Goal: Task Accomplishment & Management: Manage account settings

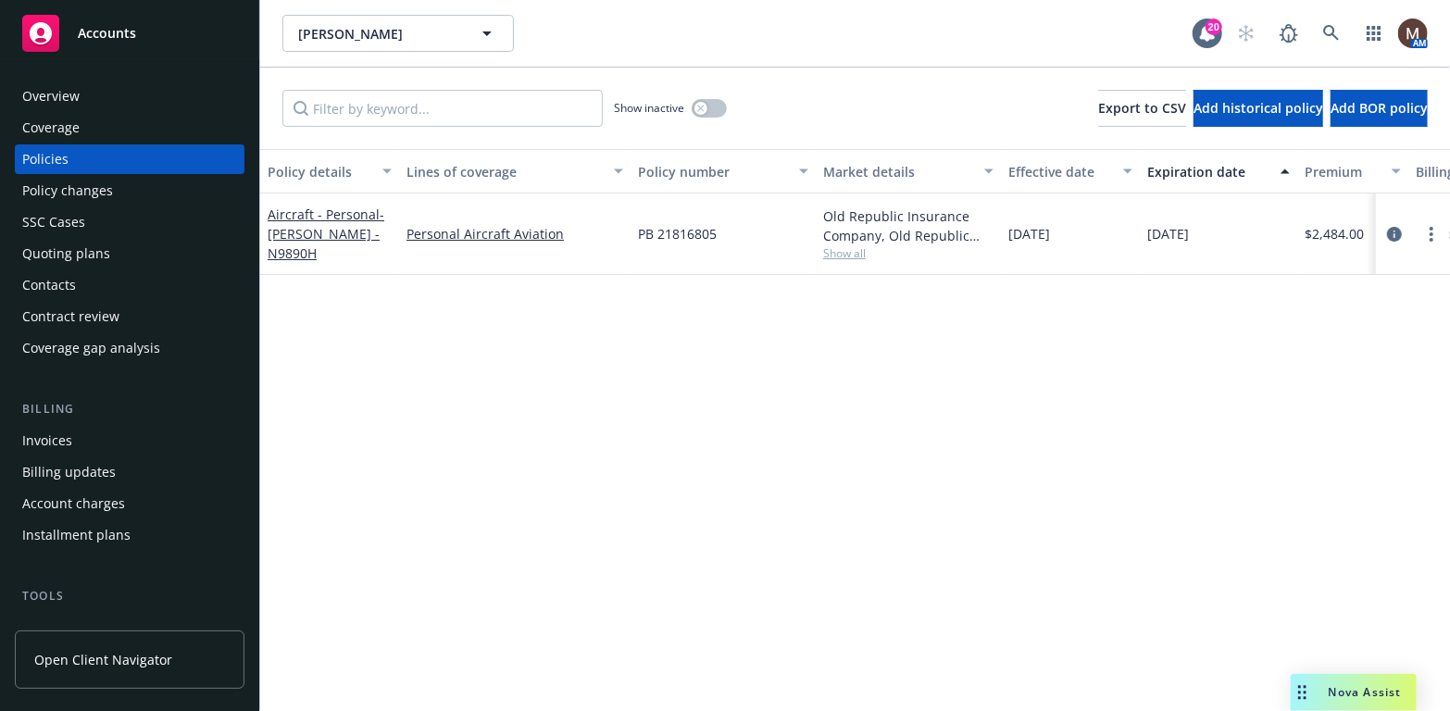
click at [72, 158] on div "Policies" at bounding box center [129, 159] width 215 height 30
click at [1432, 228] on circle "more" at bounding box center [1431, 229] width 4 height 4
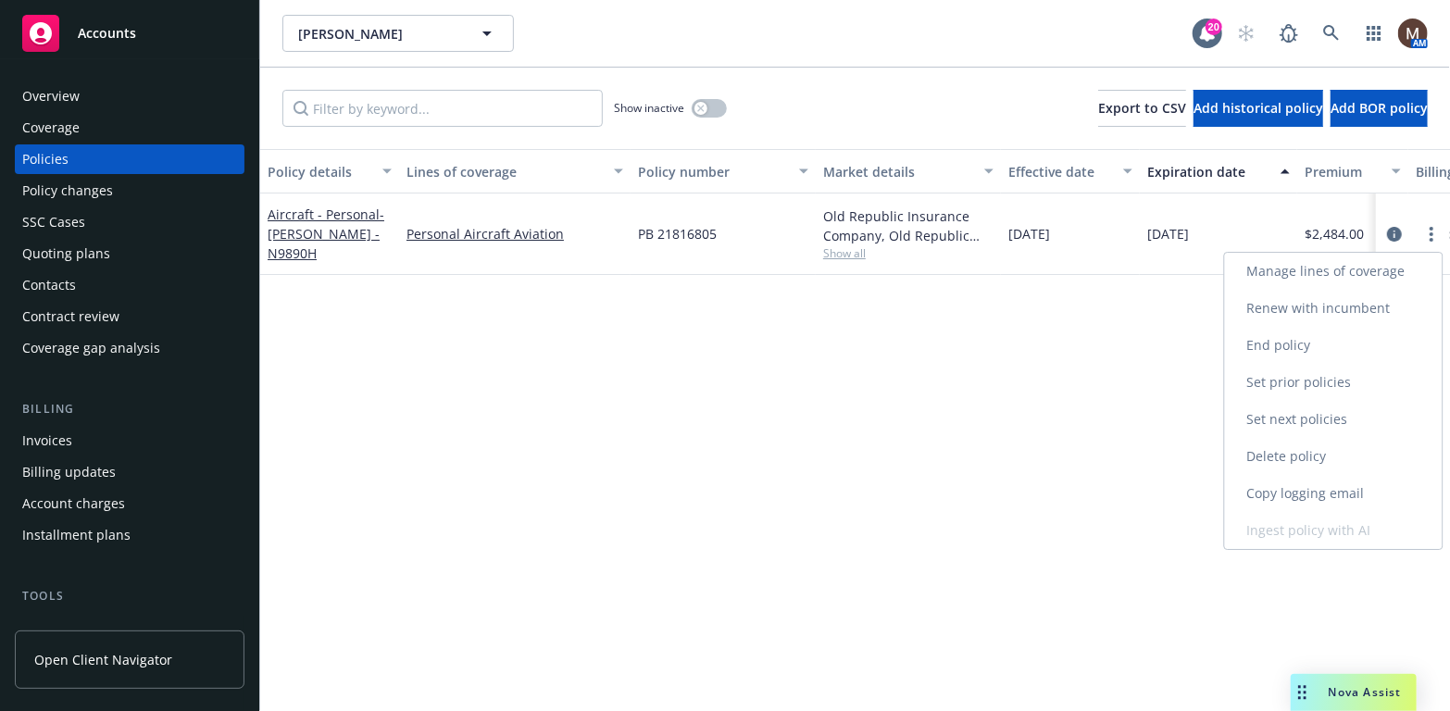
click at [1338, 302] on link "Renew with incumbent" at bounding box center [1334, 308] width 218 height 37
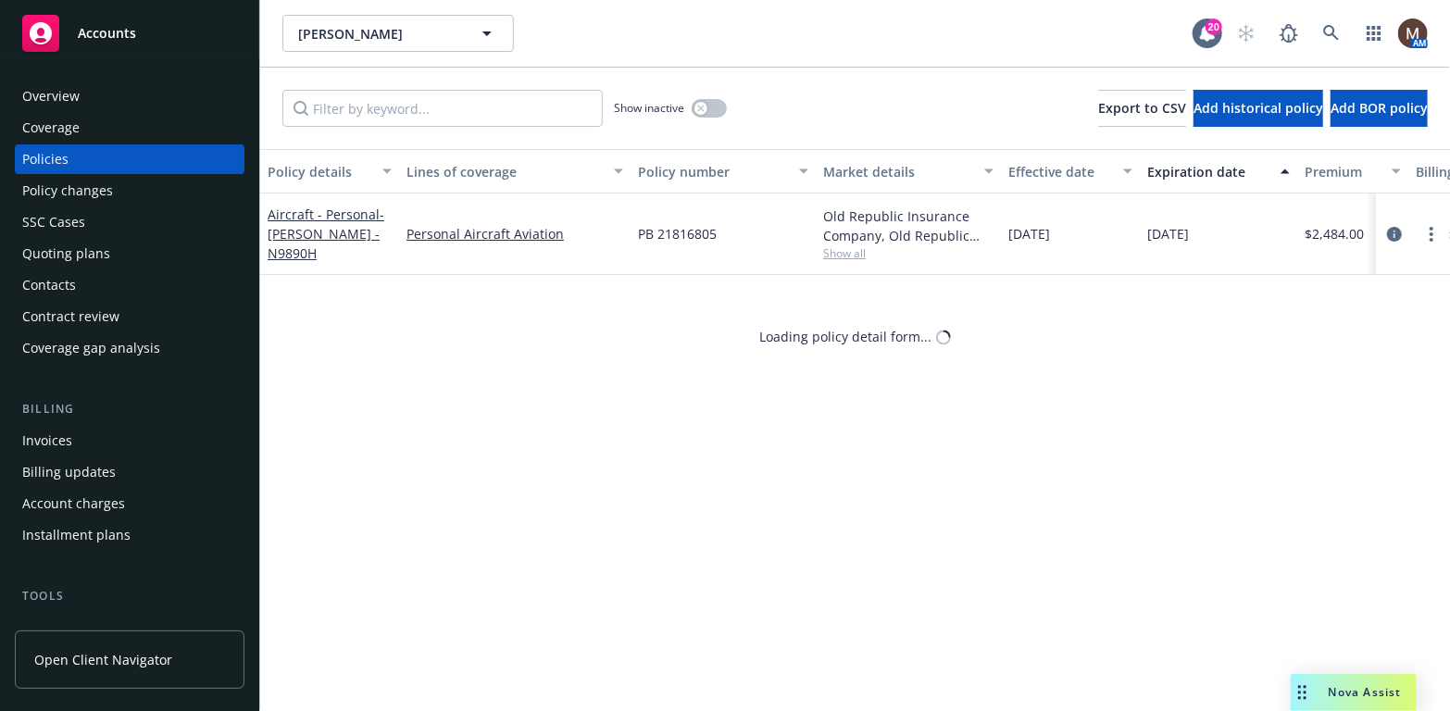
select select "12"
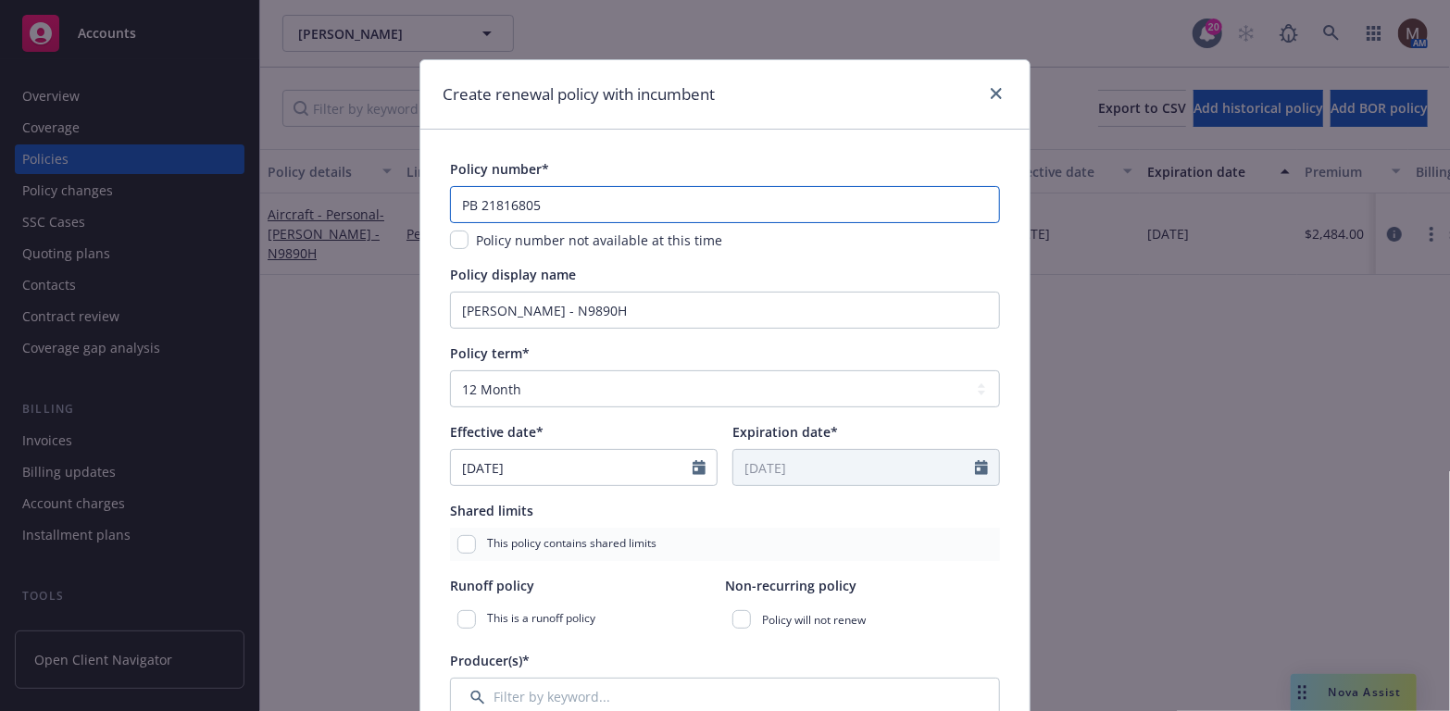
drag, startPoint x: 557, startPoint y: 211, endPoint x: 445, endPoint y: 198, distance: 112.8
click at [404, 194] on div "Create renewal policy with incumbent Policy number* PB 21816805 Policy number n…" at bounding box center [725, 355] width 1450 height 711
click at [471, 205] on input "text" at bounding box center [725, 204] width 550 height 37
type input "TBD"
click at [455, 239] on input "checkbox" at bounding box center [459, 240] width 19 height 19
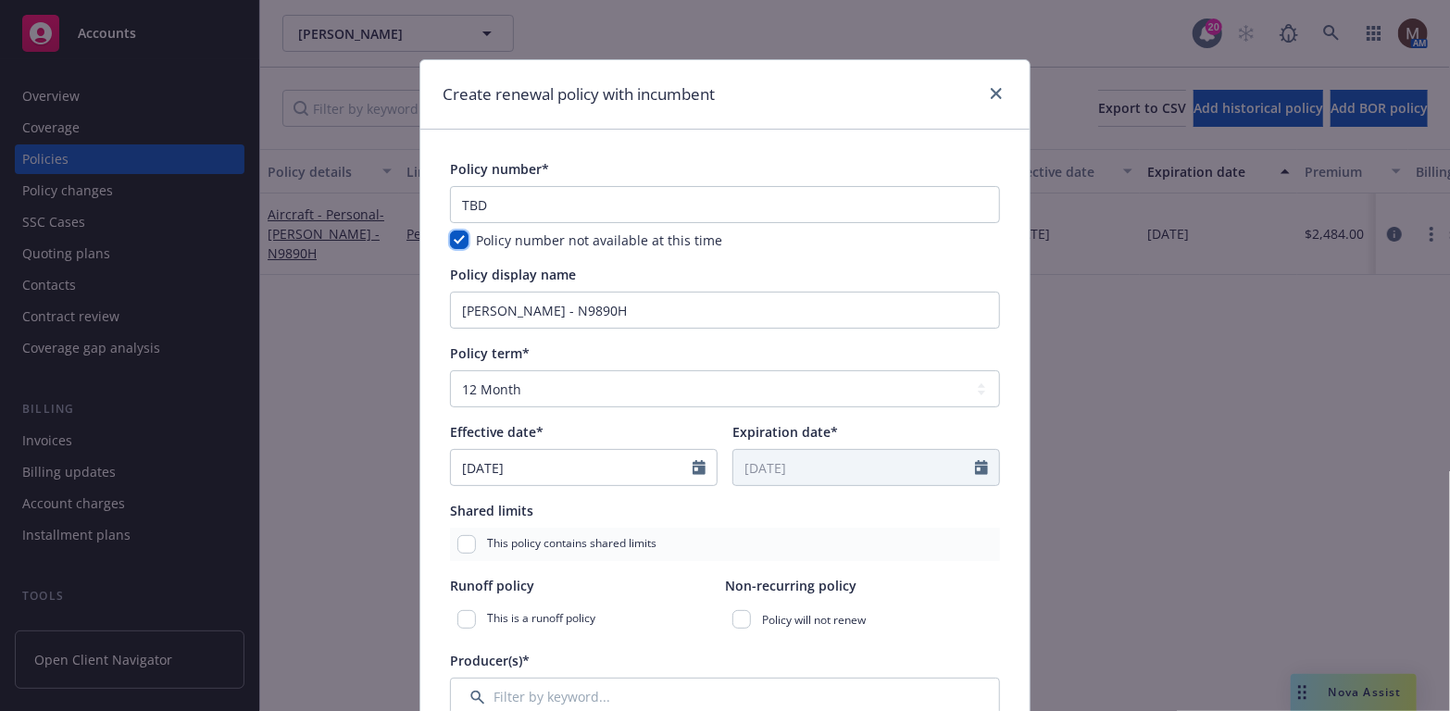
checkbox input "true"
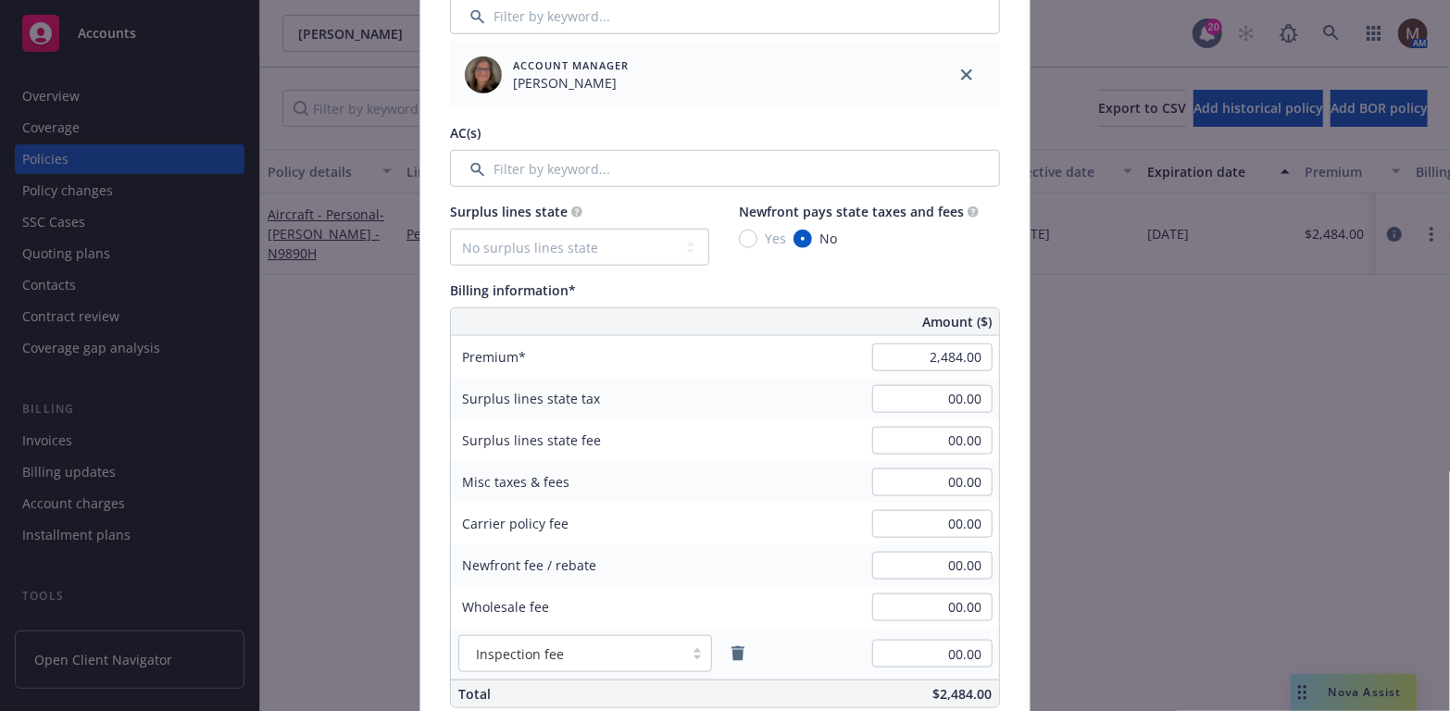
scroll to position [926, 0]
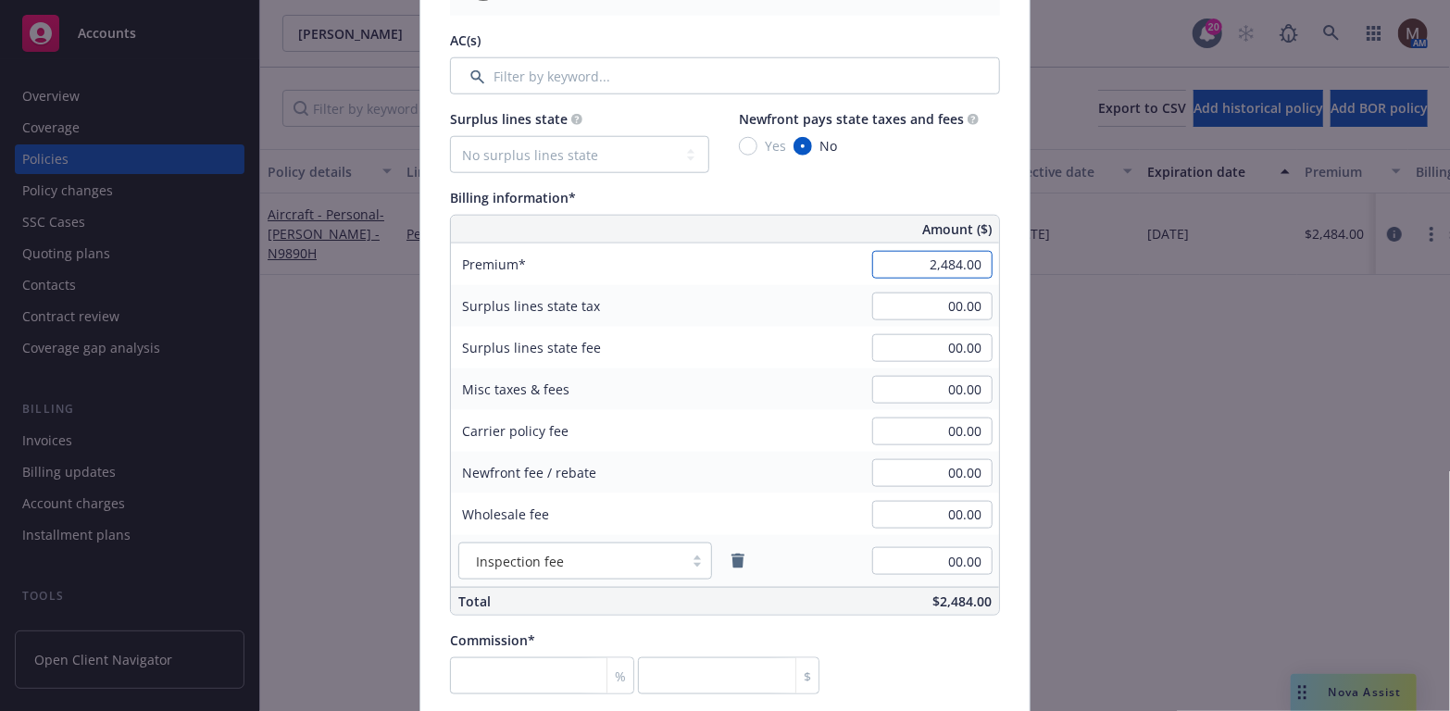
click at [935, 263] on input "2,484.00" at bounding box center [932, 265] width 120 height 28
type input "2,166.00"
click at [923, 394] on input "00.00" at bounding box center [932, 390] width 120 height 28
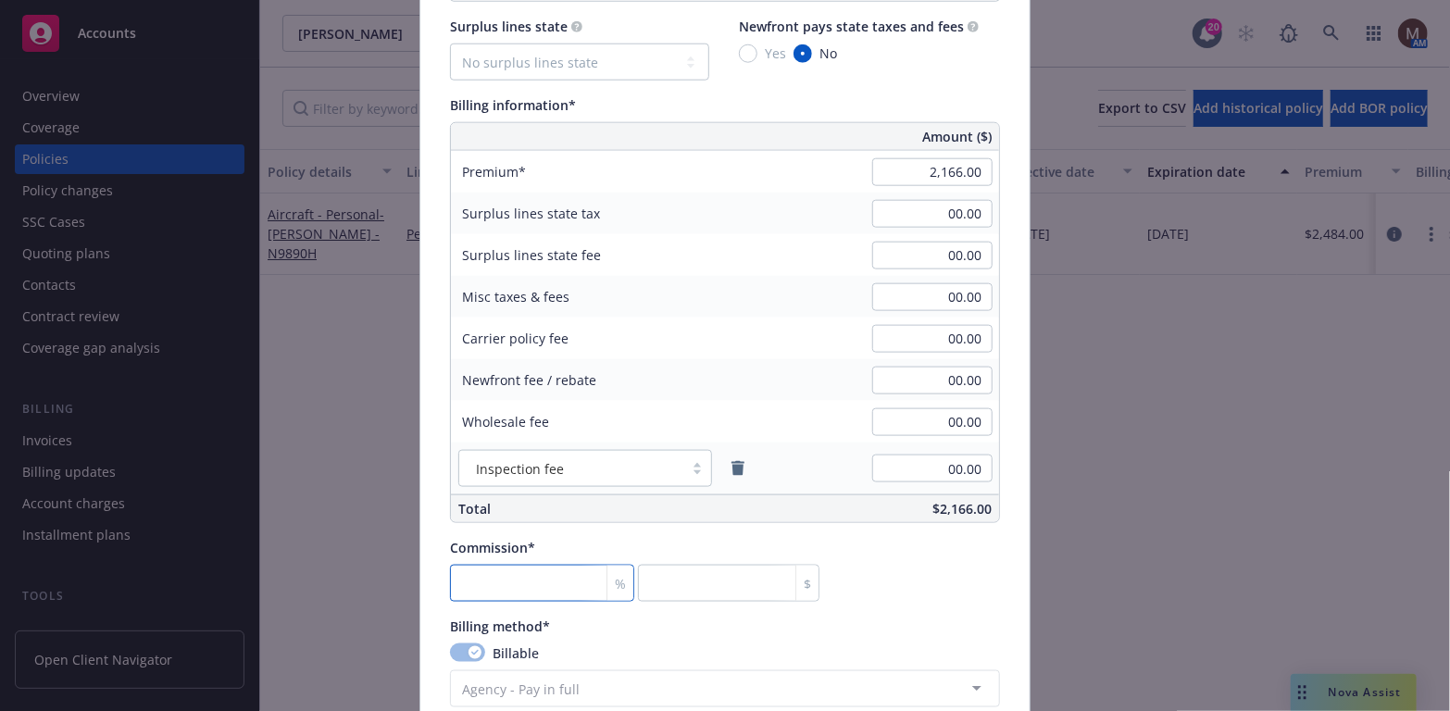
click at [498, 581] on input "number" at bounding box center [542, 583] width 184 height 37
type input "1"
type input "21.66"
type input "15"
type input "324.9"
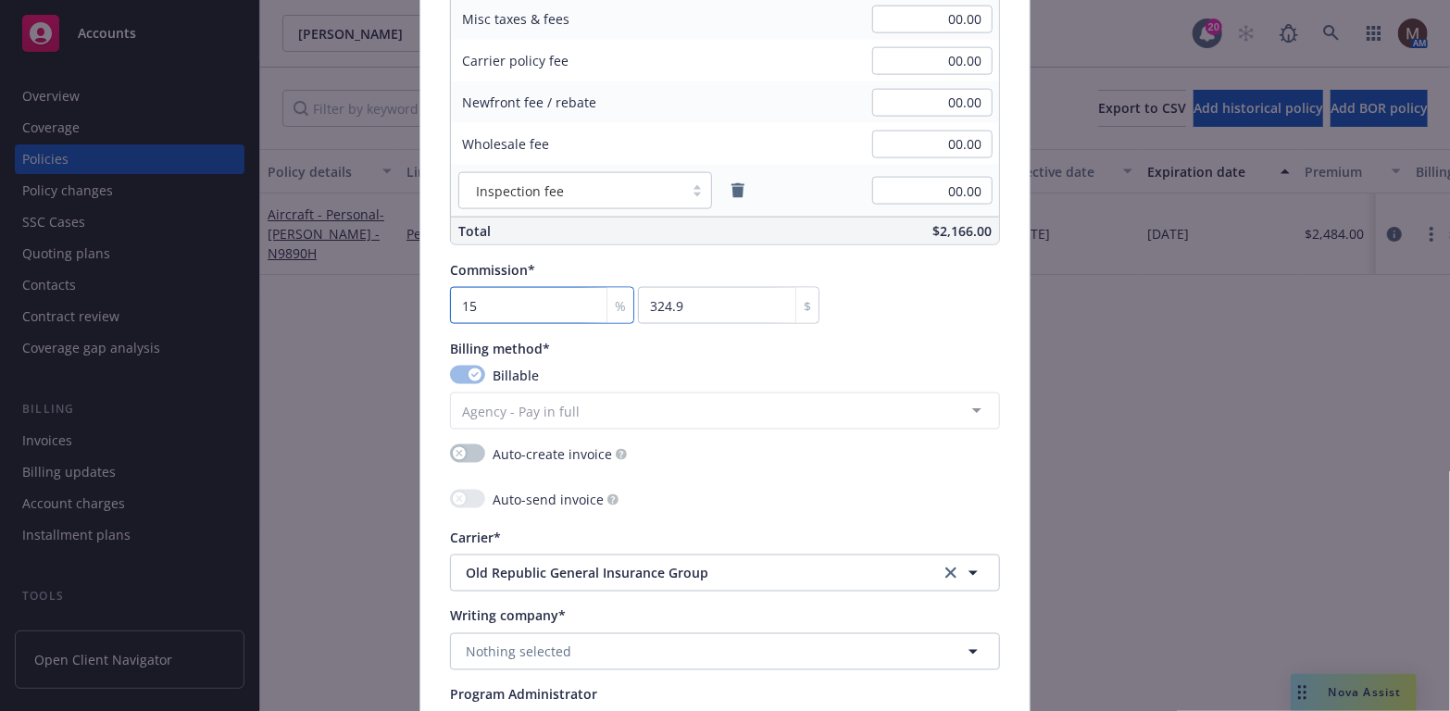
scroll to position [1389, 0]
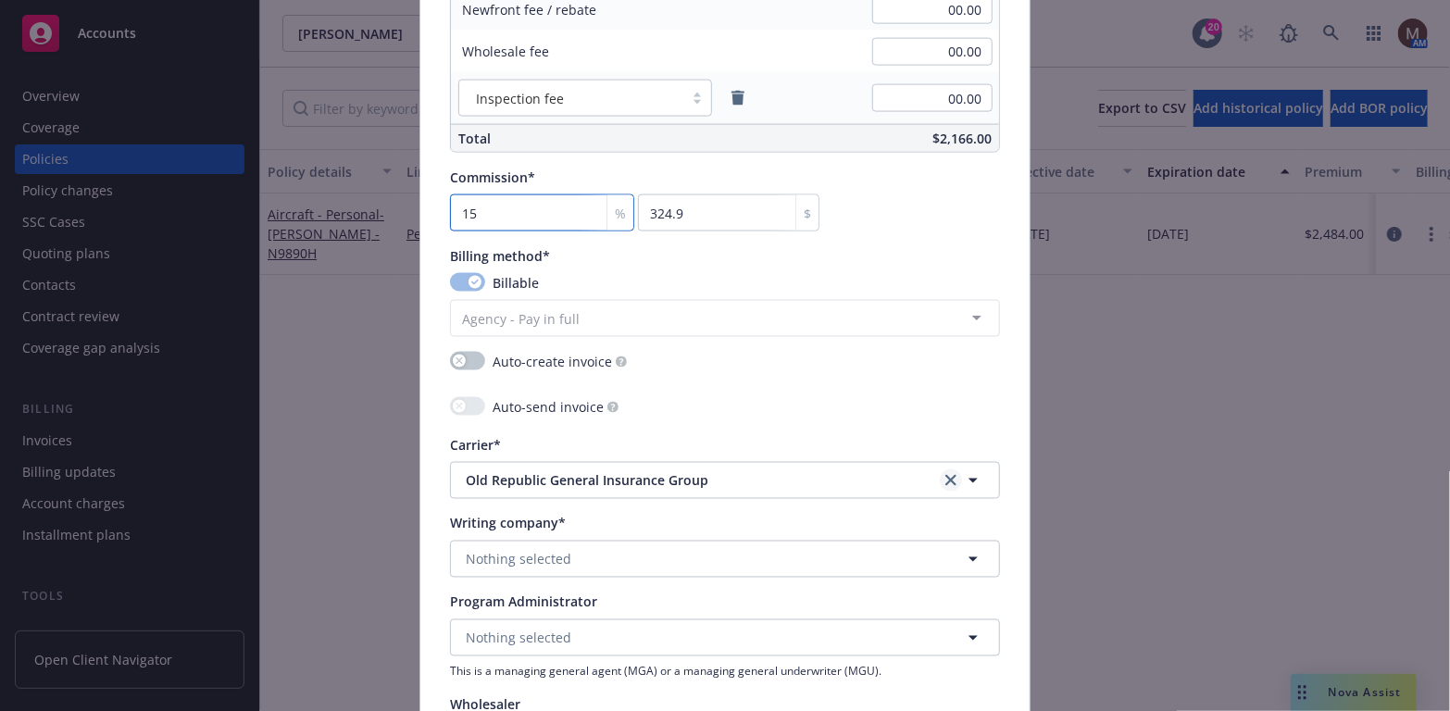
type input "15"
click at [947, 477] on icon "clear selection" at bounding box center [950, 480] width 11 height 11
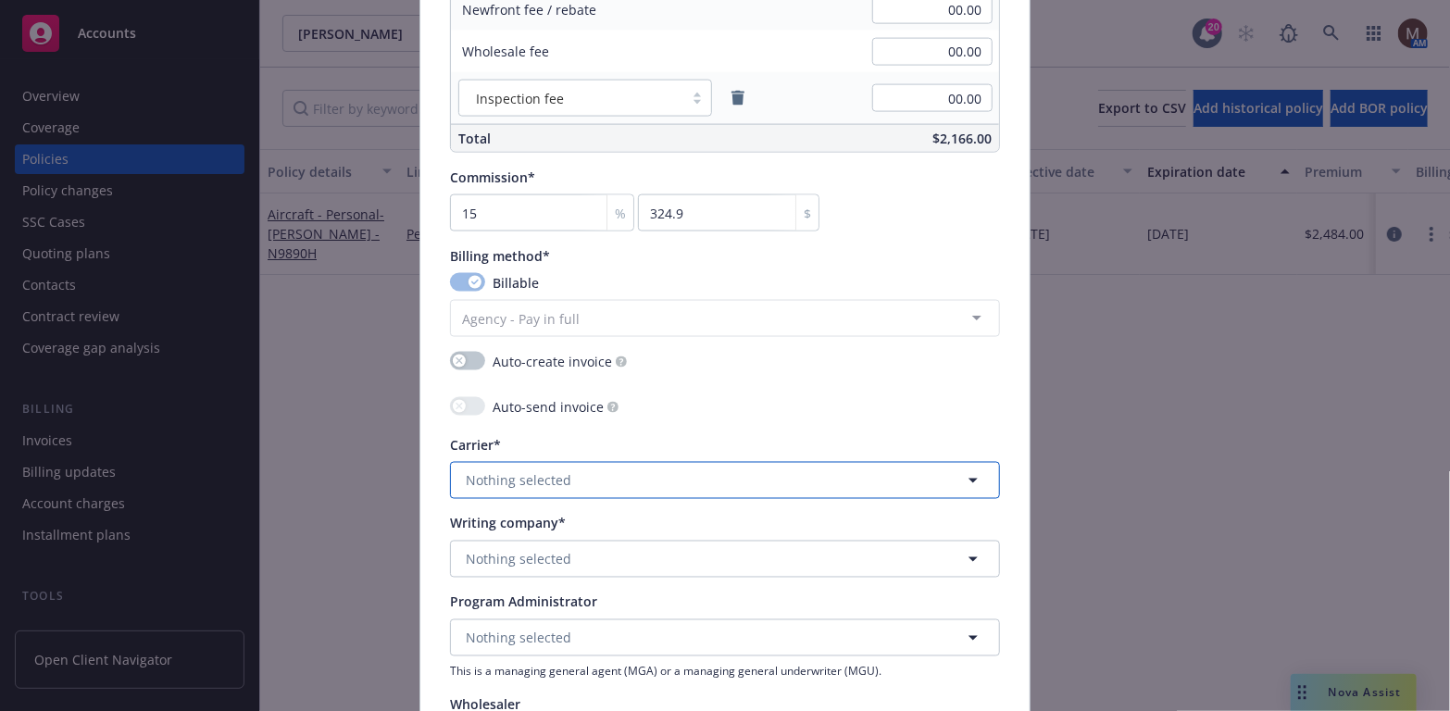
click at [496, 480] on span "Nothing selected" at bounding box center [519, 480] width 106 height 19
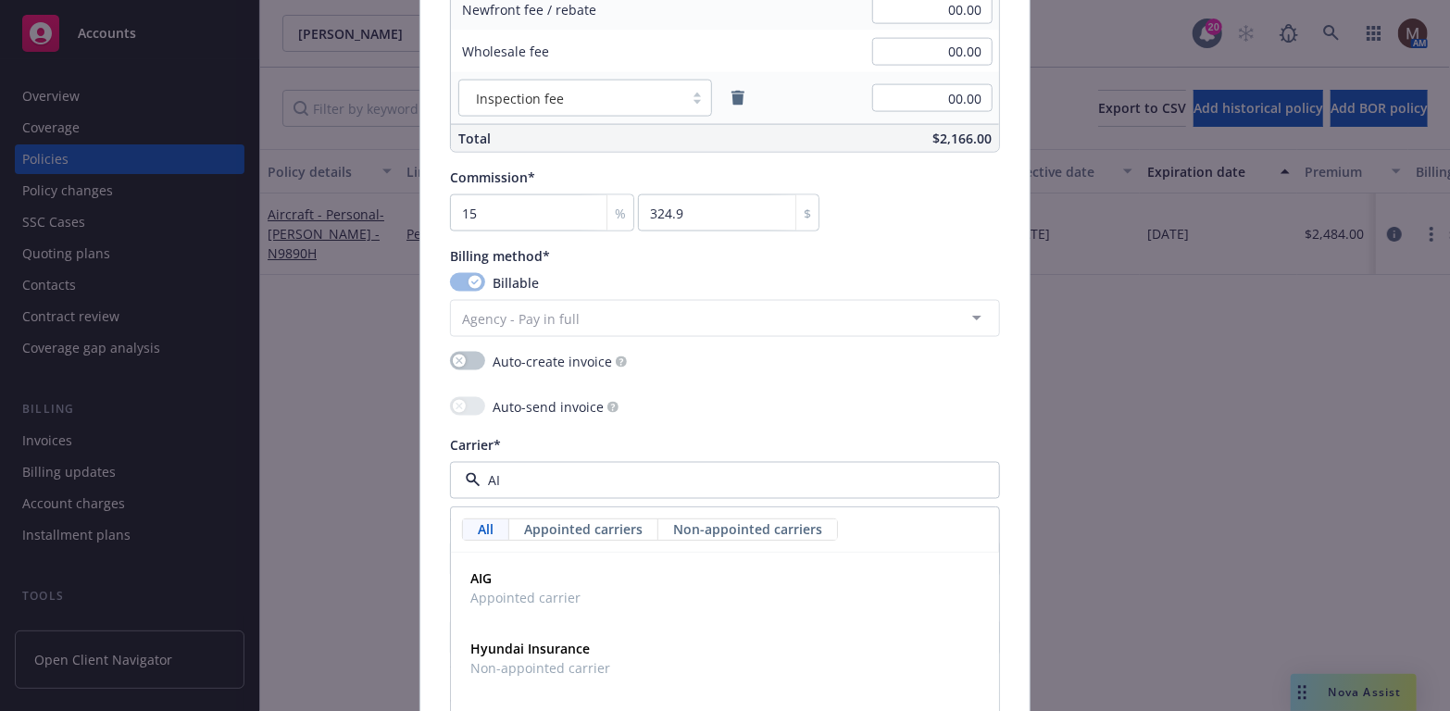
type input "AIG"
click at [478, 570] on strong "AIG" at bounding box center [480, 579] width 21 height 18
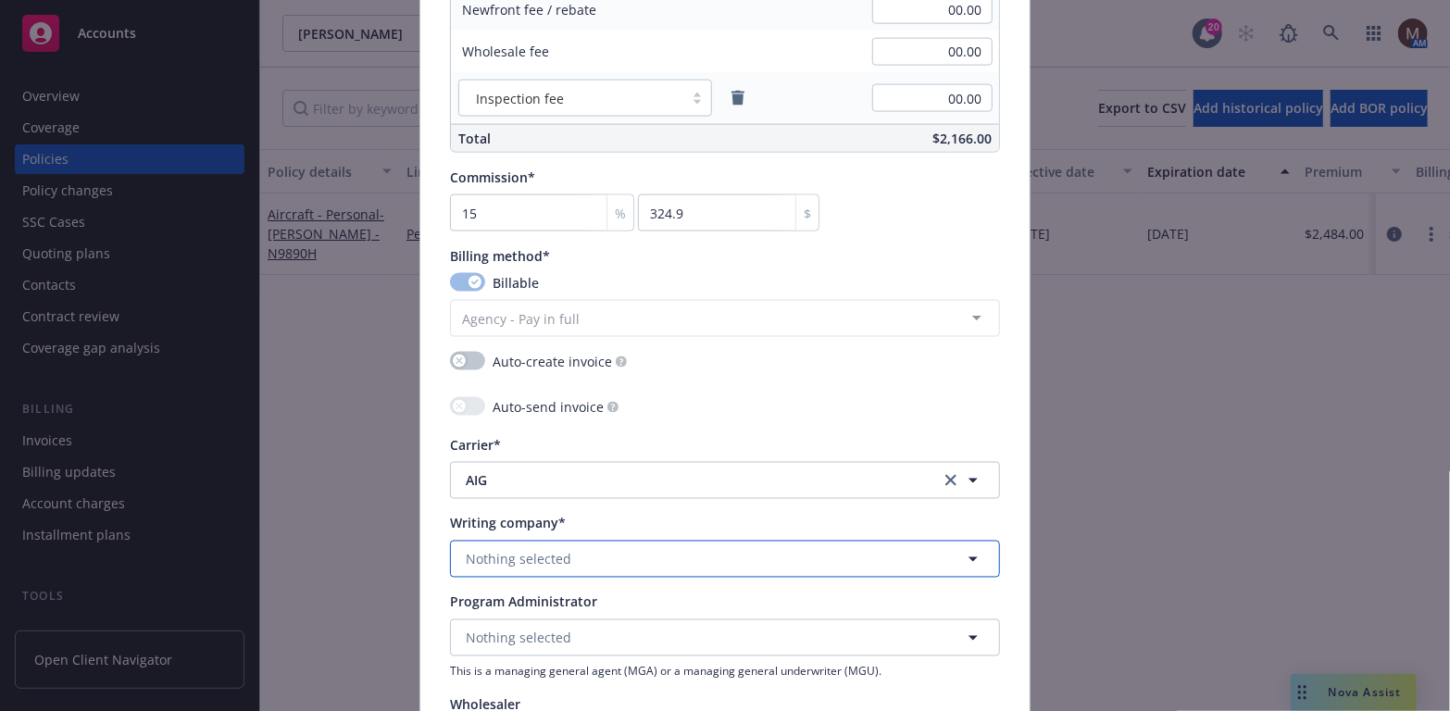
click at [490, 550] on span "Nothing selected" at bounding box center [519, 559] width 106 height 19
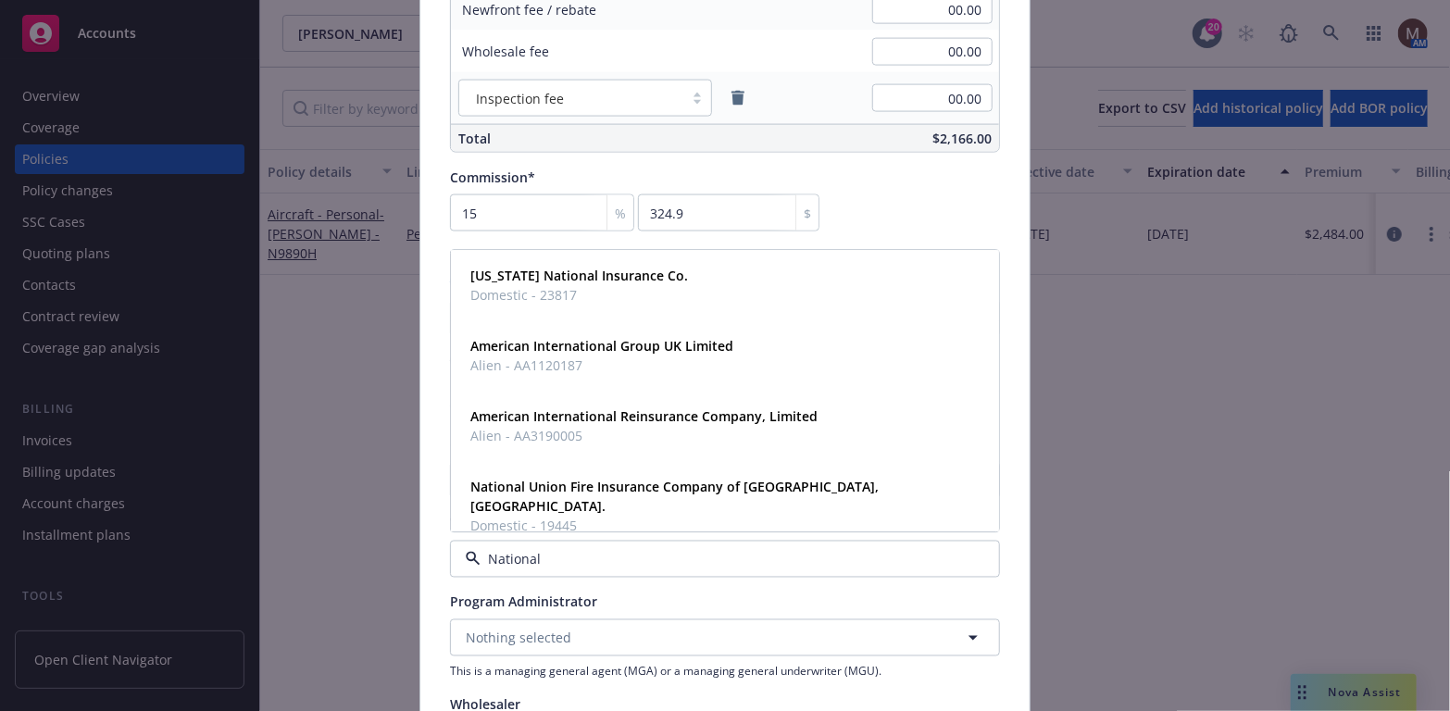
type input "National"
click at [555, 492] on strong "National Union Fire Insurance Company of Pittsburgh, Pa." at bounding box center [674, 497] width 408 height 37
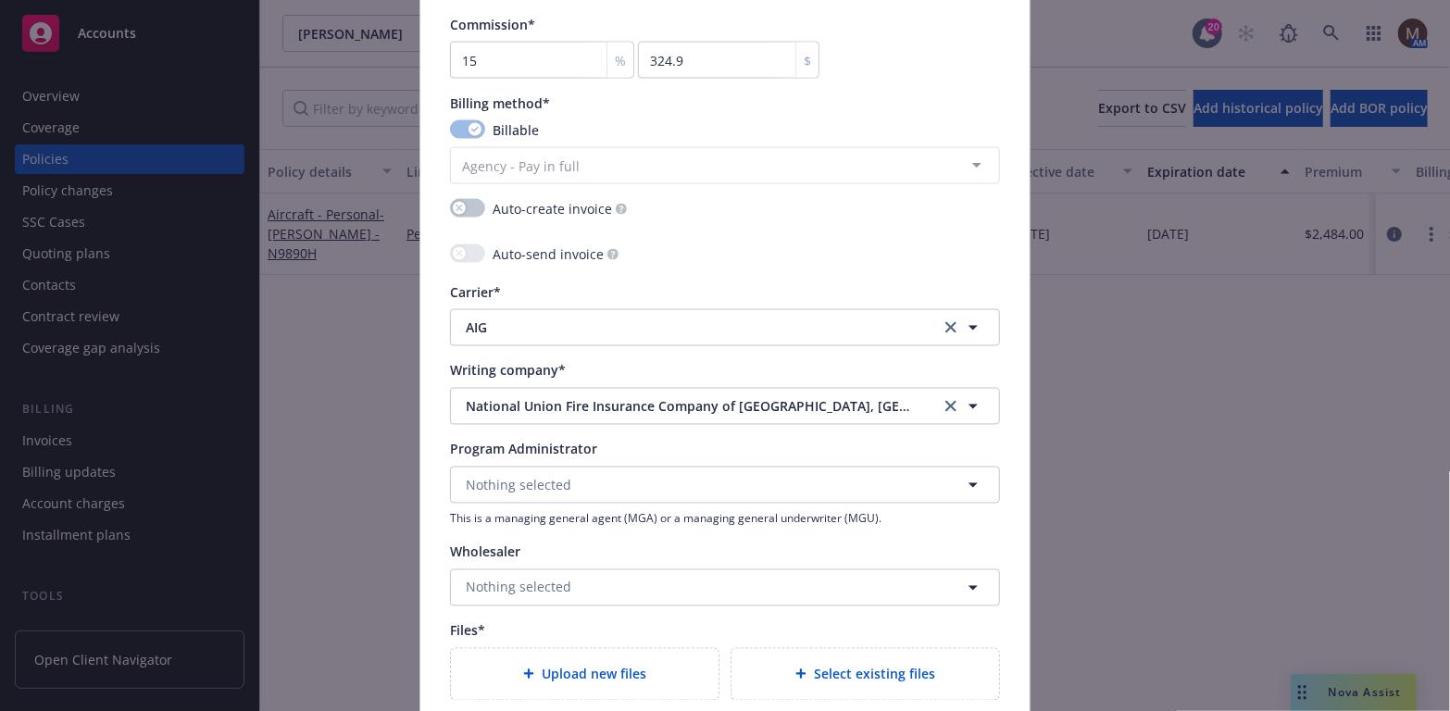
scroll to position [1574, 0]
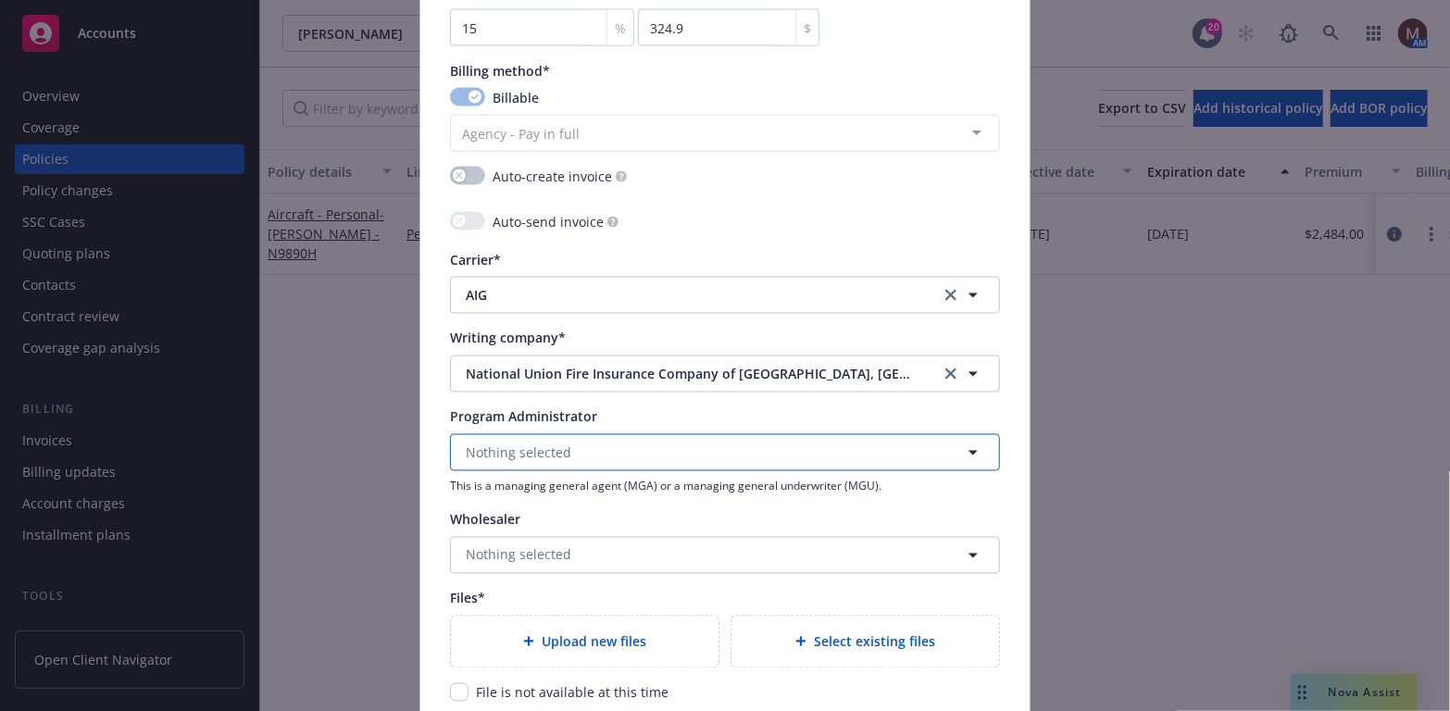
click at [493, 454] on span "Nothing selected" at bounding box center [519, 452] width 106 height 19
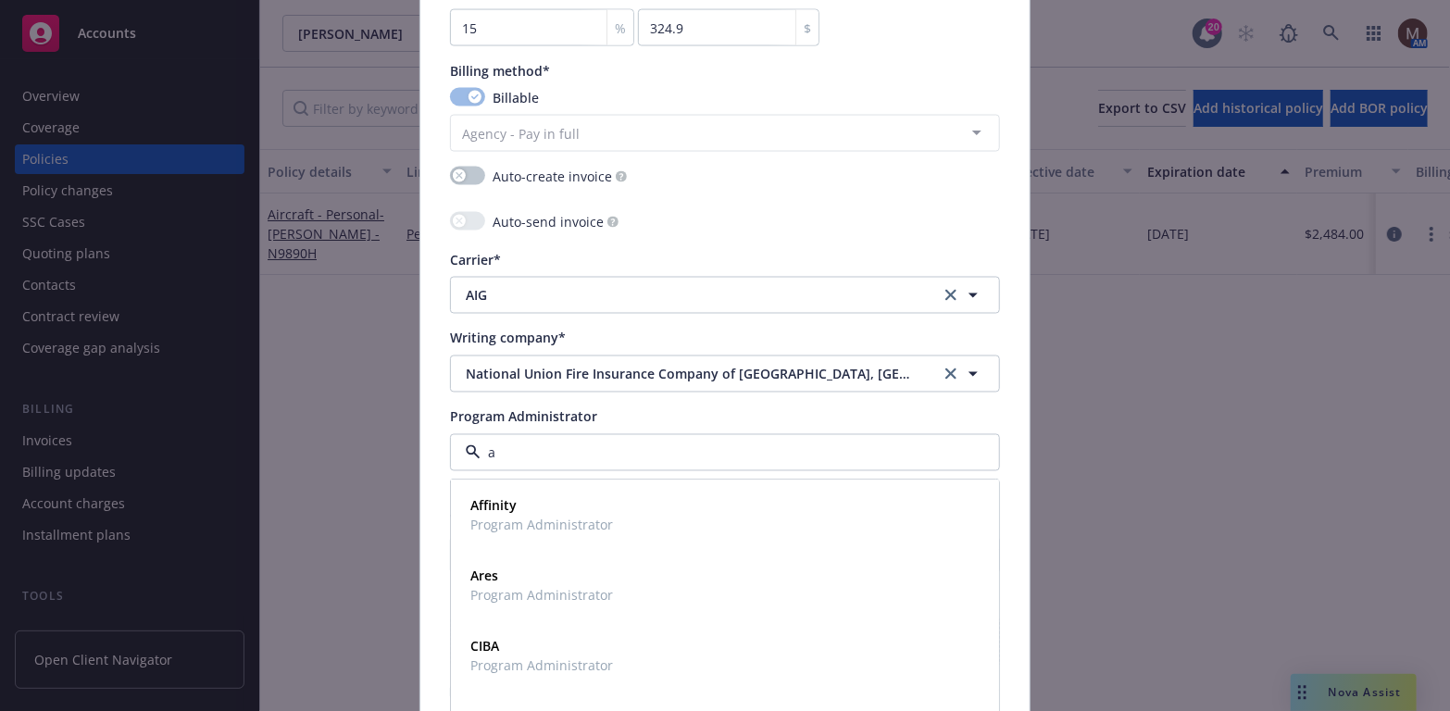
type input "ai"
drag, startPoint x: 498, startPoint y: 455, endPoint x: 476, endPoint y: 452, distance: 22.4
click at [480, 452] on input "ai" at bounding box center [720, 452] width 481 height 19
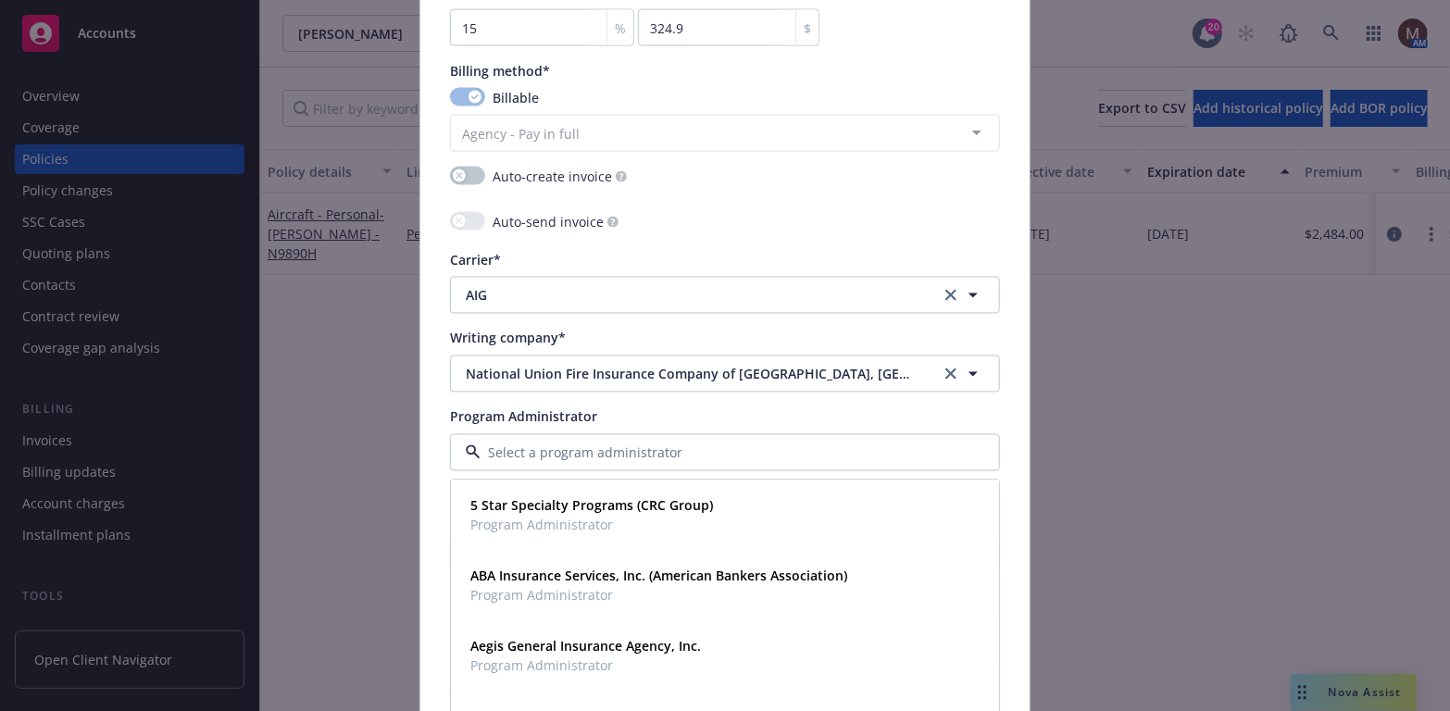
click at [880, 218] on div "Auto-send invoice" at bounding box center [725, 223] width 550 height 23
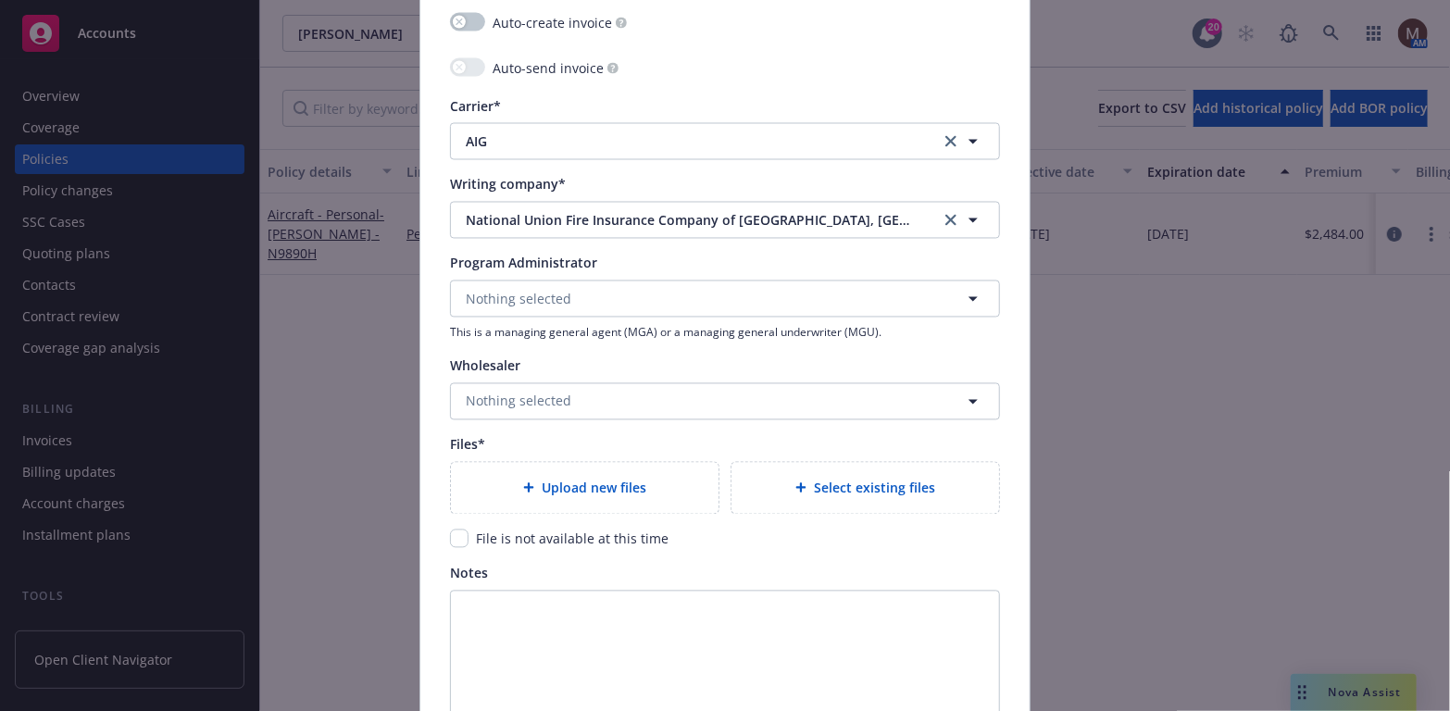
scroll to position [1759, 0]
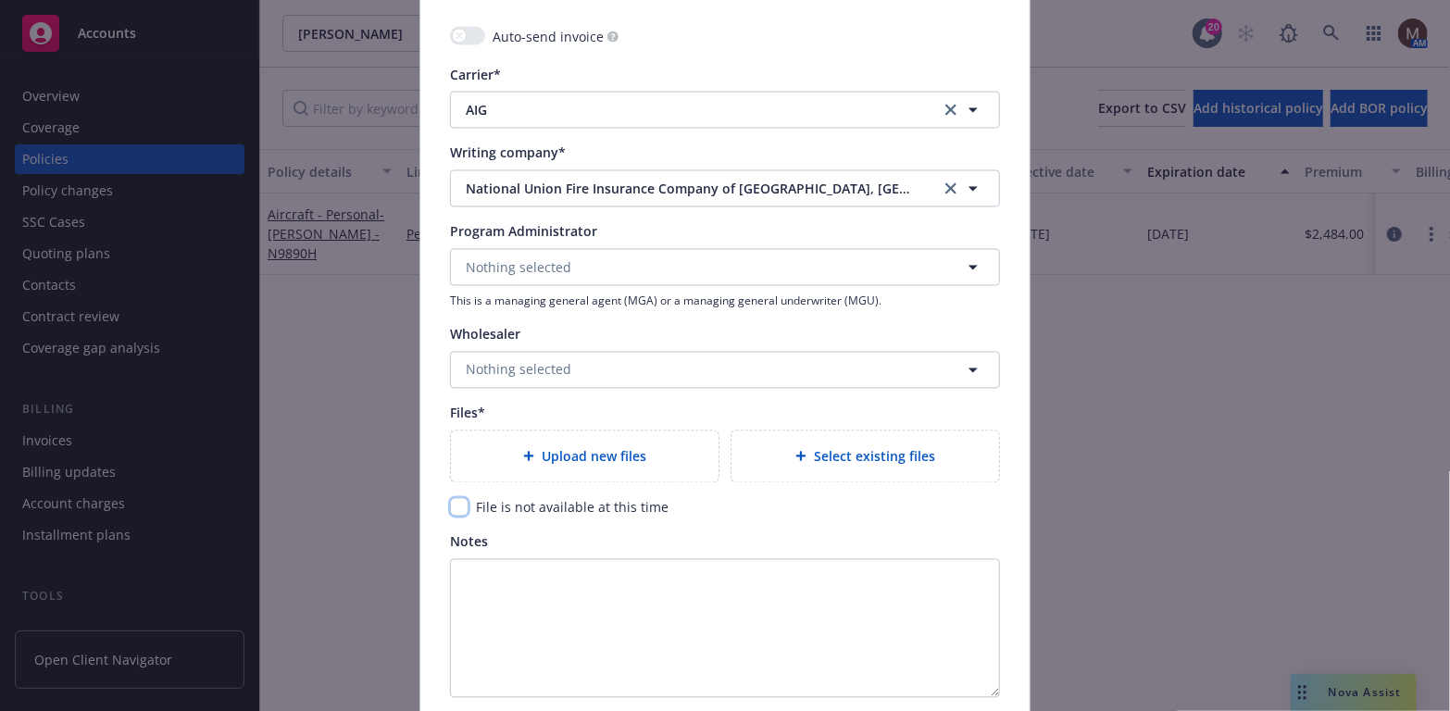
click at [453, 508] on input "checkbox" at bounding box center [459, 507] width 19 height 19
checkbox input "true"
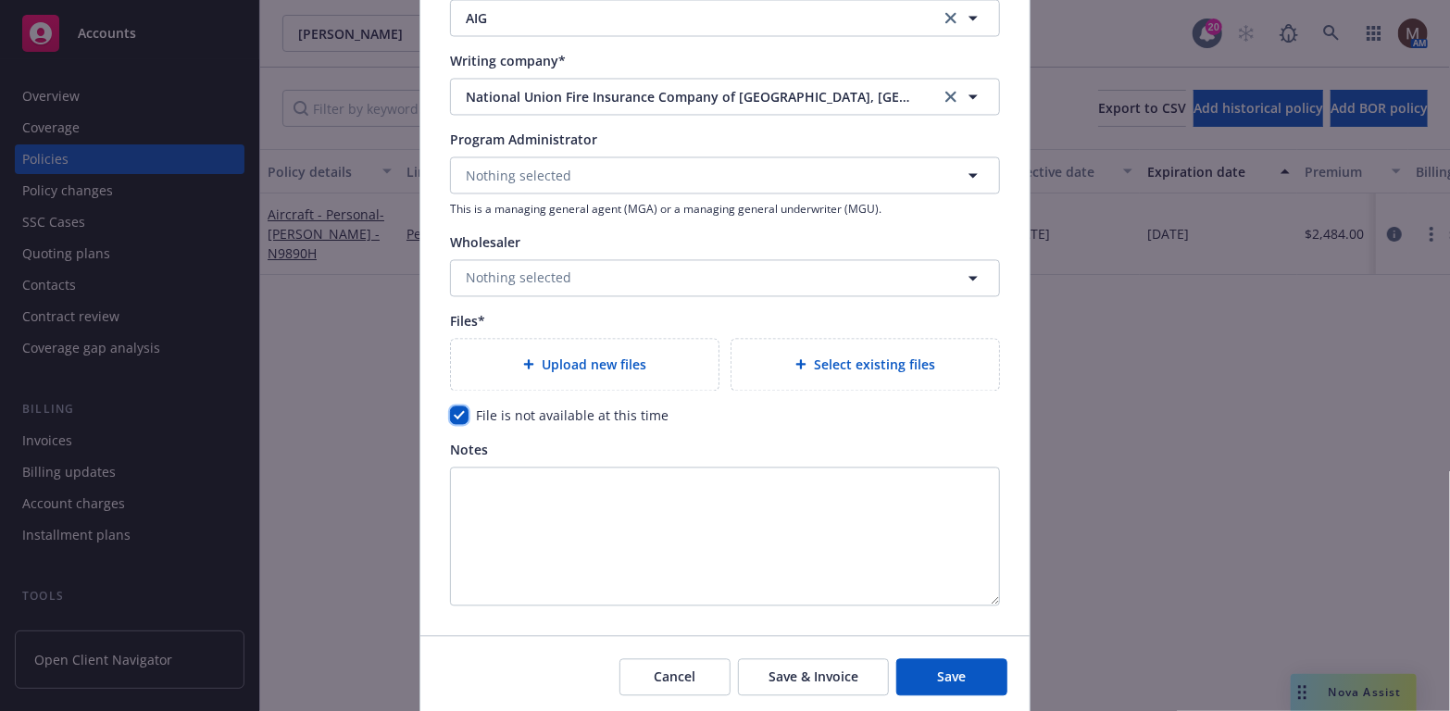
scroll to position [1915, 0]
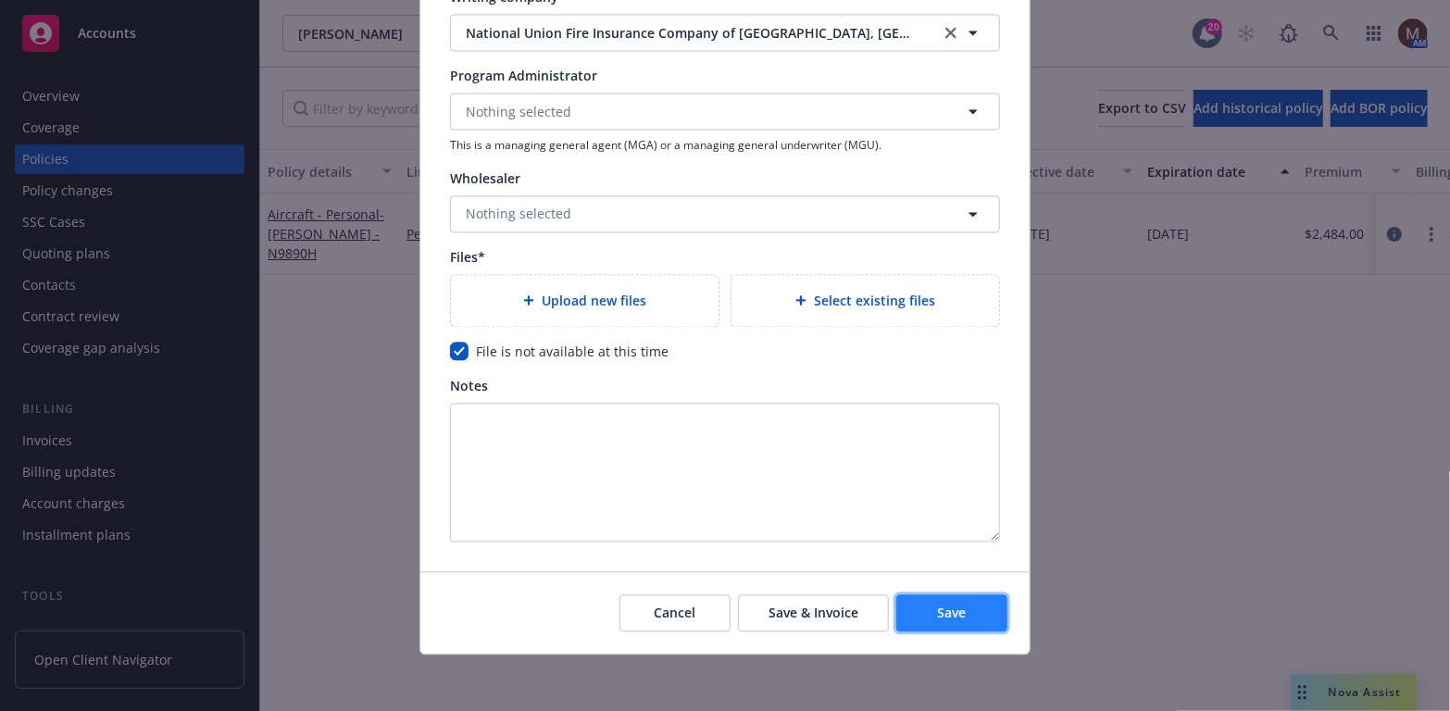
click at [948, 604] on span "Save" at bounding box center [952, 613] width 29 height 18
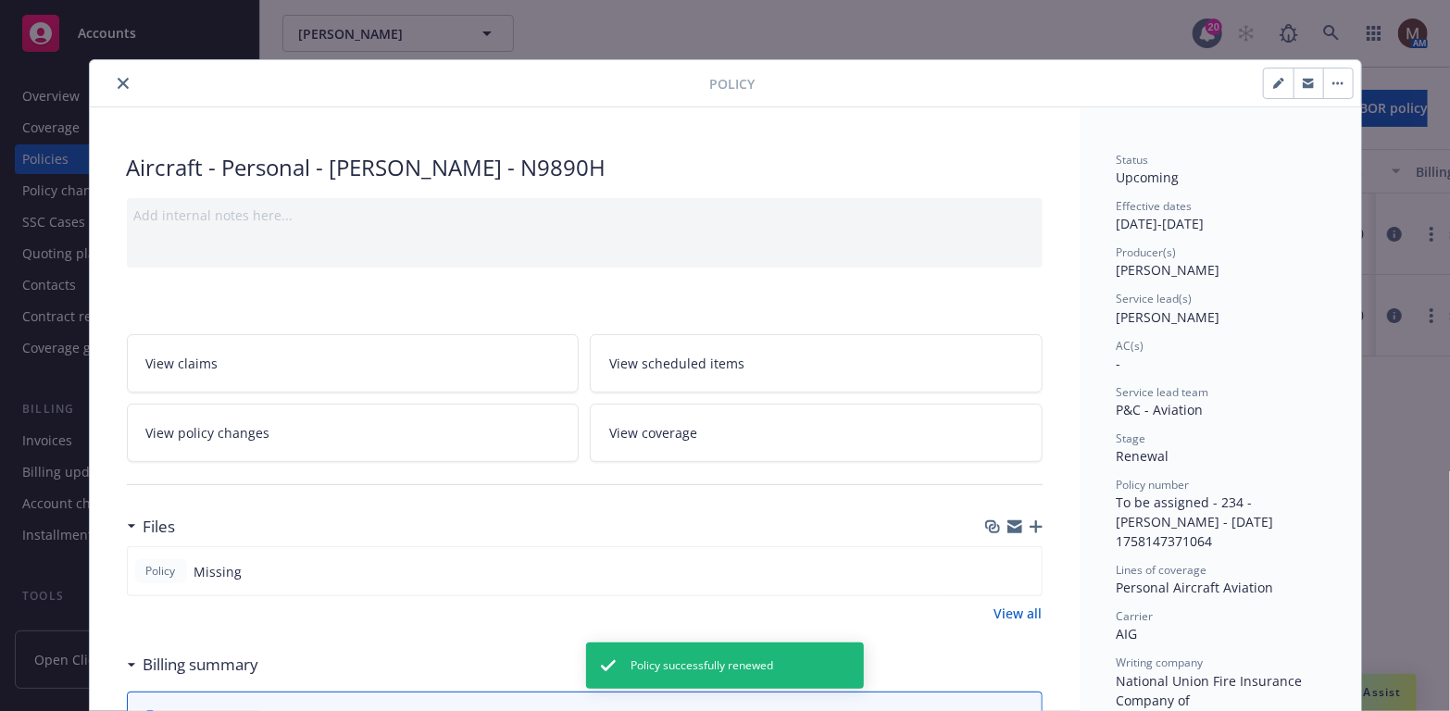
click at [118, 78] on icon "close" at bounding box center [123, 83] width 11 height 11
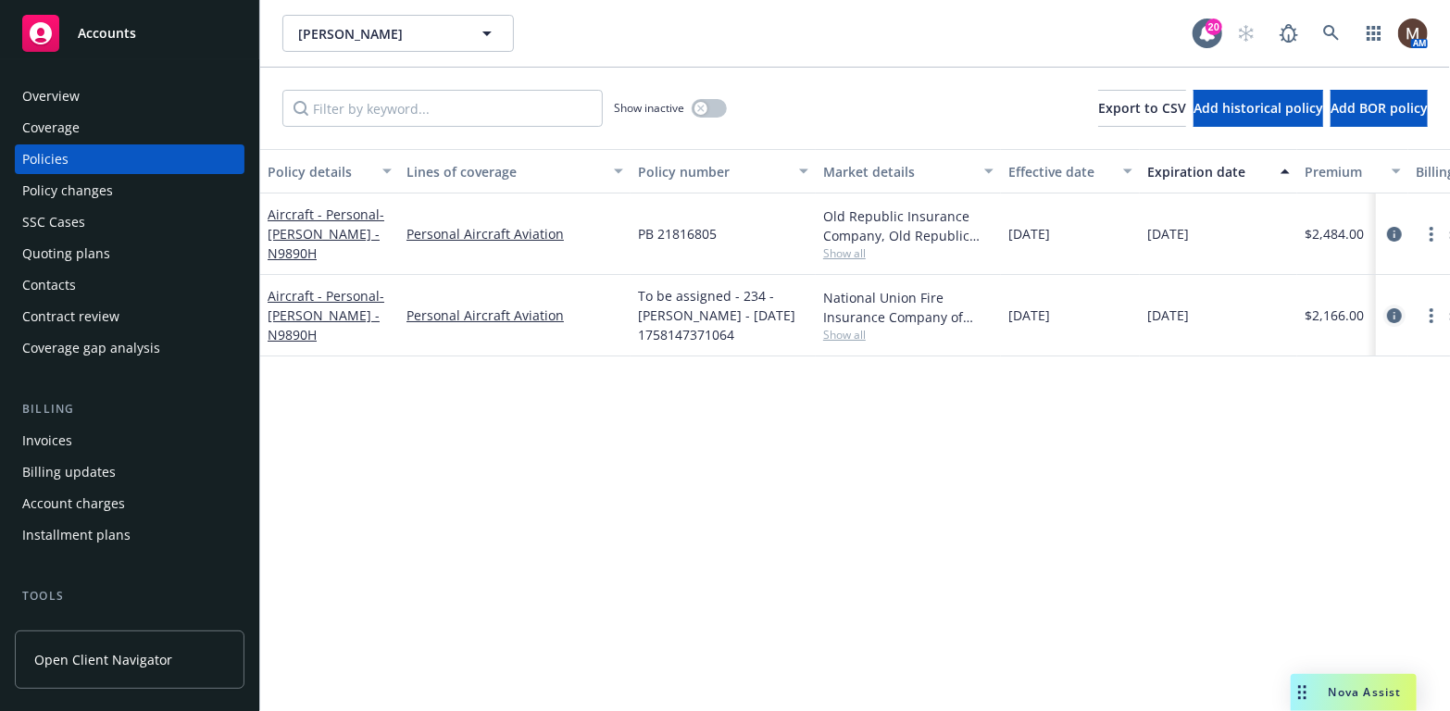
click at [1395, 310] on icon "circleInformation" at bounding box center [1394, 315] width 15 height 15
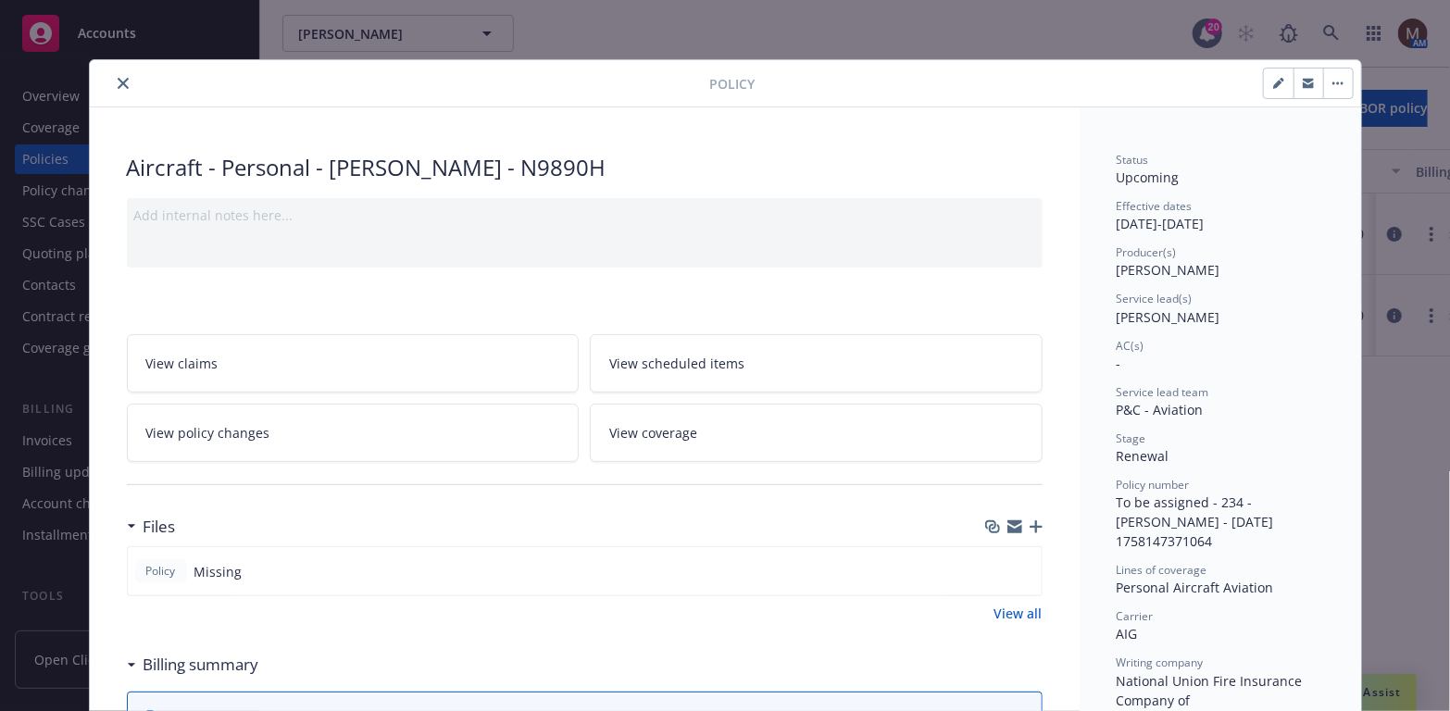
scroll to position [55, 0]
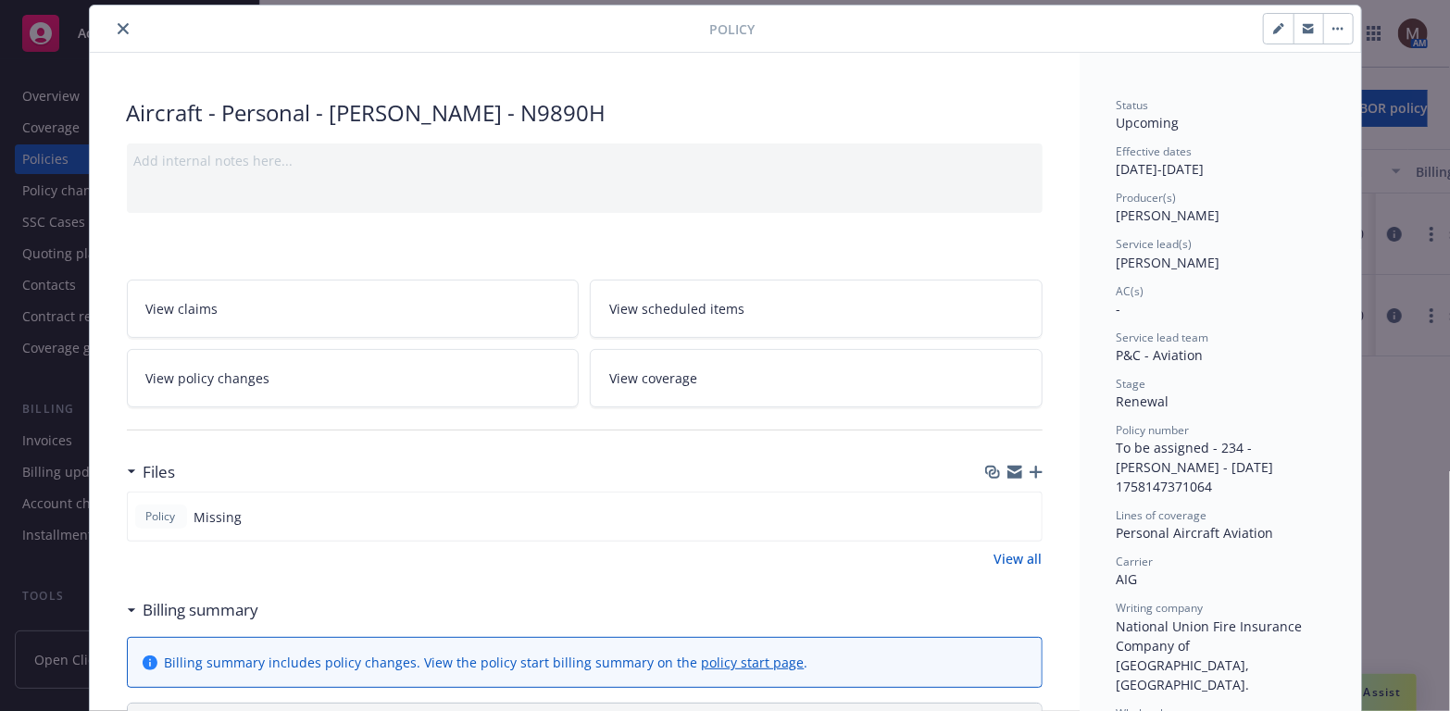
click at [1030, 459] on div "Files" at bounding box center [585, 472] width 916 height 39
click at [1032, 469] on icon "button" at bounding box center [1035, 472] width 13 height 13
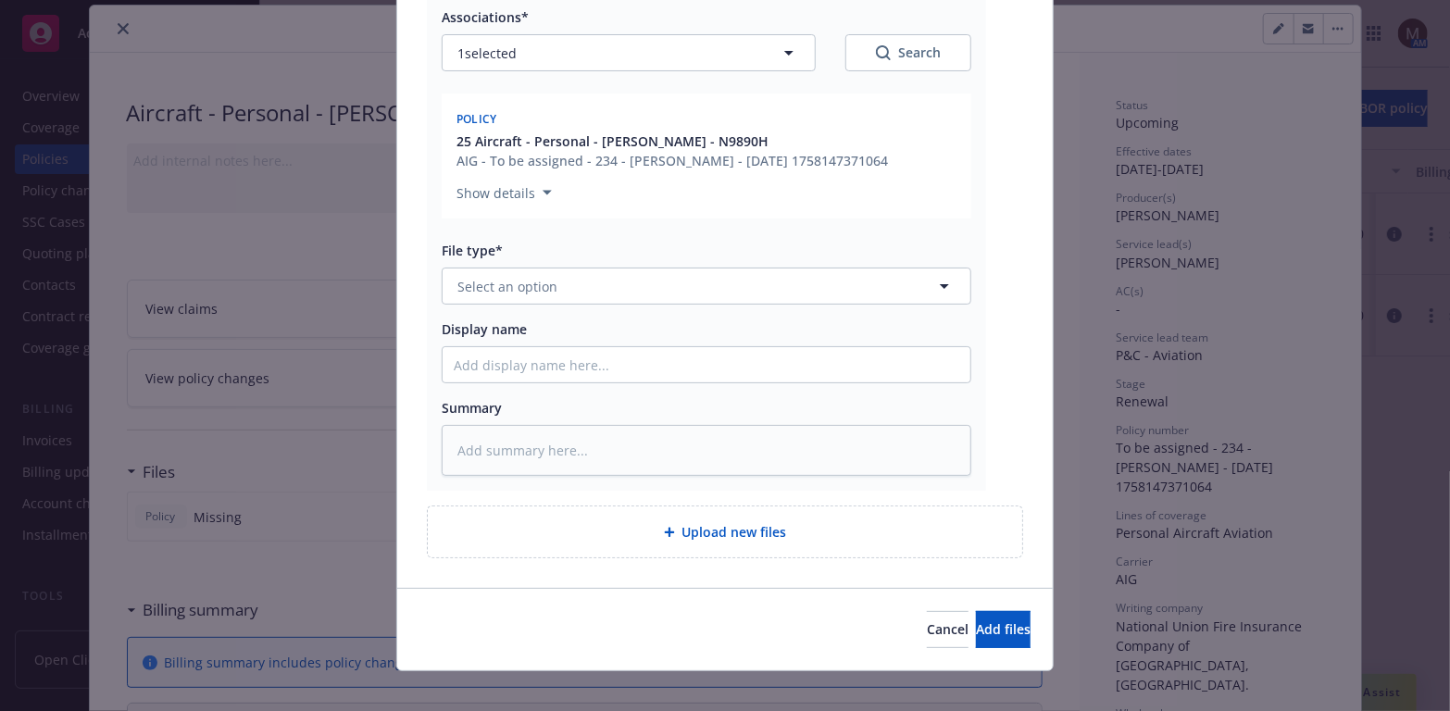
scroll to position [278, 0]
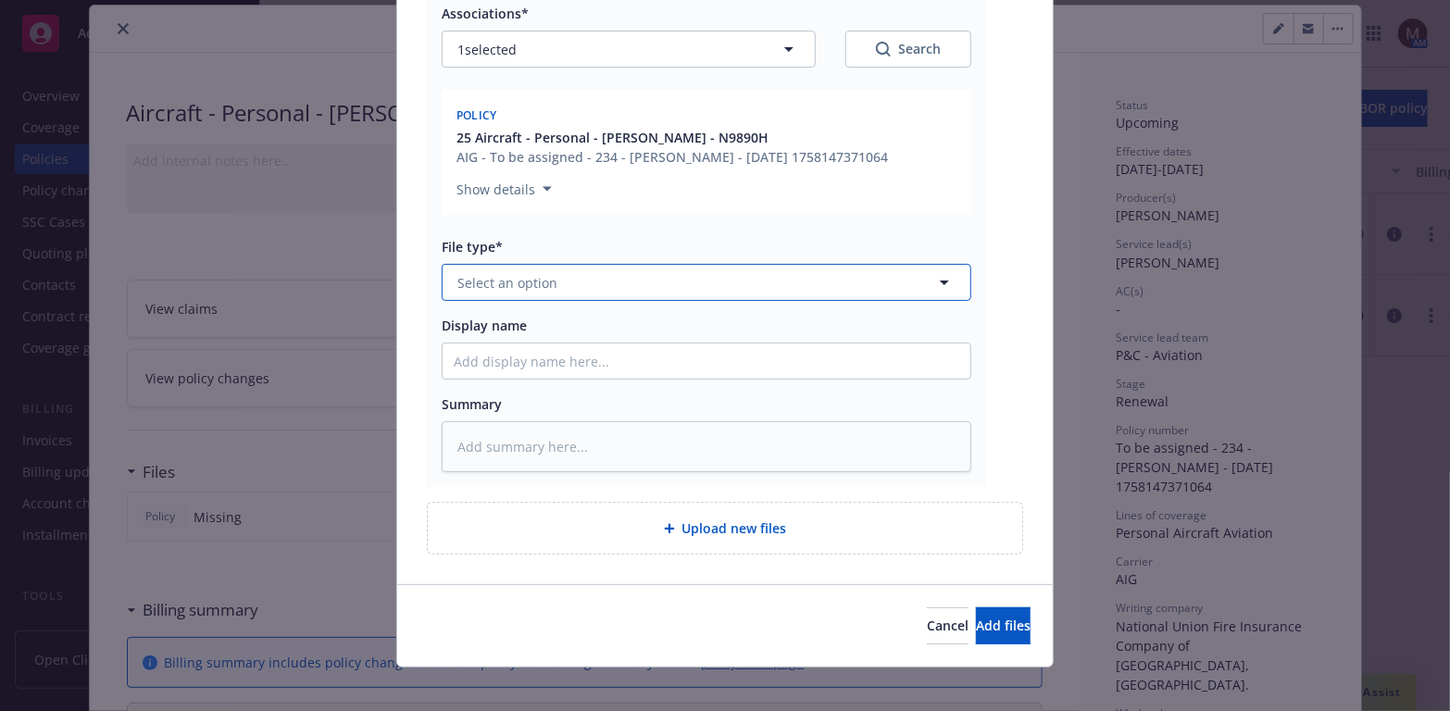
click at [940, 280] on icon "button" at bounding box center [944, 282] width 9 height 5
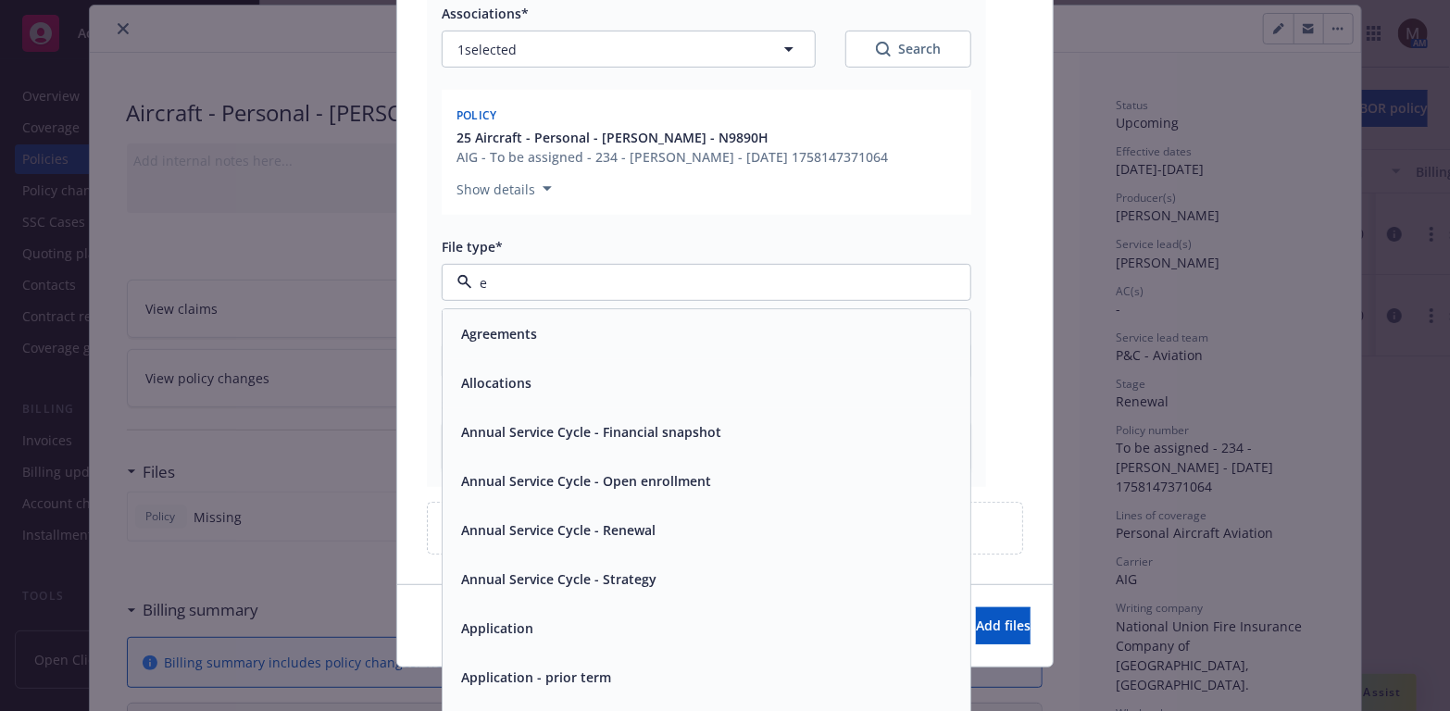
type input "em"
click at [567, 381] on div "Email" at bounding box center [706, 383] width 505 height 27
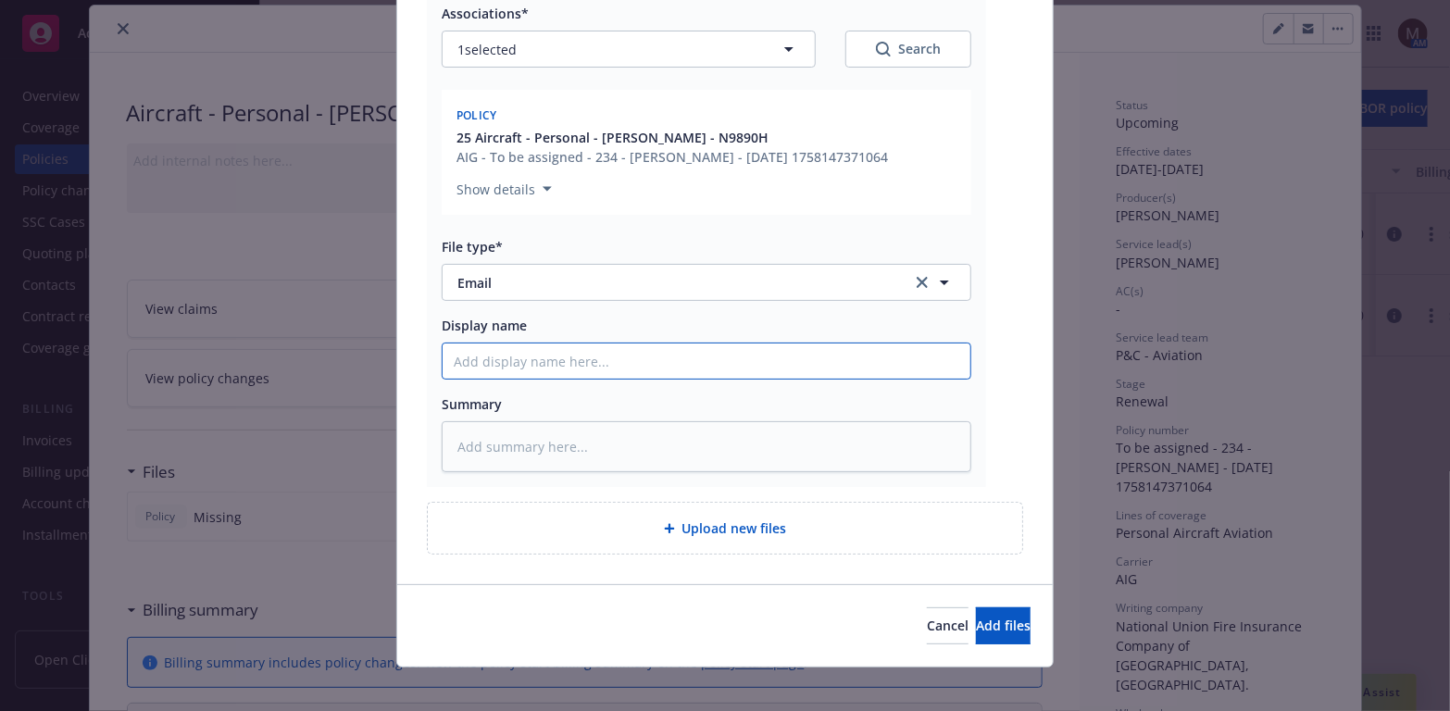
click at [469, 364] on input "Display name" at bounding box center [706, 360] width 528 height 35
type textarea "x"
type input "2"
type textarea "x"
type input "25"
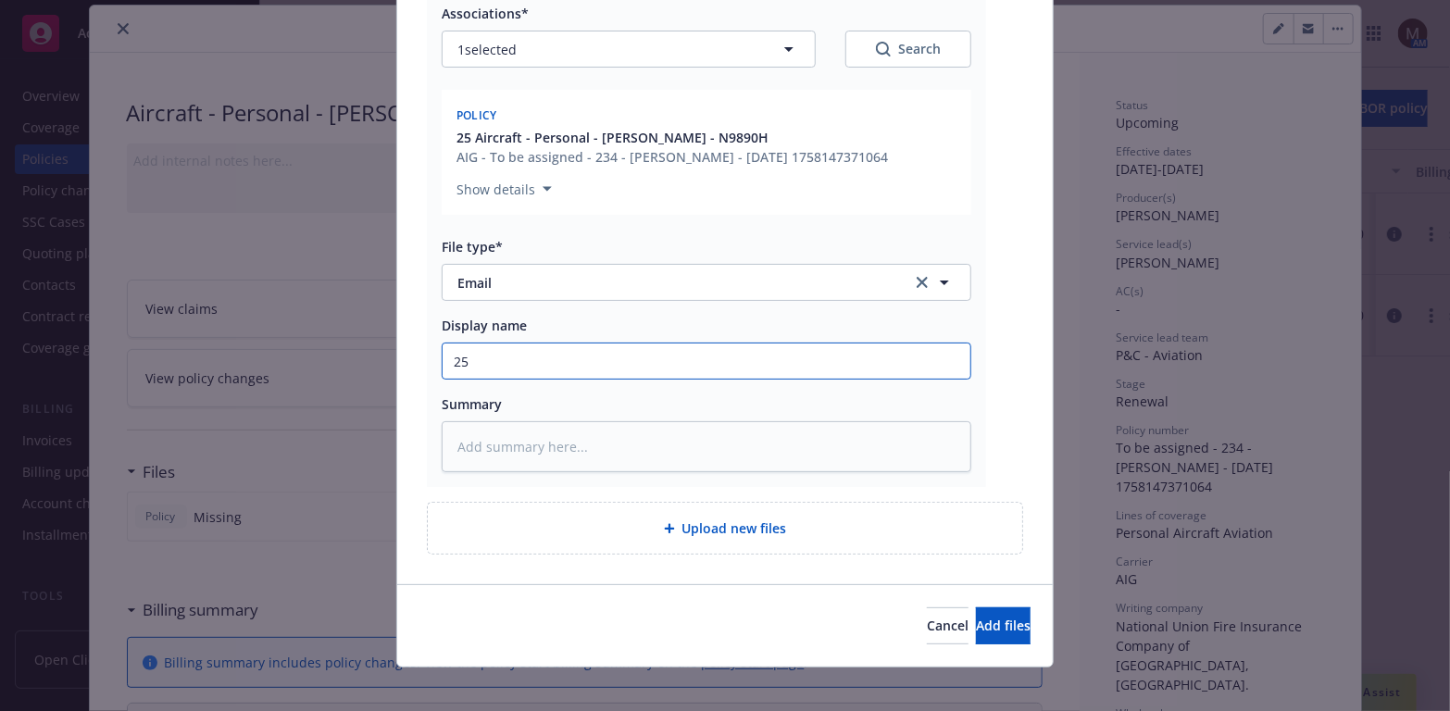
type textarea "x"
type input "25"
type textarea "x"
type input "25 B"
type textarea "x"
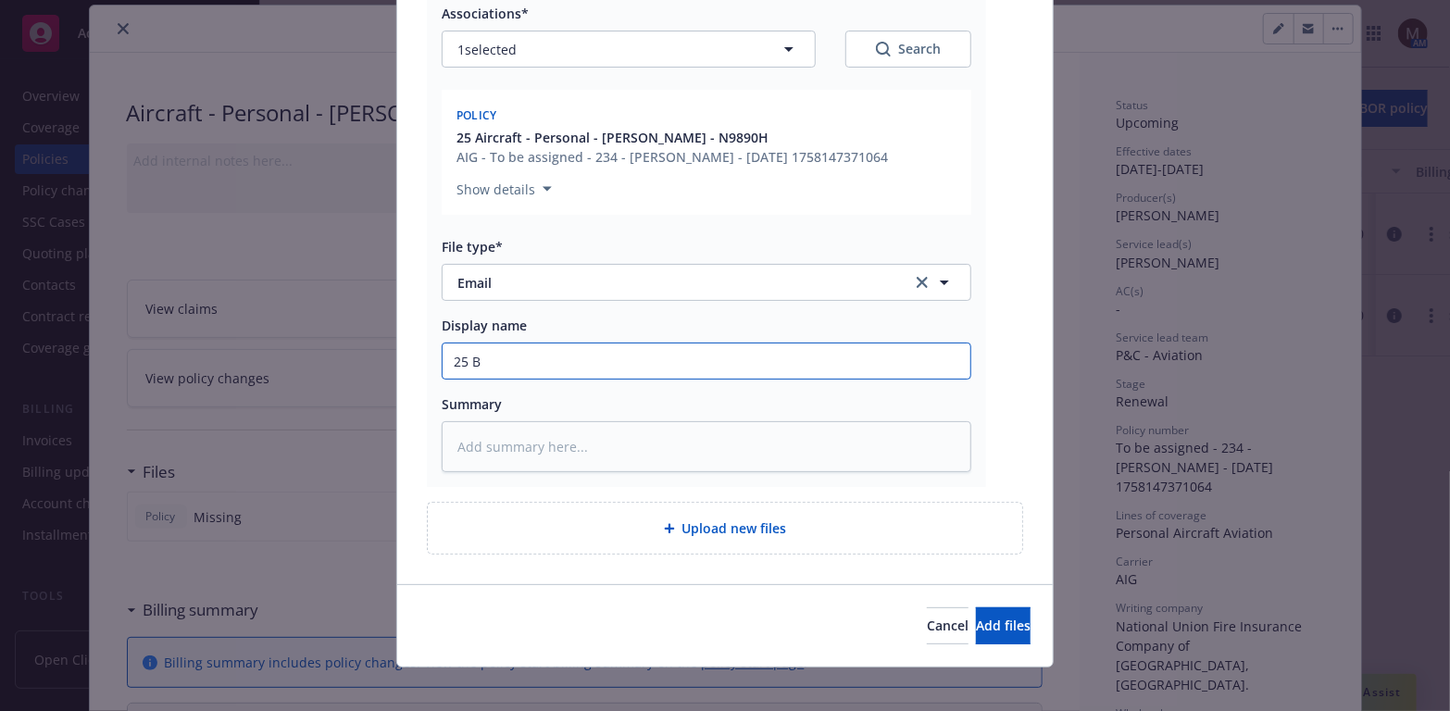
type input "25 BP"
type textarea "x"
type input "25 BP"
type textarea "x"
type input "25 BP -"
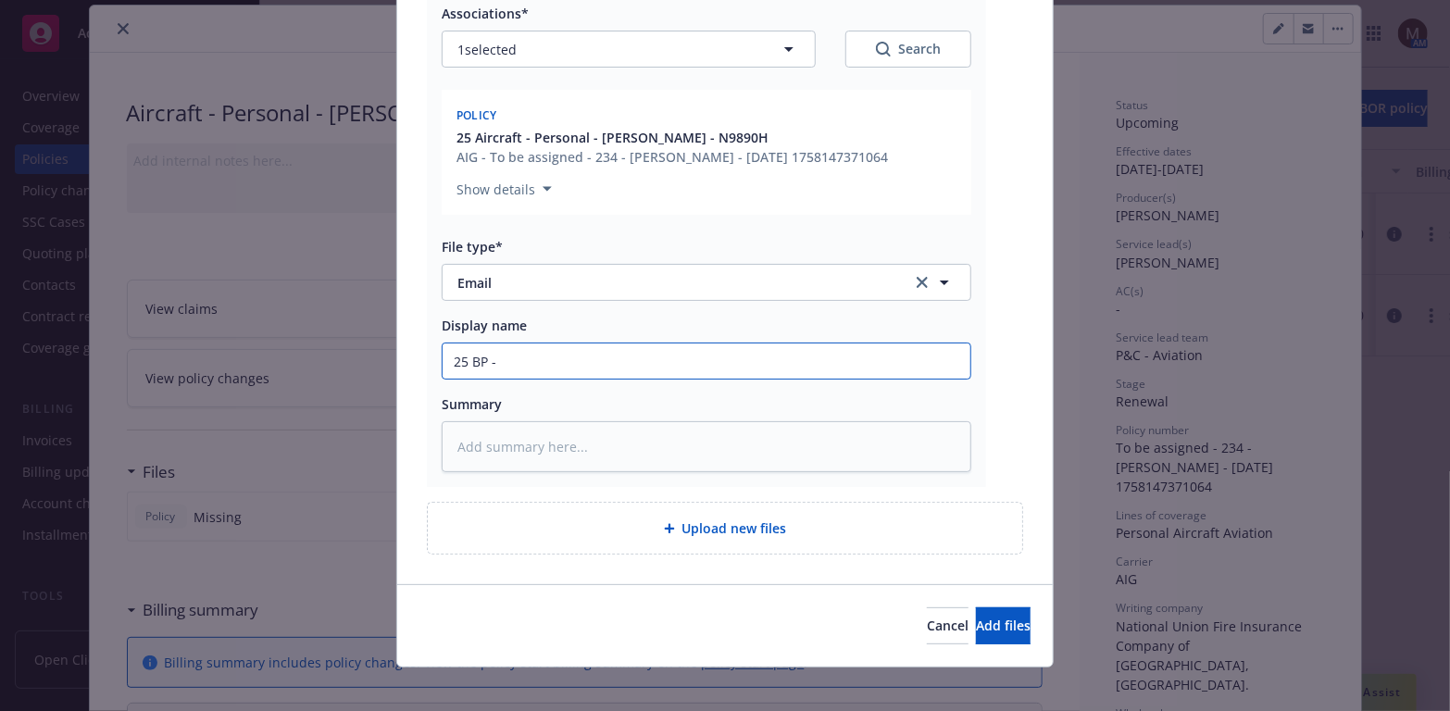
type textarea "x"
type input "25 BP -"
type textarea "x"
type input "25 BP - B"
type textarea "x"
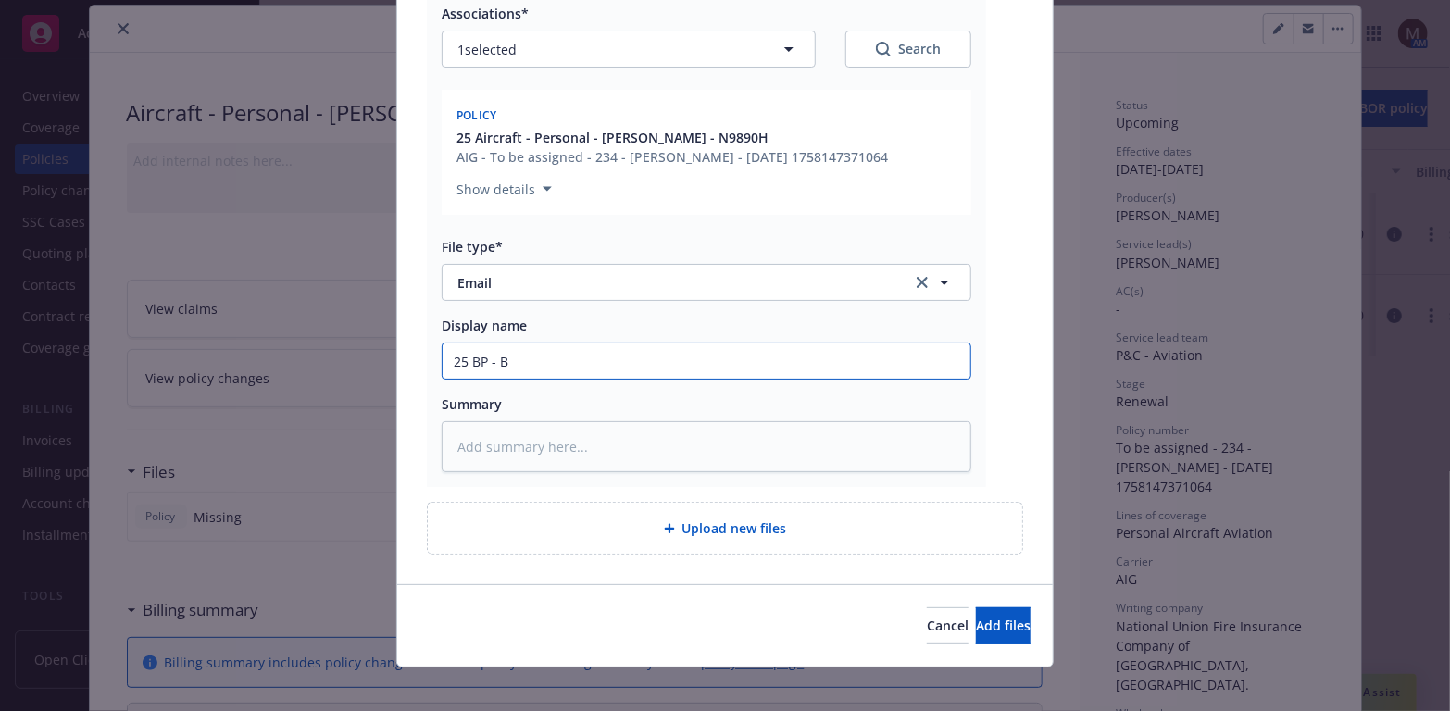
type input "25 BP - Bi"
type textarea "x"
type input "25 BP - Bin"
type textarea "x"
type input "25 BP - Bind"
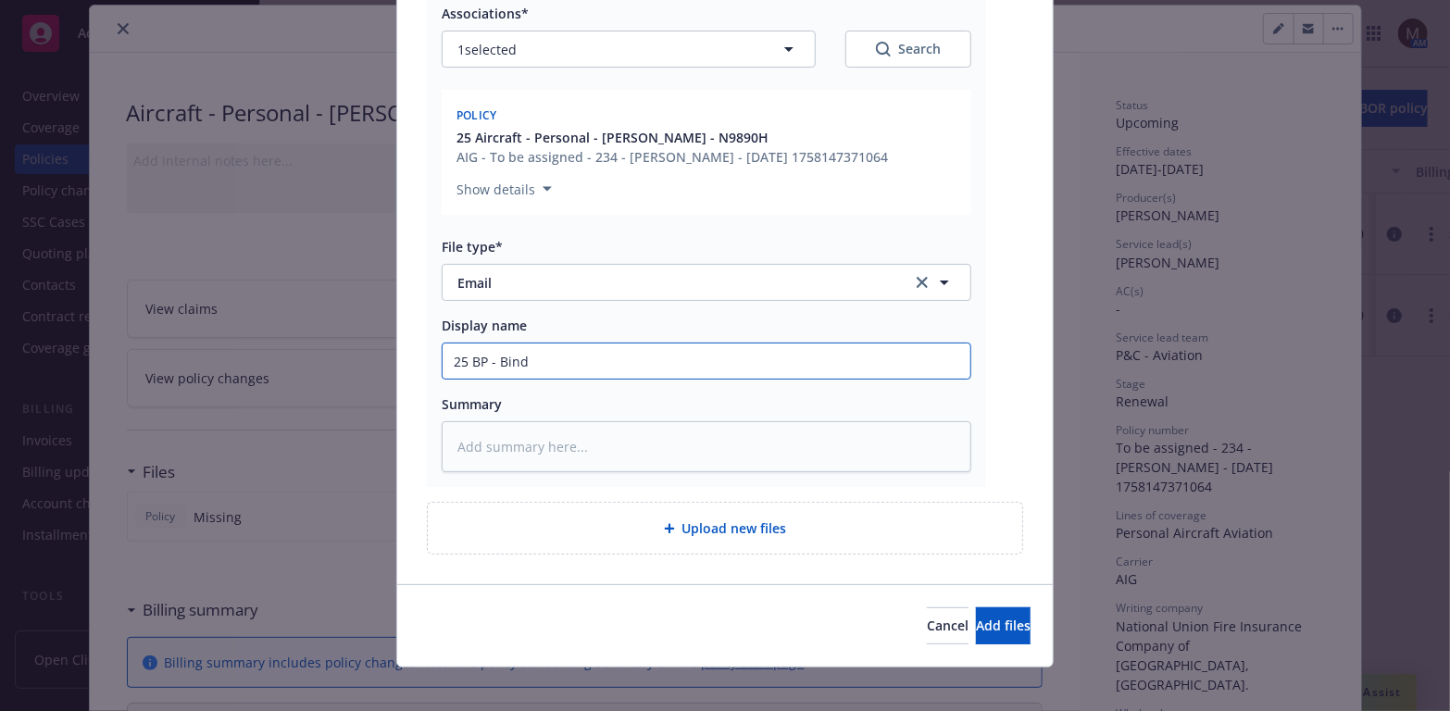
type textarea "x"
type input "25 BP - Bind"
type textarea "x"
type input "25 BP - Bind r"
type textarea "x"
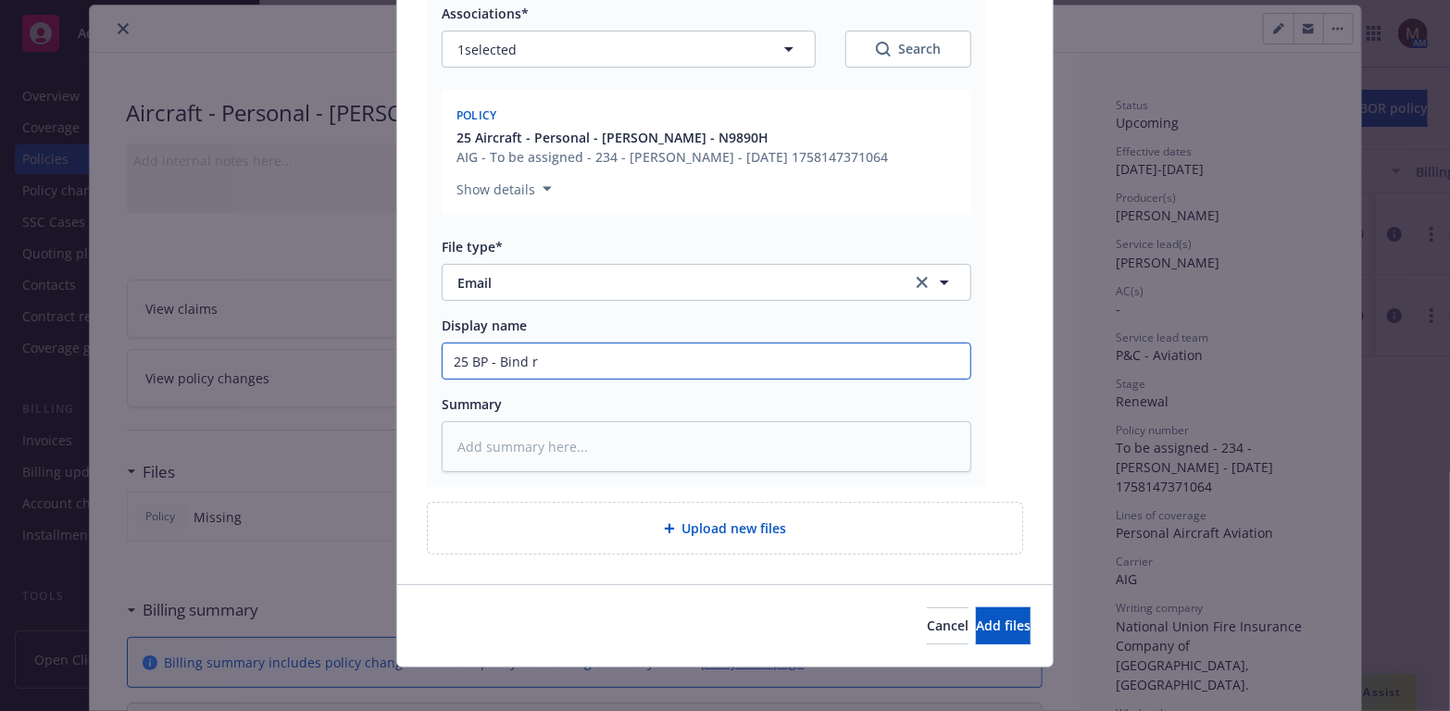
type input "25 BP - Bind re"
type textarea "x"
type input "25 BP - Bind req"
type textarea "x"
type input "25 BP - Bind requ"
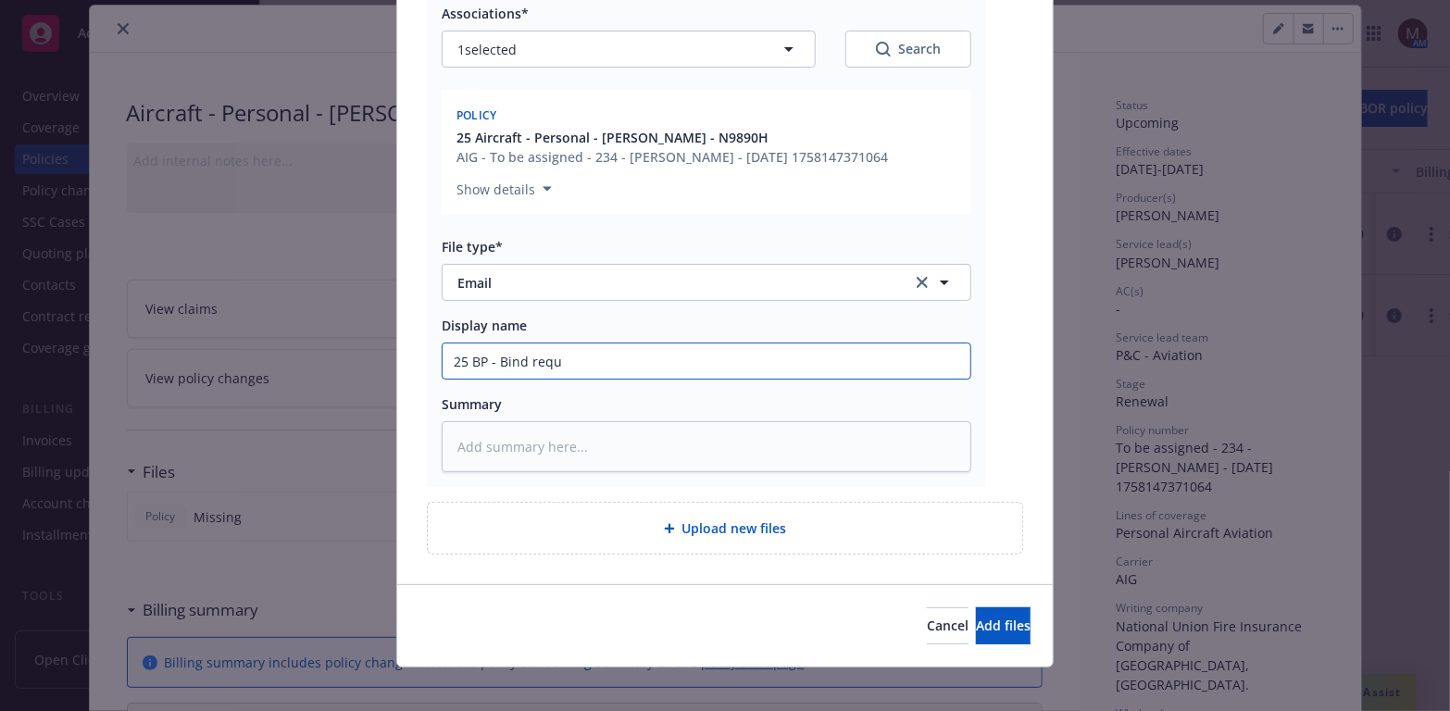
type textarea "x"
type input "25 BP - Bind reque"
type textarea "x"
type input "25 BP - Bind reques"
type textarea "x"
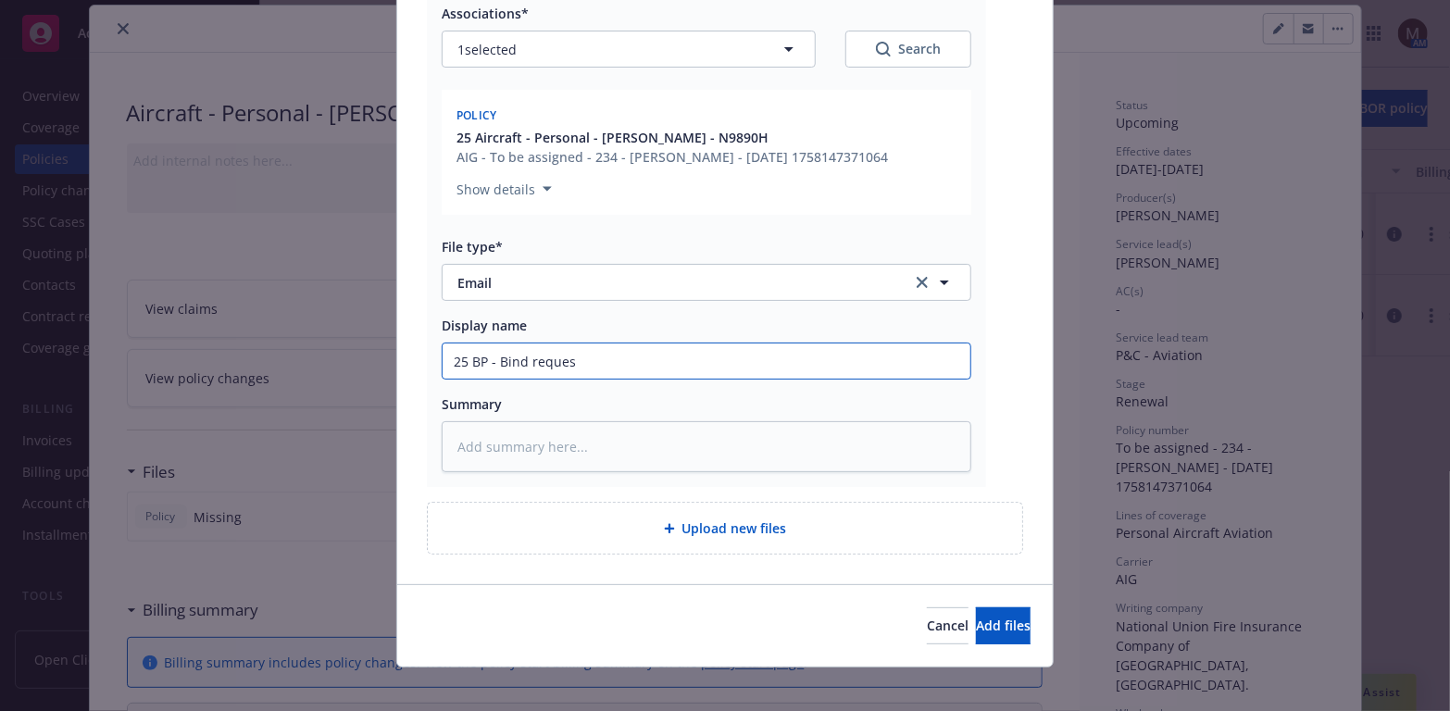
type input "25 BP - Bind request"
type textarea "x"
type input "25 BP - Bind request"
type textarea "x"
type input "25 BP - Bind request f"
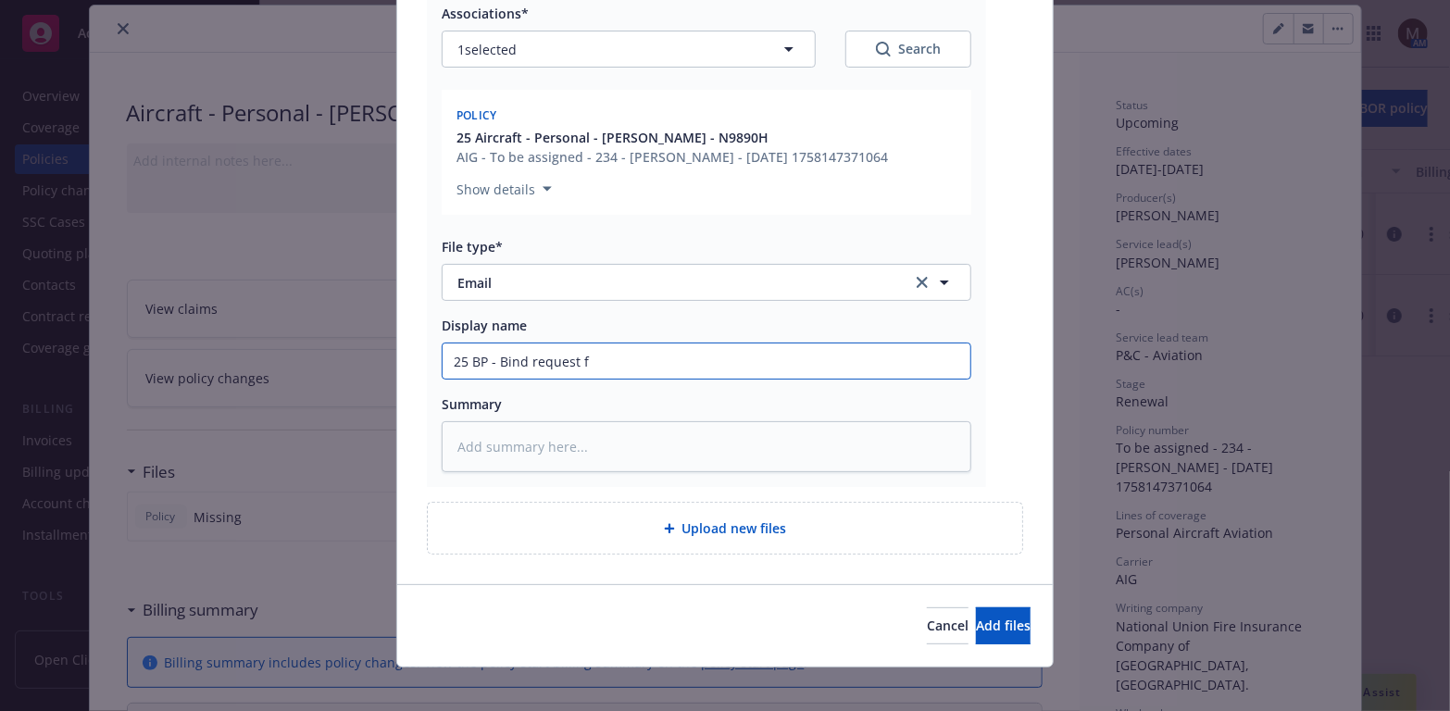
type textarea "x"
type input "25 BP - Bind request fr"
type textarea "x"
type input "25 BP - Bind request fro"
type textarea "x"
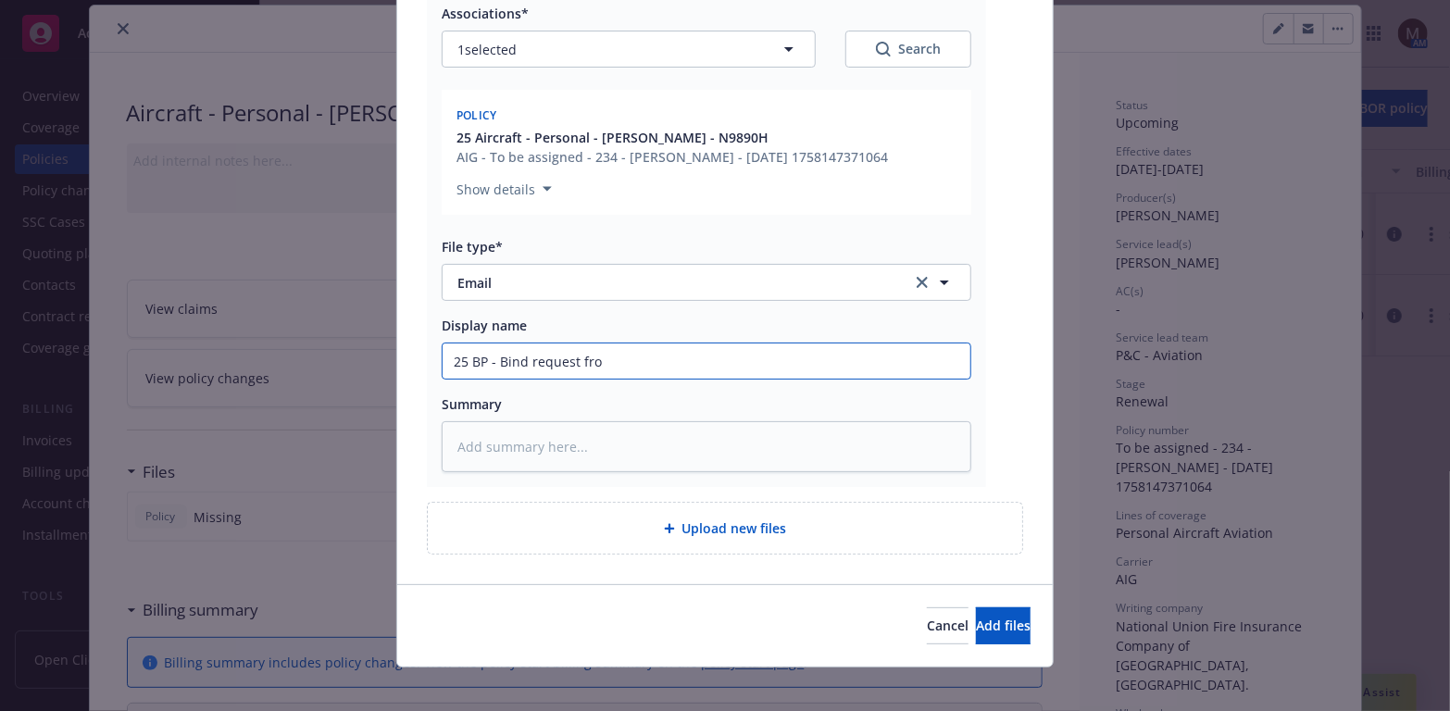
type input "25 BP - Bind request from"
type textarea "x"
type input "25 BP - Bind request from"
type textarea "x"
type input "25 BP - Bind request from I"
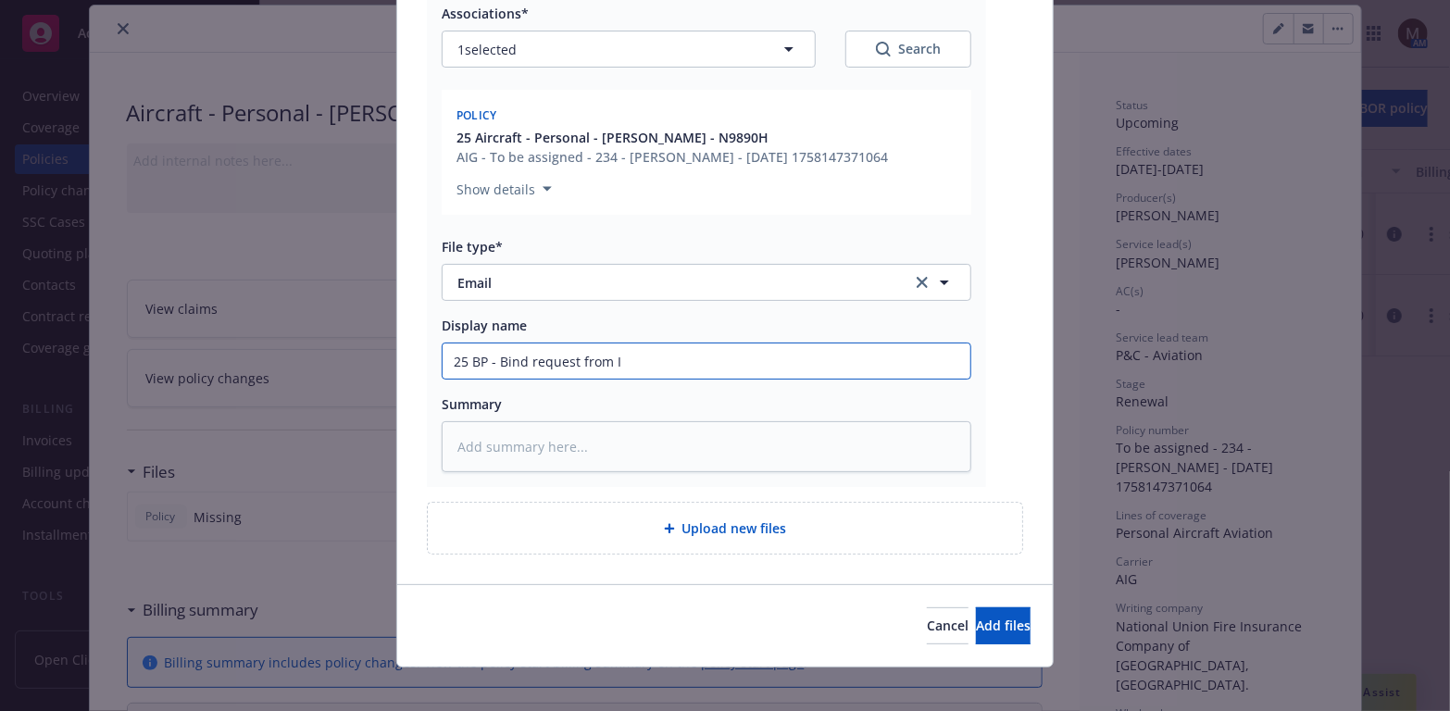
type textarea "x"
type input "25 BP - Bind request from In"
type textarea "x"
type input "25 BP - Bind request from Insu"
type textarea "x"
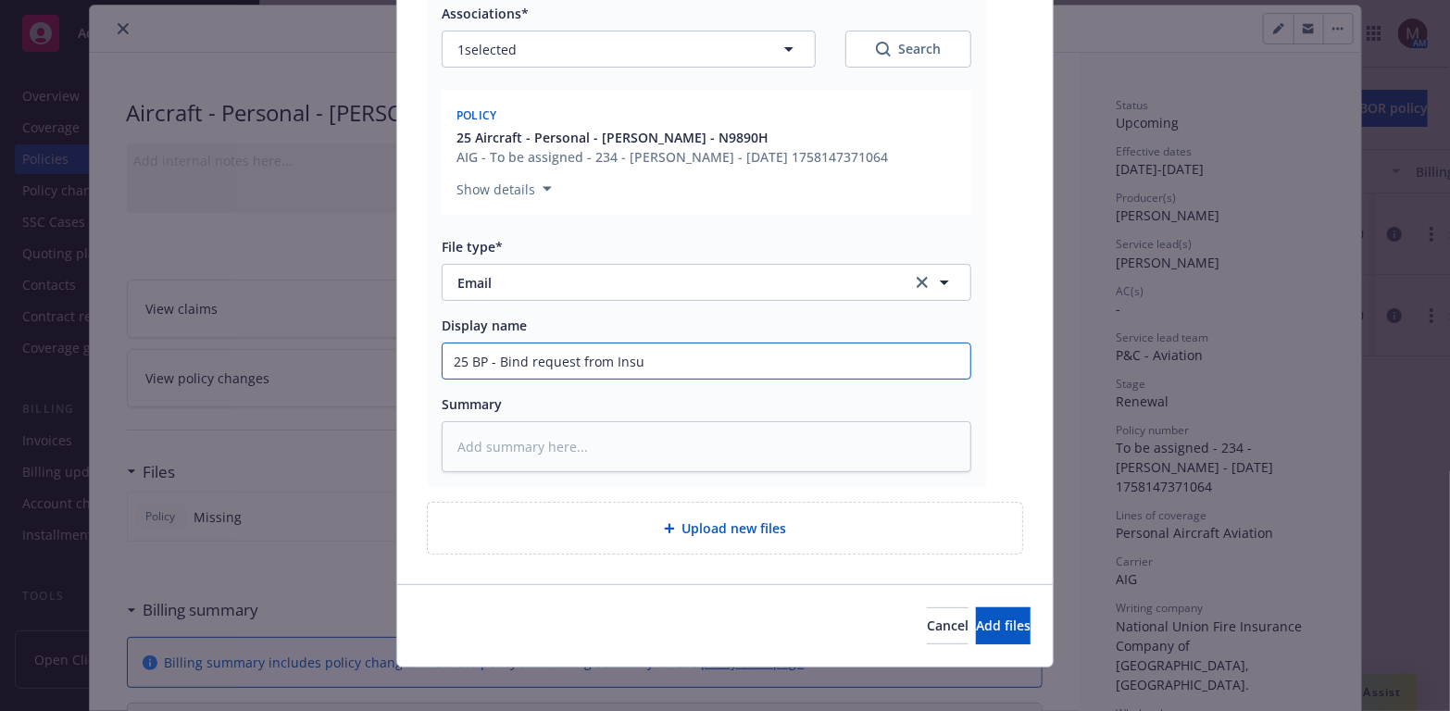
type input "25 BP - Bind request from Insur"
type textarea "x"
type input "25 BP - Bind request from Insure"
type textarea "x"
type input "25 BP - Bind request from Insured"
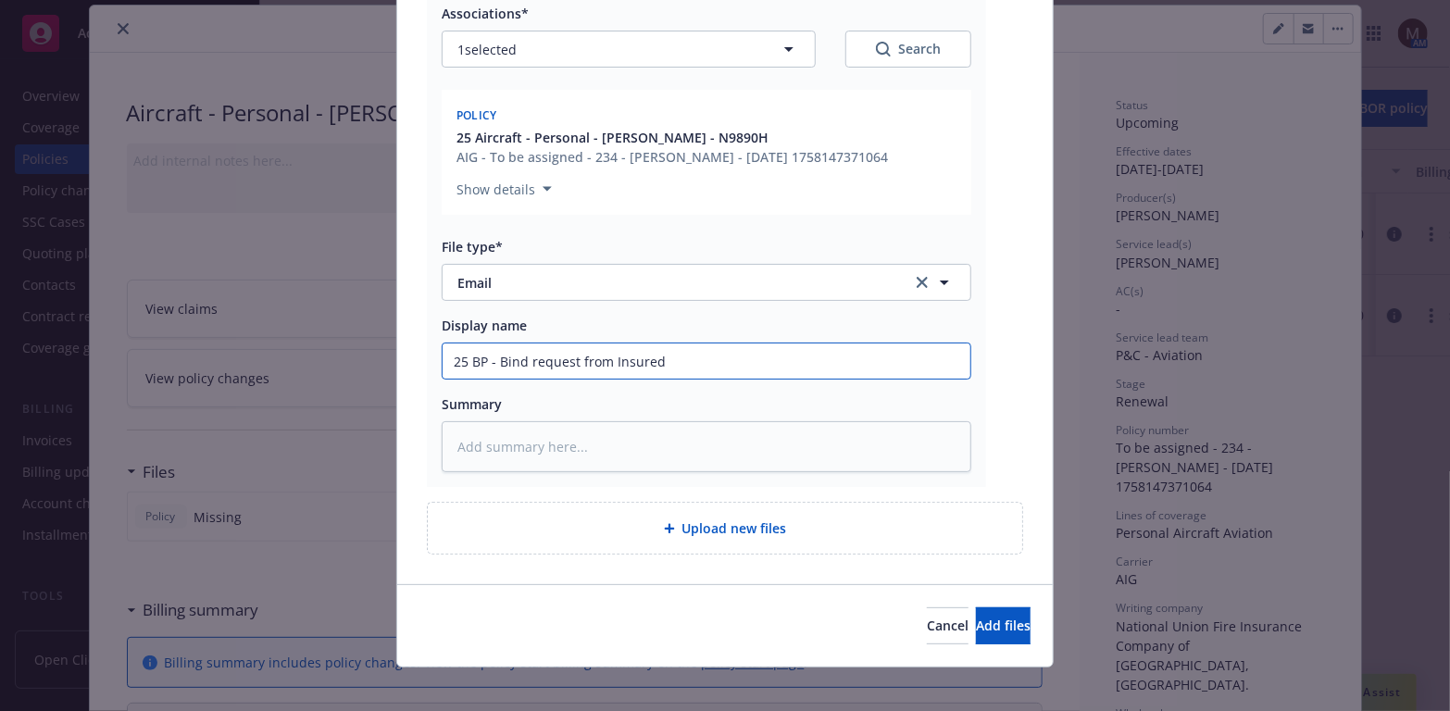
type textarea "x"
drag, startPoint x: 678, startPoint y: 365, endPoint x: 409, endPoint y: 365, distance: 268.5
click at [409, 365] on div "Re_ N9890H _ AIRCRAFT QUOTES _ Nicolas De Rico.msg Associations* 1 selected Sea…" at bounding box center [724, 246] width 655 height 675
type input "25 BP - Bind request from Insured"
click at [517, 445] on textarea at bounding box center [707, 446] width 530 height 51
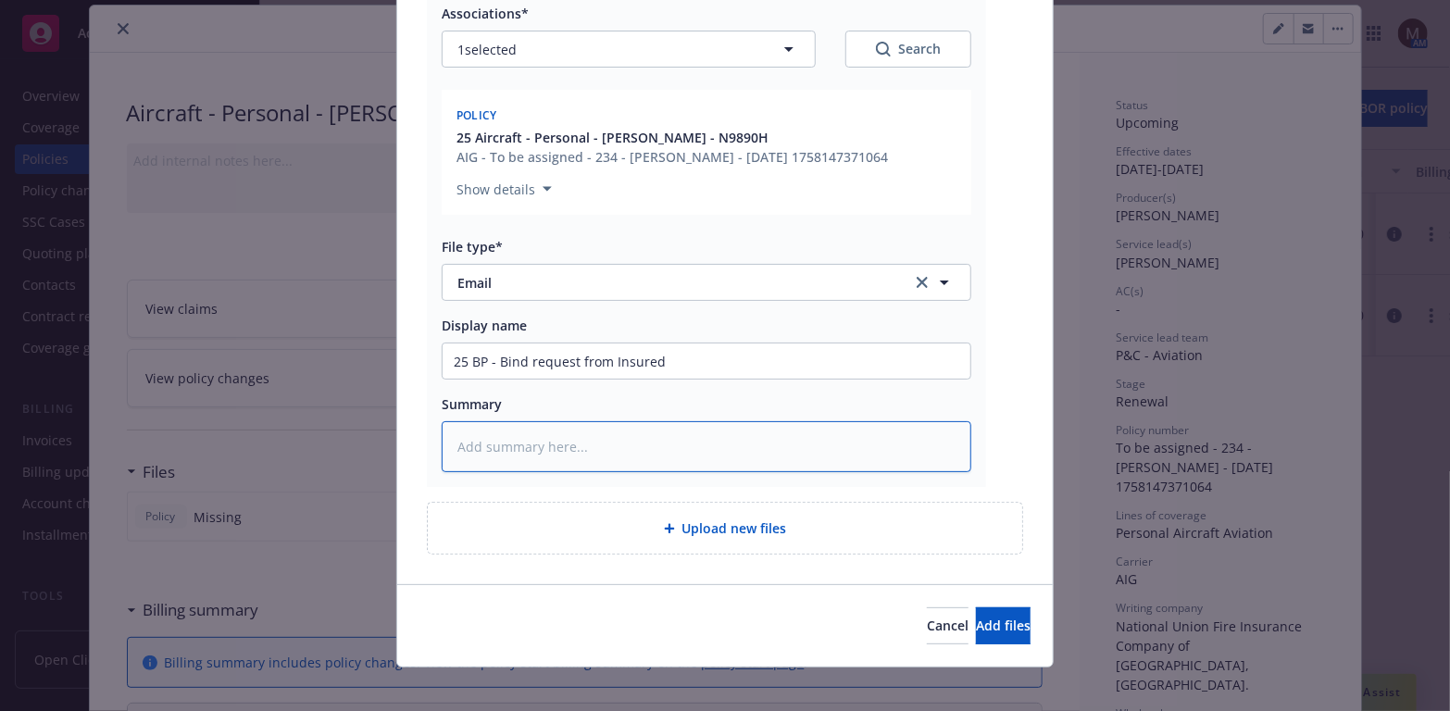
paste textarea "25 BP - Bind request from Insured"
type textarea "x"
type textarea "25 BP - Bind request from Insured"
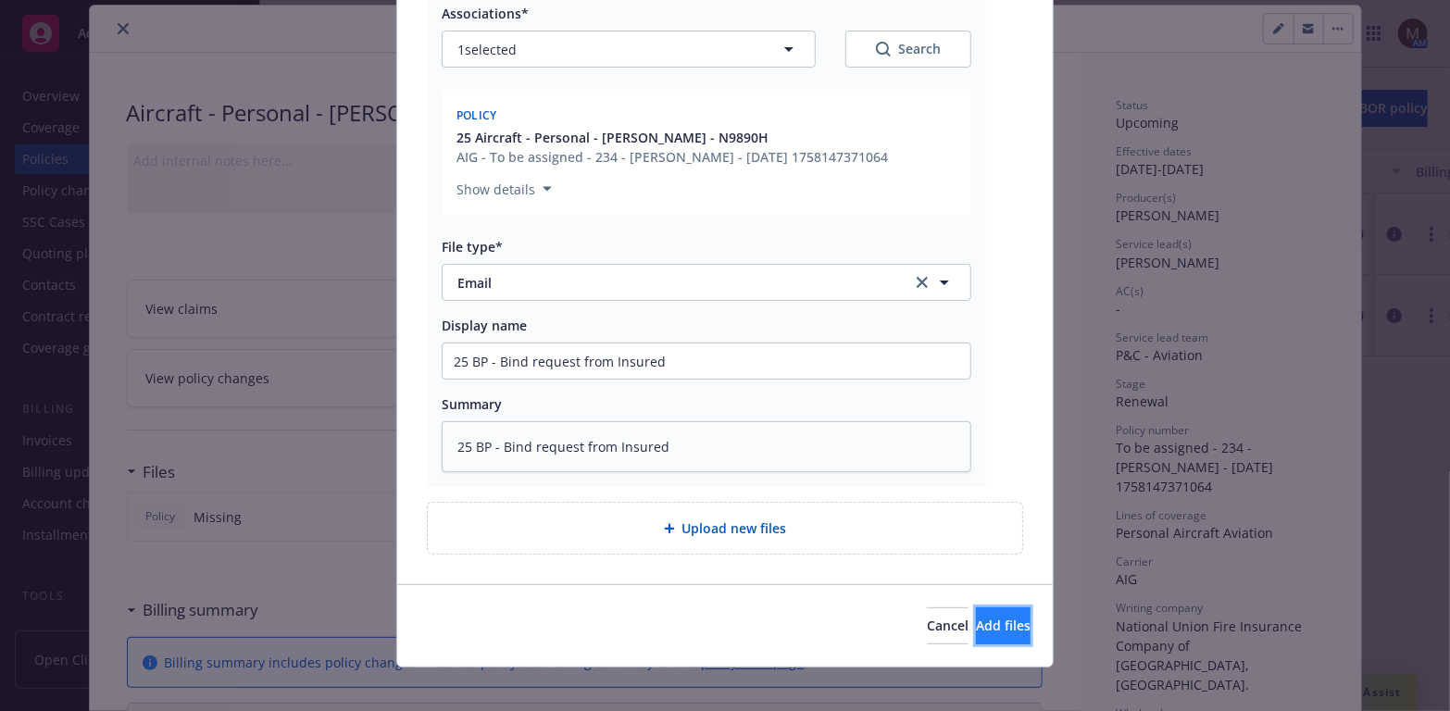
click at [976, 617] on span "Add files" at bounding box center [1003, 626] width 55 height 18
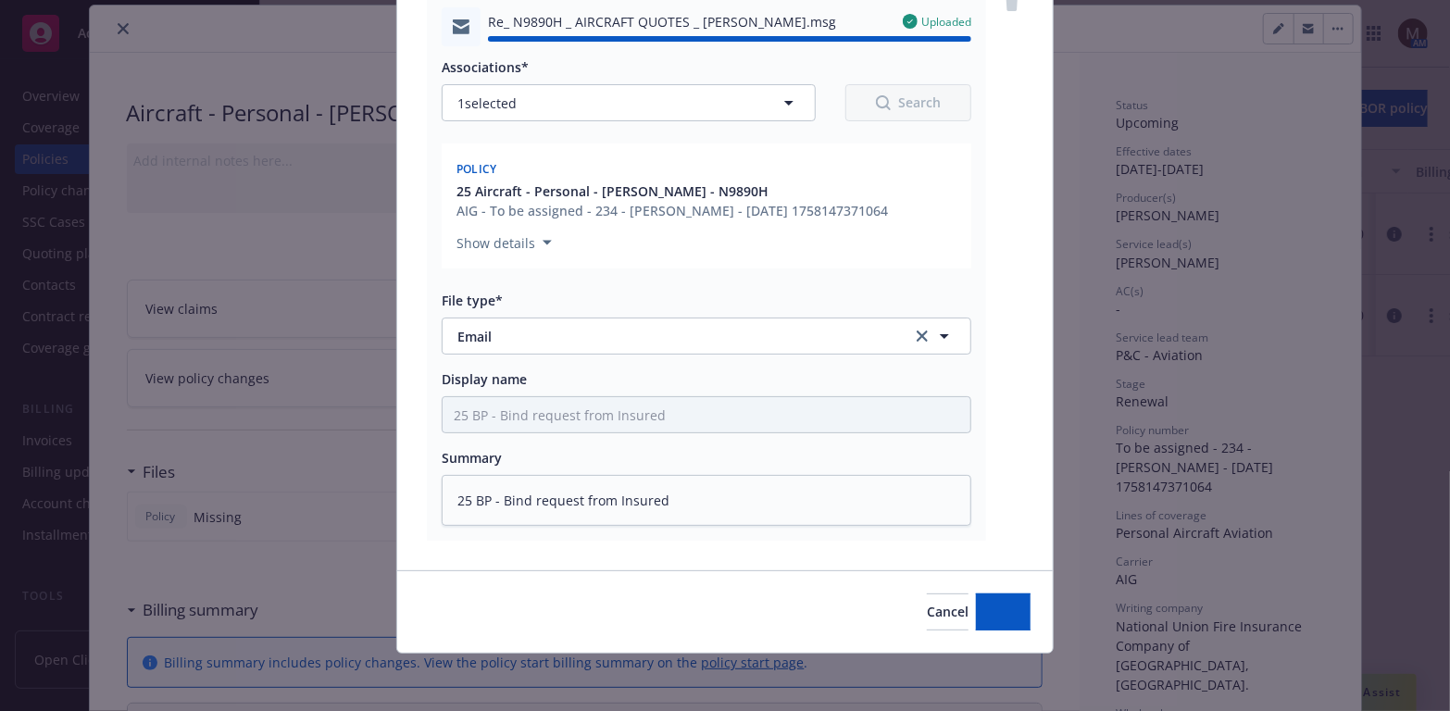
type textarea "x"
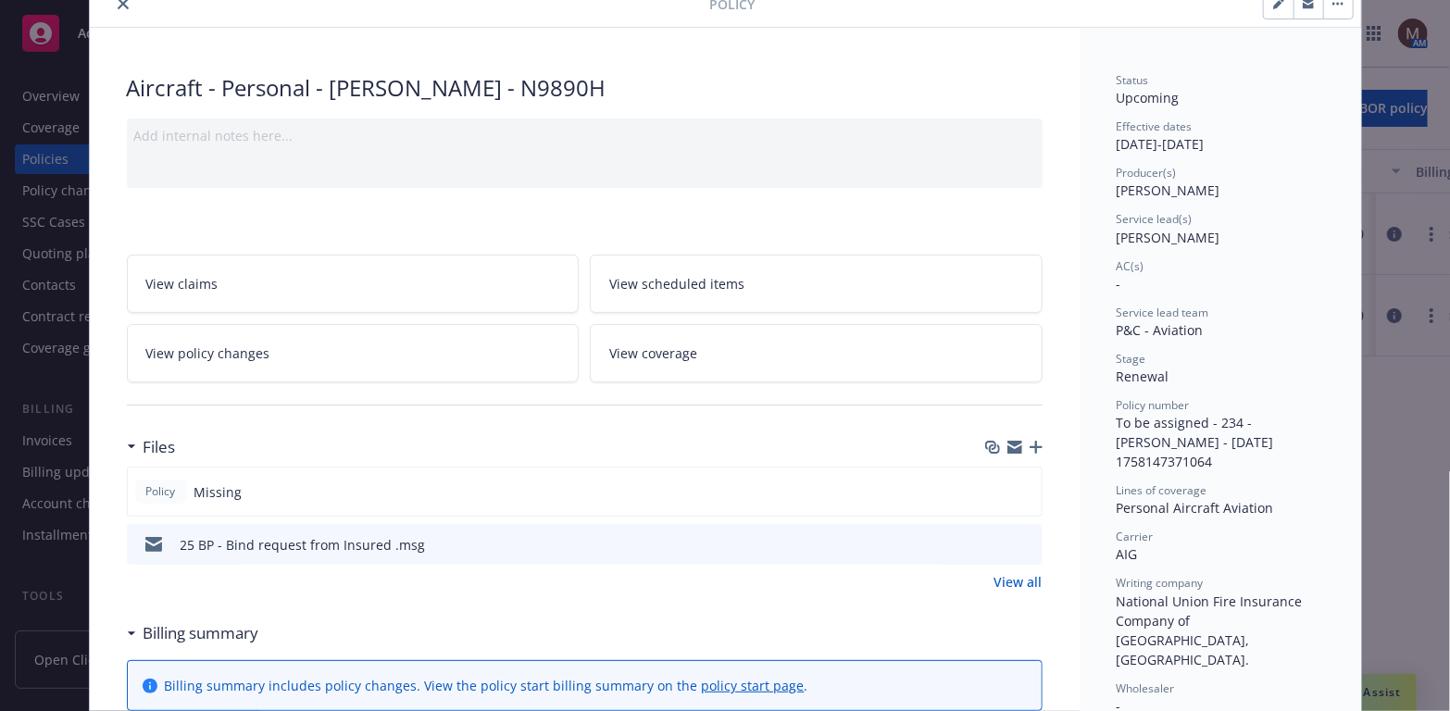
scroll to position [0, 0]
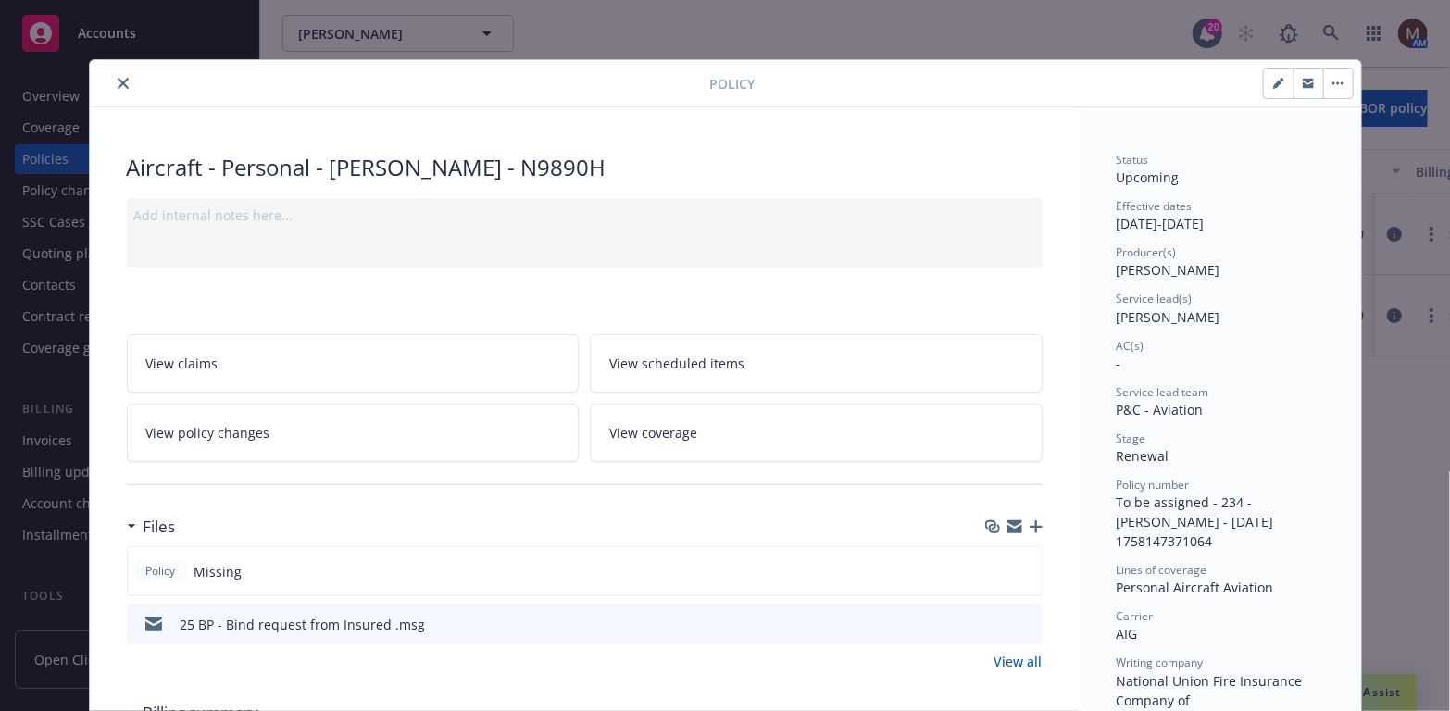
click at [118, 78] on icon "close" at bounding box center [123, 83] width 11 height 11
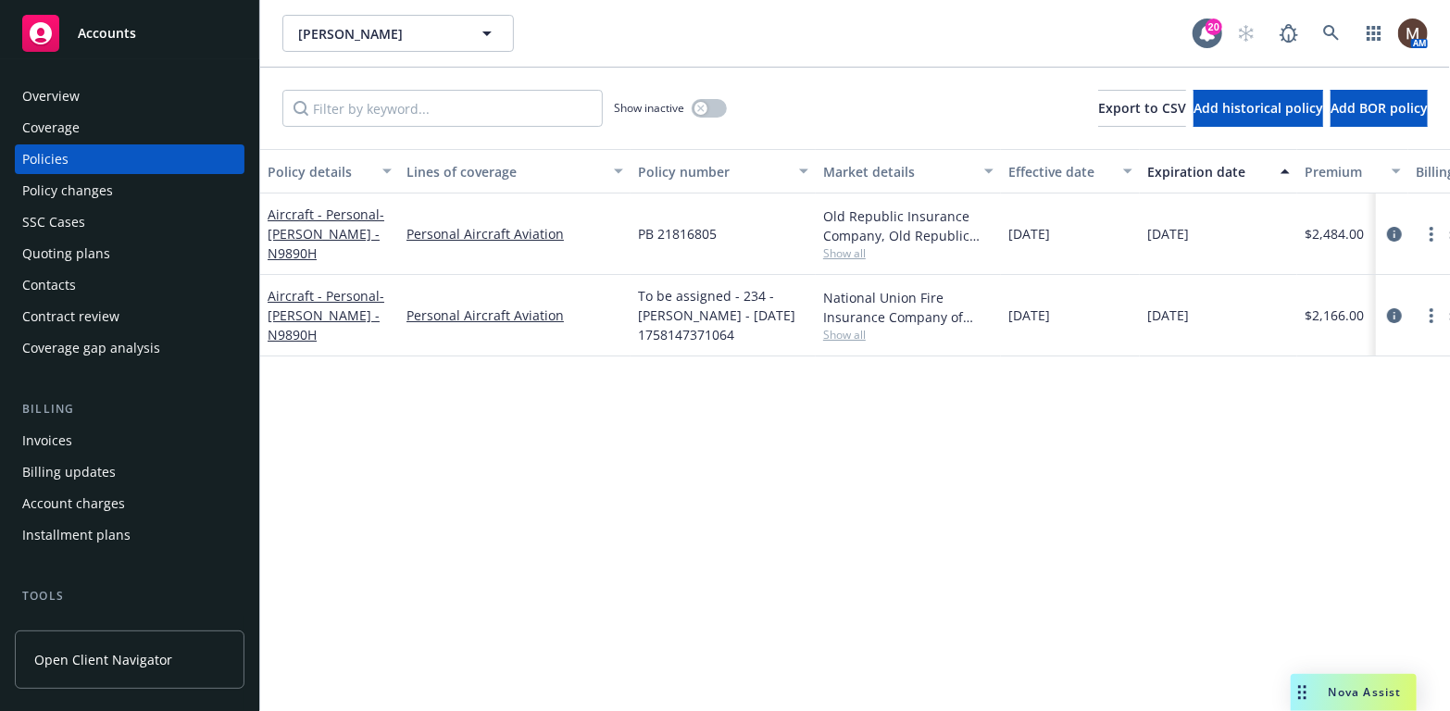
scroll to position [93, 0]
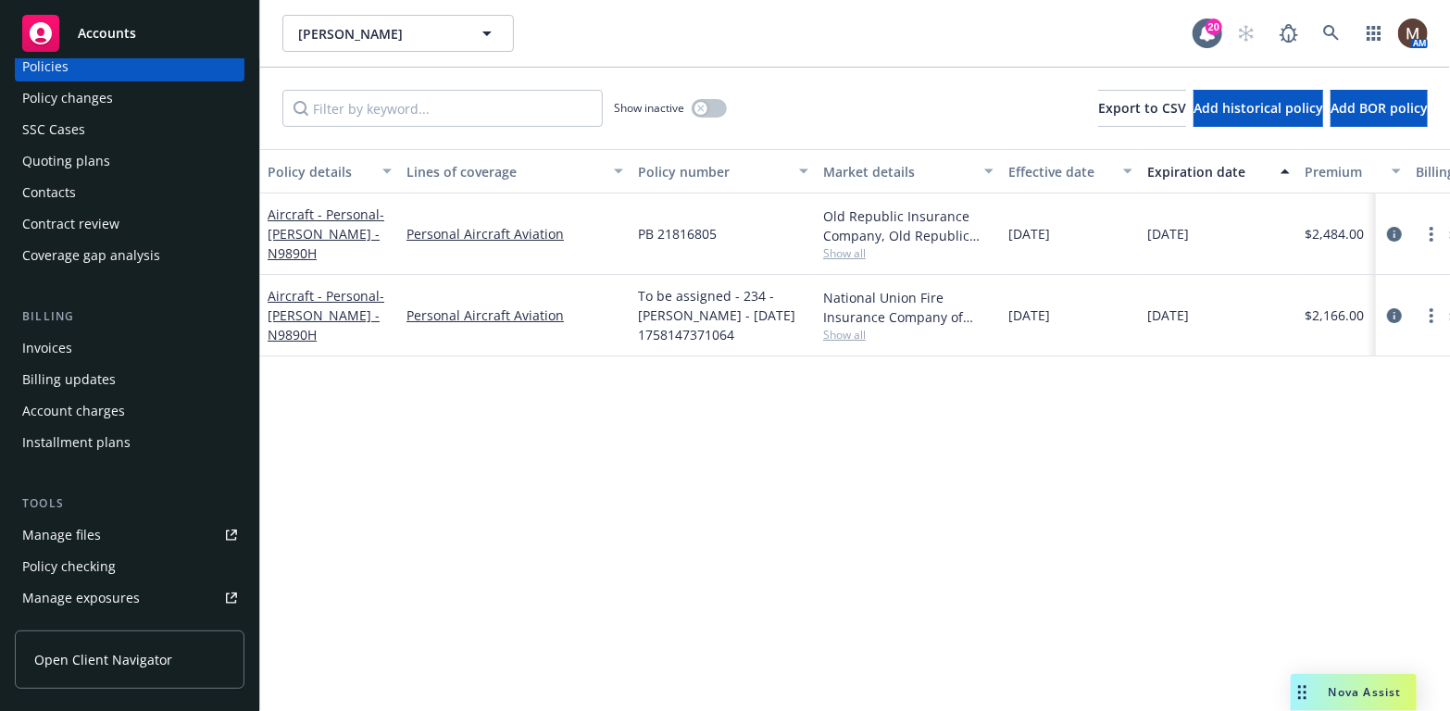
click at [81, 530] on div "Manage files" at bounding box center [61, 535] width 79 height 30
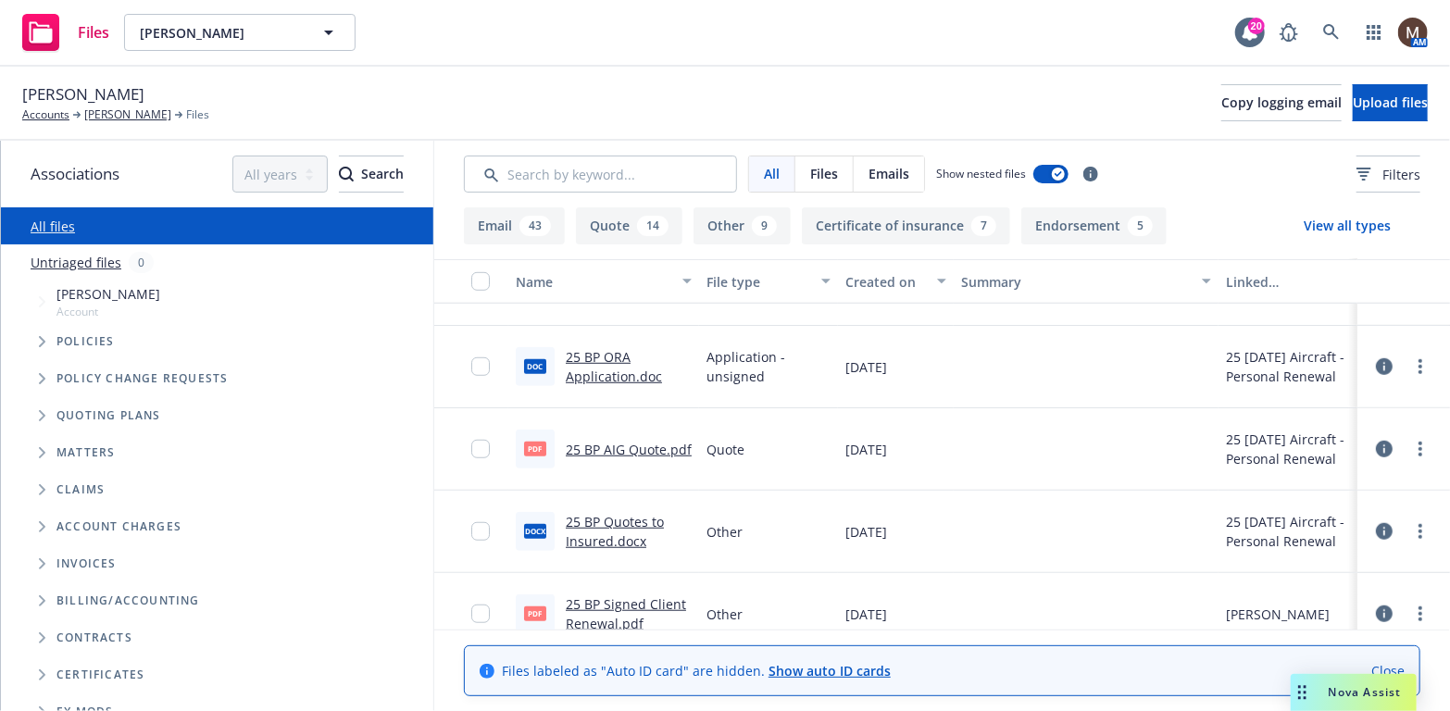
scroll to position [741, 0]
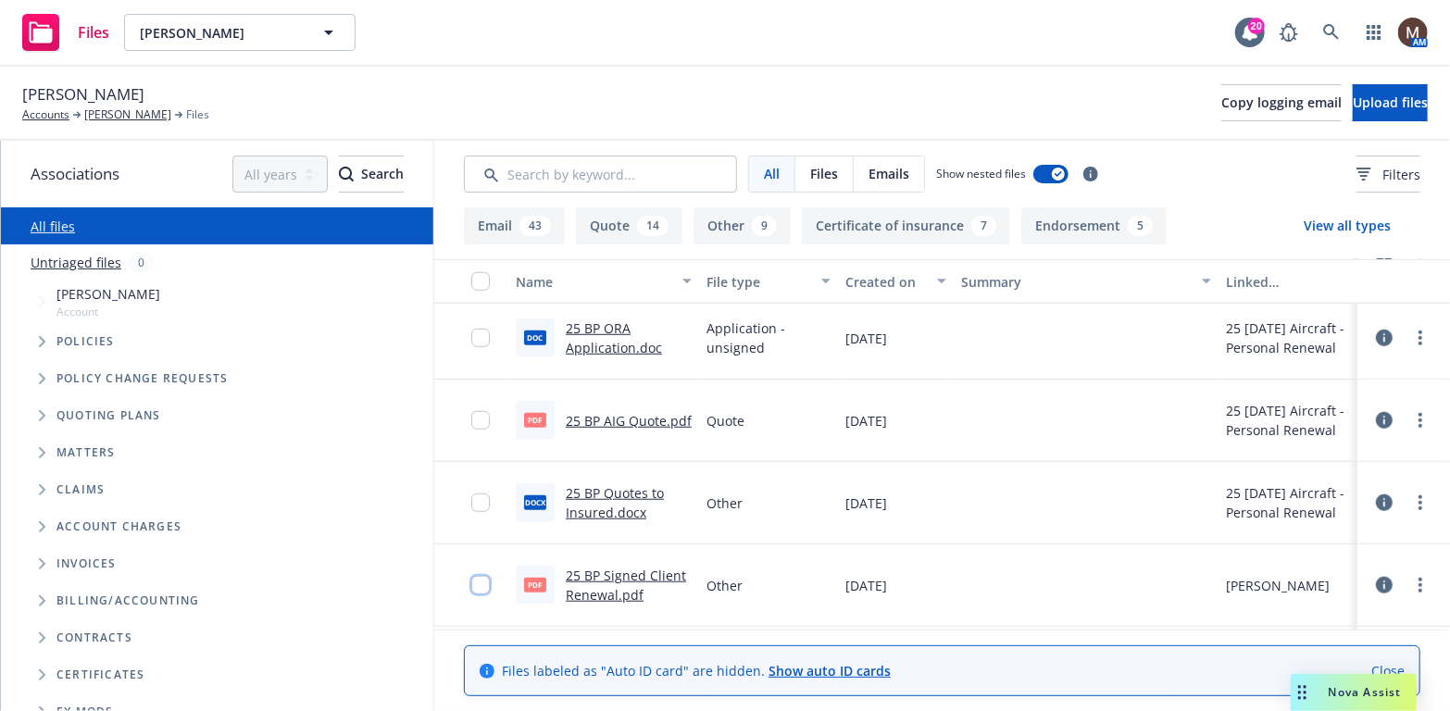
click at [471, 582] on input "checkbox" at bounding box center [480, 585] width 19 height 19
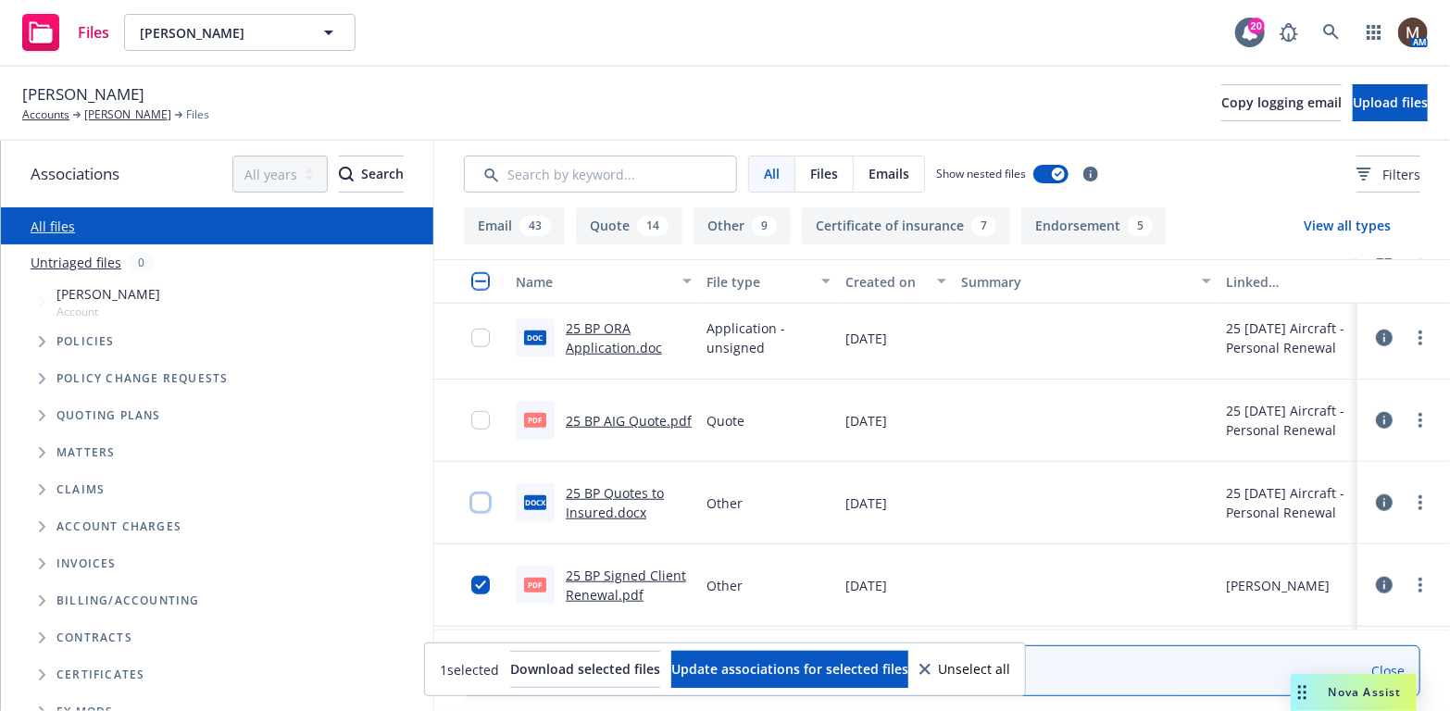
drag, startPoint x: 468, startPoint y: 502, endPoint x: 466, endPoint y: 451, distance: 51.0
click at [471, 501] on input "checkbox" at bounding box center [480, 502] width 19 height 19
click at [471, 414] on input "checkbox" at bounding box center [480, 420] width 19 height 19
click at [471, 333] on input "checkbox" at bounding box center [480, 338] width 19 height 19
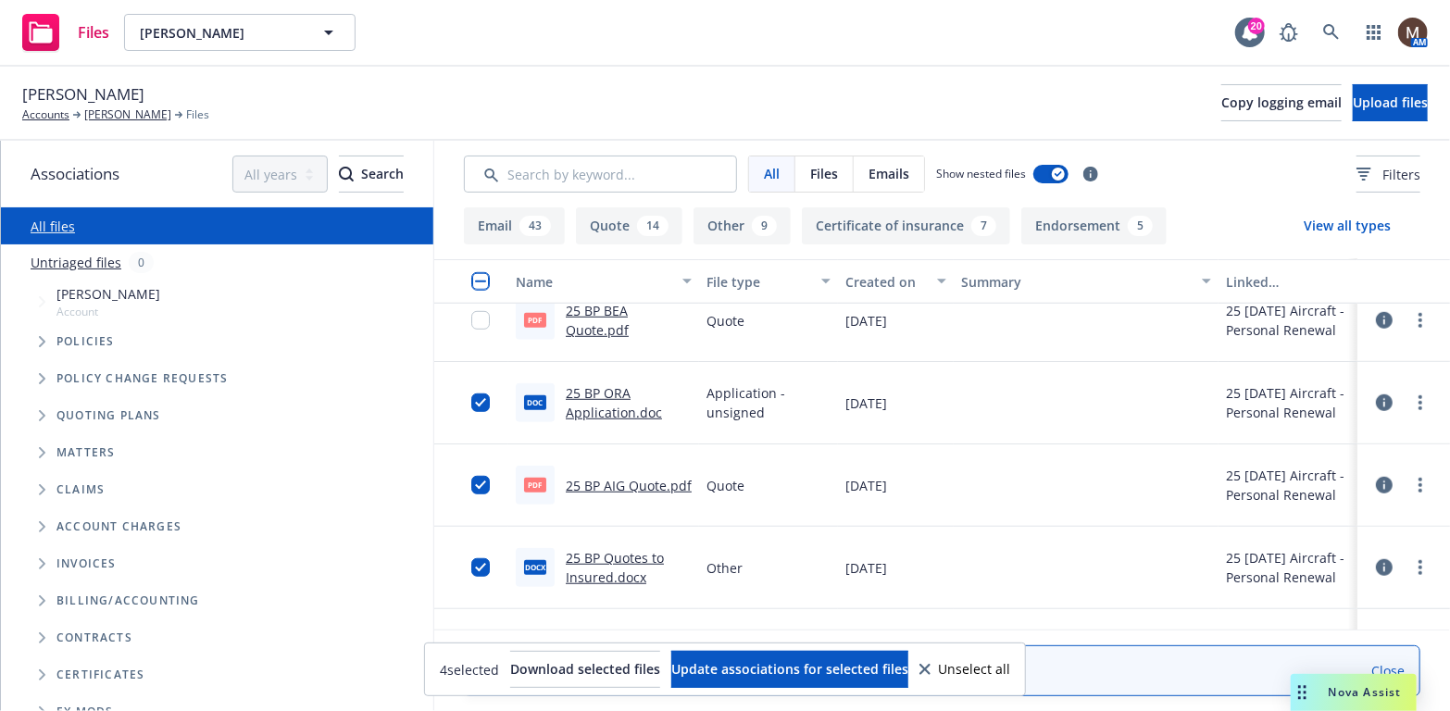
scroll to position [555, 0]
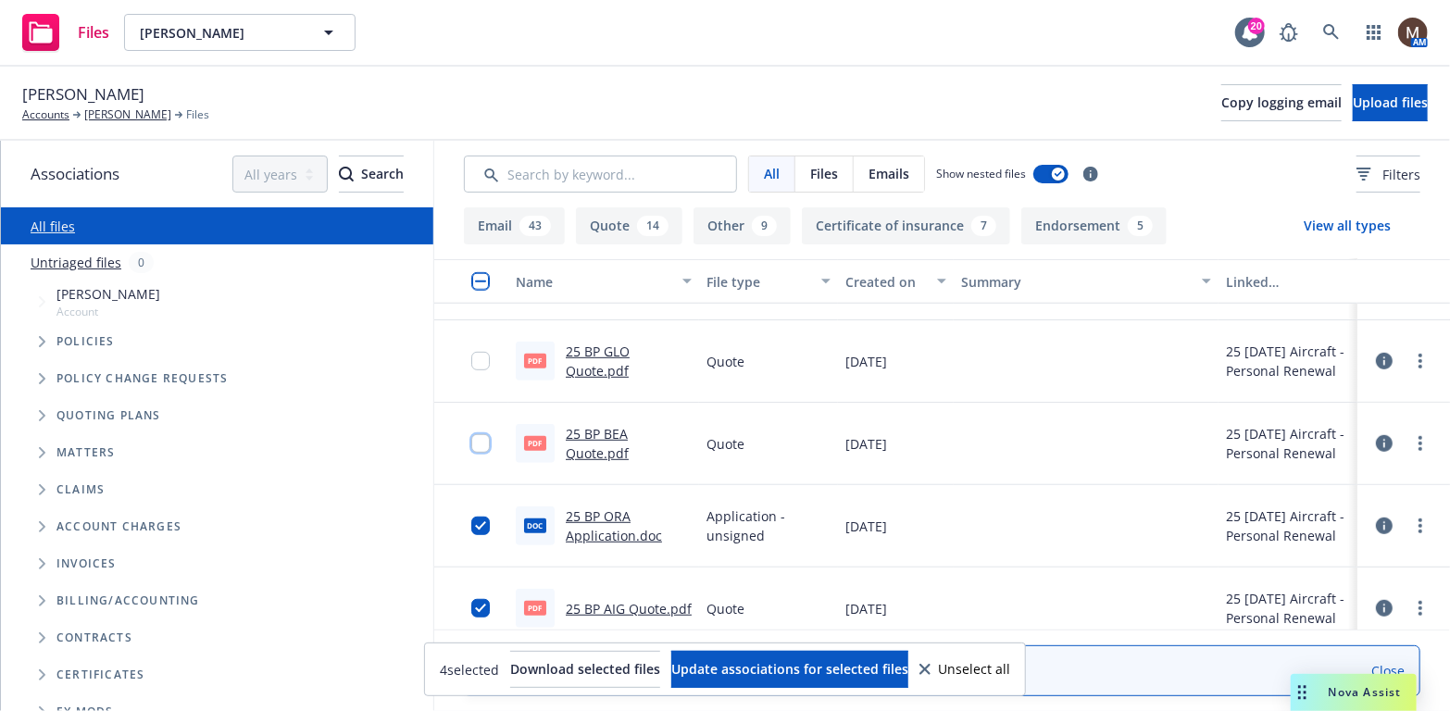
drag, startPoint x: 467, startPoint y: 444, endPoint x: 488, endPoint y: 387, distance: 60.9
click at [471, 441] on input "checkbox" at bounding box center [480, 443] width 19 height 19
click at [471, 354] on input "checkbox" at bounding box center [480, 361] width 19 height 19
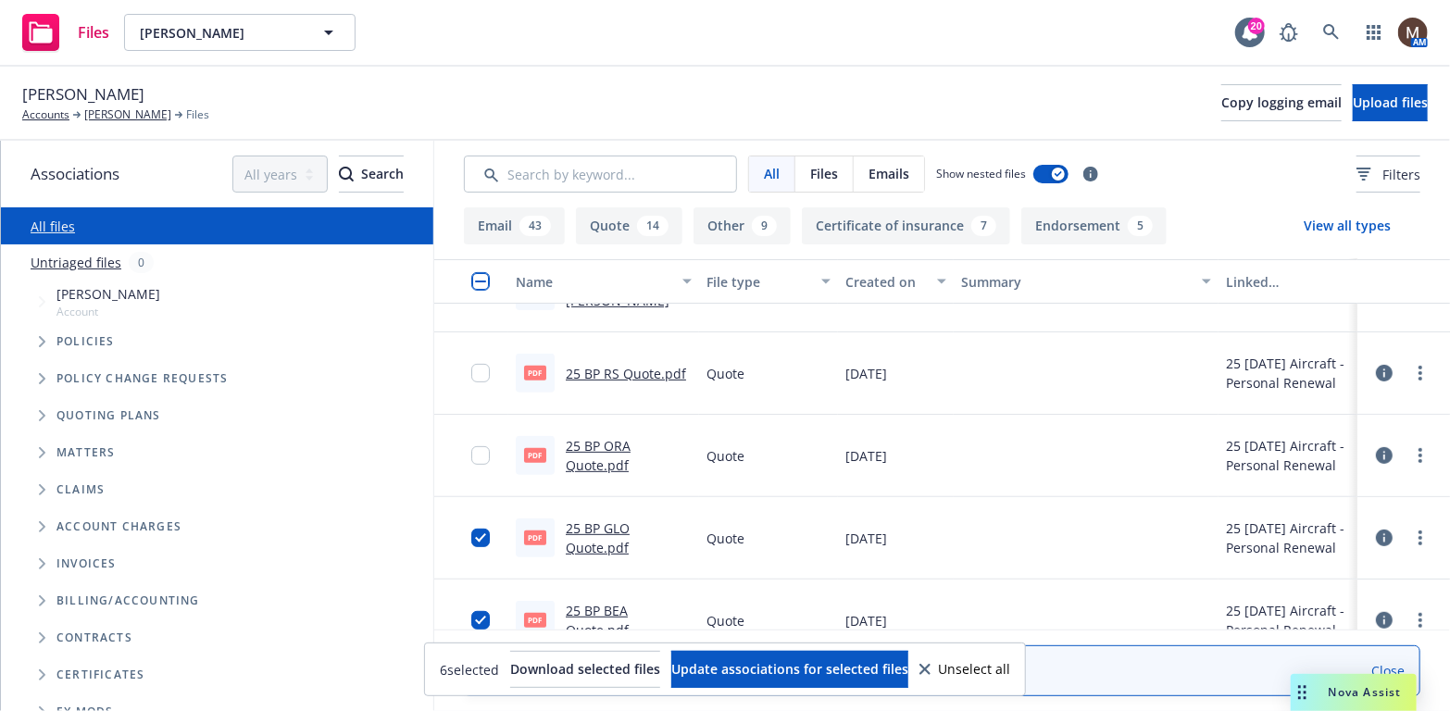
scroll to position [278, 0]
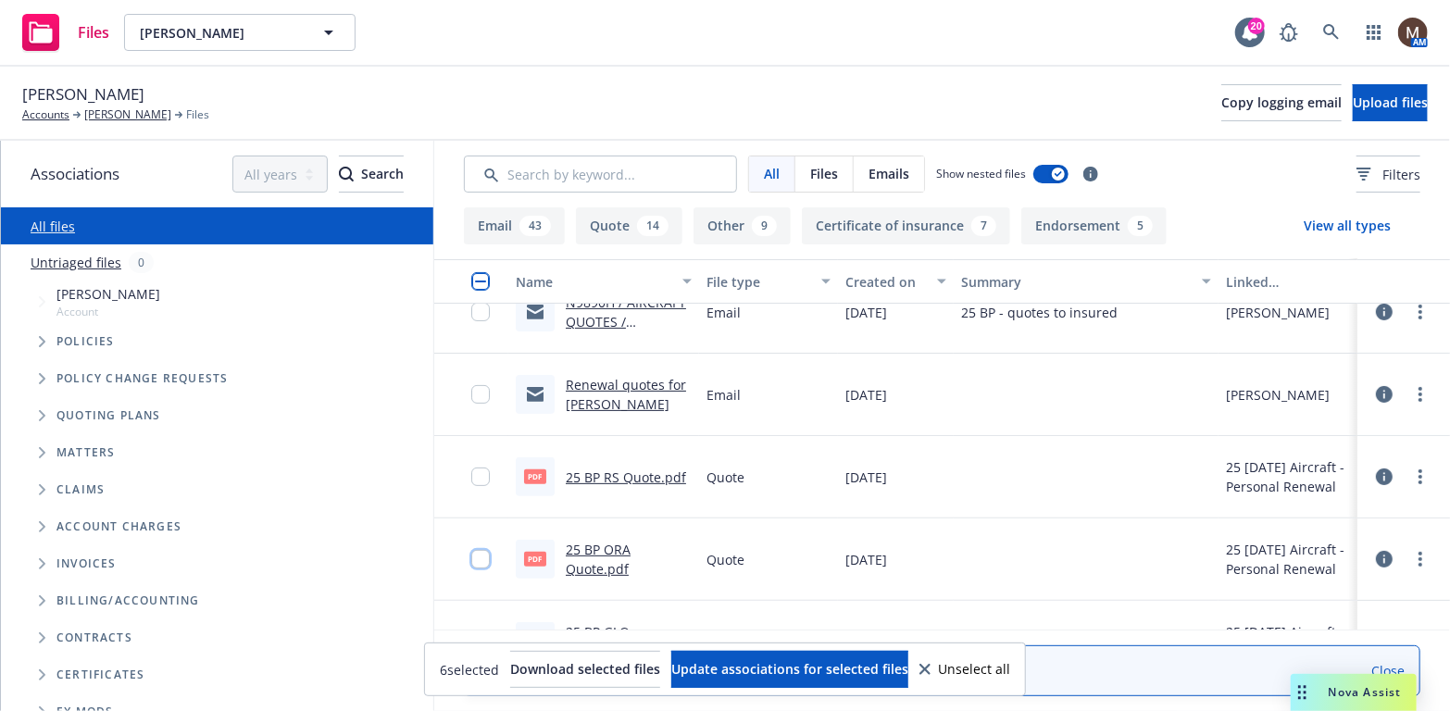
drag, startPoint x: 467, startPoint y: 559, endPoint x: 476, endPoint y: 505, distance: 54.3
click at [471, 550] on input "checkbox" at bounding box center [480, 559] width 19 height 19
drag, startPoint x: 465, startPoint y: 477, endPoint x: 470, endPoint y: 428, distance: 49.4
click at [471, 474] on input "checkbox" at bounding box center [480, 476] width 19 height 19
click at [471, 394] on input "checkbox" at bounding box center [480, 394] width 19 height 19
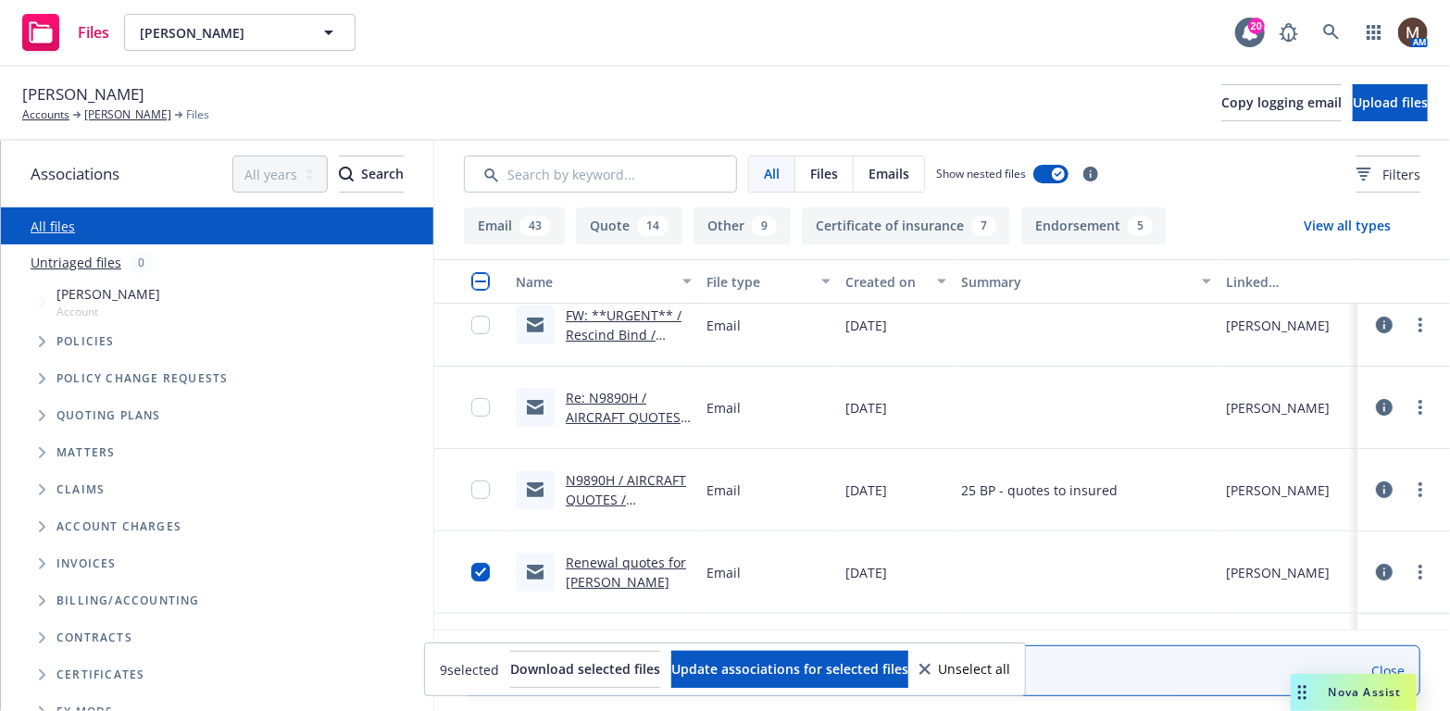
scroll to position [93, 0]
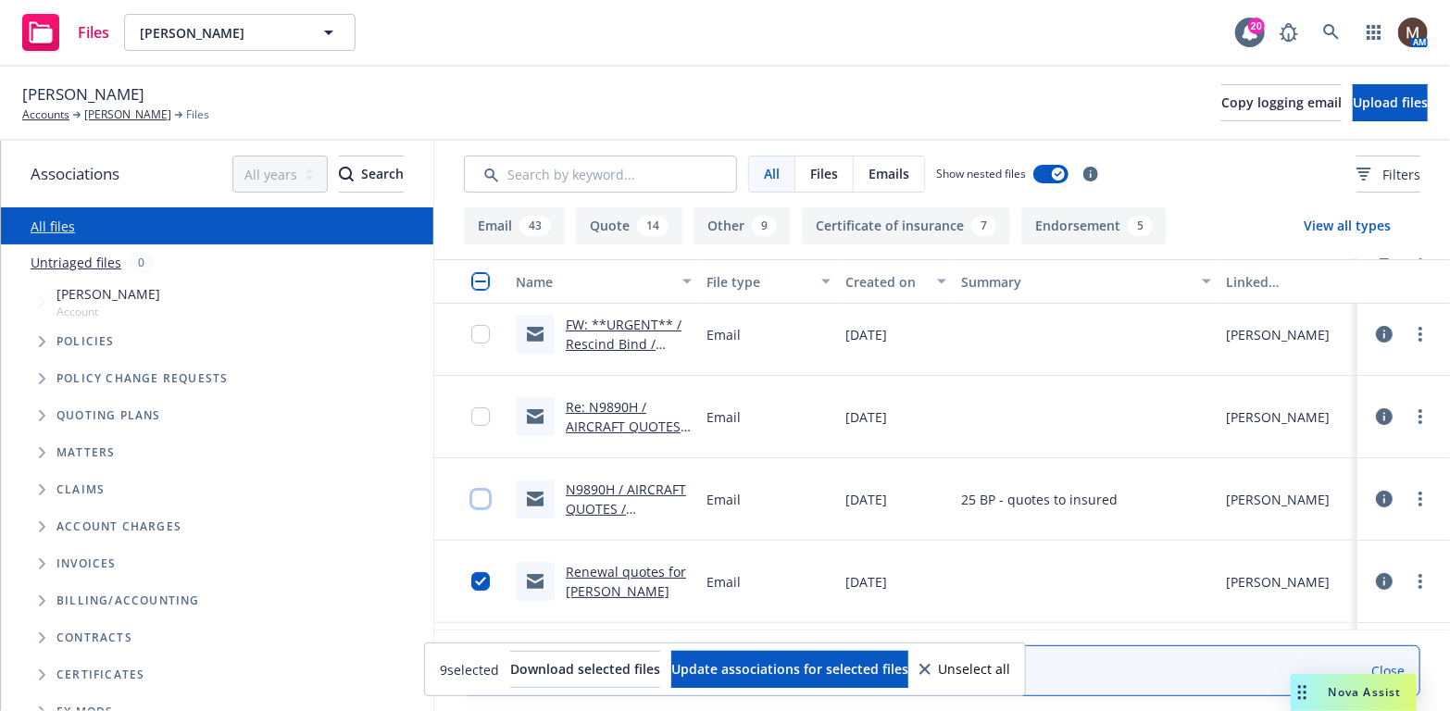
drag, startPoint x: 464, startPoint y: 496, endPoint x: 476, endPoint y: 457, distance: 40.7
click at [471, 495] on input "checkbox" at bounding box center [480, 499] width 19 height 19
click at [471, 413] on input "checkbox" at bounding box center [480, 416] width 19 height 19
click at [471, 333] on input "checkbox" at bounding box center [480, 334] width 19 height 19
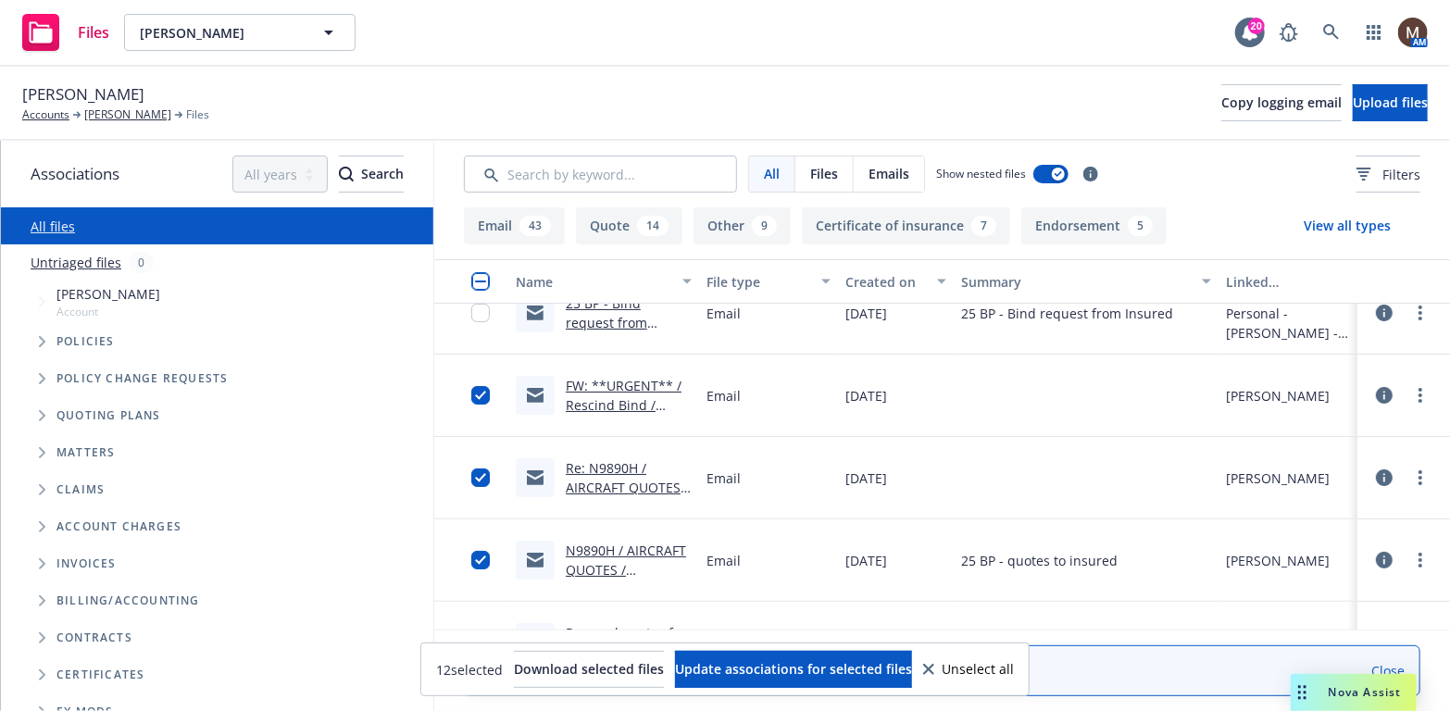
scroll to position [0, 0]
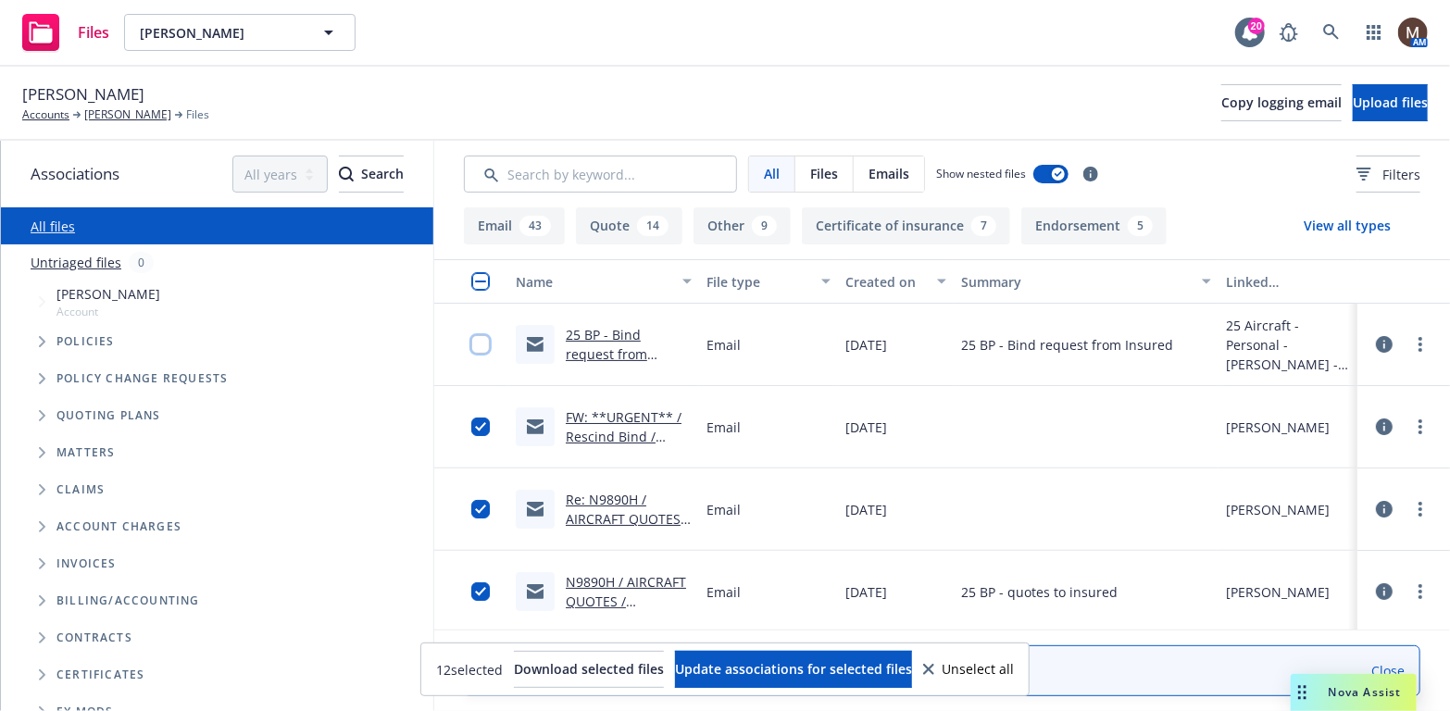
click at [471, 342] on input "checkbox" at bounding box center [480, 344] width 19 height 19
click at [774, 667] on span "Update associations for selected files" at bounding box center [793, 669] width 237 height 18
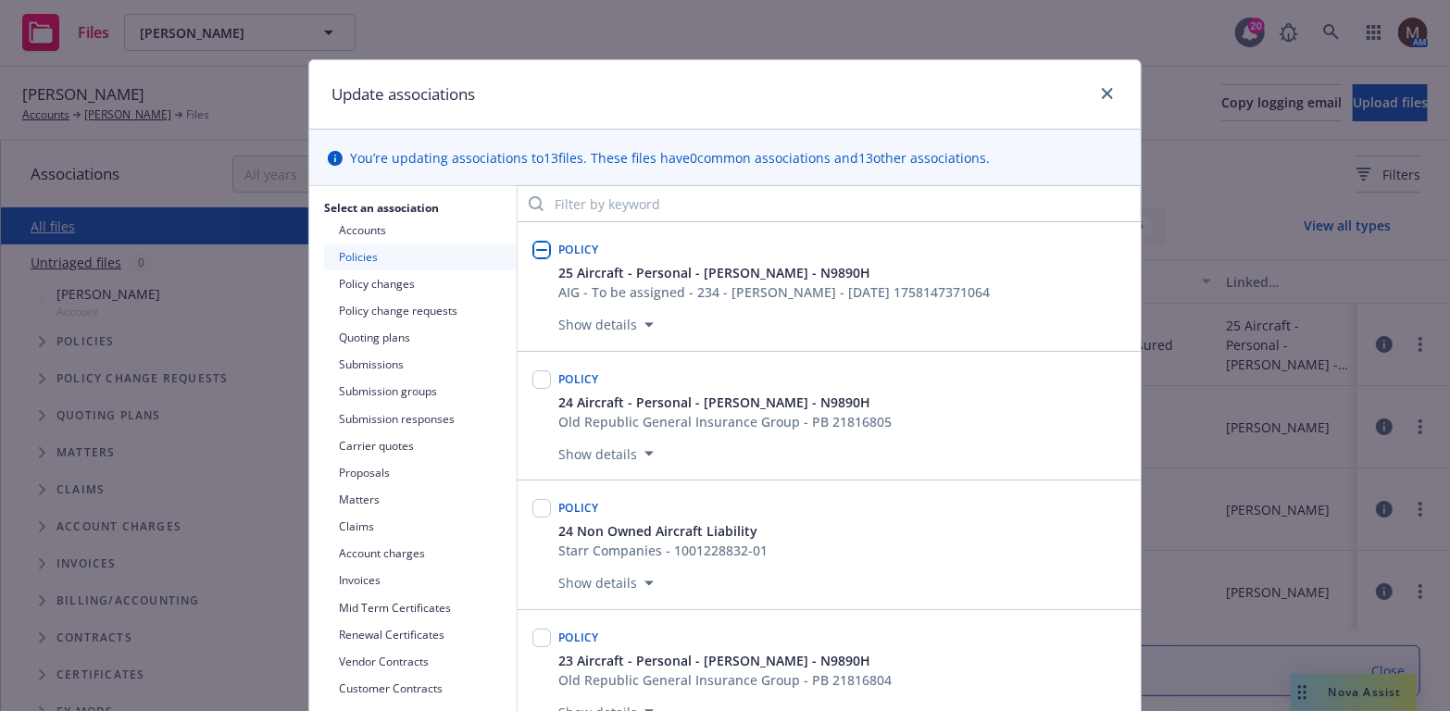
click at [538, 245] on input "checkbox" at bounding box center [541, 250] width 19 height 19
checkbox input "true"
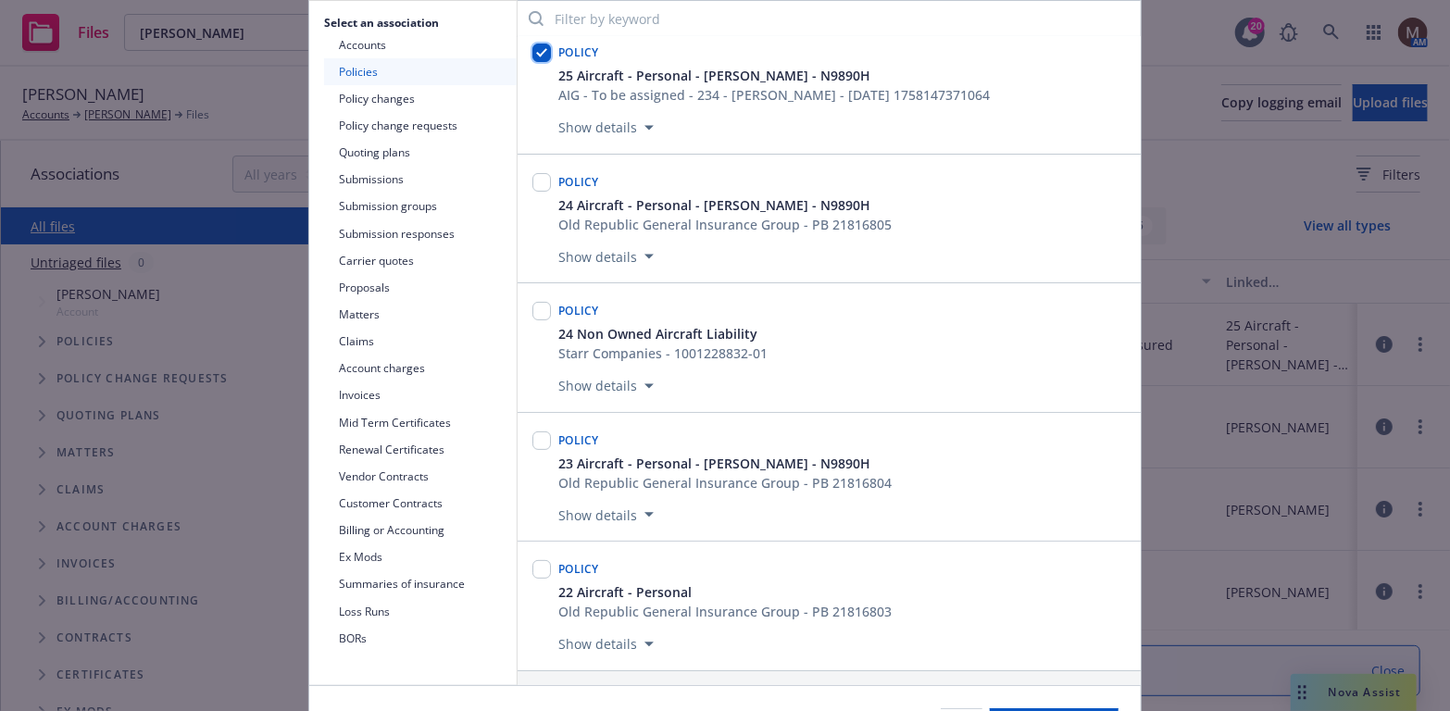
scroll to position [278, 0]
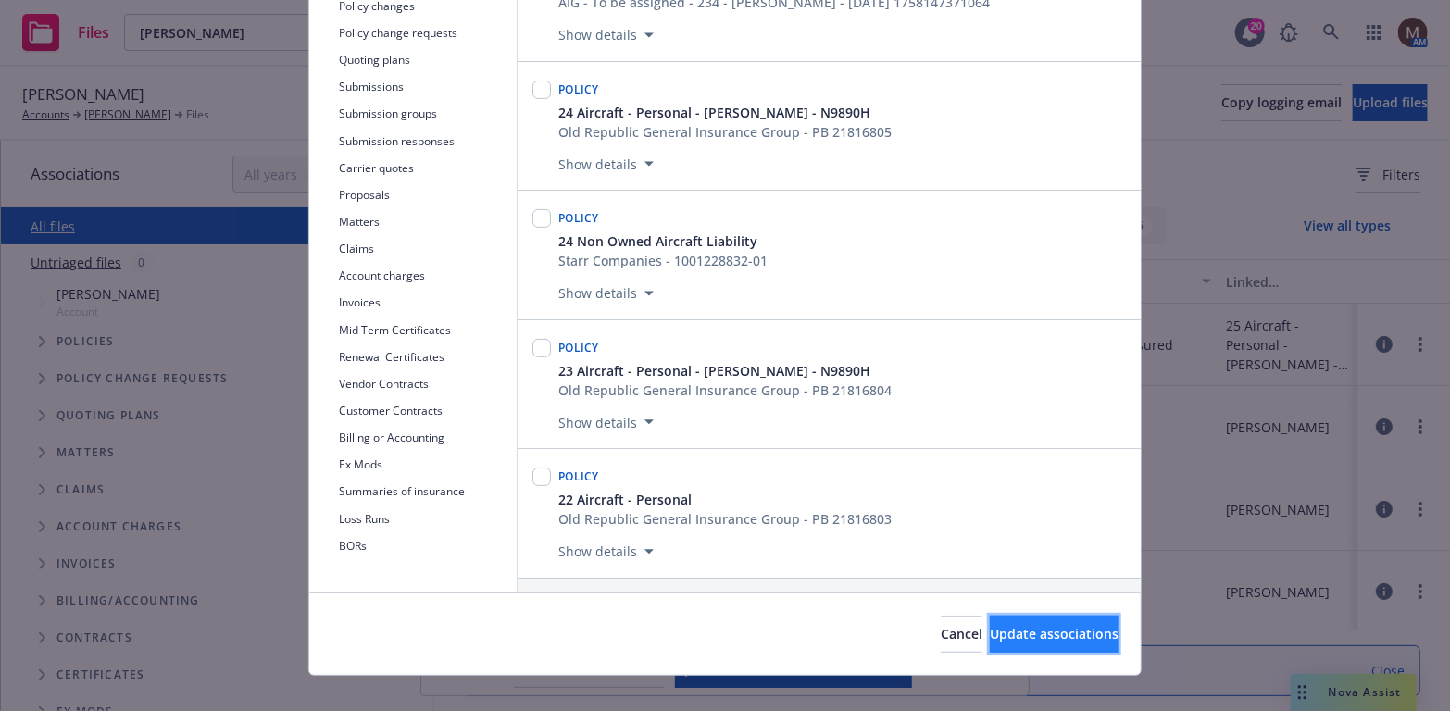
click at [1065, 634] on span "Update associations" at bounding box center [1054, 634] width 129 height 18
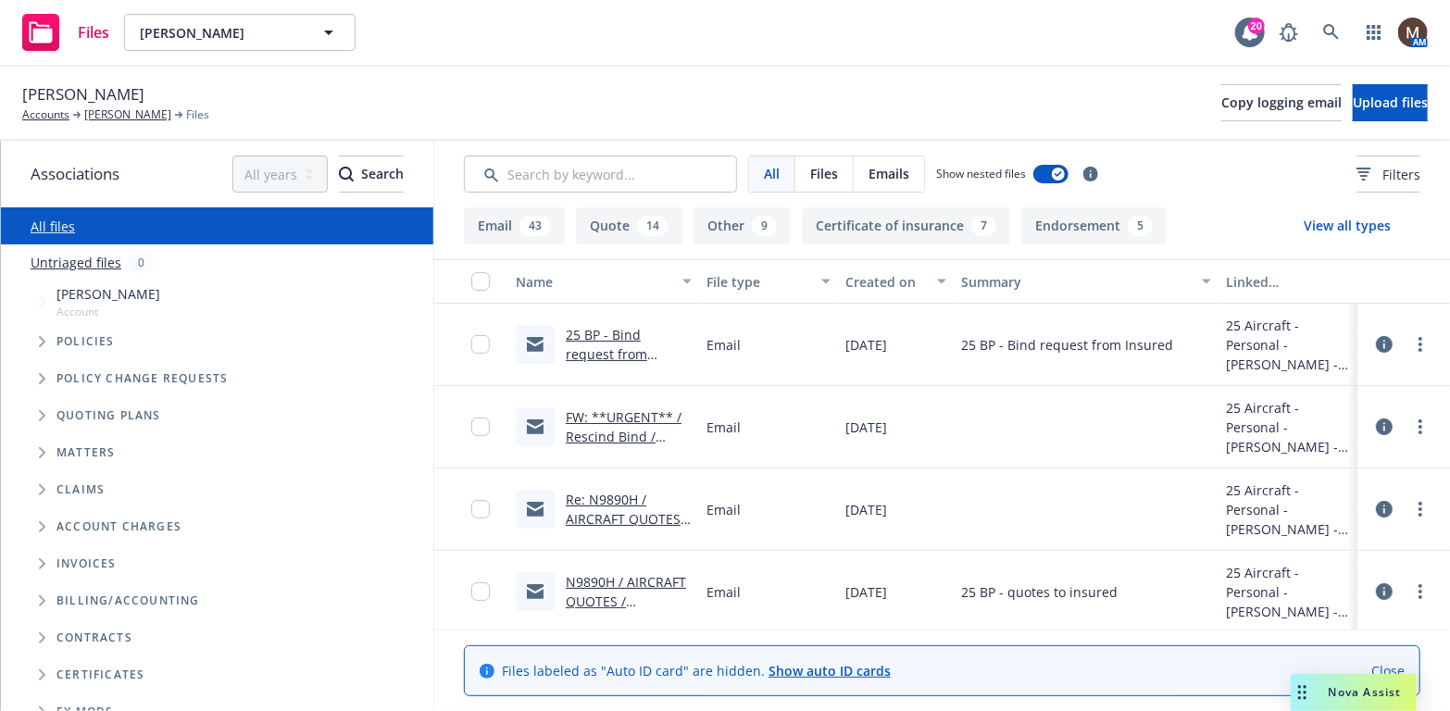
click at [623, 424] on link "FW: **URGENT** / Rescind Bind / N9890H / Policy for De Rico, Nicolas. Policy No…" at bounding box center [625, 465] width 118 height 115
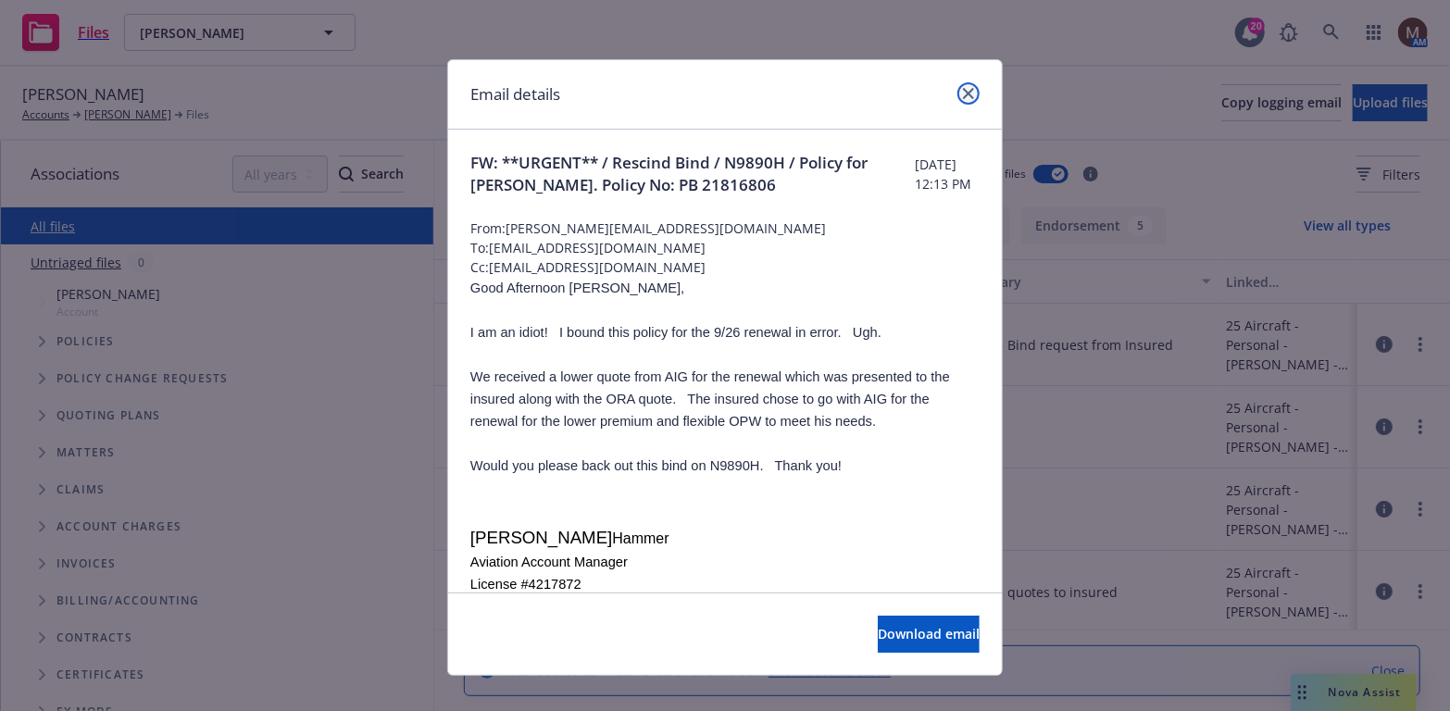
click at [963, 91] on icon "close" at bounding box center [968, 93] width 11 height 11
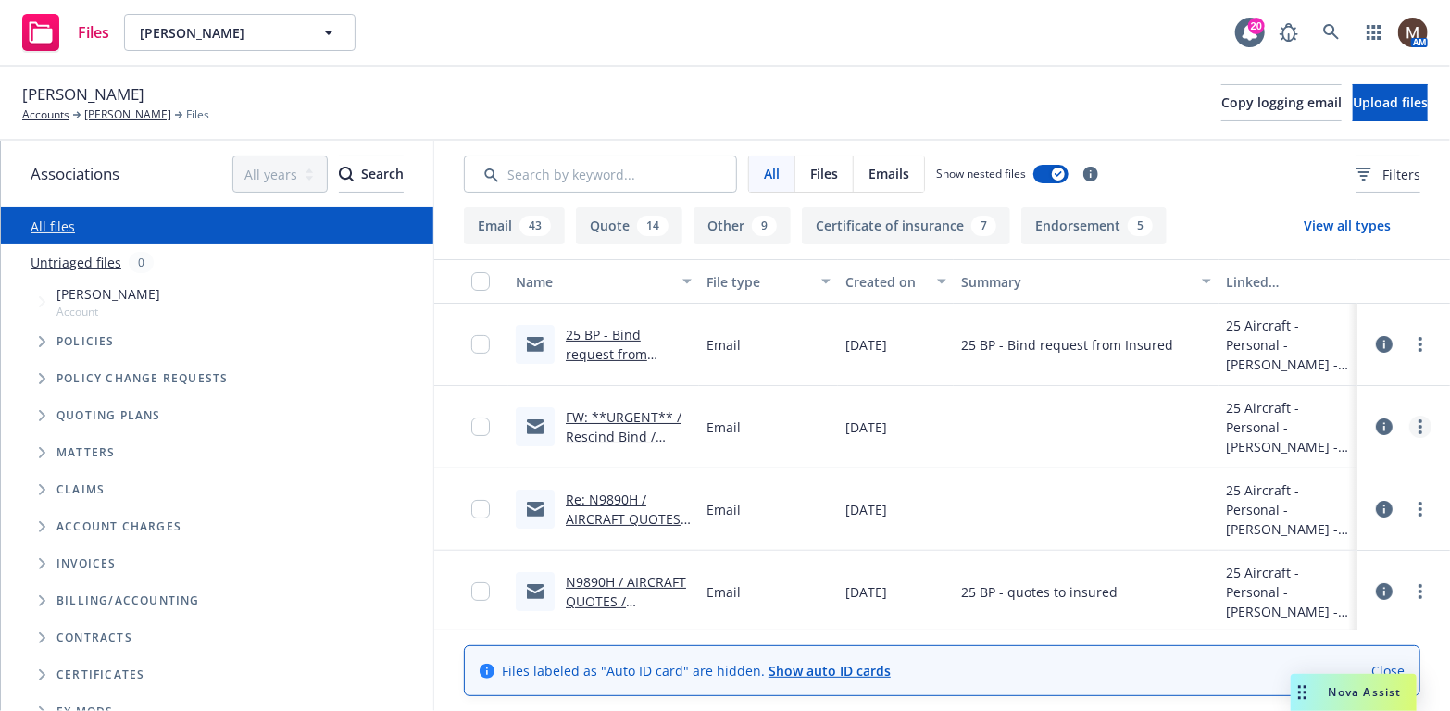
click at [1409, 424] on link "more" at bounding box center [1420, 427] width 22 height 22
click at [1277, 532] on link "Edit" at bounding box center [1325, 537] width 184 height 37
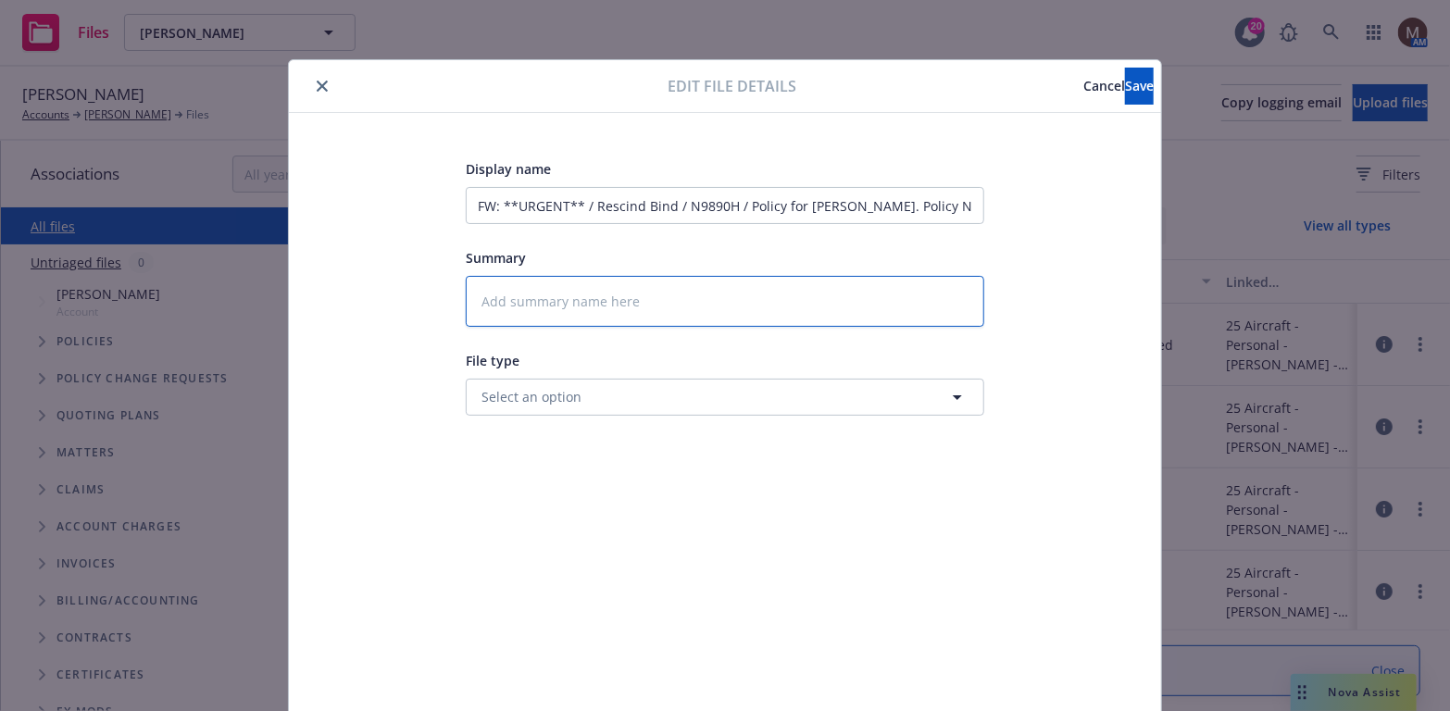
click at [497, 297] on textarea at bounding box center [725, 301] width 518 height 51
type textarea "x"
type textarea "2"
type textarea "x"
type textarea "25"
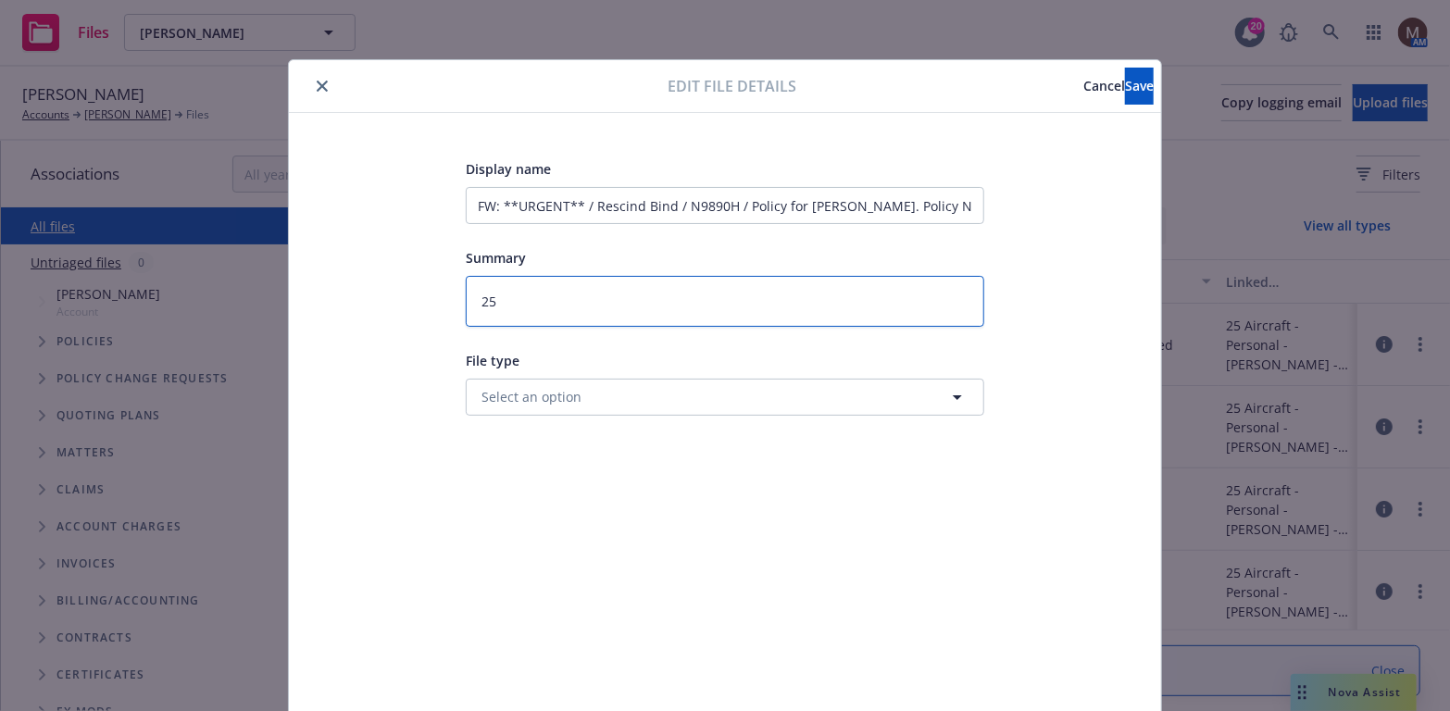
type textarea "x"
type textarea "25"
type textarea "x"
type textarea "25 B"
type textarea "x"
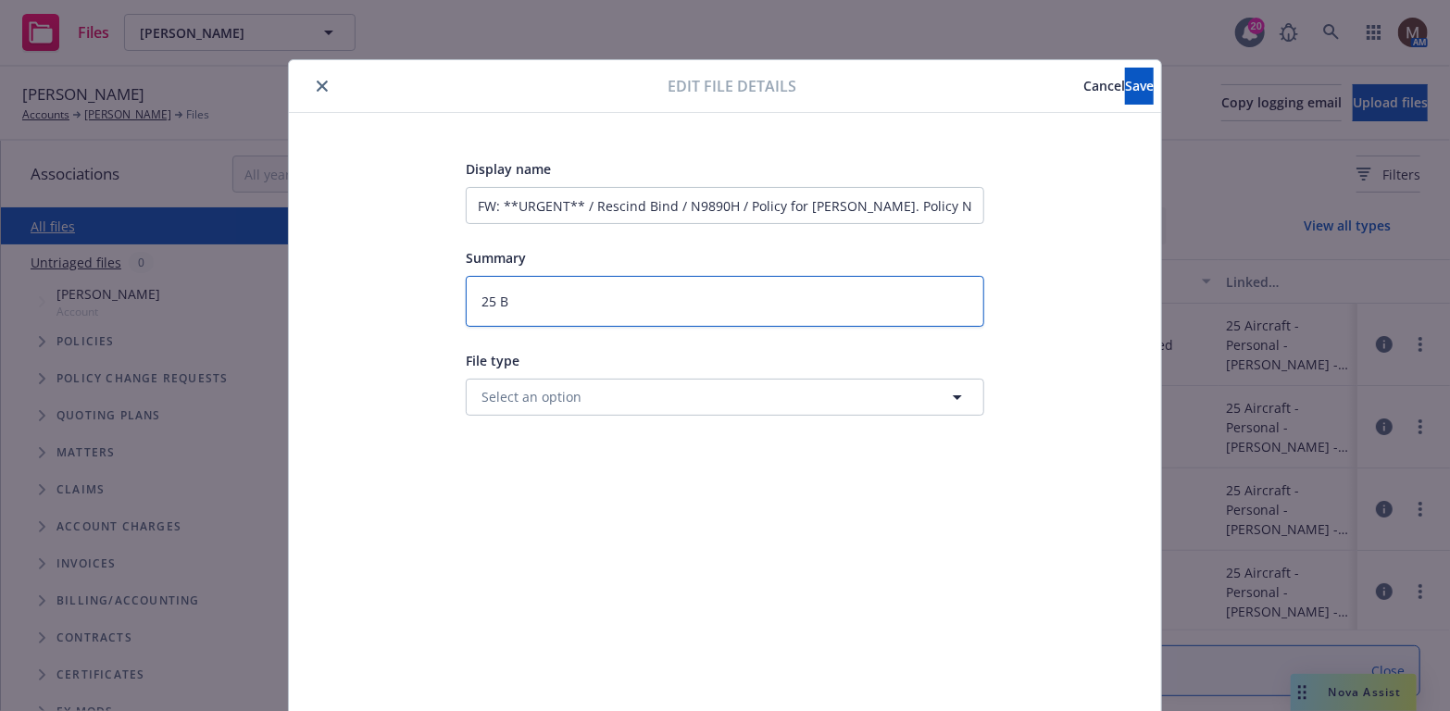
type textarea "25 BP"
type textarea "x"
type textarea "25 BP"
type textarea "x"
type textarea "25 BP -"
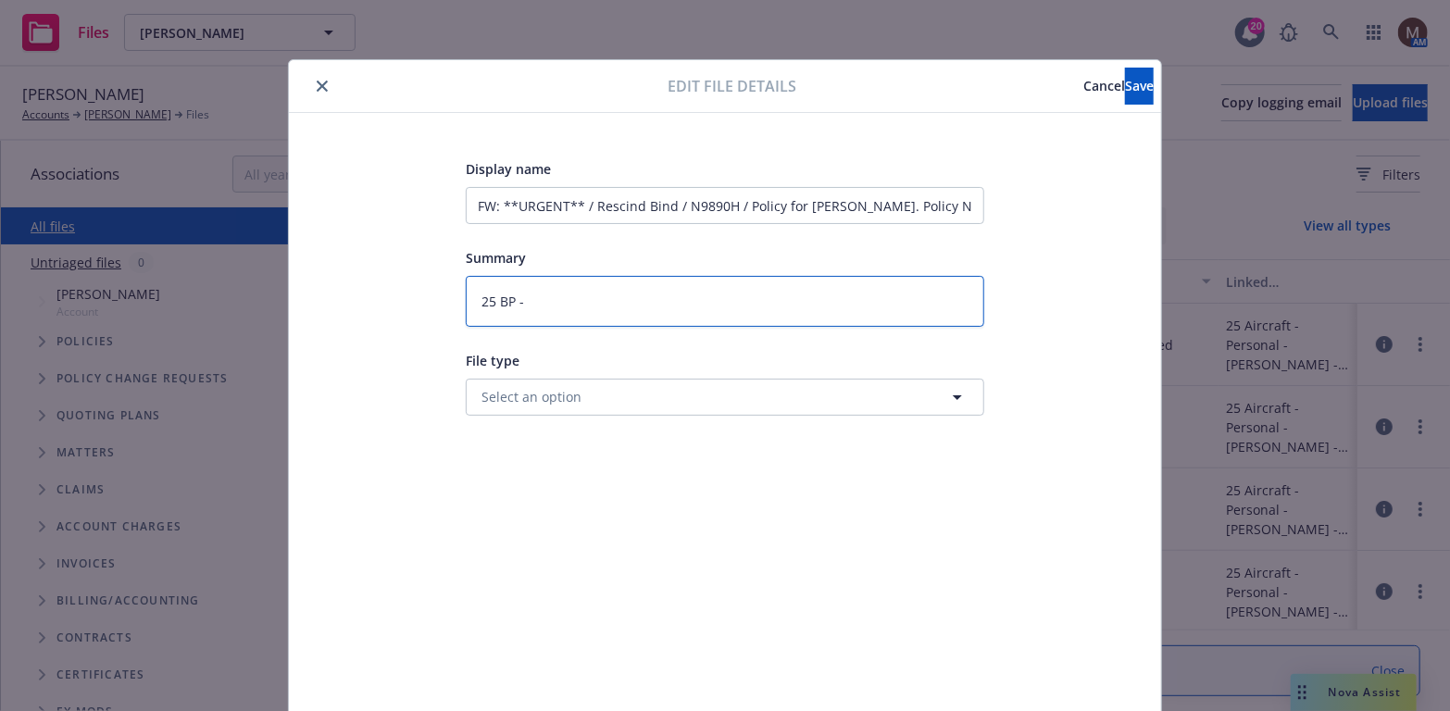
type textarea "x"
type textarea "25 BP -"
type textarea "x"
type textarea "25 BP - T"
type textarea "x"
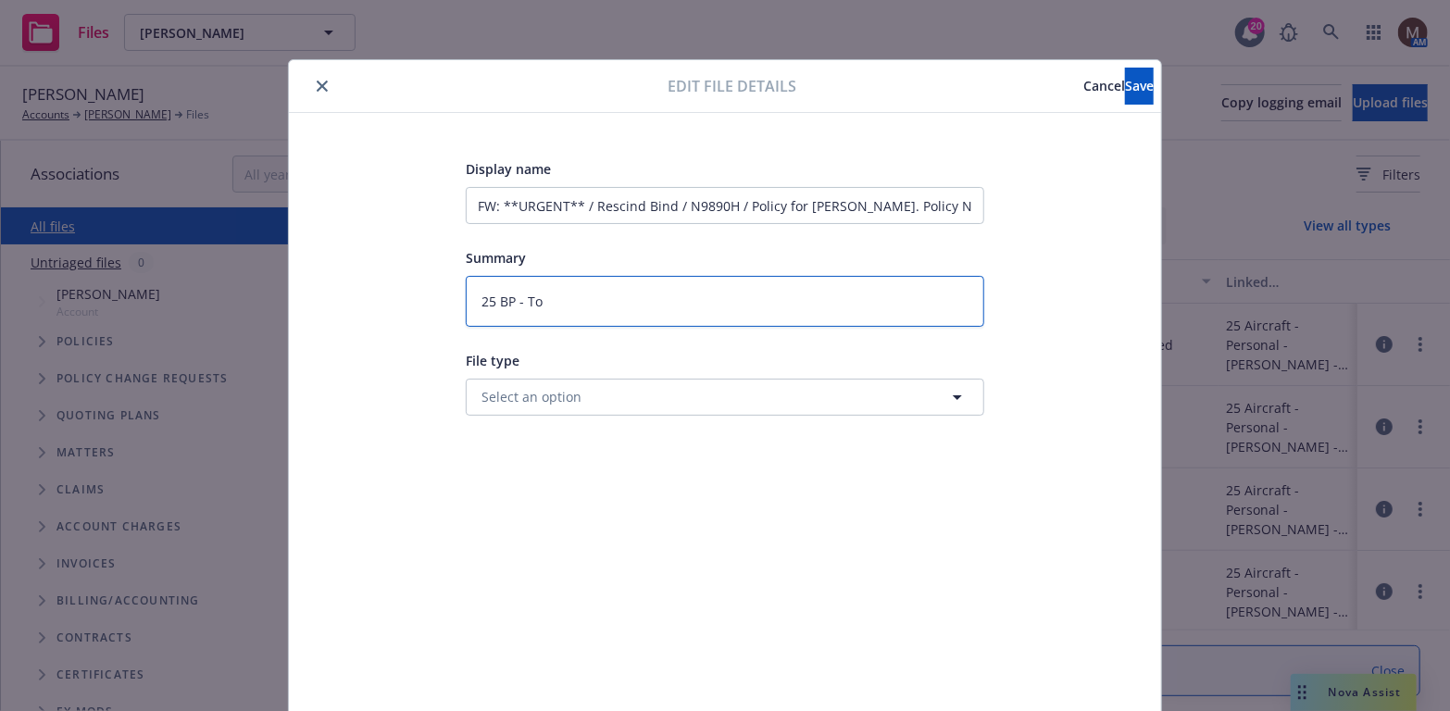
type textarea "25 BP - To"
type textarea "x"
type textarea "25 BP - To O"
type textarea "x"
type textarea "25 BP - To OR"
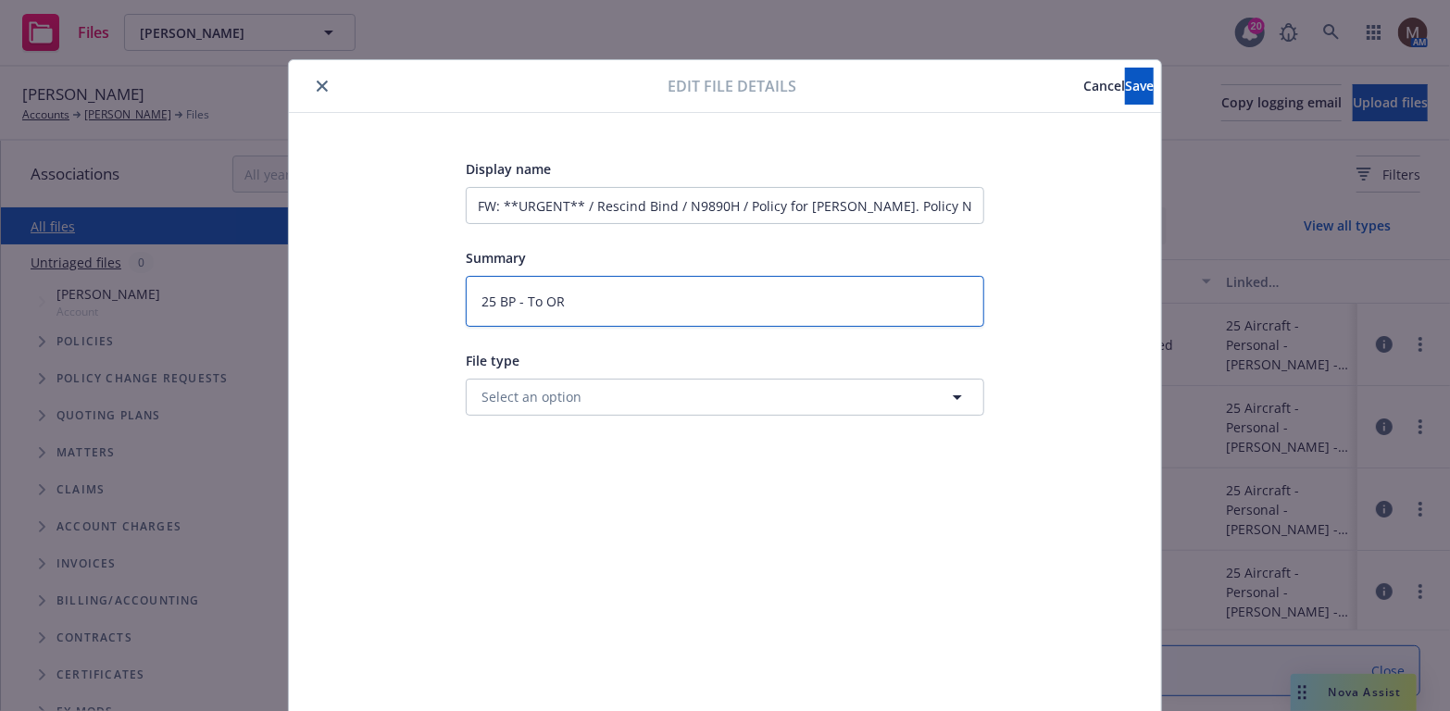
type textarea "x"
type textarea "25 BP - To ORA"
type textarea "x"
type textarea "25 BP - To ORA"
type textarea "x"
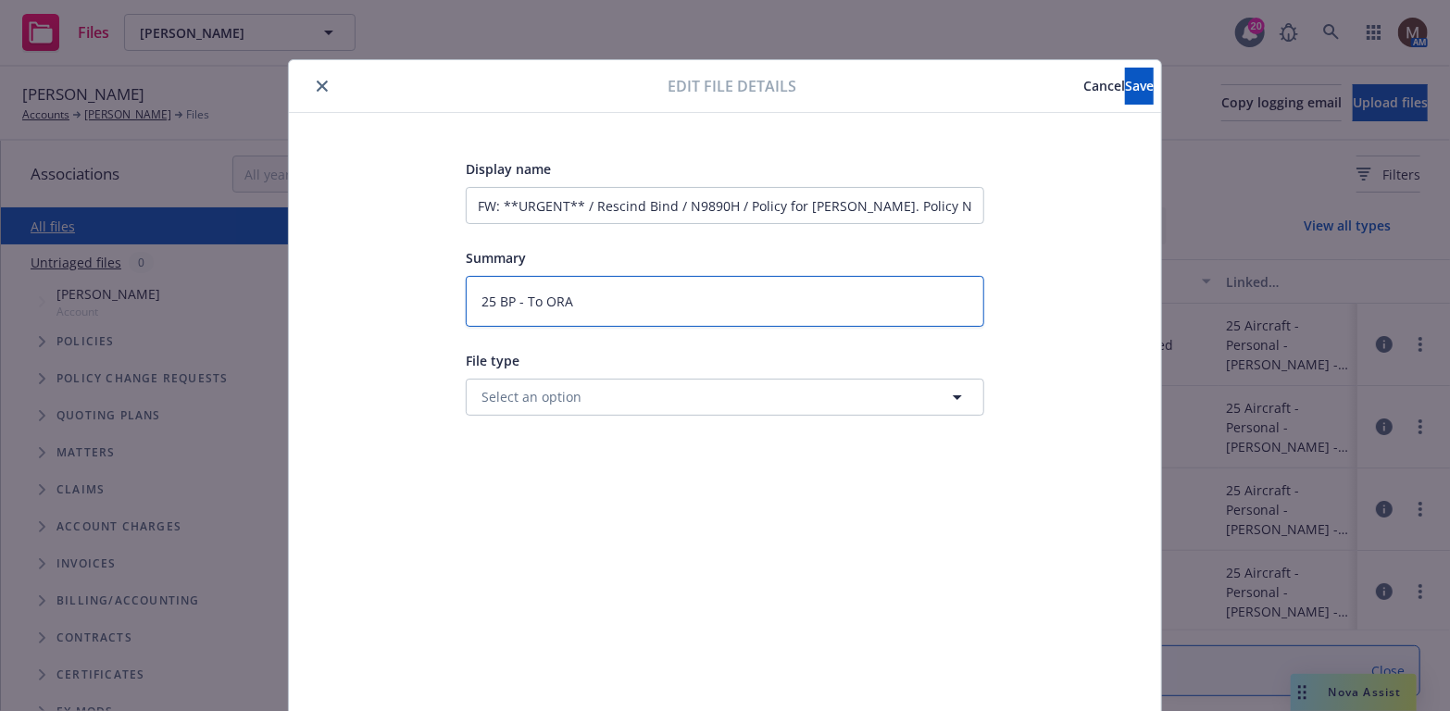
type textarea "25 BP - To ORA :"
type textarea "x"
type textarea "25 BP - To ORA :"
type textarea "x"
type textarea "25 BP - To ORA :"
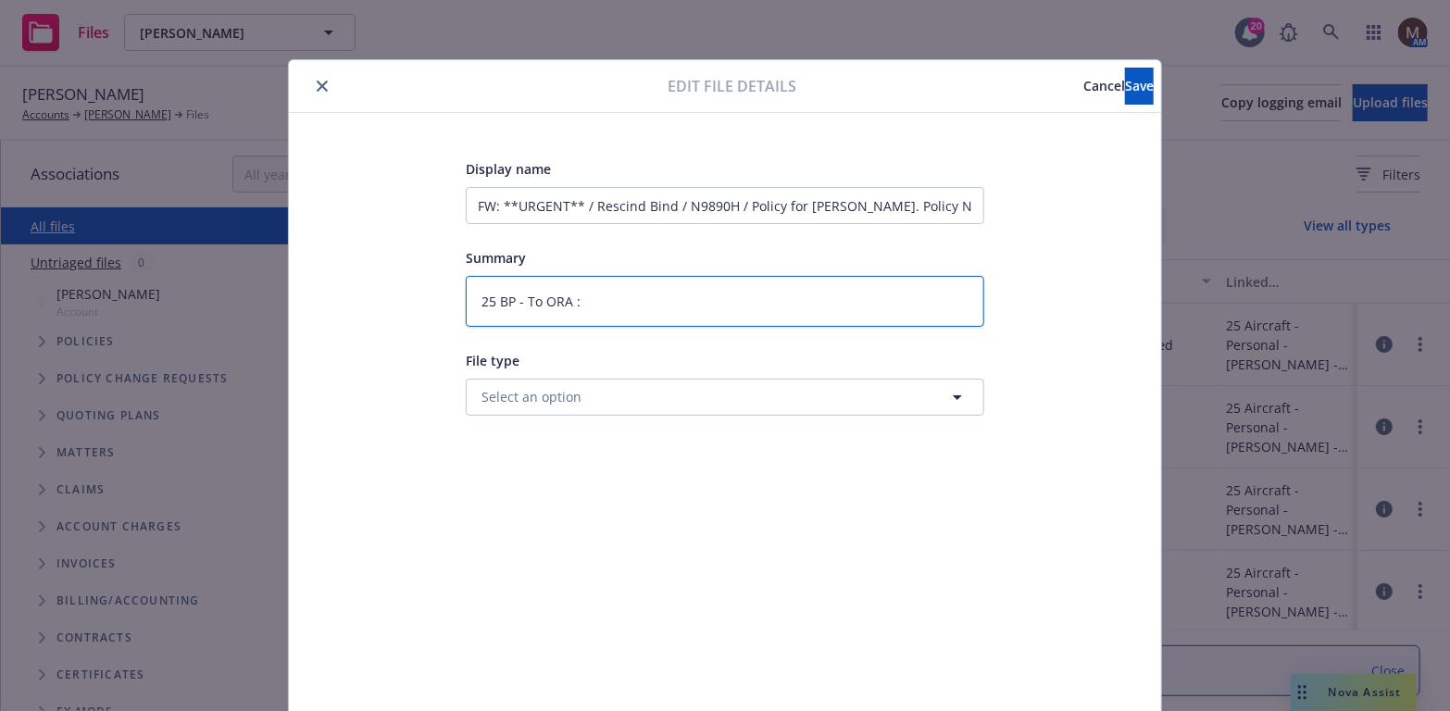
type textarea "x"
type textarea "25 BP - To ORA : B"
type textarea "x"
type textarea "25 BP - To ORA : Bo"
type textarea "x"
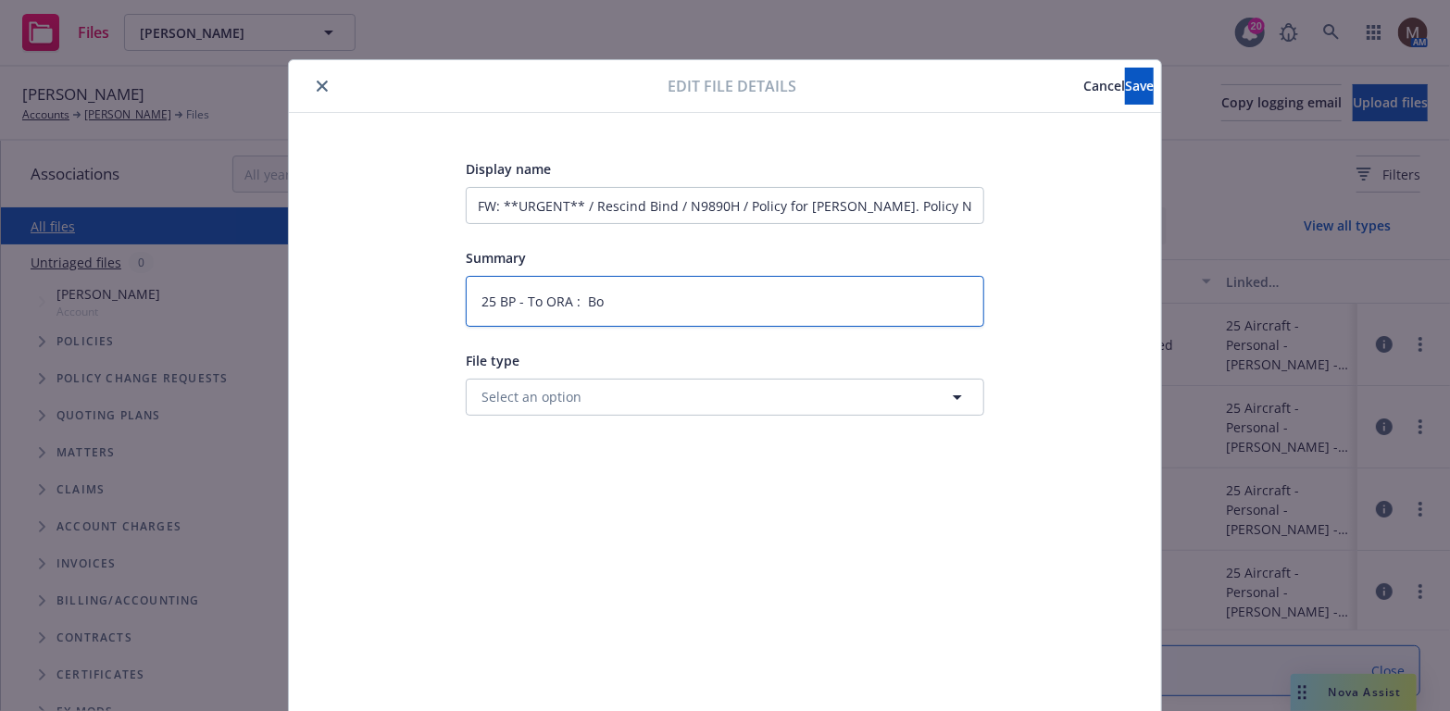
type textarea "25 BP - To ORA : Bou"
type textarea "x"
type textarea "25 BP - To ORA : Boun"
type textarea "x"
type textarea "25 BP - To ORA : Bound"
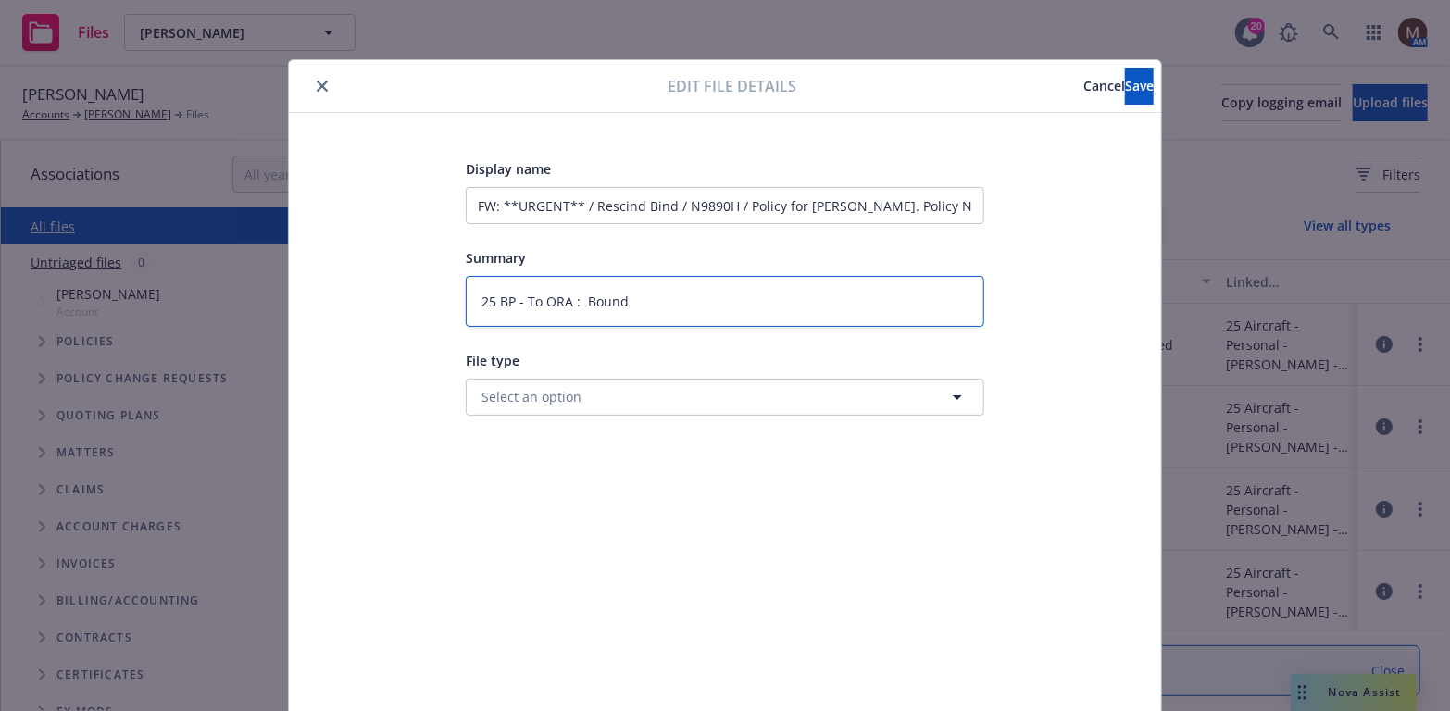
type textarea "x"
type textarea "25 BP - To ORA : Bound"
type textarea "x"
type textarea "25 BP - To ORA : Bound w"
type textarea "x"
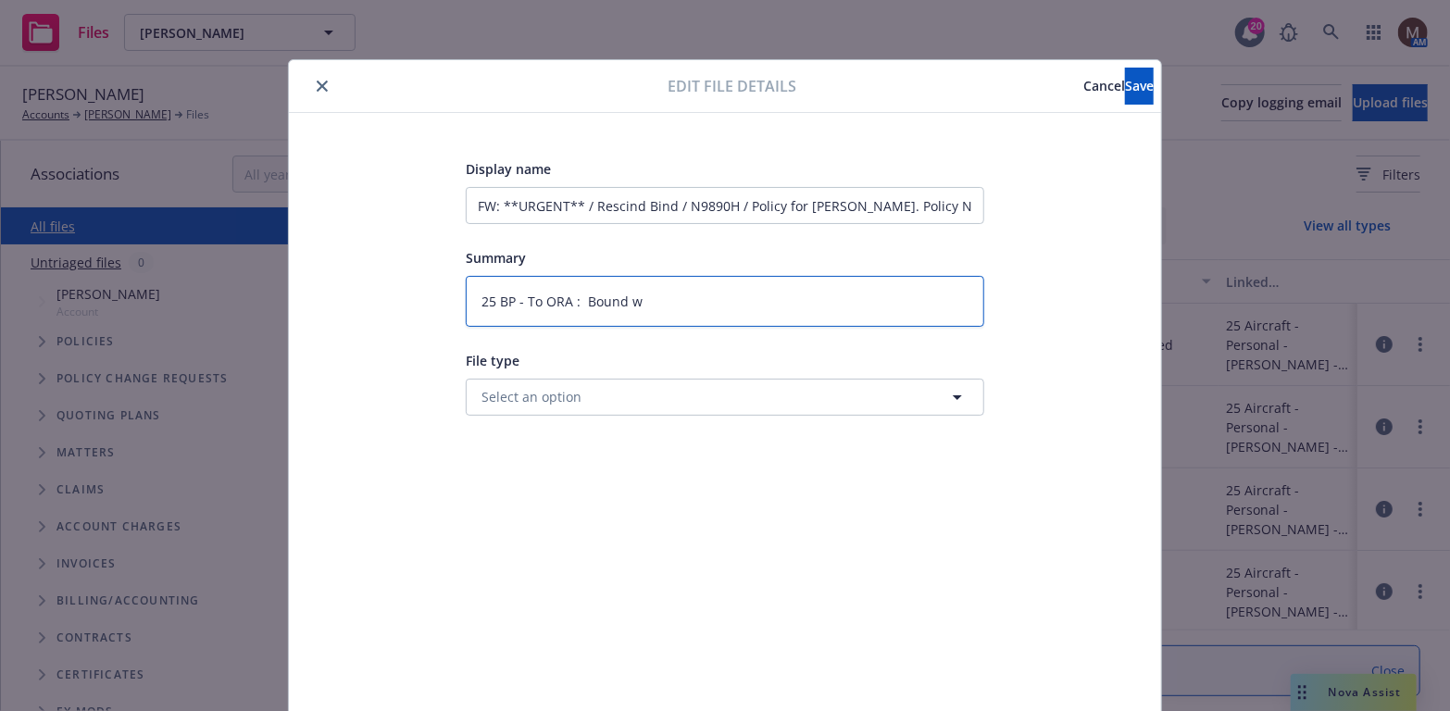
type textarea "25 BP - To ORA : Bound wi"
type textarea "x"
type textarea "25 BP - To ORA : Bound wit"
type textarea "x"
type textarea "25 BP - To ORA : Bound with"
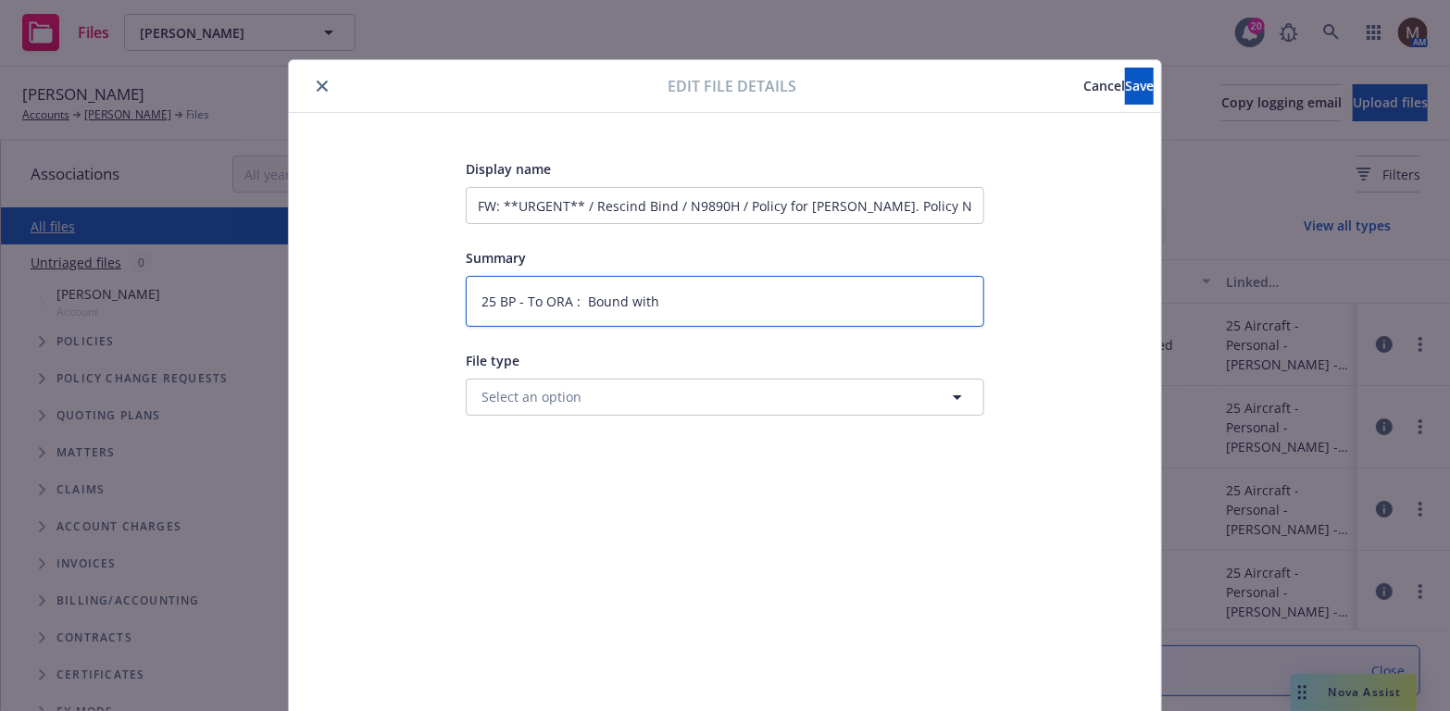
type textarea "x"
type textarea "25 BP - To ORA : Bound with"
type textarea "x"
type textarea "25 BP - To ORA : Bound with O"
type textarea "x"
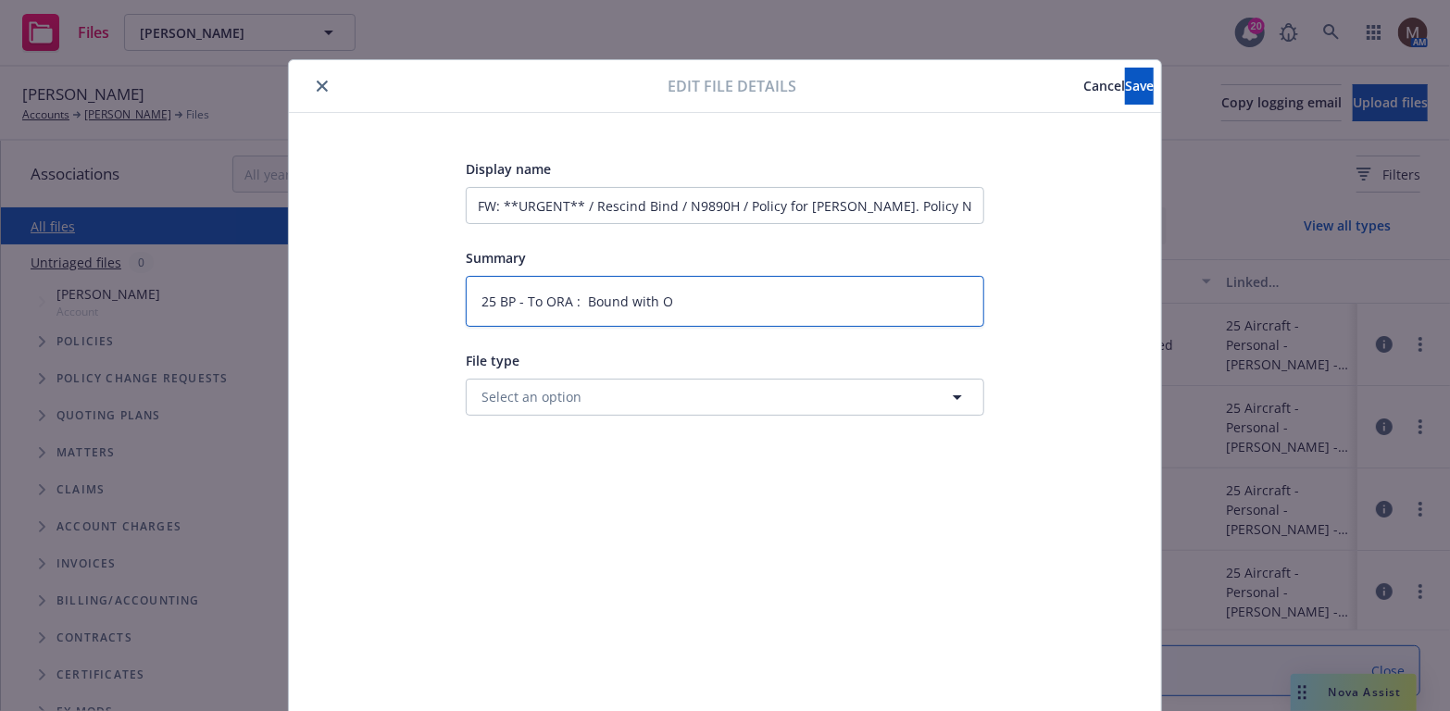
type textarea "25 BP - To ORA : Bound with OR"
type textarea "x"
type textarea "25 BP - To ORA : Bound with ORA"
type textarea "x"
type textarea "25 BP - To ORA : Bound with ORA"
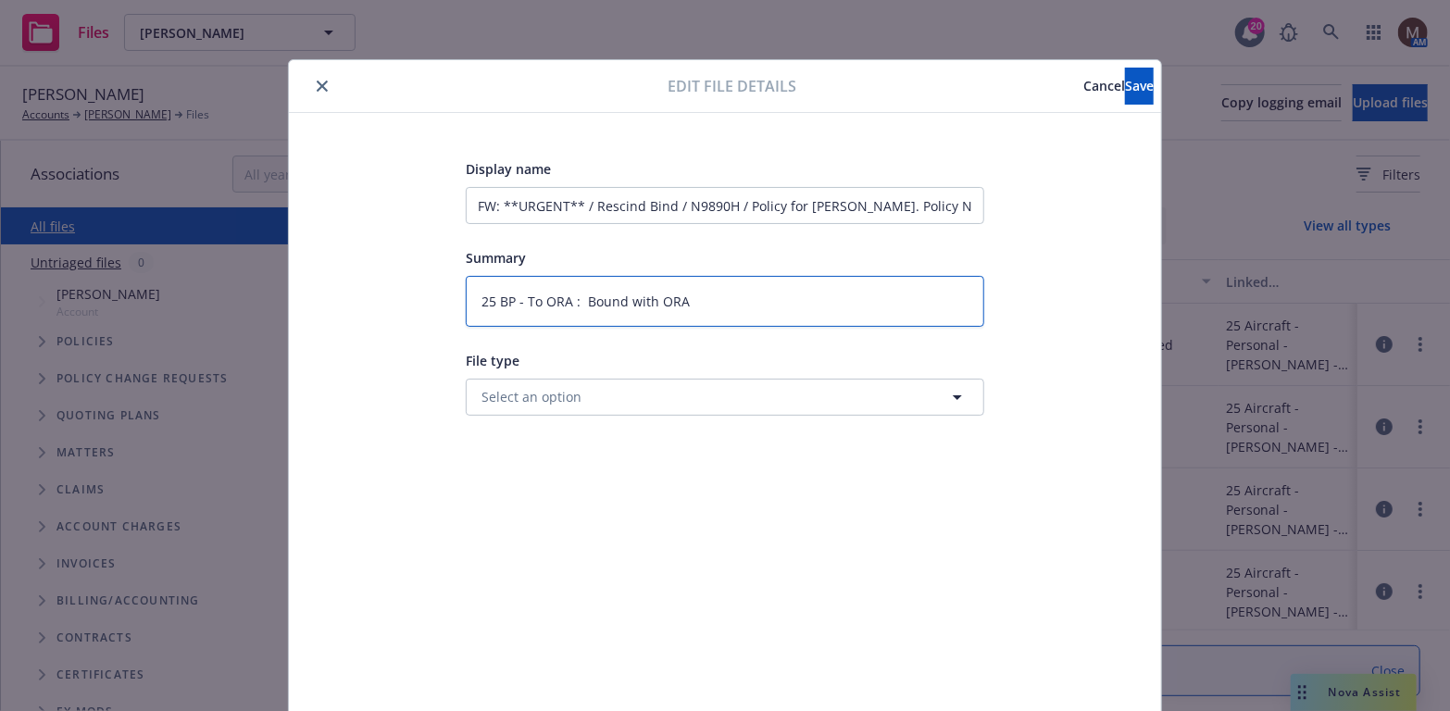
type textarea "x"
type textarea "25 BP - To ORA : Bound with ORA i"
type textarea "x"
type textarea "25 BP - To ORA : Bound with ORA in"
type textarea "x"
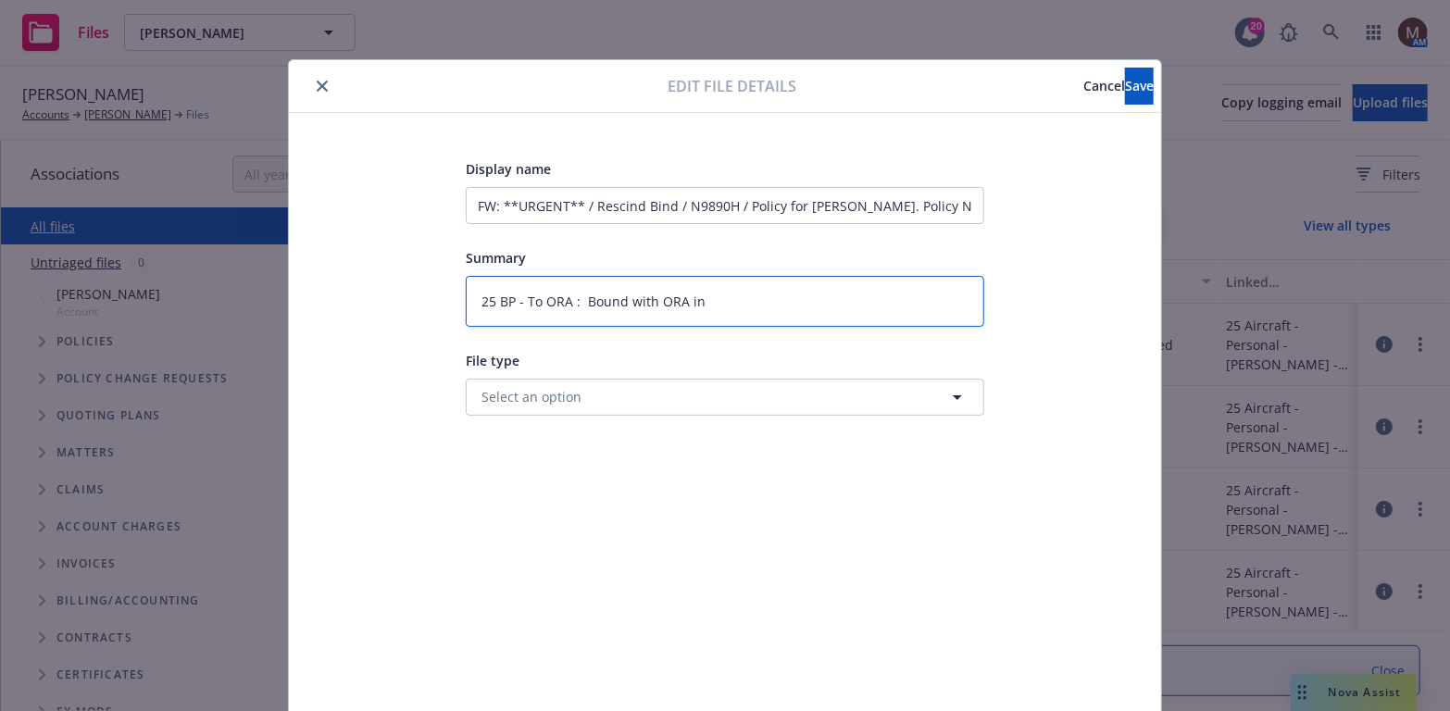
type textarea "25 BP - To ORA : Bound with ORA in"
type textarea "x"
type textarea "25 BP - To ORA : Bound with ORA in e"
type textarea "x"
type textarea "25 BP - To ORA : Bound with ORA in er"
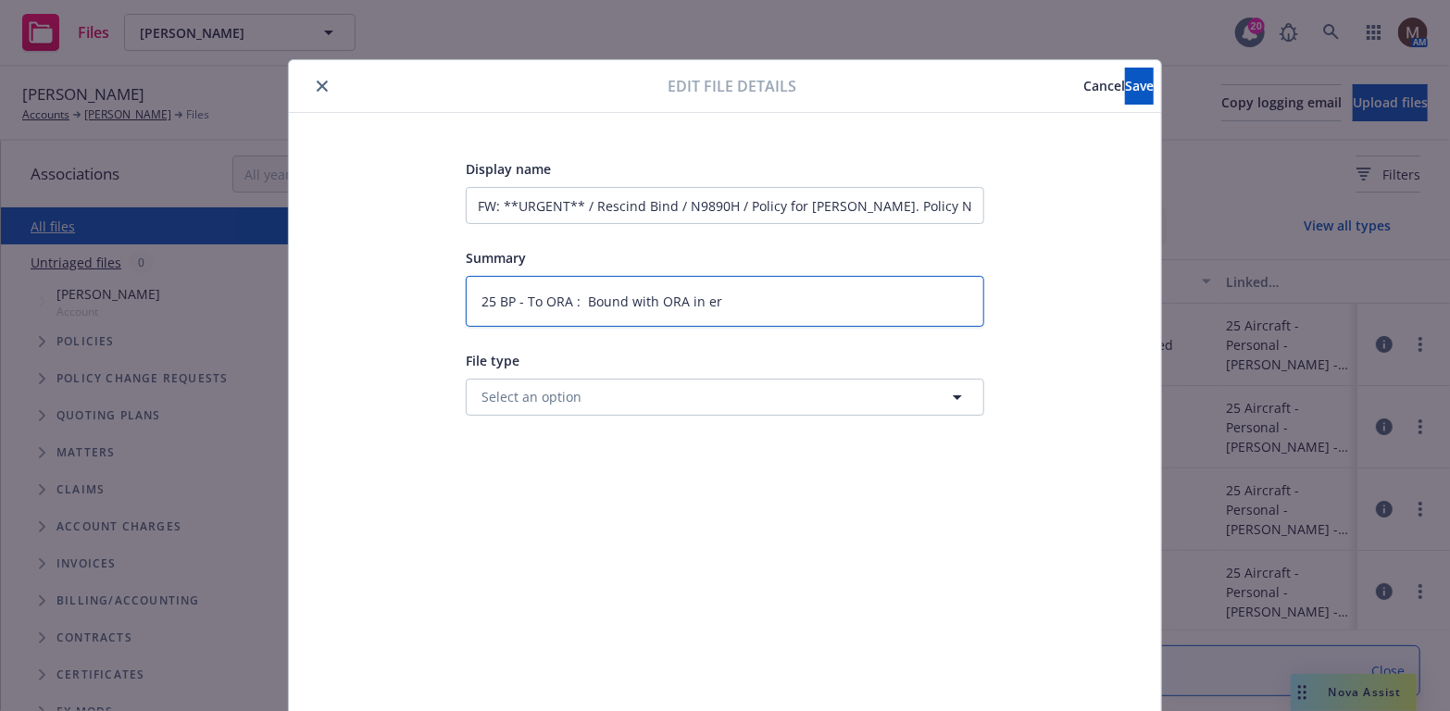
type textarea "x"
type textarea "25 BP - To ORA : Bound with ORA in err"
type textarea "x"
type textarea "25 BP - To ORA : Bound with ORA in erro"
type textarea "x"
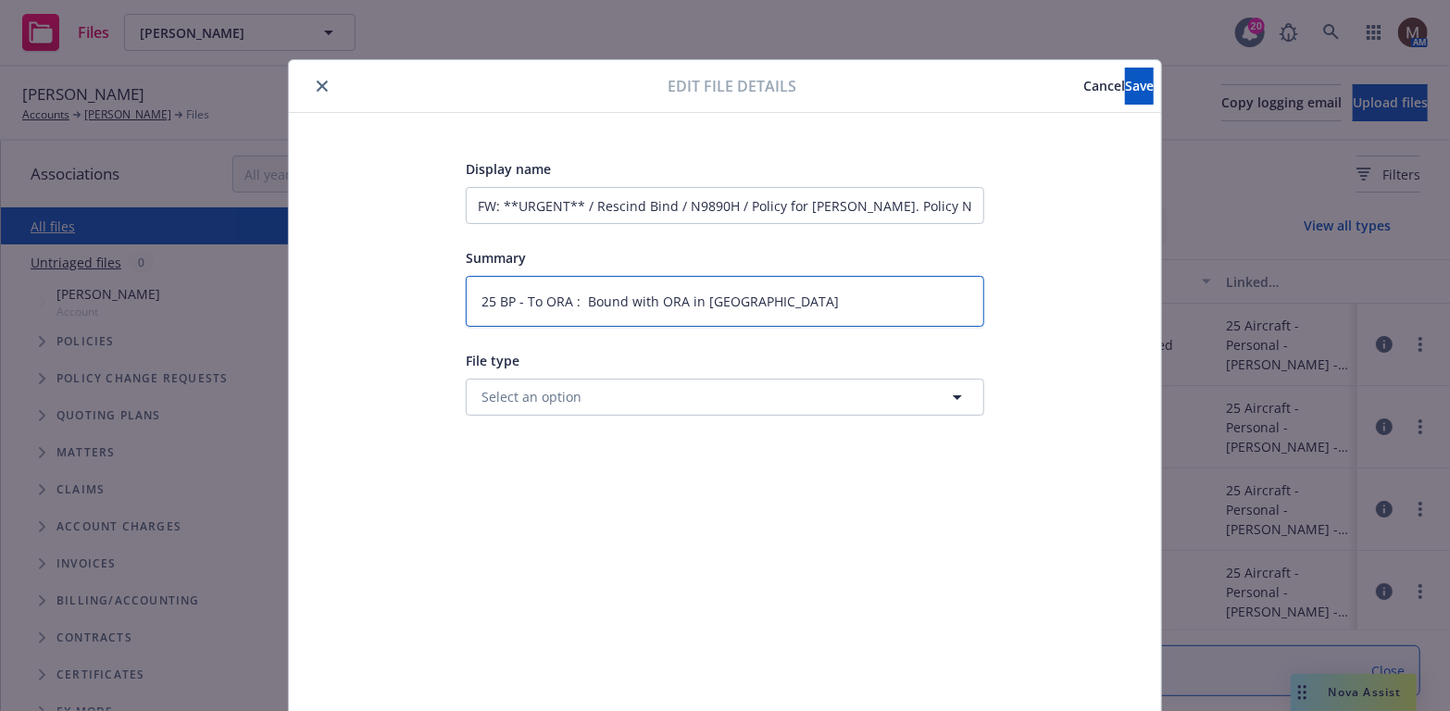
type textarea "25 BP - To ORA : Bound with ORA in erroe"
type textarea "x"
type textarea "25 BP - To ORA : Bound with ORA in erroer"
type textarea "x"
type textarea "25 BP - To ORA : Bound with ORA in erroe"
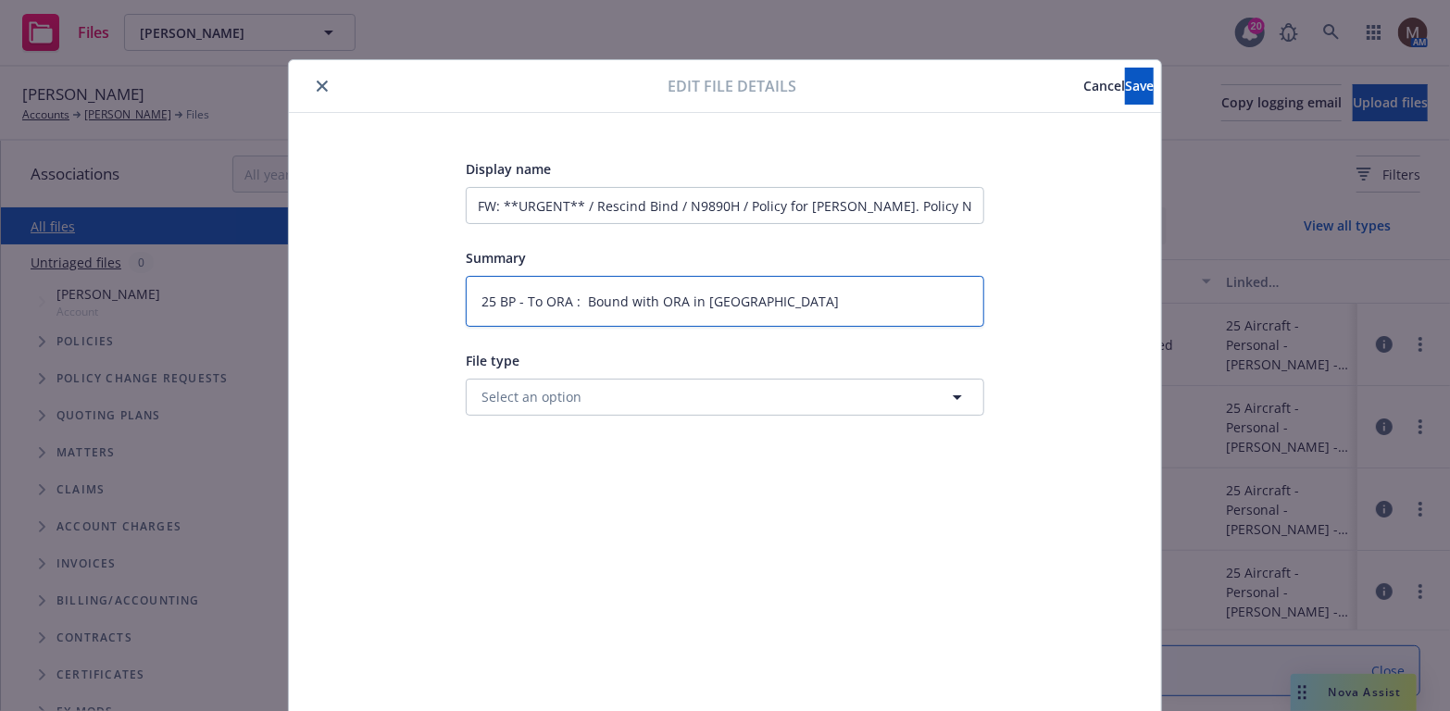
type textarea "x"
type textarea "25 BP - To ORA : Bound with ORA in erro"
type textarea "x"
type textarea "25 BP - To ORA : Bound with ORA in error"
type textarea "x"
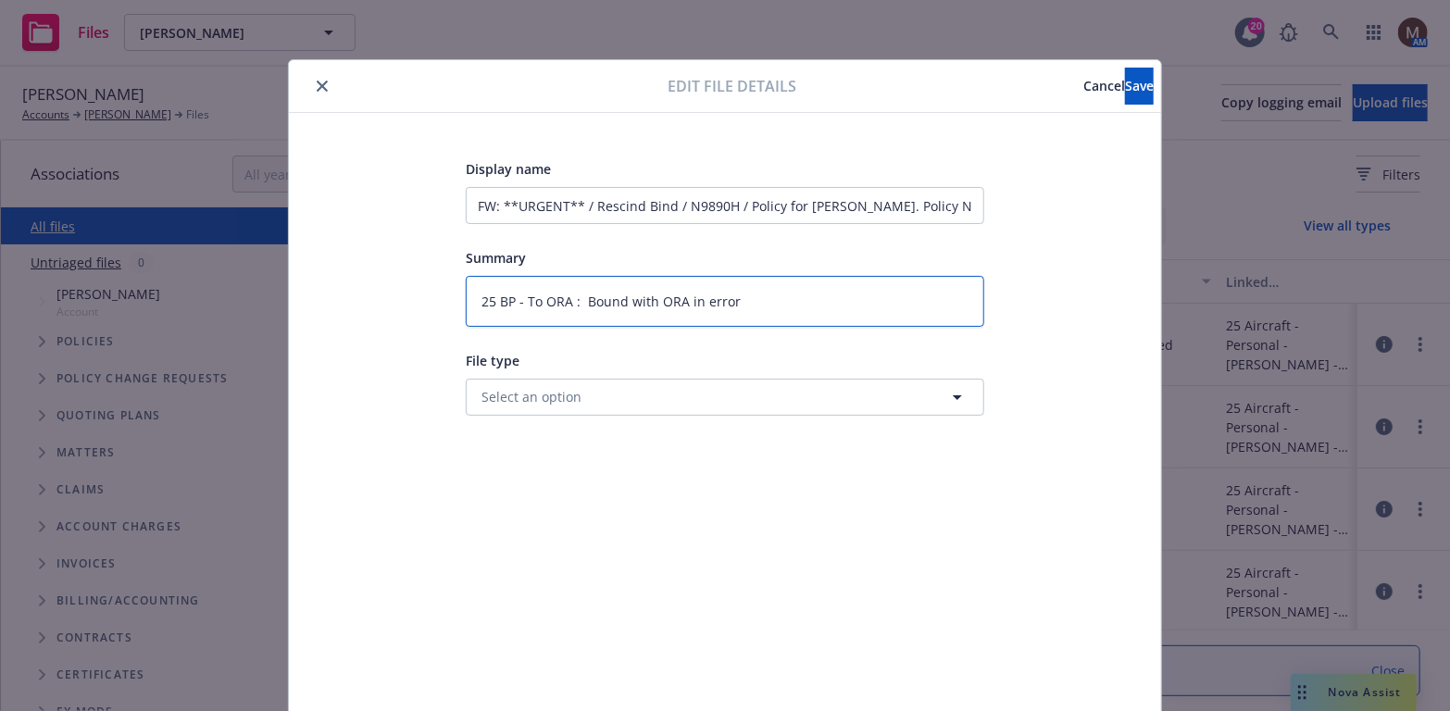
type textarea "25 BP - To ORA : Bound with ORA in error"
type textarea "x"
type textarea "25 BP - To ORA : Bound with ORA in error -"
type textarea "x"
type textarea "25 BP - To ORA : Bound with ORA in error -"
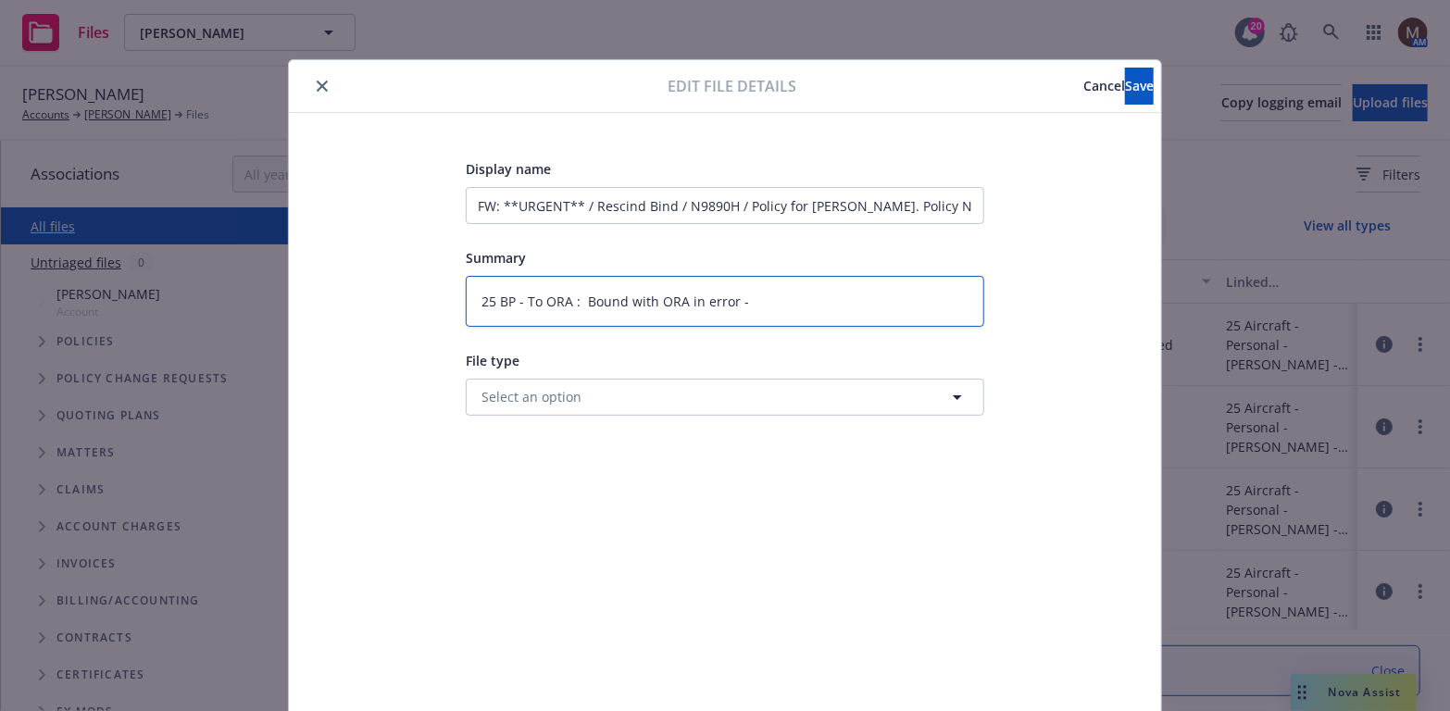
type textarea "x"
type textarea "25 BP - To ORA : Bound with ORA in error - /"
type textarea "x"
type textarea "25 BP - To ORA : Bound with ORA in error - /"
type textarea "x"
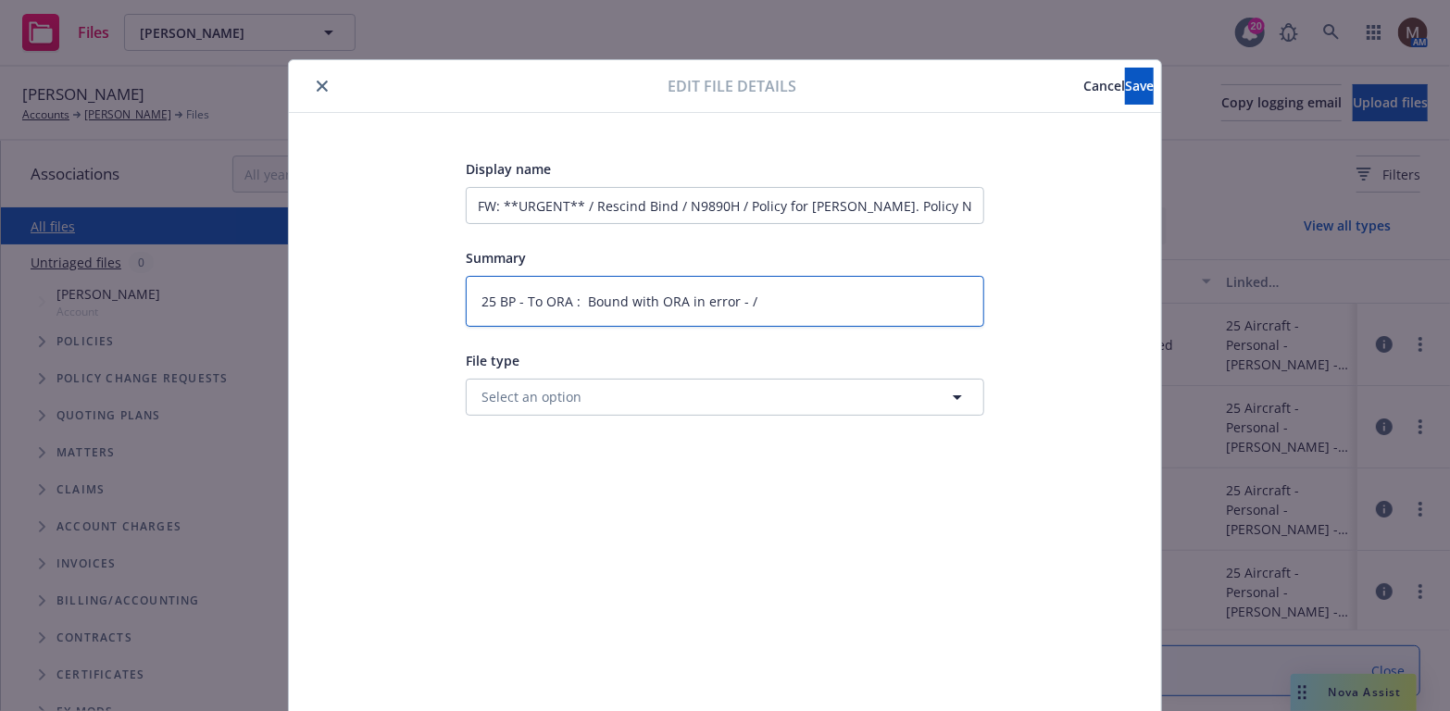
type textarea "25 BP - To ORA : Bound with ORA in error - / R"
type textarea "x"
type textarea "25 BP - To ORA : Bound with ORA in error - / Re"
type textarea "x"
type textarea "25 BP - To ORA : Bound with ORA in error - / Res"
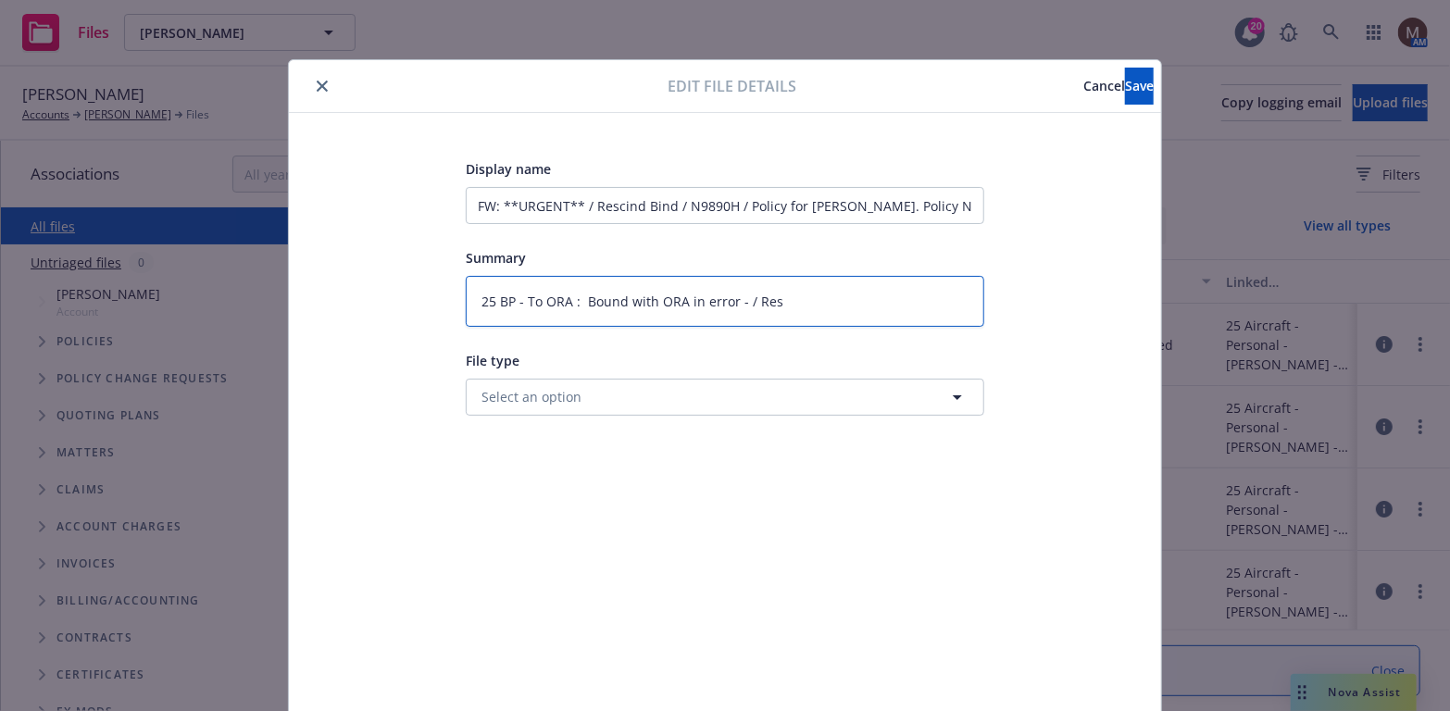
type textarea "x"
type textarea "25 BP - To ORA : Bound with ORA in error - / Resc"
type textarea "x"
type textarea "25 BP - To ORA : Bound with ORA in error - / Resci"
type textarea "x"
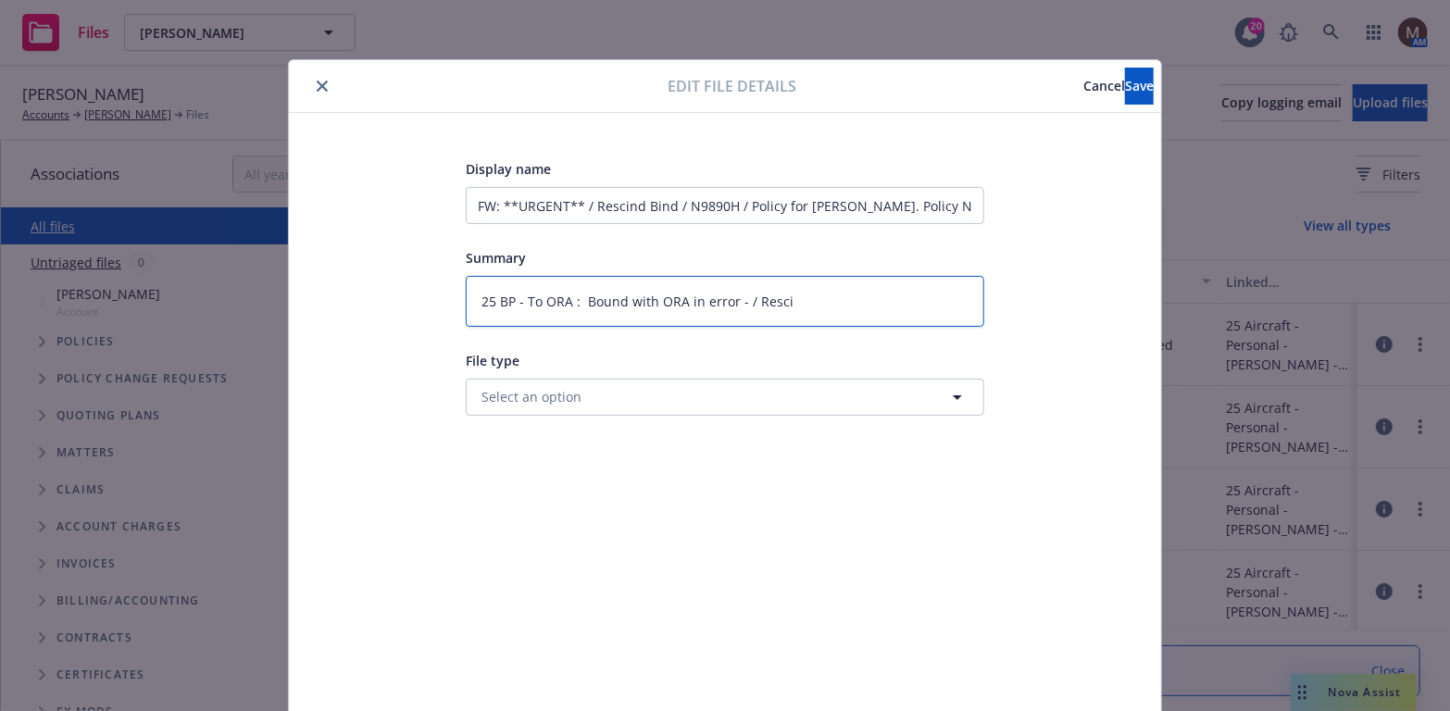
type textarea "25 BP - To ORA : Bound with ORA in error - / Rescin"
type textarea "x"
type textarea "25 BP - To ORA : Bound with ORA in error - / Rescind"
type textarea "x"
type textarea "25 BP - To ORA : Bound with ORA in error - / Rescind"
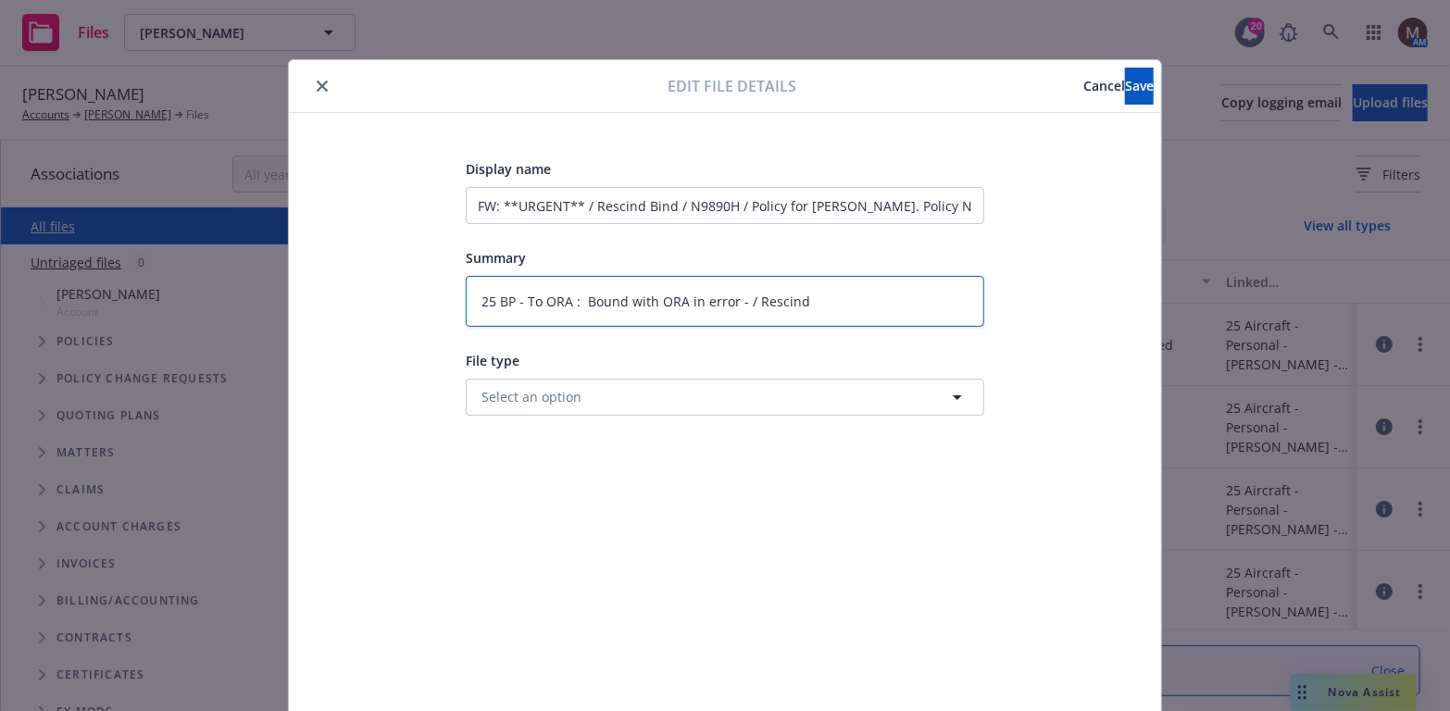
type textarea "x"
type textarea "25 BP - To ORA : Bound with ORA in error - / Rescind b"
type textarea "x"
type textarea "25 BP - To ORA : Bound with ORA in error - / Rescind bi"
type textarea "x"
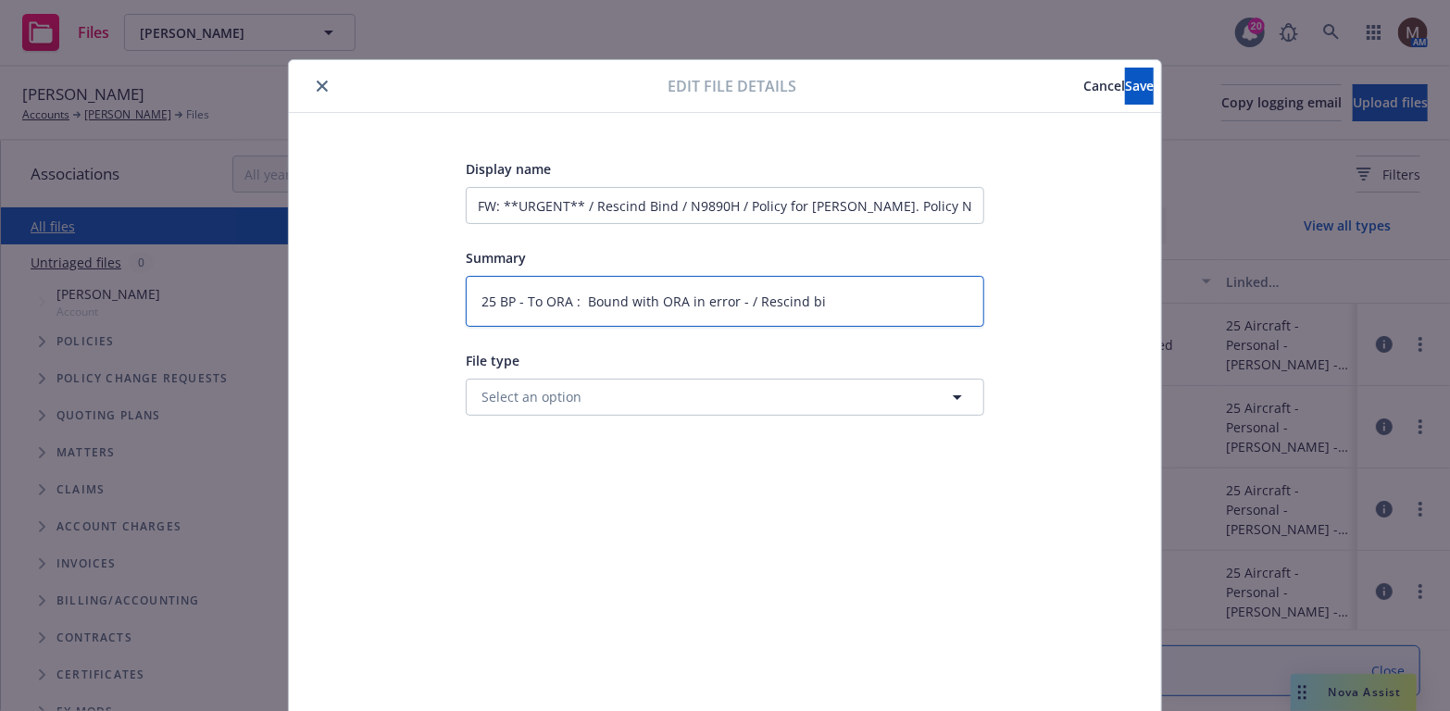
type textarea "25 BP - To ORA : Bound with ORA in error - / Rescind bin"
type textarea "x"
type textarea "25 BP - To ORA : Bound with ORA in error - / Rescind bind"
type textarea "x"
type textarea "25 BP - To ORA : Bound with ORA in error - / Rescind bind"
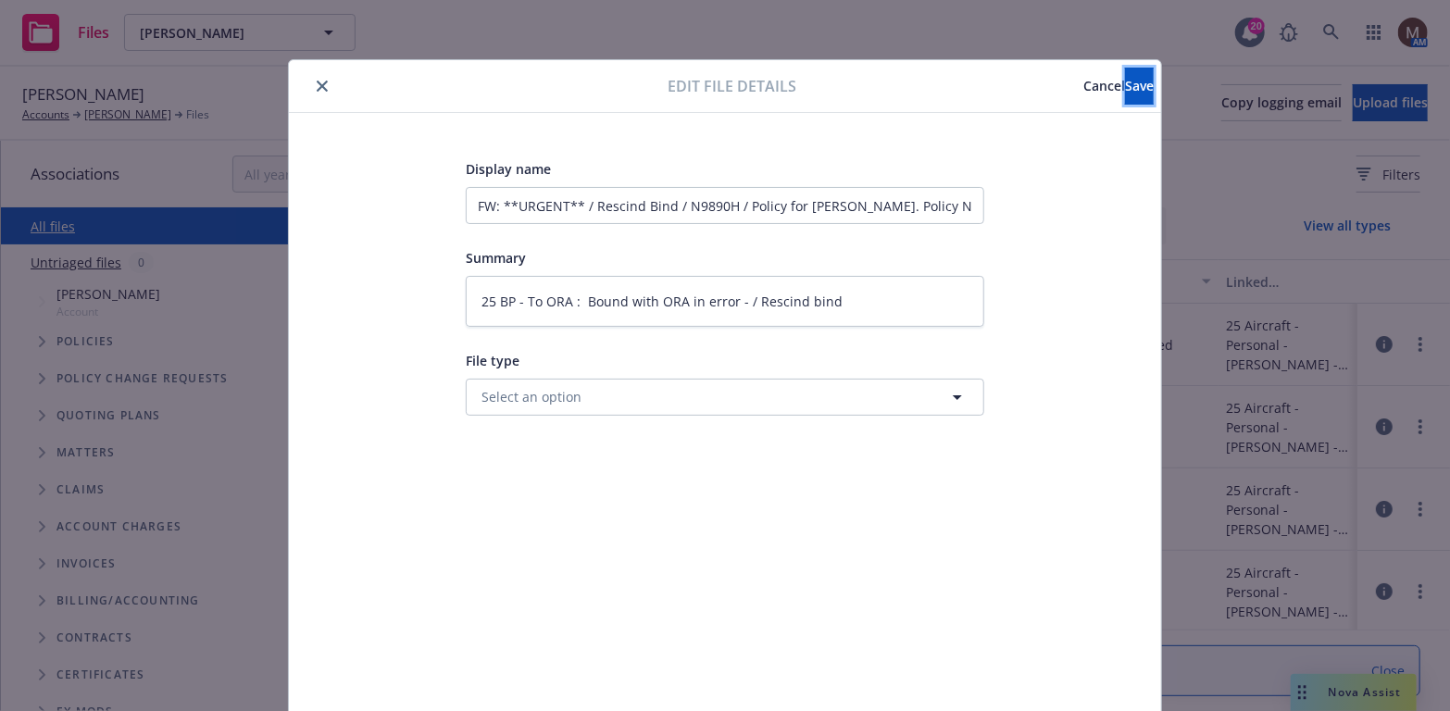
drag, startPoint x: 1117, startPoint y: 79, endPoint x: 627, endPoint y: 165, distance: 498.1
click at [1125, 79] on button "Save" at bounding box center [1139, 86] width 29 height 37
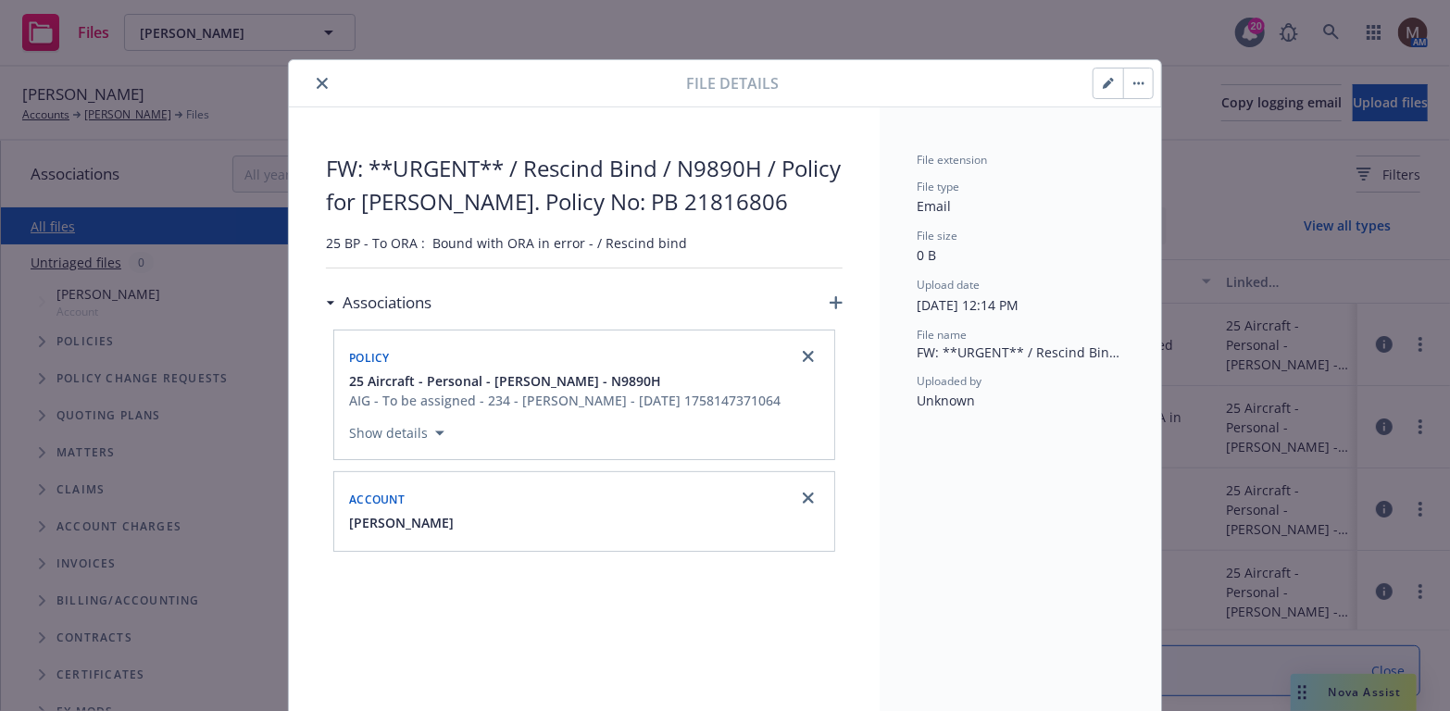
click at [317, 78] on icon "close" at bounding box center [322, 83] width 11 height 11
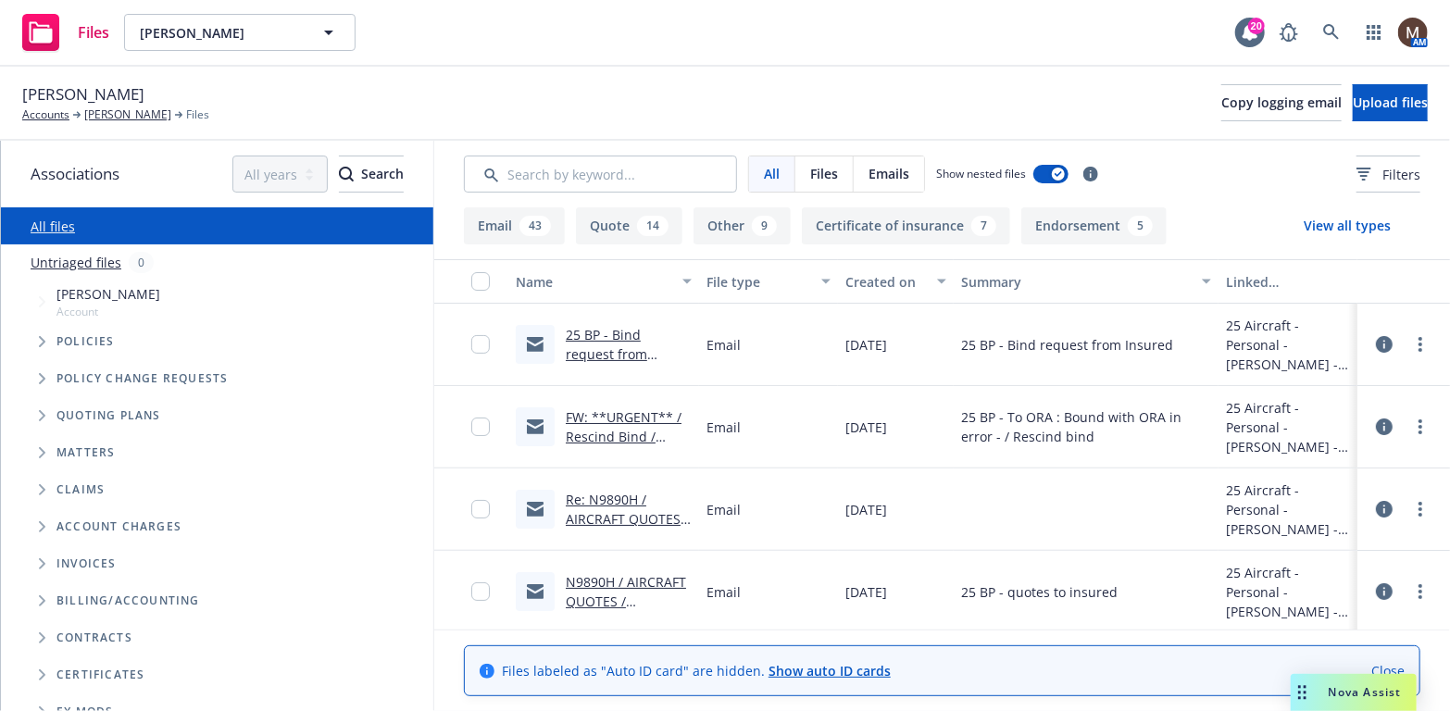
click at [619, 513] on link "Re: N9890H / AIRCRAFT QUOTES / Nicolas De Rico" at bounding box center [627, 519] width 123 height 56
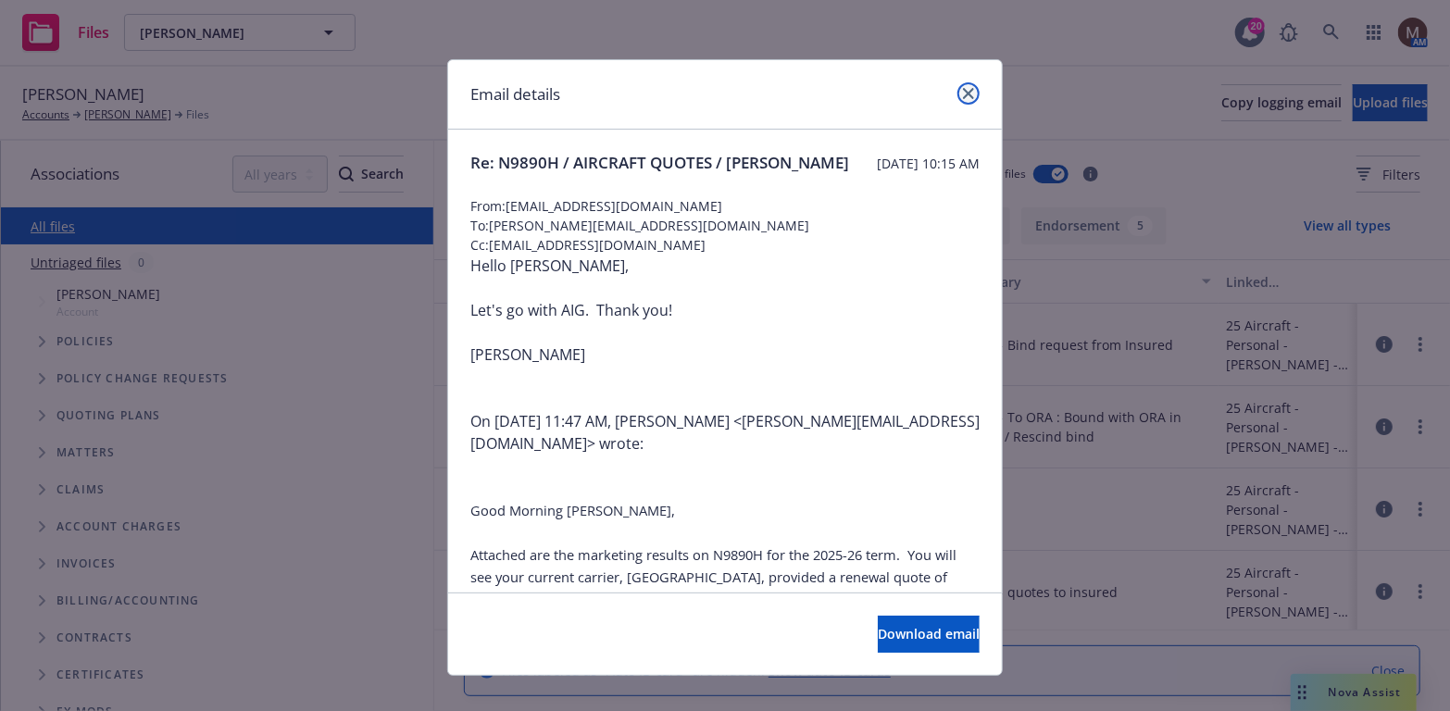
click at [963, 93] on icon "close" at bounding box center [968, 93] width 11 height 11
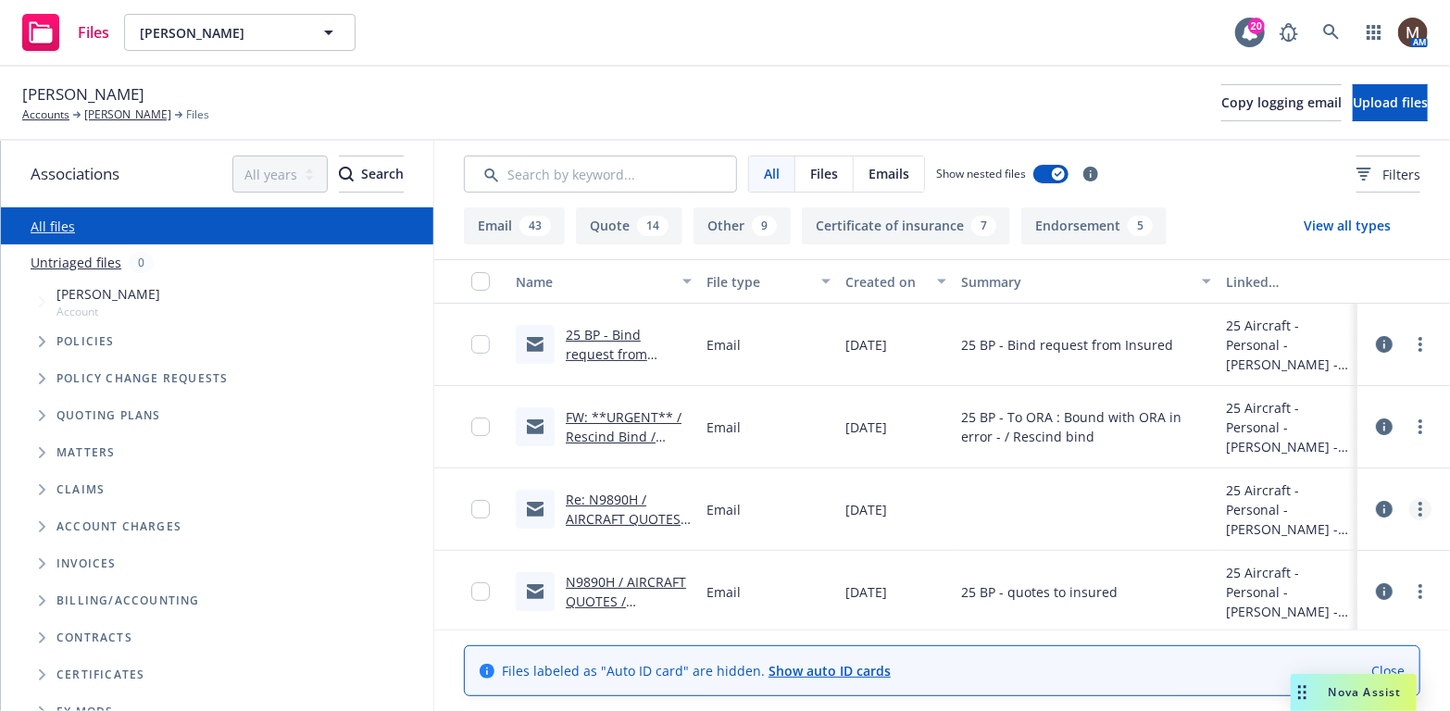
click at [1416, 508] on link "more" at bounding box center [1420, 509] width 22 height 22
click at [1299, 614] on link "Edit" at bounding box center [1325, 621] width 184 height 37
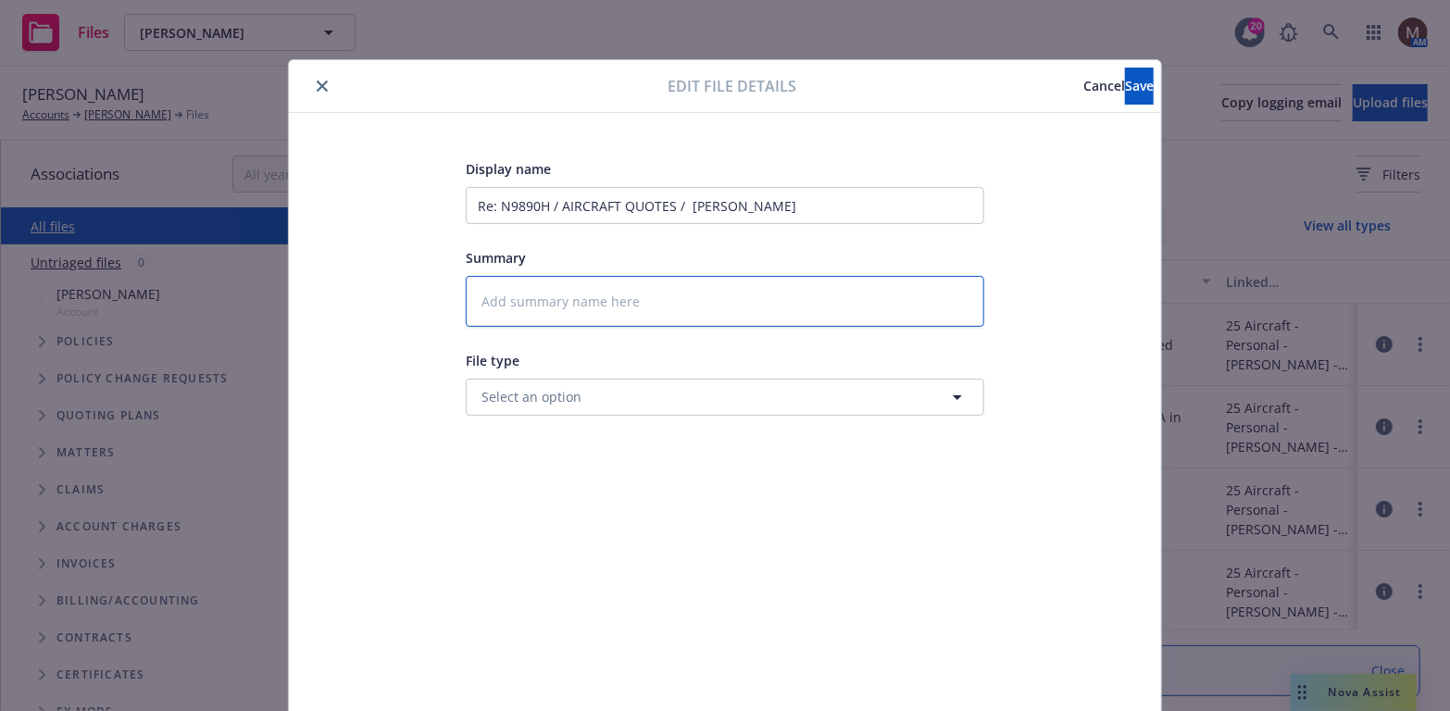
click at [527, 305] on textarea at bounding box center [725, 301] width 518 height 51
type textarea "x"
type textarea "2"
type textarea "x"
type textarea "25"
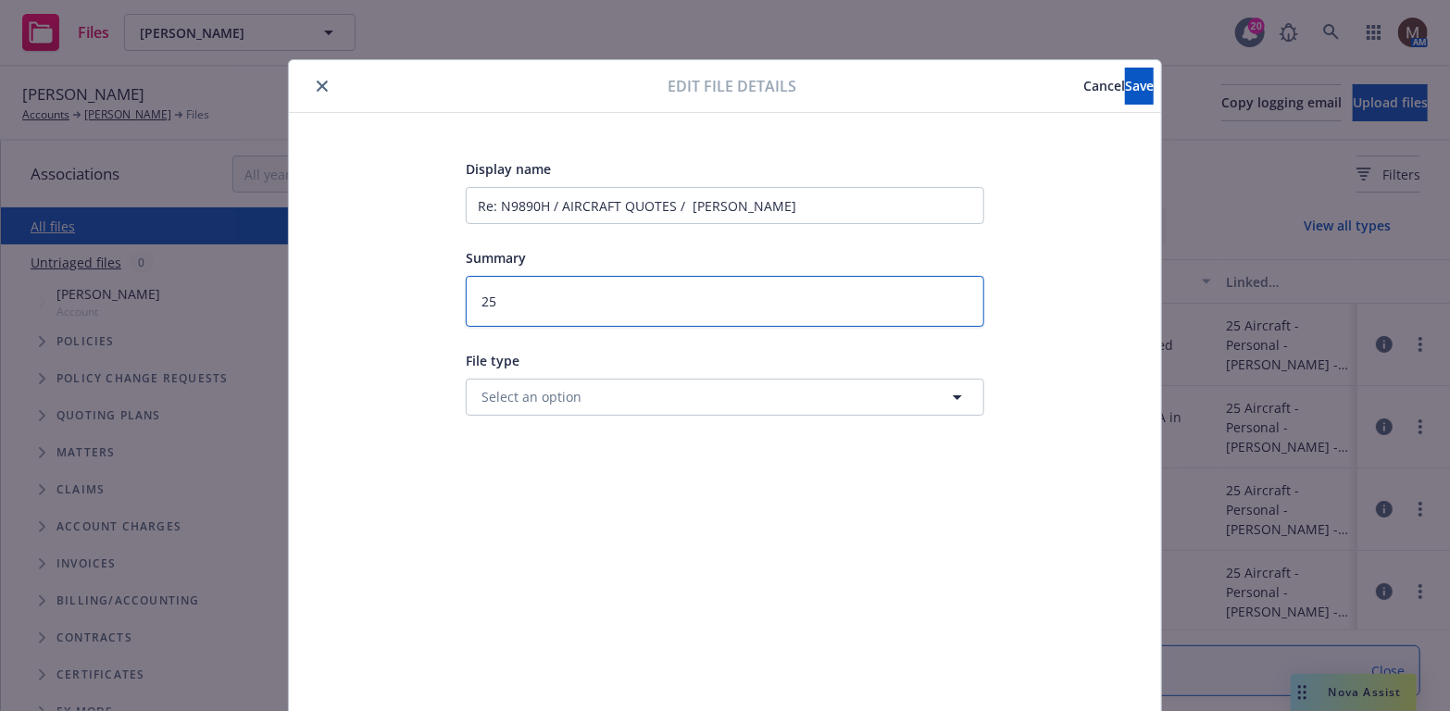
type textarea "x"
type textarea "25"
type textarea "x"
type textarea "25 B"
type textarea "x"
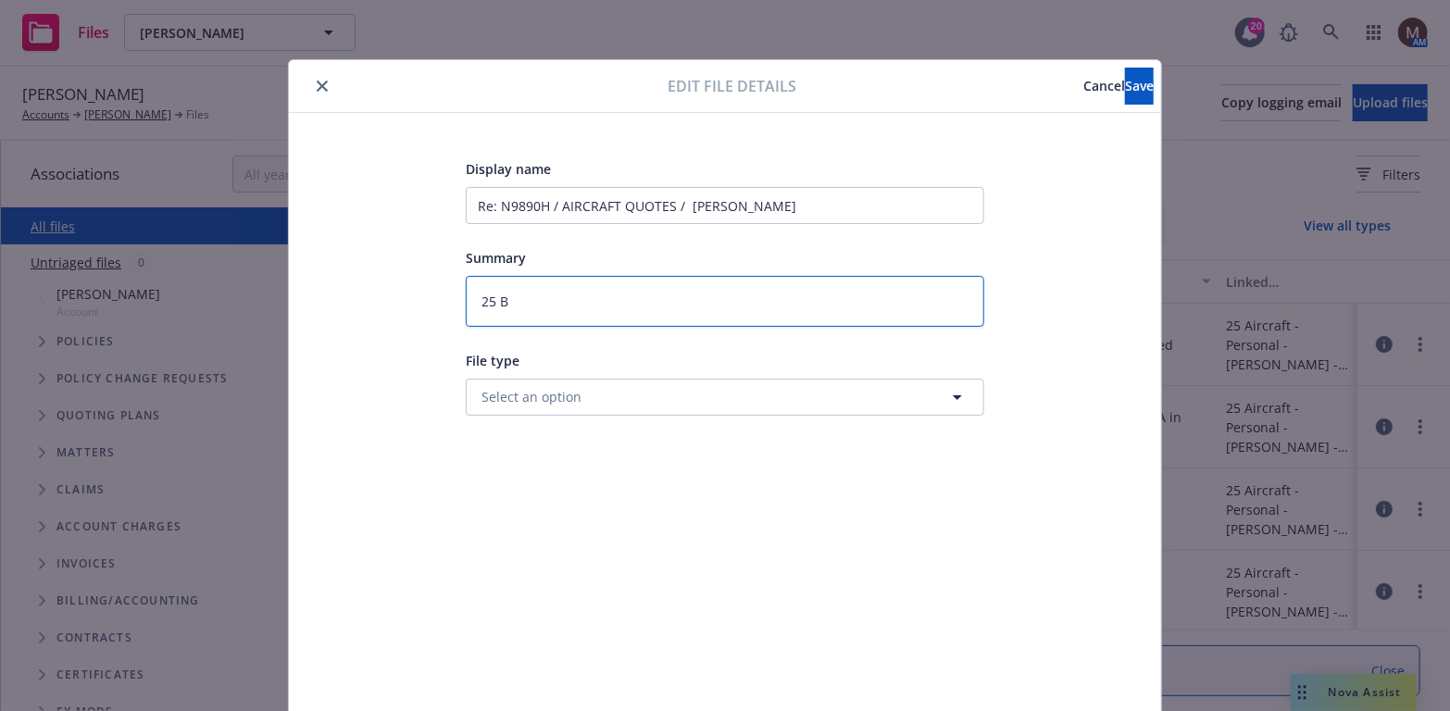
type textarea "25 BP"
type textarea "x"
type textarea "25 BP"
type textarea "x"
type textarea "25 BP -"
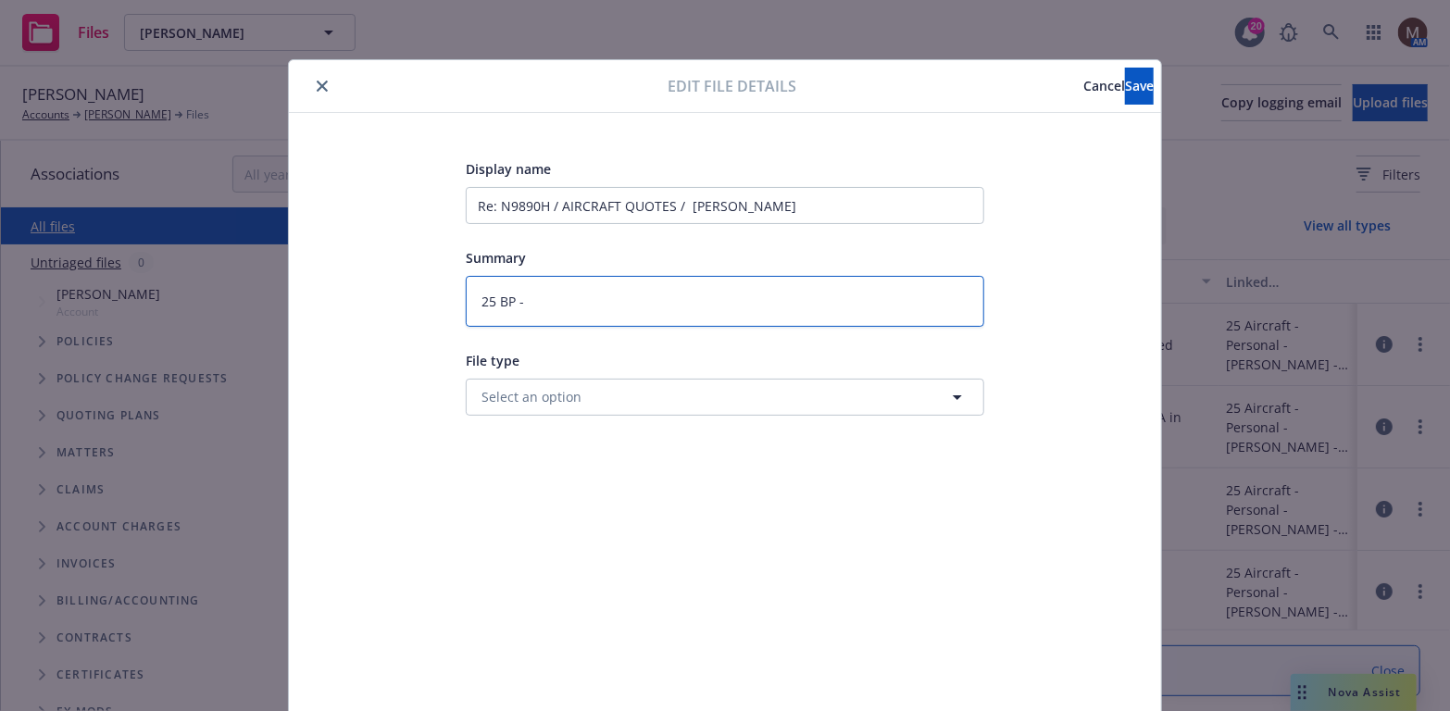
type textarea "x"
type textarea "25 BP -"
type textarea "x"
type textarea "25 BP - B"
type textarea "x"
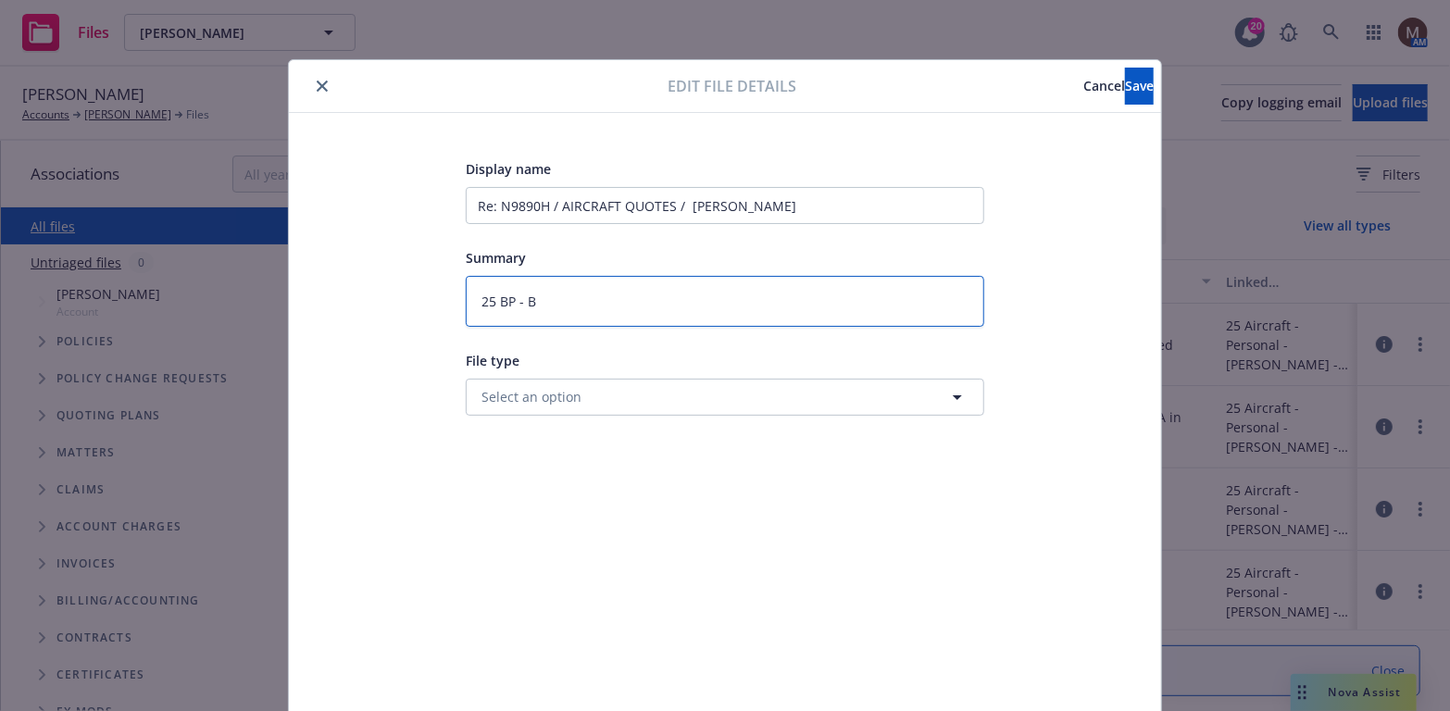
type textarea "25 BP - Bi"
type textarea "x"
type textarea "25 BP - Bin"
type textarea "x"
type textarea "25 BP - Bind"
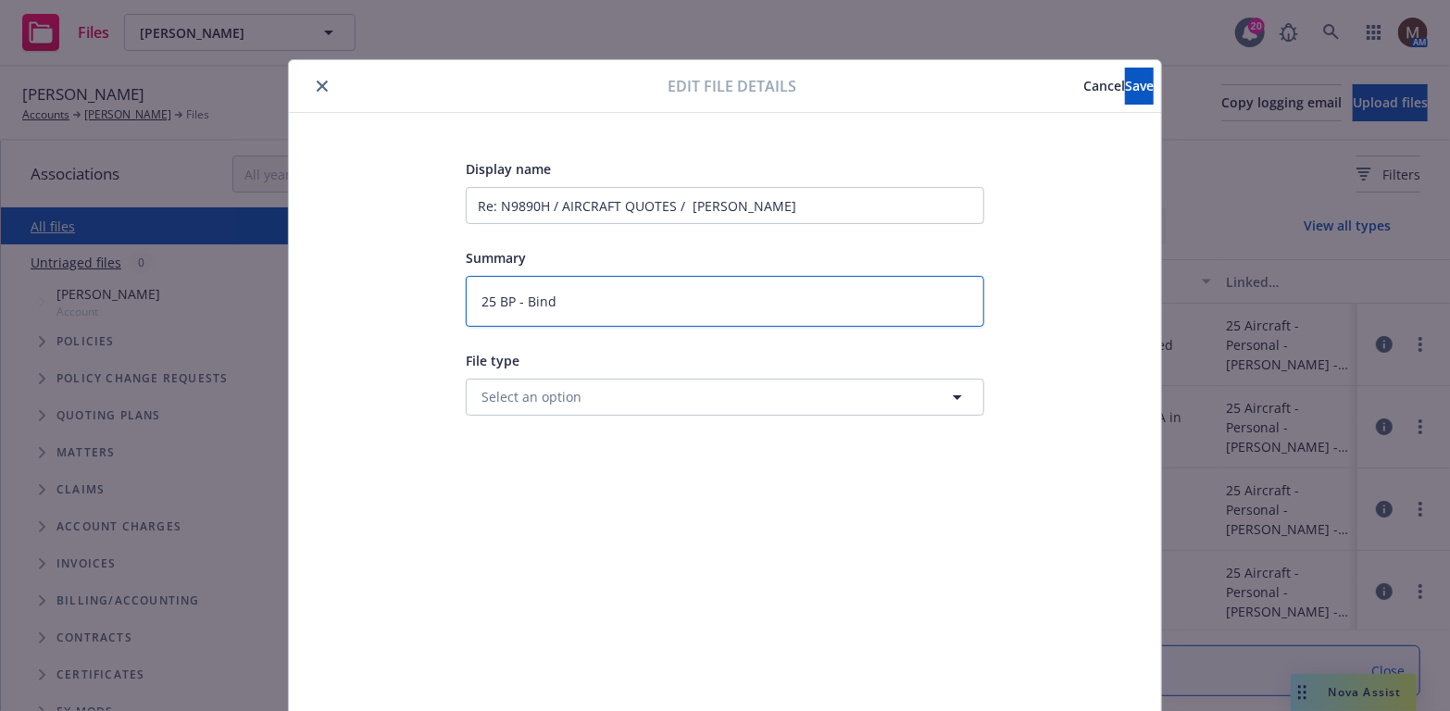
type textarea "x"
type textarea "25 BP - Bind"
type textarea "x"
type textarea "25 BP - Bind o"
type textarea "x"
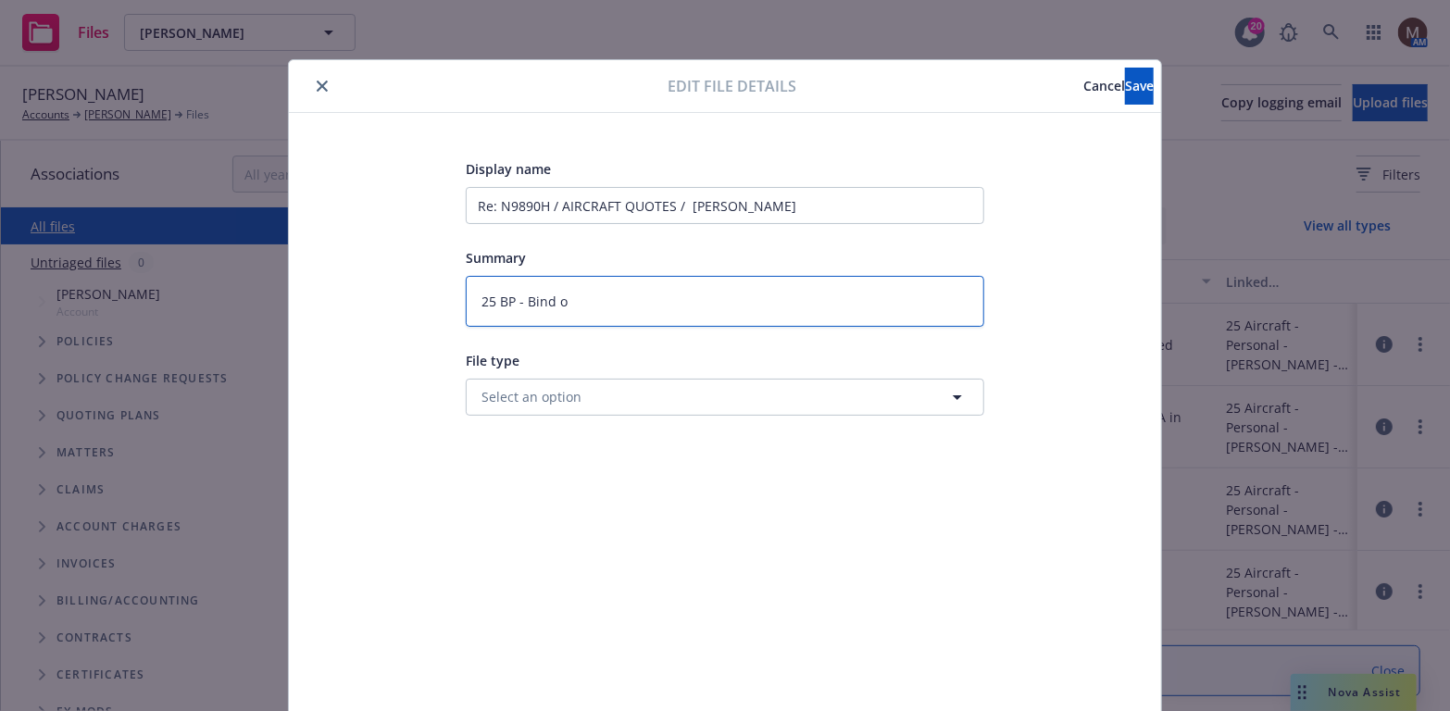
type textarea "25 BP - Bind or"
type textarea "x"
type textarea "25 BP - Bind ord"
type textarea "x"
type textarea "25 BP - Bind orde"
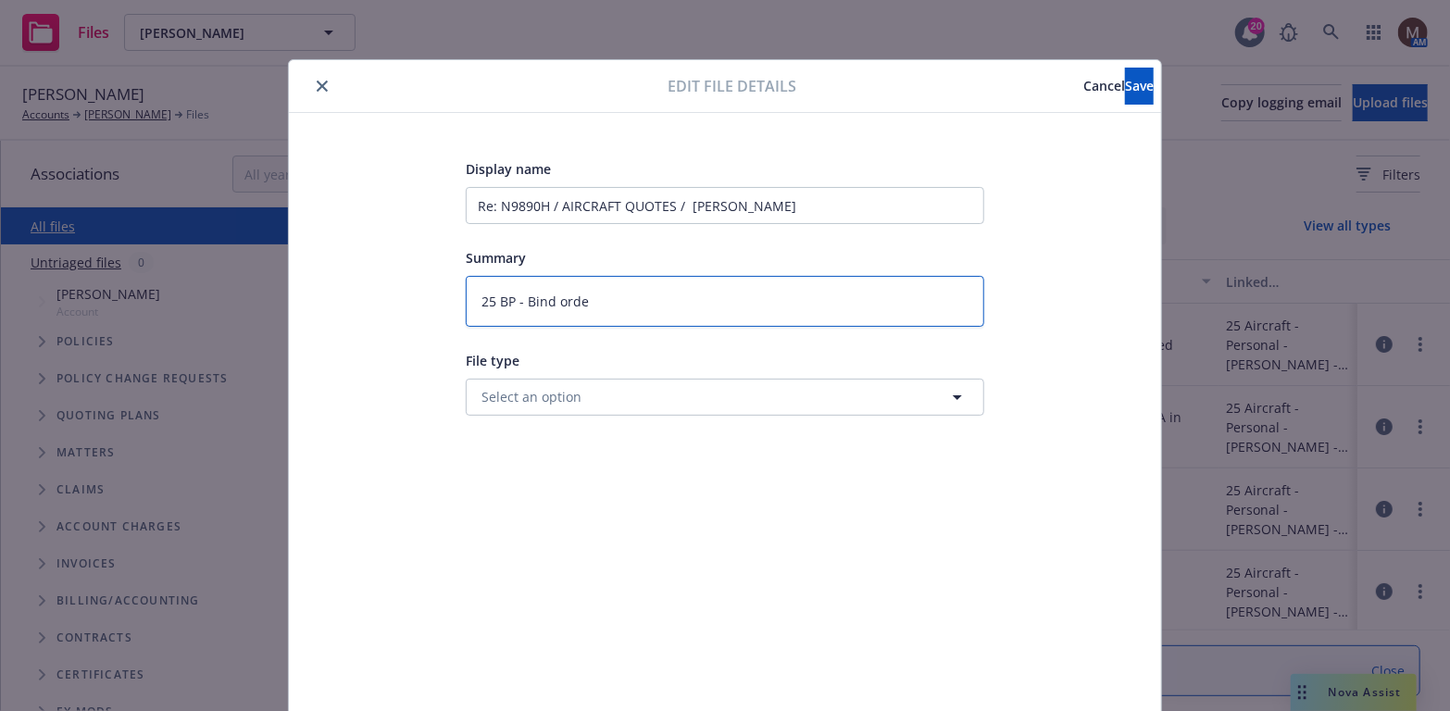
type textarea "x"
type textarea "25 BP - Bind order"
type textarea "x"
type textarea "25 BP - Bind order"
type textarea "x"
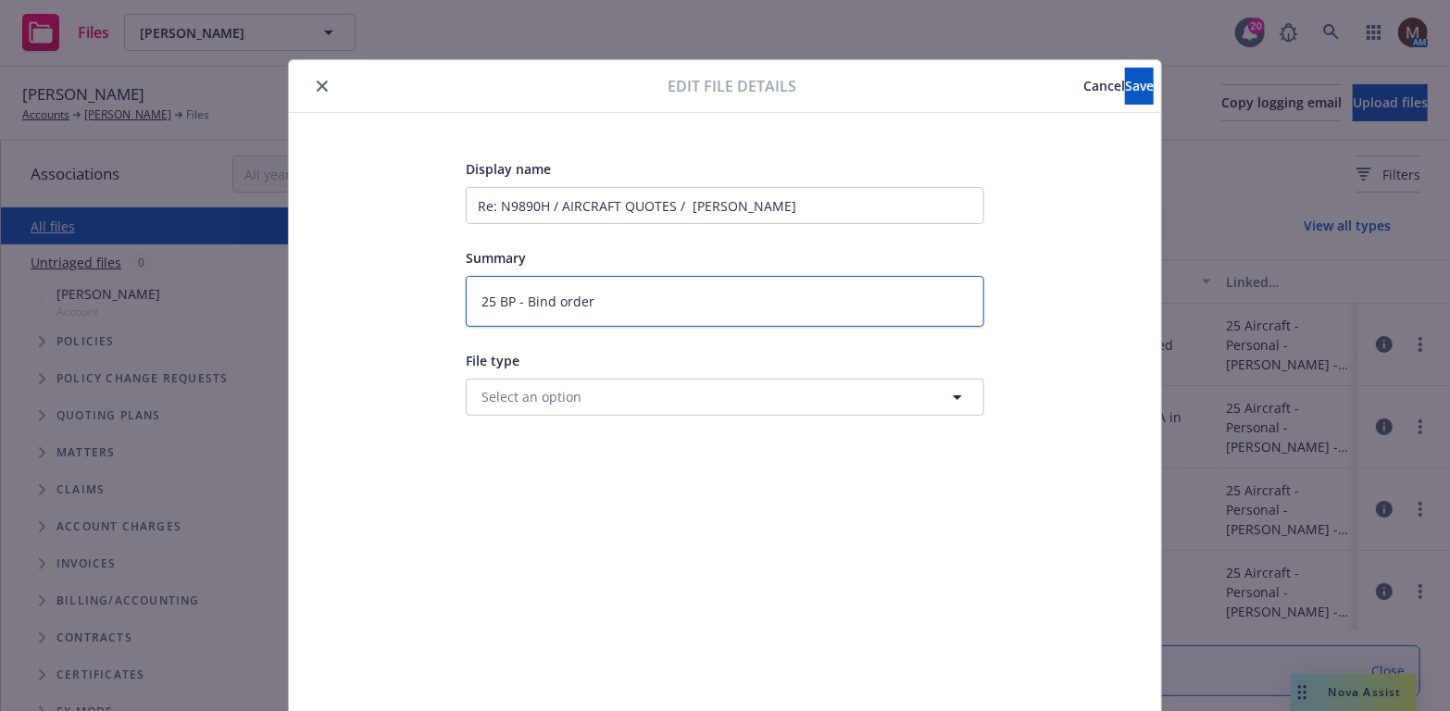
type textarea "25 BP - Bind order f"
type textarea "x"
type textarea "25 BP - Bind order fr"
type textarea "x"
type textarea "25 BP - Bind order fro"
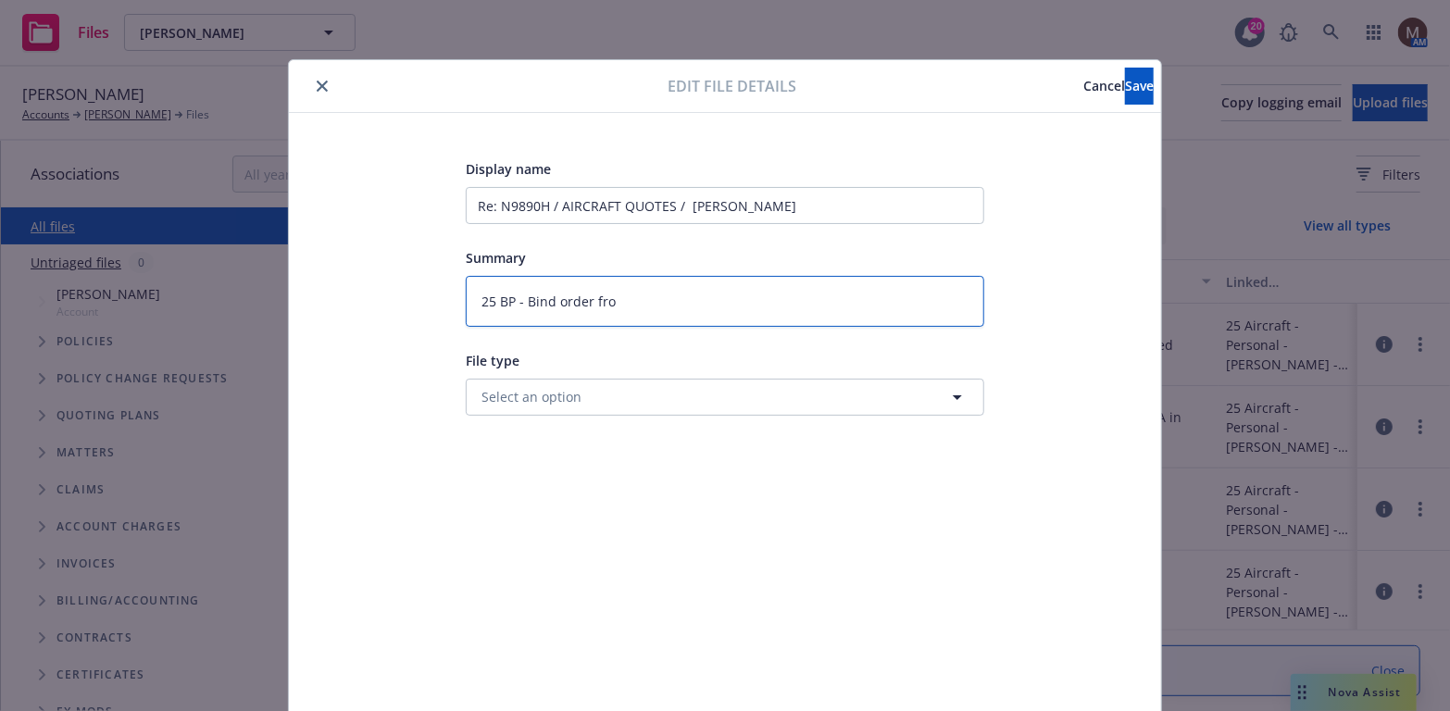
type textarea "x"
type textarea "25 BP - Bind order from"
type textarea "x"
type textarea "25 BP - Bind order from"
type textarea "x"
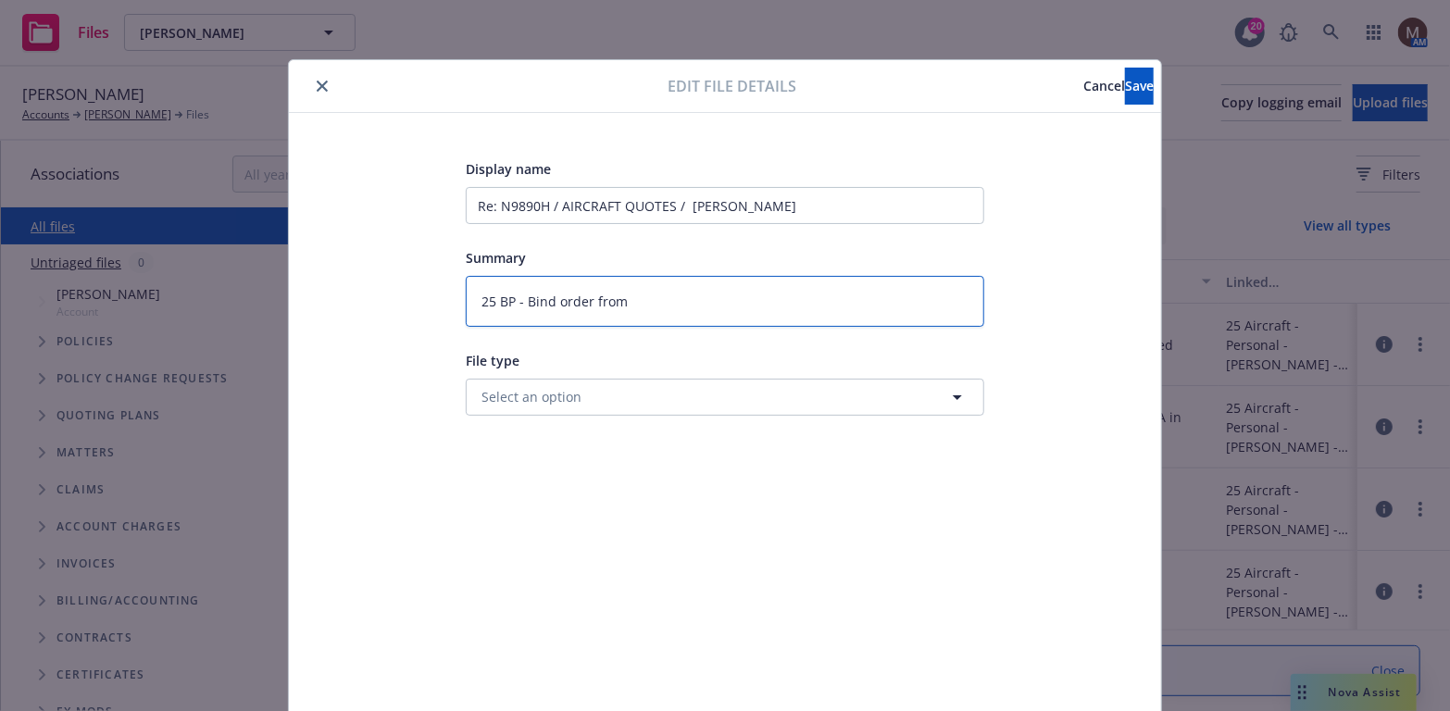
type textarea "25 BP - Bind order from i"
type textarea "x"
type textarea "25 BP - Bind order from in"
type textarea "x"
type textarea "25 BP - Bind order from ins"
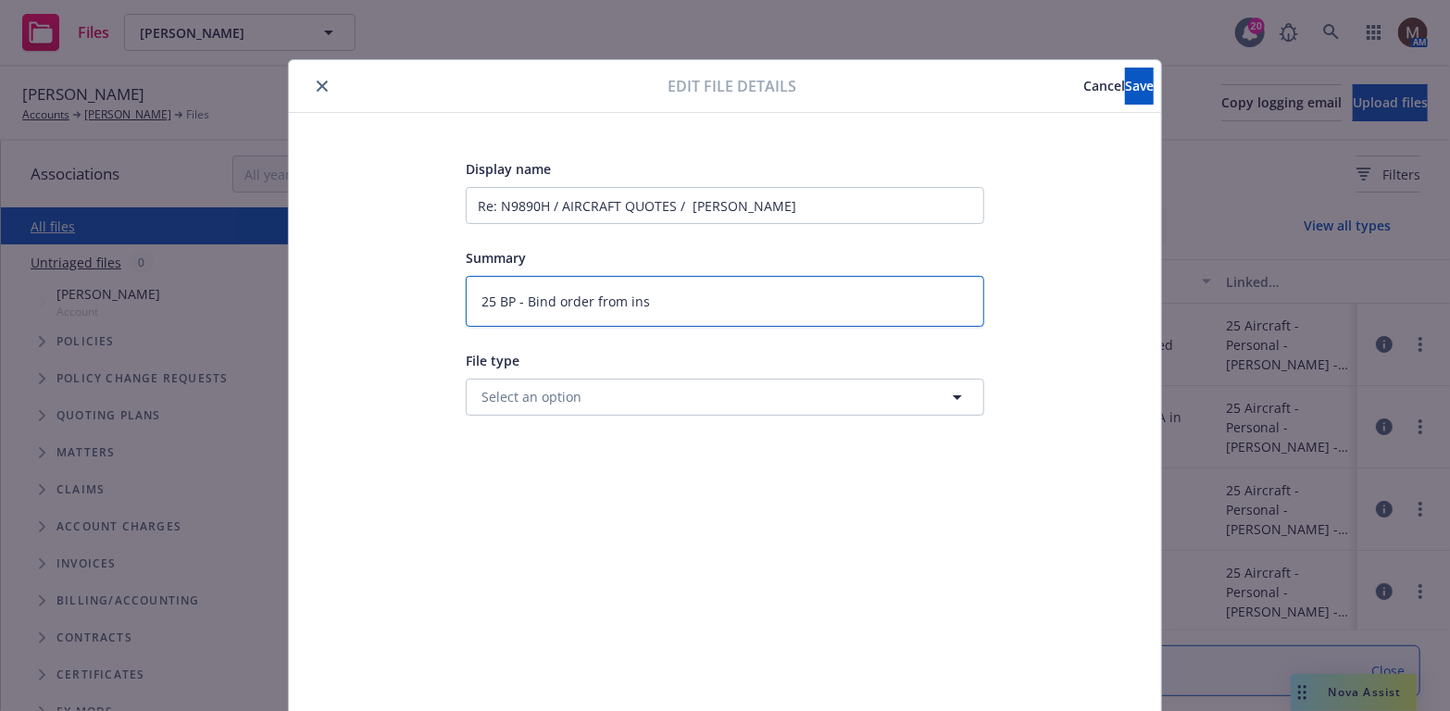
type textarea "x"
type textarea "25 BP - Bind order from insu"
type textarea "x"
type textarea "25 BP - Bind order from insur"
type textarea "x"
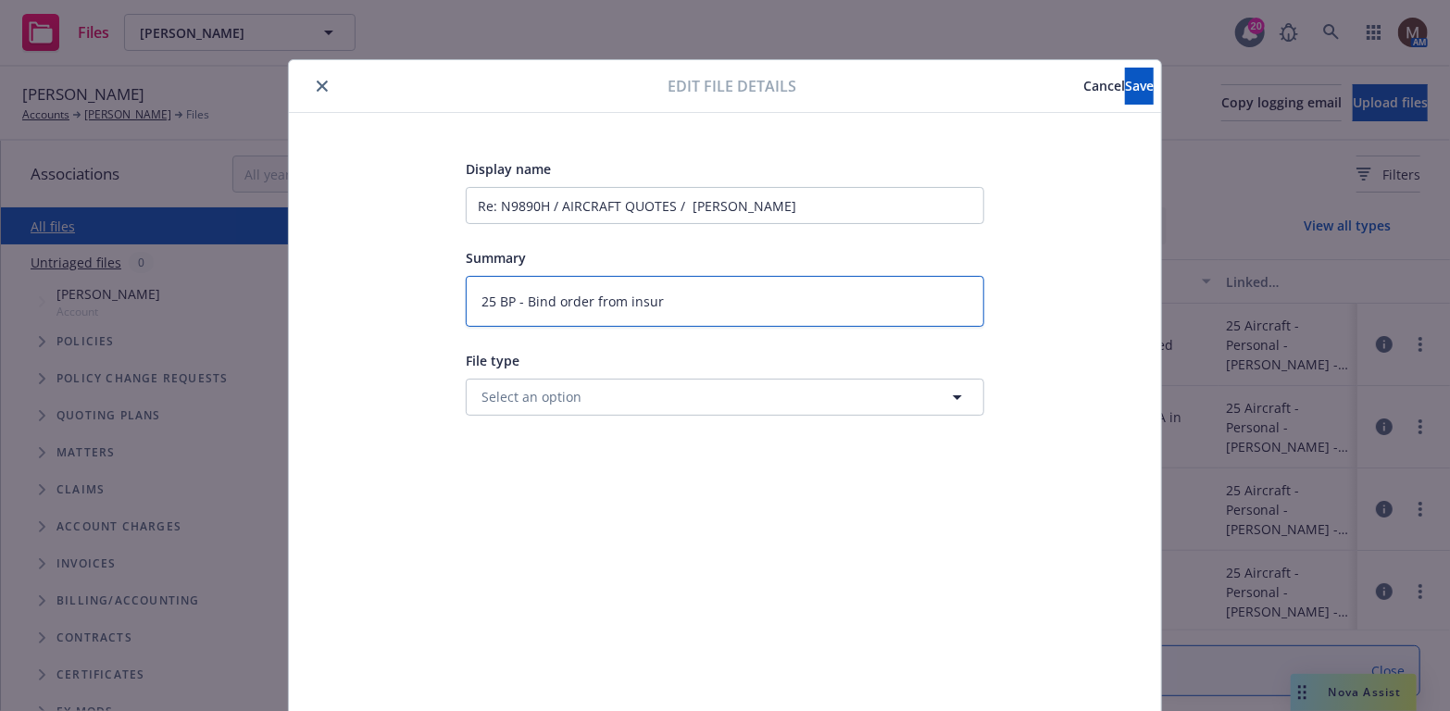
type textarea "25 BP - Bind order from insure"
type textarea "x"
type textarea "25 BP - Bind order from insured"
type textarea "x"
type textarea "25 BP - Bind order from insured"
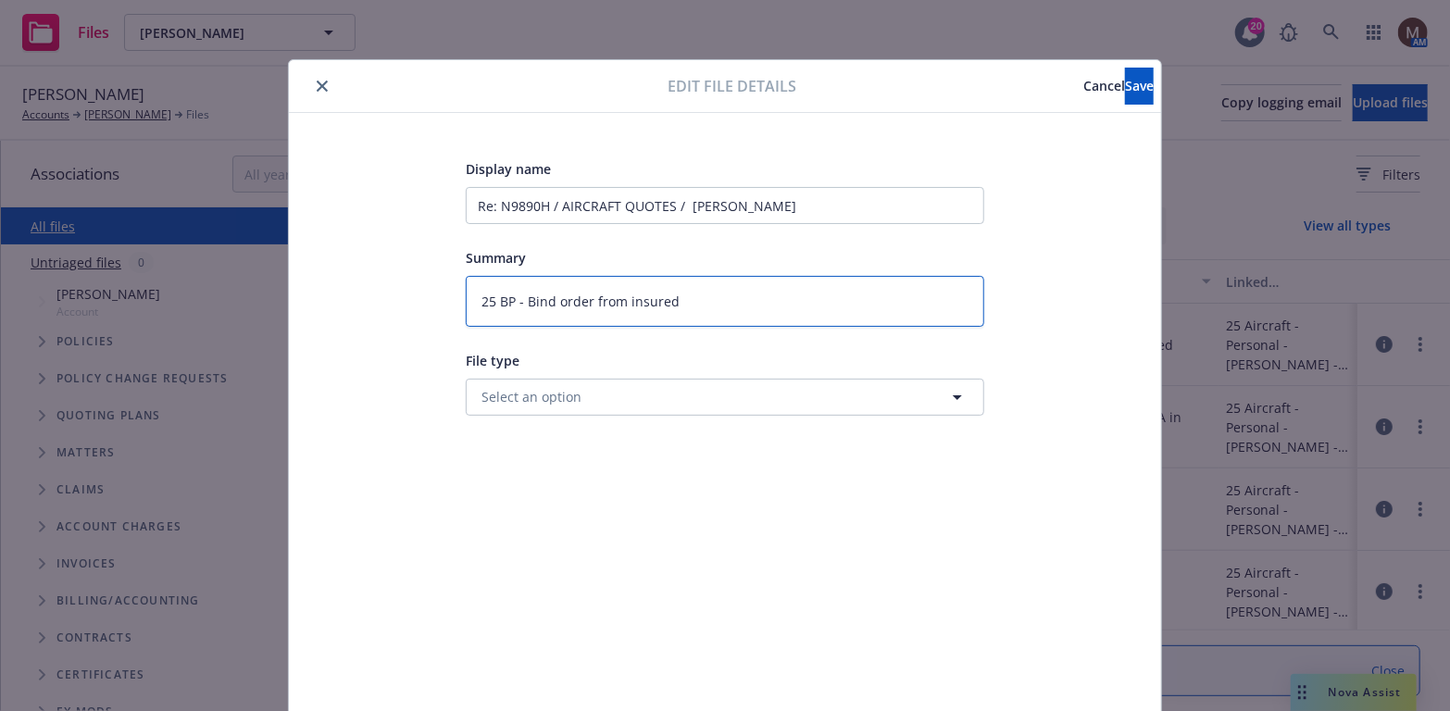
type textarea "x"
type textarea "25 BP - Bind order from insured >"
type textarea "x"
type textarea "25 BP - Bind order from insured >"
type textarea "x"
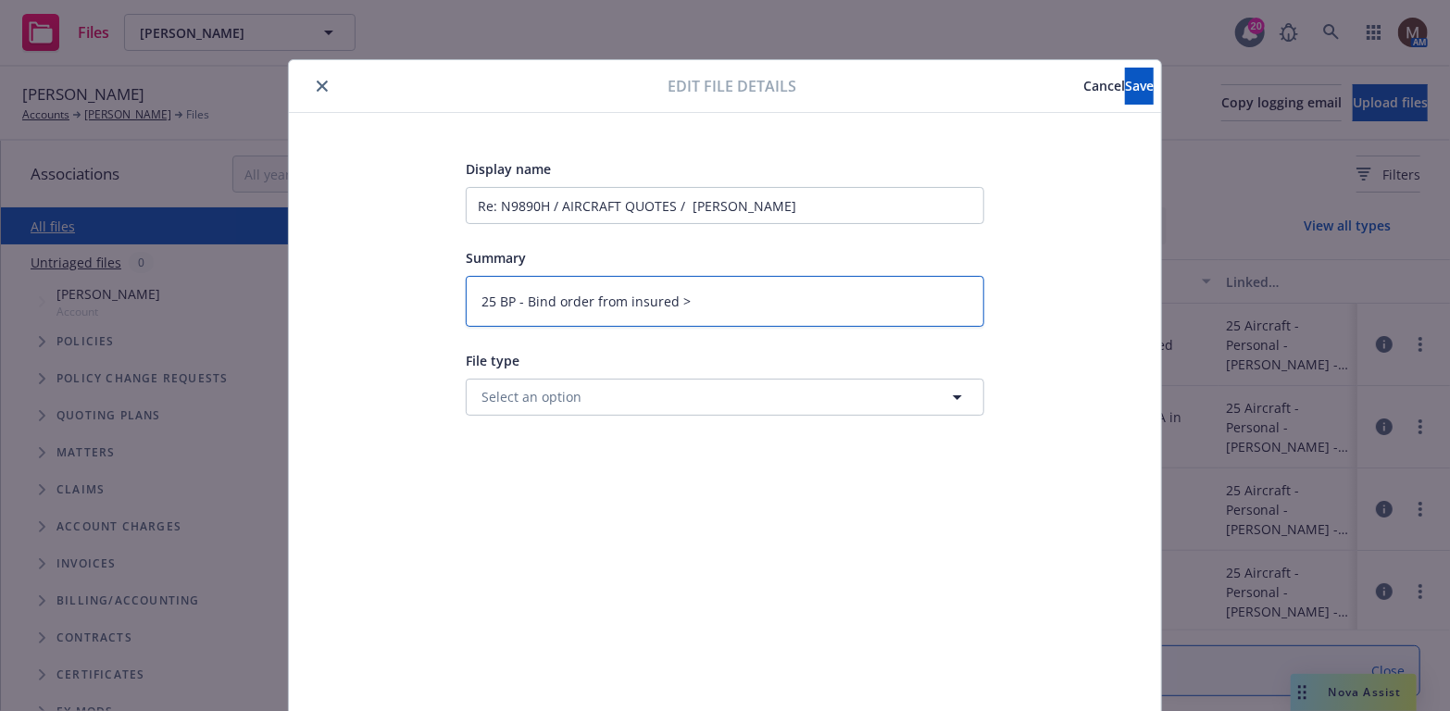
type textarea "25 BP - Bind order from insured >"
type textarea "x"
type textarea "25 BP - Bind order from insured > A"
type textarea "x"
type textarea "25 BP - Bind order from insured > AI"
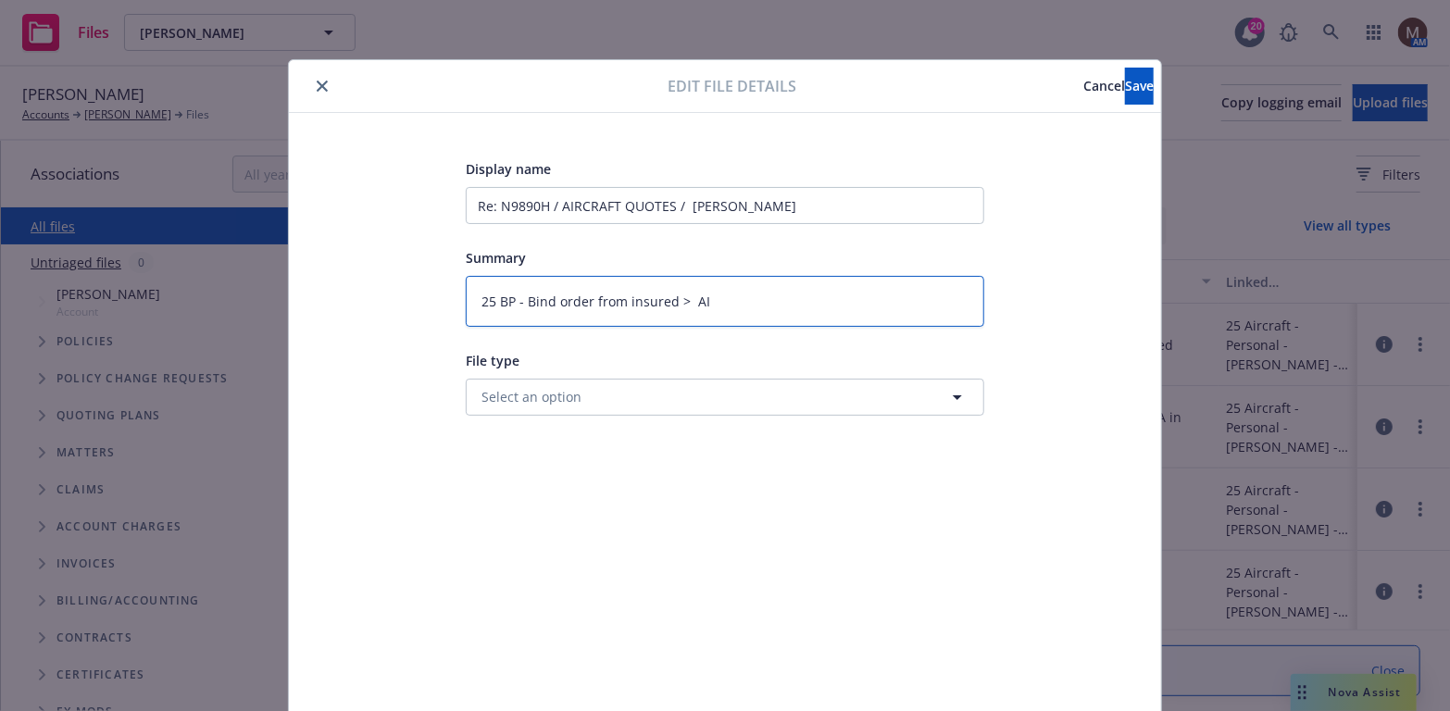
type textarea "x"
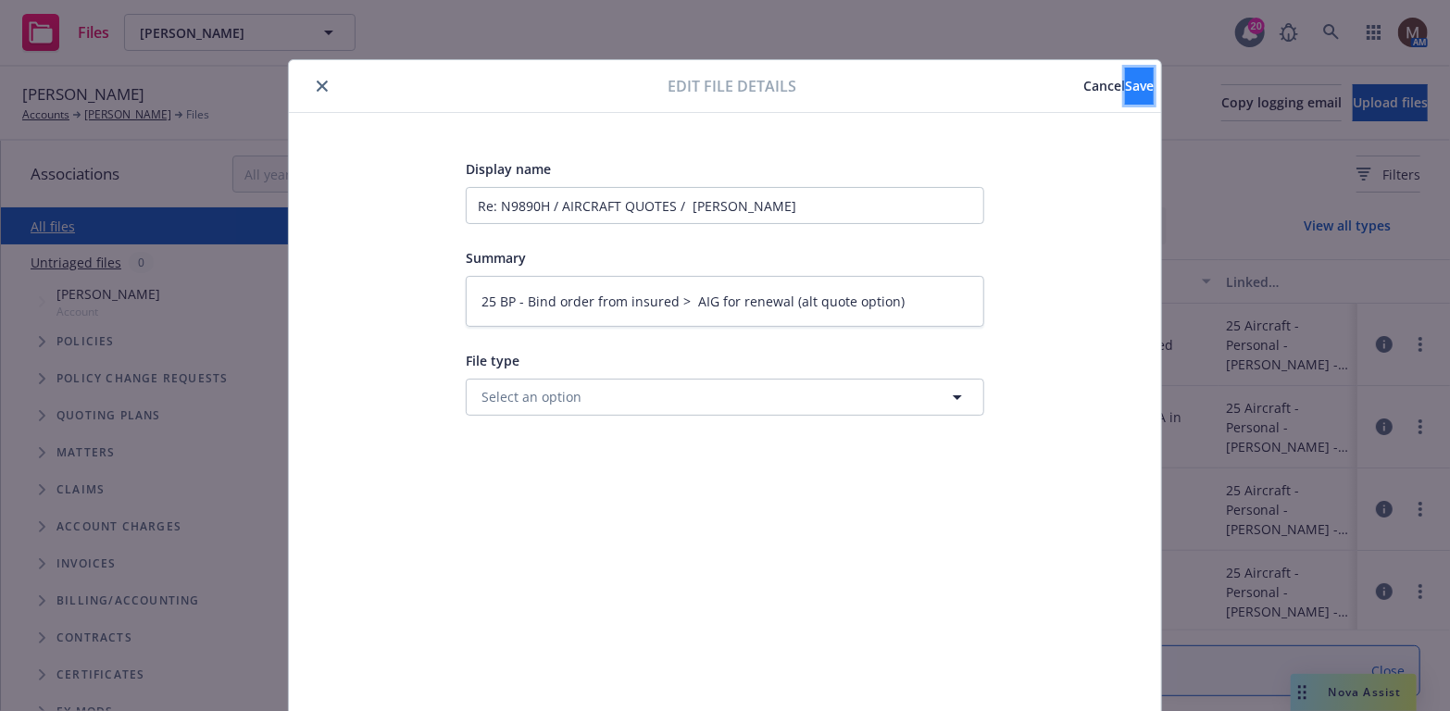
click at [1125, 75] on button "Save" at bounding box center [1139, 86] width 29 height 37
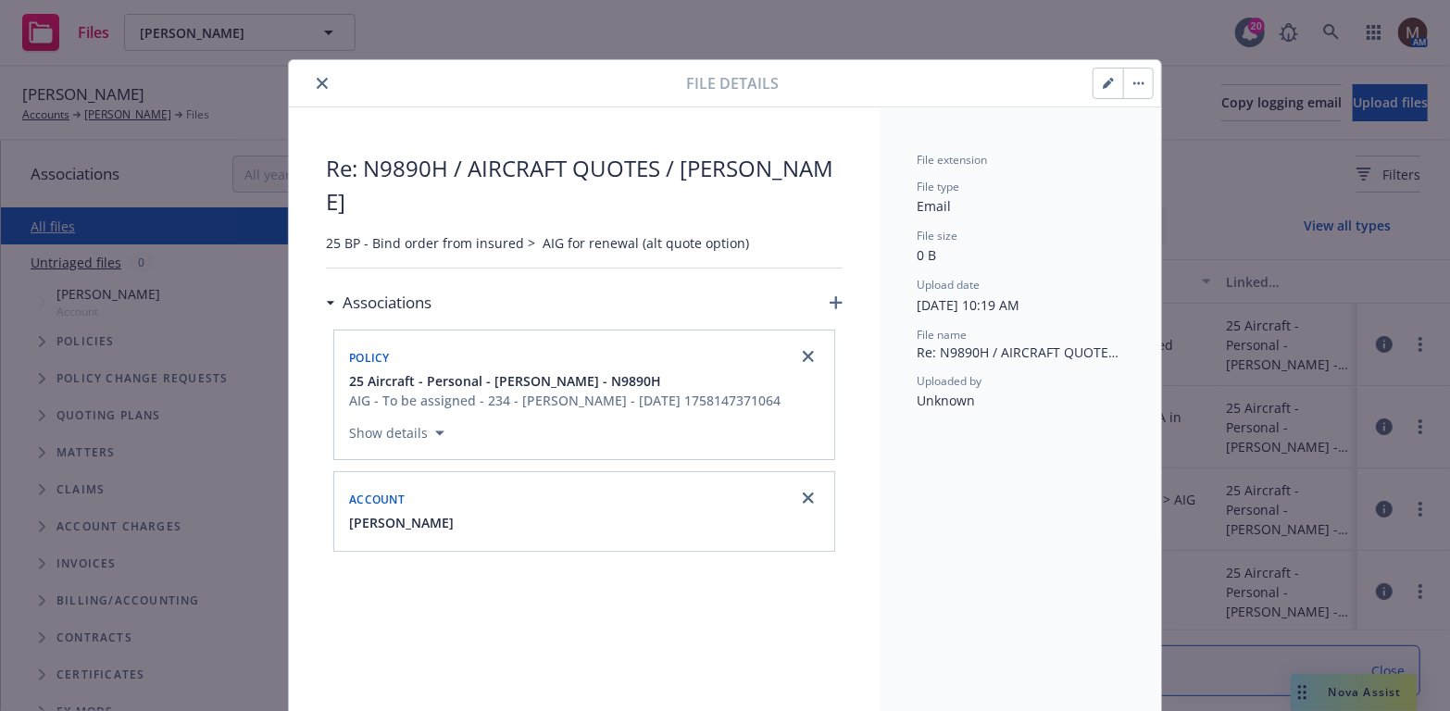
drag, startPoint x: 315, startPoint y: 79, endPoint x: 312, endPoint y: 180, distance: 100.9
click at [317, 79] on icon "close" at bounding box center [322, 83] width 11 height 11
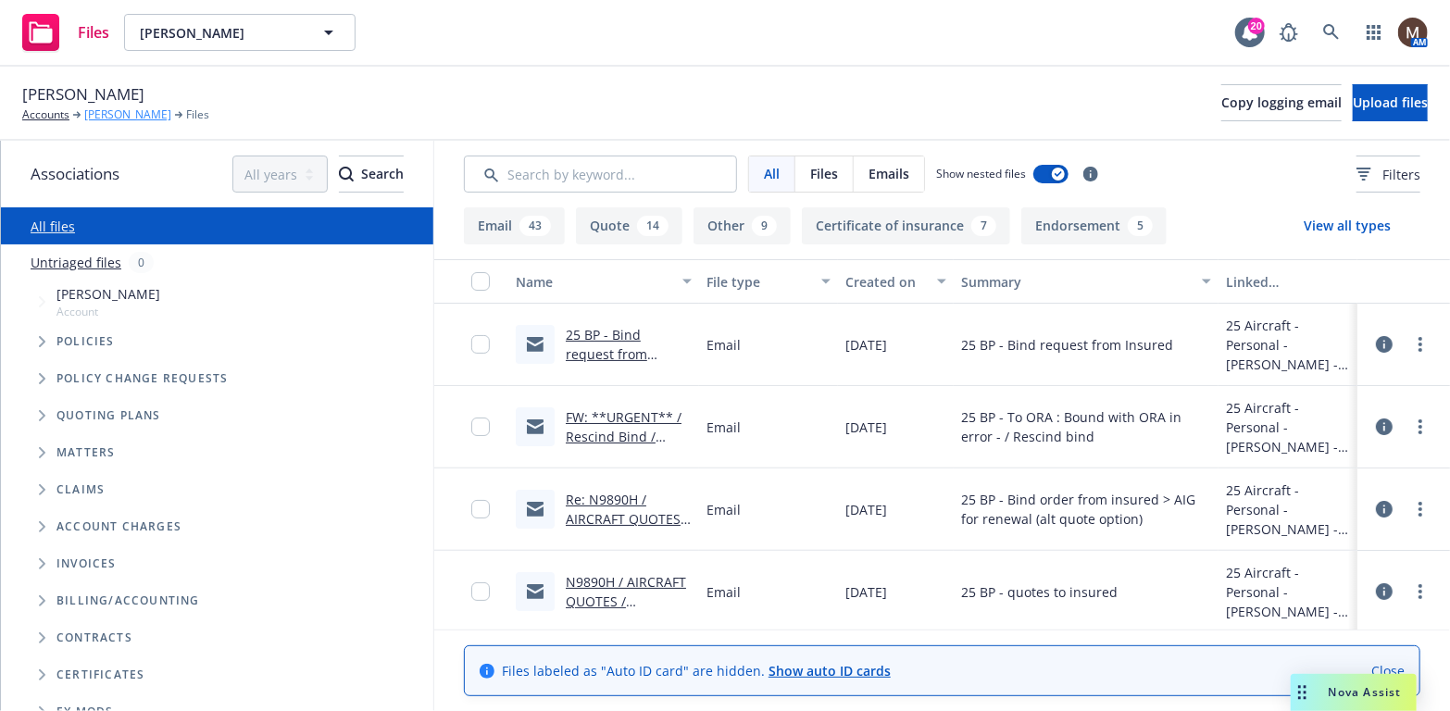
click at [122, 111] on link "Nicolas De Rico" at bounding box center [127, 114] width 87 height 17
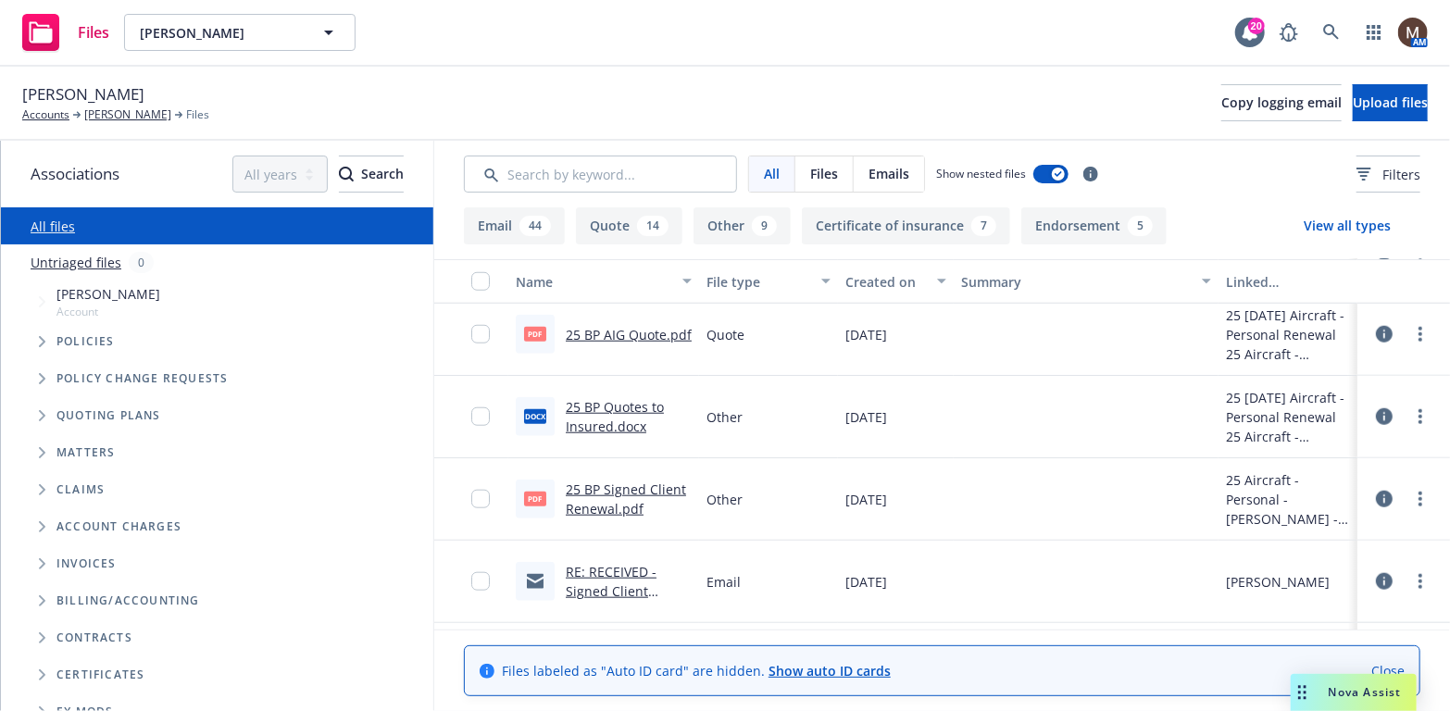
scroll to position [926, 0]
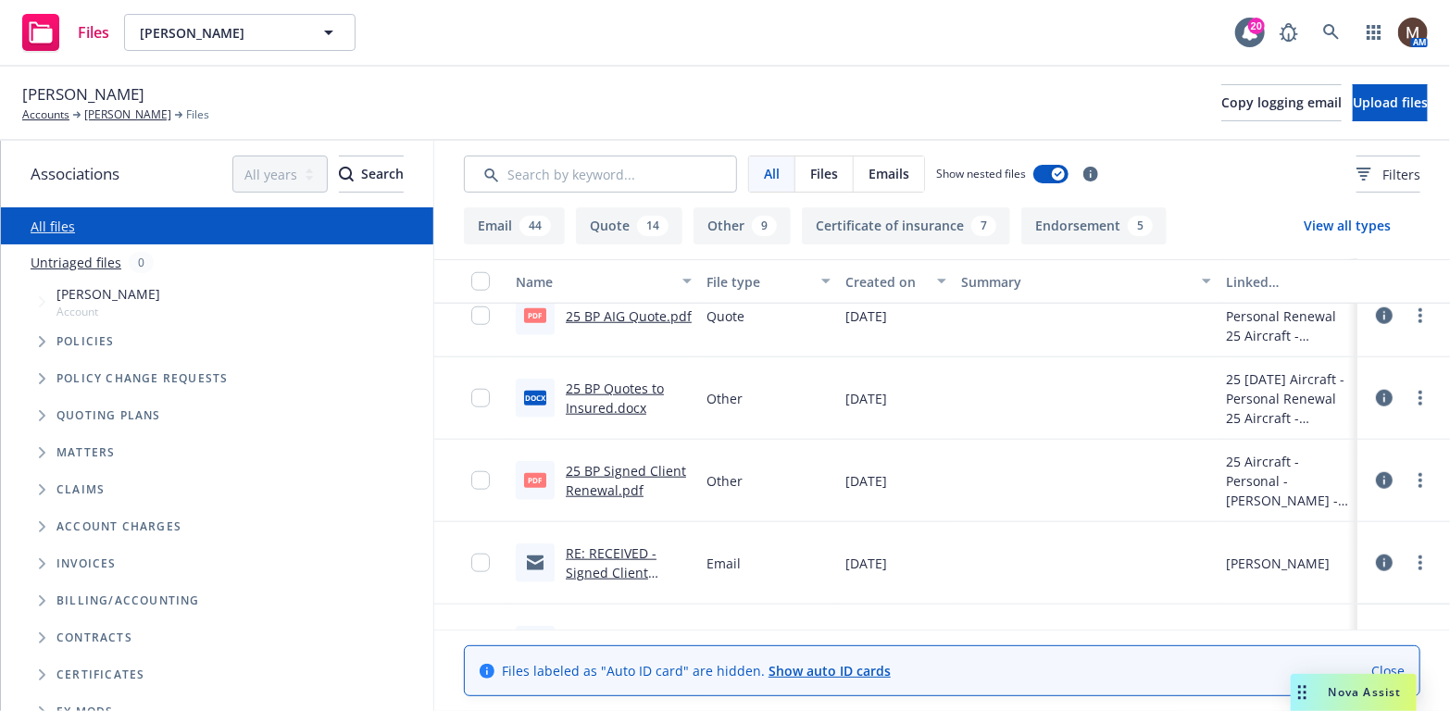
click at [603, 465] on link "25 BP Signed Client Renewal.pdf" at bounding box center [626, 480] width 120 height 37
click at [136, 111] on link "[PERSON_NAME]" at bounding box center [127, 114] width 87 height 17
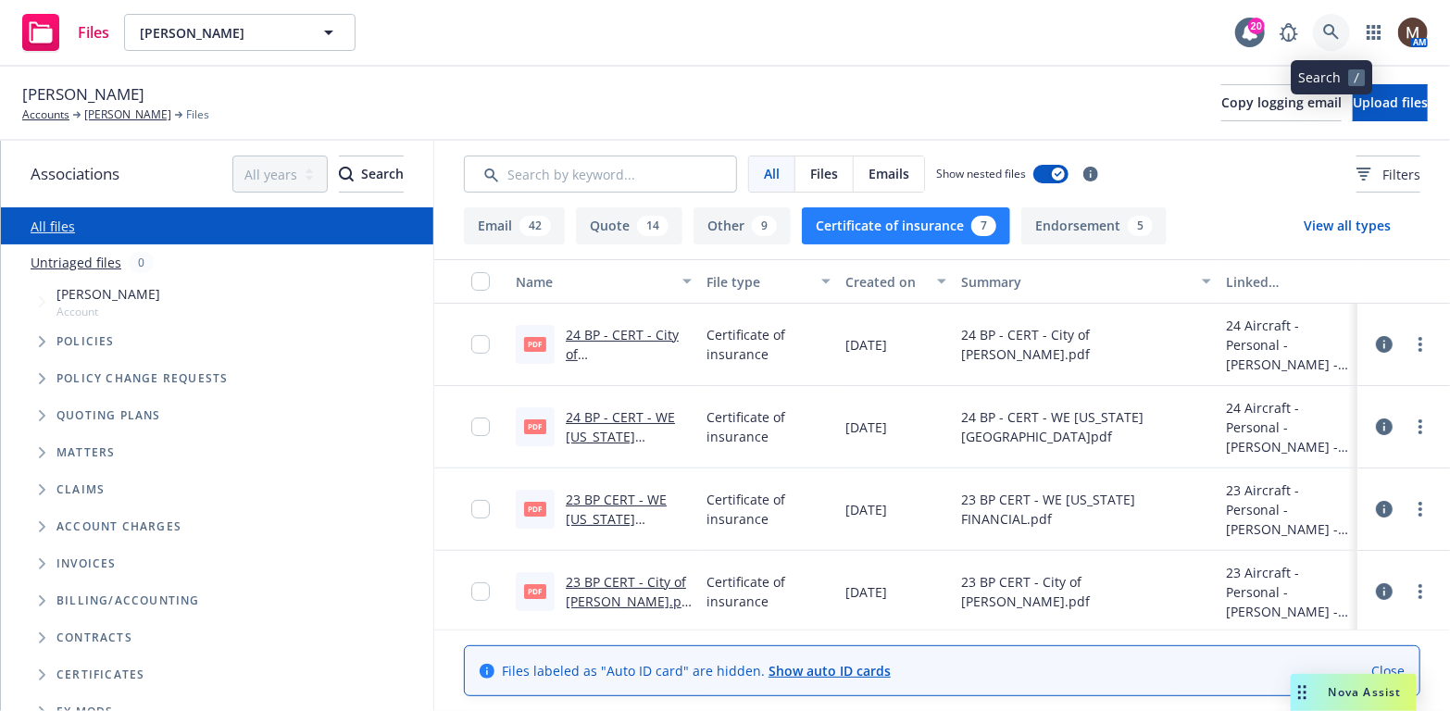
click at [1329, 29] on icon at bounding box center [1331, 32] width 17 height 17
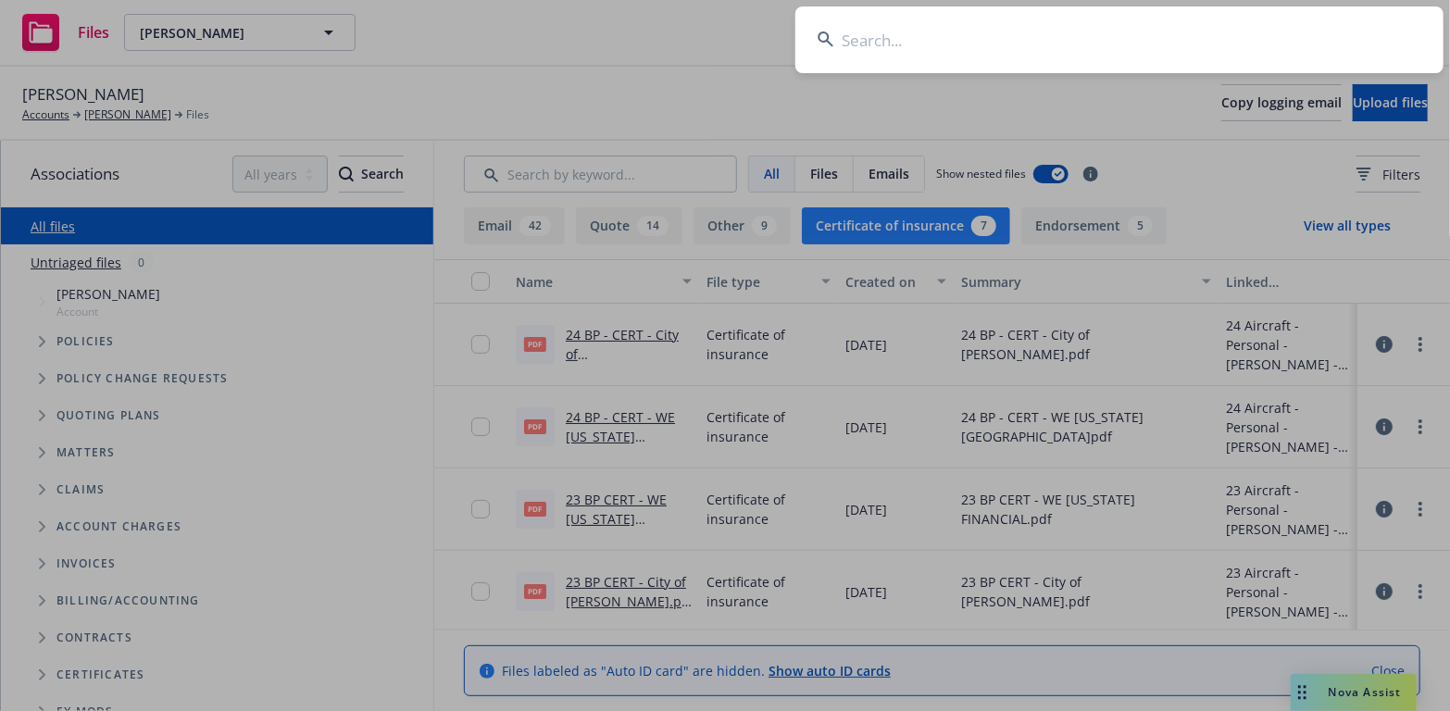
click at [854, 36] on input at bounding box center [1119, 39] width 648 height 67
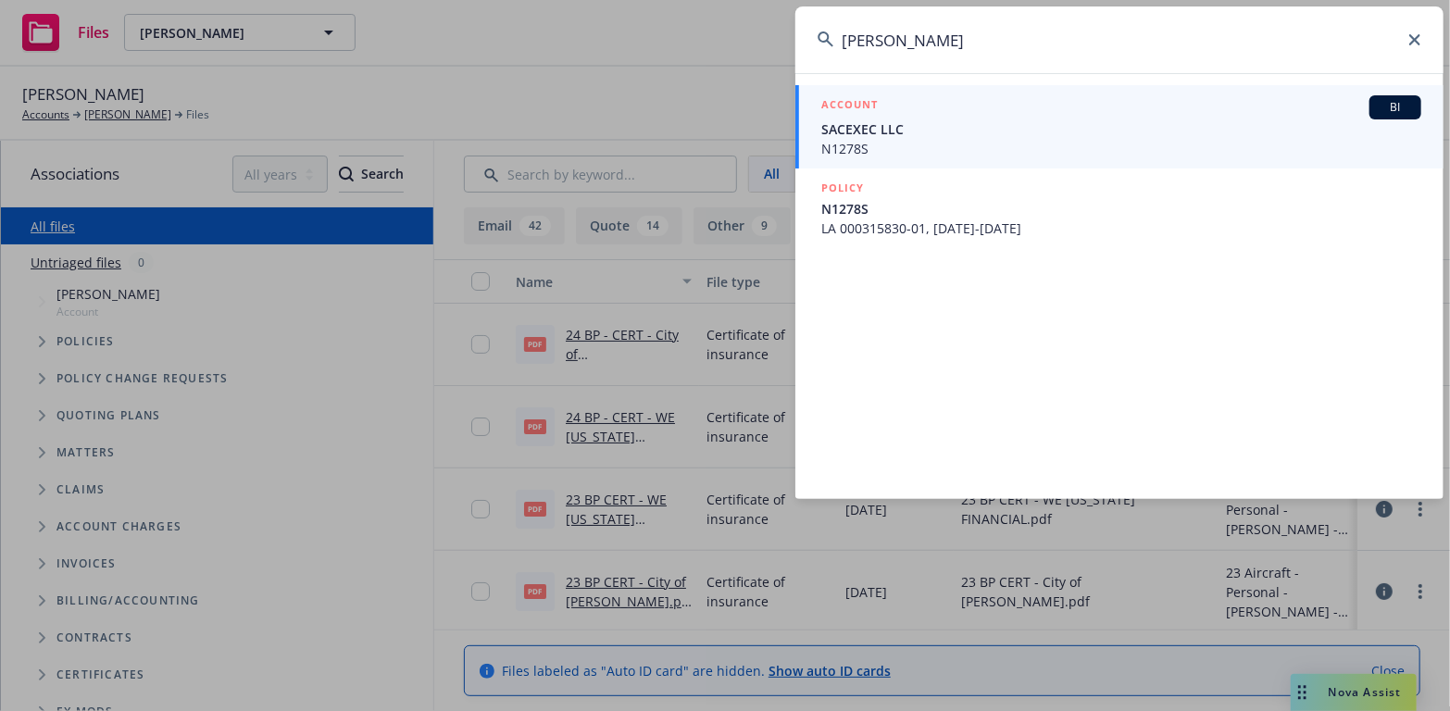
type input "Grant deary"
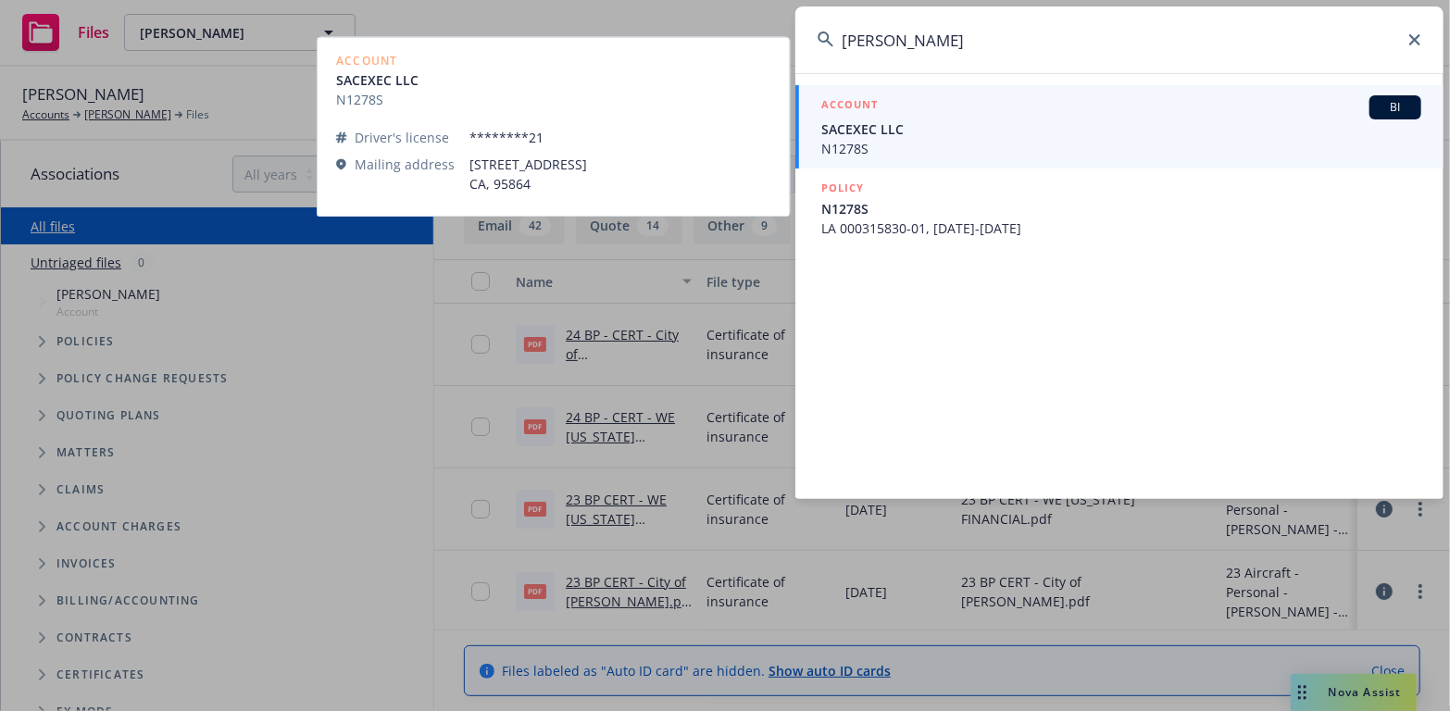
click at [849, 123] on span "SACEXEC LLC" at bounding box center [1121, 128] width 600 height 19
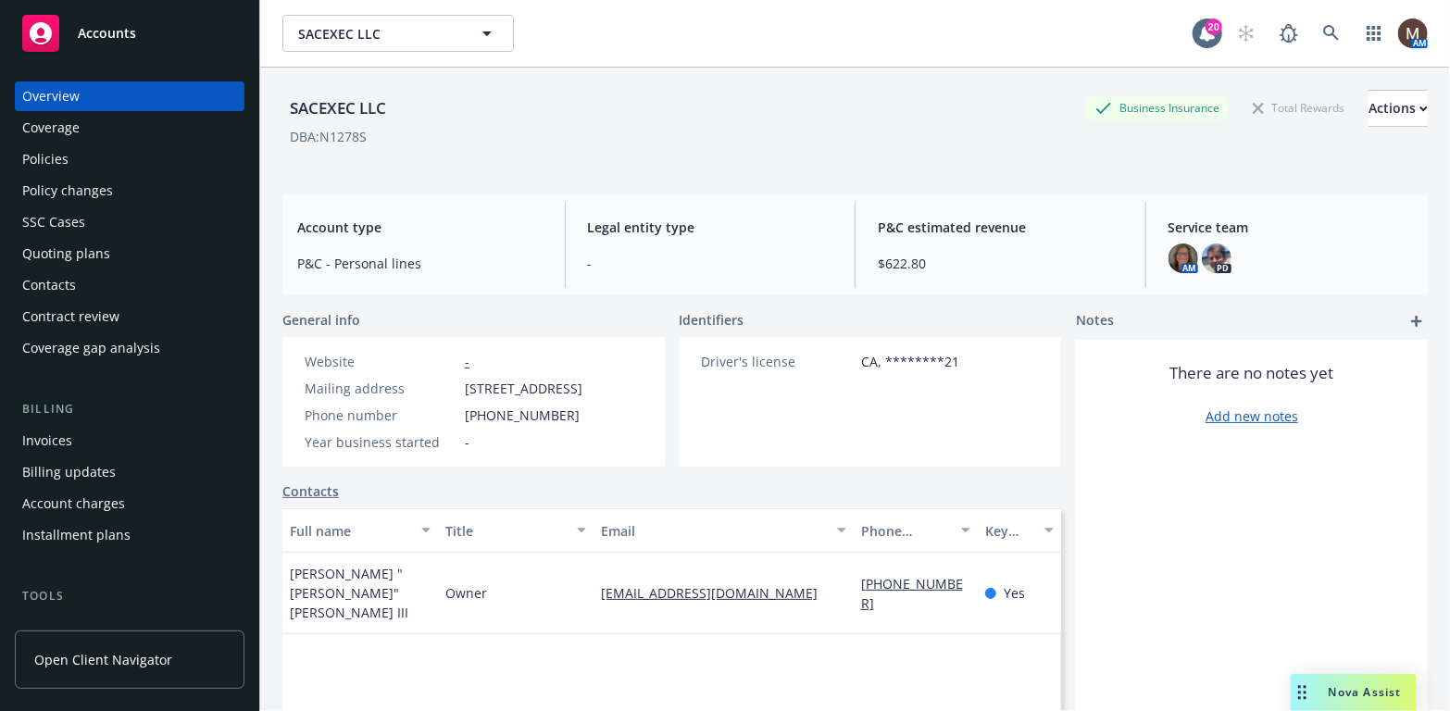
click at [67, 158] on div "Policies" at bounding box center [45, 159] width 46 height 30
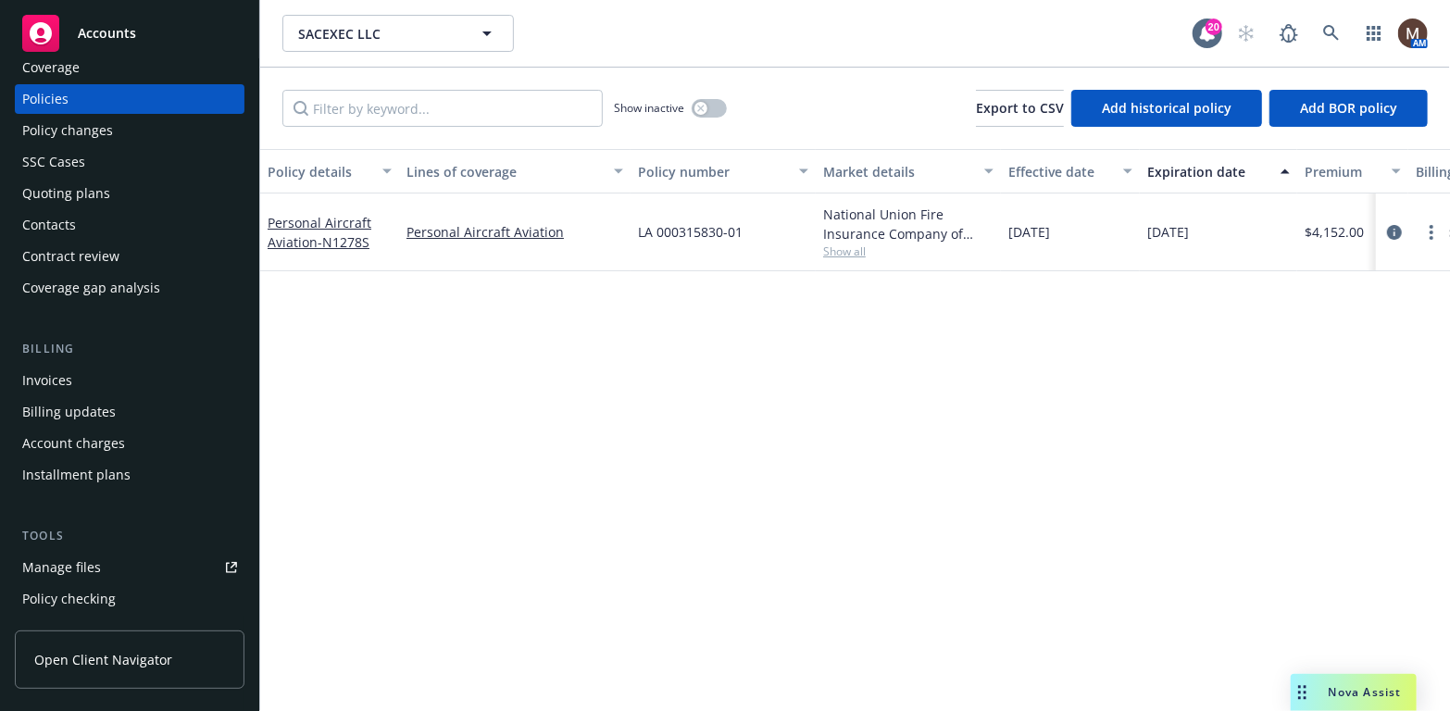
scroll to position [93, 0]
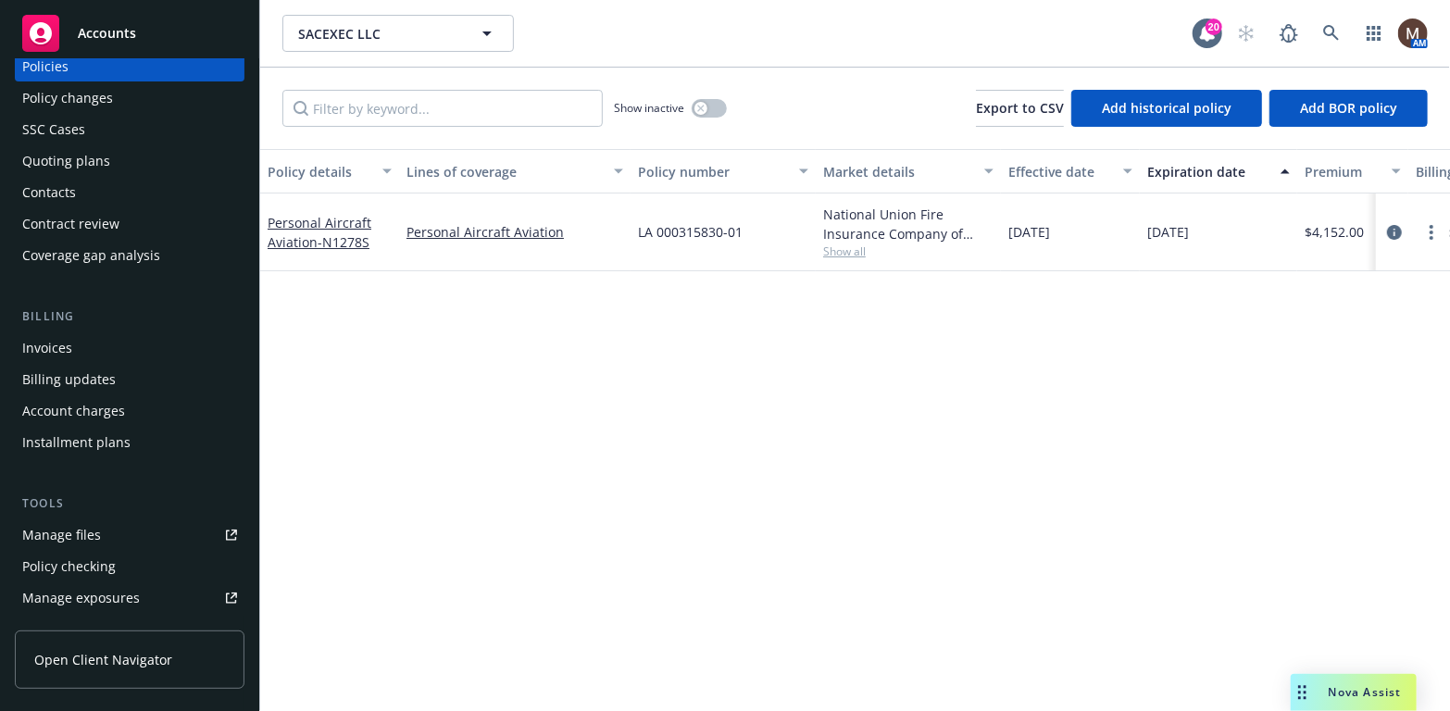
click at [107, 531] on link "Manage files" at bounding box center [130, 535] width 230 height 30
click at [1327, 30] on icon at bounding box center [1331, 33] width 17 height 17
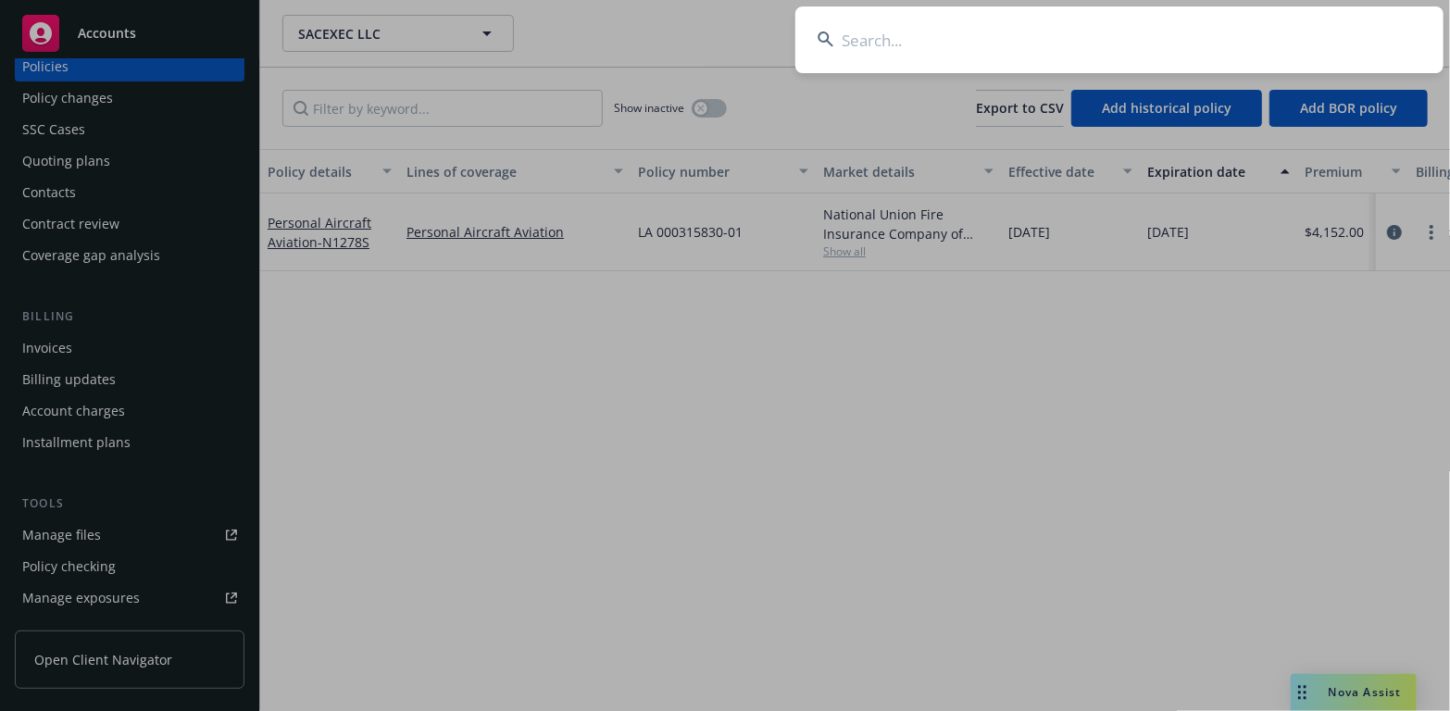
click at [862, 36] on input at bounding box center [1119, 39] width 648 height 67
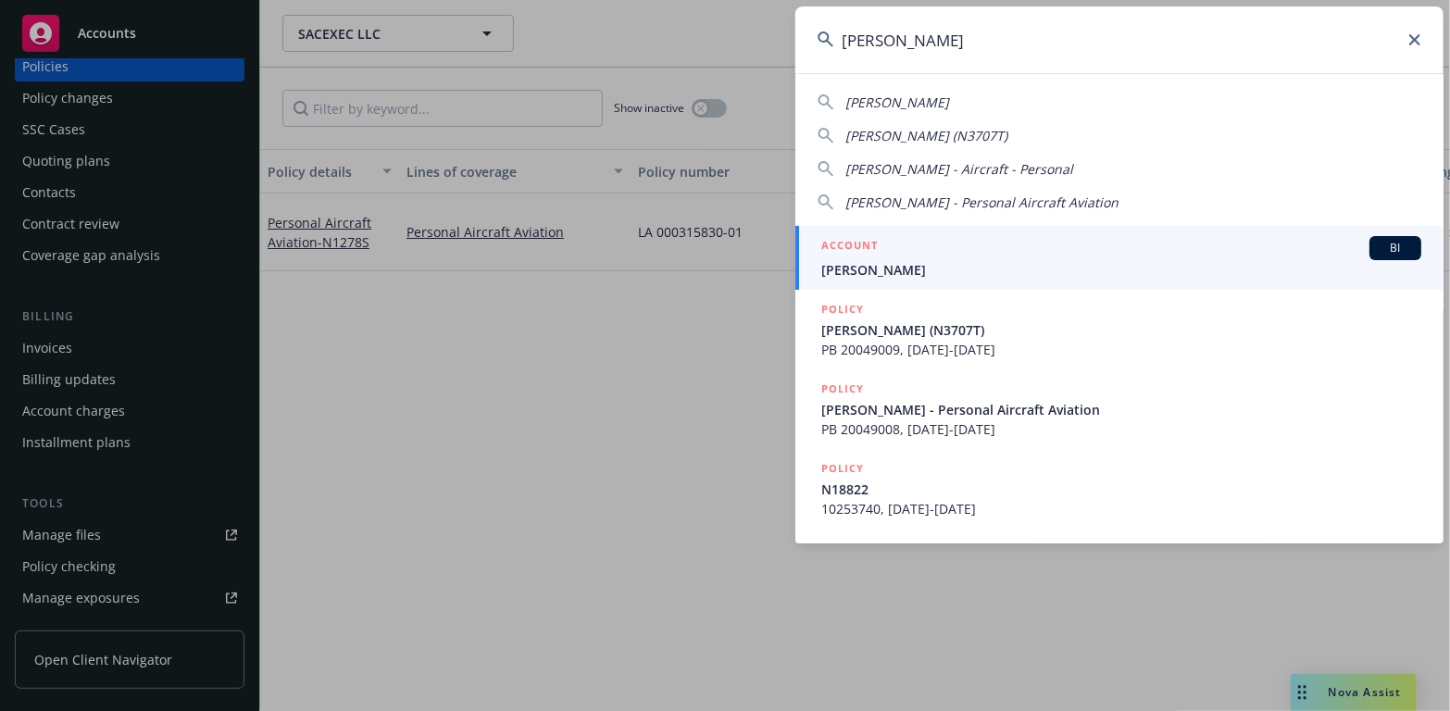
type input "william constable"
click at [829, 268] on li "ACCOUNT BI William Constable" at bounding box center [1119, 258] width 648 height 64
click at [844, 260] on span "William Constable" at bounding box center [1121, 269] width 600 height 19
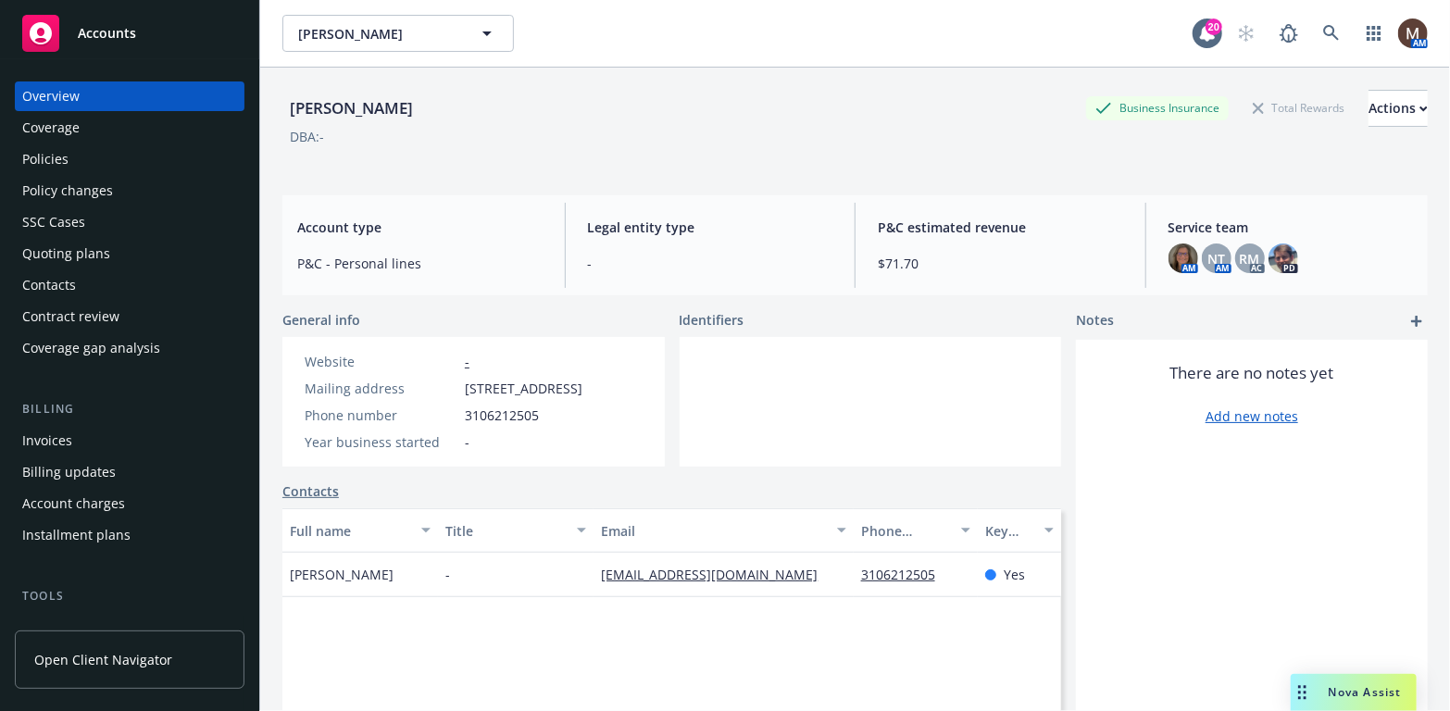
click at [51, 154] on div "Policies" at bounding box center [45, 159] width 46 height 30
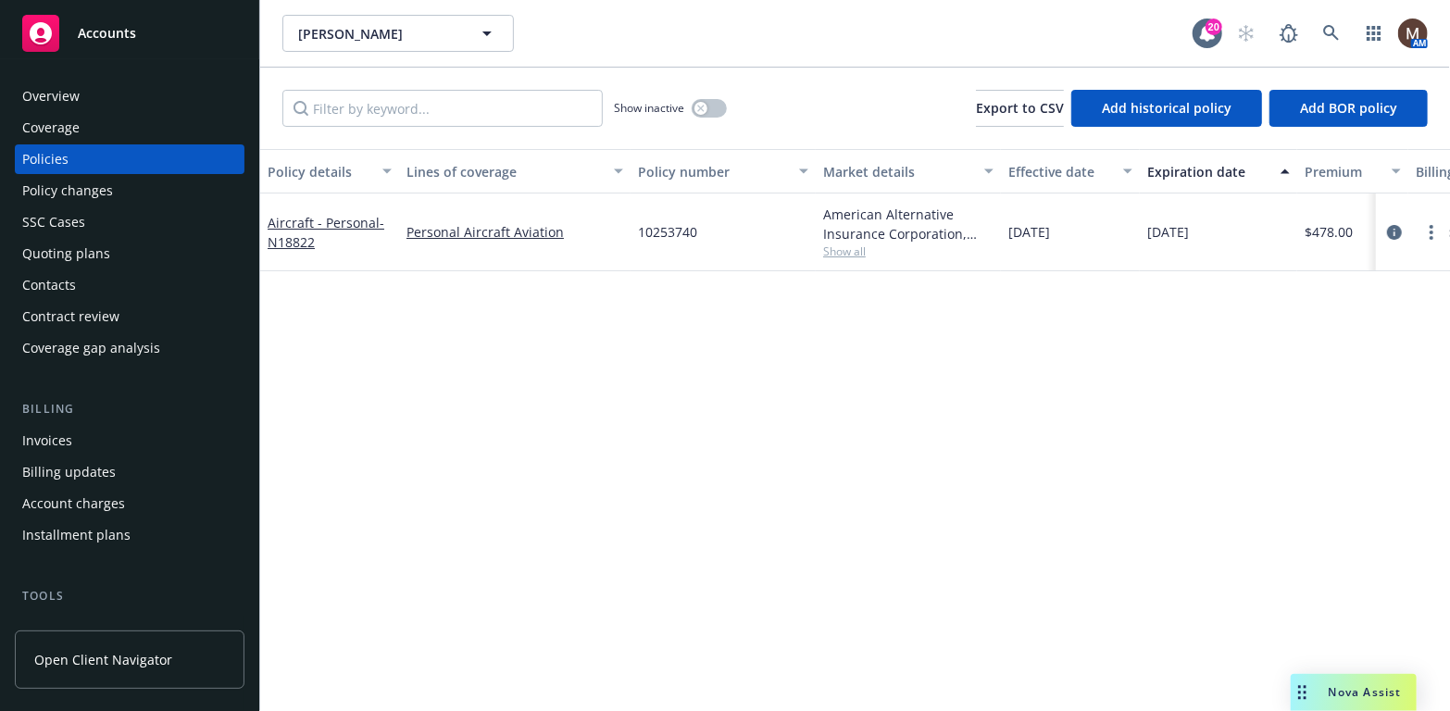
scroll to position [93, 0]
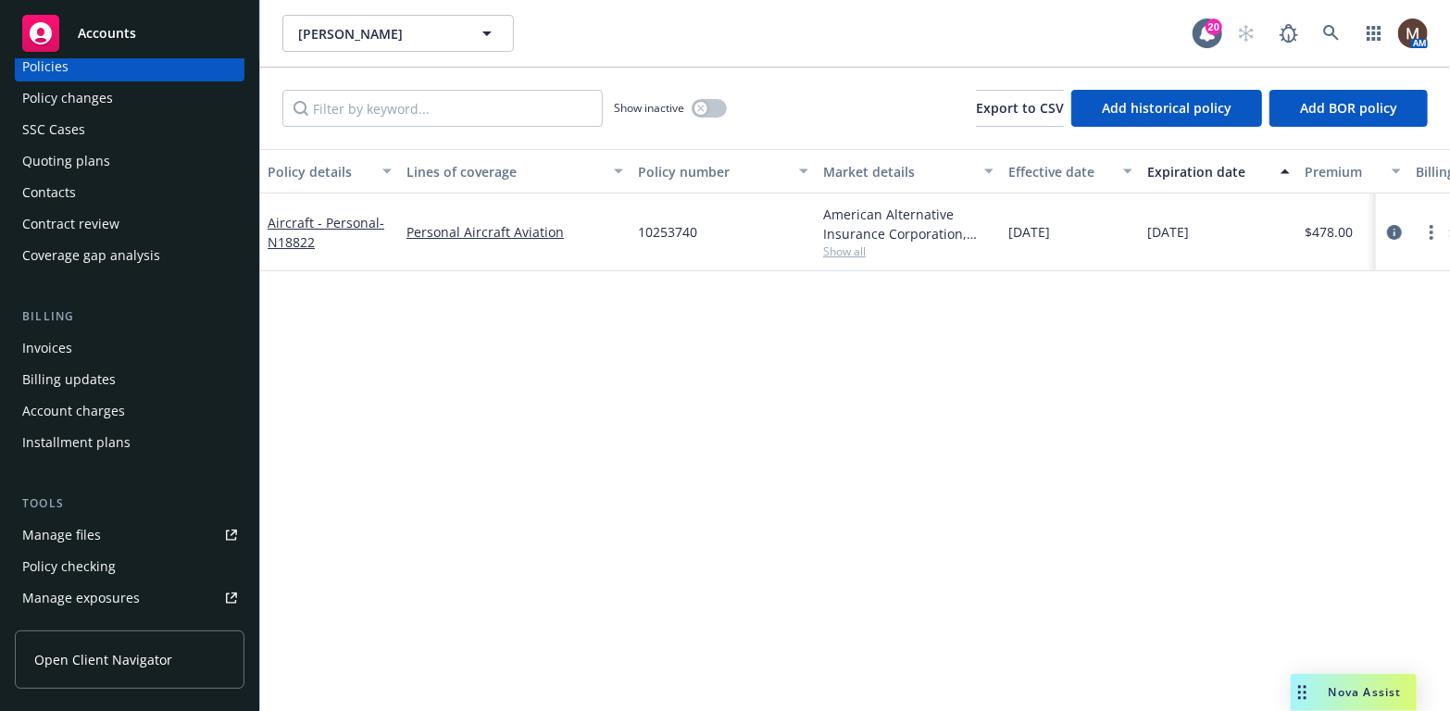
click at [88, 529] on div "Manage files" at bounding box center [61, 535] width 79 height 30
click at [1331, 28] on icon at bounding box center [1331, 33] width 17 height 17
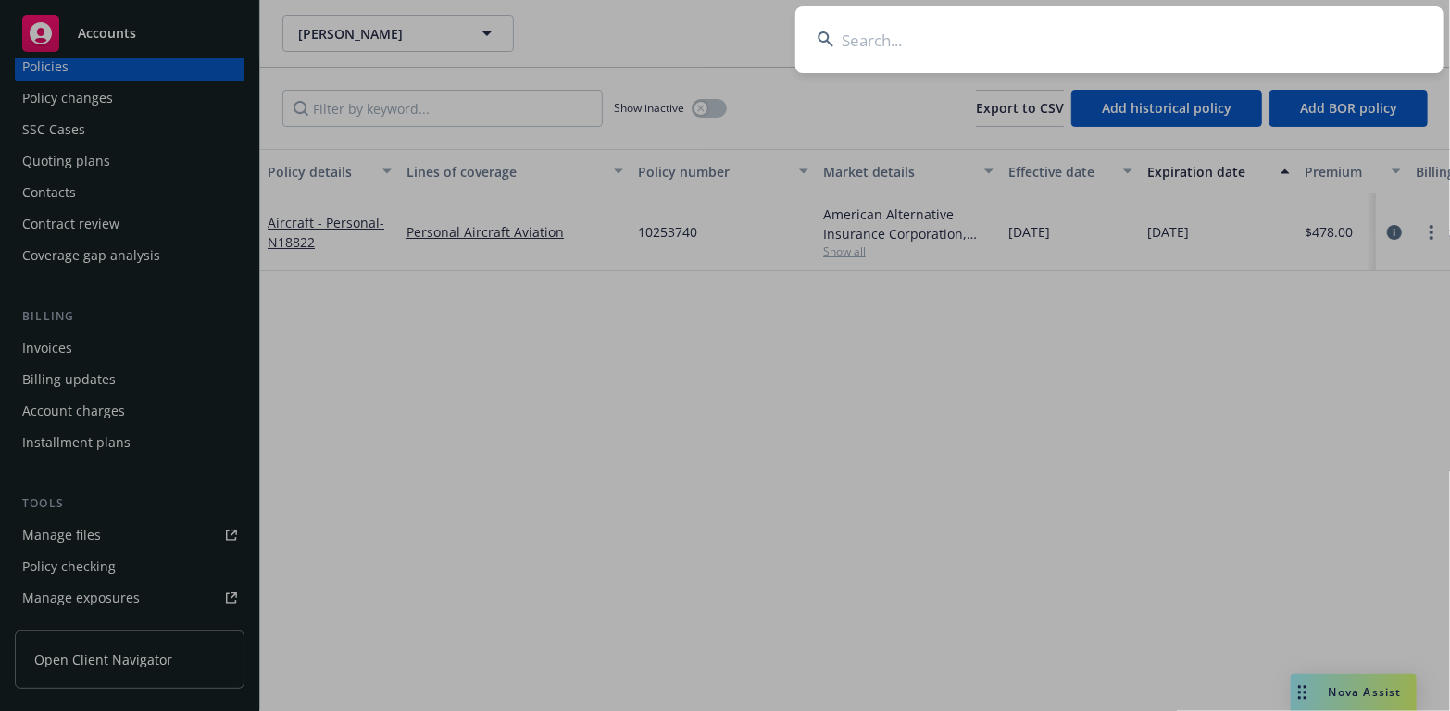
click at [859, 37] on input at bounding box center [1119, 39] width 648 height 67
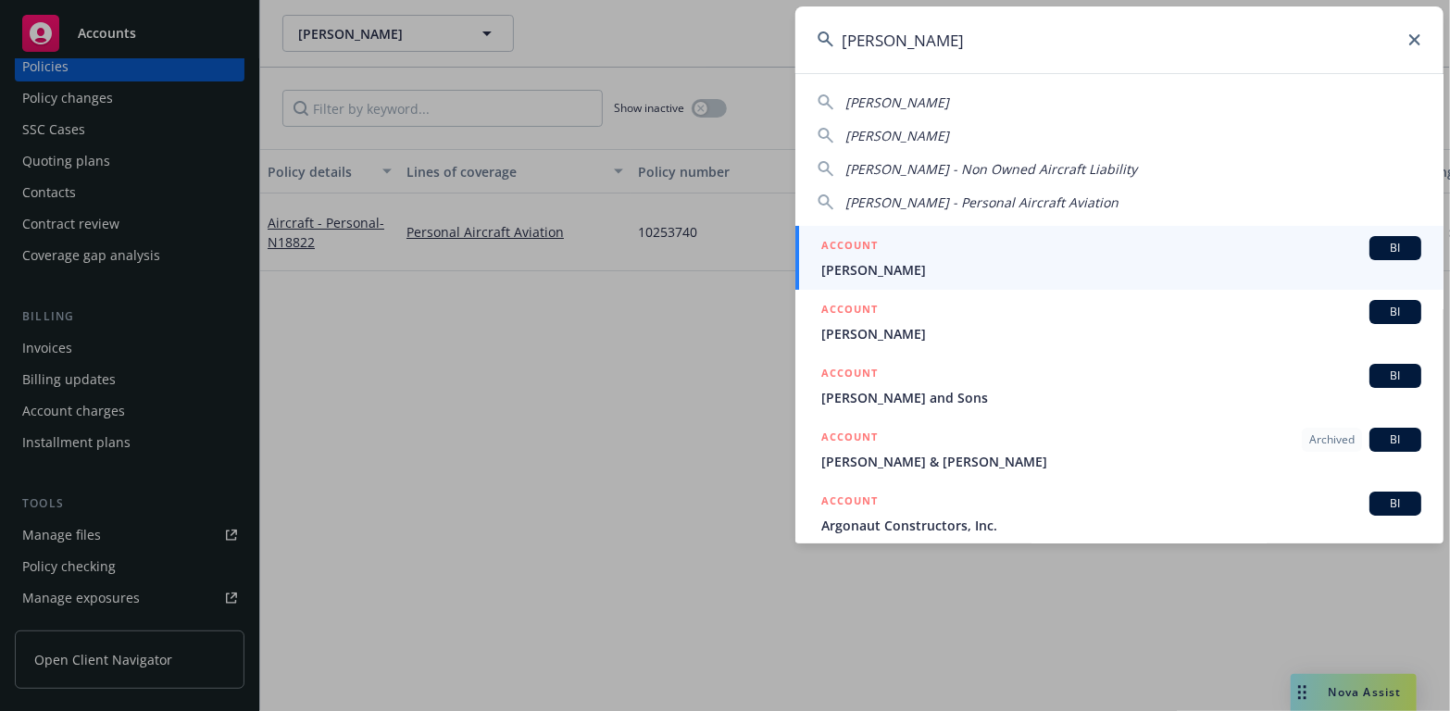
type input "michael gold"
drag, startPoint x: 869, startPoint y: 262, endPoint x: 845, endPoint y: 269, distance: 25.2
click at [868, 262] on span "Michael Gold" at bounding box center [1121, 269] width 600 height 19
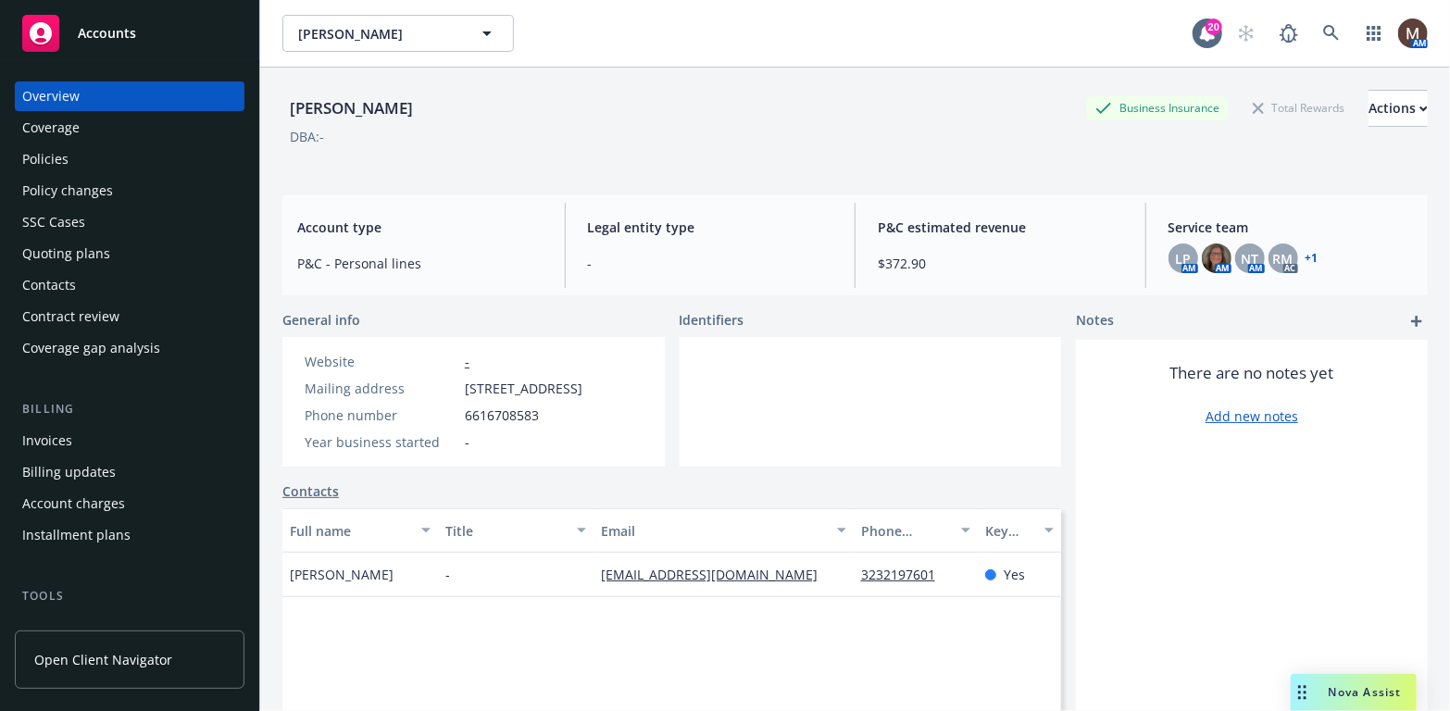
scroll to position [93, 0]
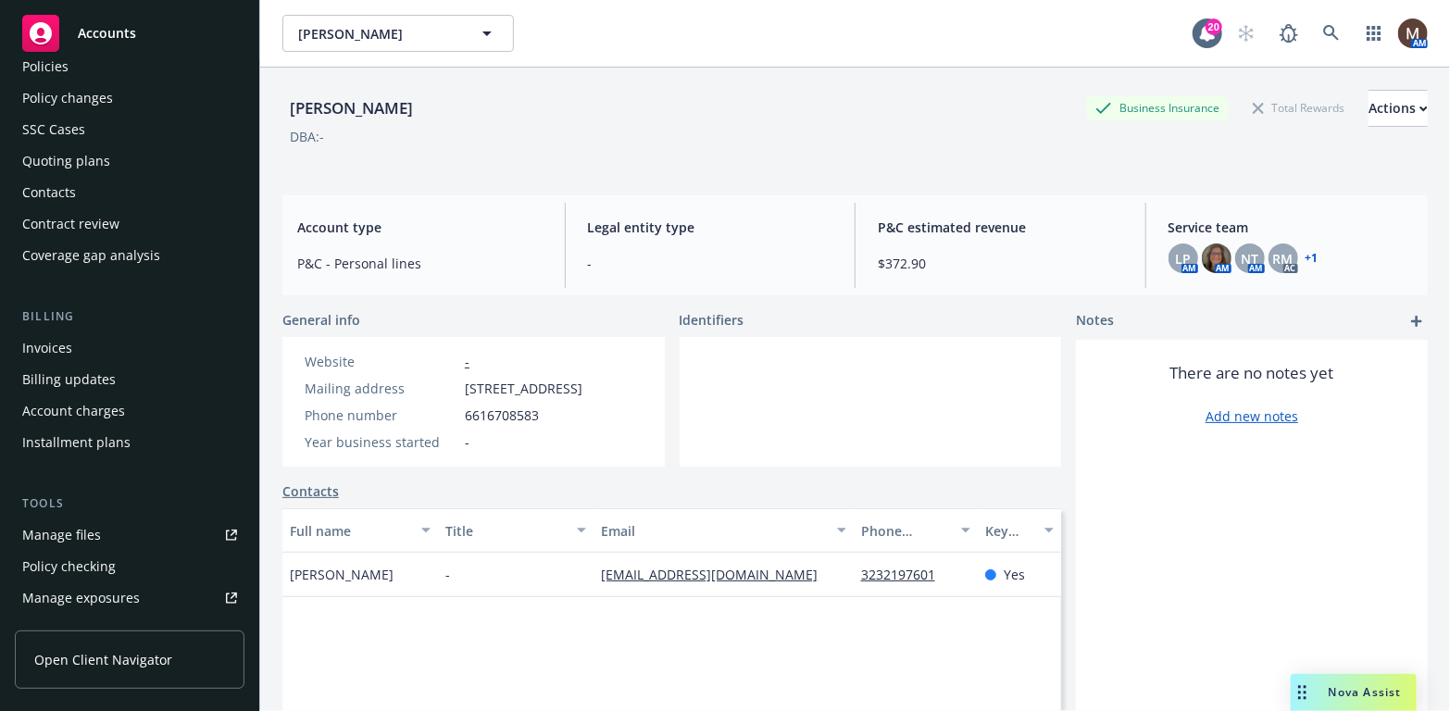
click at [98, 530] on link "Manage files" at bounding box center [130, 535] width 230 height 30
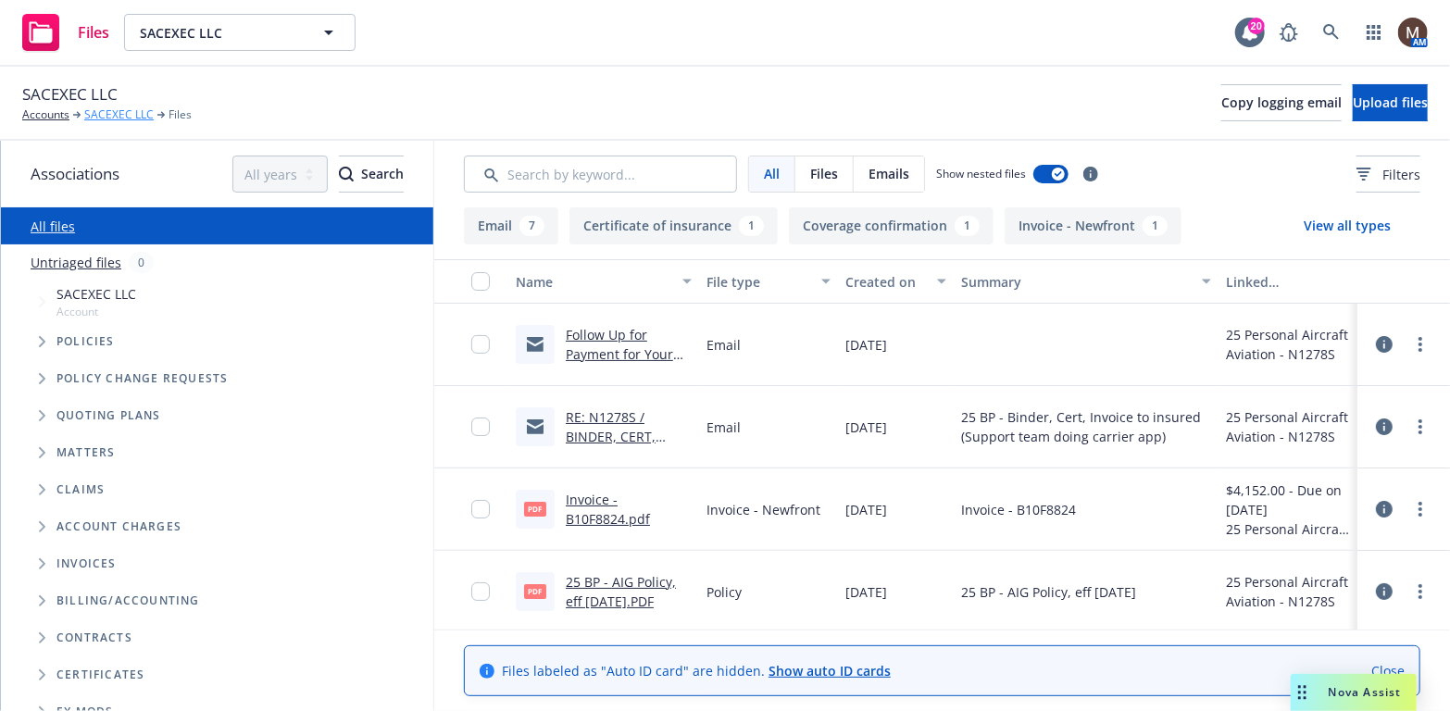
click at [135, 107] on link "SACEXEC LLC" at bounding box center [118, 114] width 69 height 17
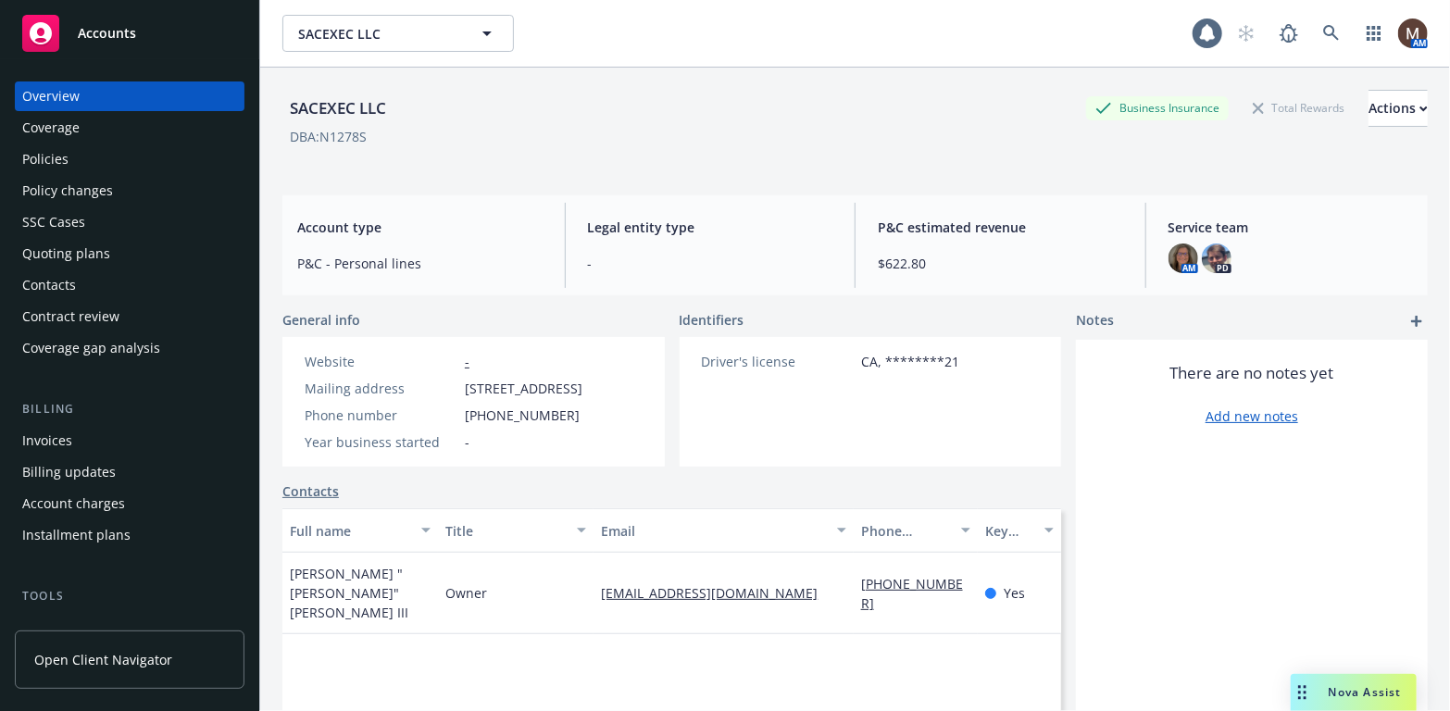
click at [66, 430] on div "Invoices" at bounding box center [47, 441] width 50 height 30
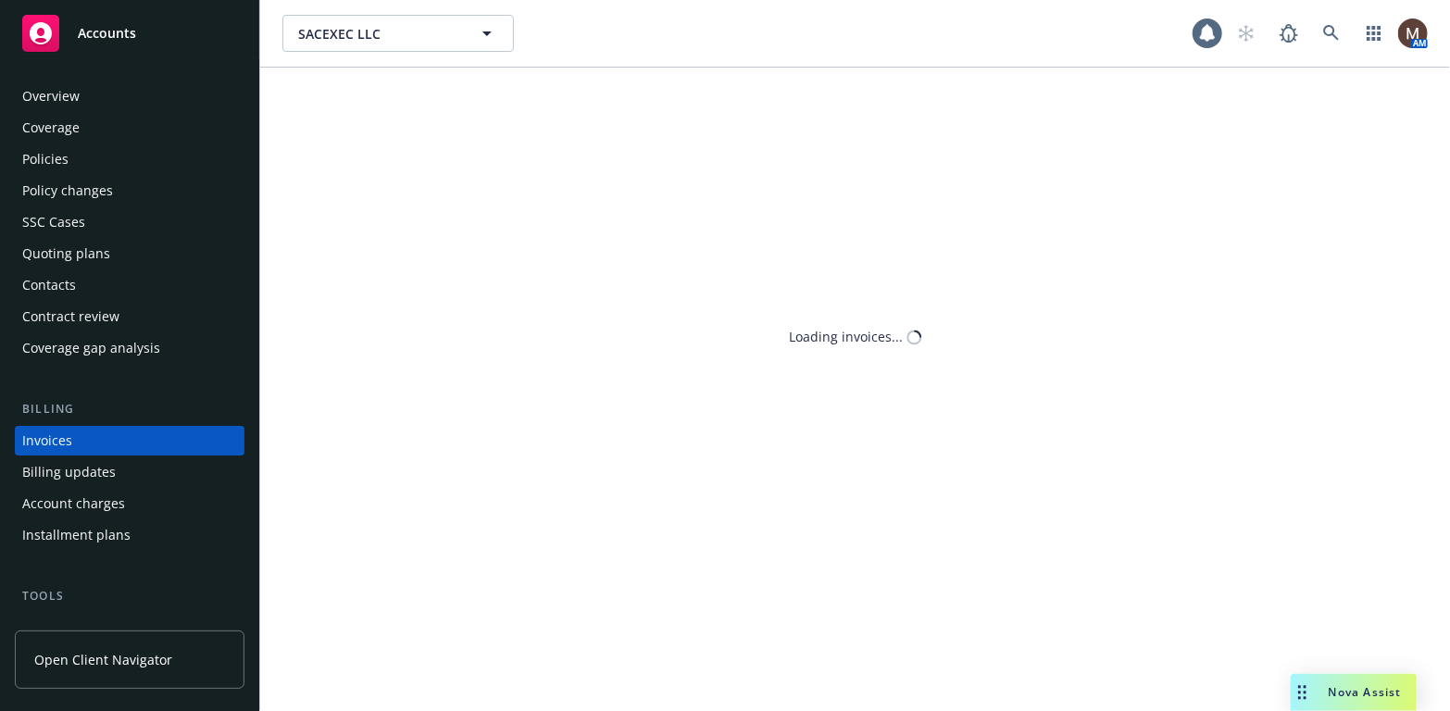
scroll to position [55, 0]
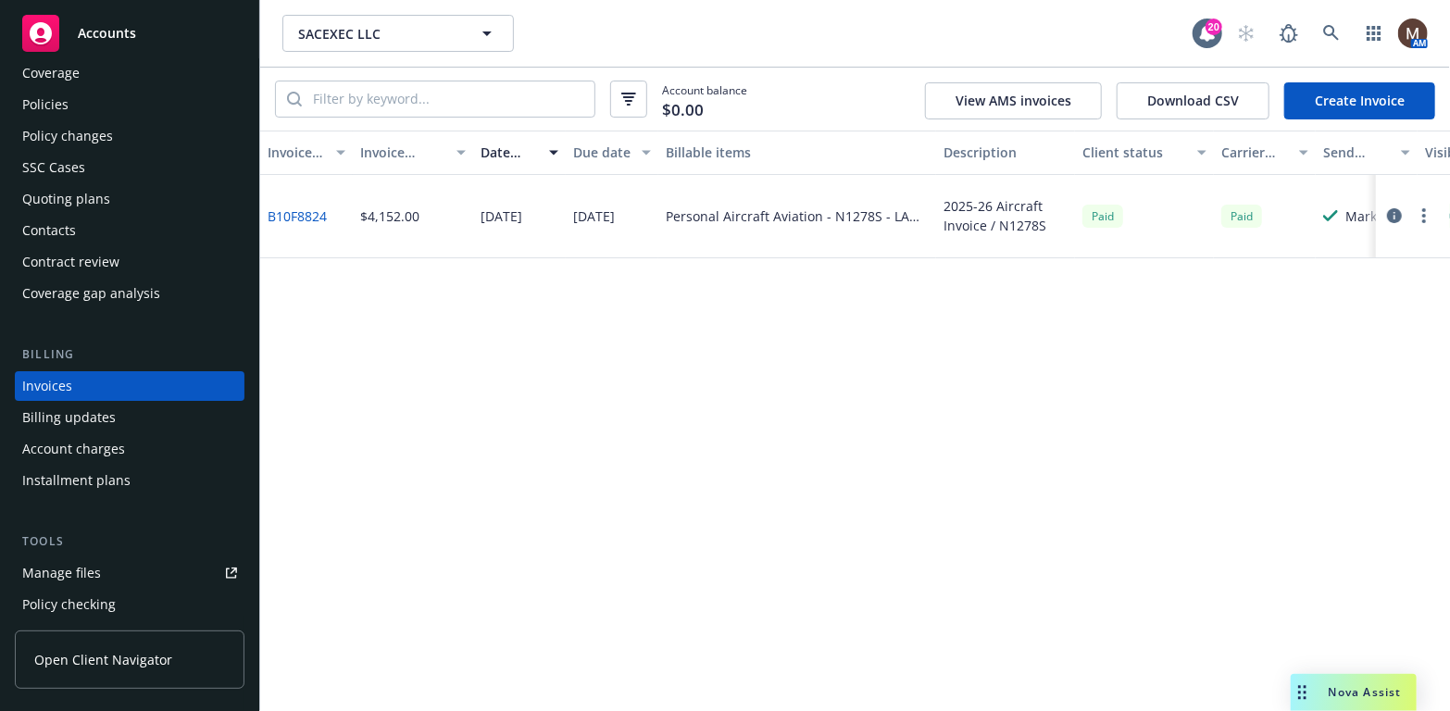
click at [63, 106] on div "Policies" at bounding box center [45, 105] width 46 height 30
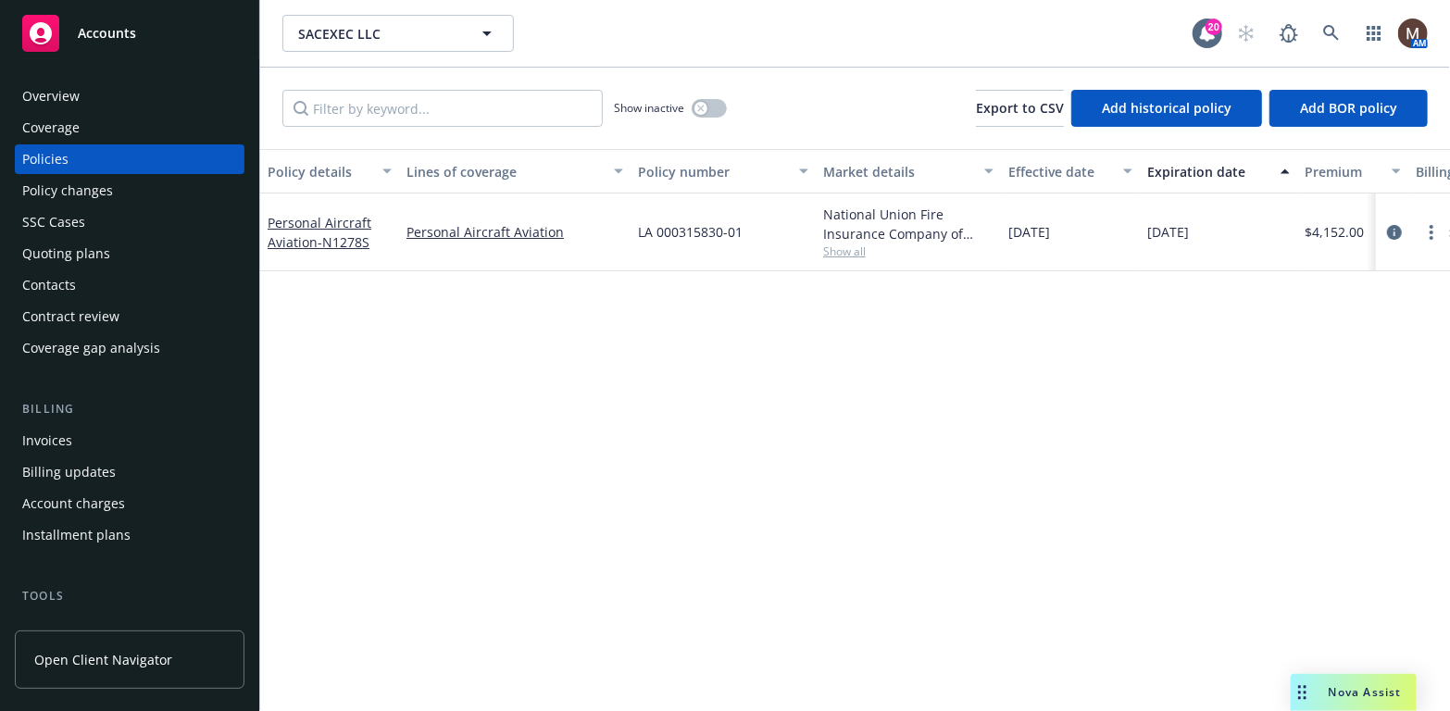
scroll to position [93, 0]
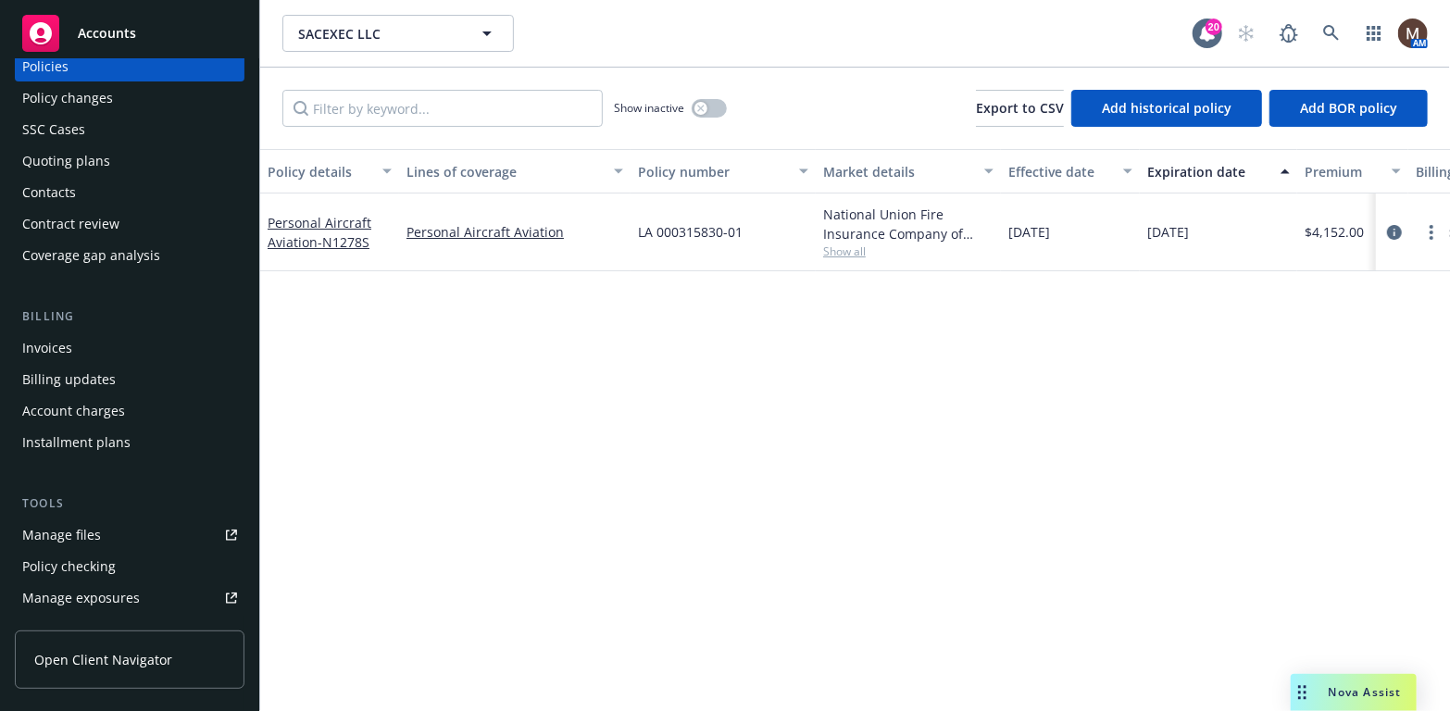
click at [86, 526] on div "Manage files" at bounding box center [61, 535] width 79 height 30
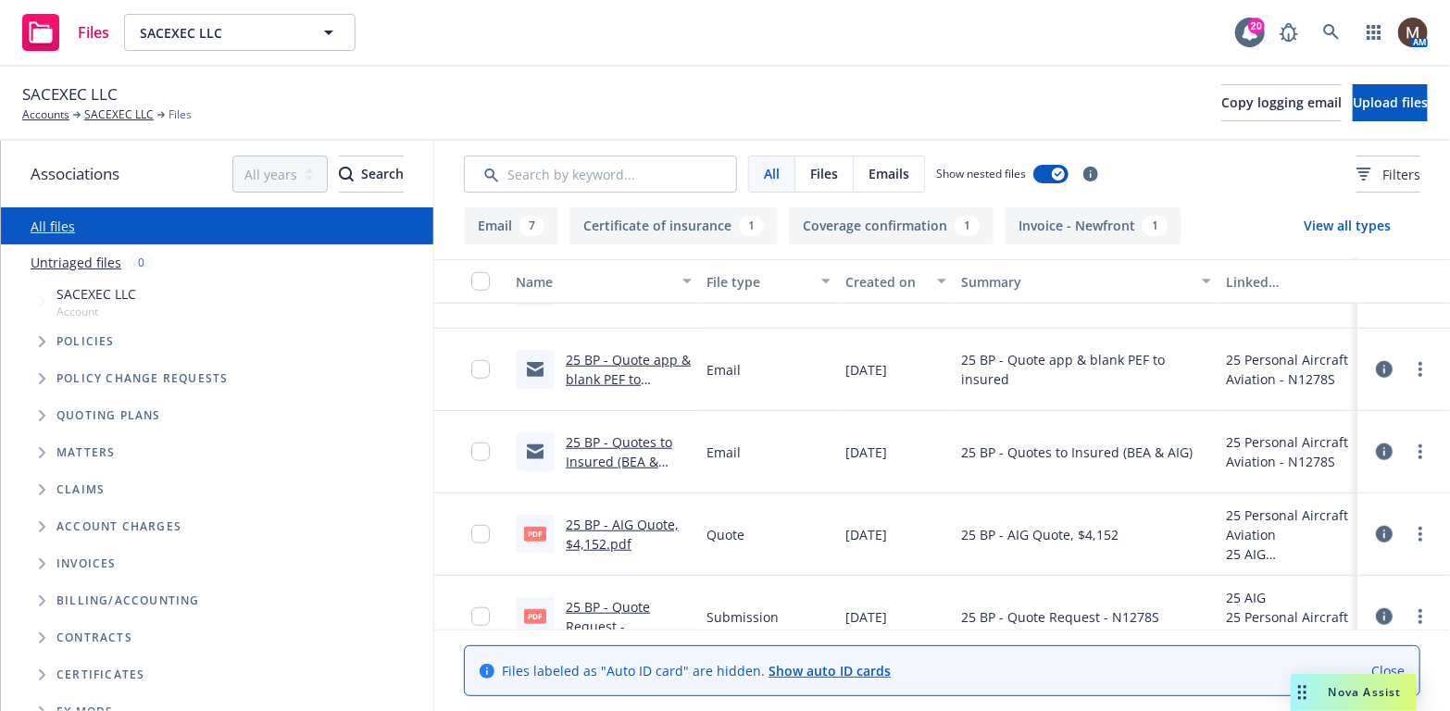
scroll to position [817, 0]
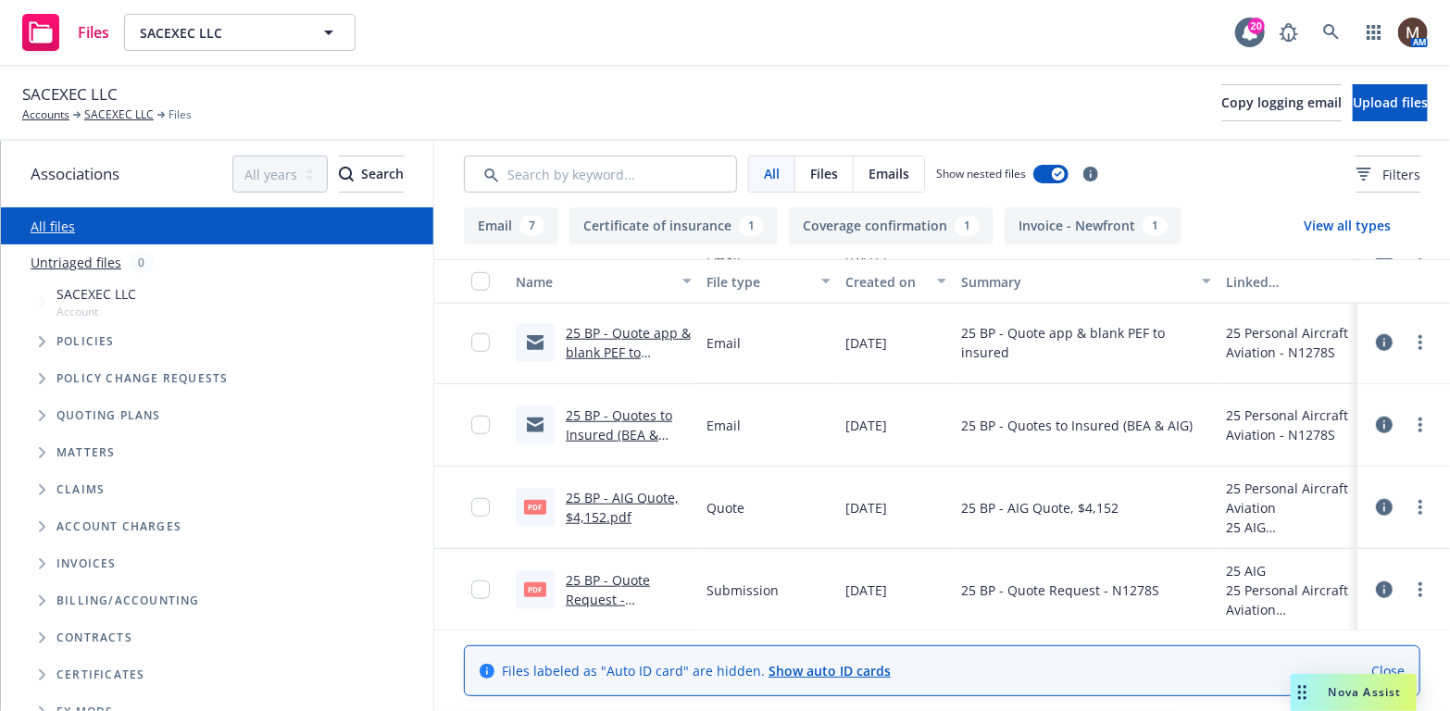
click at [607, 491] on link "25 BP - AIG Quote, $4,152.pdf" at bounding box center [622, 507] width 113 height 37
click at [116, 111] on link "SACEXEC LLC" at bounding box center [118, 114] width 69 height 17
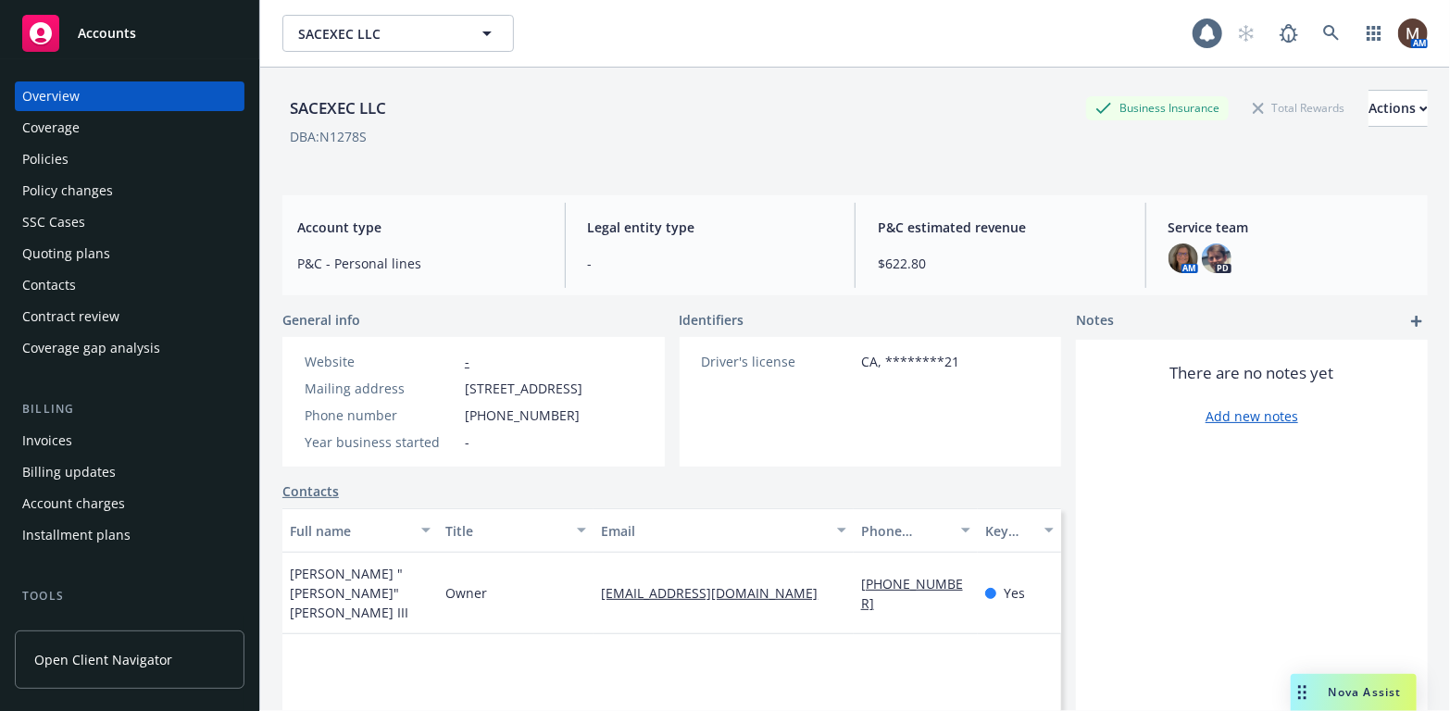
click at [69, 161] on div "Policies" at bounding box center [129, 159] width 215 height 30
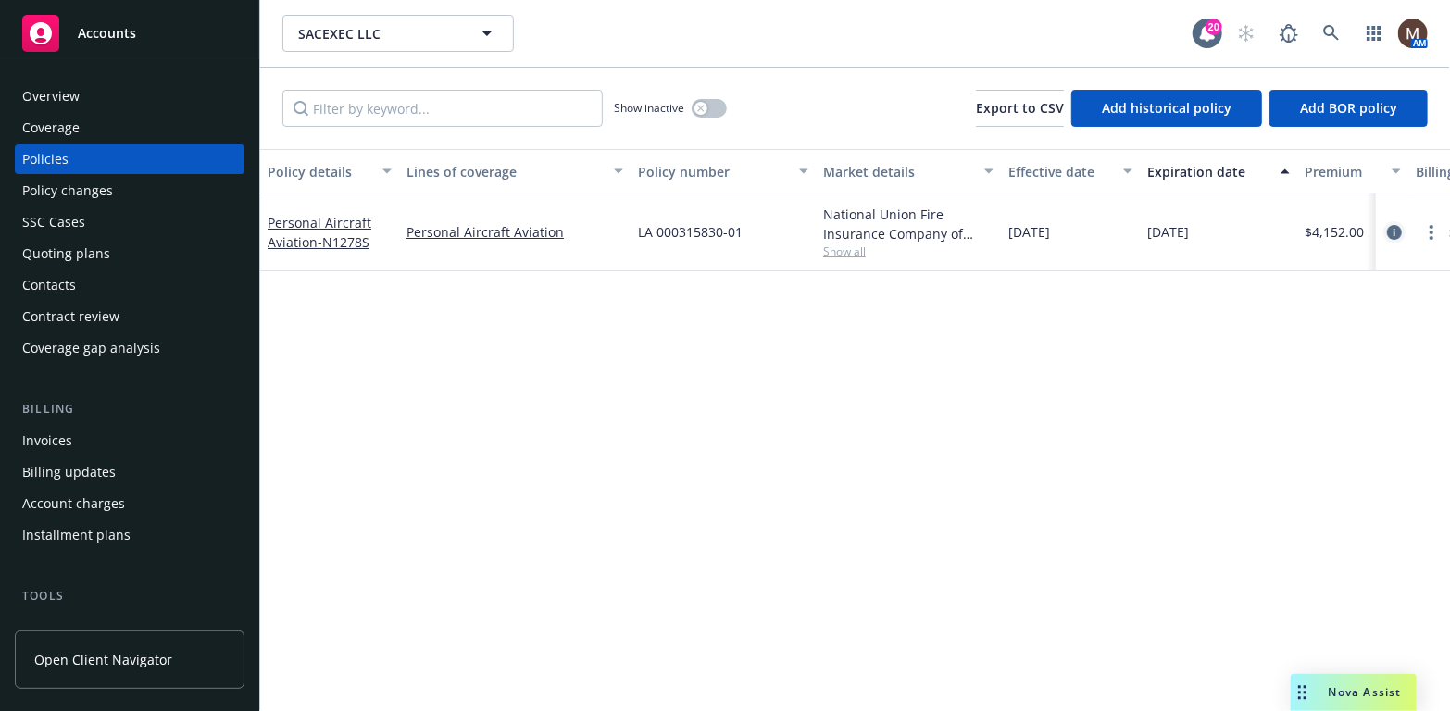
click at [1394, 228] on icon "circleInformation" at bounding box center [1394, 232] width 15 height 15
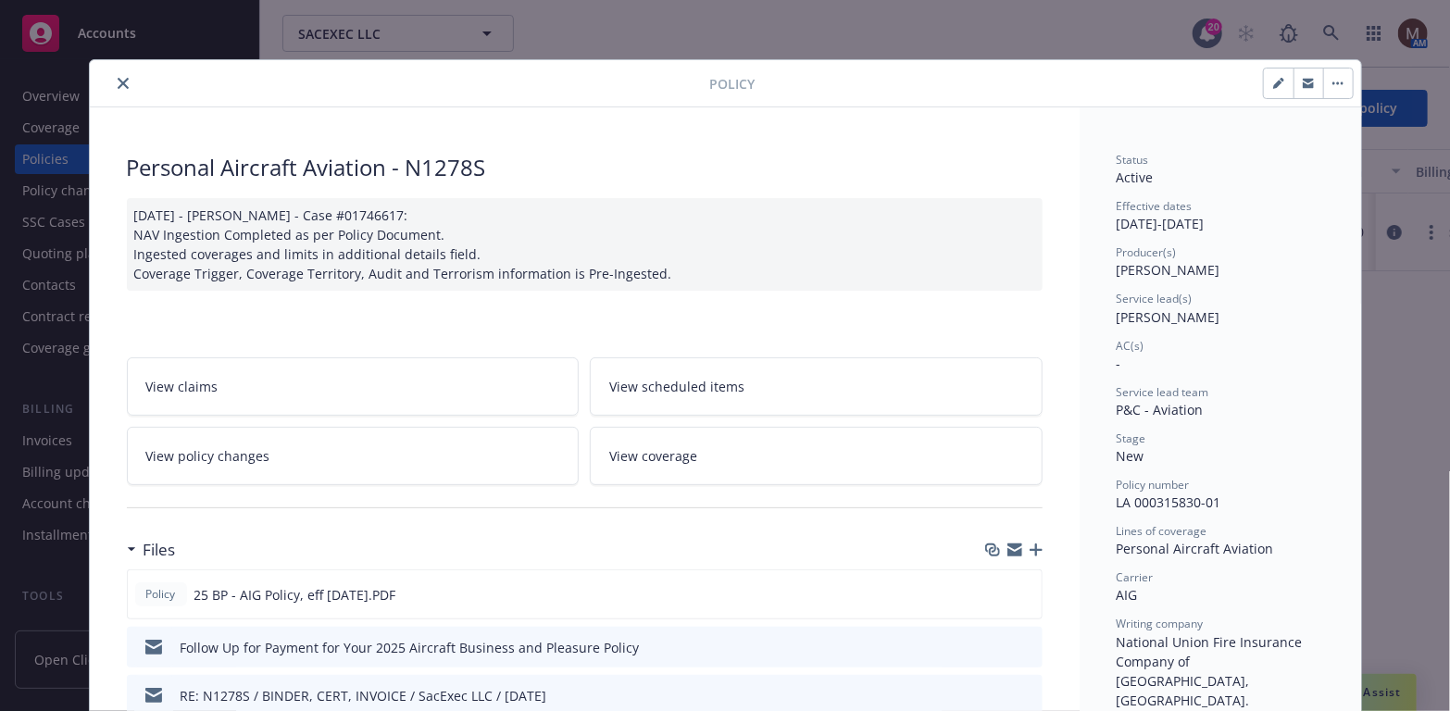
click at [1029, 549] on icon "button" at bounding box center [1035, 549] width 13 height 13
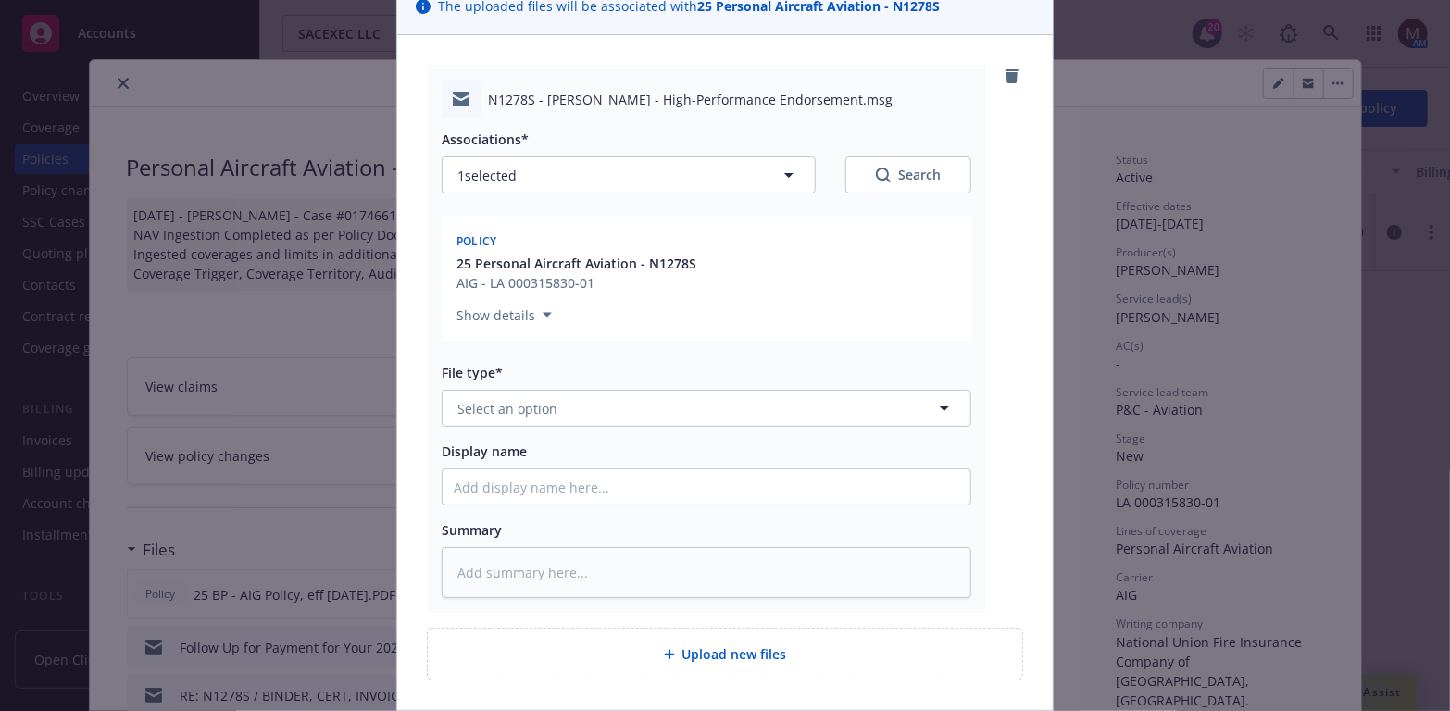
scroll to position [185, 0]
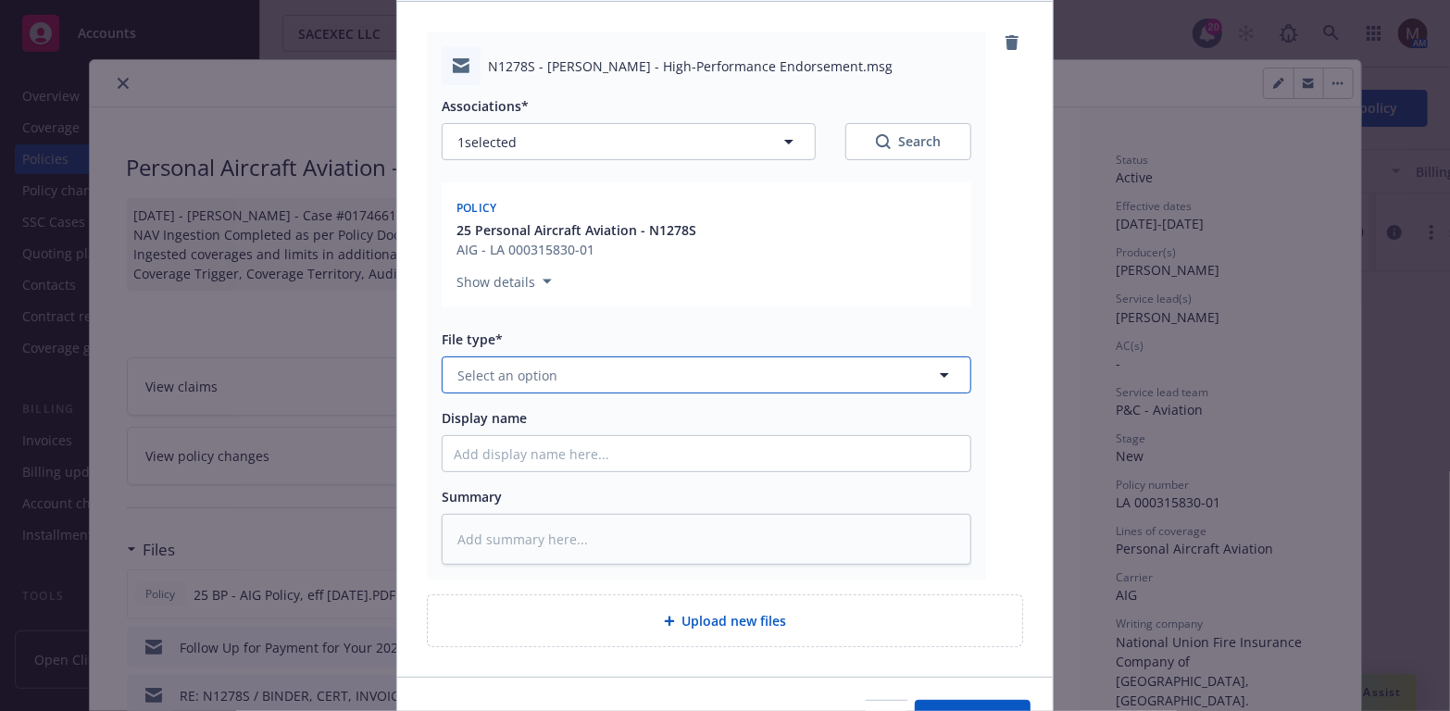
click at [941, 369] on icon "button" at bounding box center [944, 375] width 22 height 22
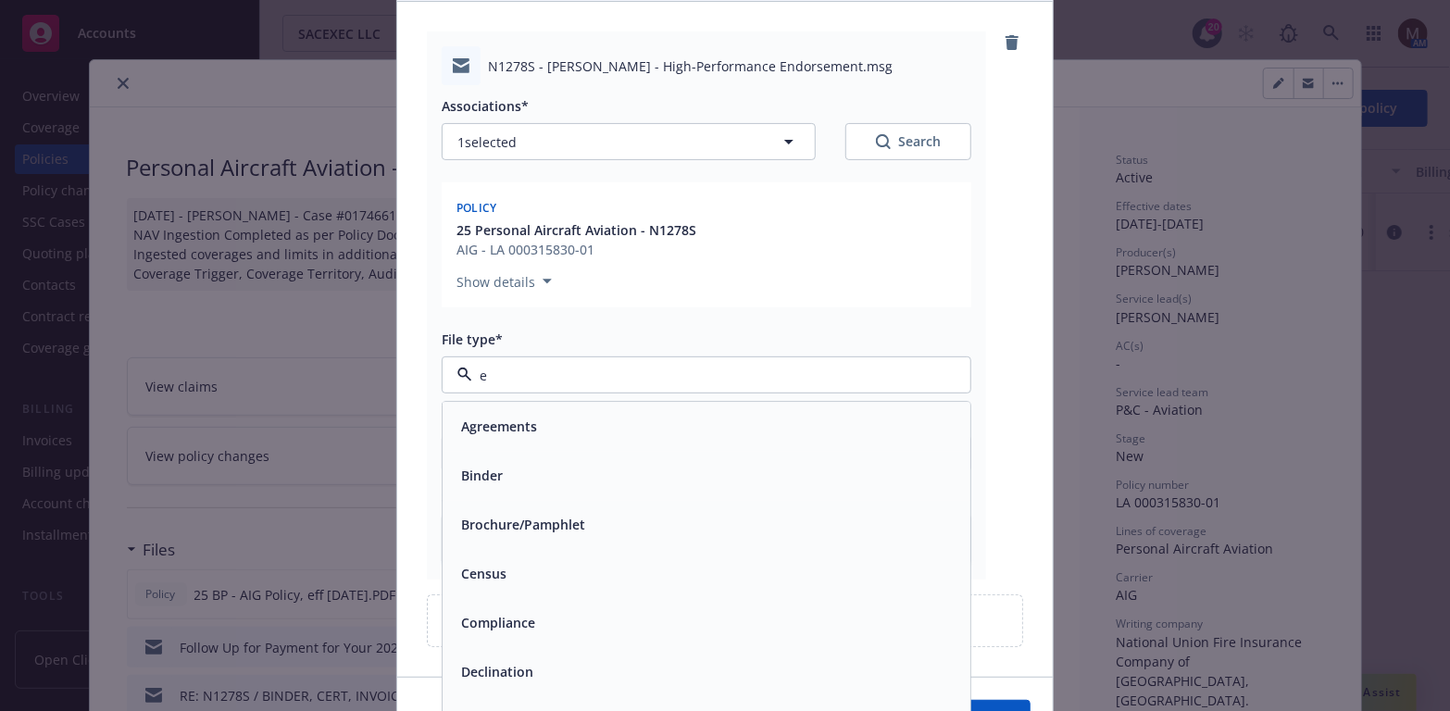
type input "em"
click at [470, 478] on span "Email" at bounding box center [478, 476] width 34 height 19
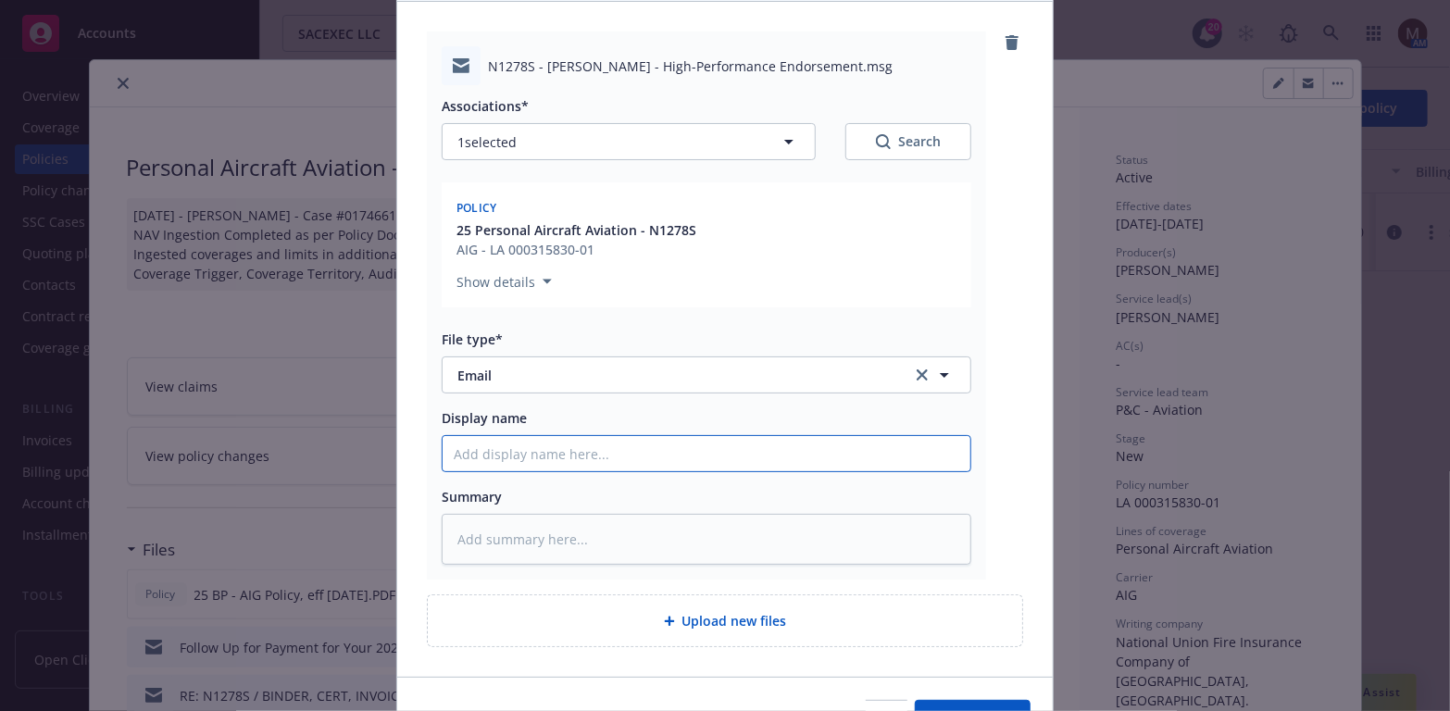
click at [489, 445] on input "Display name" at bounding box center [706, 453] width 528 height 35
type textarea "x"
type input "2"
type textarea "x"
type input "25"
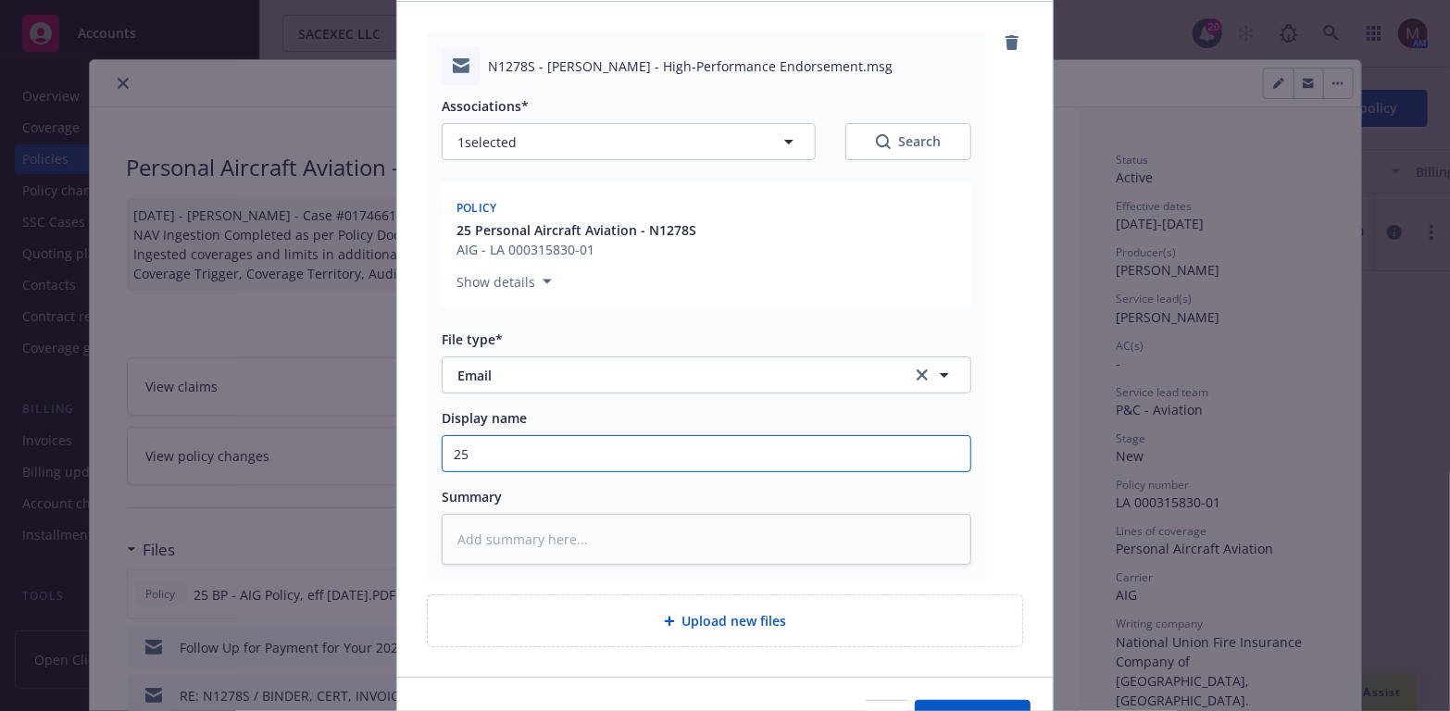
type textarea "x"
type input "25"
type textarea "x"
type input "25 B"
type textarea "x"
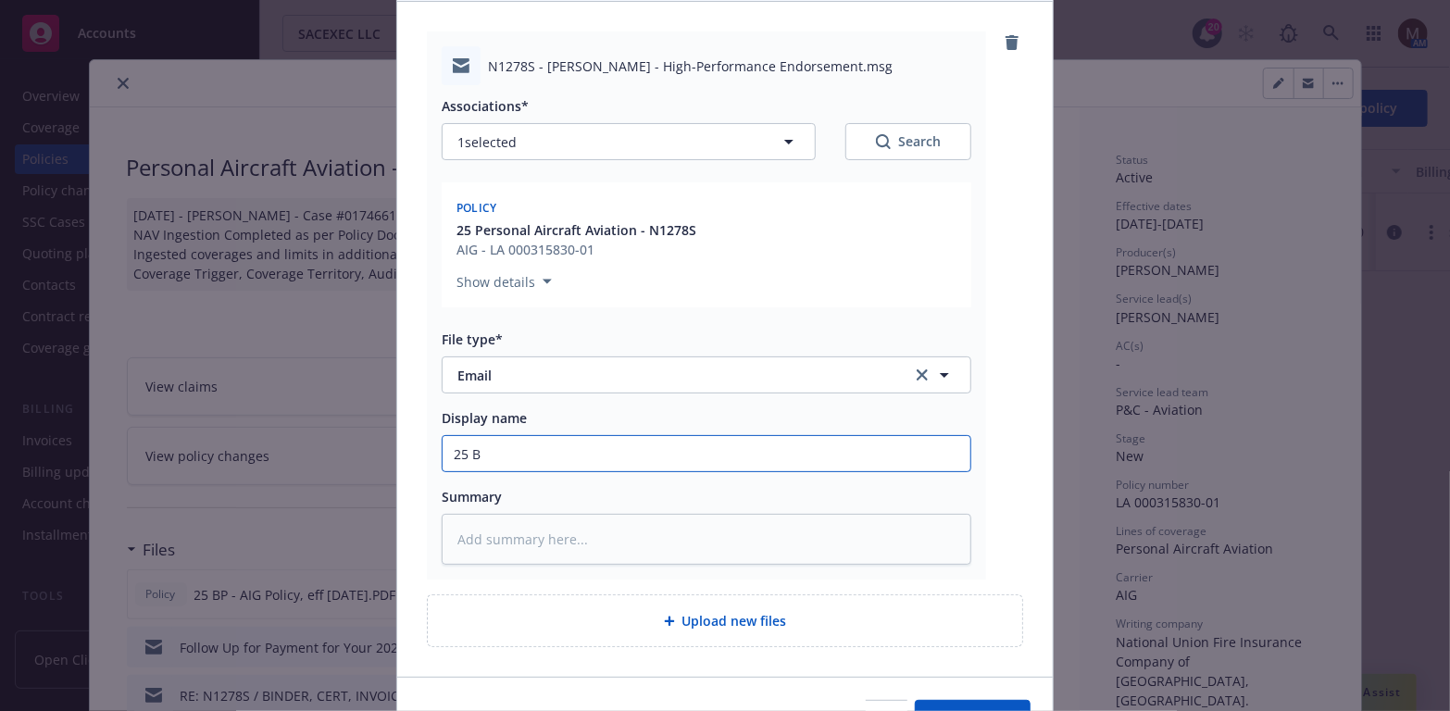
type input "25 BP"
type textarea "x"
type input "25 BP"
type textarea "x"
type input "25 BP -"
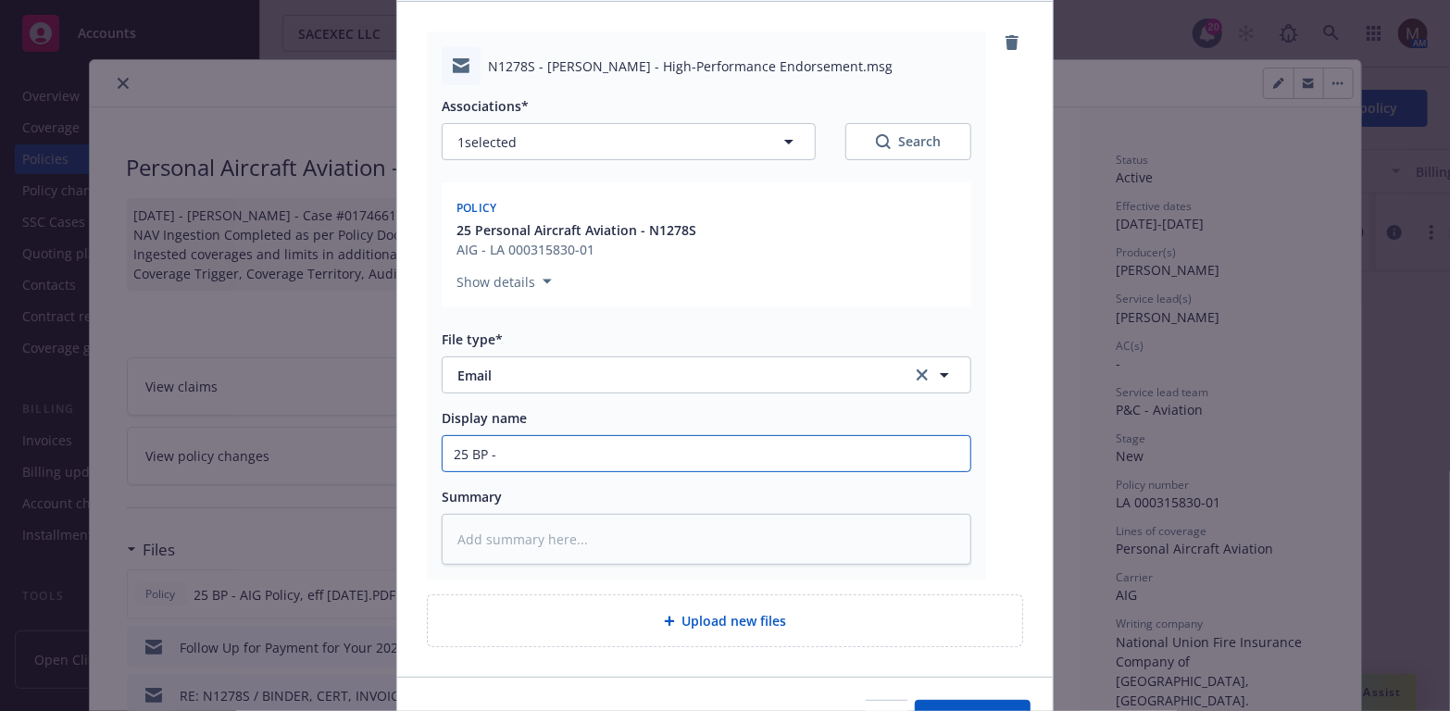
type textarea "x"
type input "25 BP -"
type textarea "x"
type input "25 BP - F"
type textarea "x"
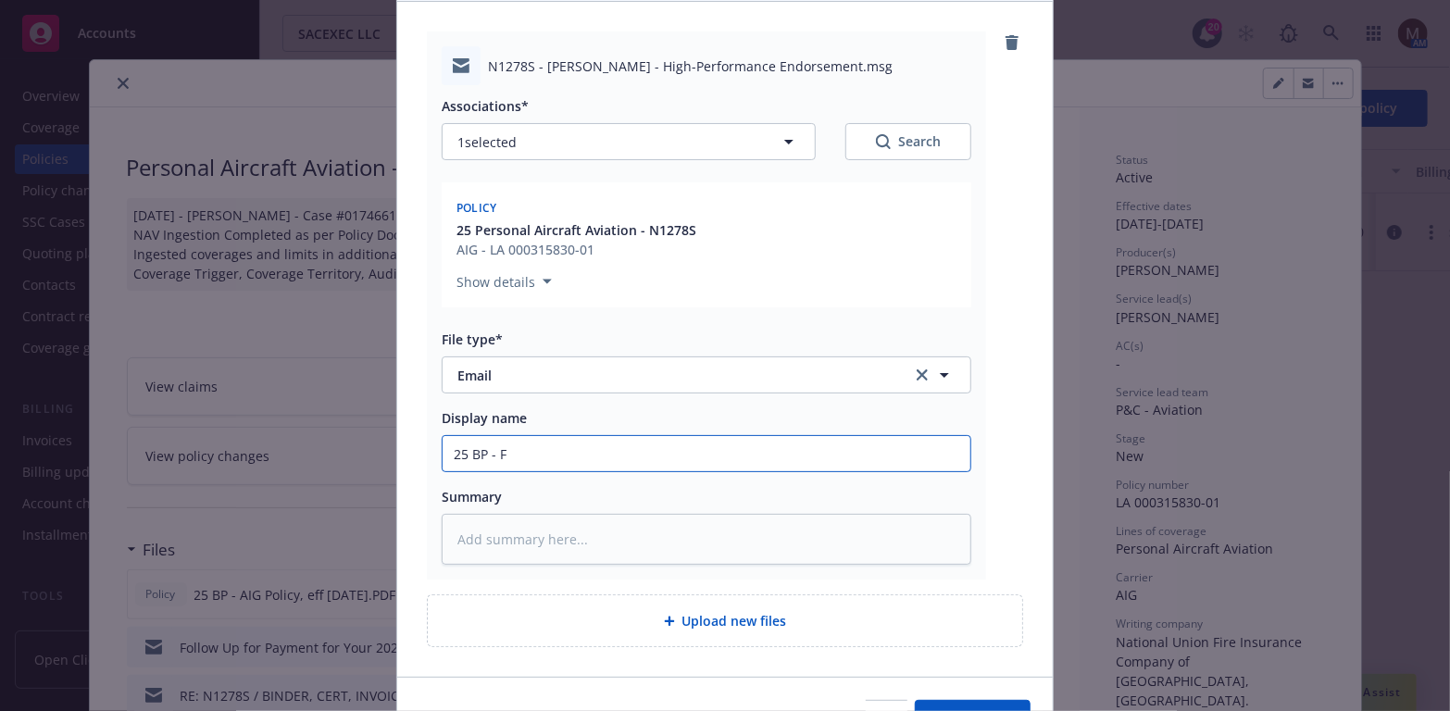
type input "25 BP - Fr"
type textarea "x"
type input "25 BP - From"
type textarea "x"
type input "25 BP - From"
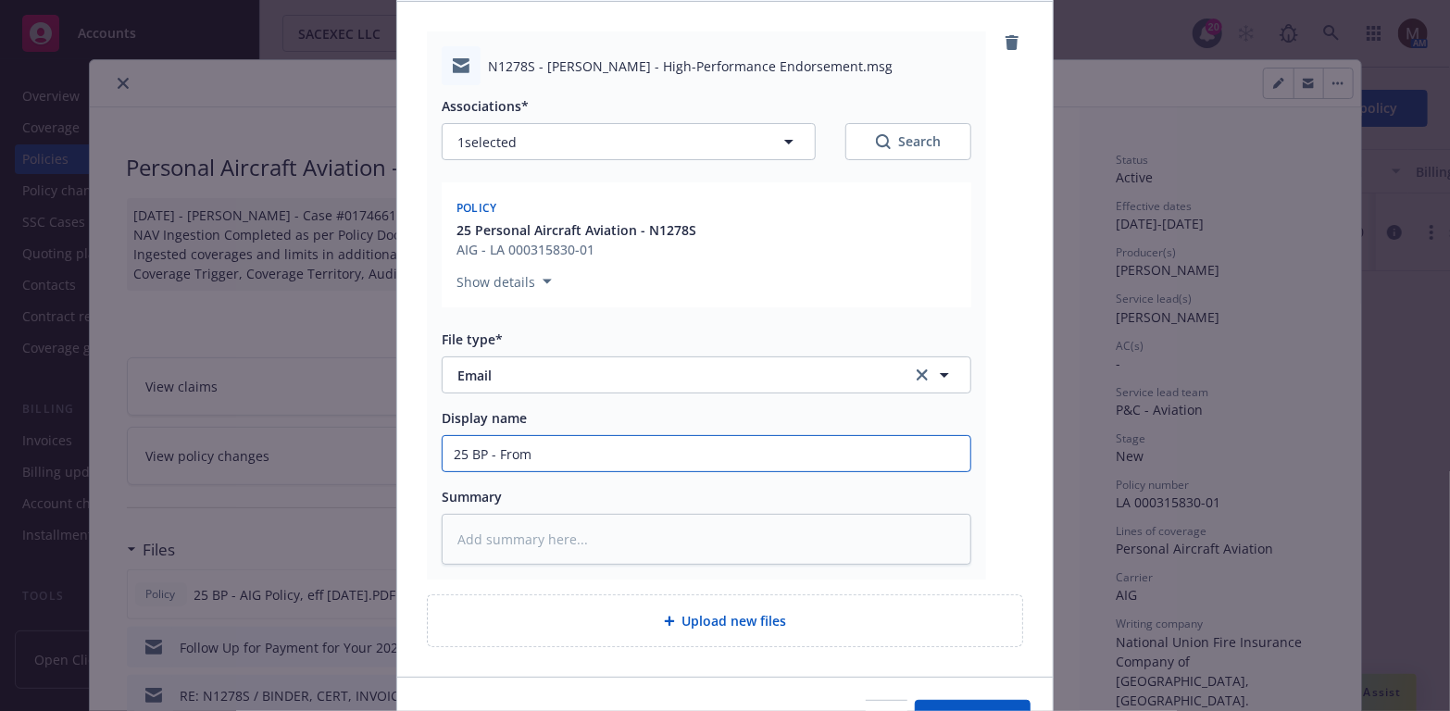
type textarea "x"
type input "25 BP - From G"
type textarea "x"
type input "25 BP - From Gr"
type textarea "x"
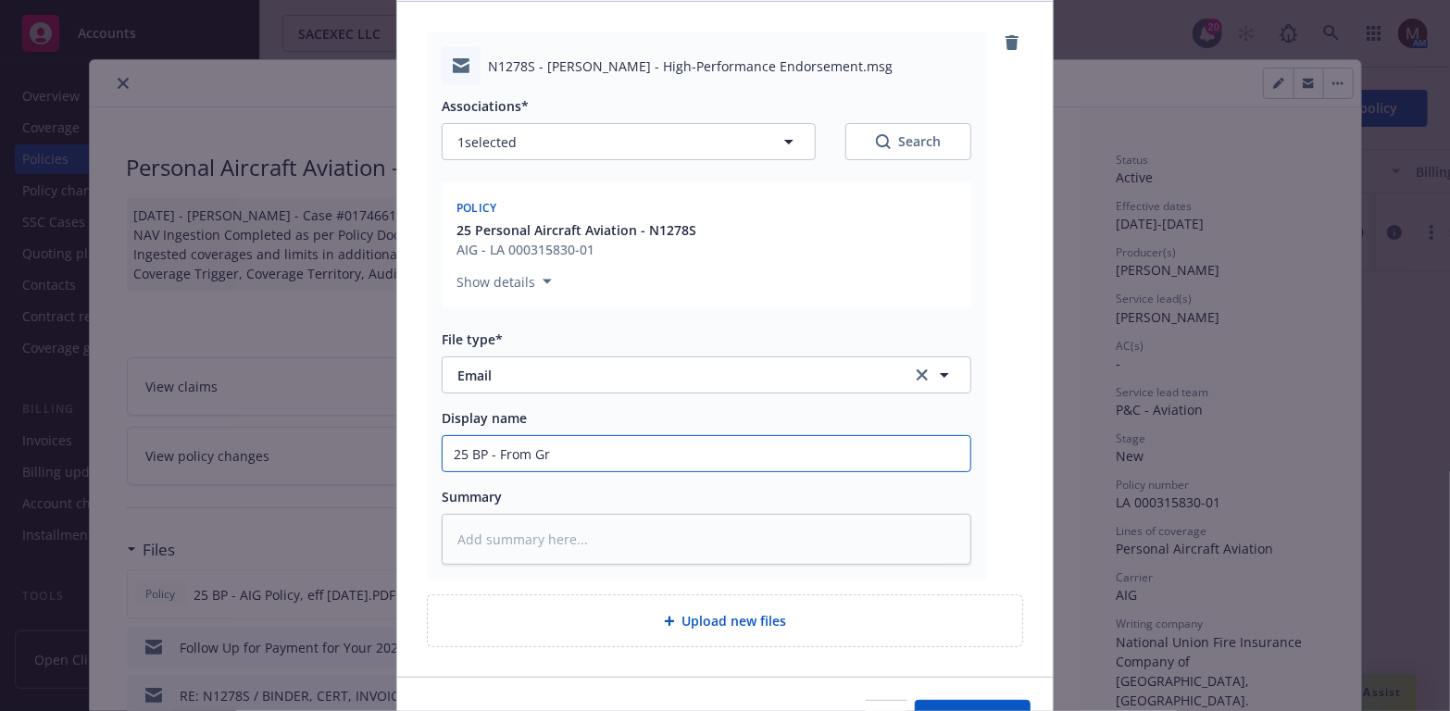
type input "25 BP - From Gra"
type textarea "x"
type input "25 BP - From Grat"
type textarea "x"
type input "25 BP - From Gra"
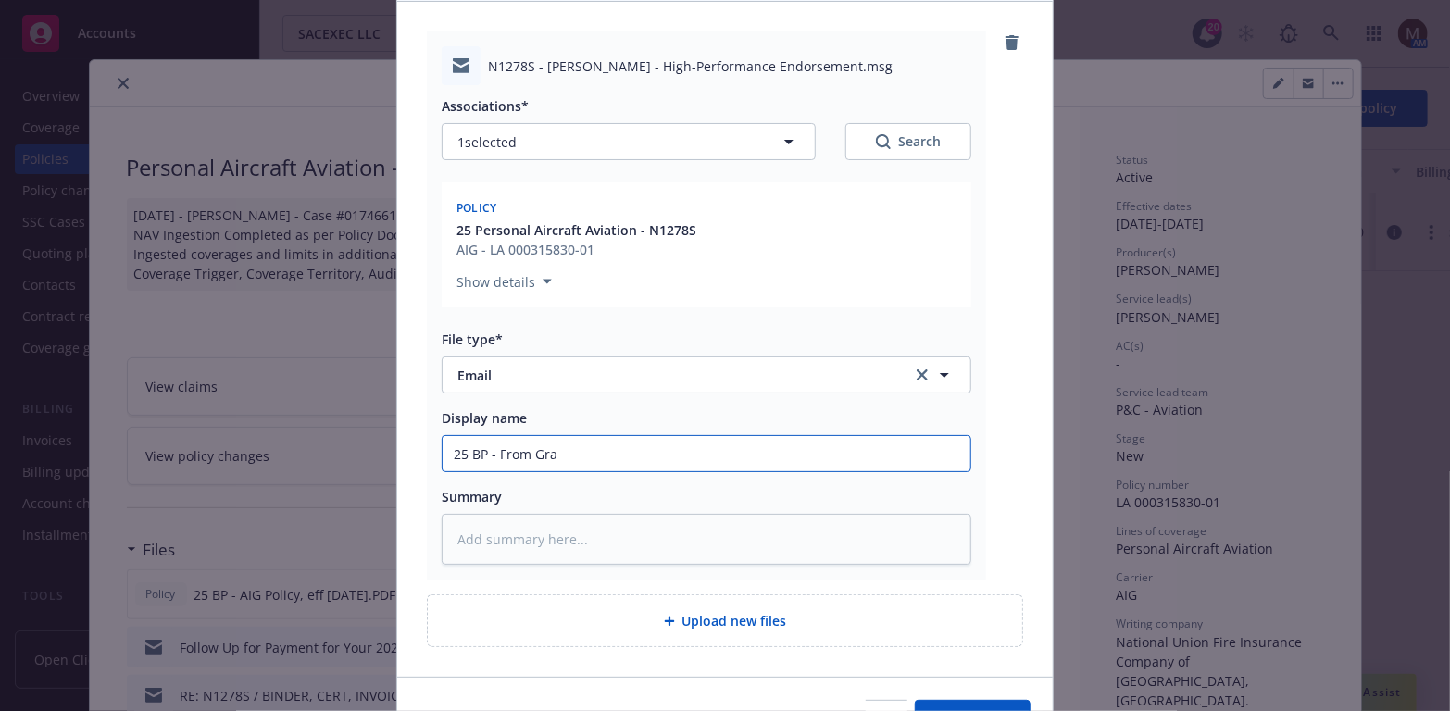
type textarea "x"
type input "25 BP - From Gran"
type textarea "x"
type input "25 BP - From Grant"
type textarea "x"
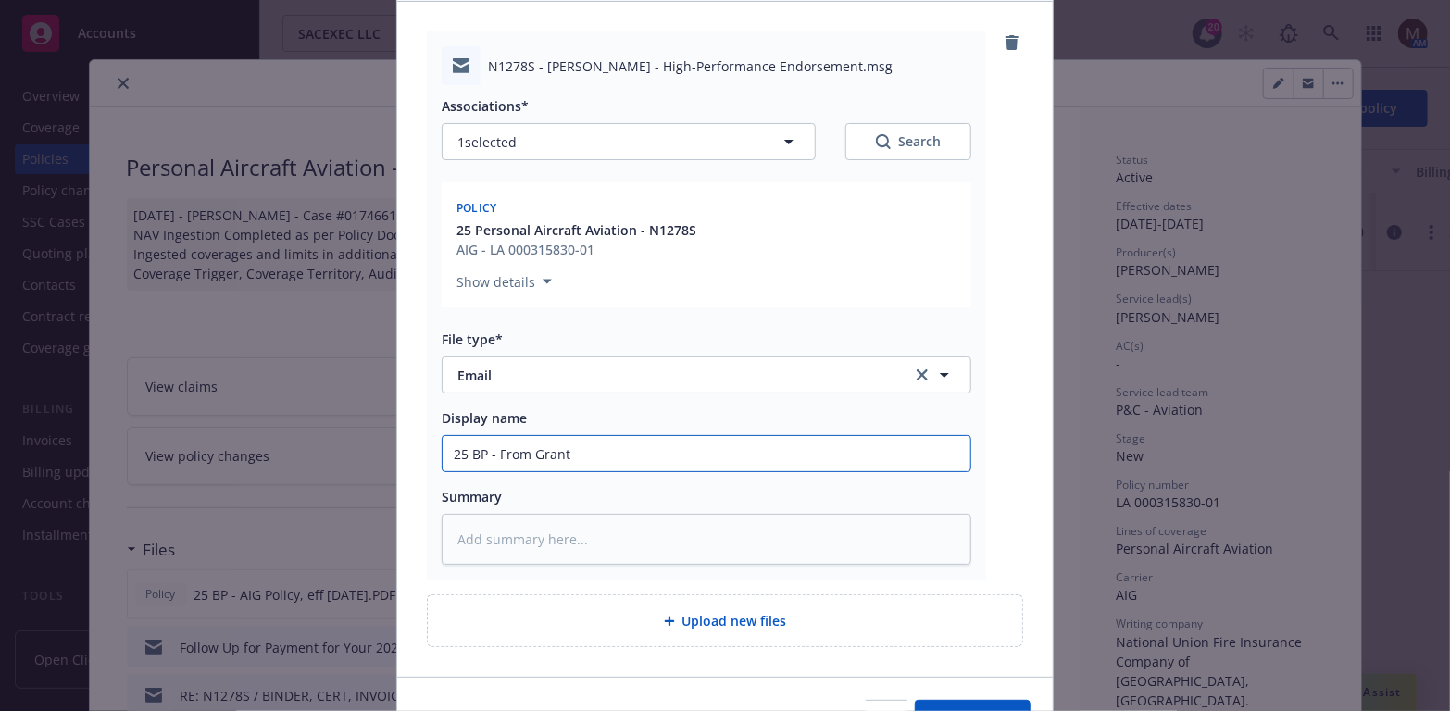
type input "25 BP - From Grant"
type textarea "x"
type input "25 BP - From Grant I"
type textarea "x"
type input "25 BP - From Grant IV"
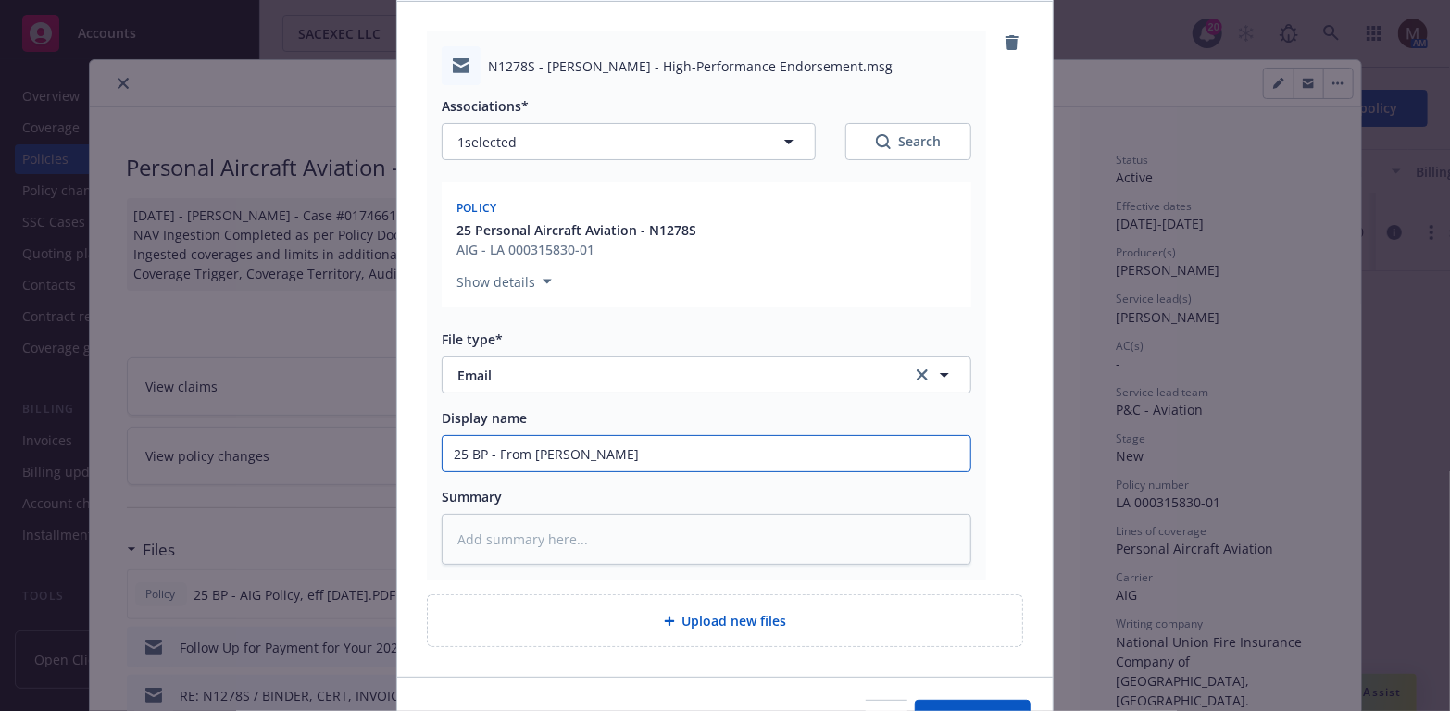
type textarea "x"
type input "25 BP - From Grant IV:"
type textarea "x"
type input "25 BP - From Grant IV:"
type textarea "x"
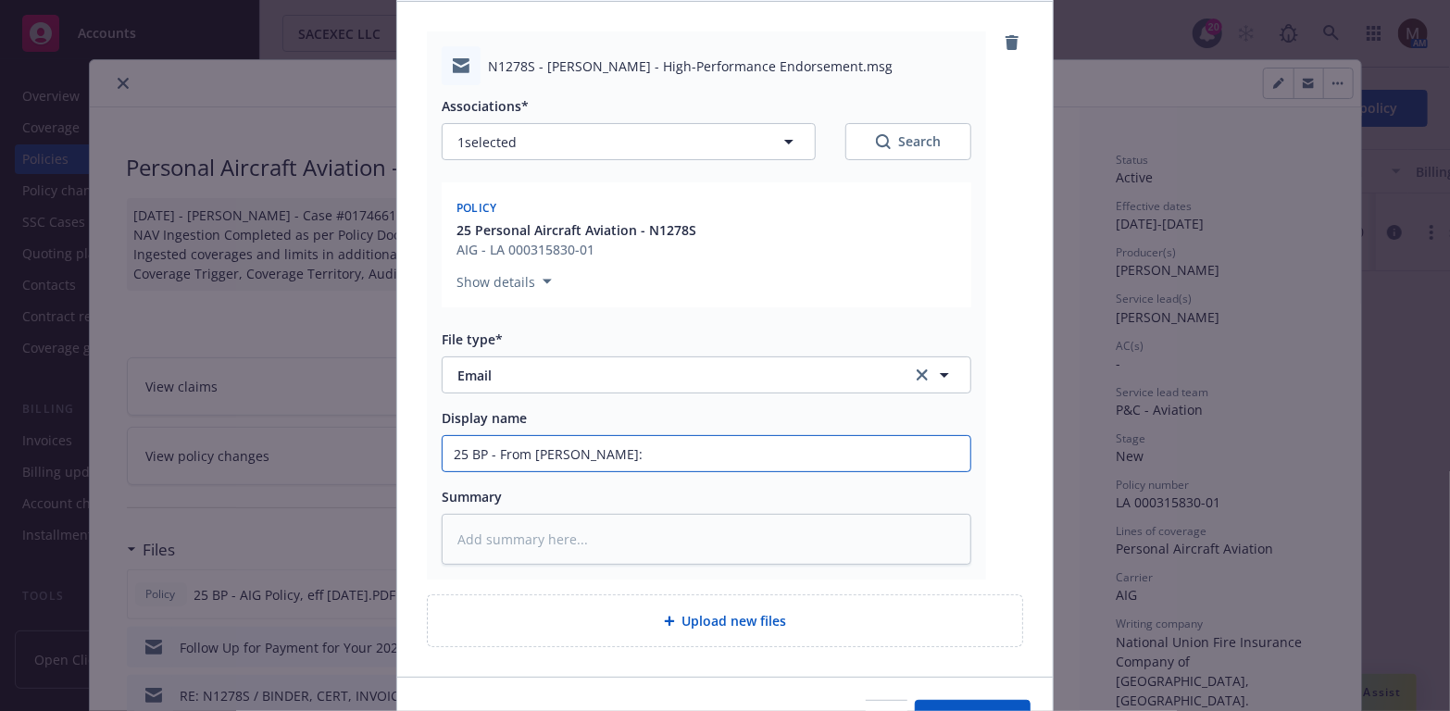
type input "25 BP - From Grant IV:"
type textarea "x"
type input "25 BP - From Grant IV: H"
type textarea "x"
type input "25 BP - From Grant IV: Hi"
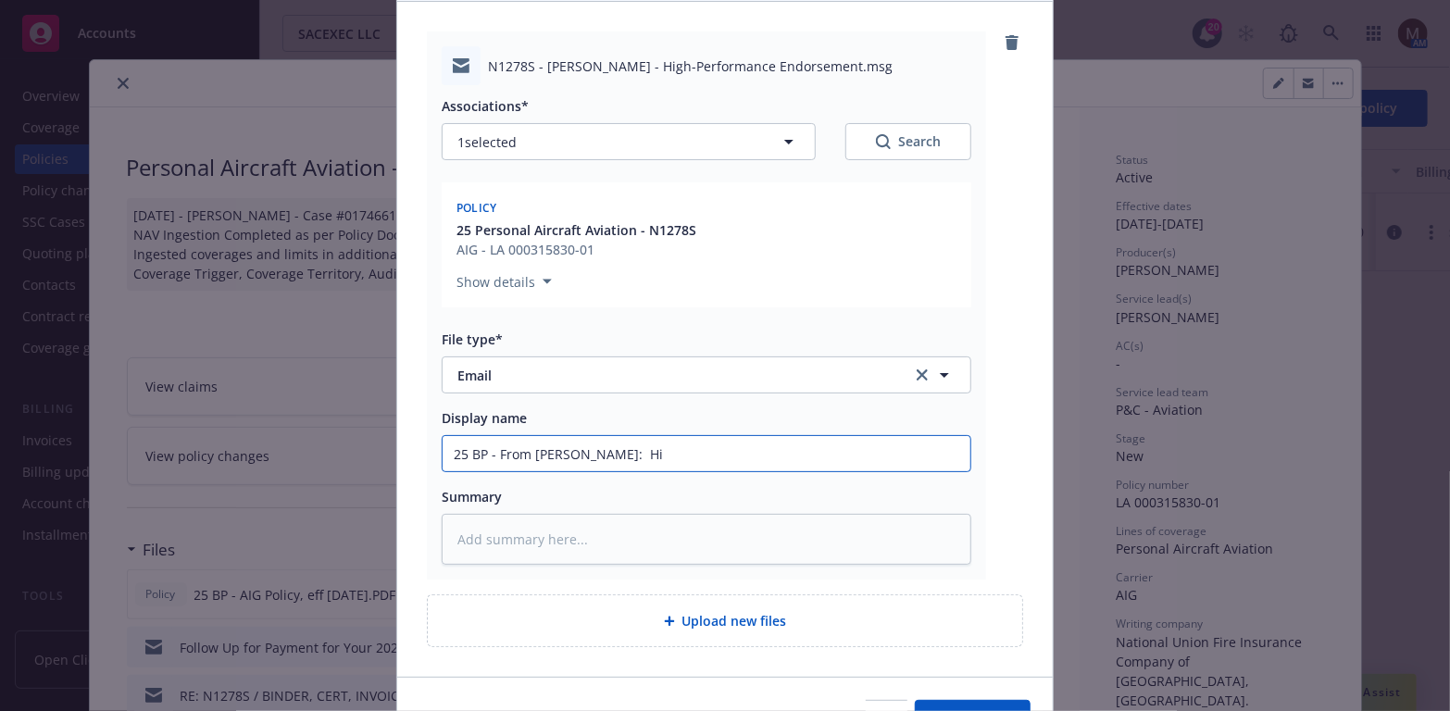
type textarea "x"
type input "25 BP - From Grant IV: Hig"
type textarea "x"
type input "25 BP - From Grant IV: High"
type textarea "x"
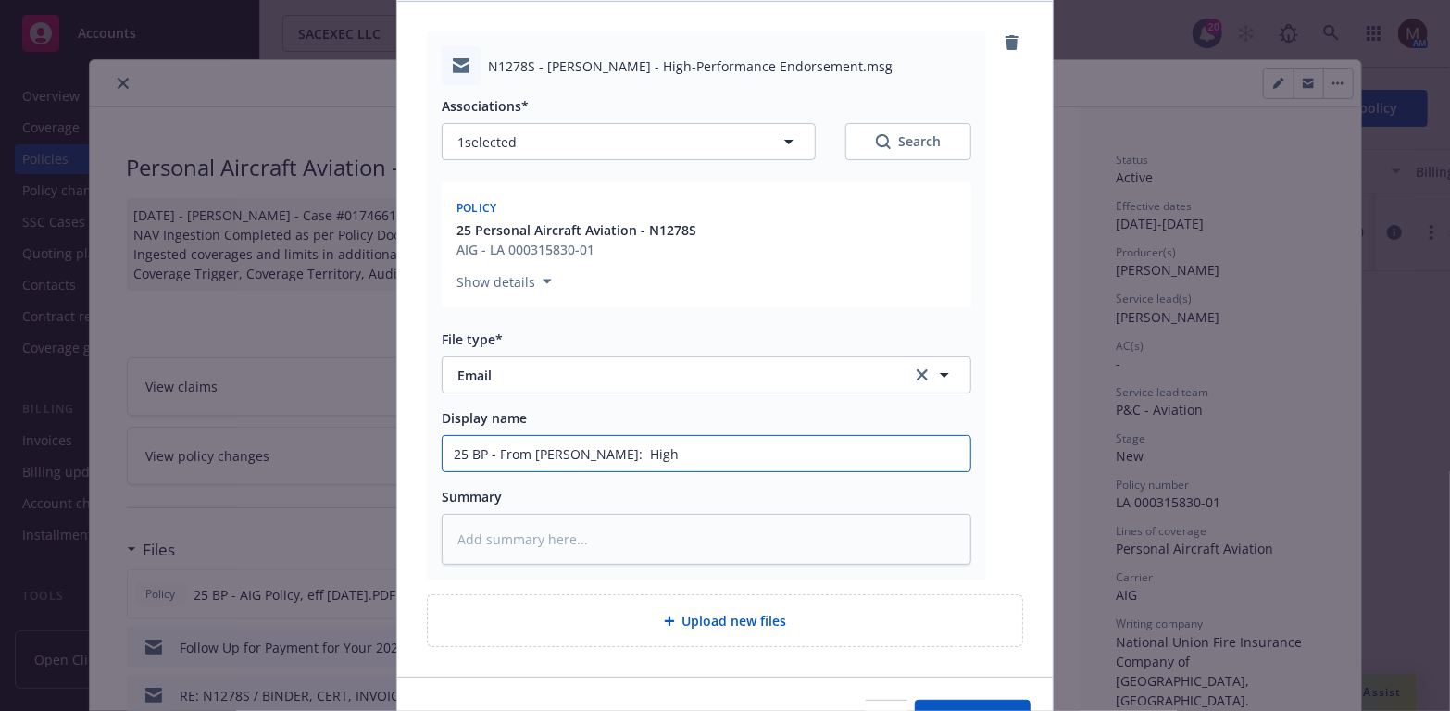
type input "25 BP - From Grant IV: High"
type textarea "x"
type input "25 BP - From Grant IV: High P"
type textarea "x"
type input "25 BP - From Grant IV: High Per"
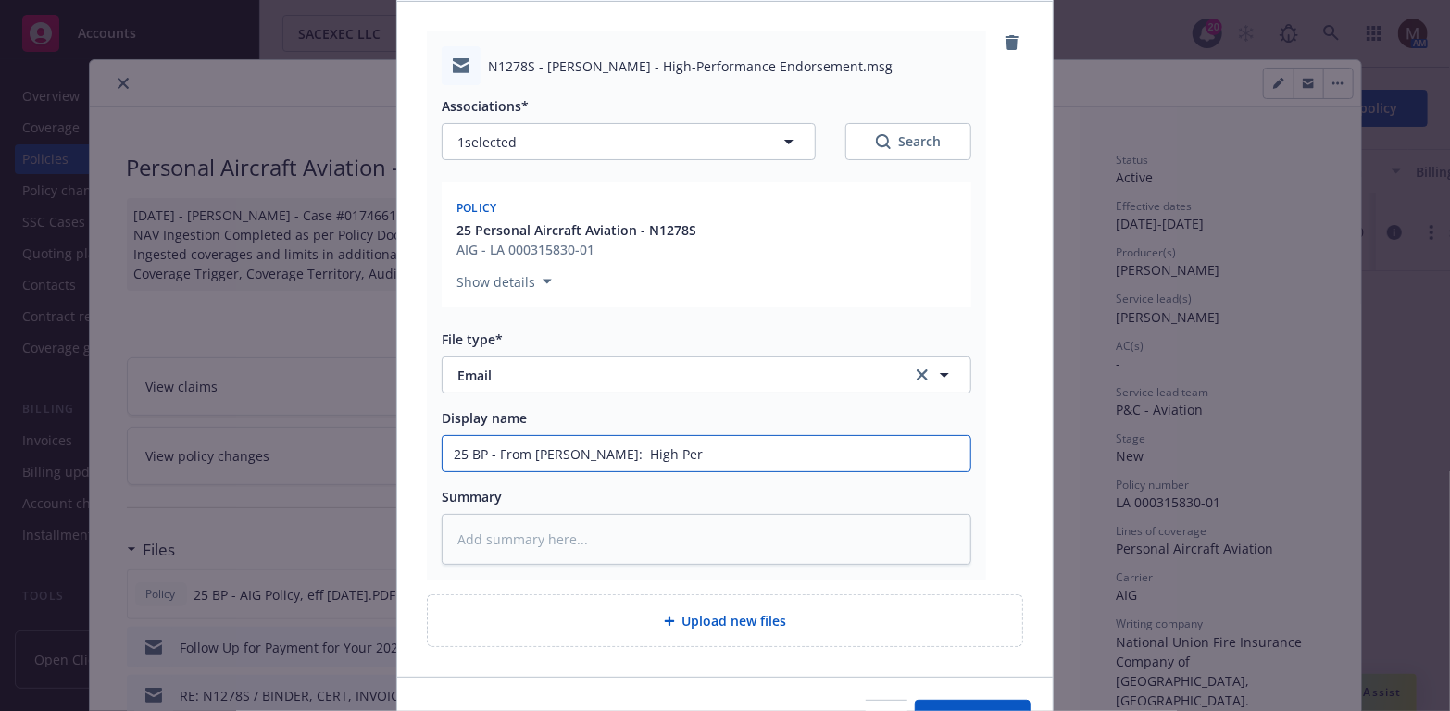
type textarea "x"
type input "25 BP - From Grant IV: High Perf"
type textarea "x"
type input "25 BP - From Grant IV: High Perfo"
type textarea "x"
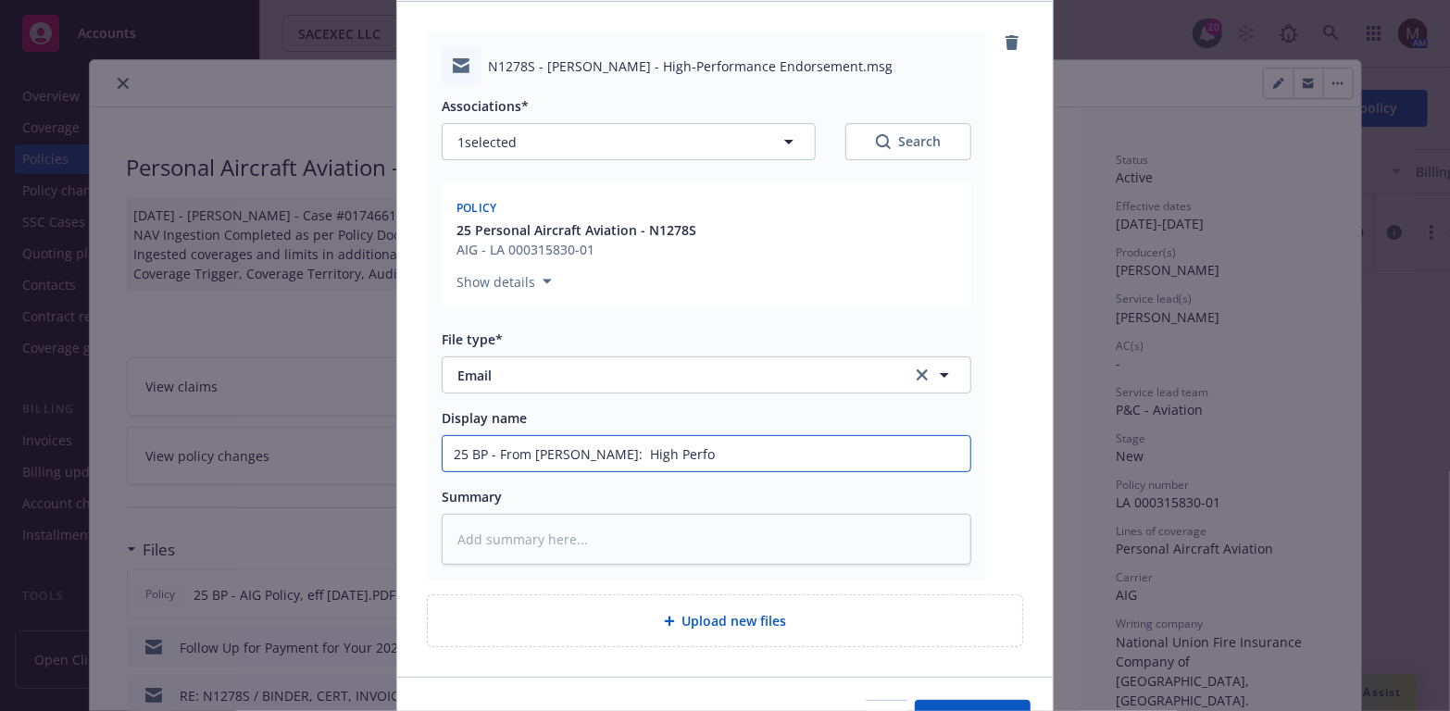
type input "25 BP - From Grant IV: High Perfor"
type textarea "x"
type input "25 BP - From Grant IV: High Perform"
type textarea "x"
type input "25 BP - From Grant IV: High Performa"
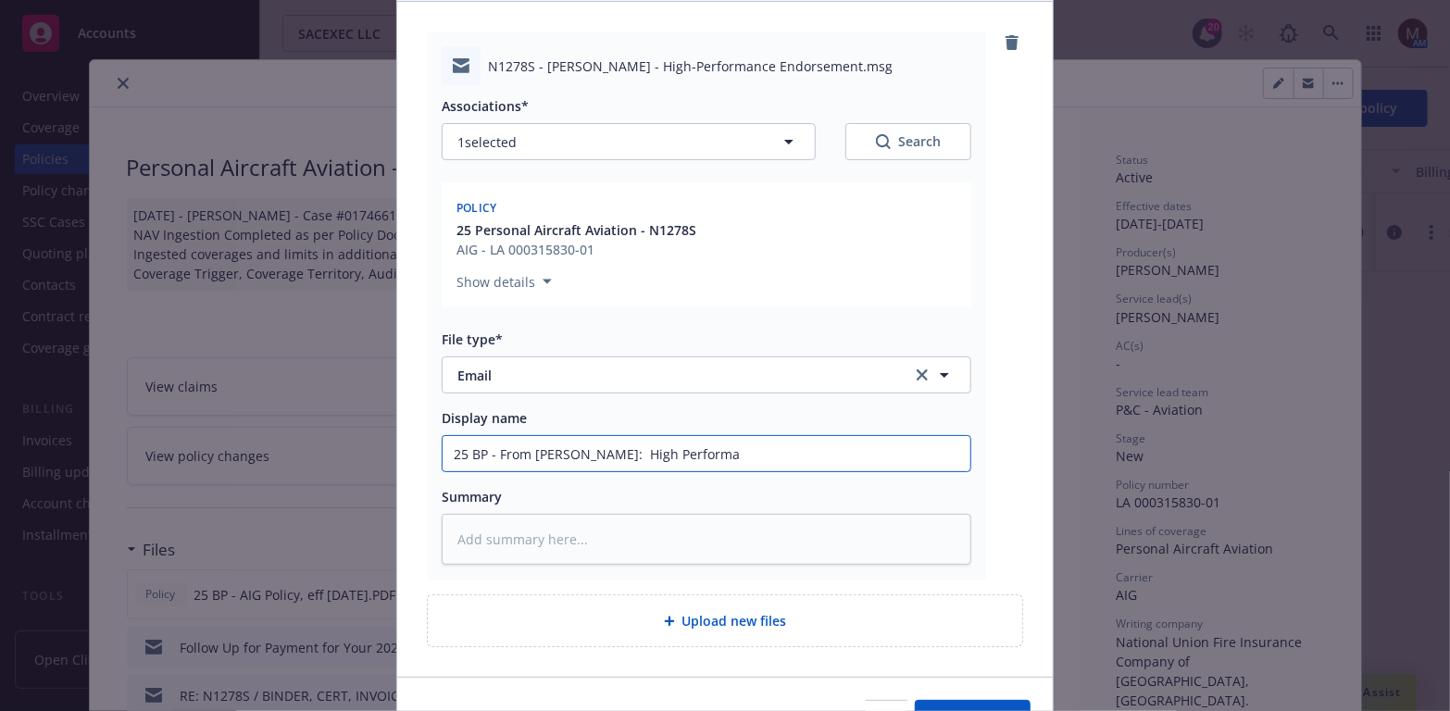
type textarea "x"
type input "25 BP - From Grant IV: High Performan"
type textarea "x"
type input "25 BP - From Grant IV: High Performanc"
type textarea "x"
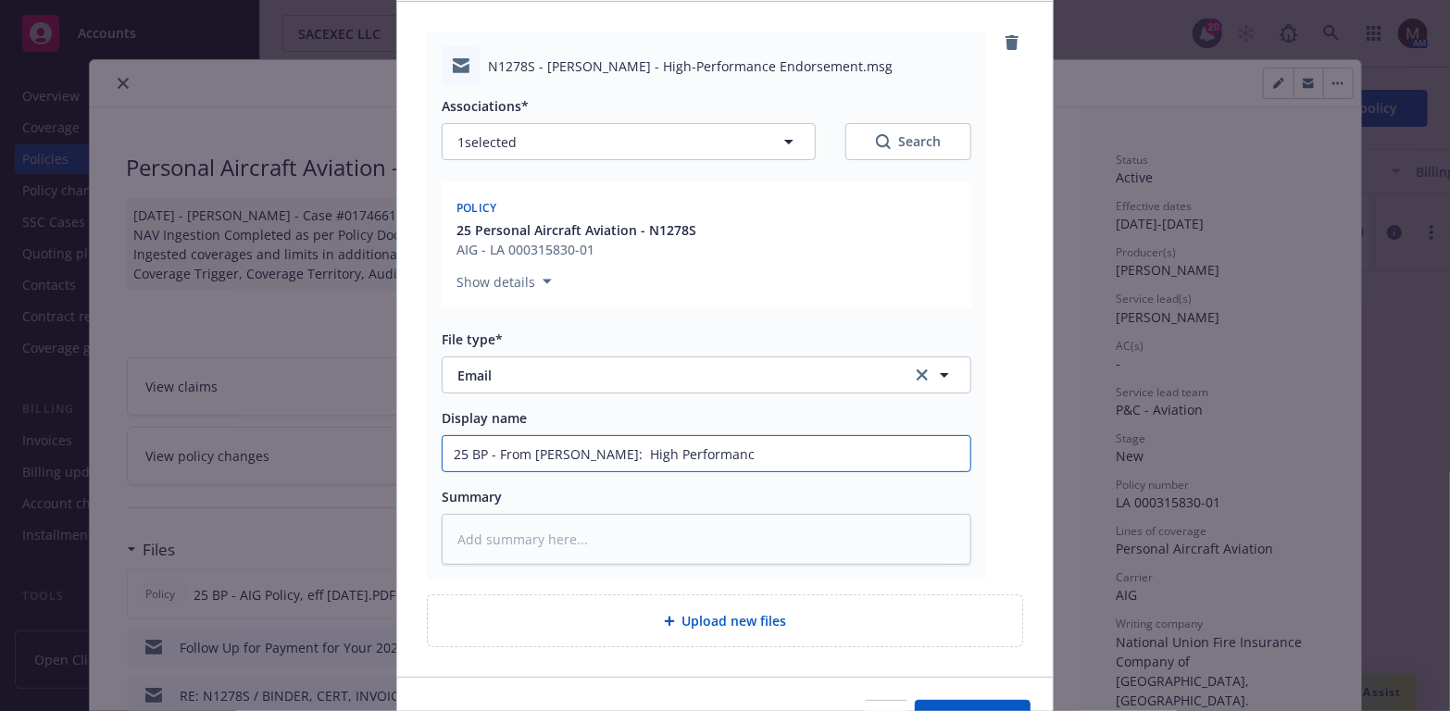
type input "25 BP - From Grant IV: High Performance"
type textarea "x"
type input "25 BP - From Grant IV: High Performance"
type textarea "x"
type input "25 BP - From Grant IV: High Performance E"
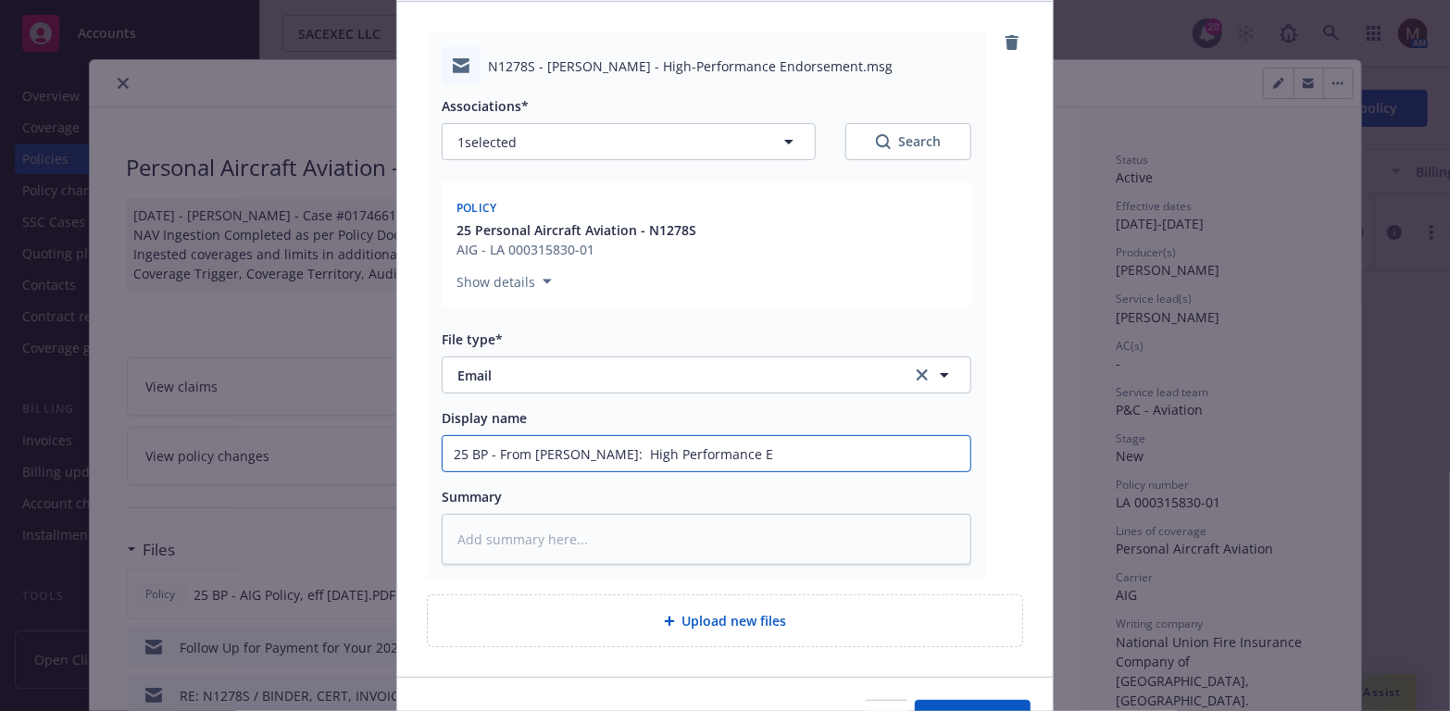
type textarea "x"
type input "25 BP - From Grant IV: High Performance En"
type textarea "x"
type input "25 BP - From Grant IV: High Performance End"
type textarea "x"
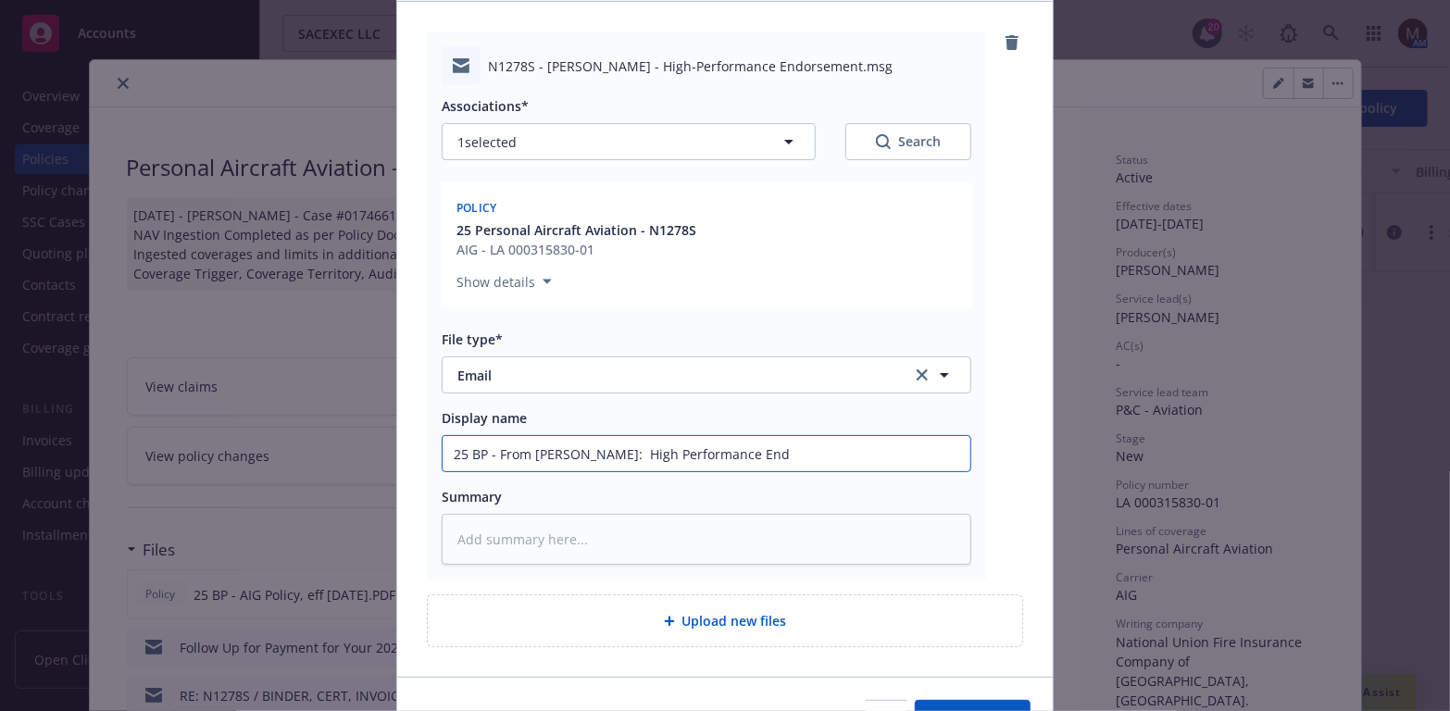
type input "25 BP - From Grant IV: High Performance Endo"
type textarea "x"
type input "25 BP - From Grant IV: High Performance Endor"
type textarea "x"
type input "25 BP - From Grant IV: High Performance Endors"
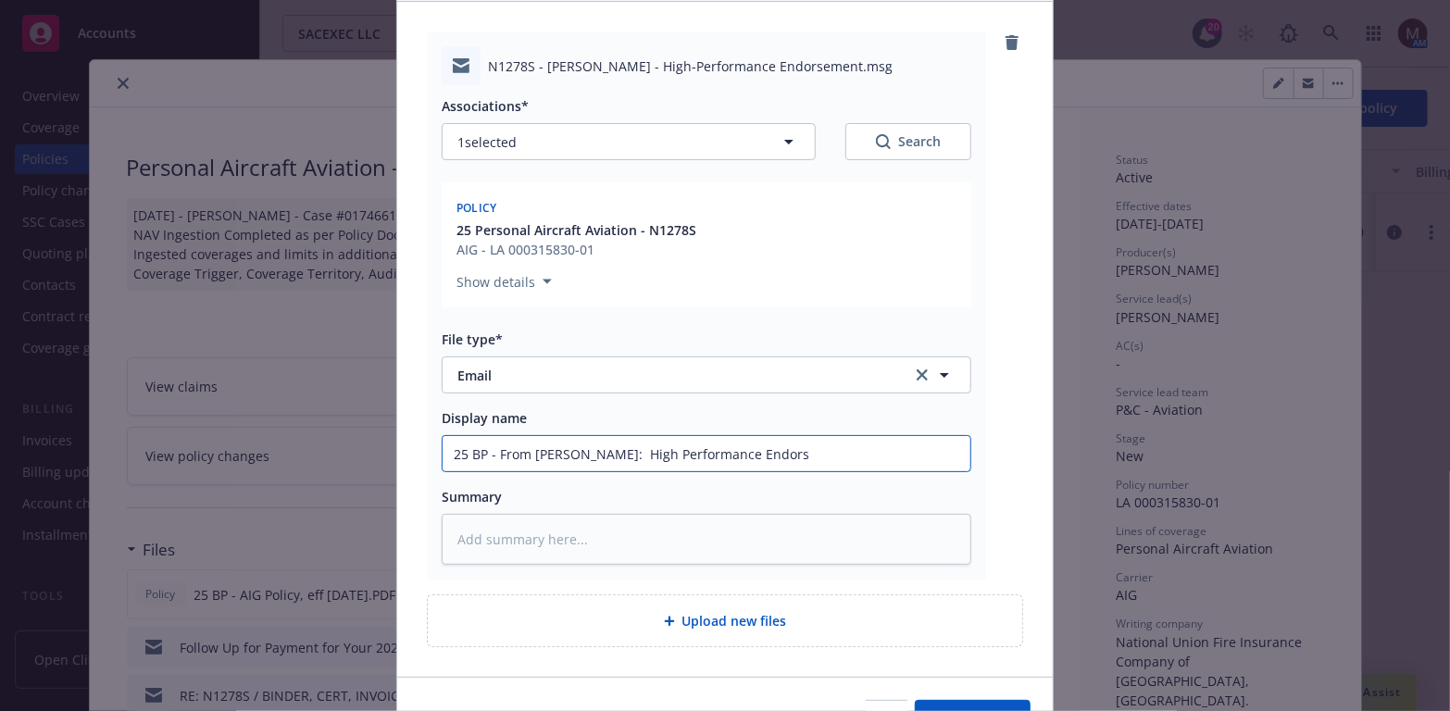
type textarea "x"
type input "25 BP - From Grant IV: High Performance Endorse"
type textarea "x"
type input "25 BP - From Grant IV: High Performance Endorsem"
type textarea "x"
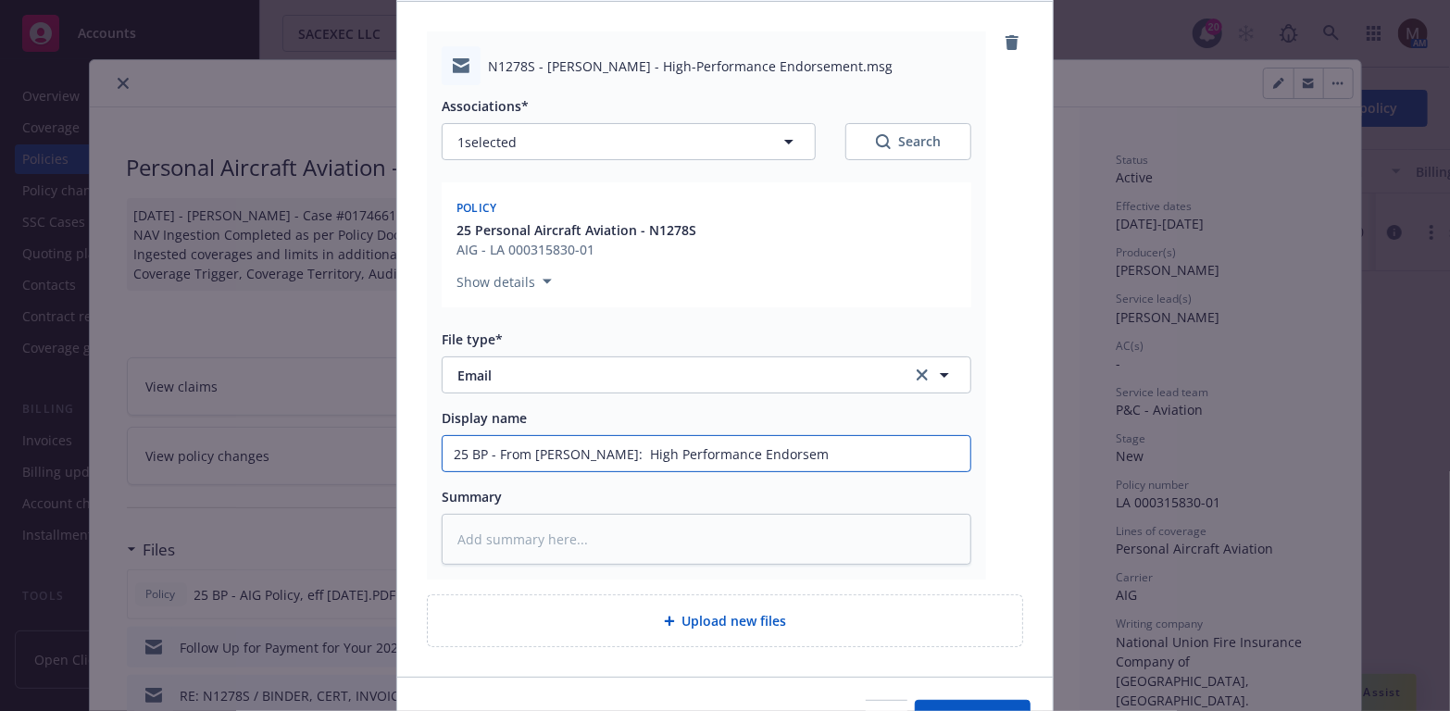
type input "25 BP - From Grant IV: High Performance Endorseme"
type textarea "x"
type input "25 BP - From Grant IV: High Performance Endorsemen"
type textarea "x"
type input "25 BP - From Grant IV: High Performance Endorsement"
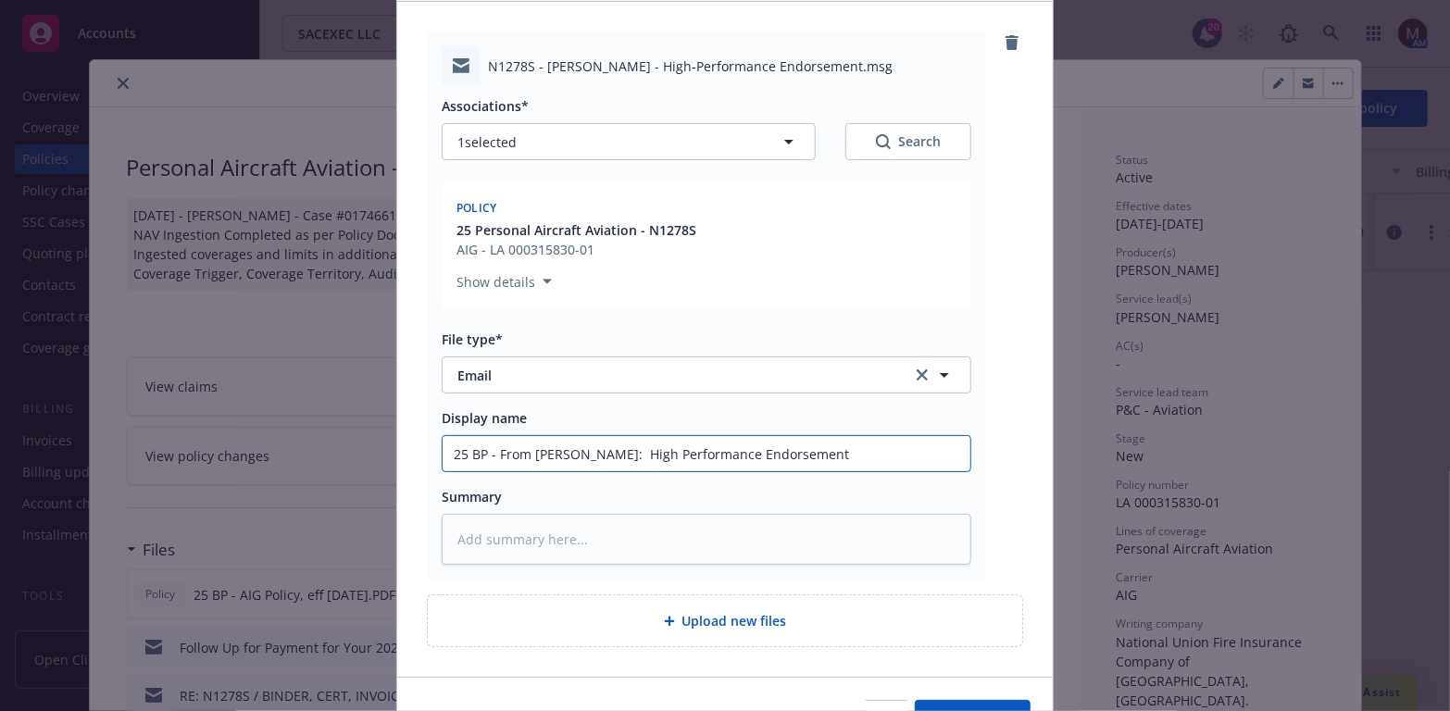
type textarea "x"
type input "25 BP - From Grant IV: High Performance Endorsement"
type textarea "x"
type input "25 BP - From Grant IV: High Performance Endorsement ("
type textarea "x"
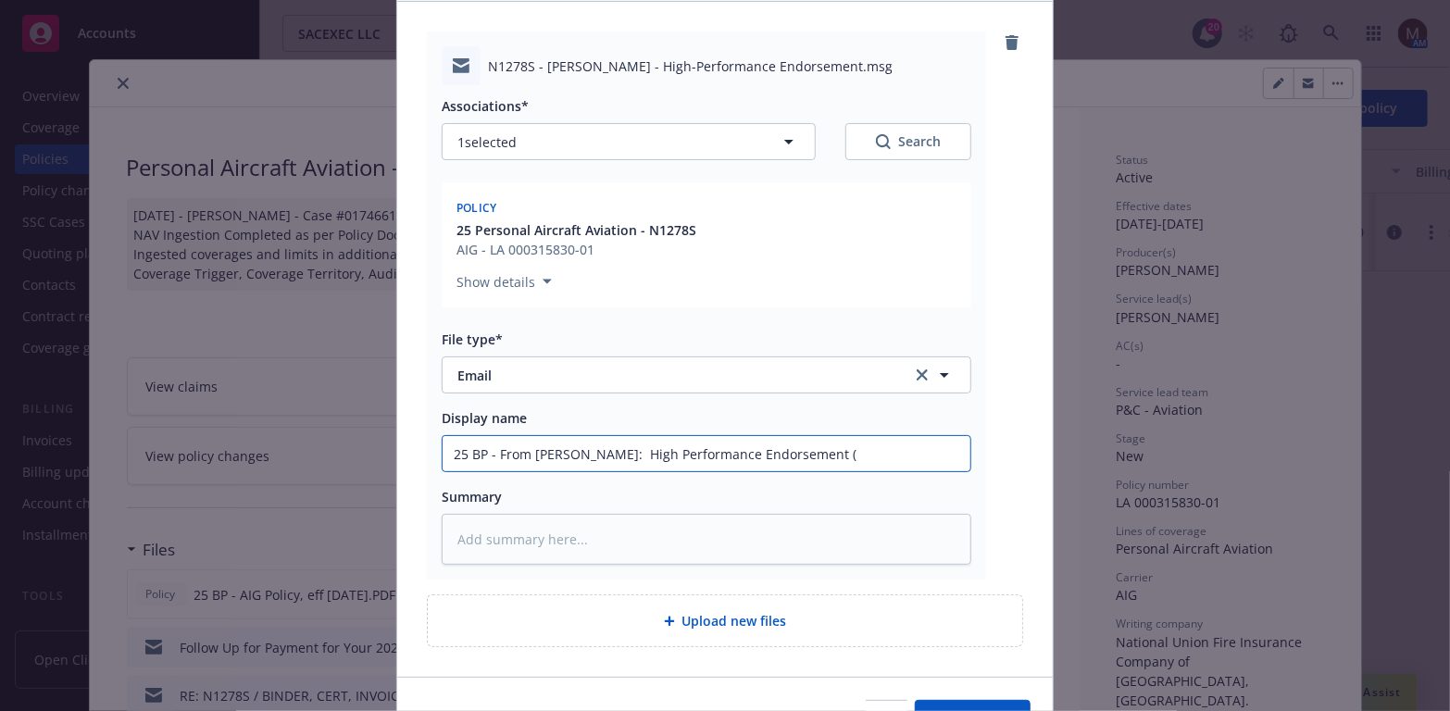
type input "25 BP - From Grant IV: High Performance Endorsement (d"
type textarea "x"
type input "25 BP - From Grant IV: High Performance Endorsement (do"
type textarea "x"
type input "25 BP - From Grant IV: High Performance Endorsement (dop"
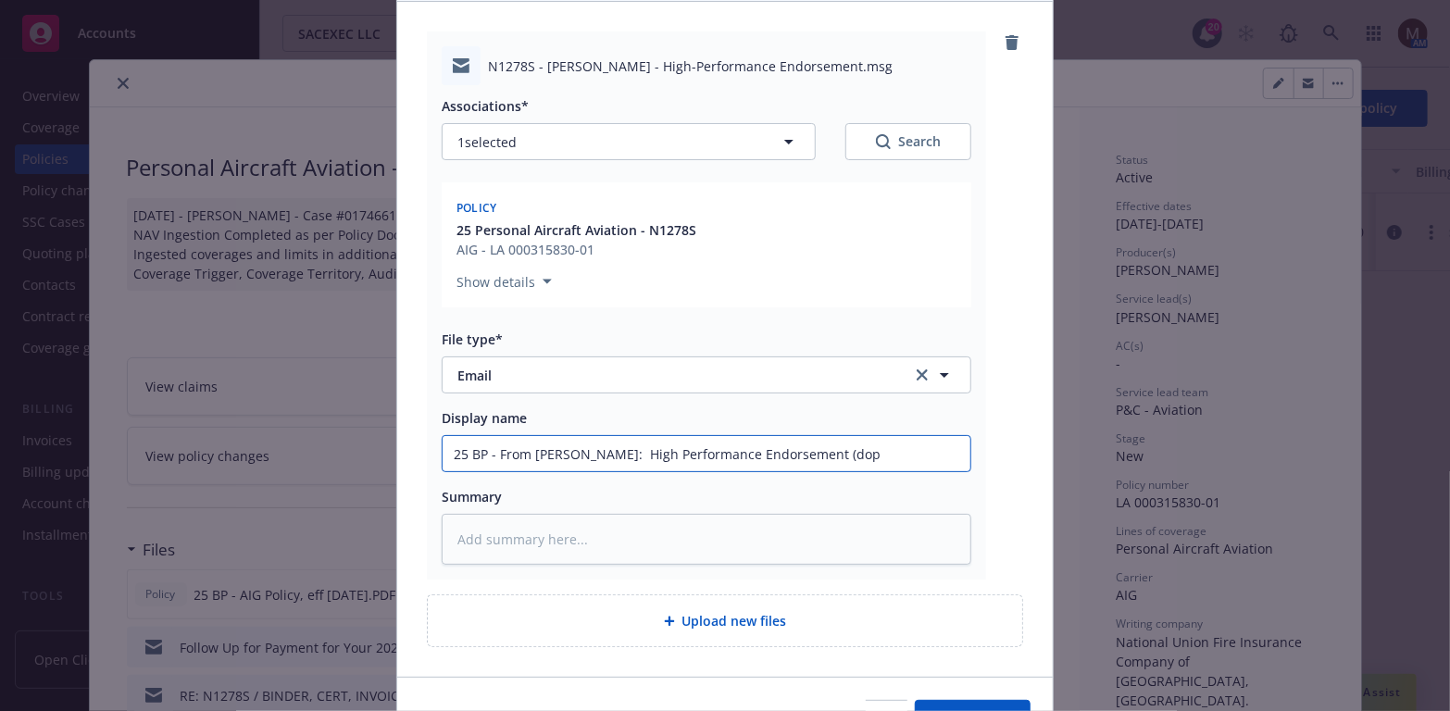
type textarea "x"
type input "25 BP - From Grant IV: High Performance Endorsement (dopy"
type textarea "x"
type input "25 BP - From Grant IV: High Performance Endorsement (dop"
type textarea "x"
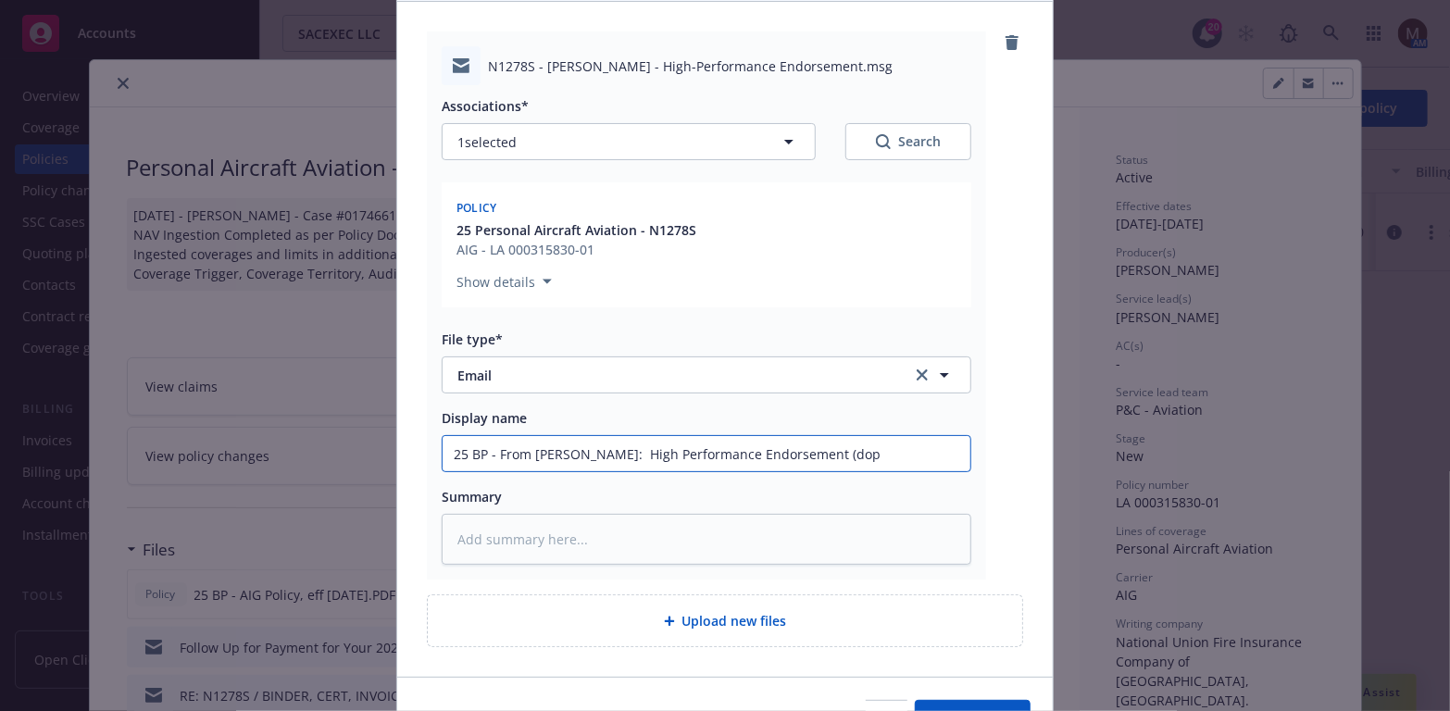
type input "25 BP - From Grant IV: High Performance Endorsement (do"
type textarea "x"
type input "25 BP - From Grant IV: High Performance Endorsement (d"
type textarea "x"
type input "25 BP - From Grant IV: High Performance Endorsement ("
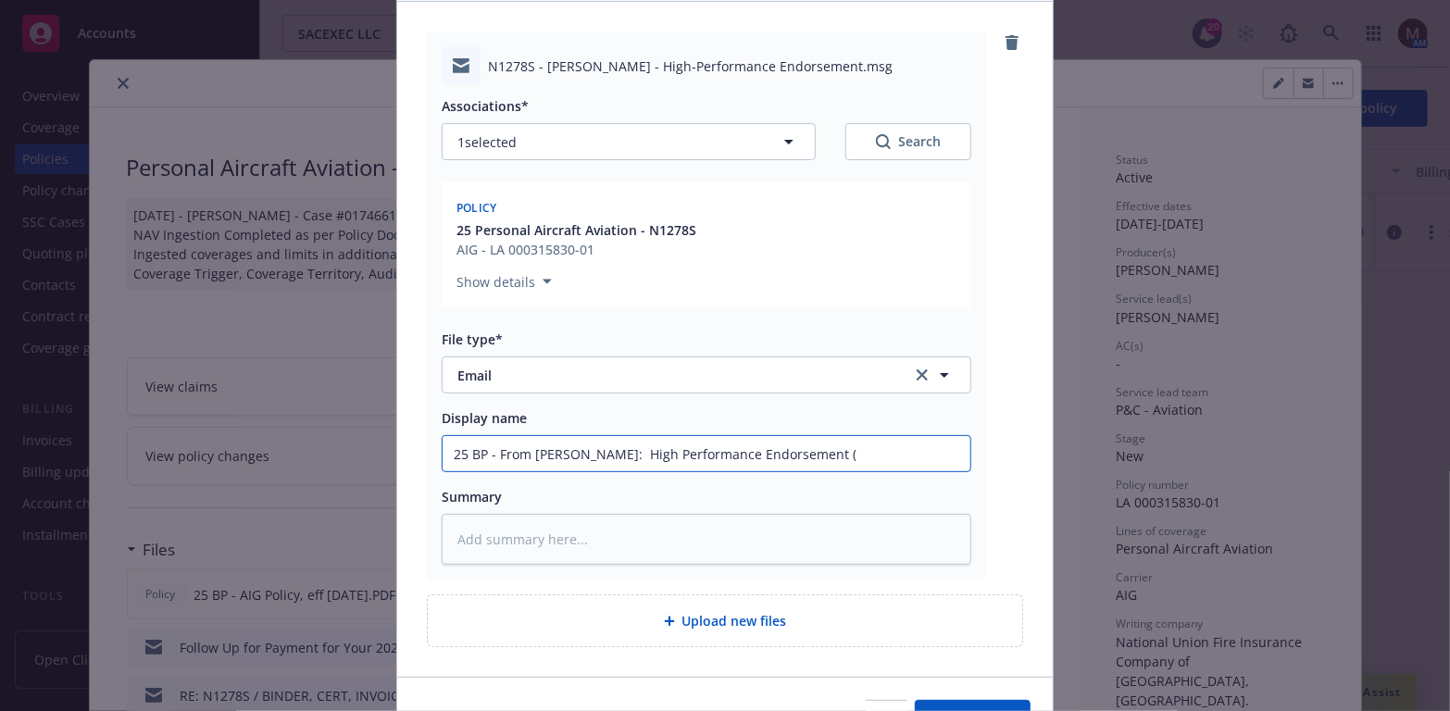
type textarea "x"
type input "25 BP - From Grant IV: High Performance Endorsement (c"
type textarea "x"
type input "25 BP - From Grant IV: High Performance Endorsement (co"
type textarea "x"
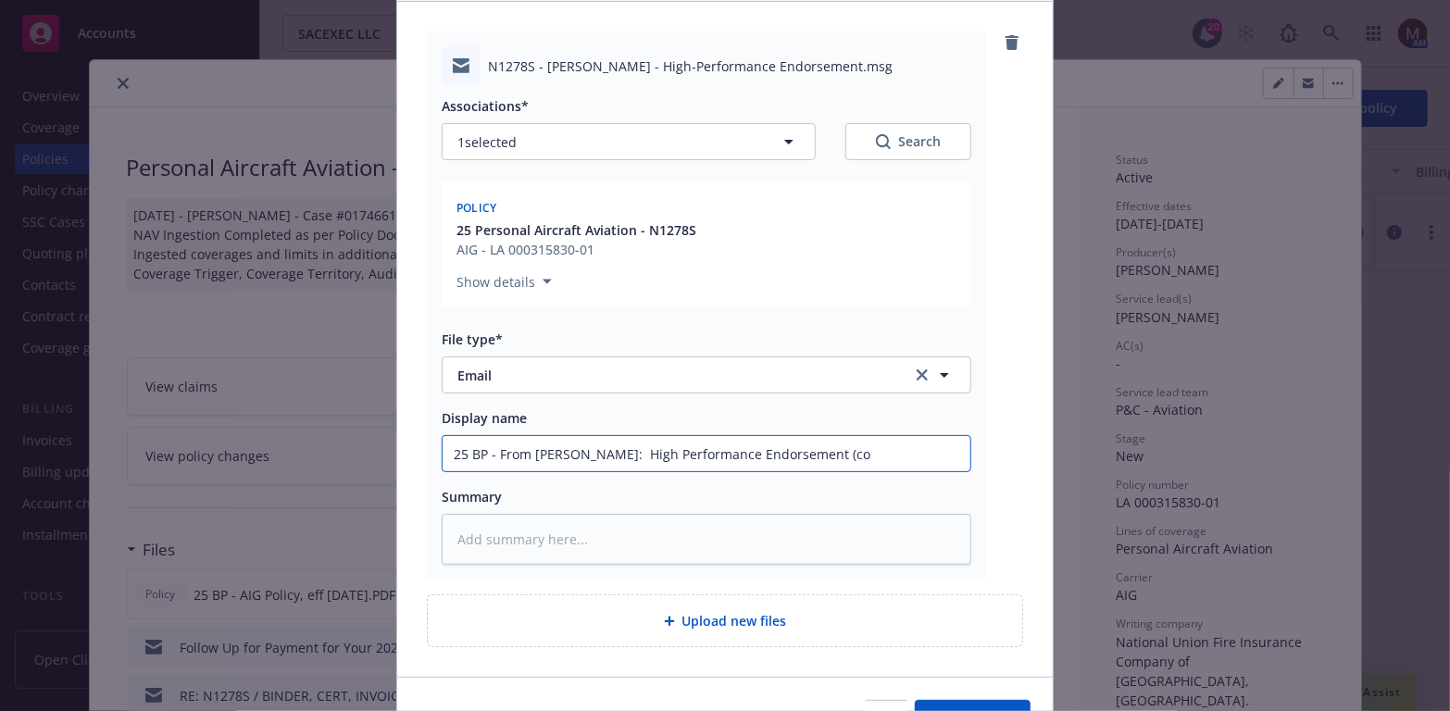
type input "25 BP - From Grant IV: High Performance Endorsement (cop"
type textarea "x"
type input "25 BP - From Grant IV: High Performance Endorsement (copy"
type textarea "x"
drag, startPoint x: 845, startPoint y: 445, endPoint x: 437, endPoint y: 447, distance: 408.2
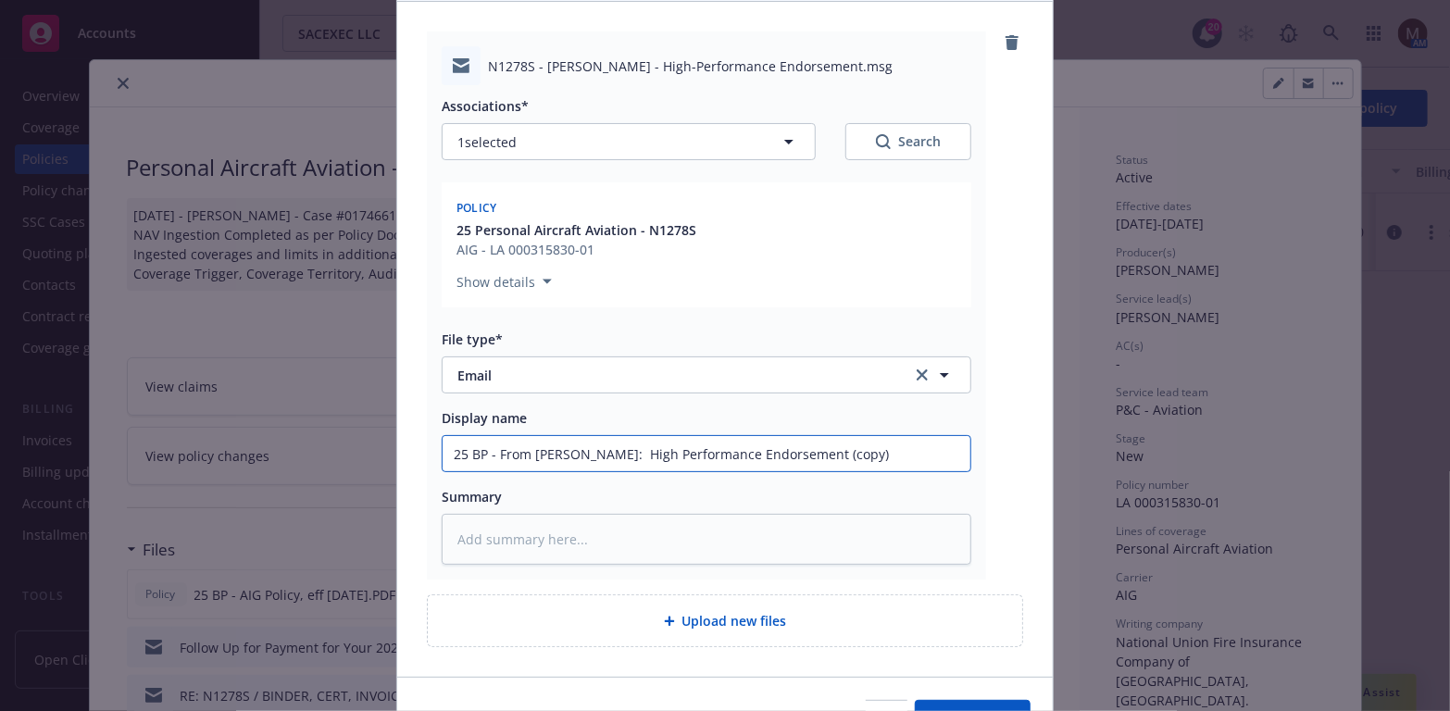
click at [442, 447] on input "25 BP - From Grant IV: High Performance Endorsement (copy)" at bounding box center [706, 453] width 528 height 35
type input "25 BP - From Grant IV: High Performance Endorsement (copy)"
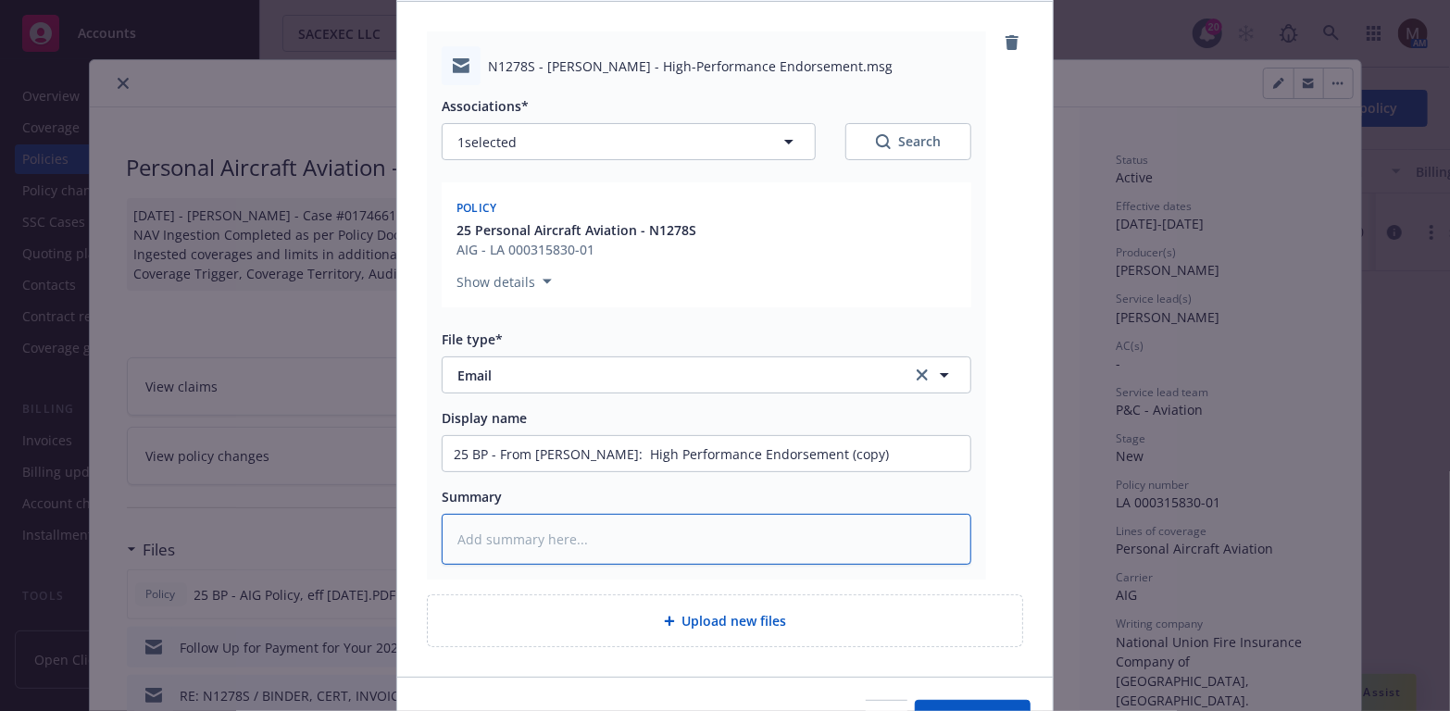
click at [495, 546] on textarea at bounding box center [707, 539] width 530 height 51
paste textarea "25 BP - From Grant IV: High Performance Endorsement (copy)"
type textarea "x"
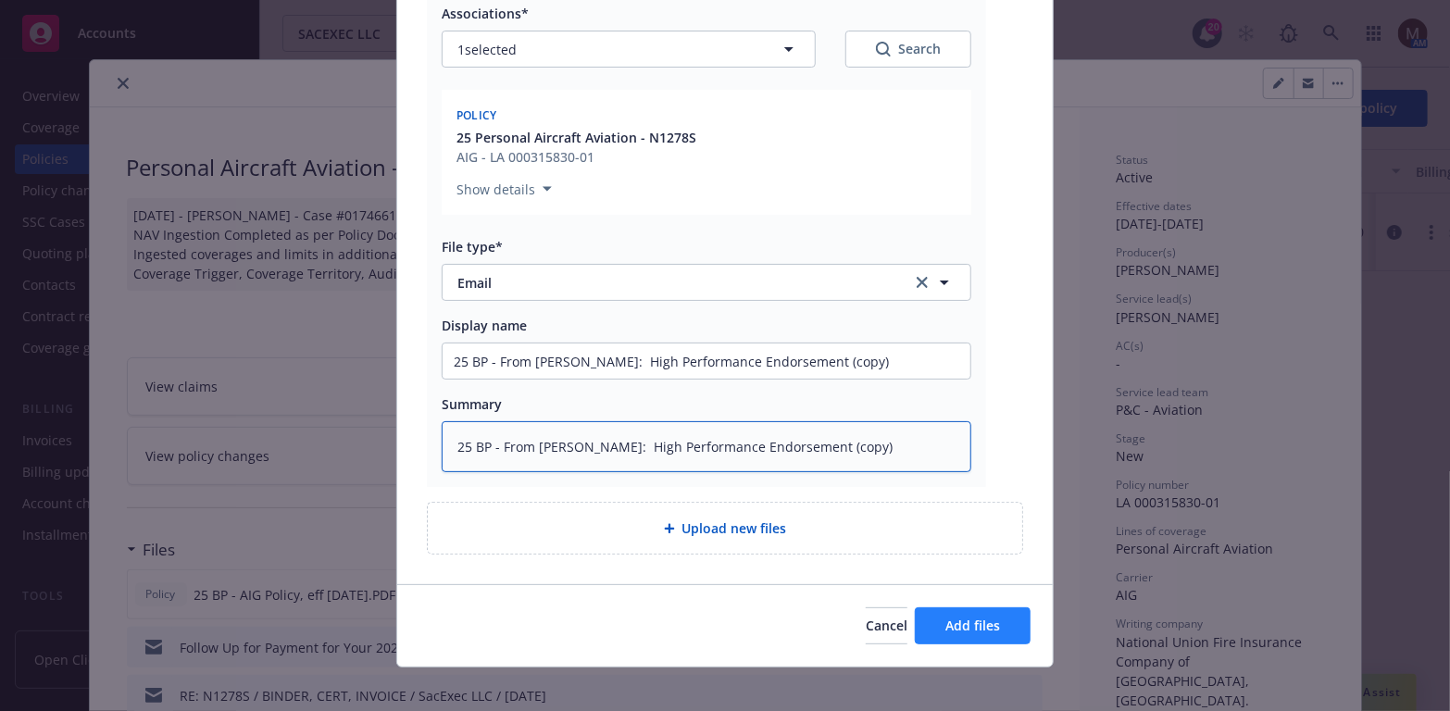
type textarea "25 BP - From Grant IV: High Performance Endorsement (copy)"
click at [995, 625] on button "Add files" at bounding box center [973, 625] width 116 height 37
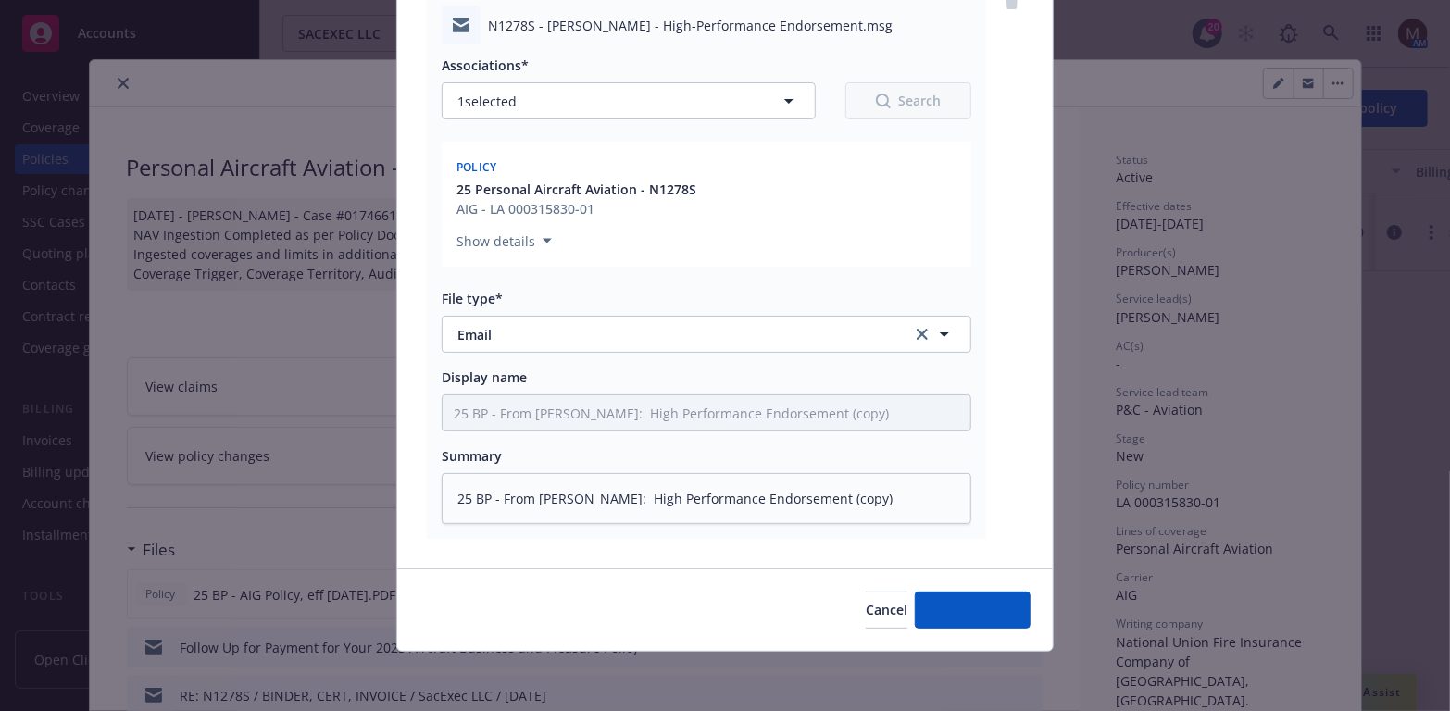
scroll to position [224, 0]
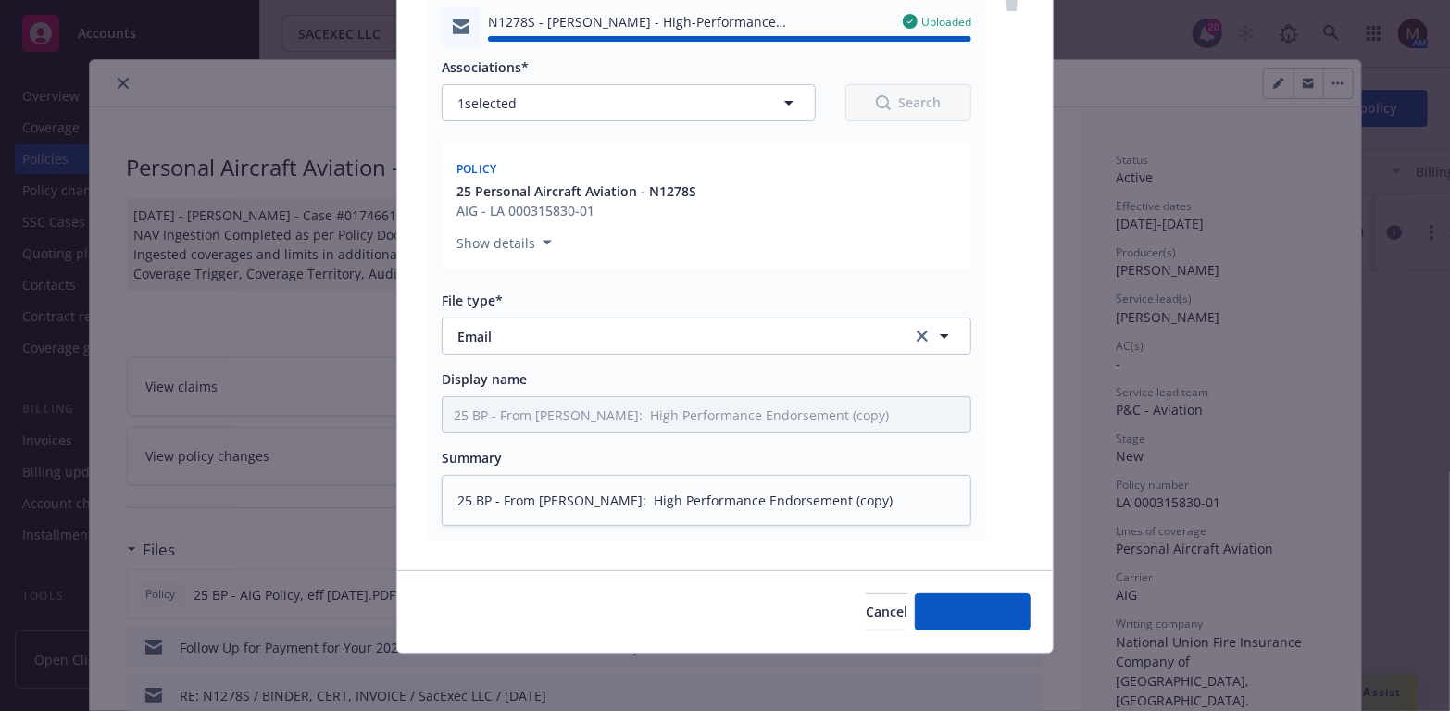
type textarea "x"
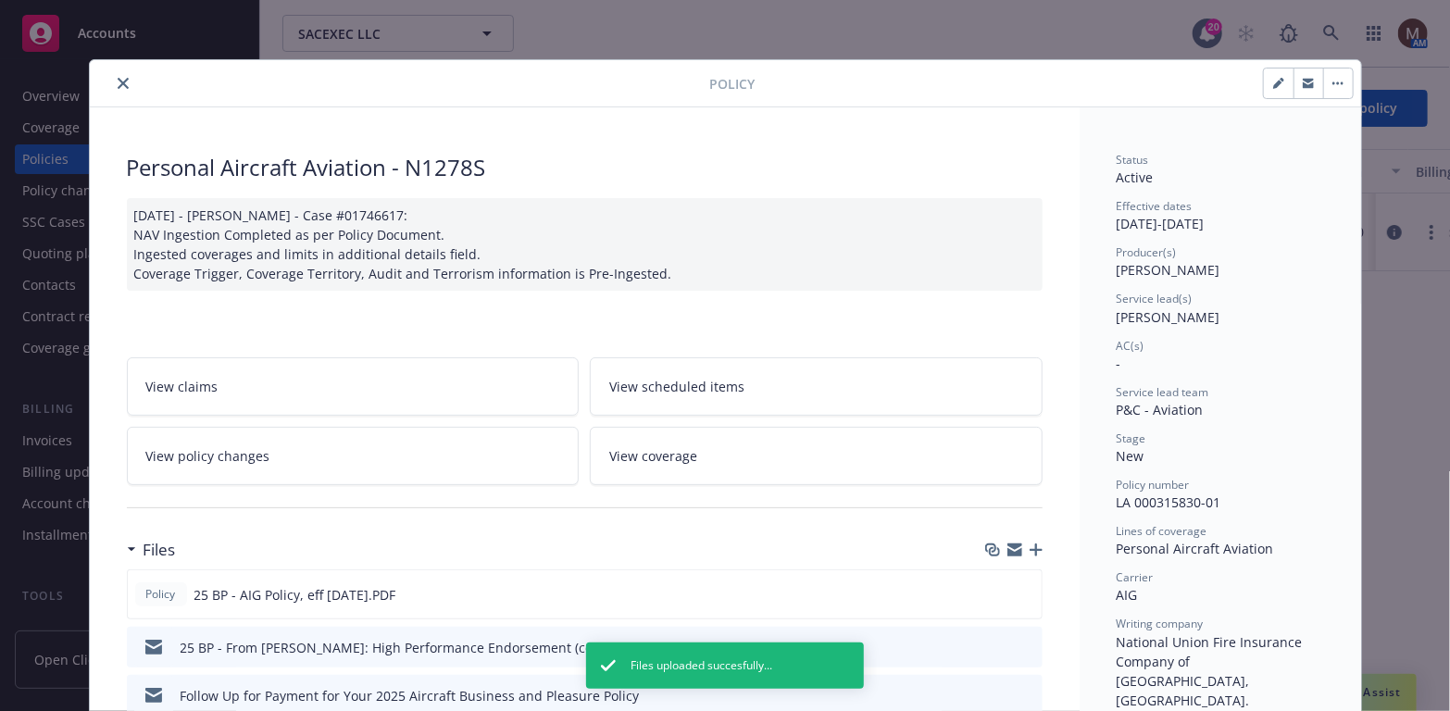
click at [118, 79] on icon "close" at bounding box center [123, 83] width 11 height 11
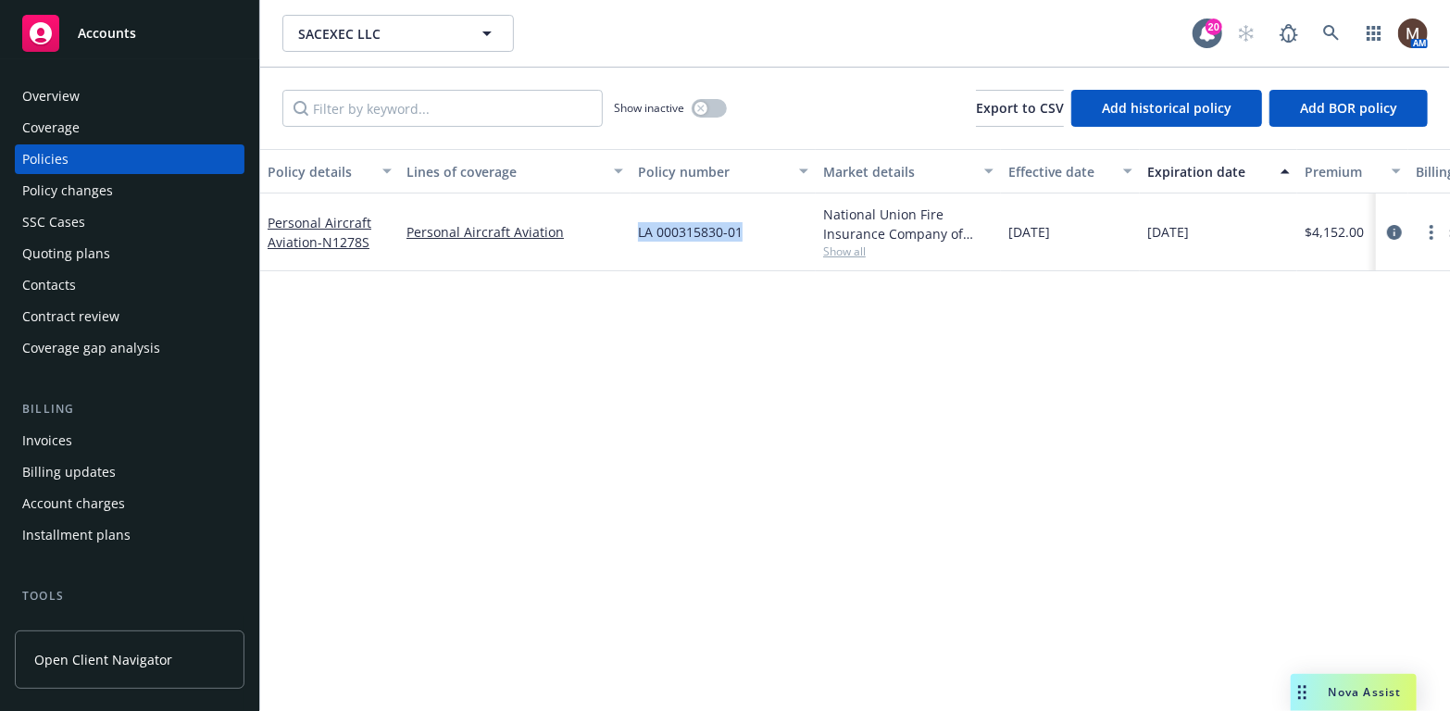
drag, startPoint x: 742, startPoint y: 232, endPoint x: 636, endPoint y: 233, distance: 106.5
click at [636, 233] on div "LA 000315830-01" at bounding box center [722, 232] width 185 height 78
copy span "LA 000315830-01"
click at [1429, 232] on icon "more" at bounding box center [1431, 232] width 4 height 15
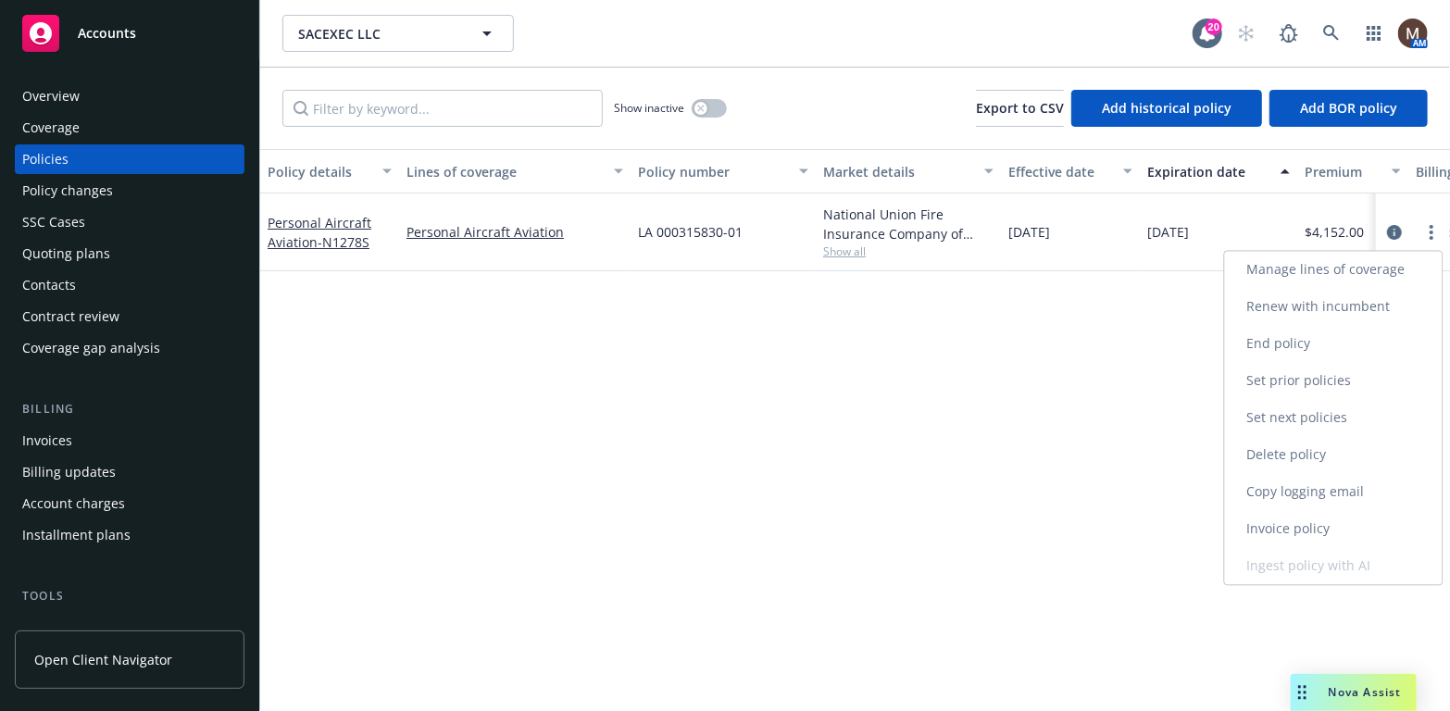
click at [1286, 487] on link "Copy logging email" at bounding box center [1334, 491] width 218 height 37
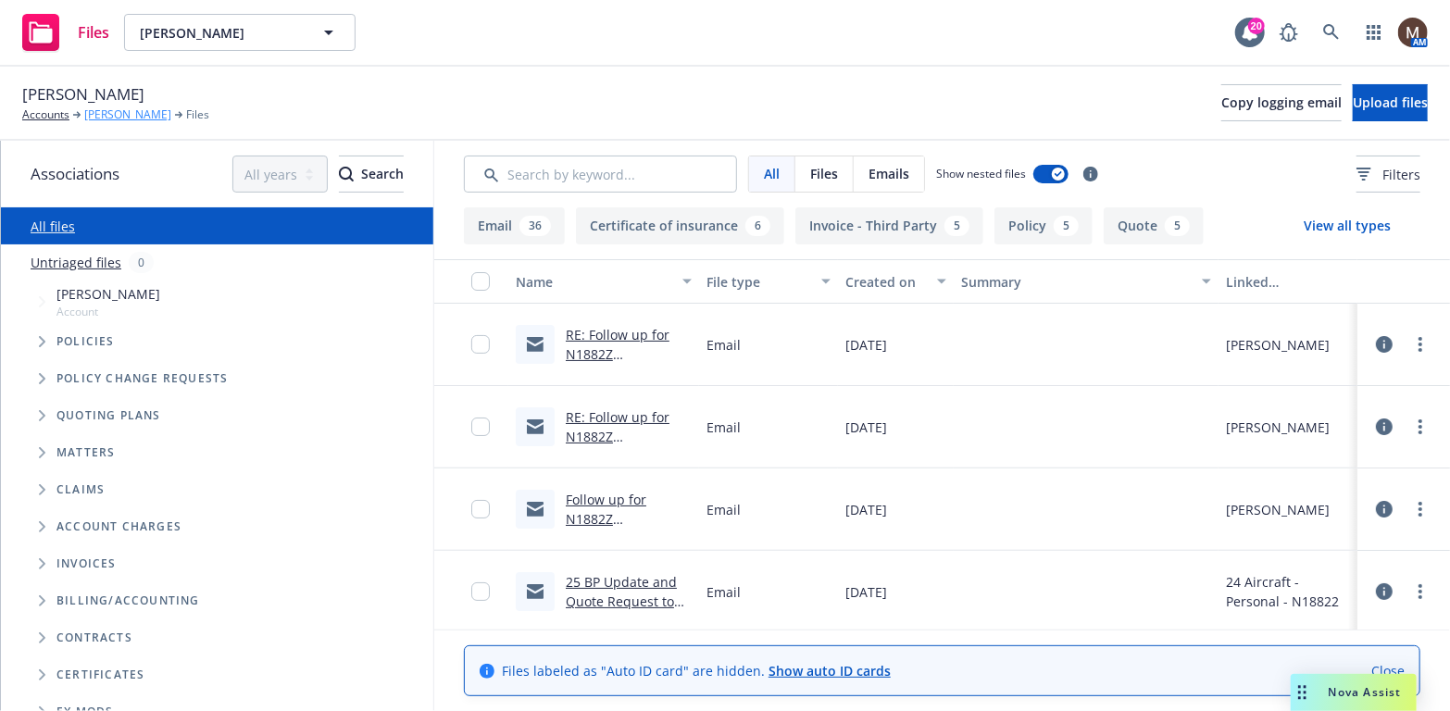
click at [143, 110] on link "[PERSON_NAME]" at bounding box center [127, 114] width 87 height 17
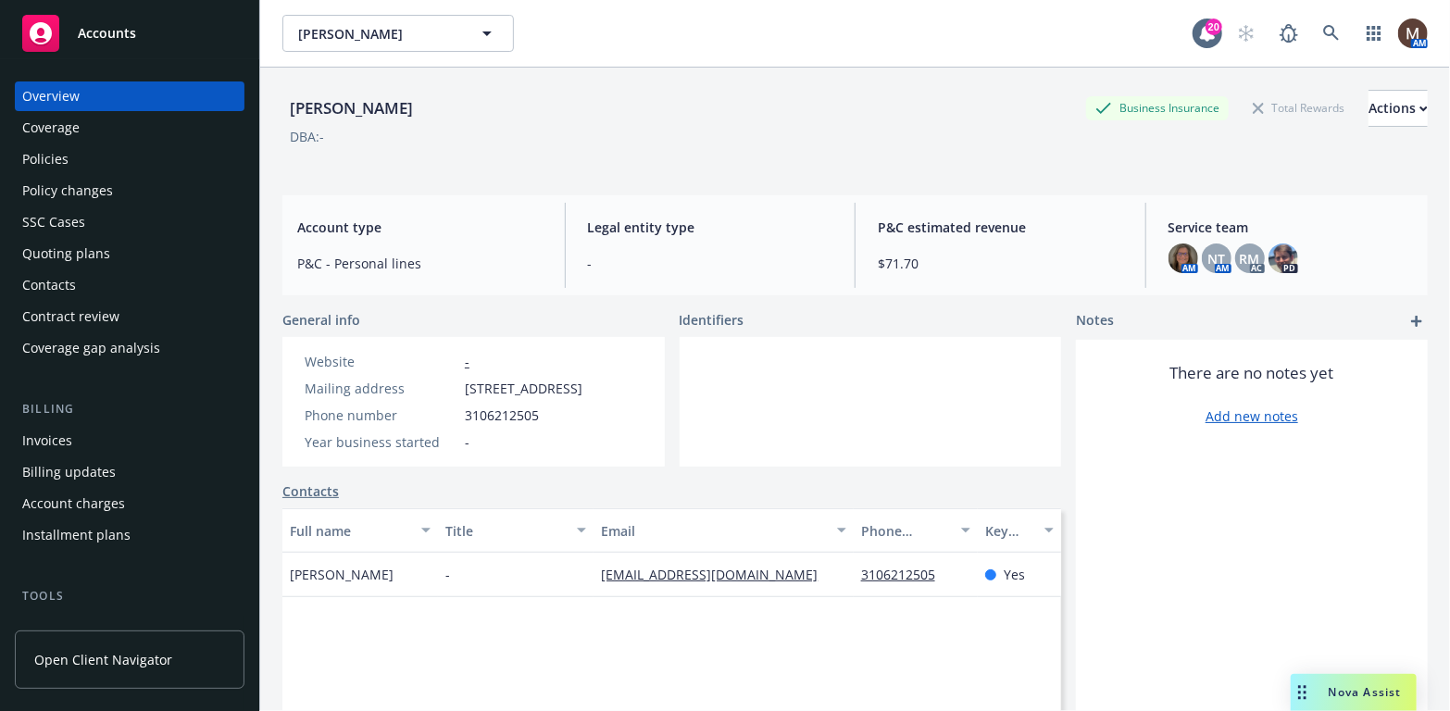
click at [41, 158] on div "Policies" at bounding box center [45, 159] width 46 height 30
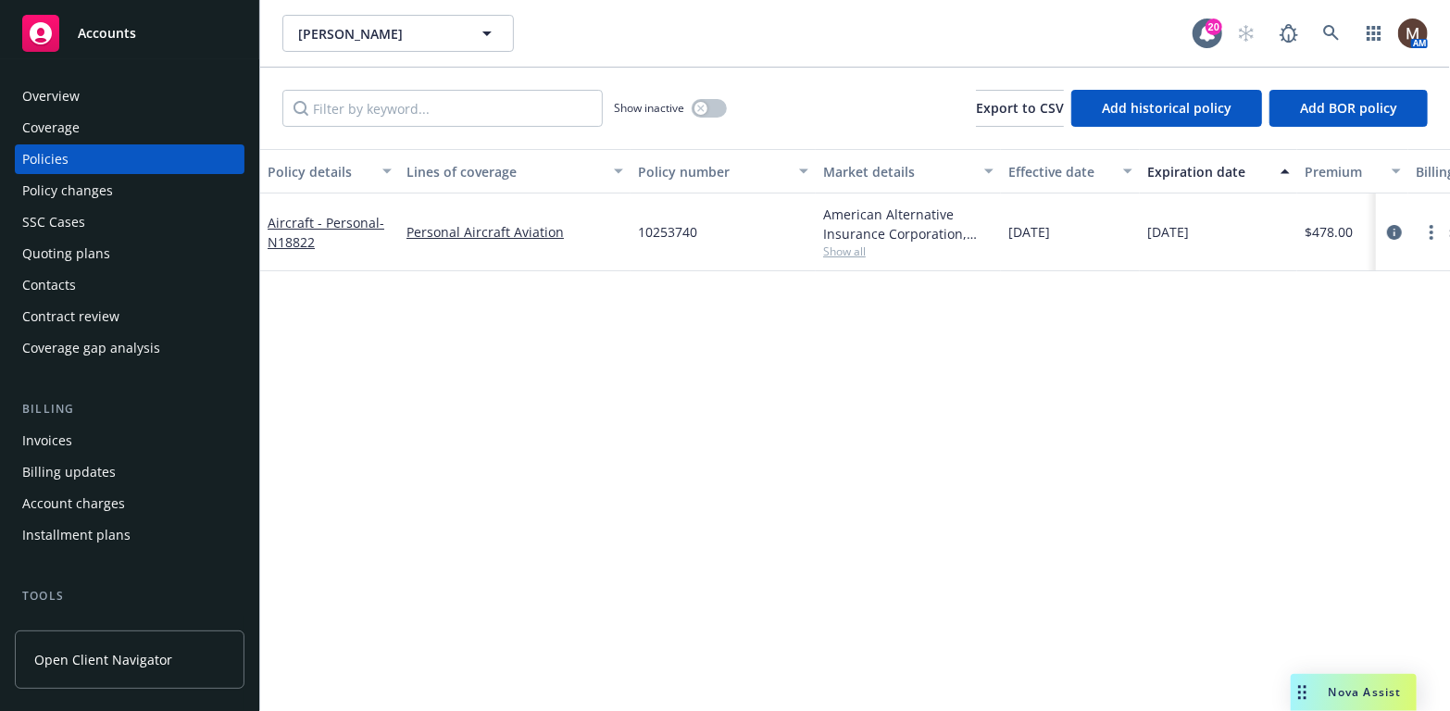
drag, startPoint x: 73, startPoint y: 285, endPoint x: 187, endPoint y: 315, distance: 117.7
click at [73, 285] on div "Contacts" at bounding box center [49, 285] width 54 height 30
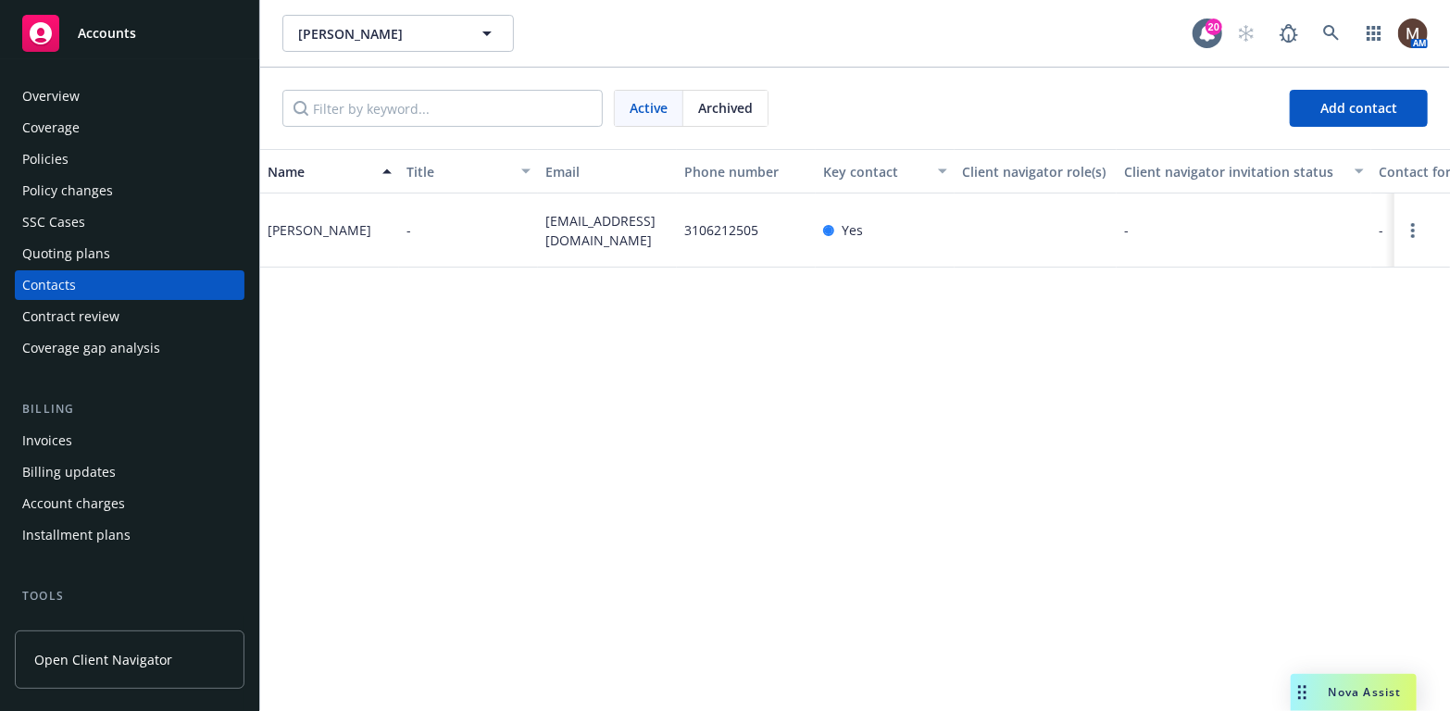
click at [70, 156] on div "Policies" at bounding box center [129, 159] width 215 height 30
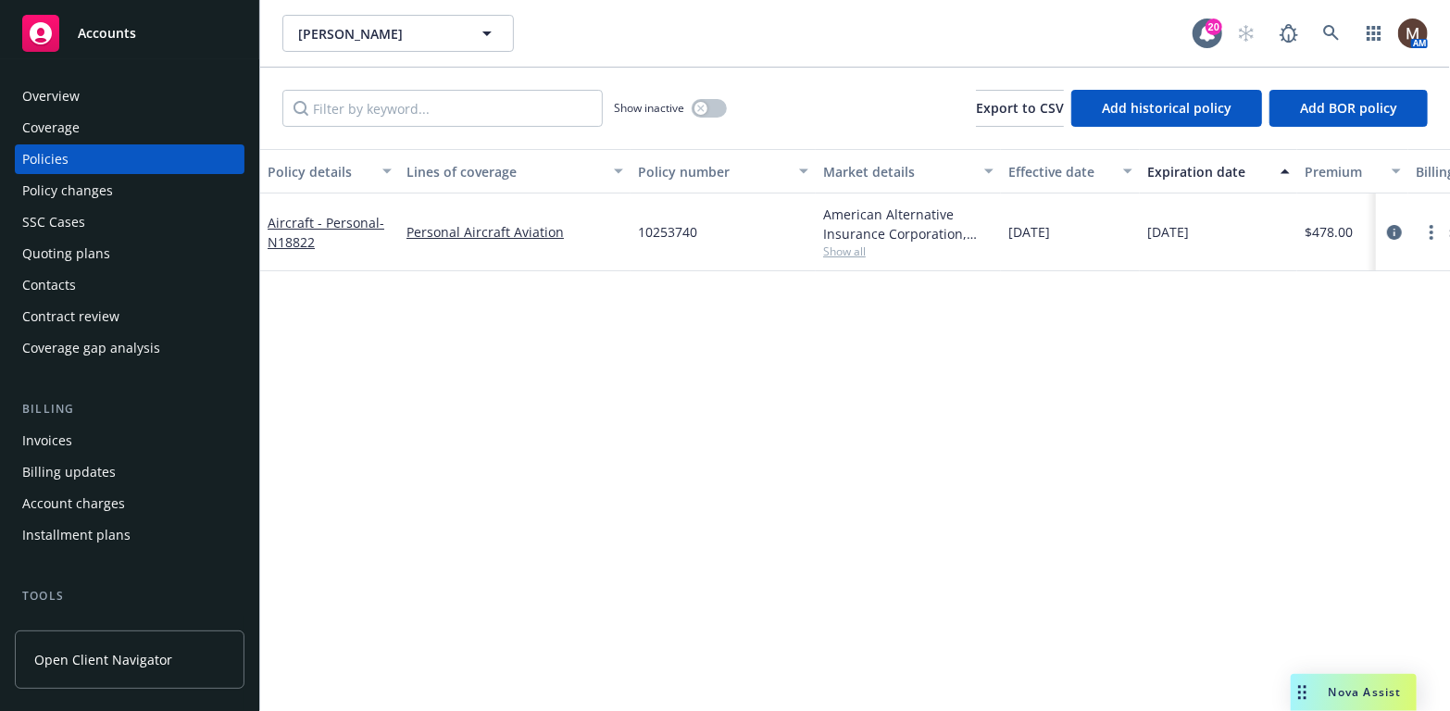
scroll to position [93, 0]
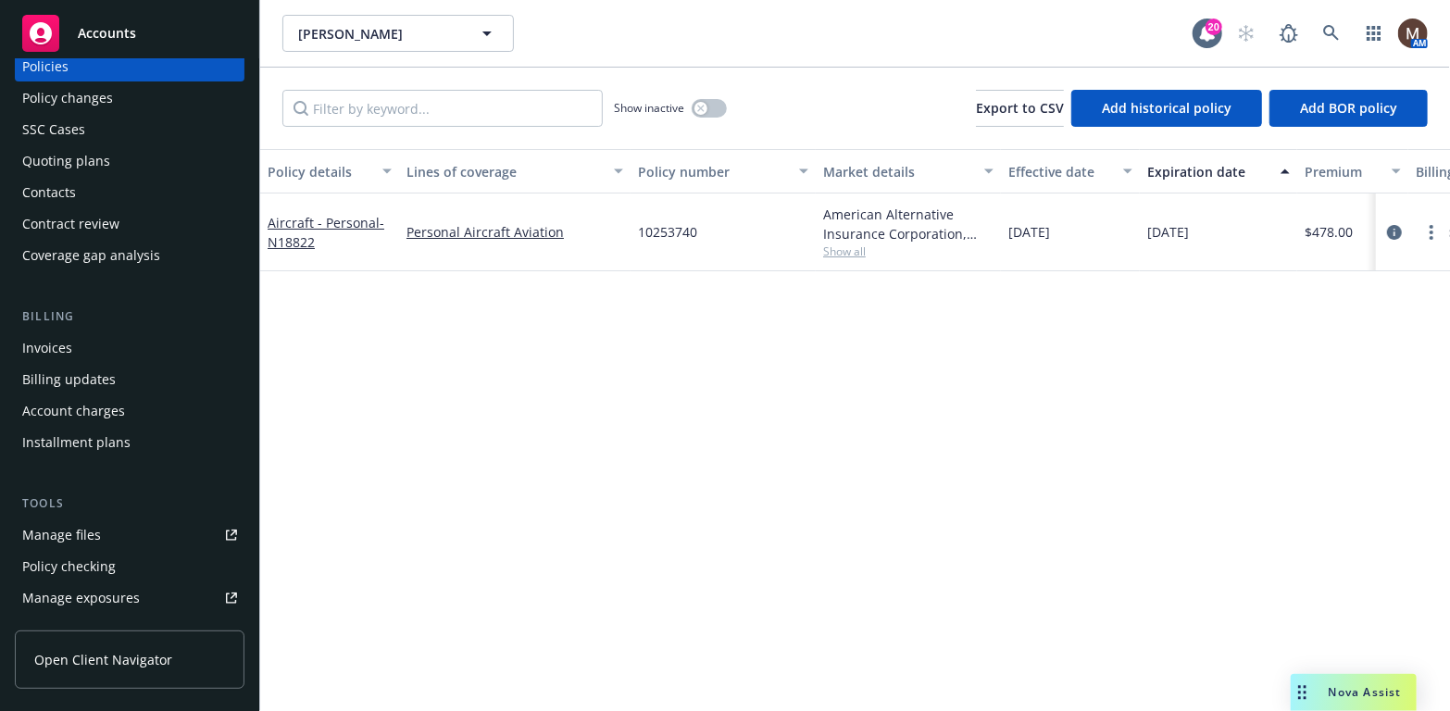
click at [56, 192] on div "Contacts" at bounding box center [49, 193] width 54 height 30
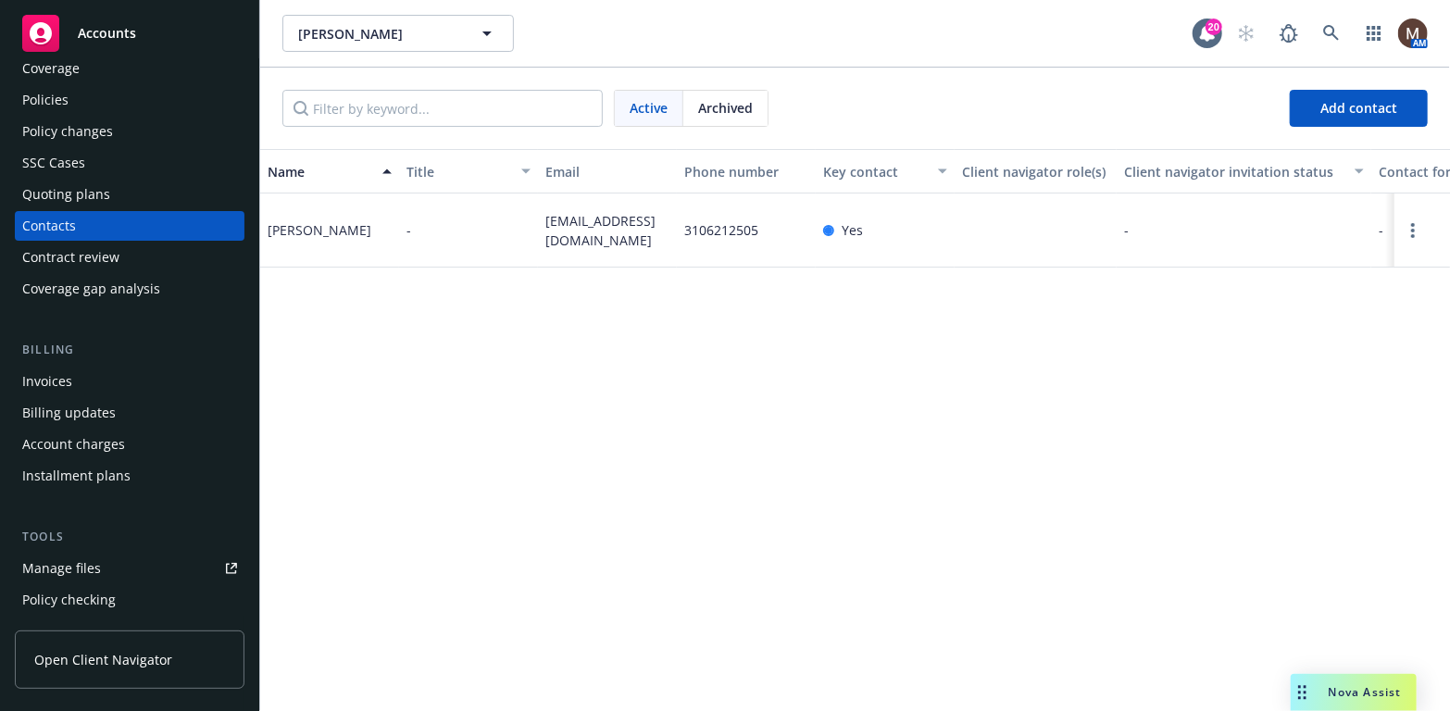
scroll to position [93, 0]
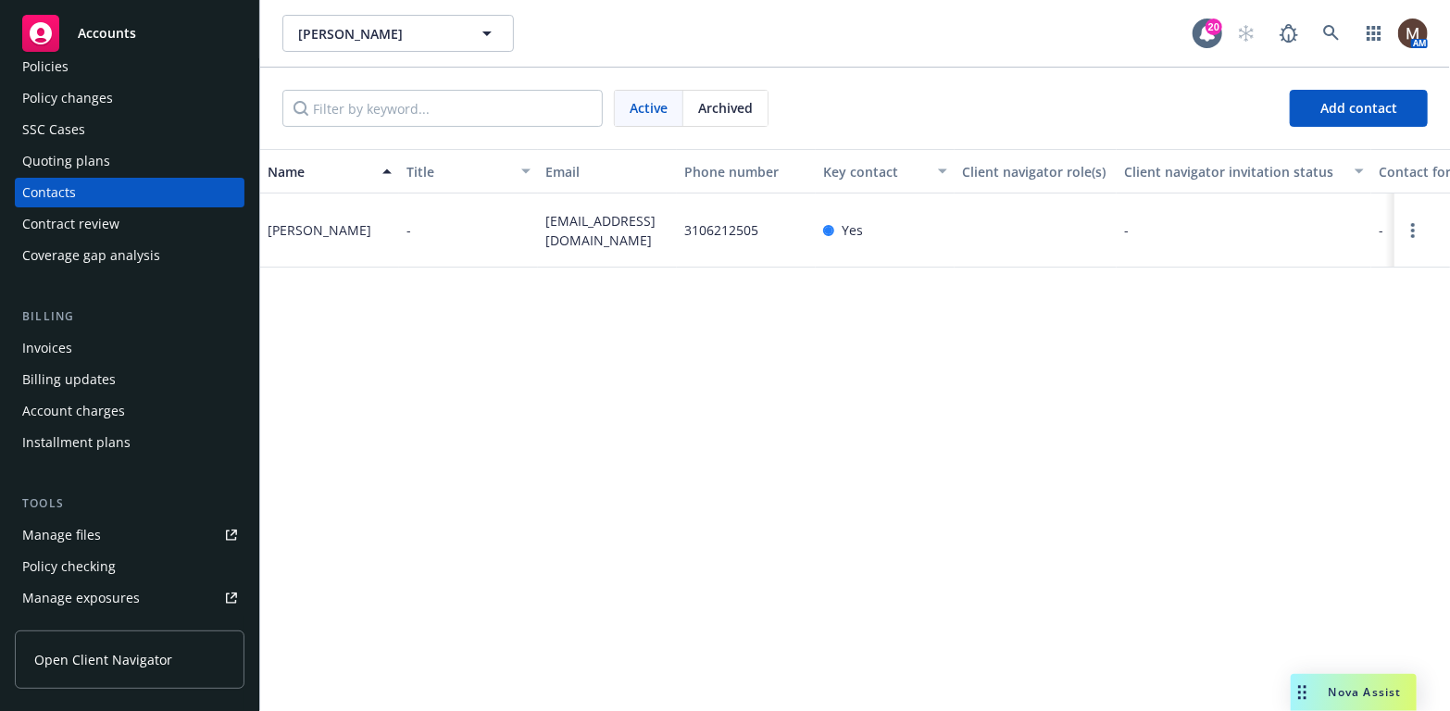
click at [89, 533] on div "Manage files" at bounding box center [61, 535] width 79 height 30
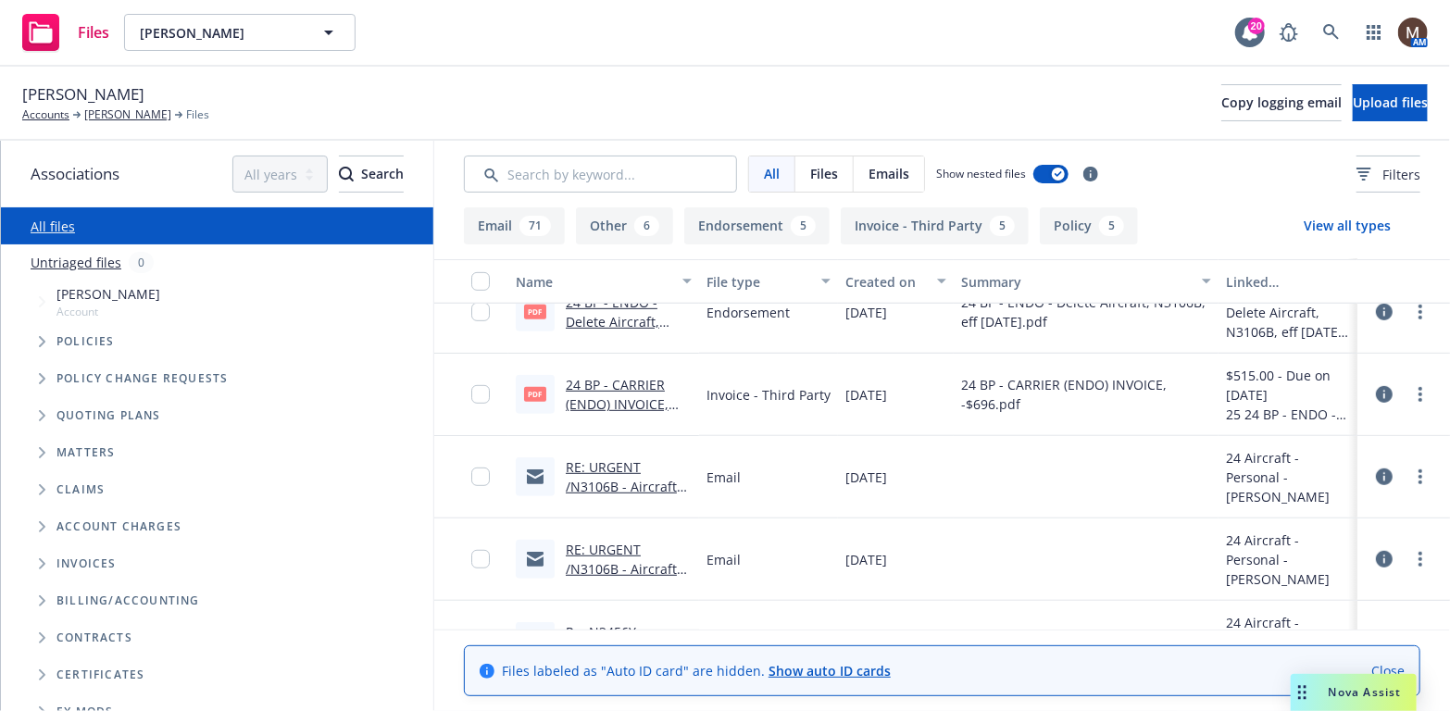
scroll to position [555, 0]
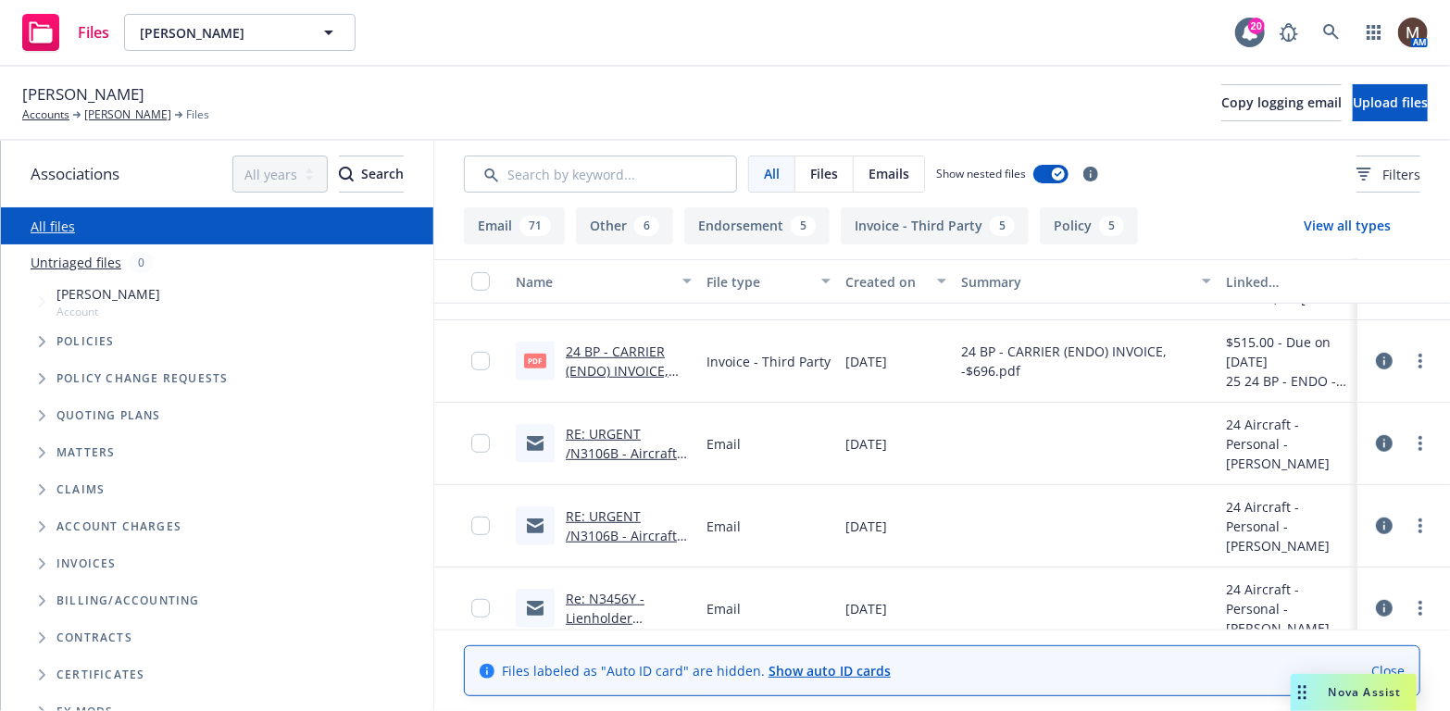
click at [604, 426] on link "RE: URGENT /N3106B - Aircraft Sold / [PERSON_NAME]" at bounding box center [621, 463] width 111 height 76
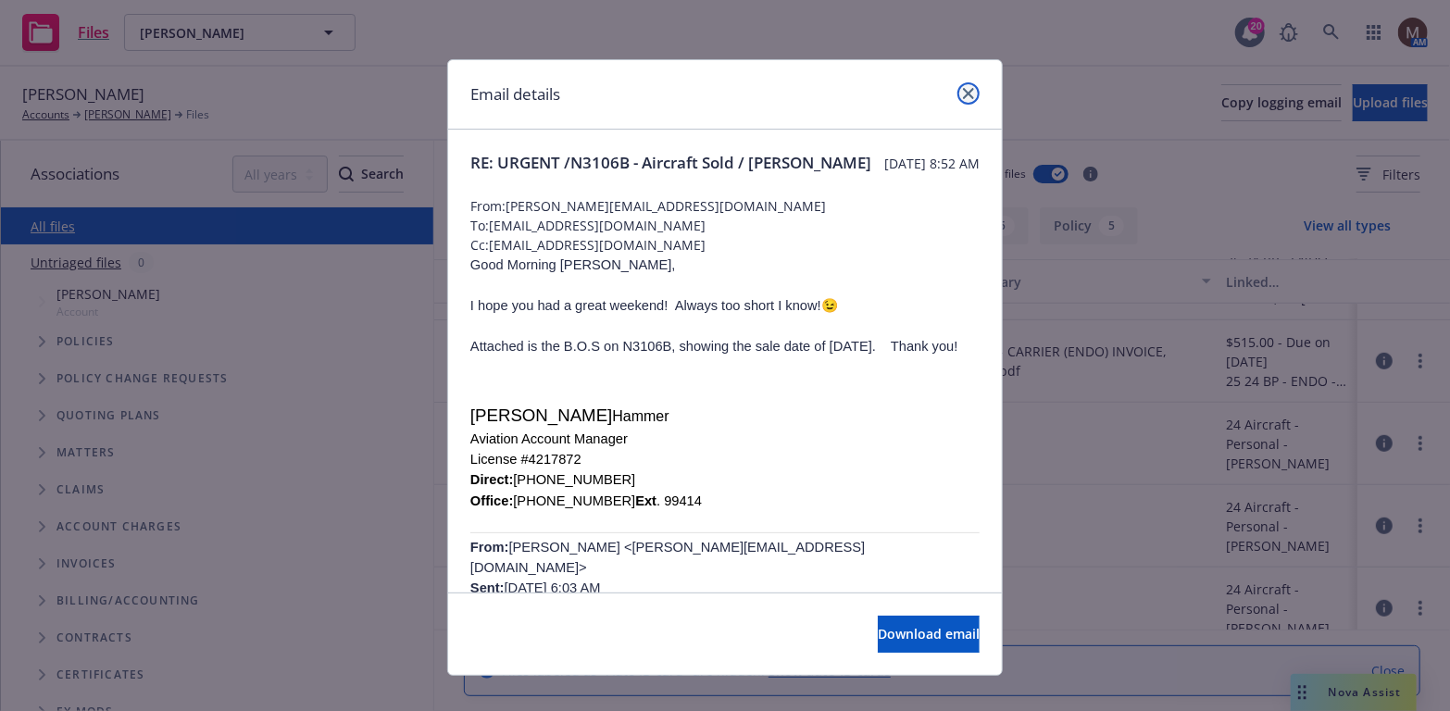
click at [964, 88] on icon "close" at bounding box center [968, 93] width 11 height 11
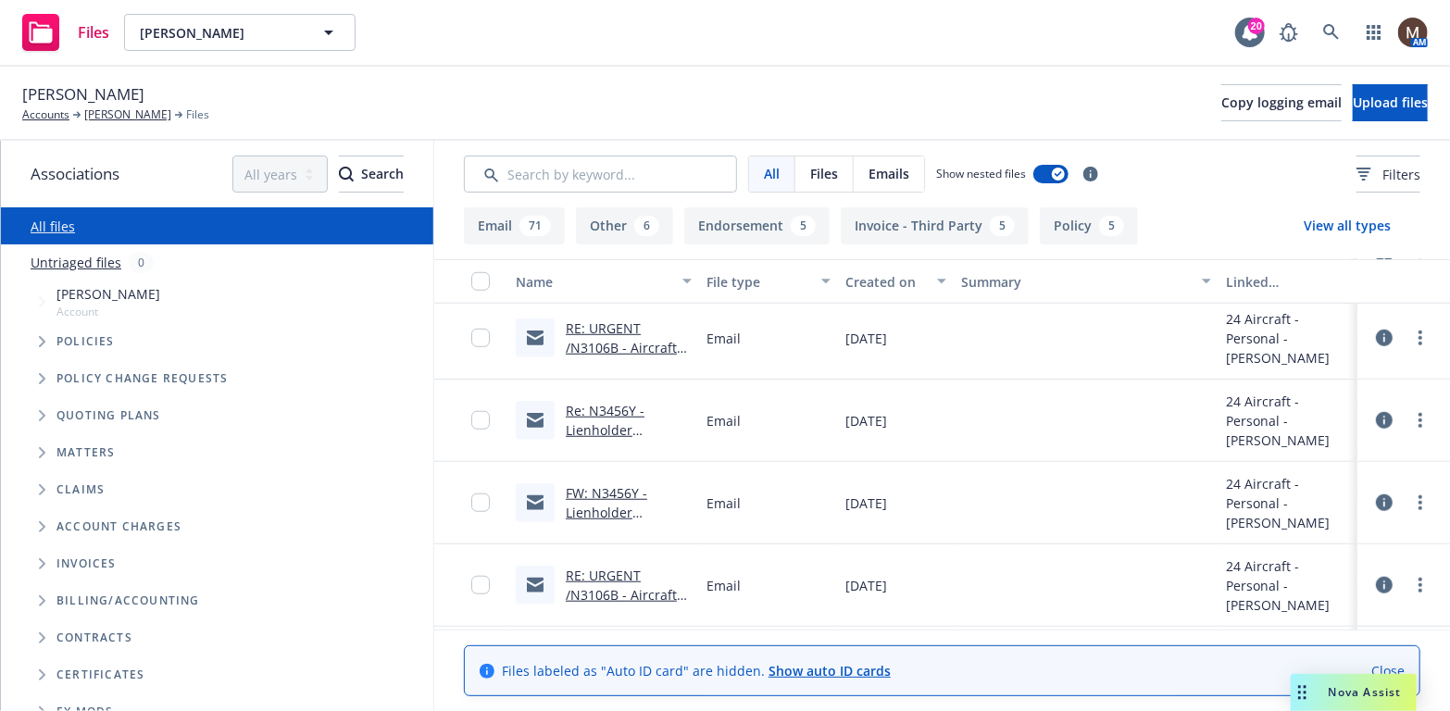
scroll to position [833, 0]
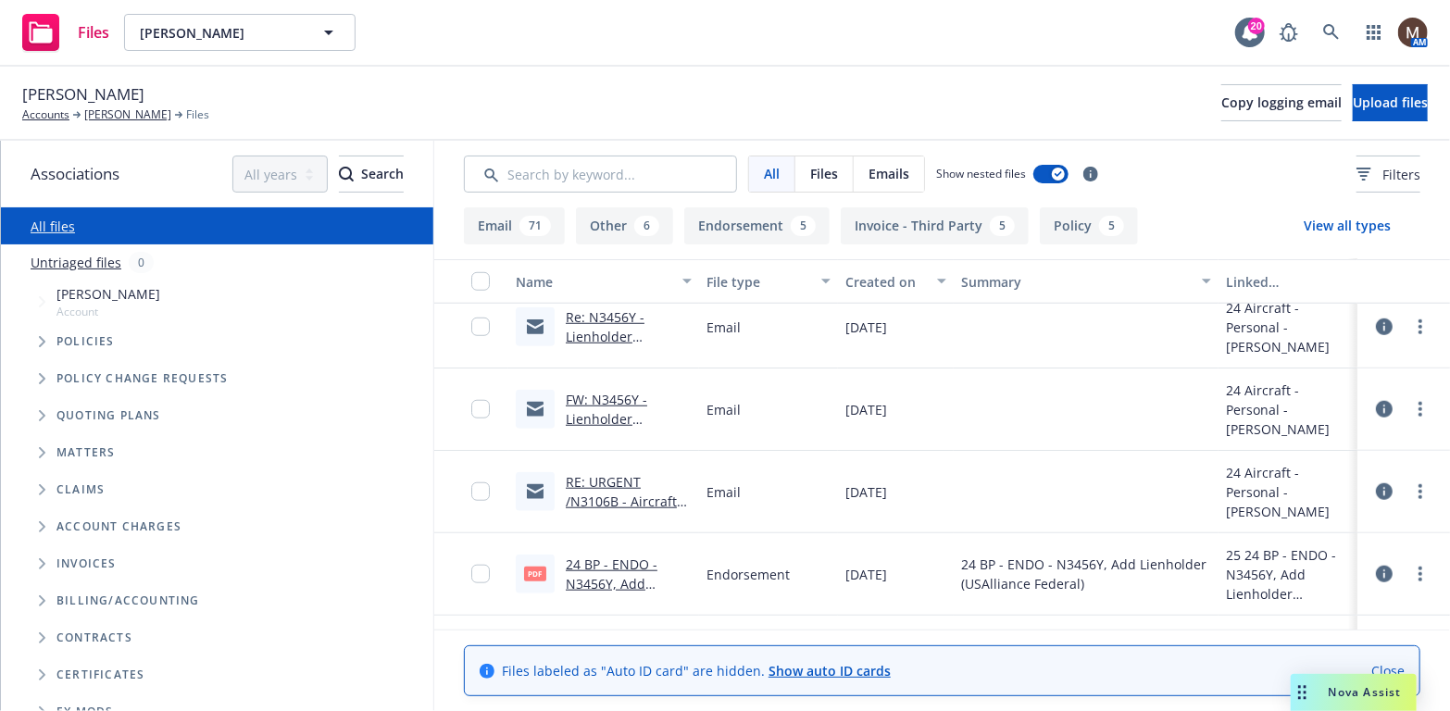
click at [607, 474] on link "RE: URGENT /N3106B - Aircraft Sold / [PERSON_NAME]" at bounding box center [621, 511] width 111 height 76
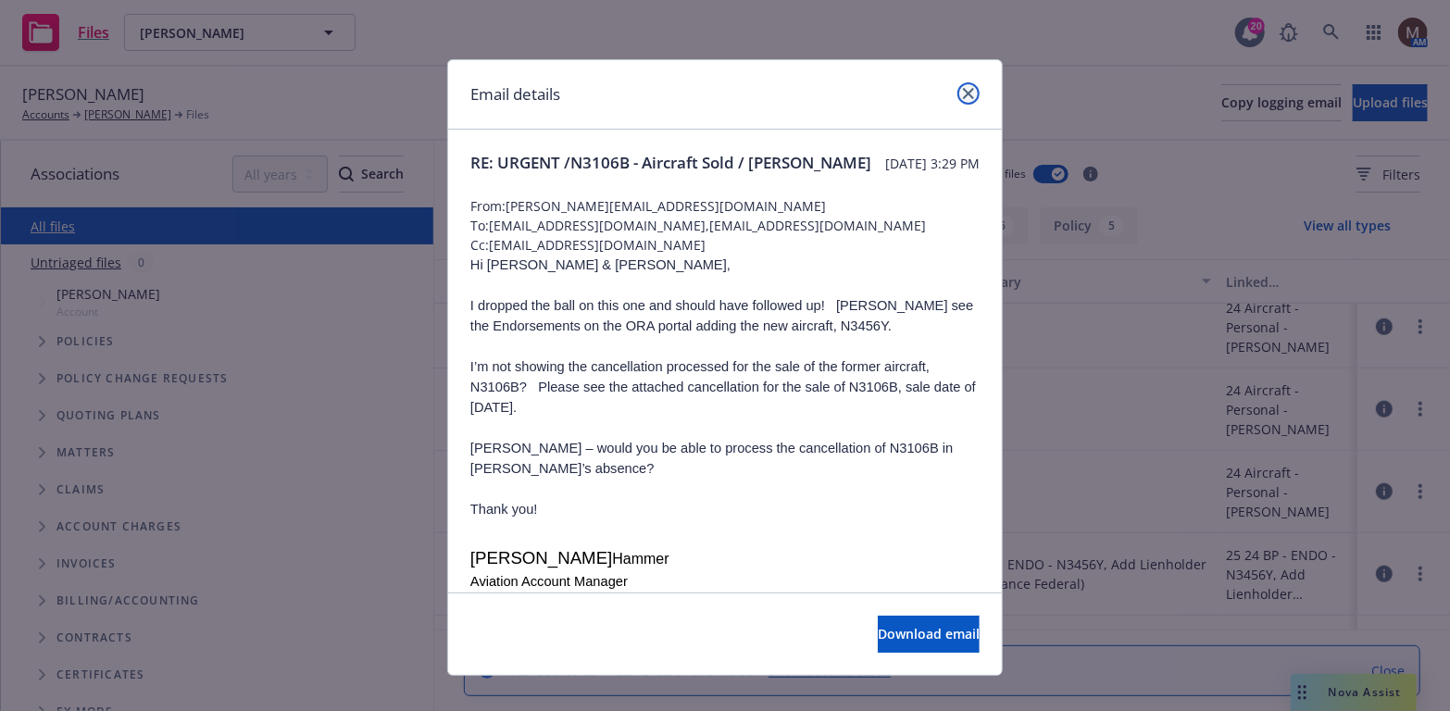
click at [964, 88] on icon "close" at bounding box center [968, 93] width 11 height 11
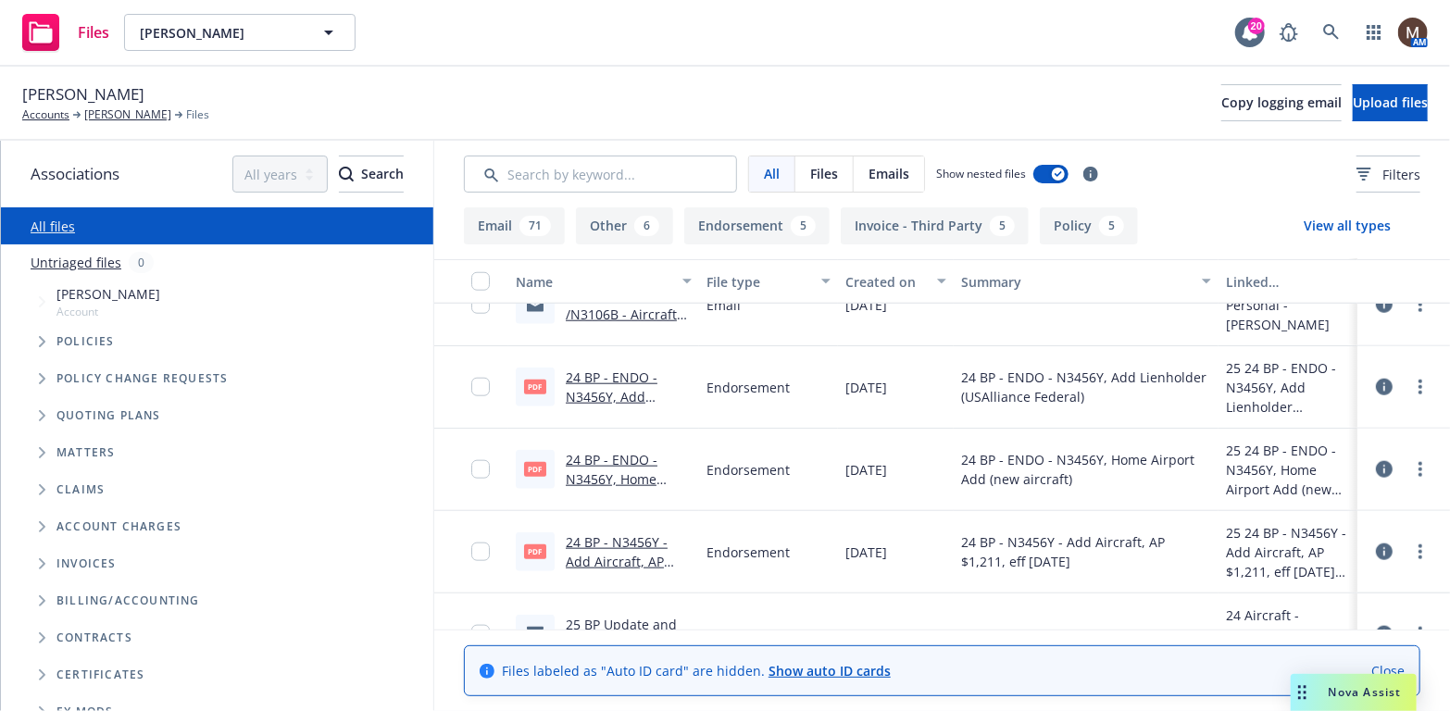
scroll to position [1111, 0]
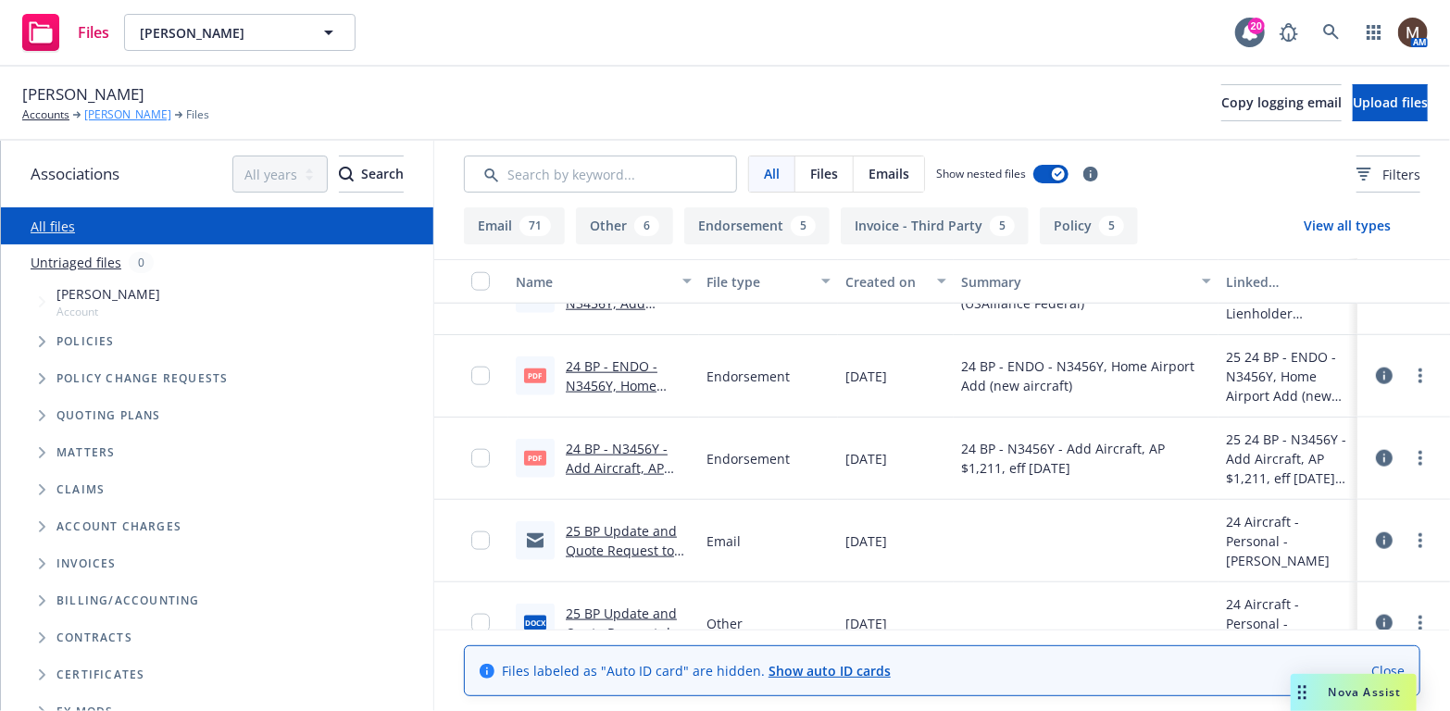
click at [137, 107] on link "[PERSON_NAME]" at bounding box center [127, 114] width 87 height 17
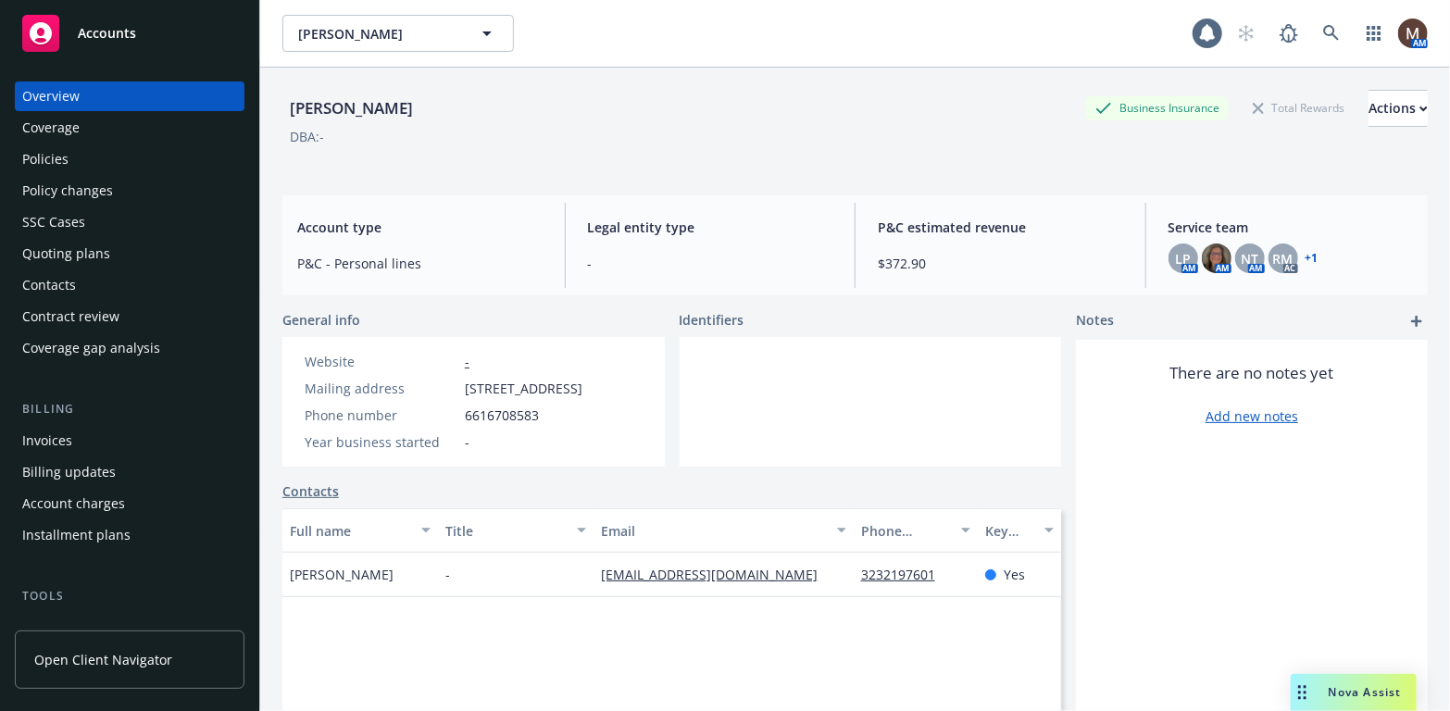
click at [65, 431] on div "Invoices" at bounding box center [47, 441] width 50 height 30
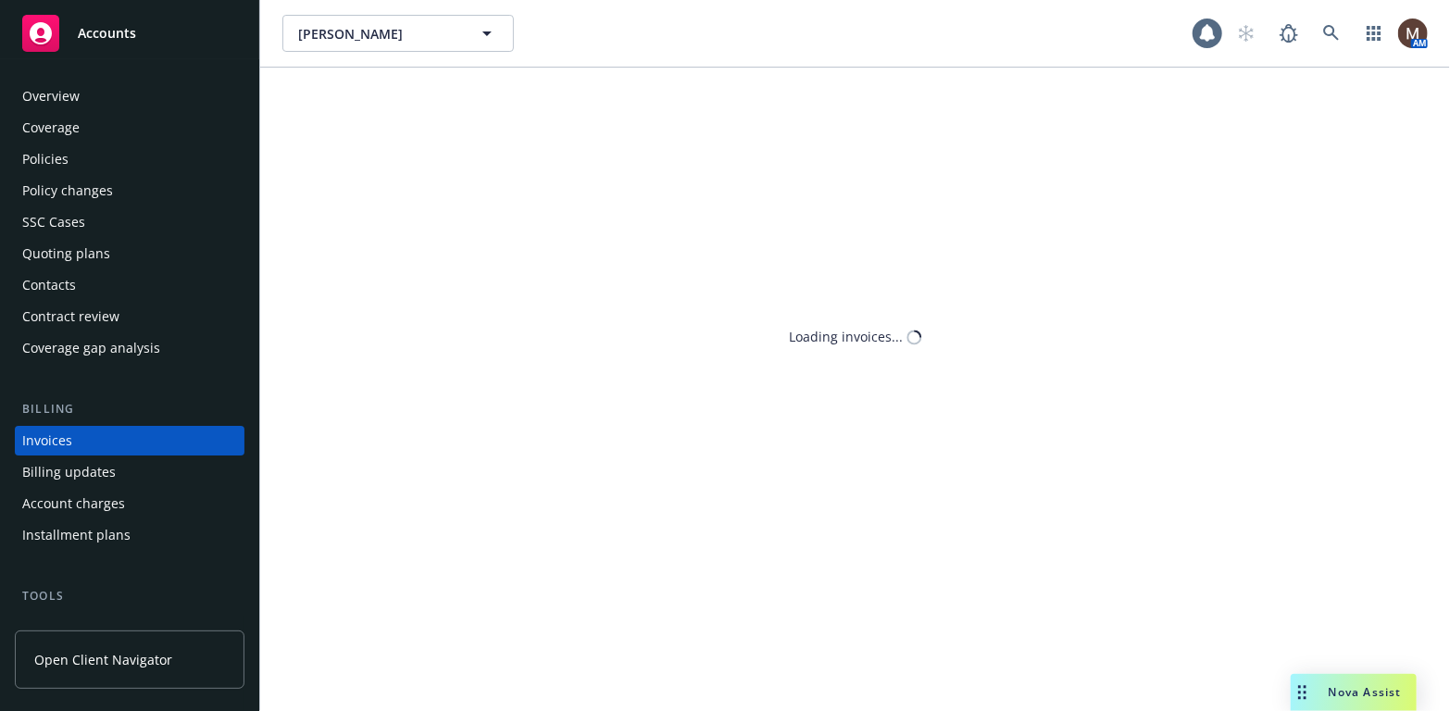
scroll to position [55, 0]
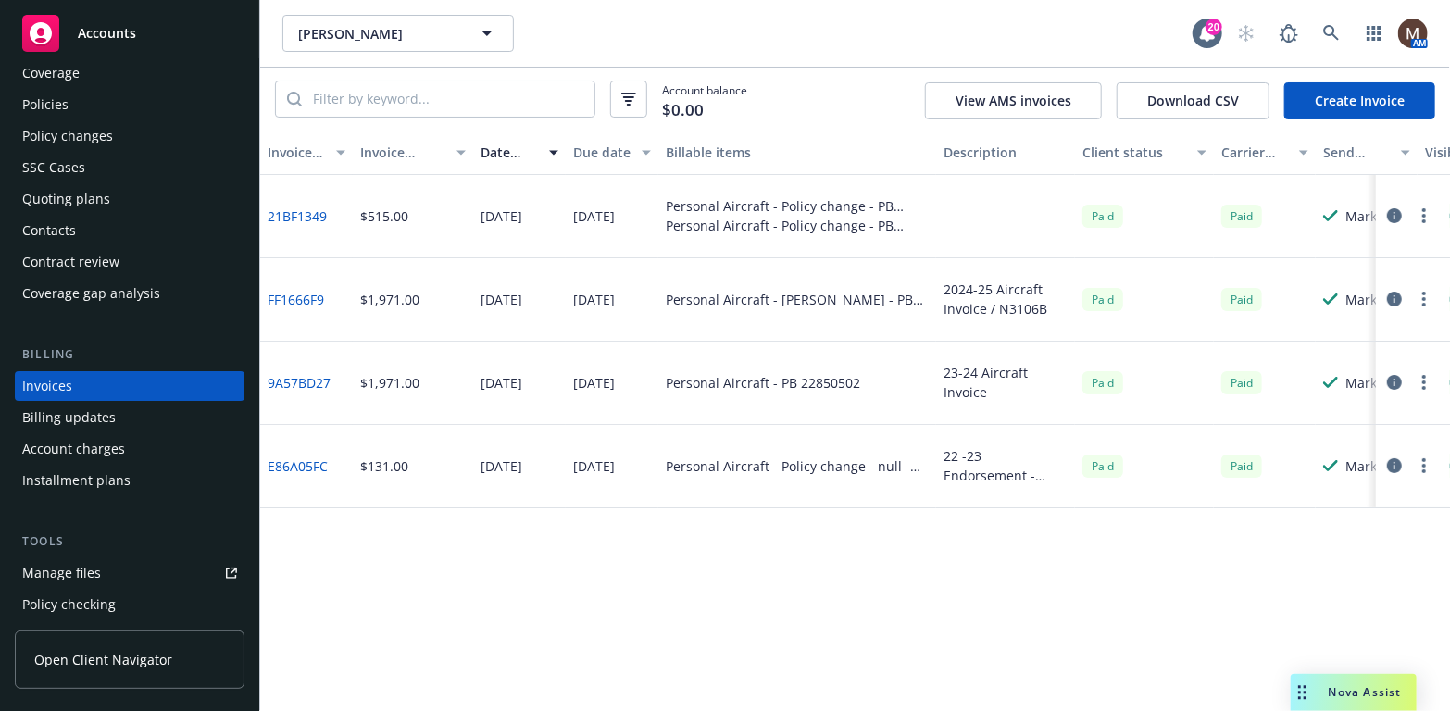
click at [312, 214] on link "21BF1349" at bounding box center [297, 215] width 59 height 19
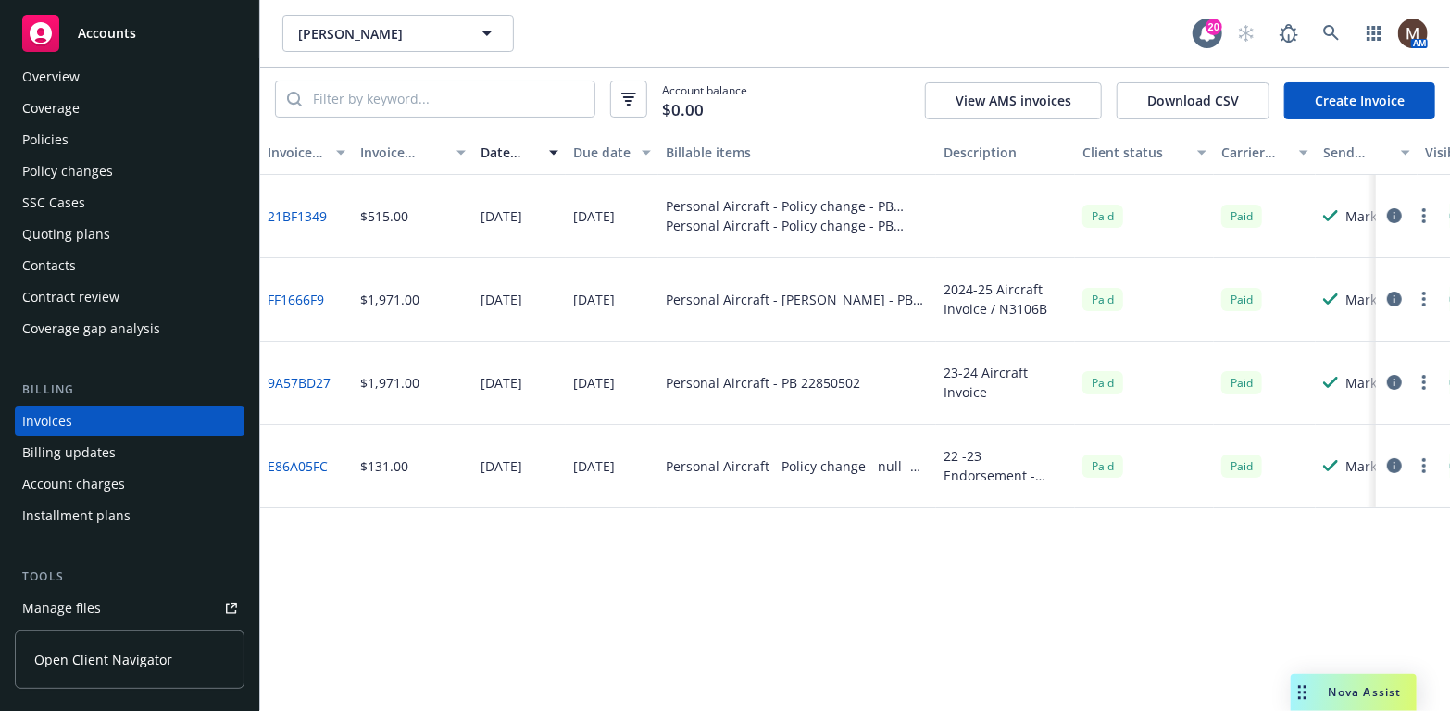
scroll to position [0, 0]
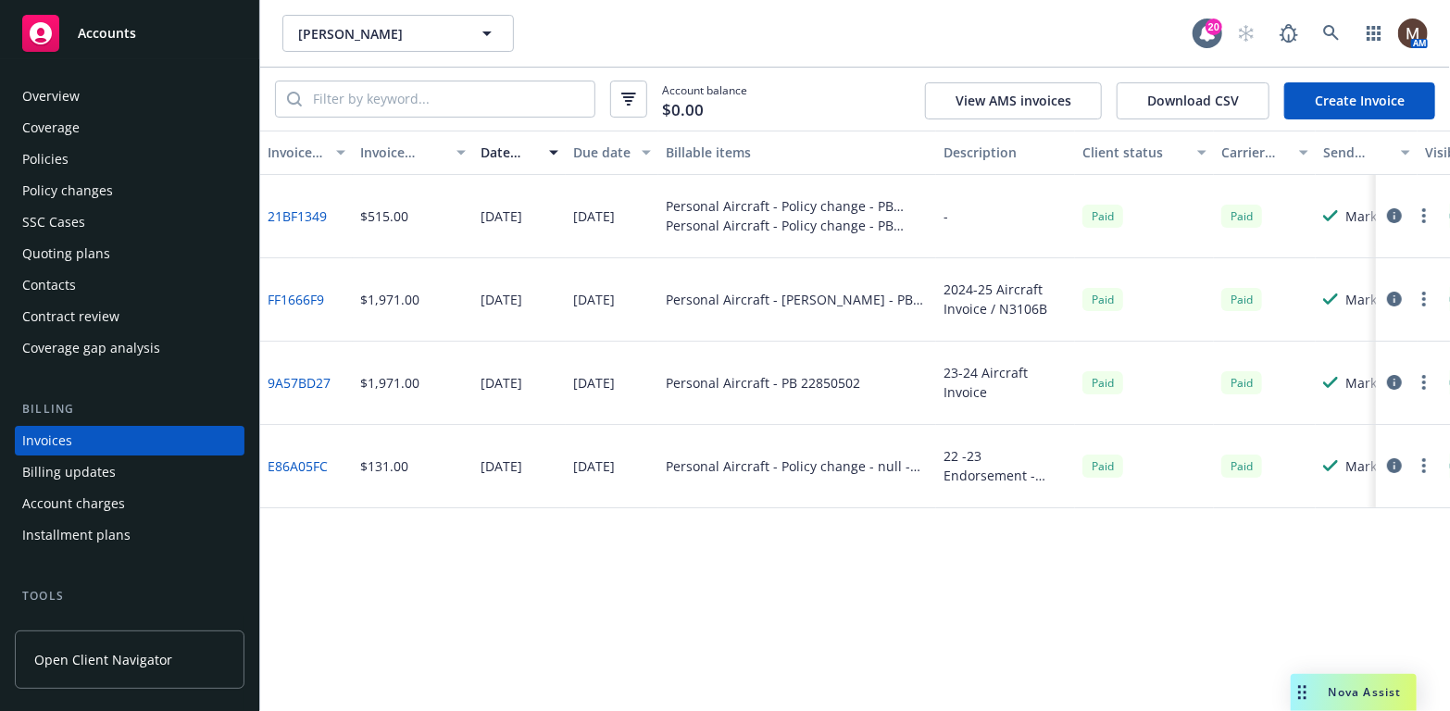
click at [68, 147] on div "Policies" at bounding box center [129, 159] width 215 height 30
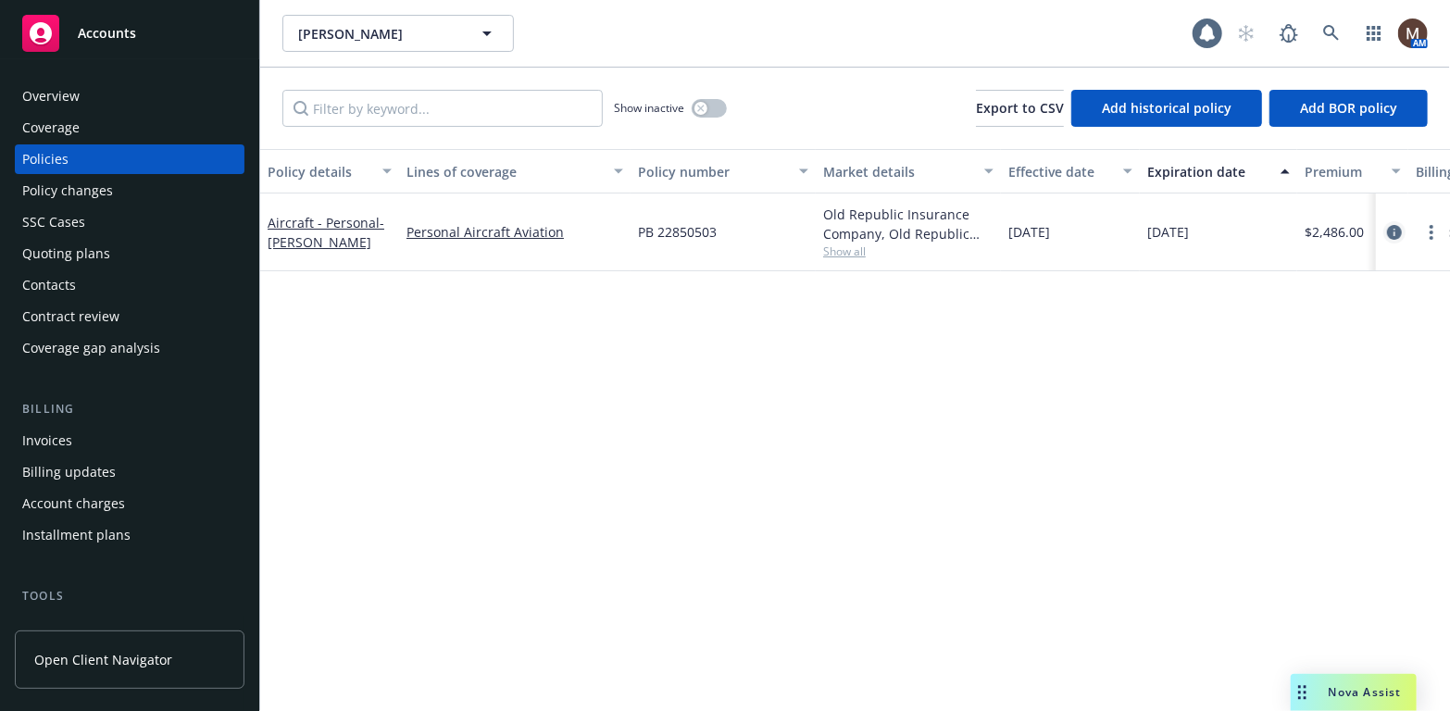
click at [1394, 226] on icon "circleInformation" at bounding box center [1394, 232] width 15 height 15
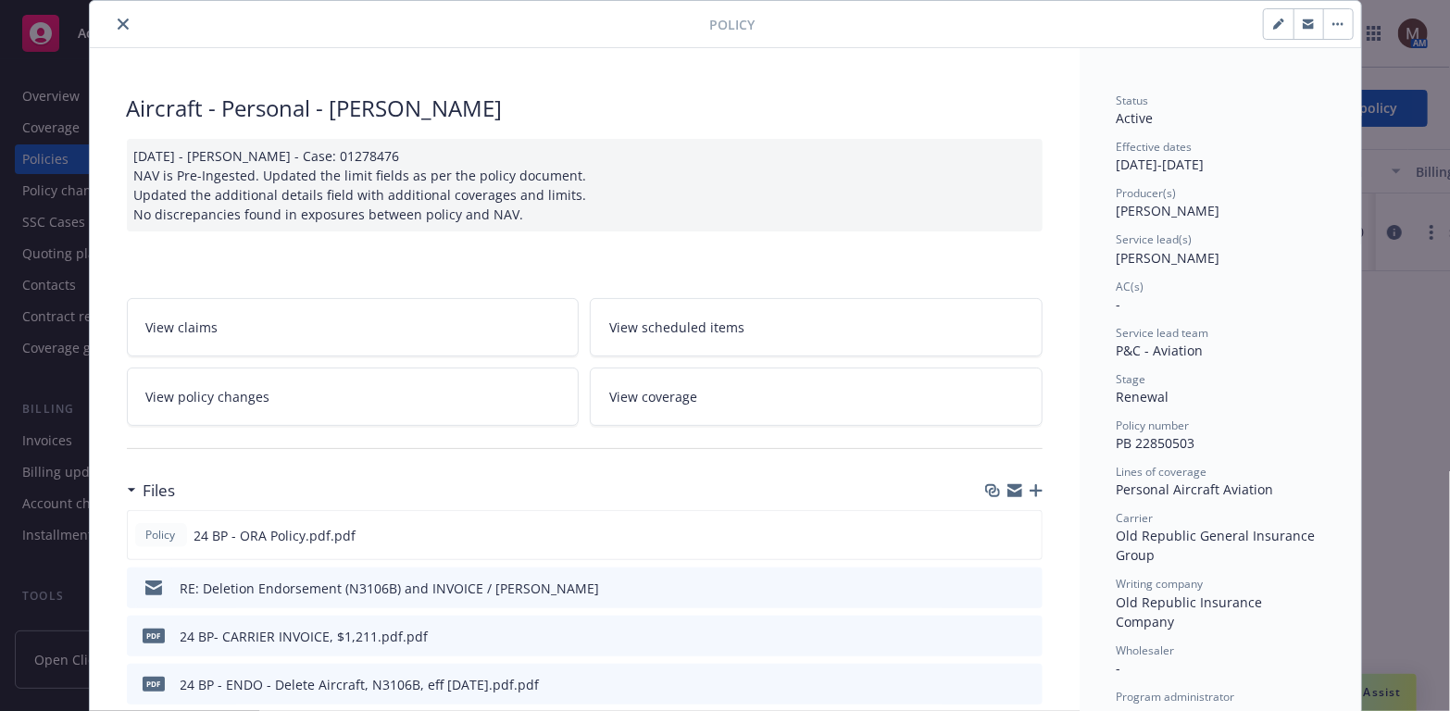
scroll to position [93, 0]
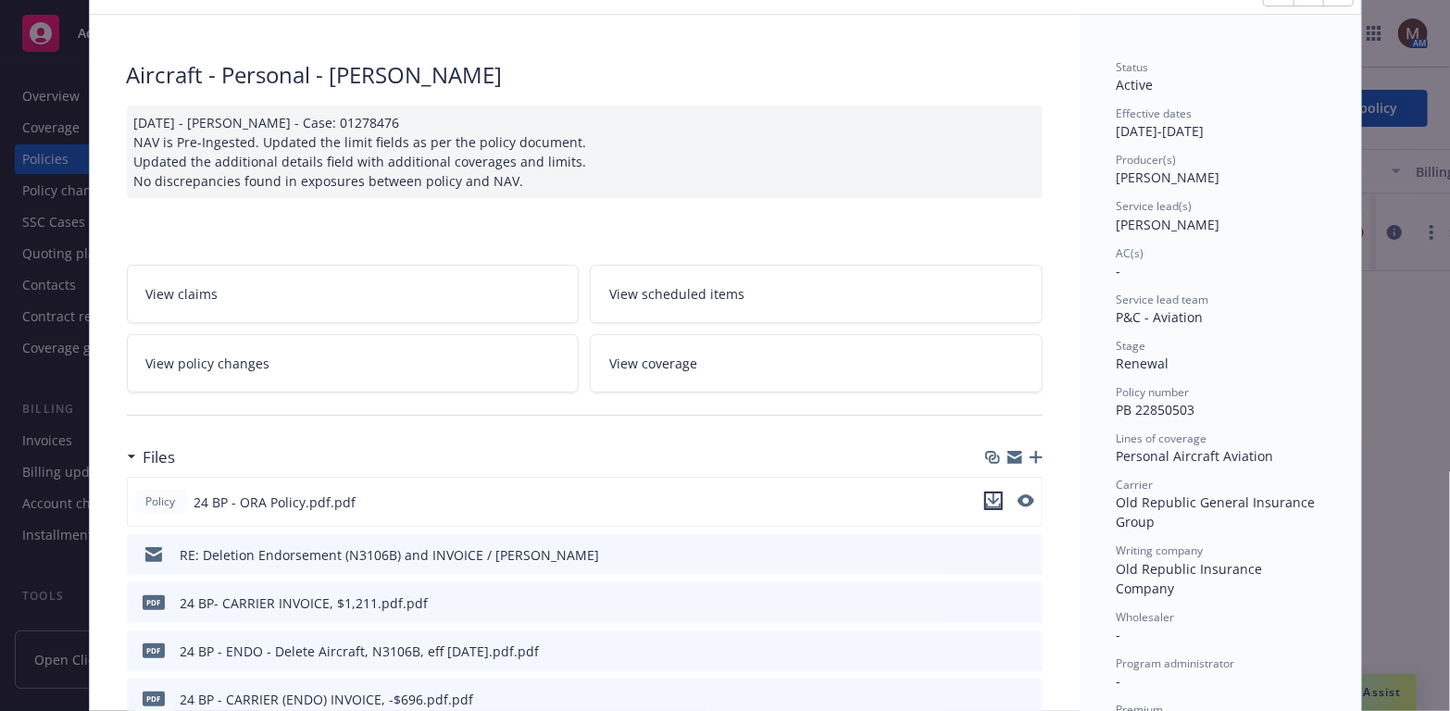
click at [987, 493] on icon "download file" at bounding box center [993, 500] width 15 height 15
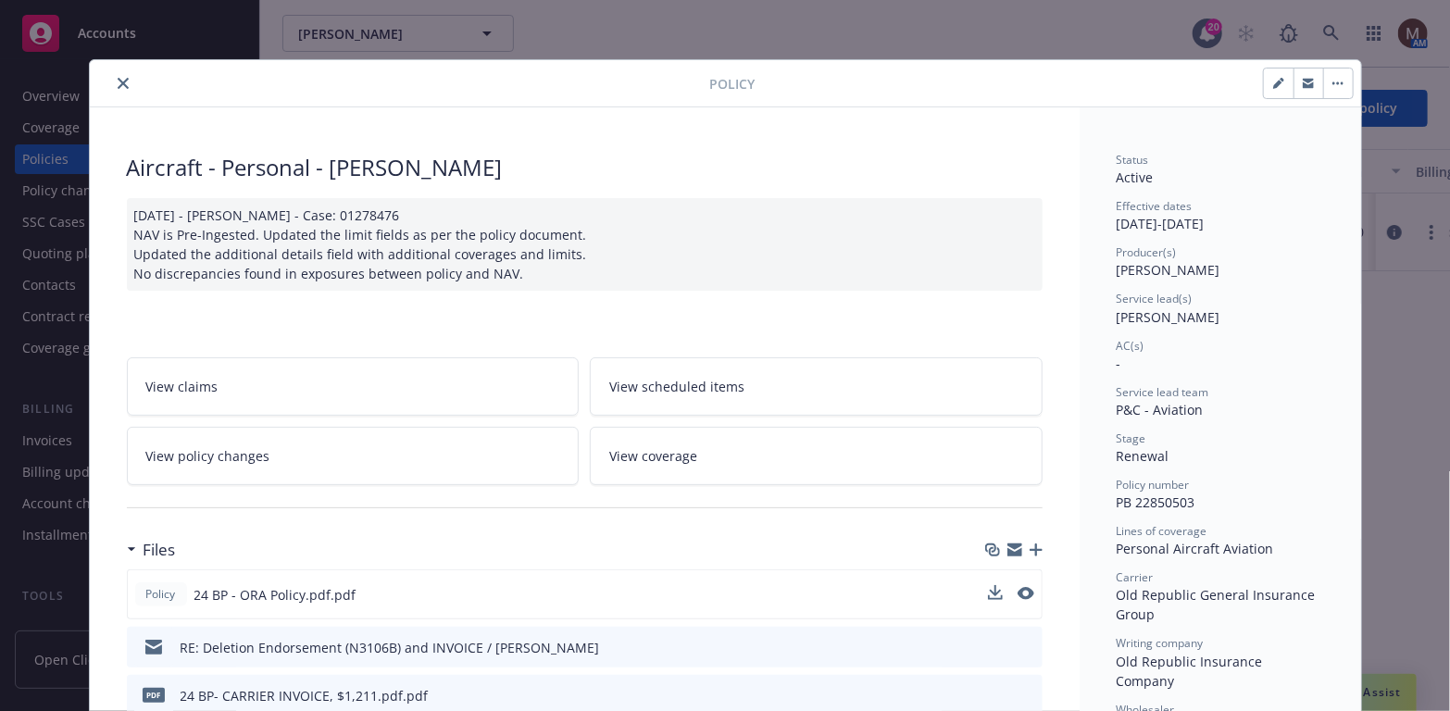
drag, startPoint x: 115, startPoint y: 80, endPoint x: 114, endPoint y: 99, distance: 19.5
click at [118, 80] on icon "close" at bounding box center [123, 83] width 11 height 11
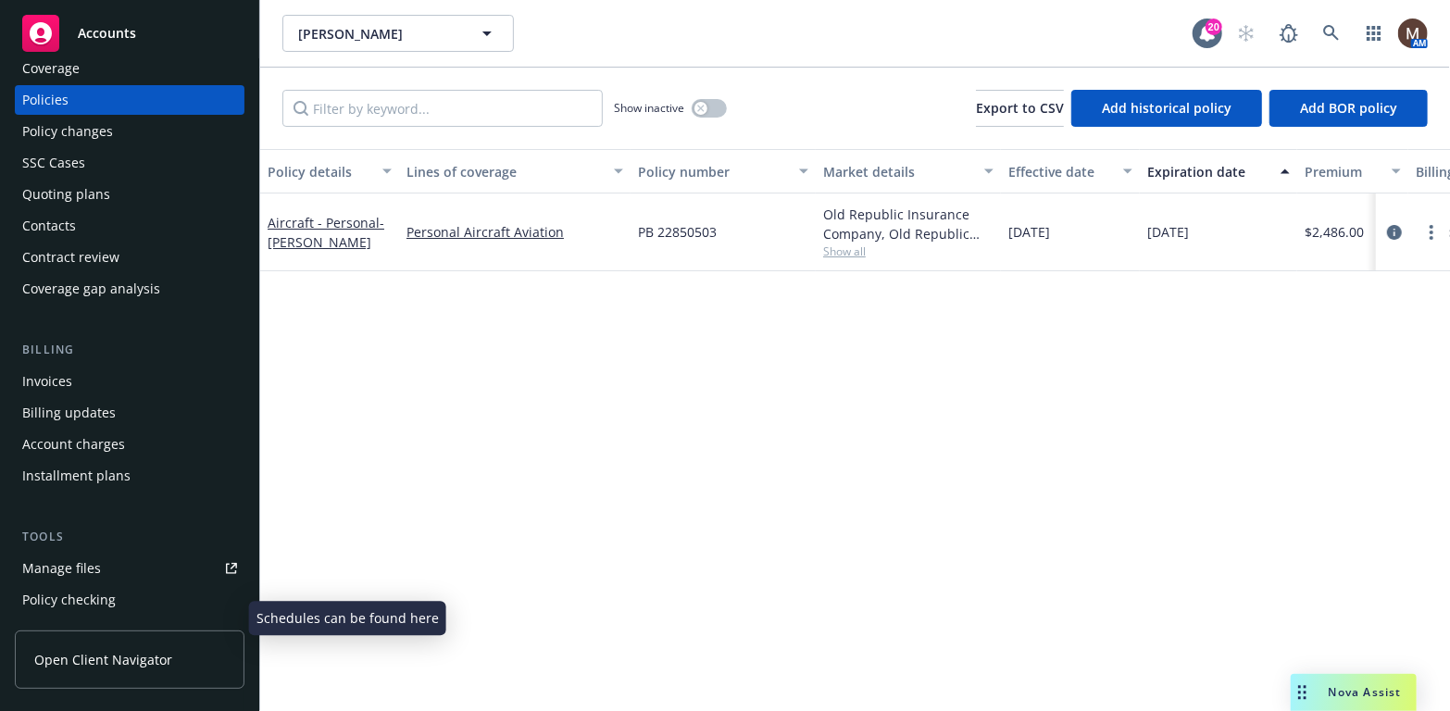
scroll to position [93, 0]
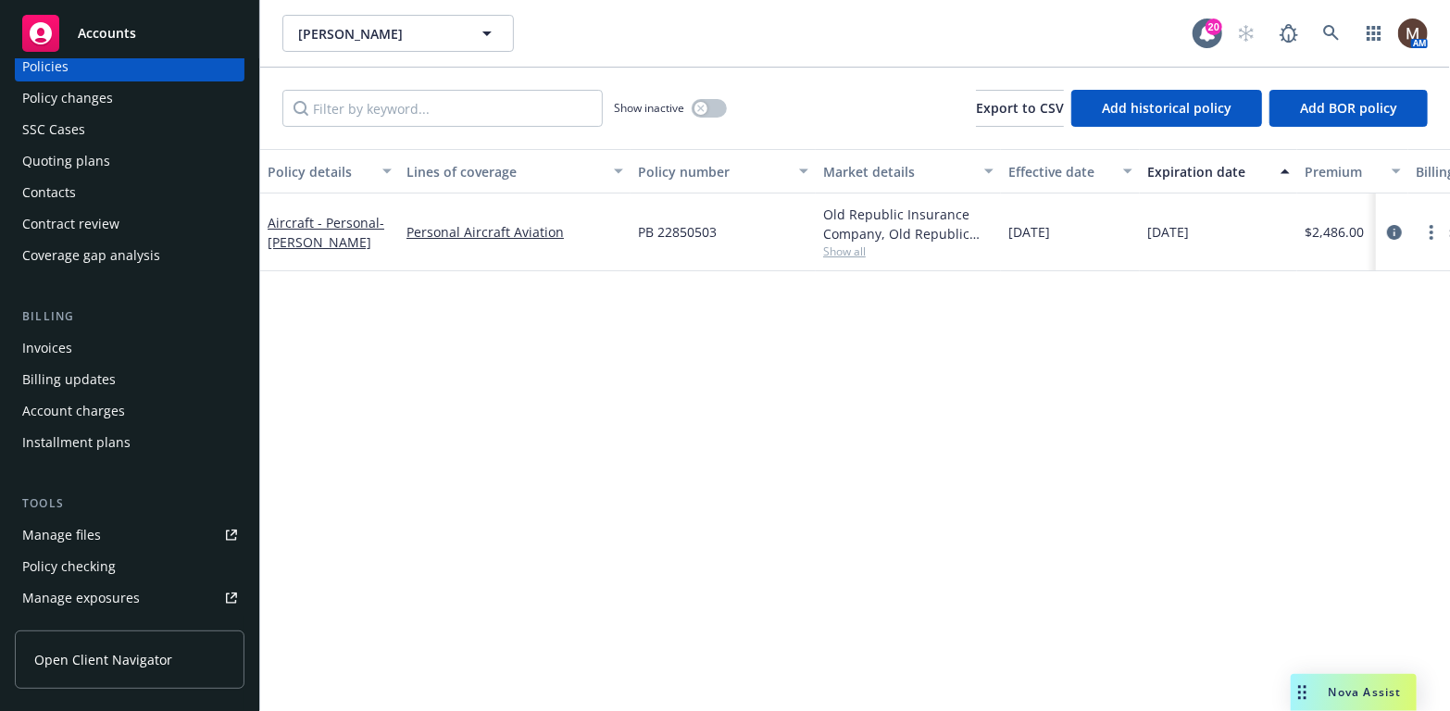
click at [121, 537] on link "Manage files" at bounding box center [130, 535] width 230 height 30
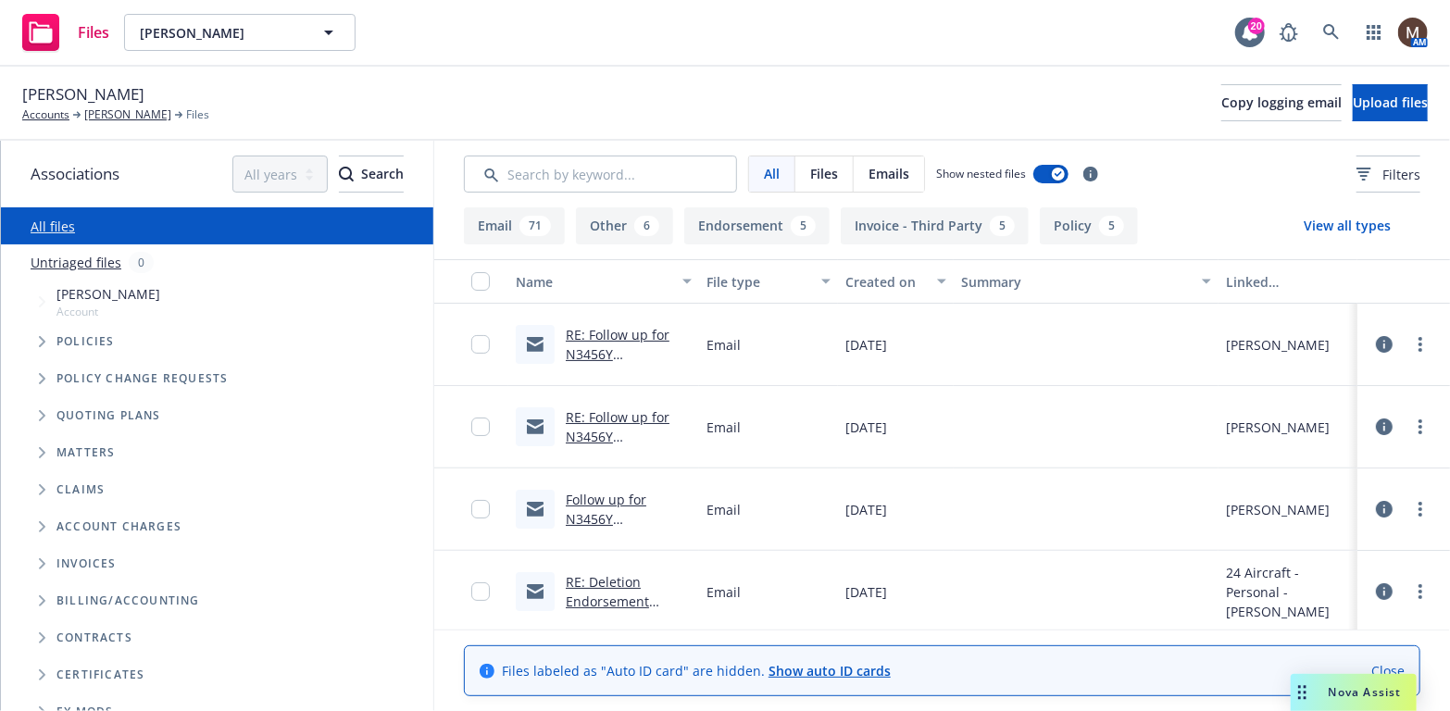
click at [600, 576] on link "RE: Deletion Endorsement (N3106B) and INVOICE / [PERSON_NAME]" at bounding box center [618, 620] width 104 height 95
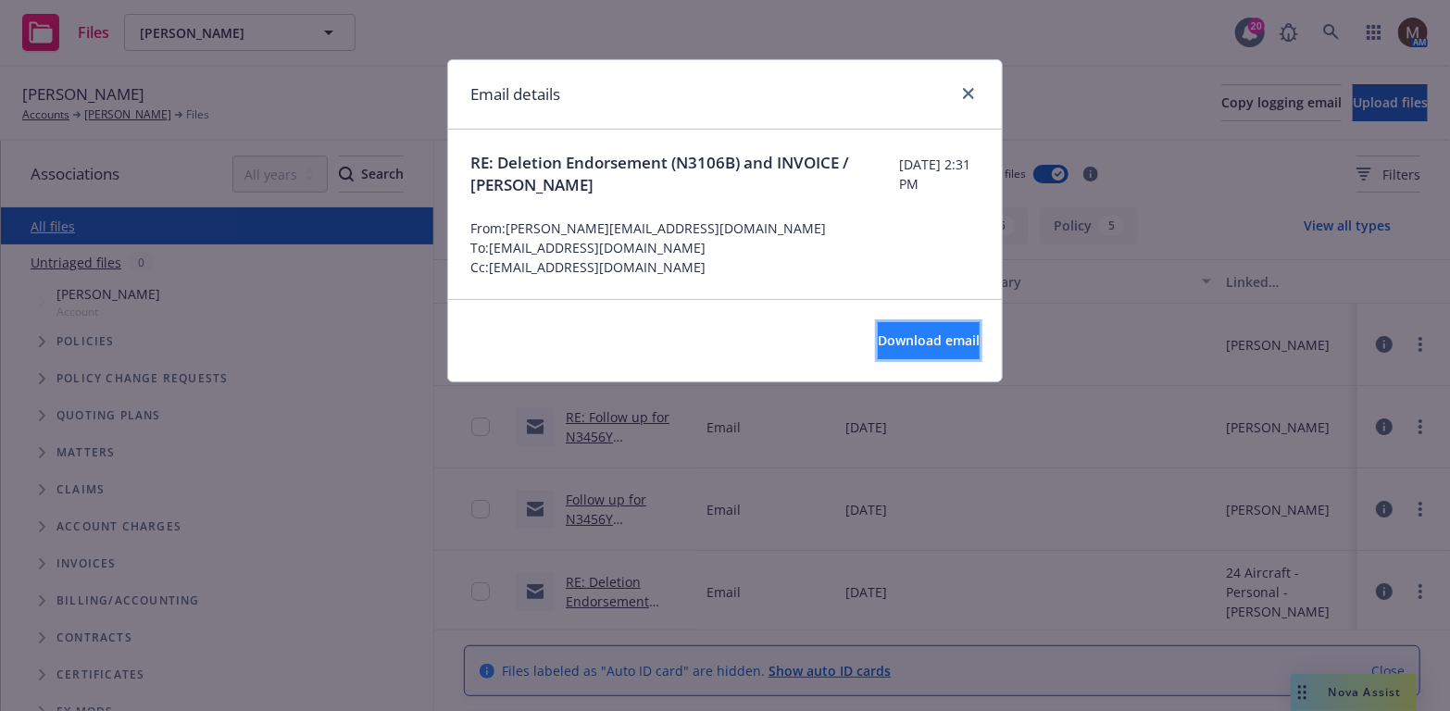
click at [903, 332] on span "Download email" at bounding box center [929, 340] width 102 height 18
click at [971, 89] on icon "close" at bounding box center [968, 93] width 11 height 11
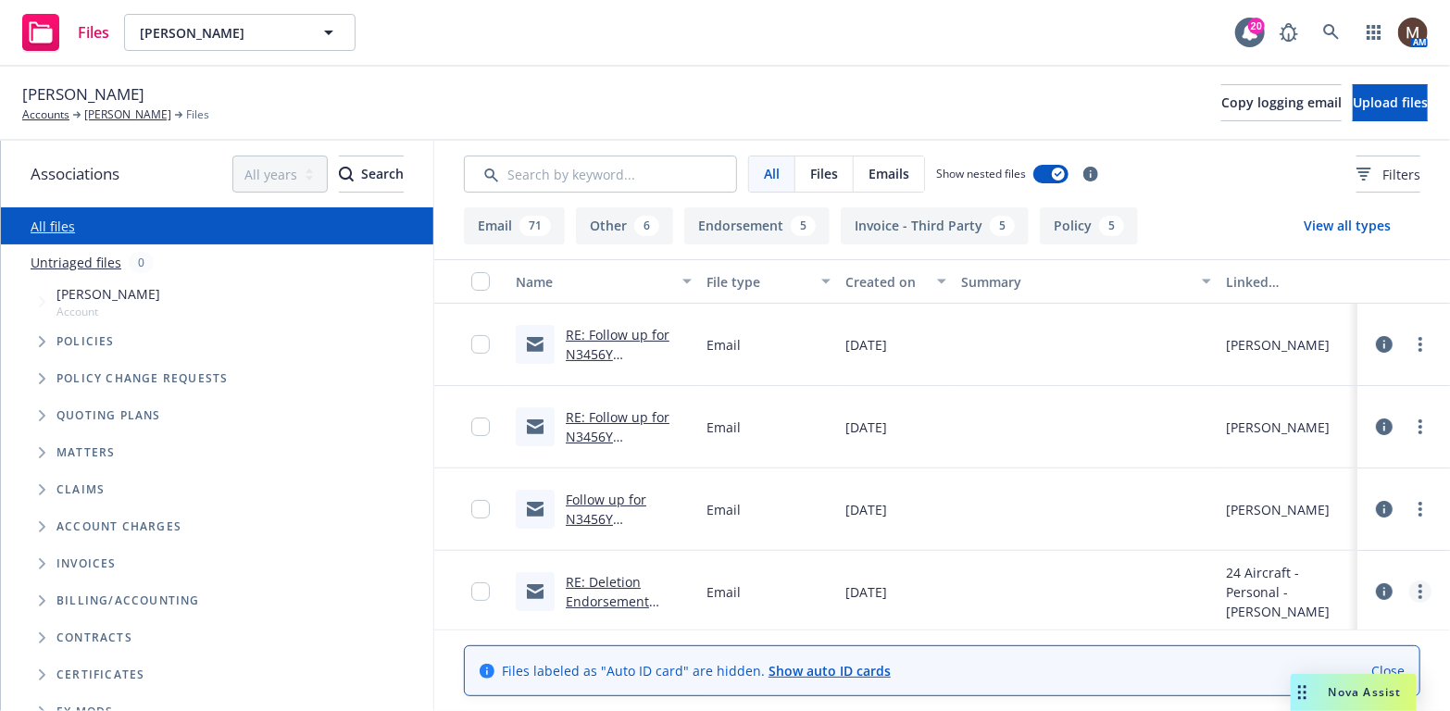
click at [1409, 585] on link "more" at bounding box center [1420, 591] width 22 height 22
click at [1327, 566] on link "Update associations" at bounding box center [1338, 567] width 184 height 37
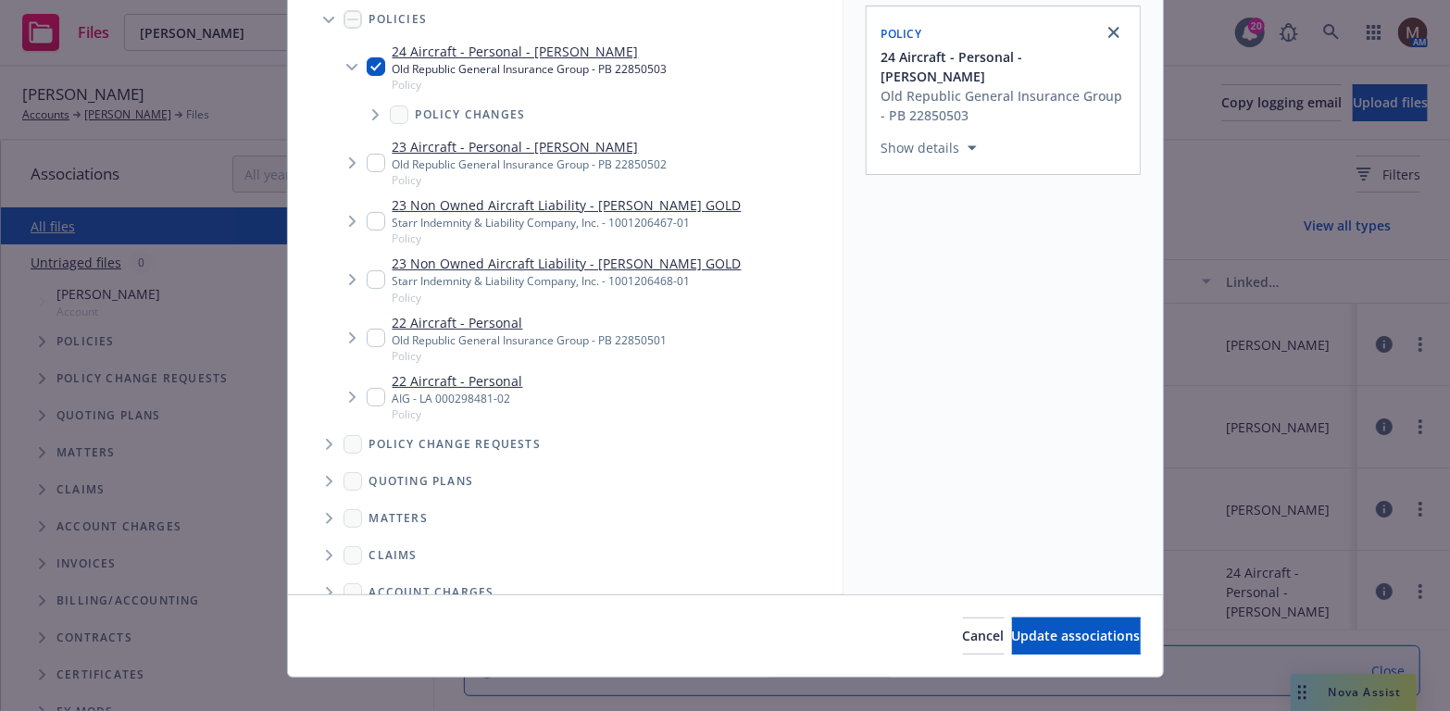
scroll to position [185, 0]
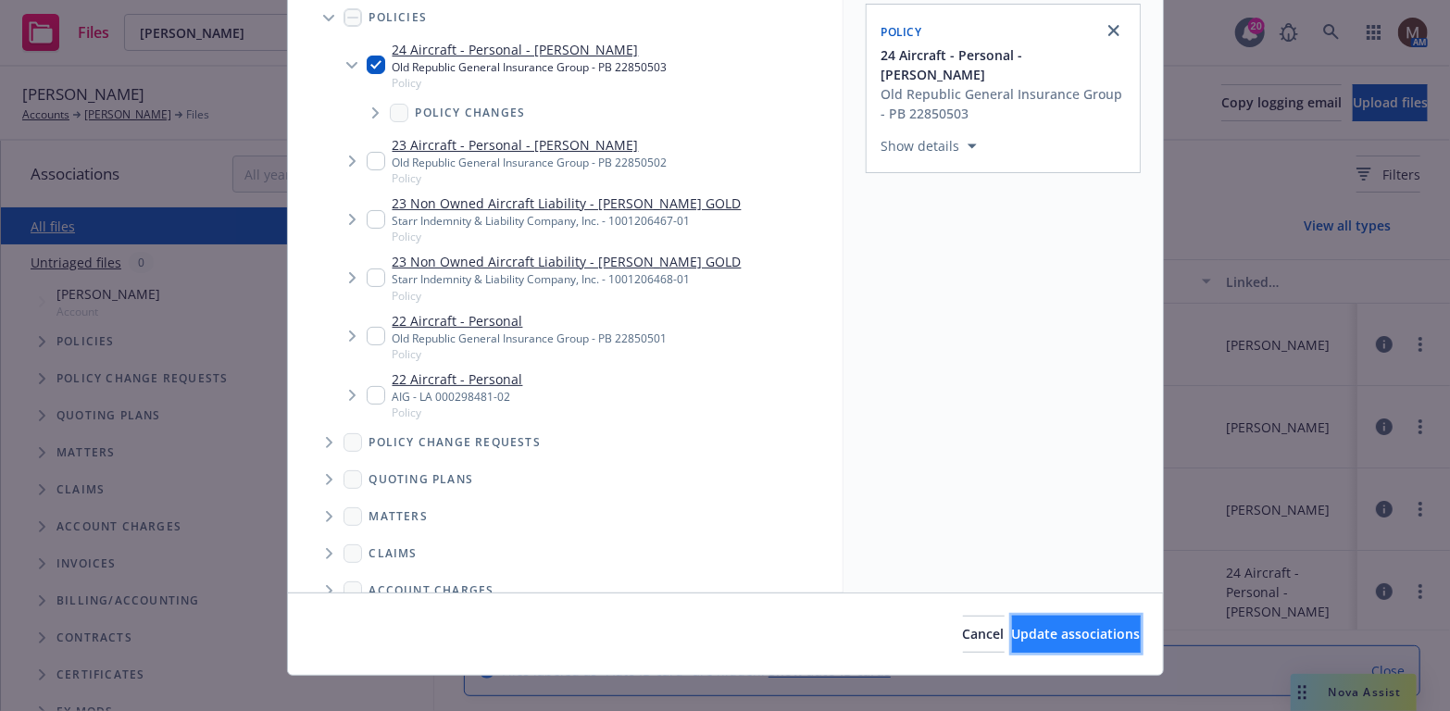
click at [1052, 637] on span "Update associations" at bounding box center [1076, 634] width 129 height 18
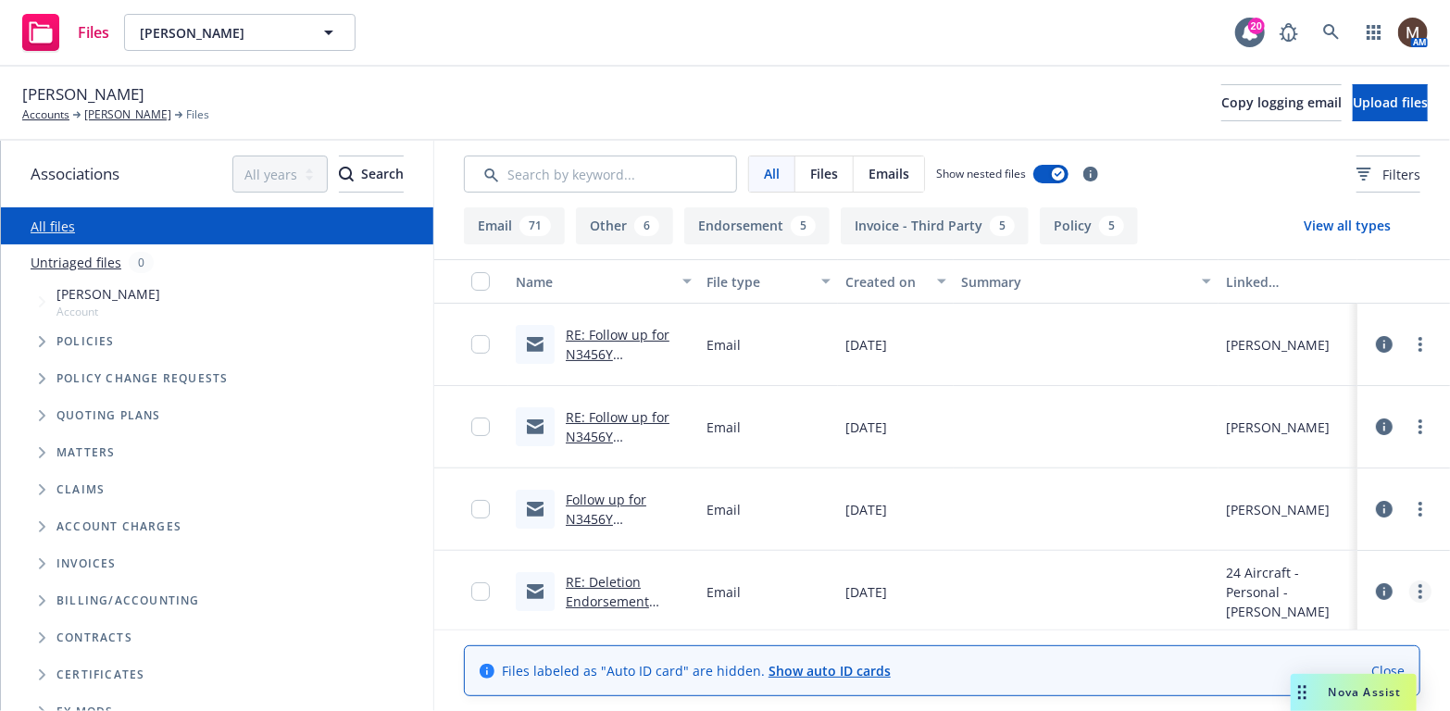
click at [1409, 584] on link "more" at bounding box center [1420, 591] width 22 height 22
click at [1275, 525] on link "Edit" at bounding box center [1338, 530] width 184 height 37
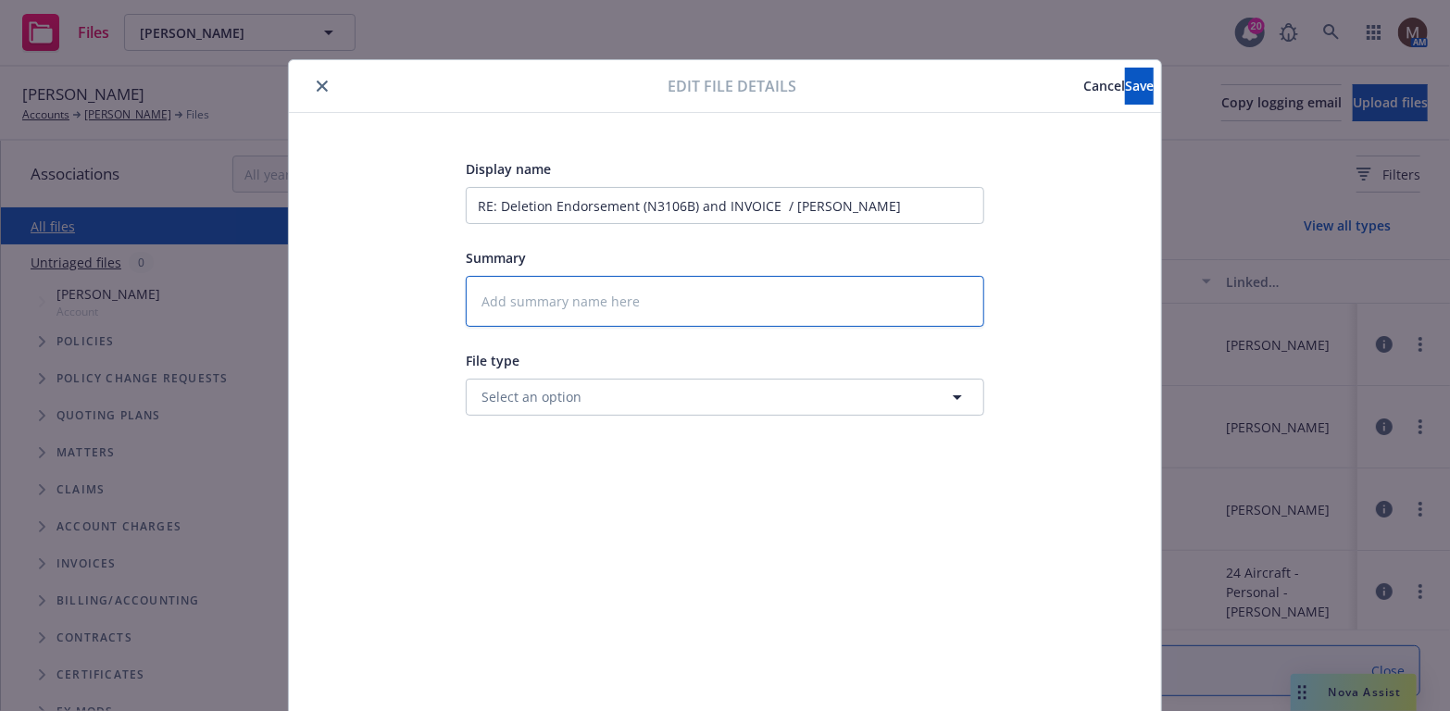
click at [513, 297] on textarea at bounding box center [725, 301] width 518 height 51
type textarea "x"
type textarea "2"
type textarea "x"
type textarea "24"
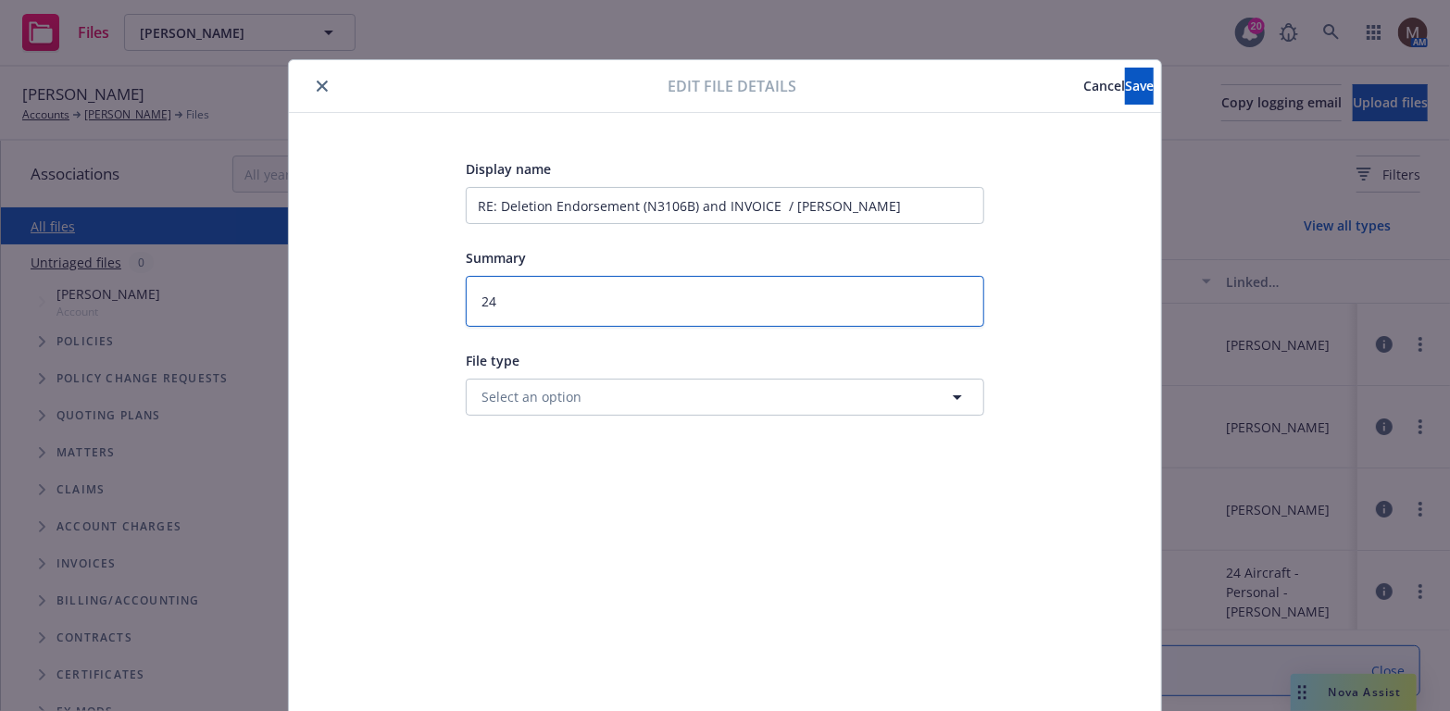
type textarea "x"
type textarea "24"
type textarea "x"
type textarea "24 B"
type textarea "x"
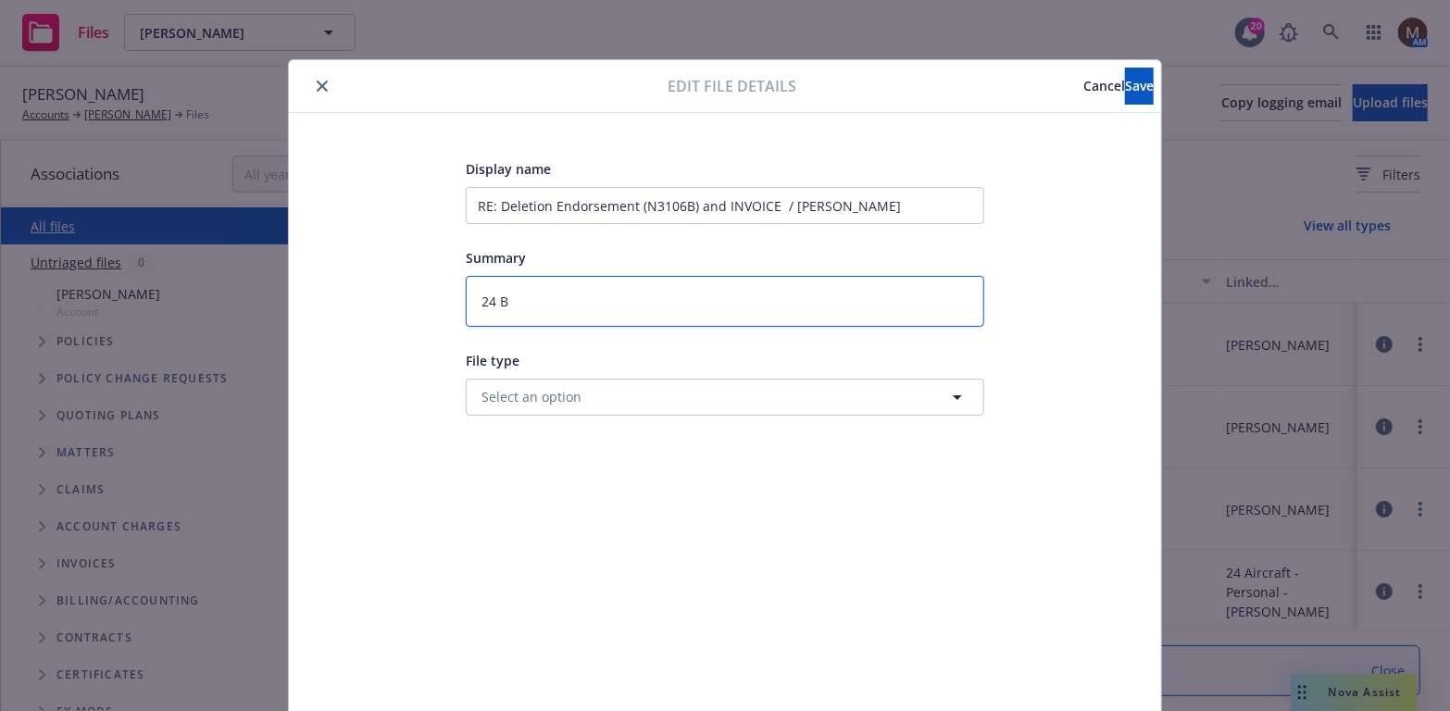
type textarea "24 BP"
type textarea "x"
type textarea "24 BP"
type textarea "x"
type textarea "24 BP -"
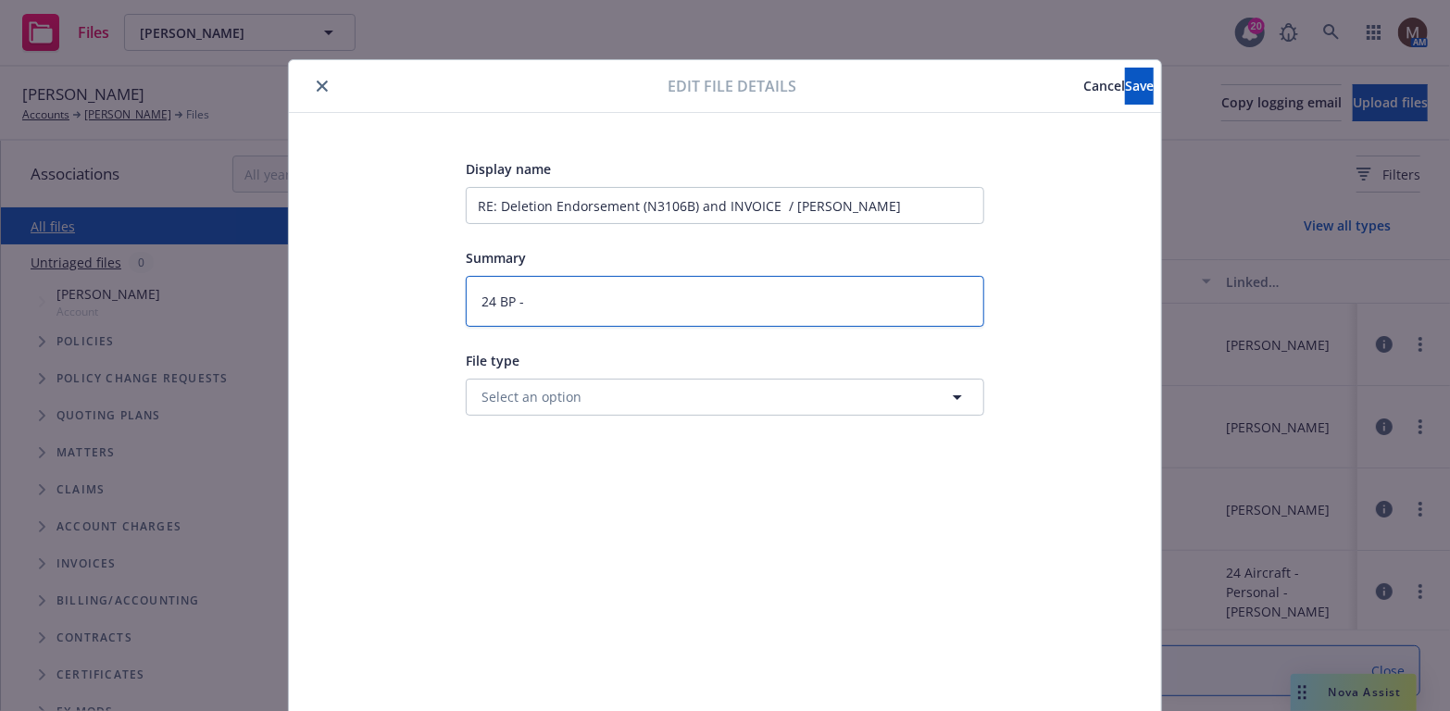
type textarea "x"
type textarea "24 BP -"
type textarea "x"
type textarea "24 BP - T"
type textarea "x"
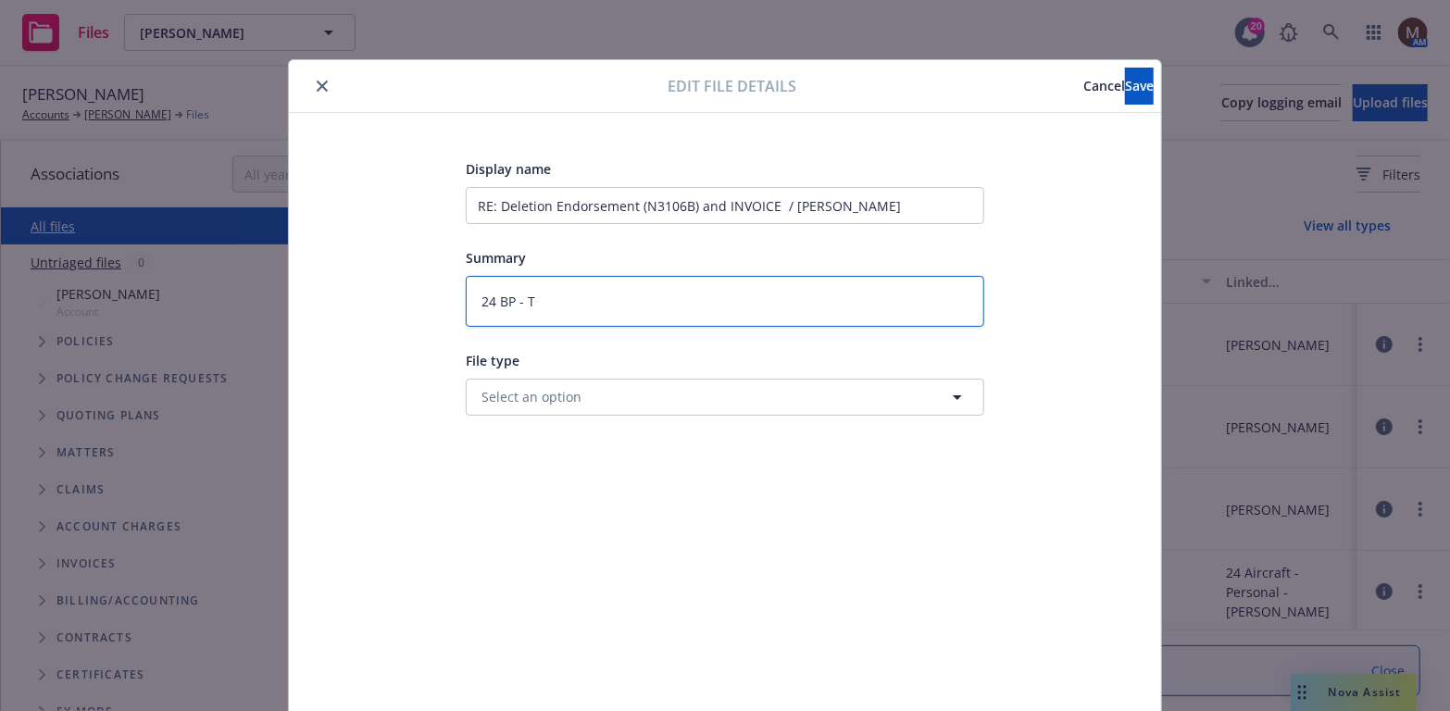
type textarea "24 BP - To"
type textarea "x"
type textarea "24 BP - To"
type textarea "x"
type textarea "24 BP - To I"
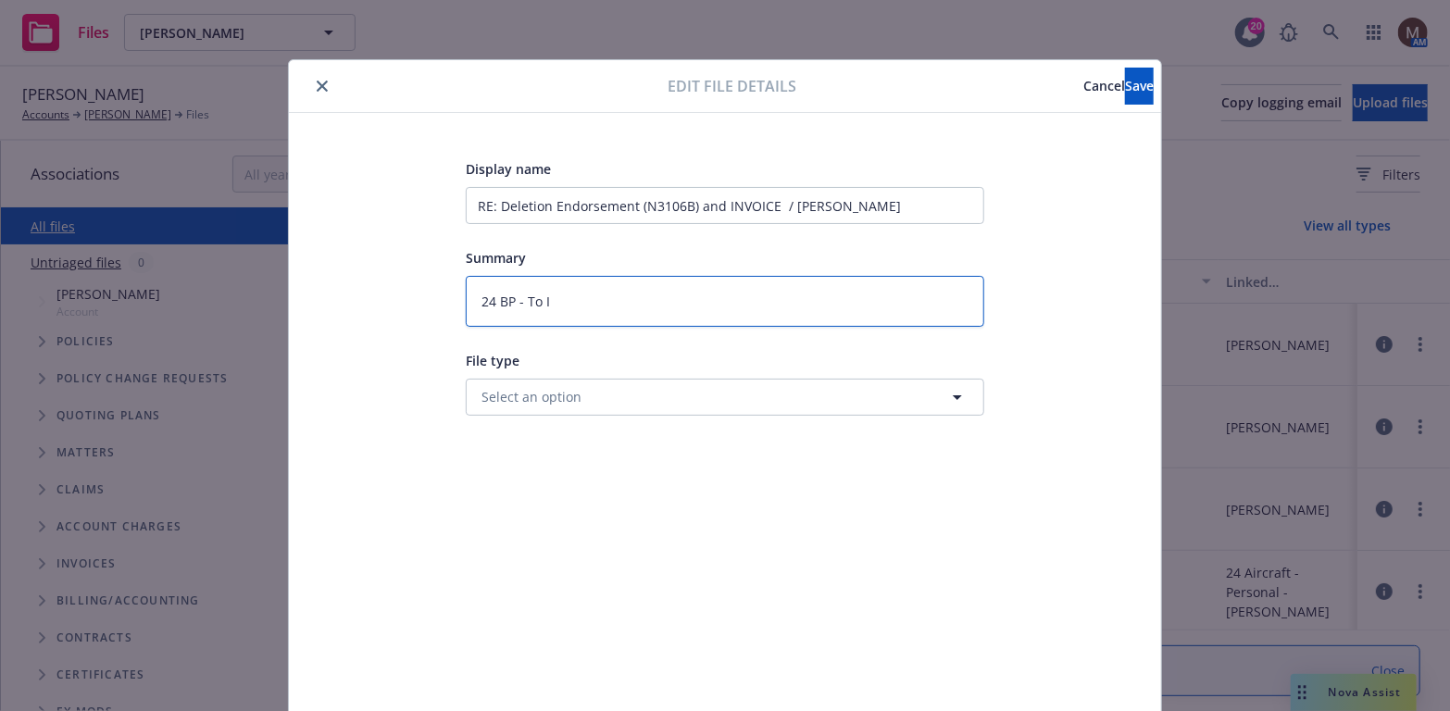
type textarea "x"
type textarea "24 BP - To In"
type textarea "x"
type textarea "24 BP - To Ins"
type textarea "x"
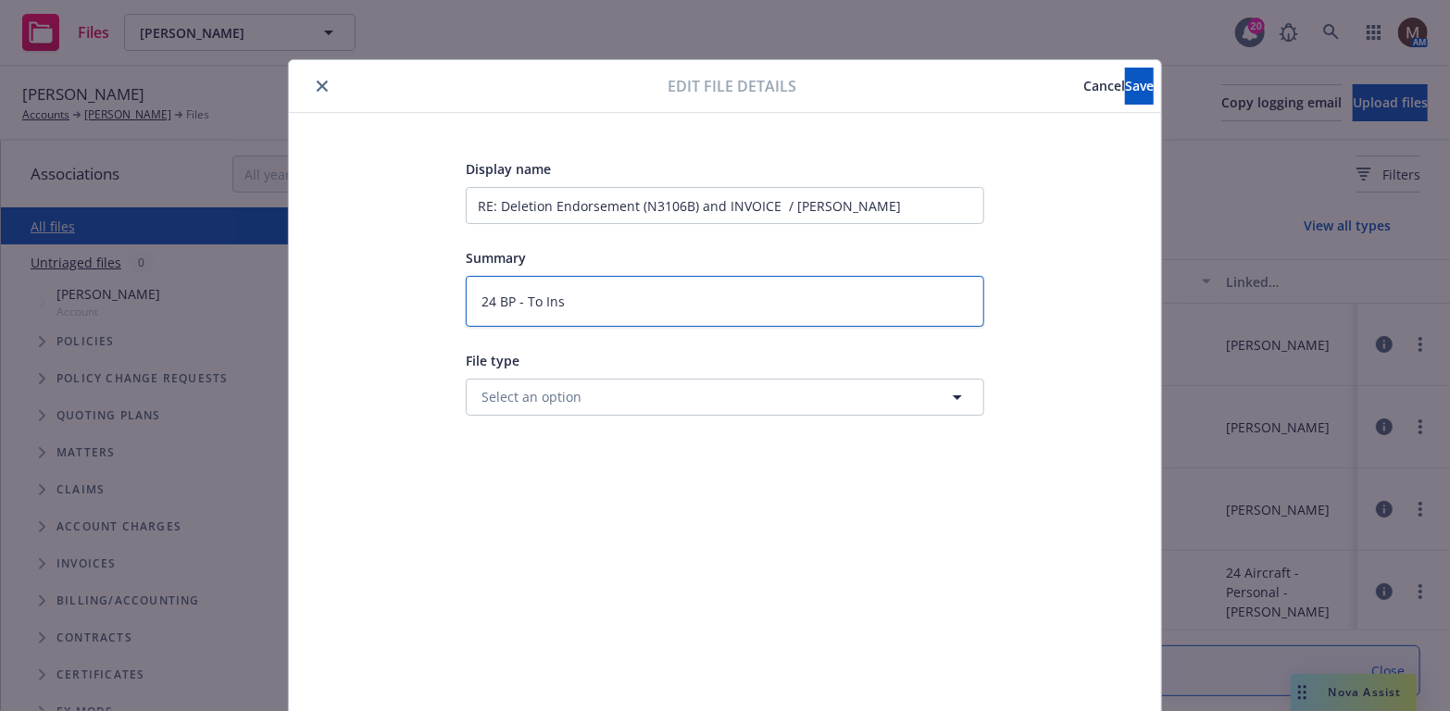
type textarea "24 BP - To Insu"
type textarea "x"
type textarea "24 BP - To Insur"
type textarea "x"
type textarea "24 BP - To Insure"
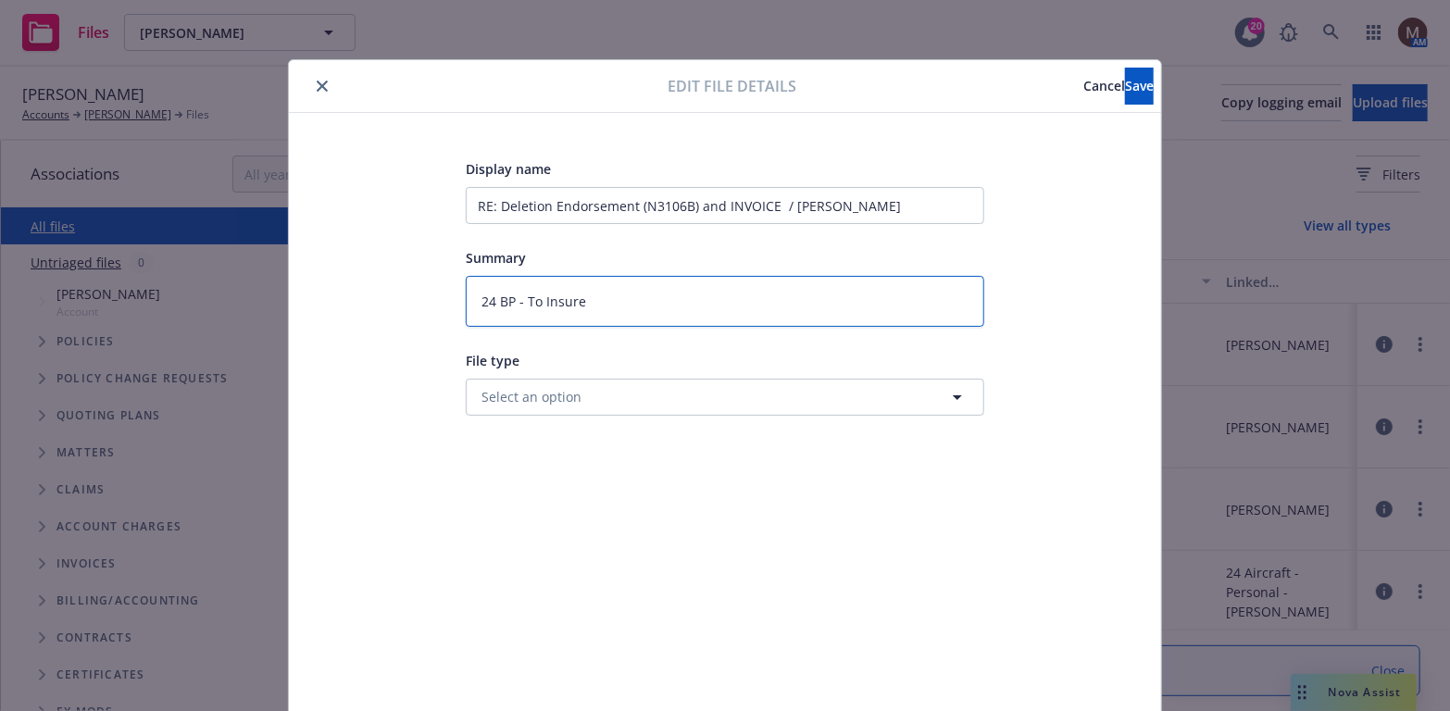
type textarea "x"
type textarea "24 BP - To Insured"
type textarea "x"
type textarea "24 BP - To Insured:"
type textarea "x"
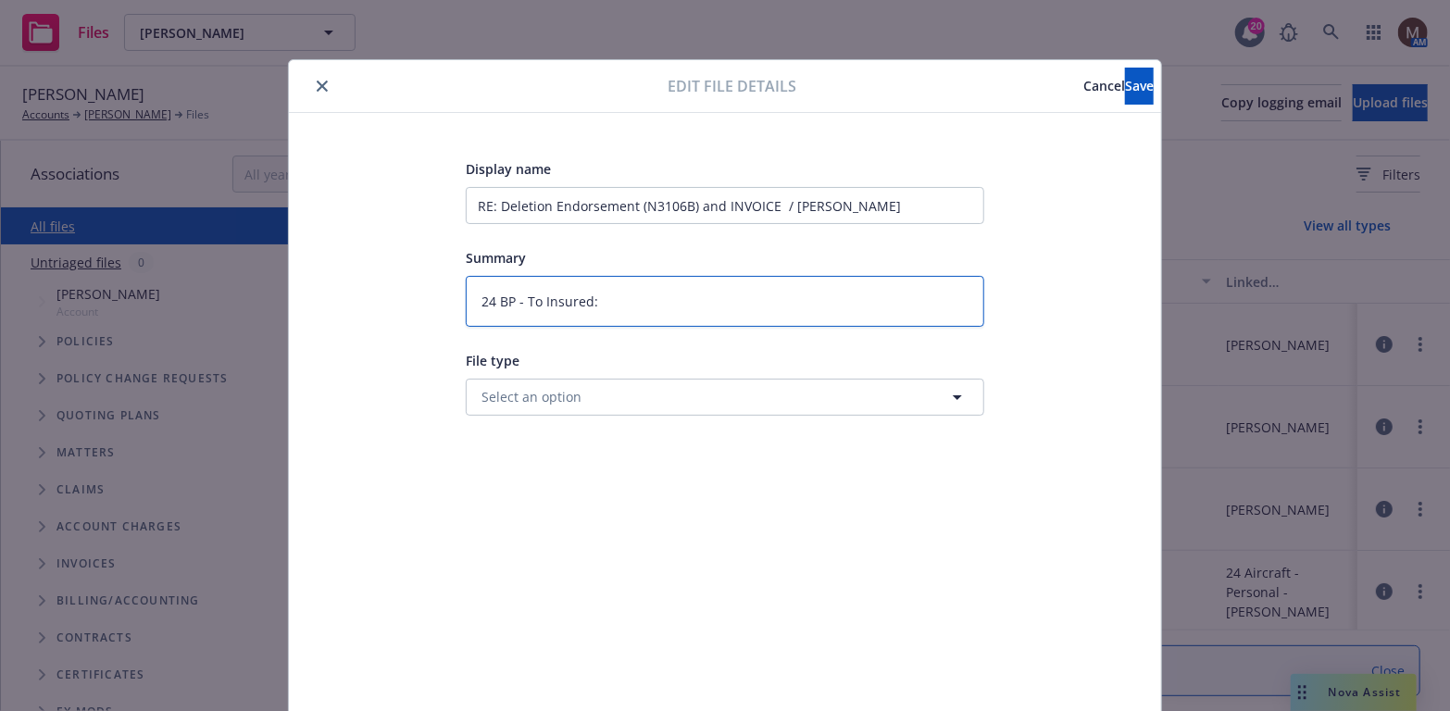
type textarea "24 BP - To Insured:"
type textarea "x"
type textarea "24 BP - To Insured:"
type textarea "x"
type textarea "24 BP - To Insured: A"
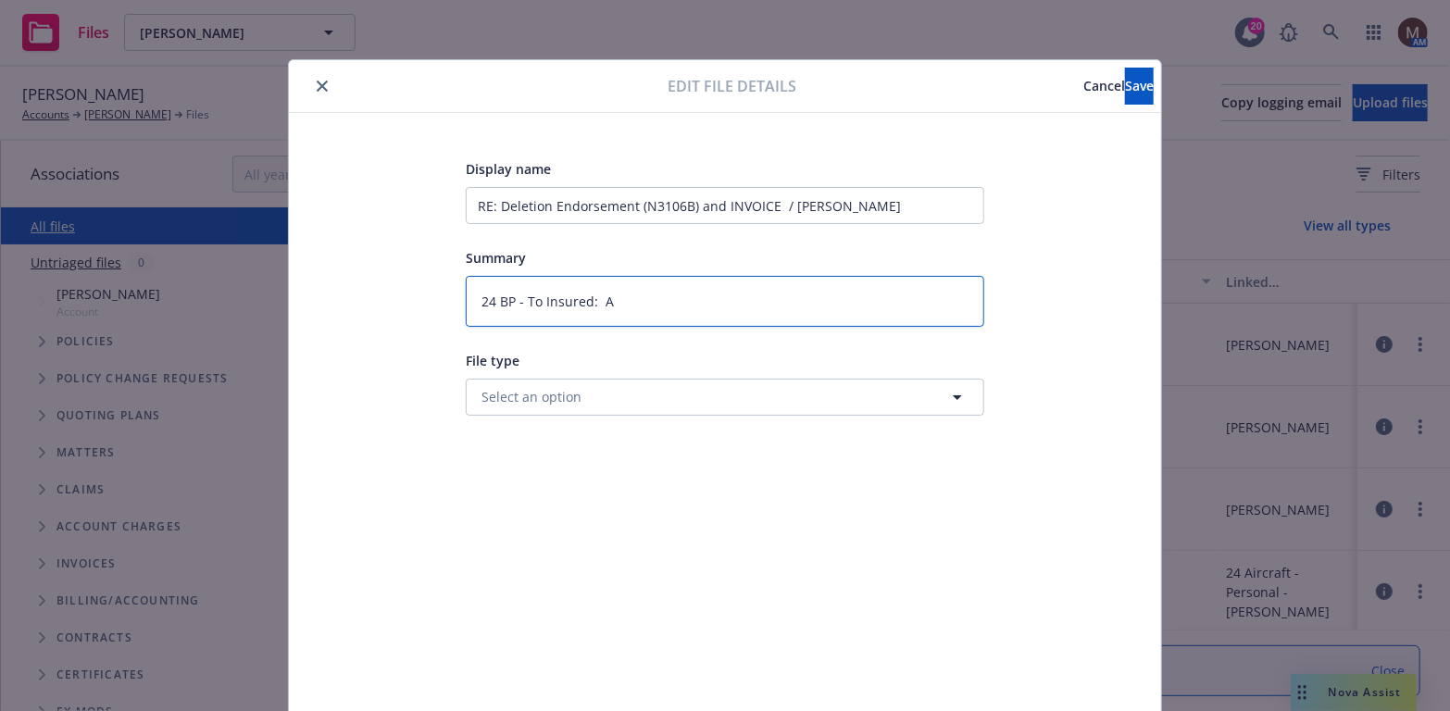
type textarea "x"
type textarea "24 BP - To Insured: Ad"
type textarea "x"
type textarea "24 BP - To Insured: Add"
type textarea "x"
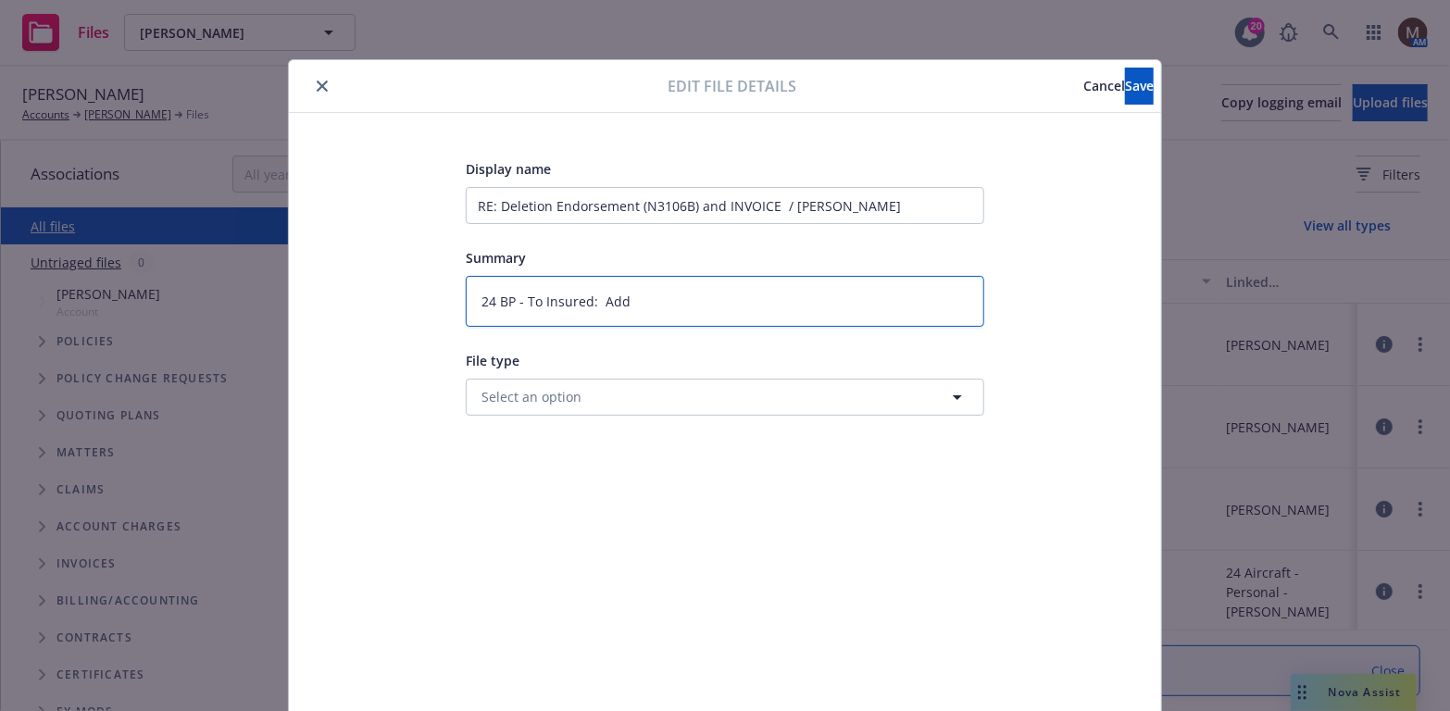
type textarea "24 BP - To Insured: Add"
type textarea "x"
type textarea "24 BP - To Insured: Add"
type textarea "x"
type textarea "24 BP - To Insured: Ad"
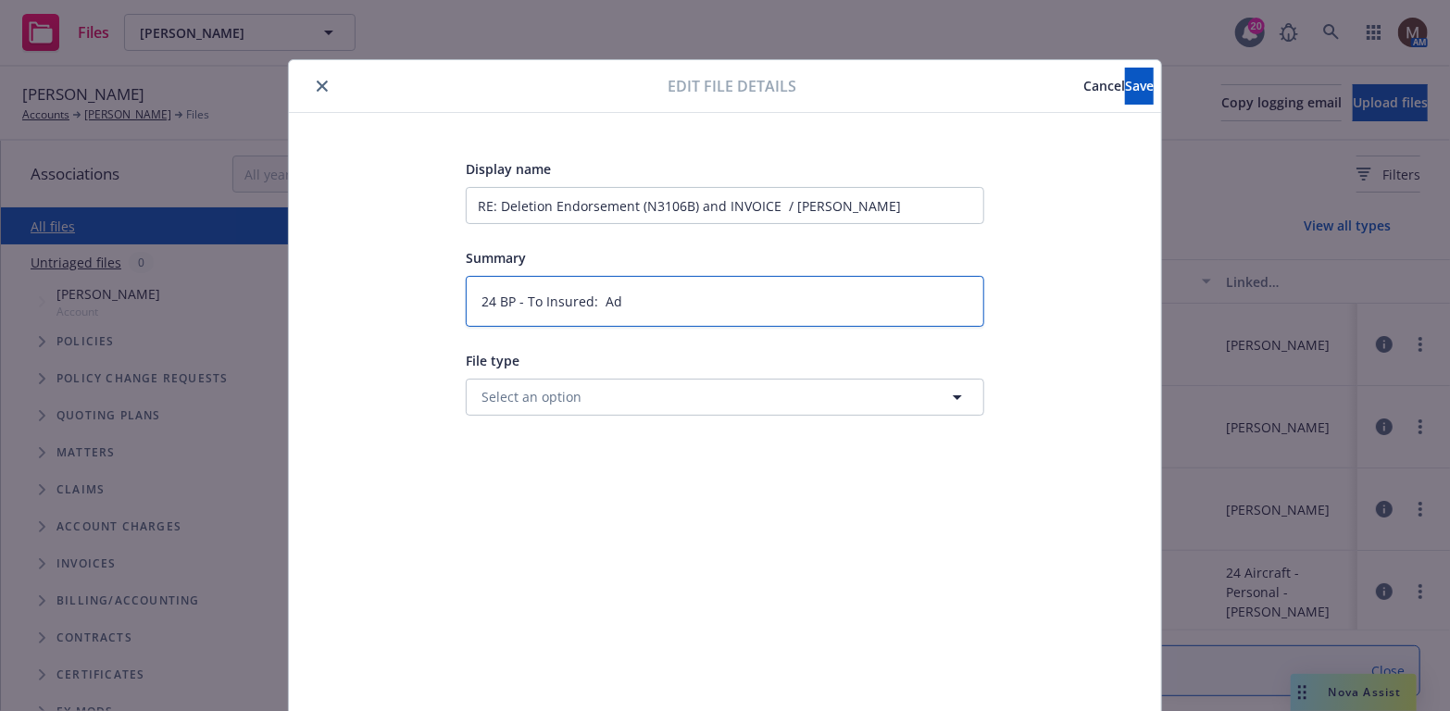
type textarea "x"
type textarea "24 BP - To Insured: A"
type textarea "x"
type textarea "24 BP - To Insured:"
type textarea "x"
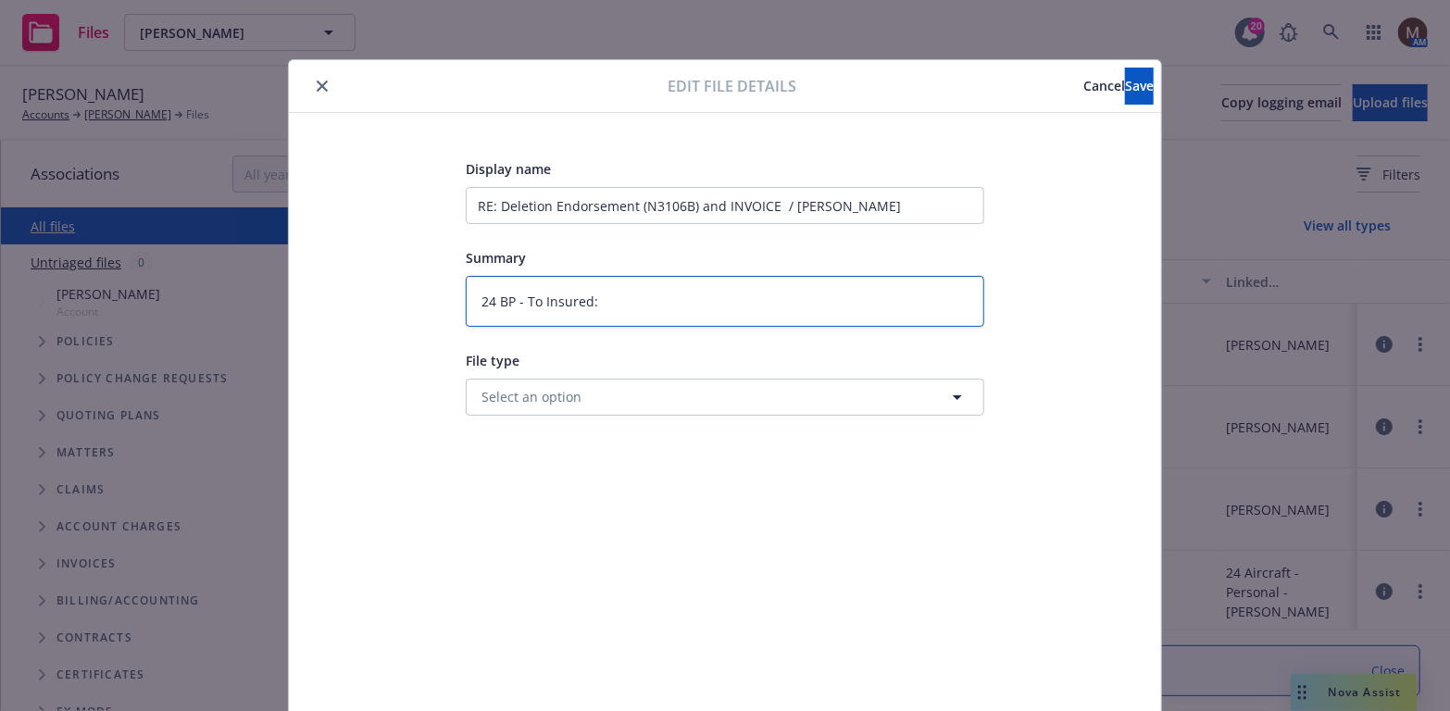
type textarea "24 BP - To Insured: D"
type textarea "x"
type textarea "24 BP - To Insured:"
type textarea "x"
type textarea "24 BP - To Insured: E"
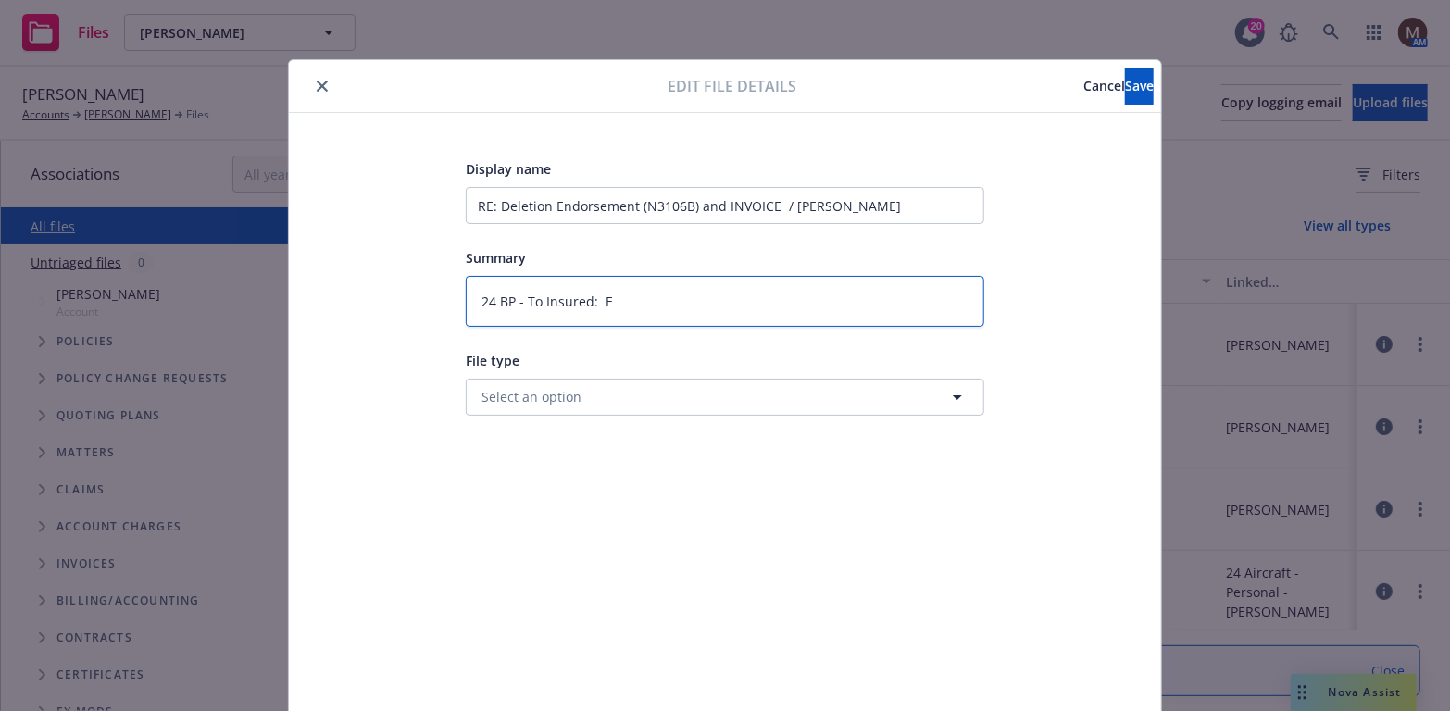
type textarea "x"
type textarea "24 BP - To Insured: En"
type textarea "x"
type textarea "24 BP - To Insured: E"
type textarea "x"
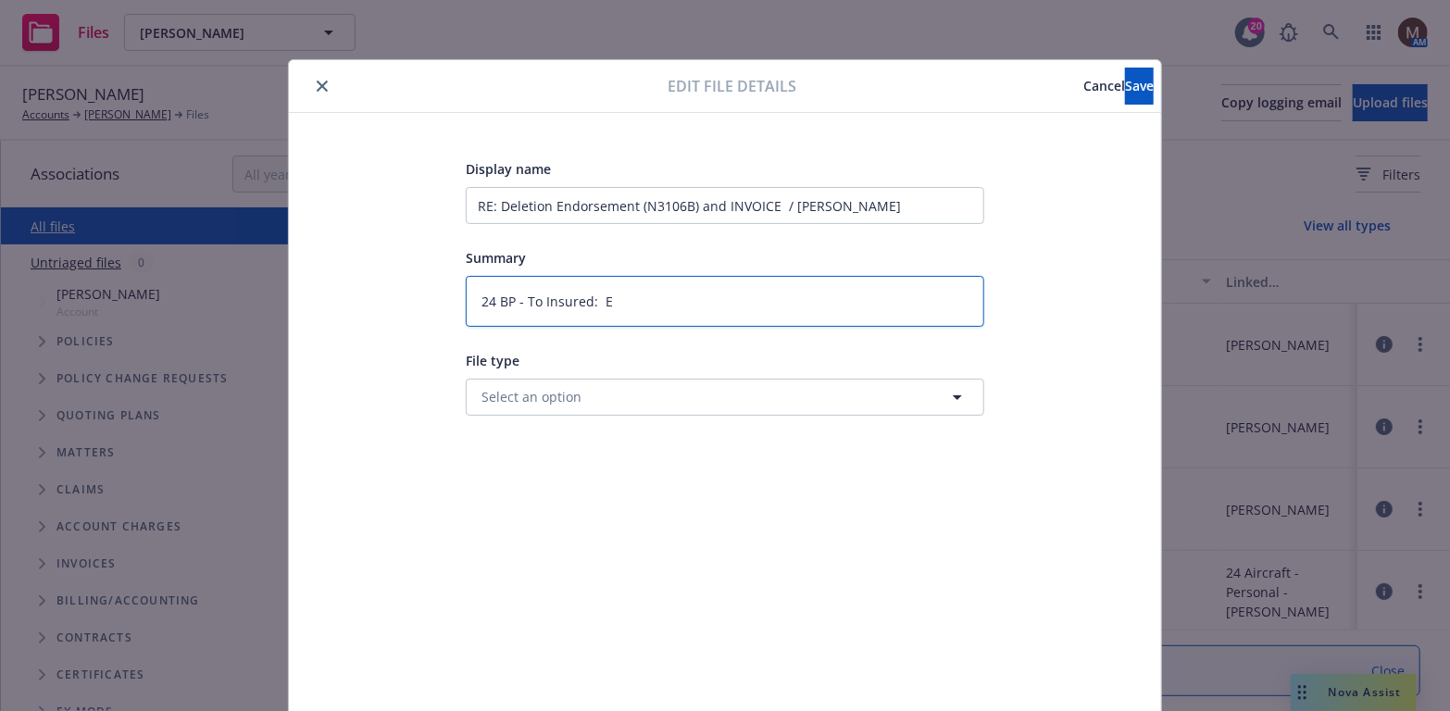
type textarea "24 BP - To Insured:"
type textarea "x"
type textarea "24 BP - To Insured: D"
type textarea "x"
type textarea "24 BP - To Insured: De"
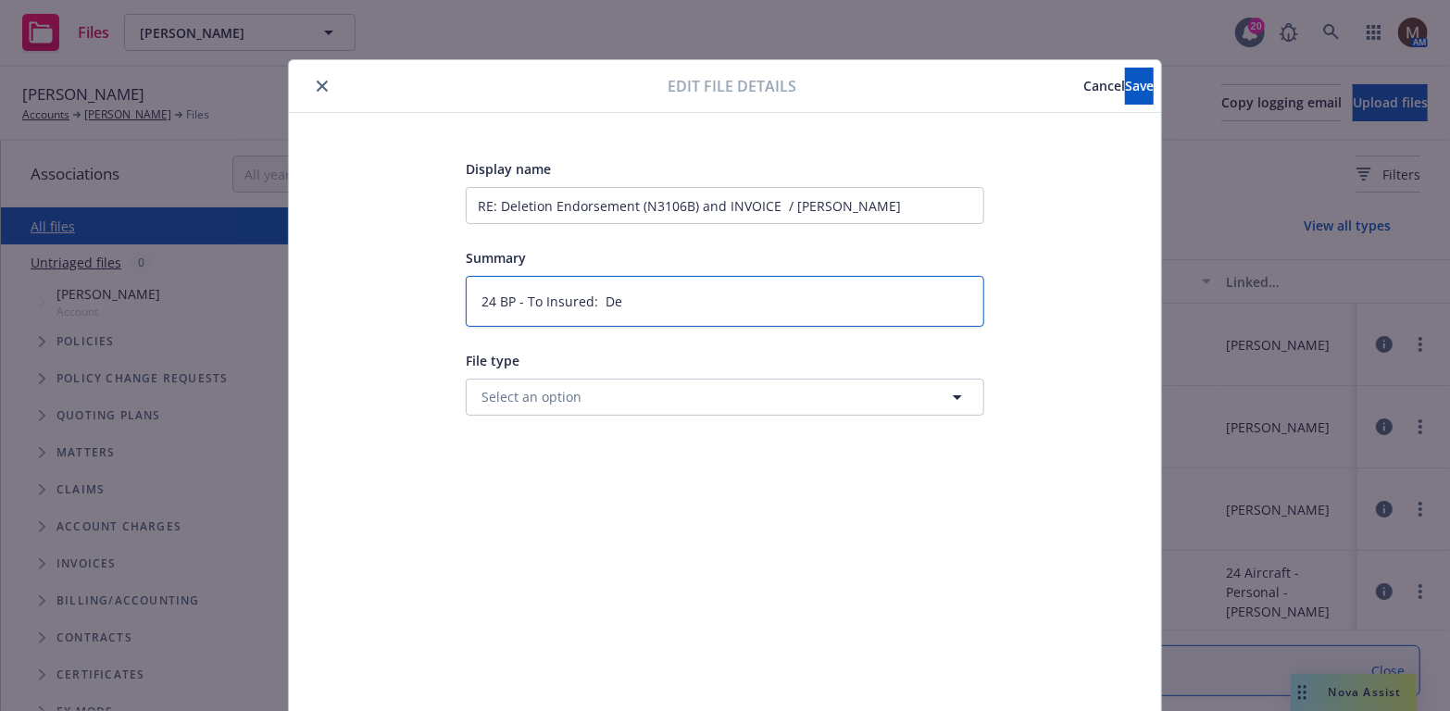
type textarea "x"
type textarea "24 BP - To Insured: Del"
type textarea "x"
type textarea "24 BP - To Insured: Dele"
type textarea "x"
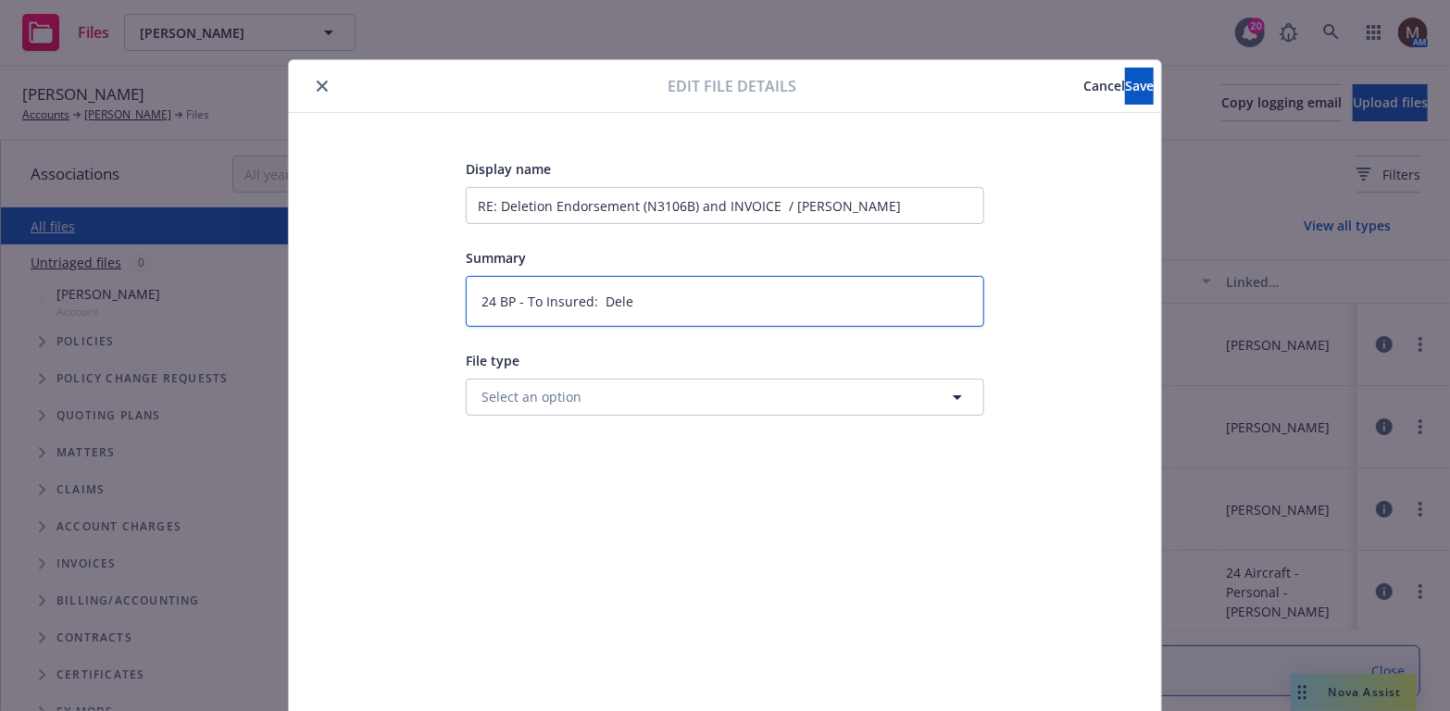
type textarea "24 BP - To Insured: Delet"
type textarea "x"
type textarea "24 BP - To Insured: Deleti"
type textarea "x"
type textarea "24 BP - To Insured: Deletio"
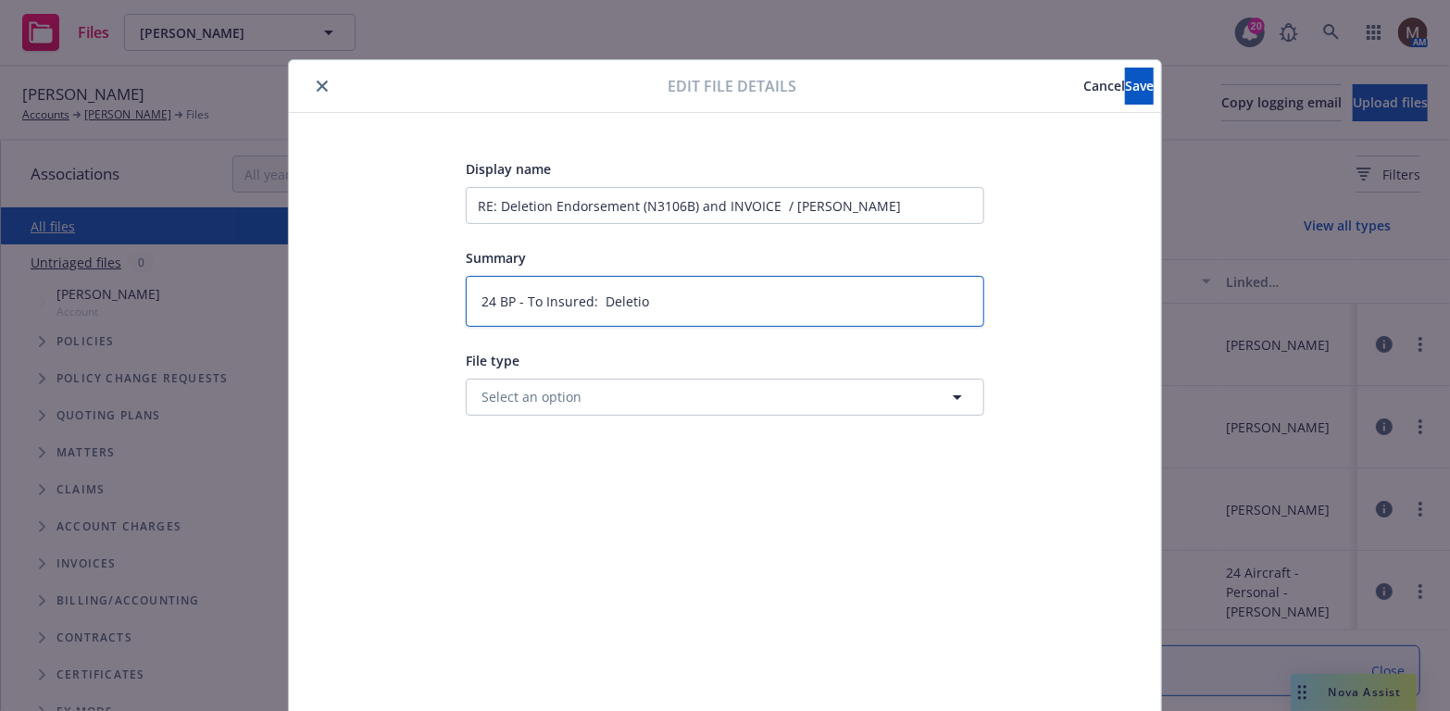
type textarea "x"
type textarea "24 BP - To Insured: Deletion"
type textarea "x"
type textarea "24 BP - To Insured: Deletion"
type textarea "x"
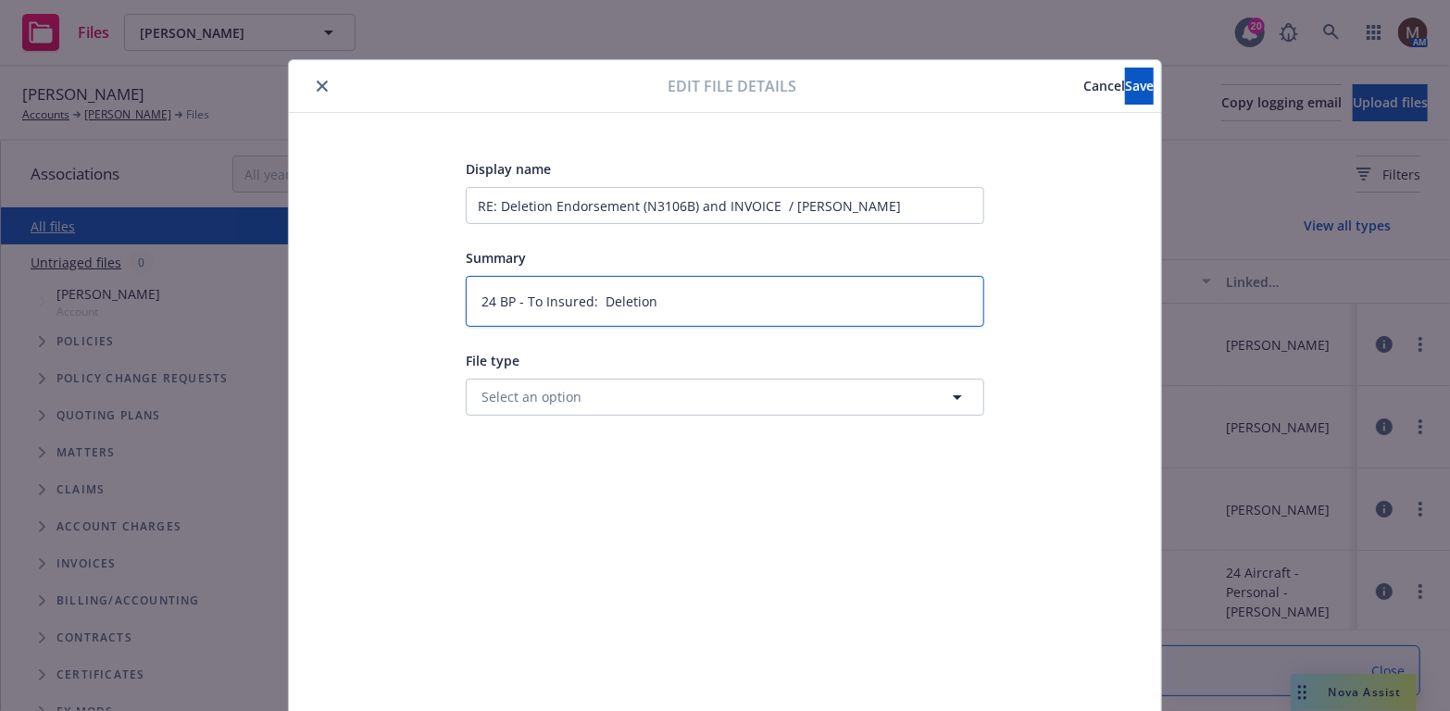
type textarea "24 BP - To Insured: Deletion E"
type textarea "x"
type textarea "24 BP - To Insured: Deletion En"
type textarea "x"
type textarea "24 BP - To Insured: Deletion End"
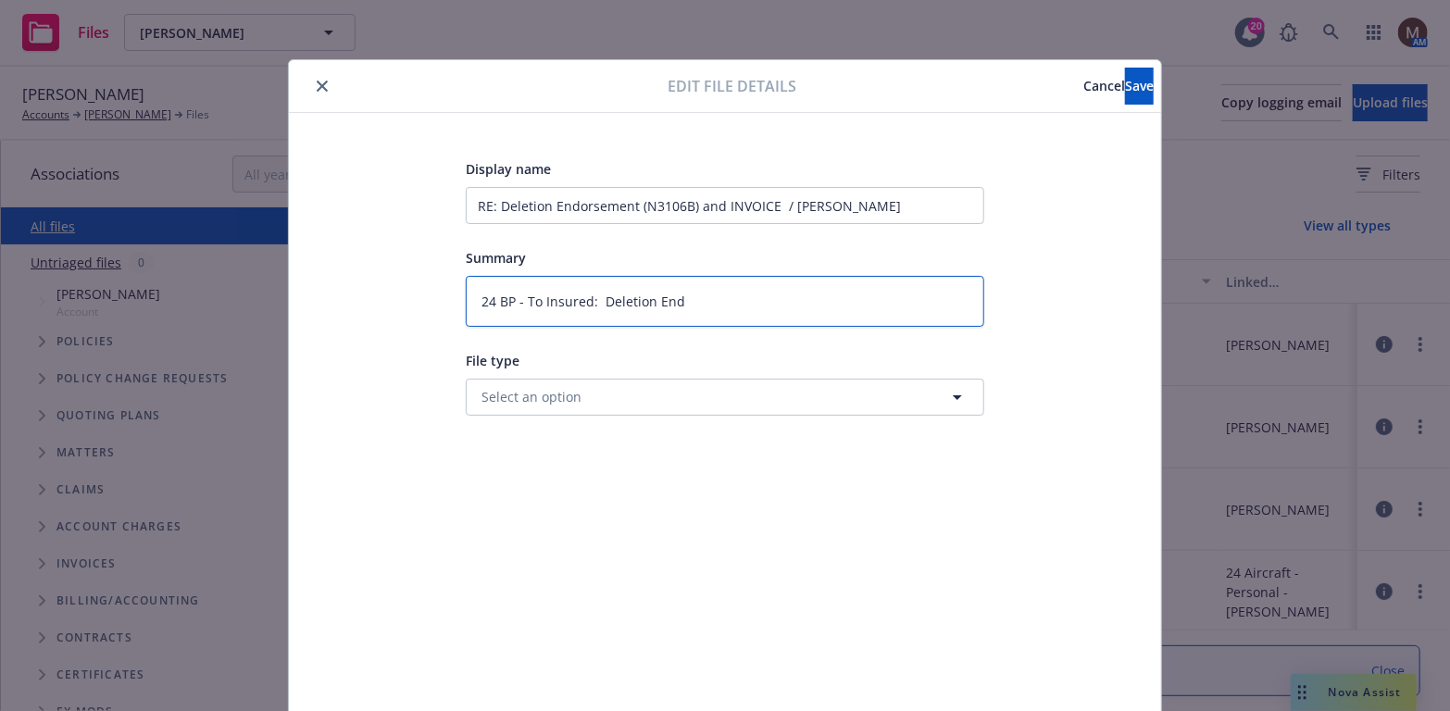
type textarea "x"
type textarea "24 BP - To Insured: Deletion Endo"
type textarea "x"
type textarea "24 BP - To Insured: Deletion Endo"
type textarea "x"
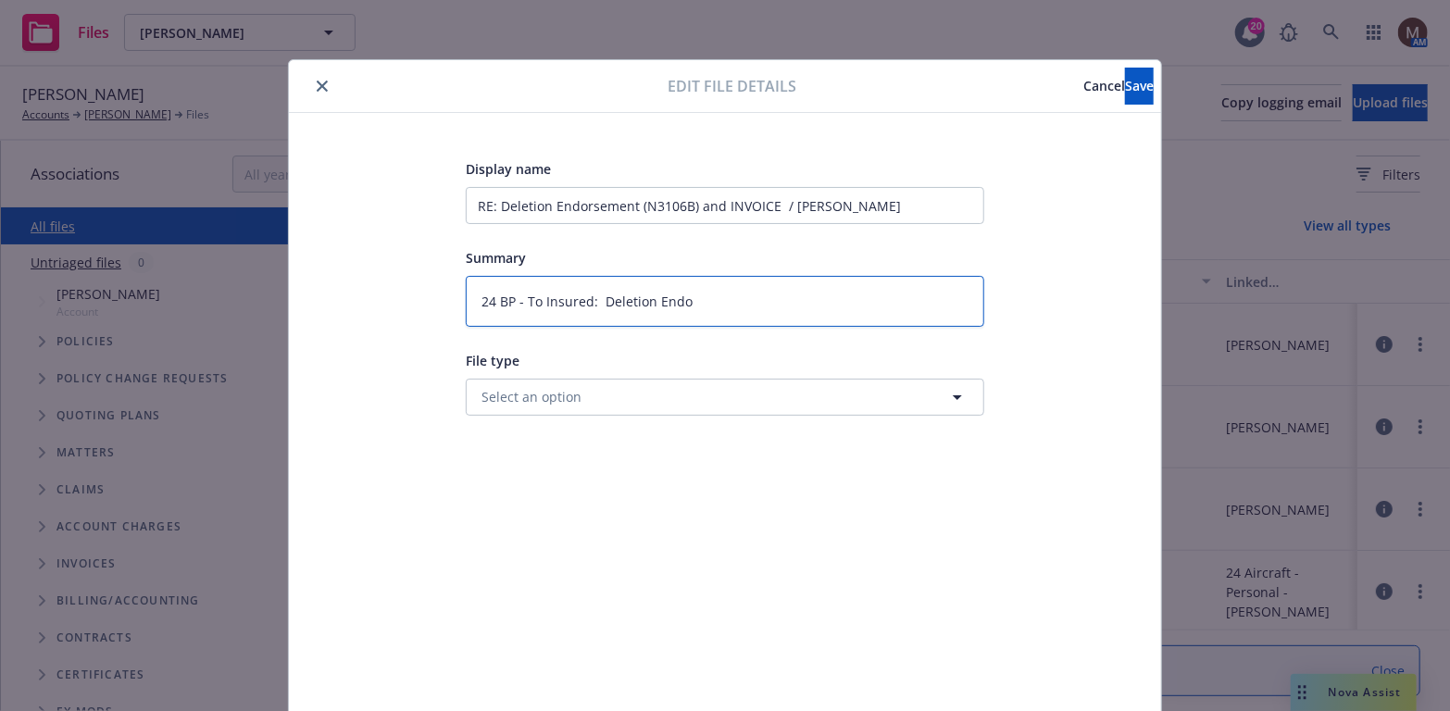
type textarea "24 BP - To Insured: Deletion Endo ("
type textarea "x"
type textarea "24 BP - To Insured: Deletion Endo (d"
type textarea "x"
type textarea "24 BP - To Insured: Deletion Endo (de"
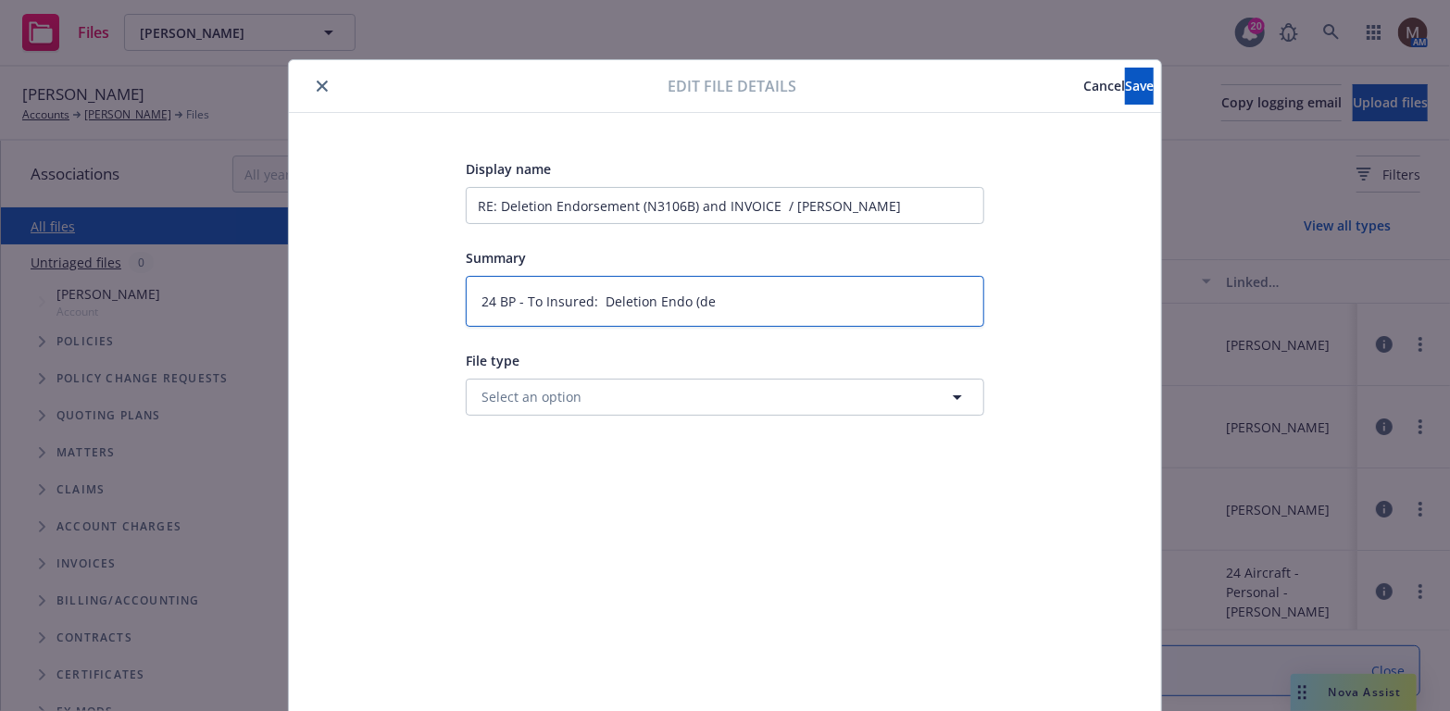
type textarea "x"
type textarea "24 BP - To Insured: Deletion Endo (del"
type textarea "x"
type textarea "24 BP - To Insured: Deletion Endo (dele"
type textarea "x"
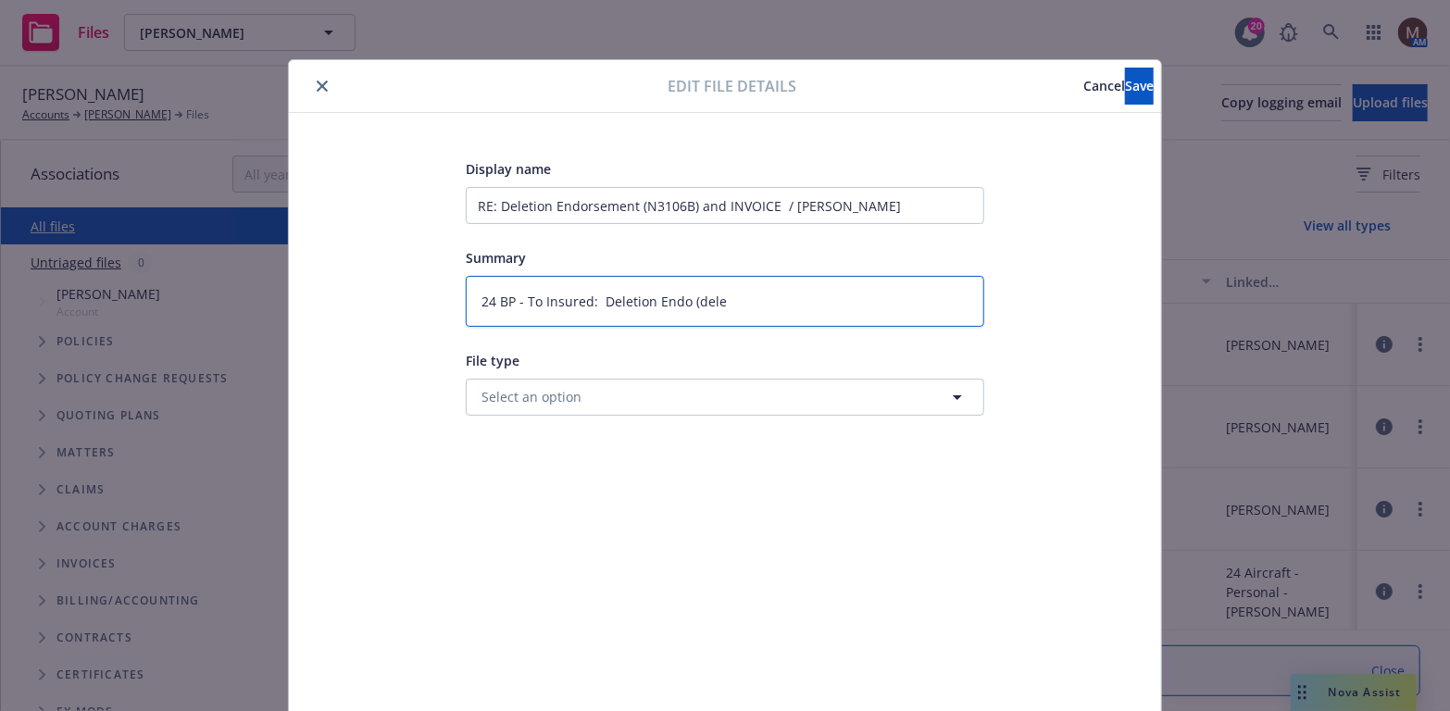
type textarea "24 BP - To Insured: Deletion Endo (delet"
type textarea "x"
type textarea "24 BP - To Insured: Deletion Endo (delete"
type textarea "x"
type textarea "24 BP - To Insured: Deletion Endo (delete"
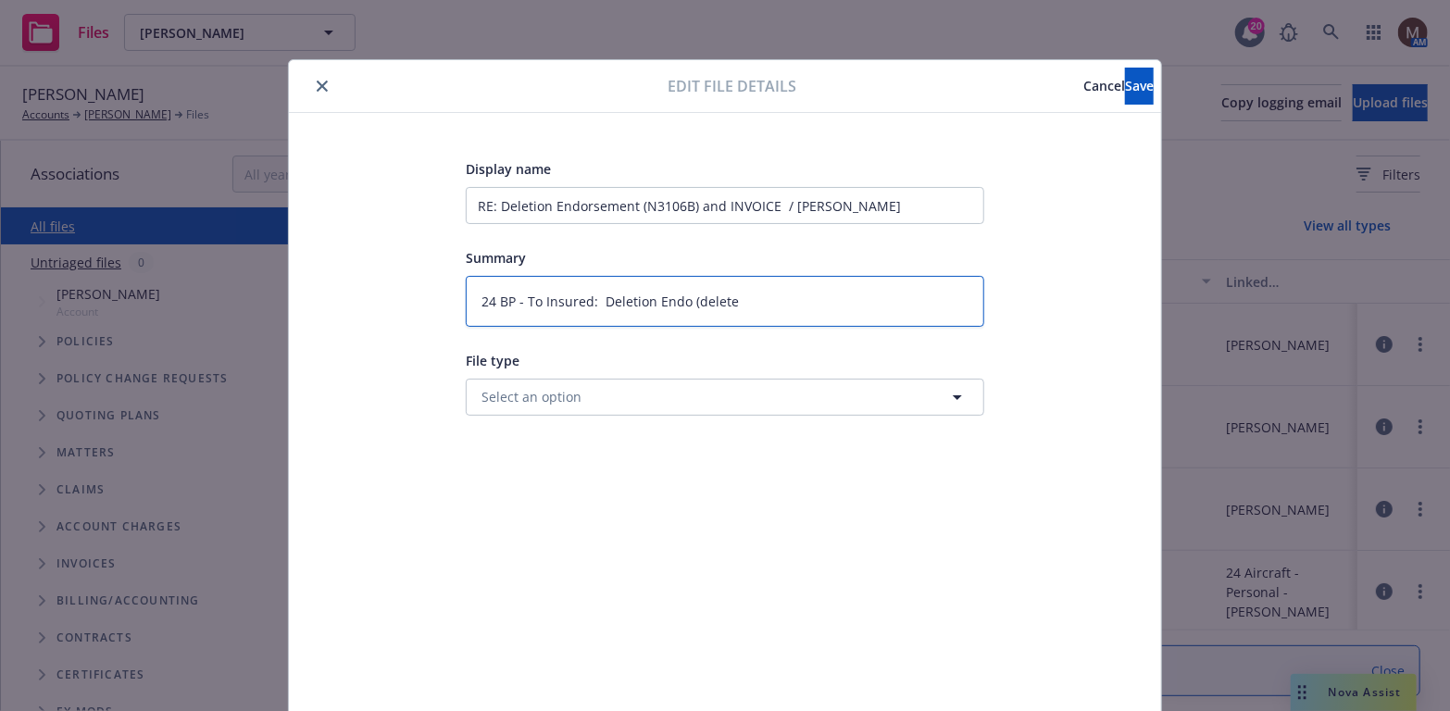
type textarea "x"
type textarea "24 BP - To Insured: Deletion Endo (delete N"
type textarea "x"
type textarea "24 BP - To Insured: Deletion Endo (delete N3"
type textarea "x"
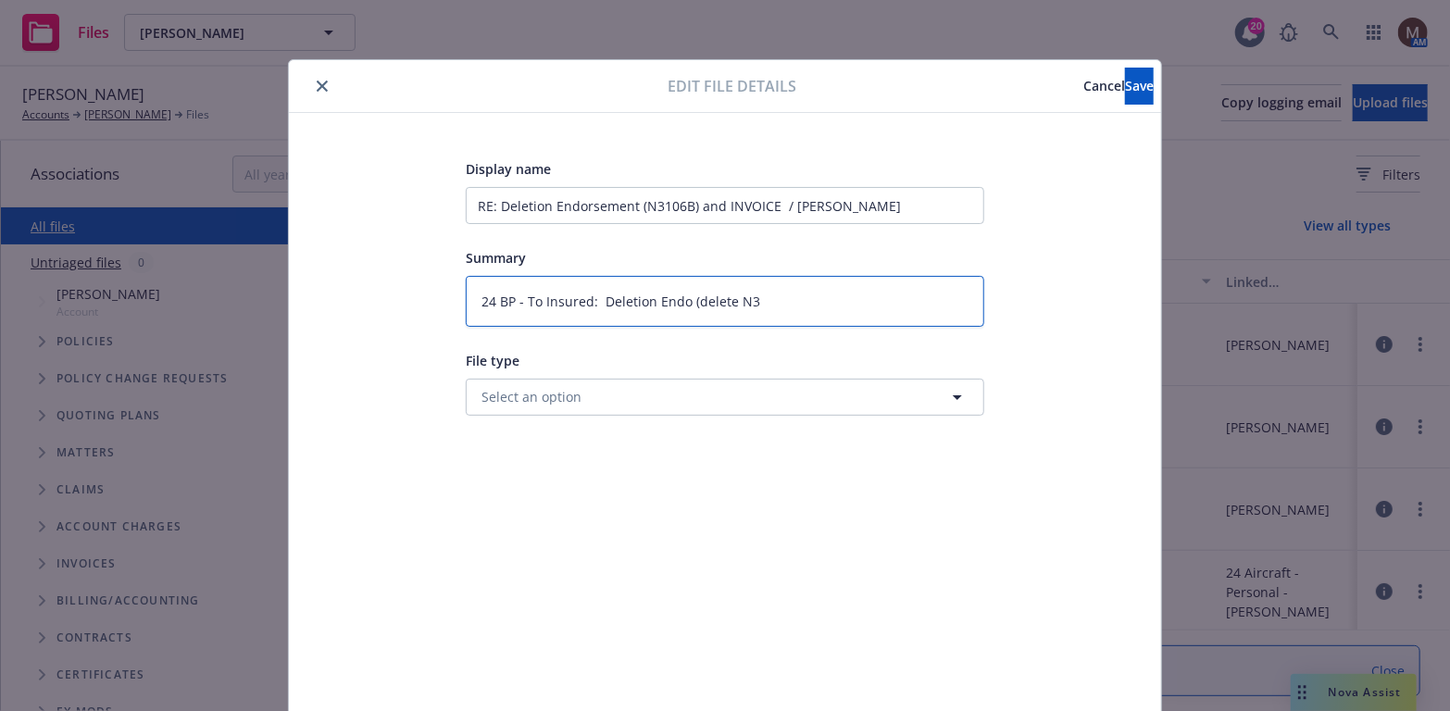
type textarea "24 BP - To Insured: Deletion Endo (delete N31"
type textarea "x"
type textarea "24 BP - To Insured: Deletion Endo (delete N310"
type textarea "x"
type textarea "24 BP - To Insured: Deletion Endo (delete N3106"
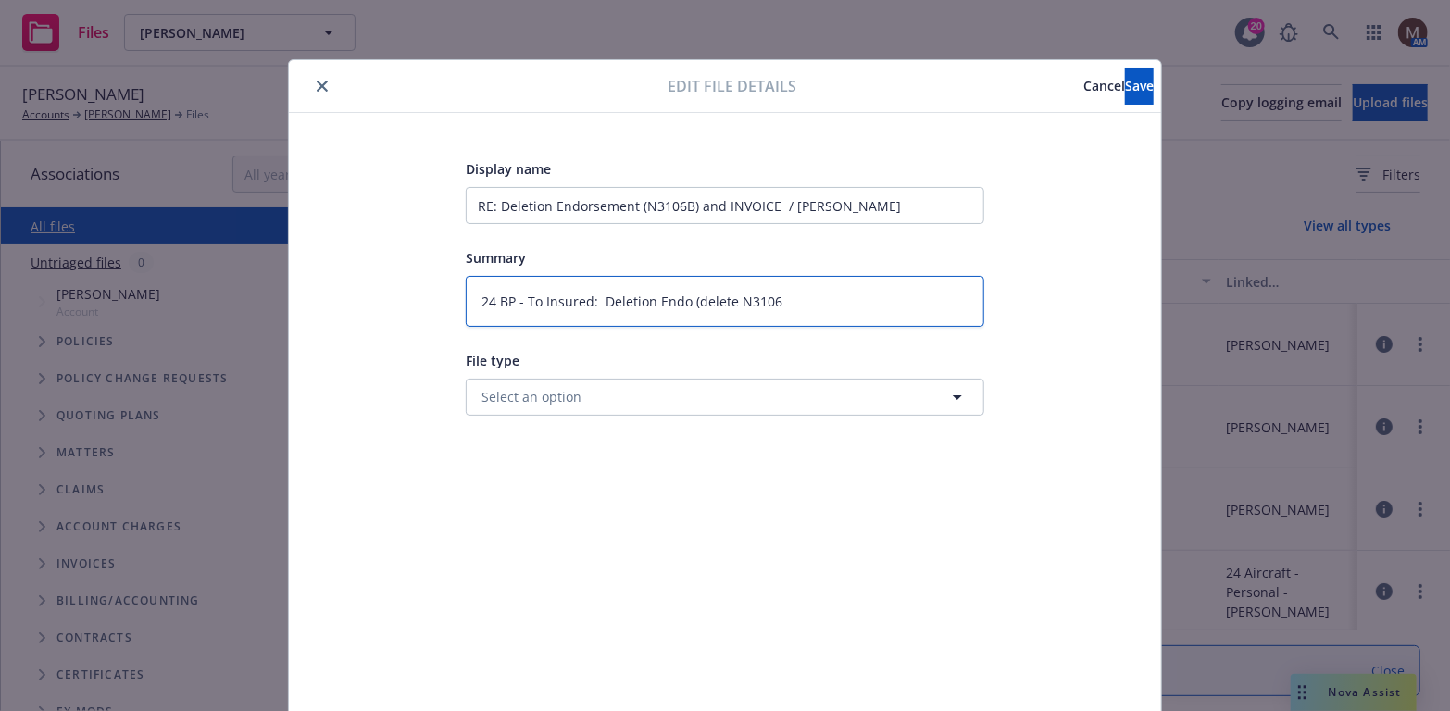
type textarea "x"
type textarea "24 BP - To Insured: Deletion Endo (delete N3106B"
type textarea "x"
type textarea "24 BP - To Insured: Deletion Endo (delete N3106B)"
type textarea "x"
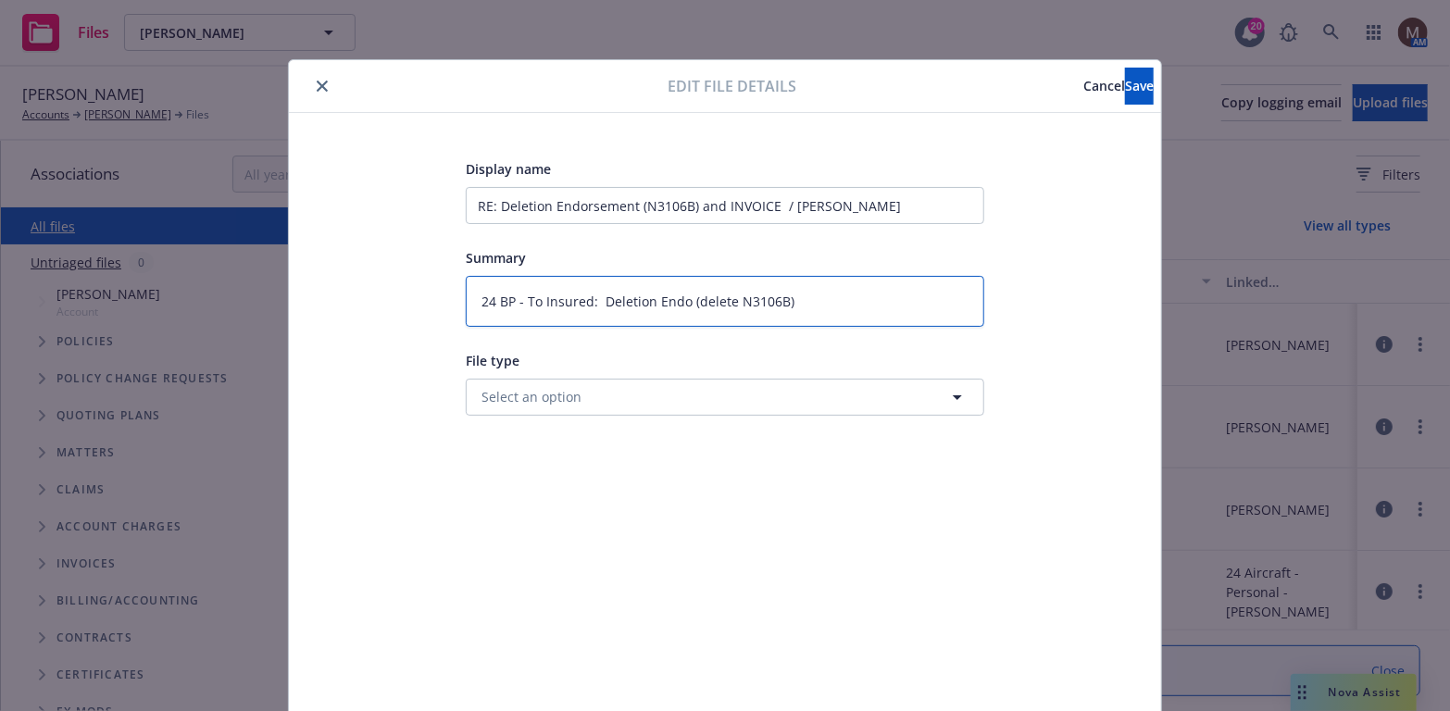
type textarea "24 BP - To Insured: Deletion Endo (delete N3106B)"
type textarea "x"
type textarea "24 BP - To Insured: Deletion Endo (delete N3106B)"
type textarea "x"
type textarea "24 BP - To Insured: Deletion Endo (delete N3106B),"
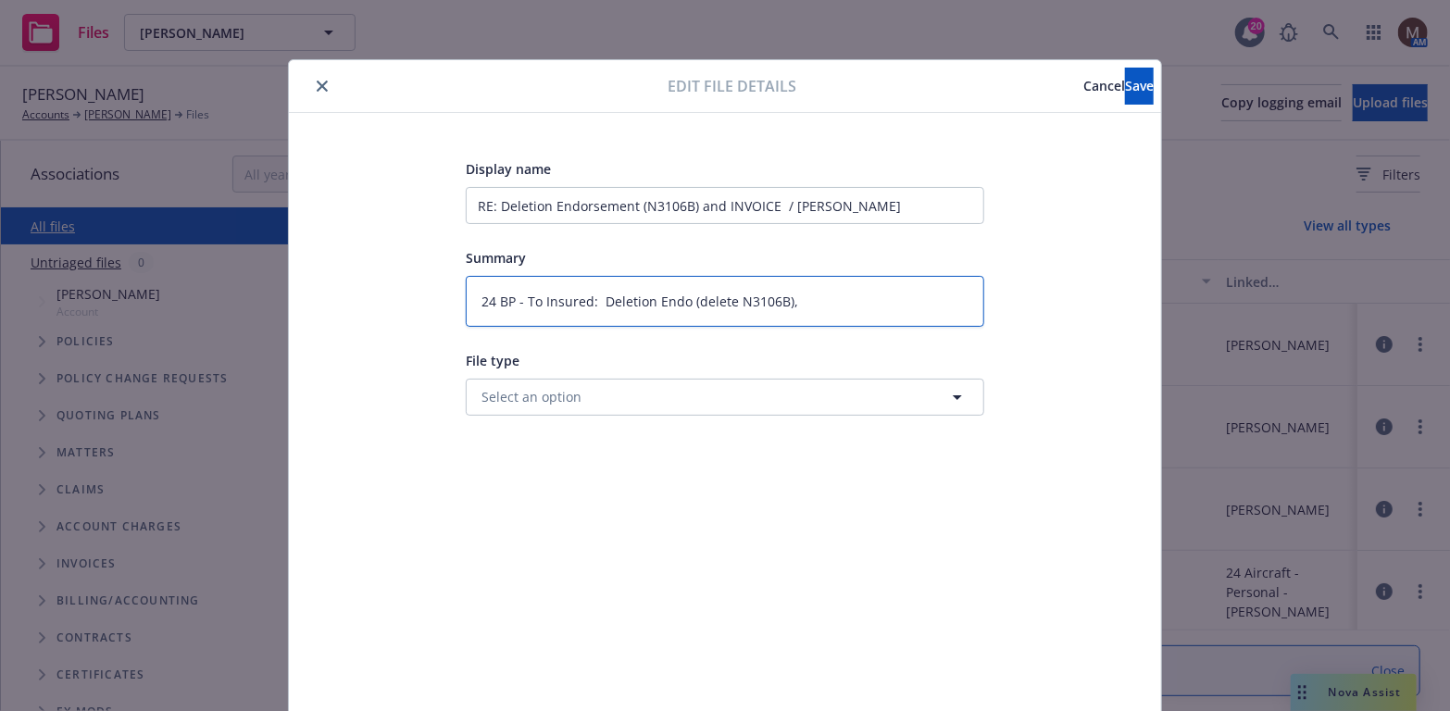
type textarea "x"
type textarea "24 BP - To Insured: Deletion Endo (delete N3106B),"
type textarea "x"
type textarea "24 BP - To Insured: Deletion Endo (delete N3106B), i"
type textarea "x"
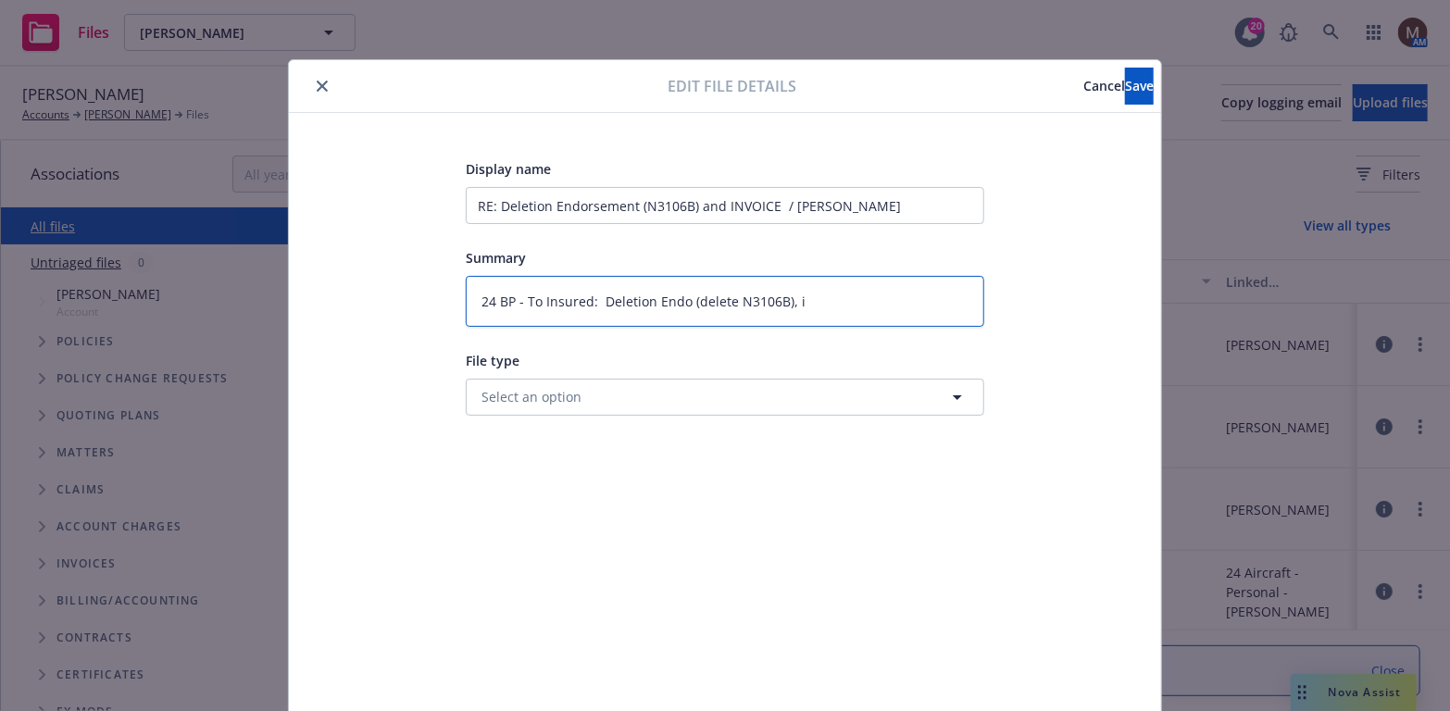
type textarea "24 BP - To Insured: Deletion Endo (delete N3106B), in"
type textarea "x"
type textarea "24 BP - To Insured: Deletion Endo (delete N3106B), inv"
type textarea "x"
type textarea "24 BP - To Insured: Deletion Endo (delete N3106B), invo"
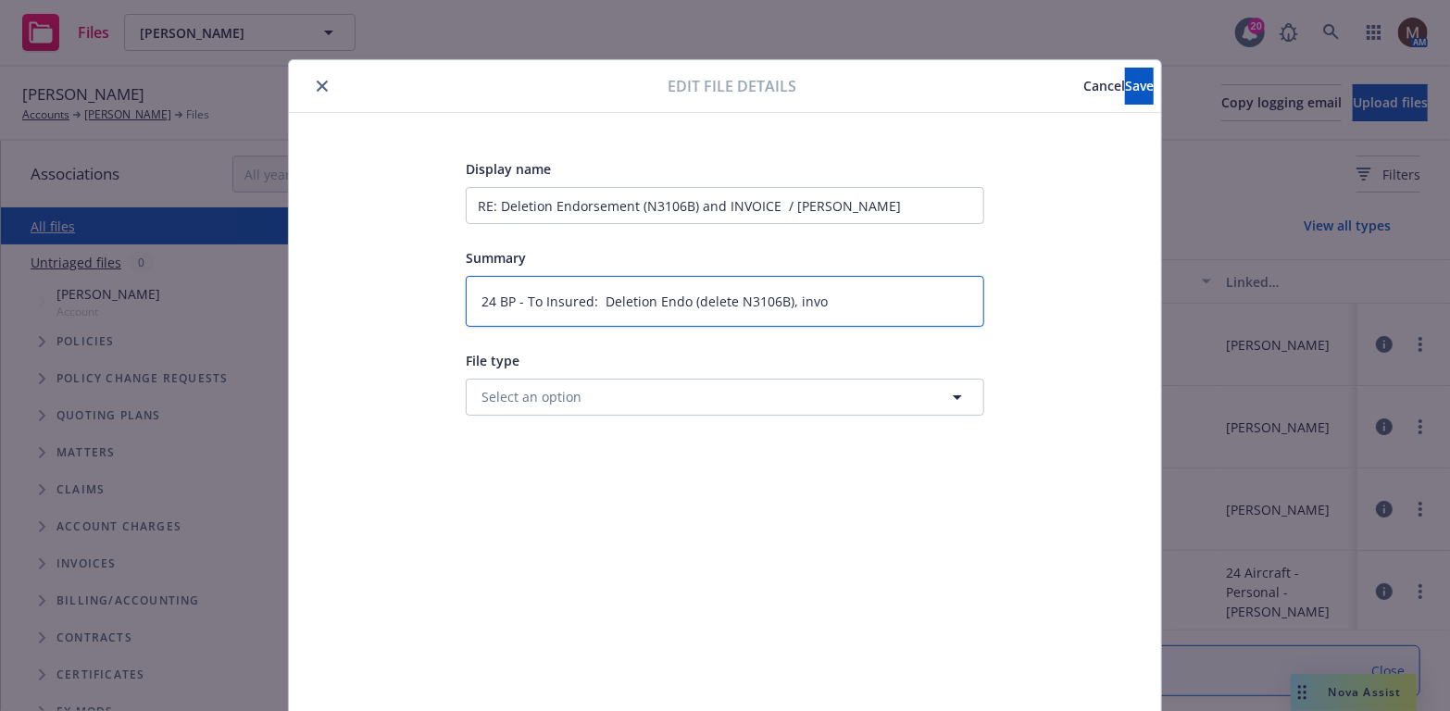
type textarea "x"
type textarea "24 BP - To Insured: Deletion Endo (delete N3106B), invoi"
type textarea "x"
type textarea "24 BP - To Insured: Deletion Endo (delete N3106B), invoic"
type textarea "x"
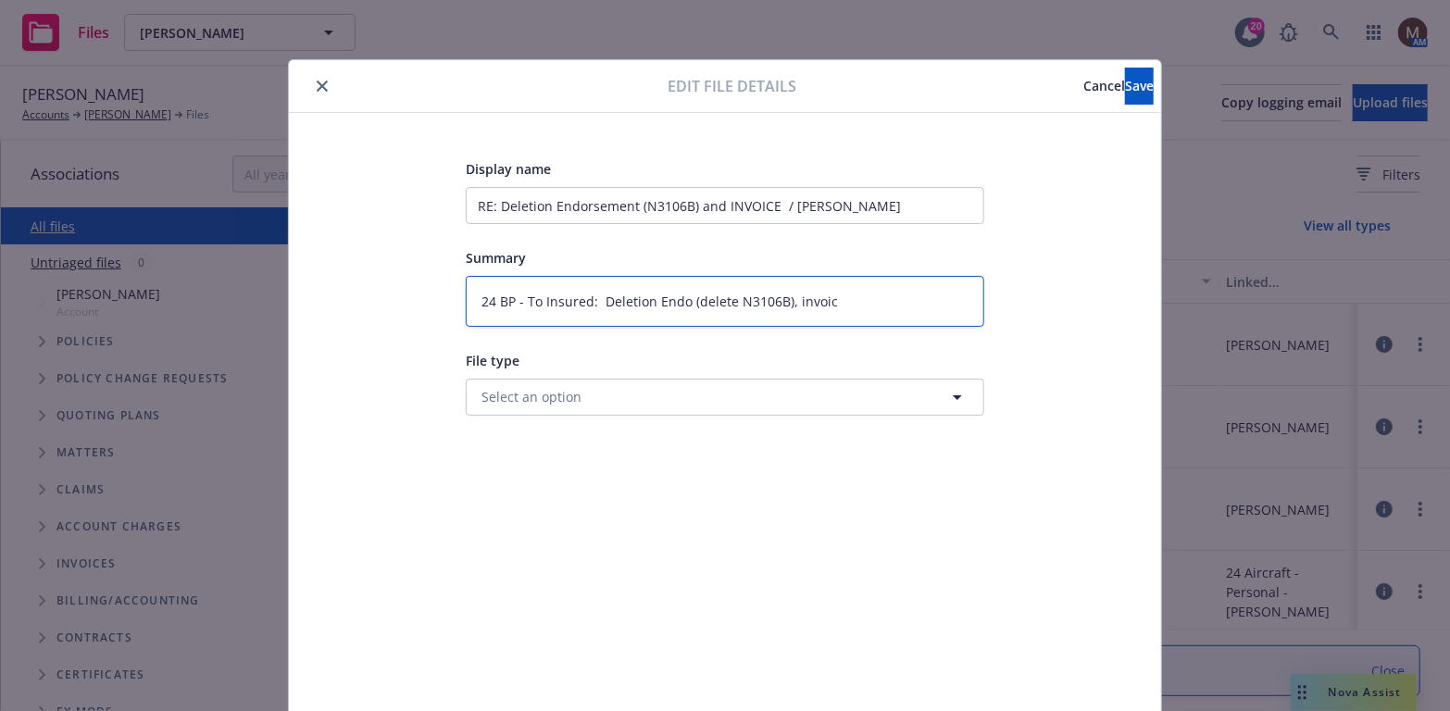
type textarea "24 BP - To Insured: Deletion Endo (delete N3106B), invoice"
type textarea "x"
type textarea "24 BP - To Insured: Deletion Endo (delete N3106B), invoice"
type textarea "x"
type textarea "24 BP - To Insured: Deletion Endo (delete N3106B), invoice t"
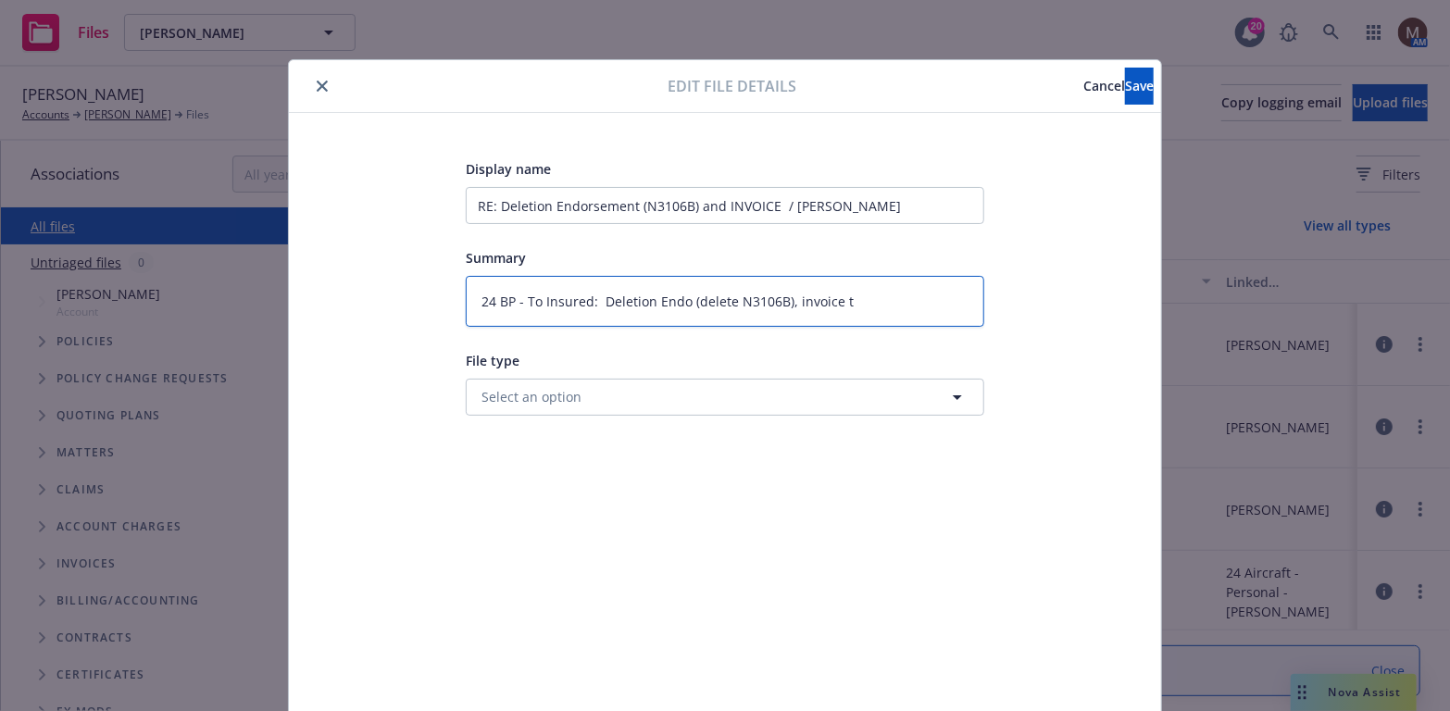
type textarea "x"
type textarea "24 BP - To Insured: Deletion Endo (delete N3106B), invoice to"
type textarea "x"
type textarea "24 BP - To Insured: Deletion Endo (delete N3106B), invoice to"
type textarea "x"
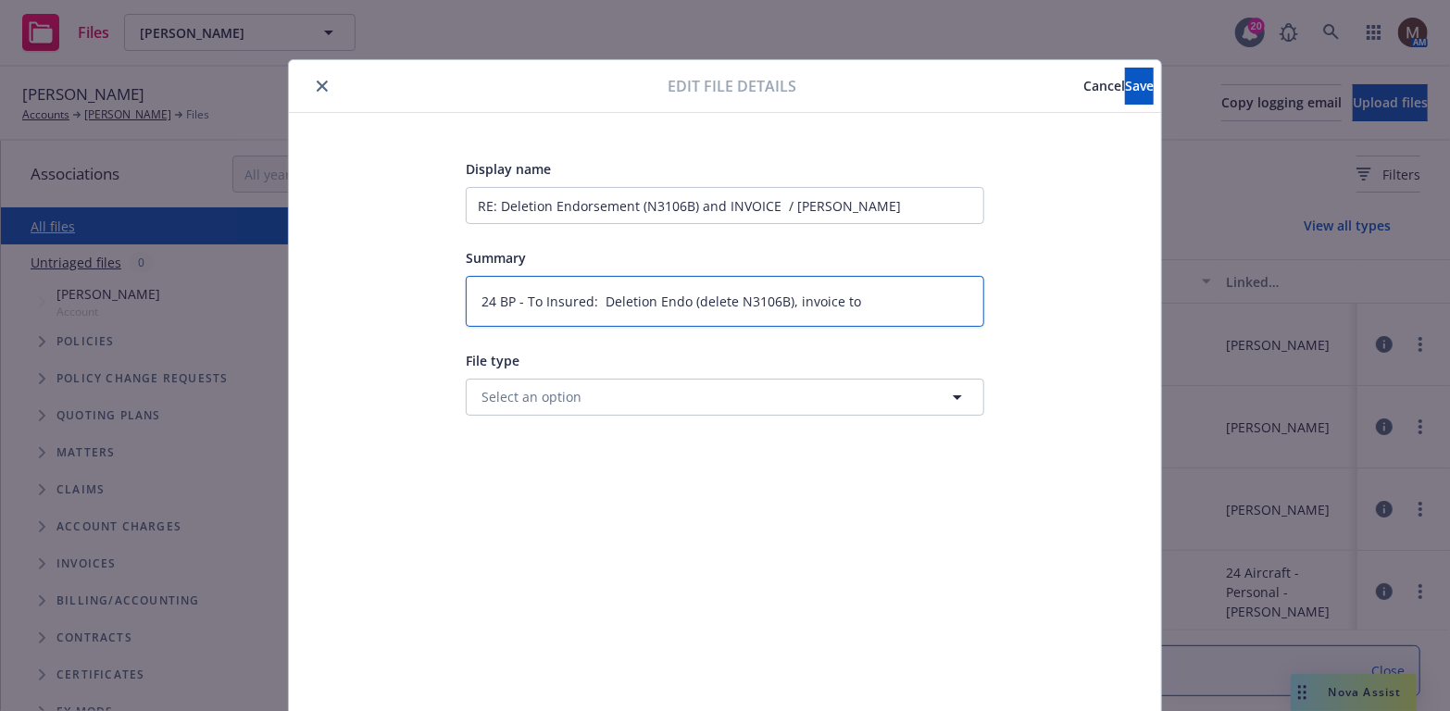
type textarea "24 BP - To Insured: Deletion Endo (delete N3106B), invoice to a"
type textarea "x"
type textarea "24 BP - To Insured: Deletion Endo (delete N3106B), invoice to ad"
type textarea "x"
type textarea "24 BP - To Insured: Deletion Endo (delete N3106B), invoice to add"
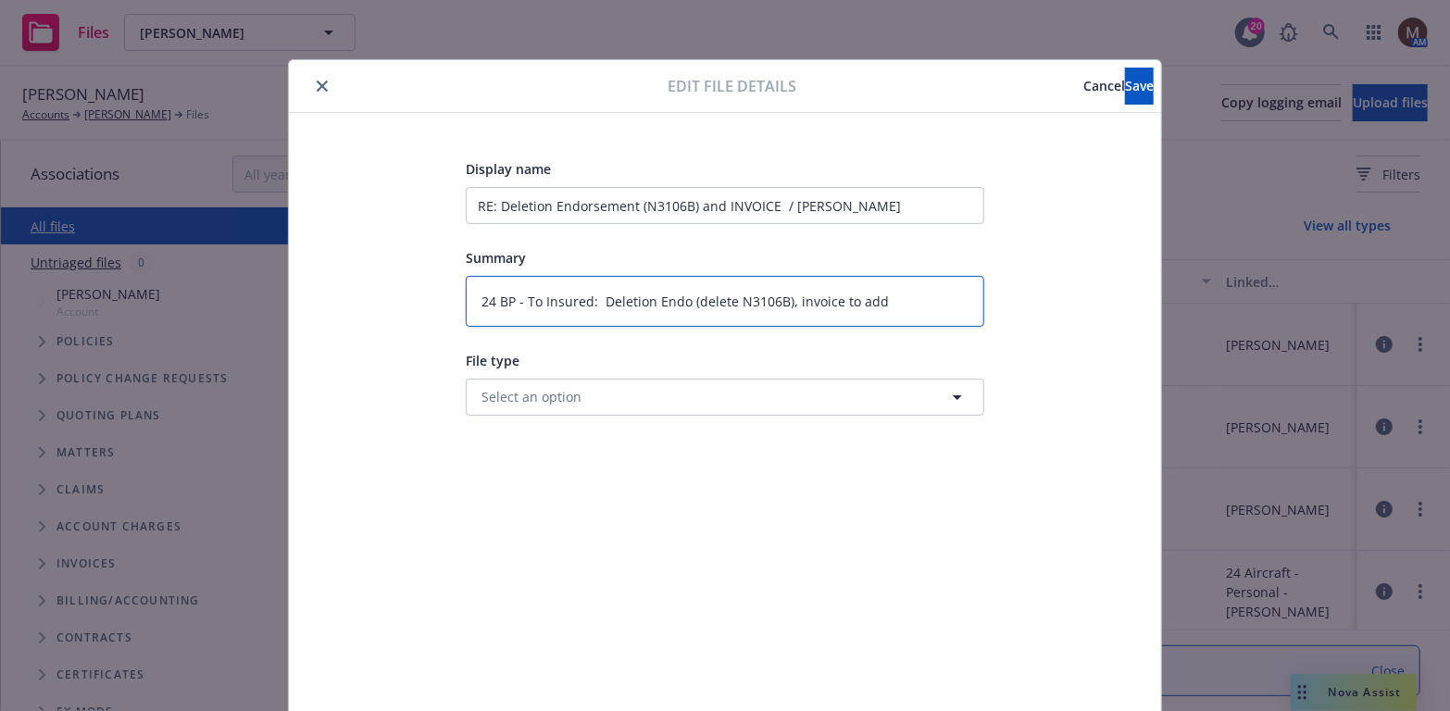
type textarea "x"
type textarea "24 BP - To Insured: Deletion Endo (delete N3106B), invoice to add"
type textarea "x"
type textarea "24 BP - To Insured: Deletion Endo (delete N3106B), invoice to add N"
type textarea "x"
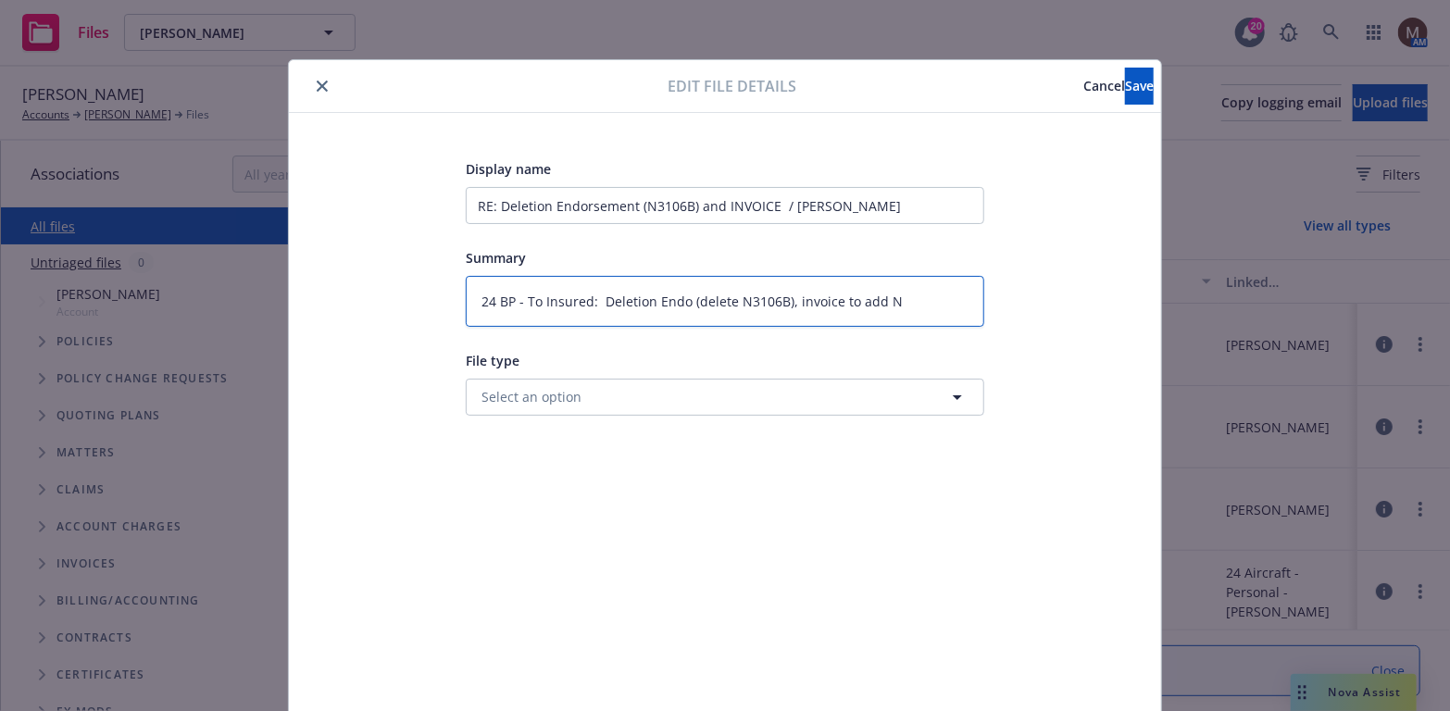
type textarea "24 BP - To Insured: Deletion Endo (delete N3106B), invoice to add N3"
type textarea "x"
type textarea "24 BP - To Insured: Deletion Endo (delete N3106B), invoice to add N34"
type textarea "x"
type textarea "24 BP - To Insured: Deletion Endo (delete N3106B), invoice to add N345"
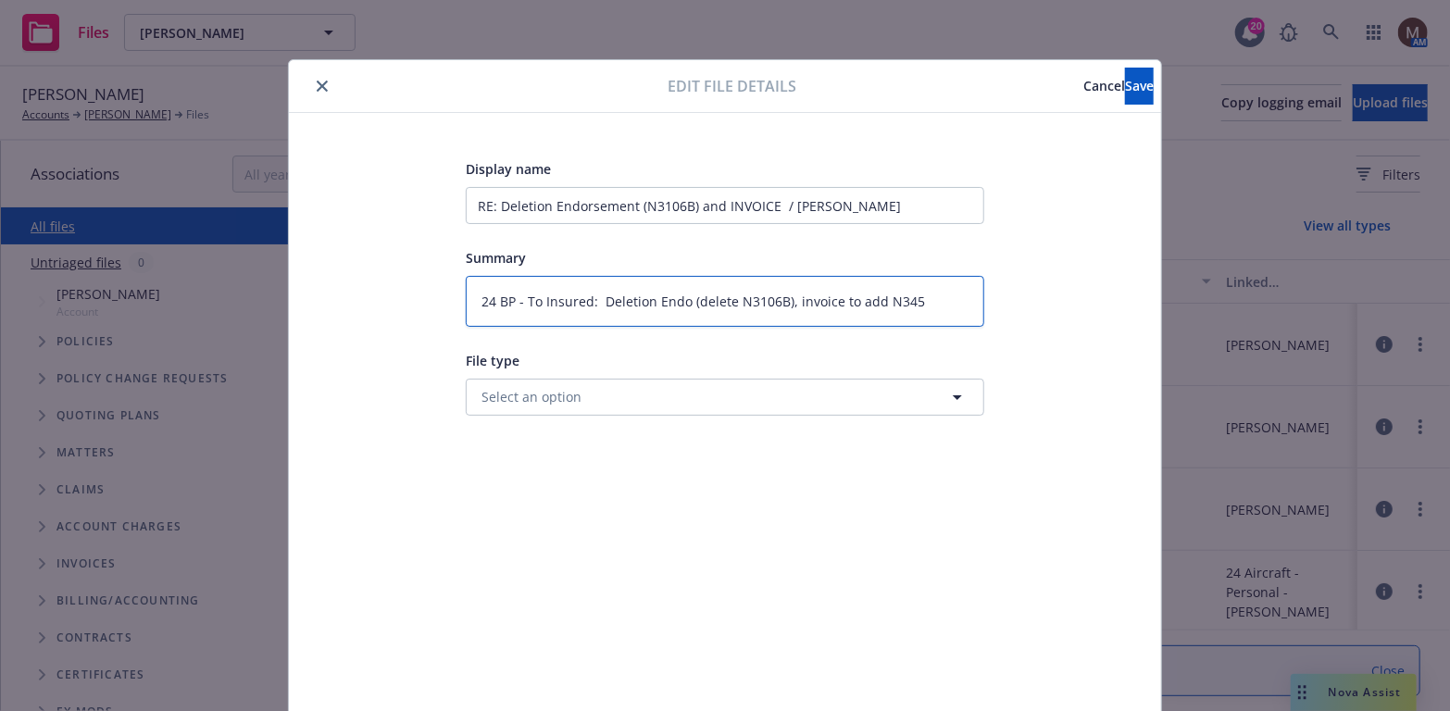
type textarea "x"
type textarea "24 BP - To Insured: Deletion Endo (delete N3106B), invoice to add N3456"
type textarea "x"
type textarea "24 BP - To Insured: Deletion Endo (delete N3106B), invoice to add N3456Y"
click at [1125, 81] on span "Save" at bounding box center [1139, 86] width 29 height 18
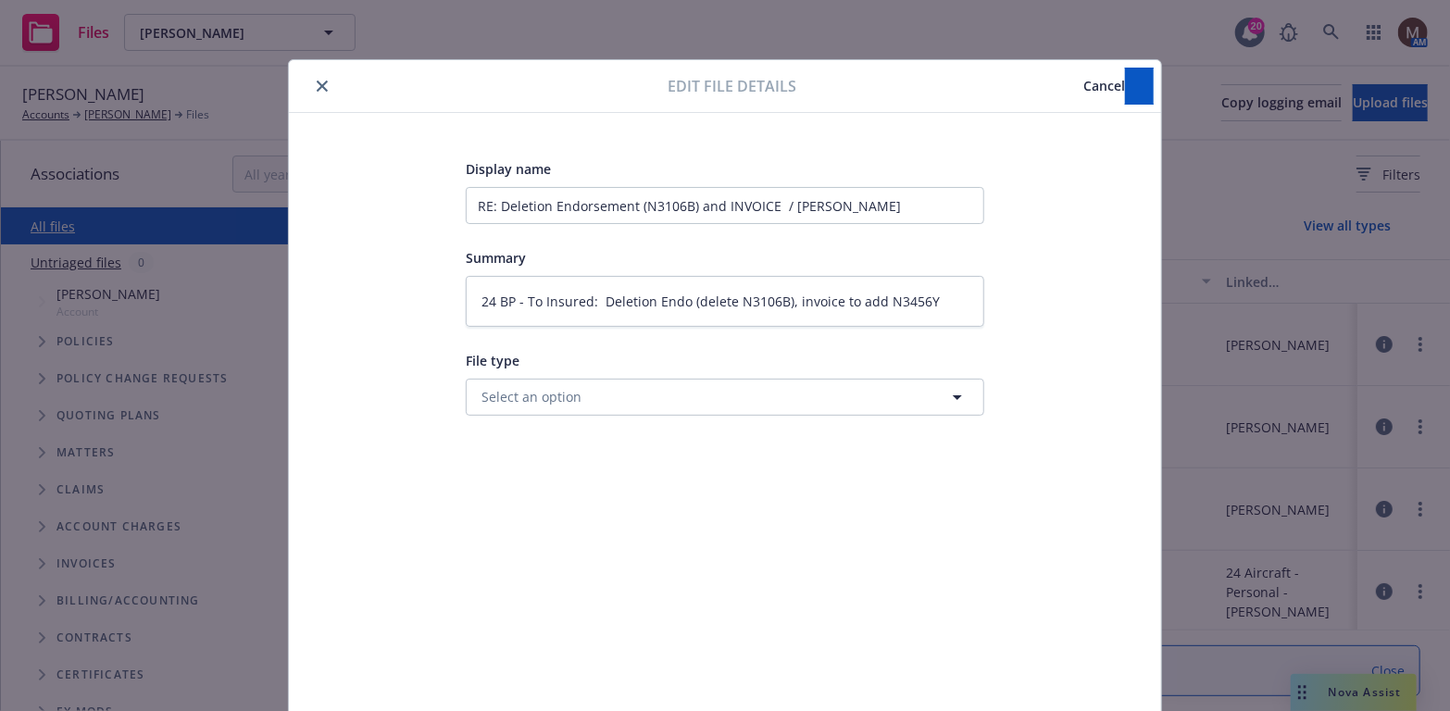
type textarea "x"
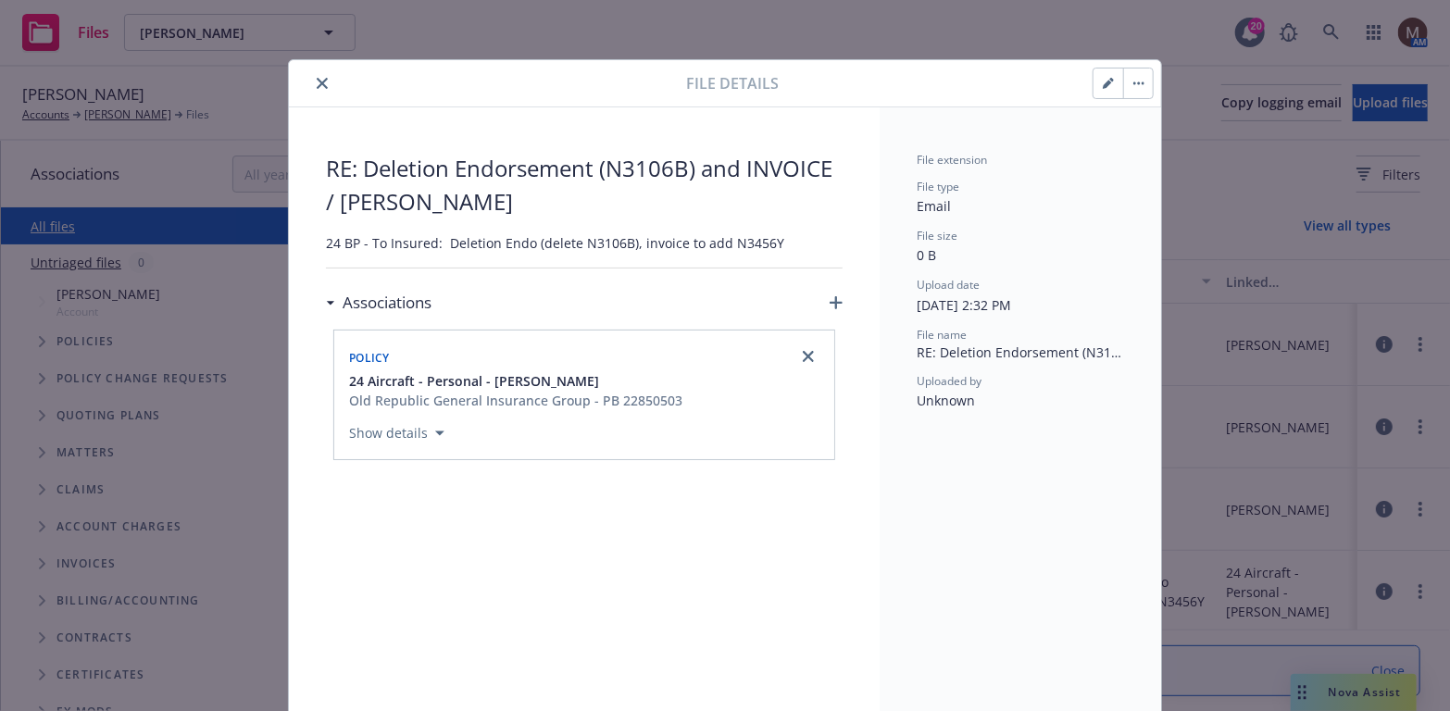
click at [317, 79] on icon "close" at bounding box center [322, 83] width 11 height 11
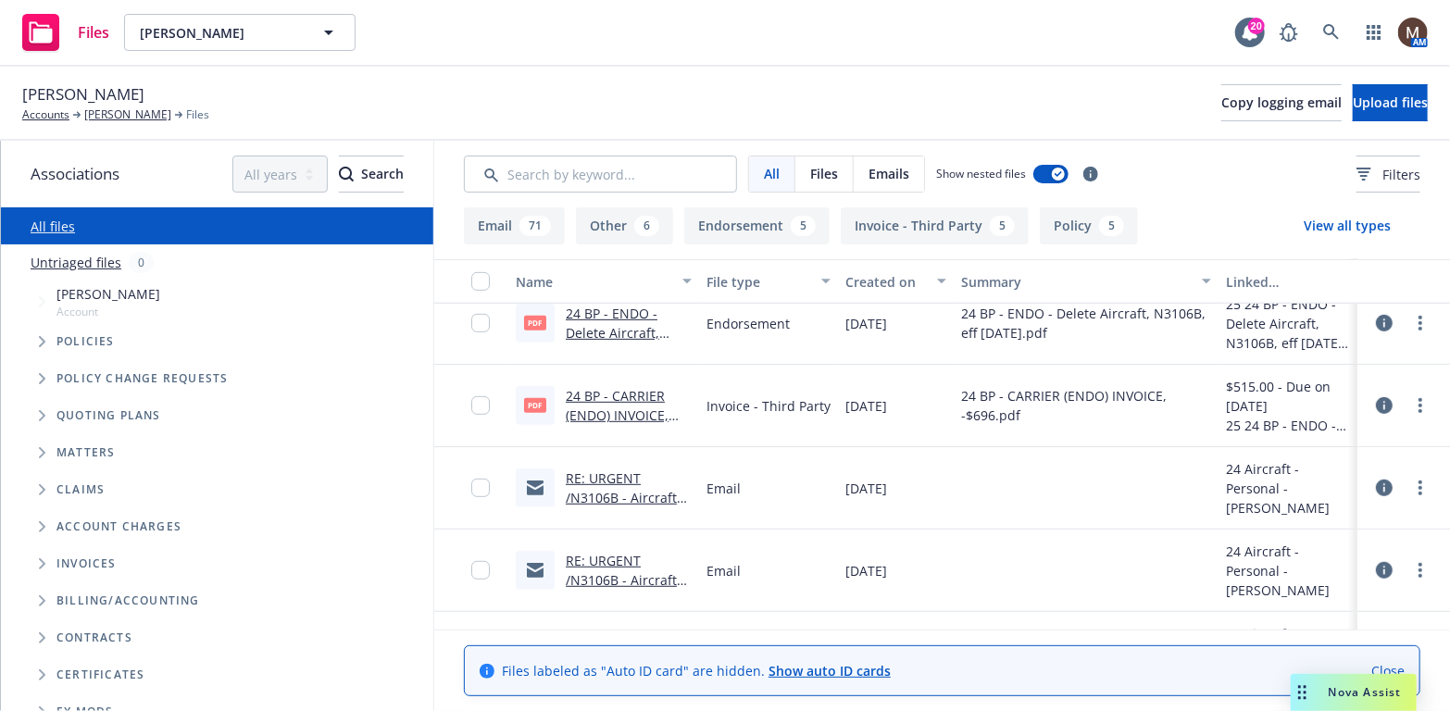
scroll to position [555, 0]
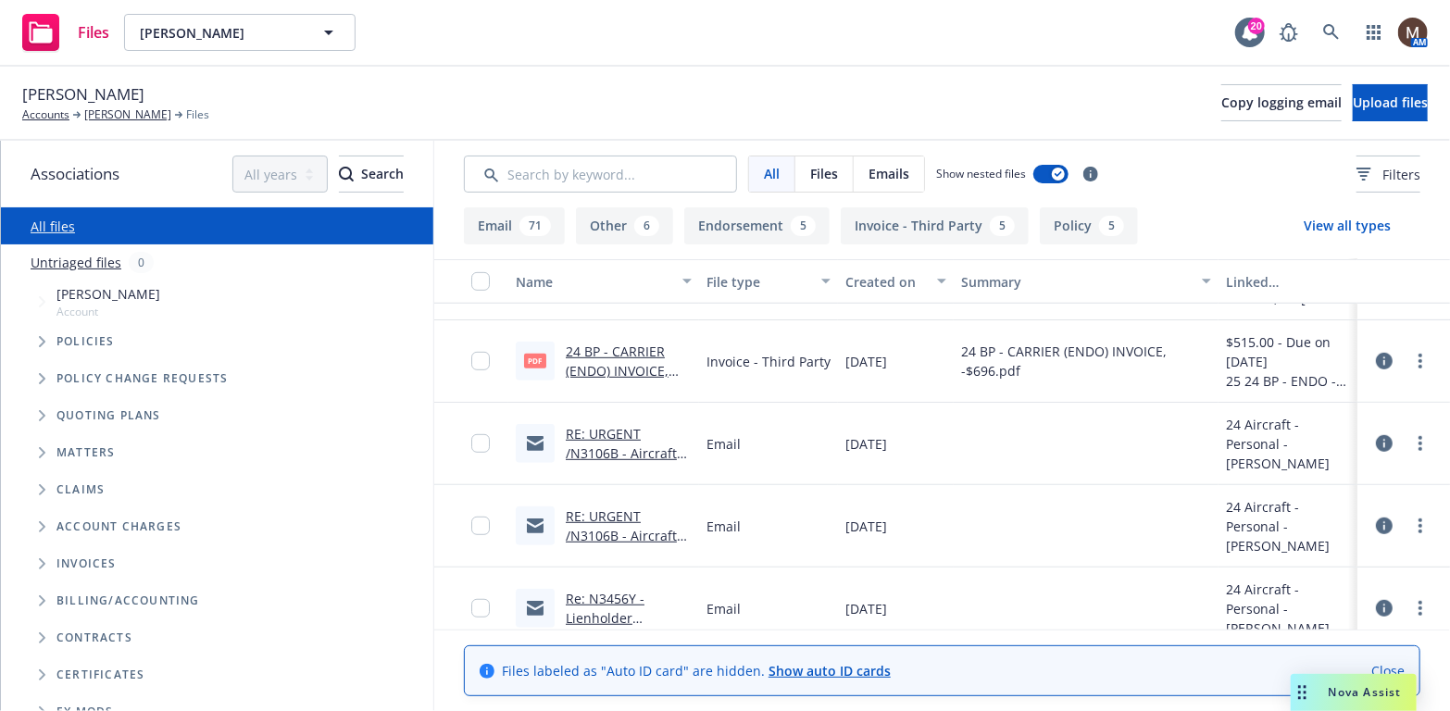
click at [615, 450] on link "RE: URGENT /N3106B - Aircraft Sold / Michael Gold" at bounding box center [621, 463] width 111 height 76
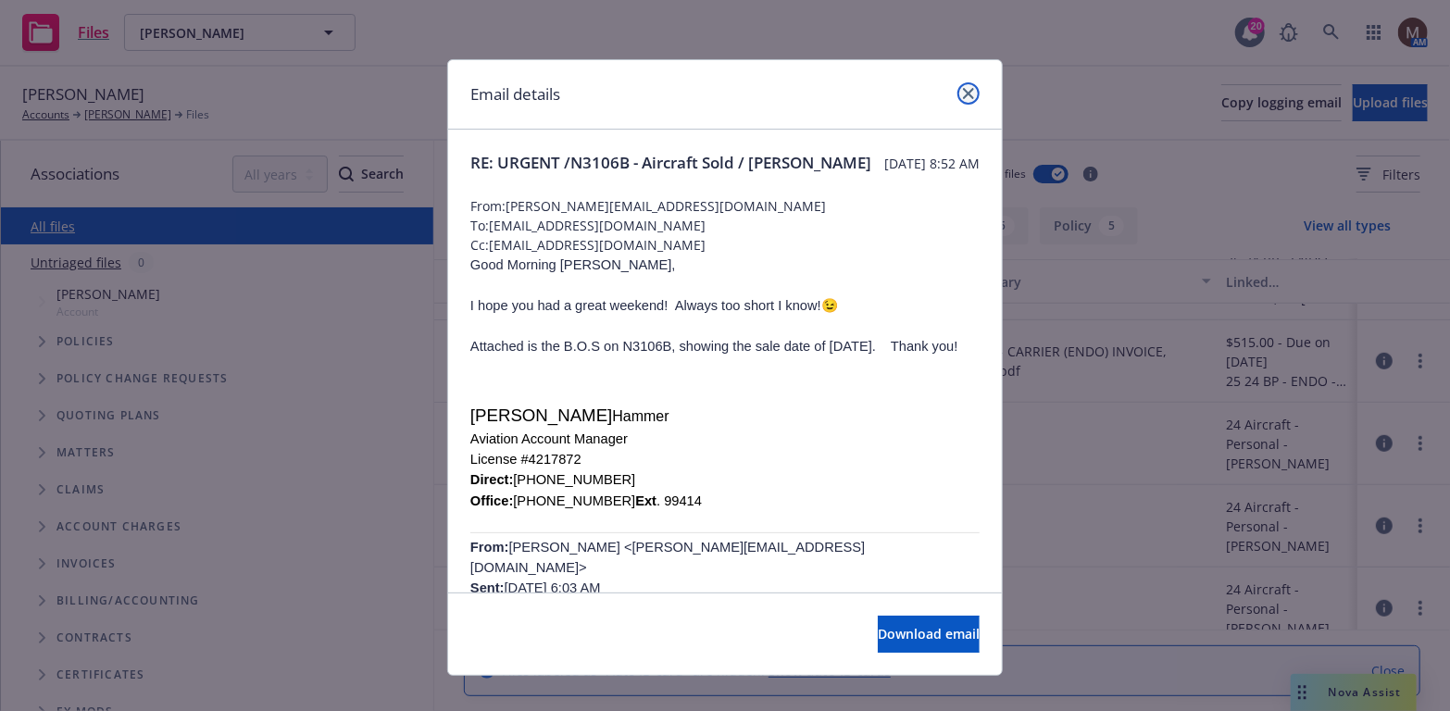
click at [967, 88] on link "close" at bounding box center [968, 93] width 22 height 22
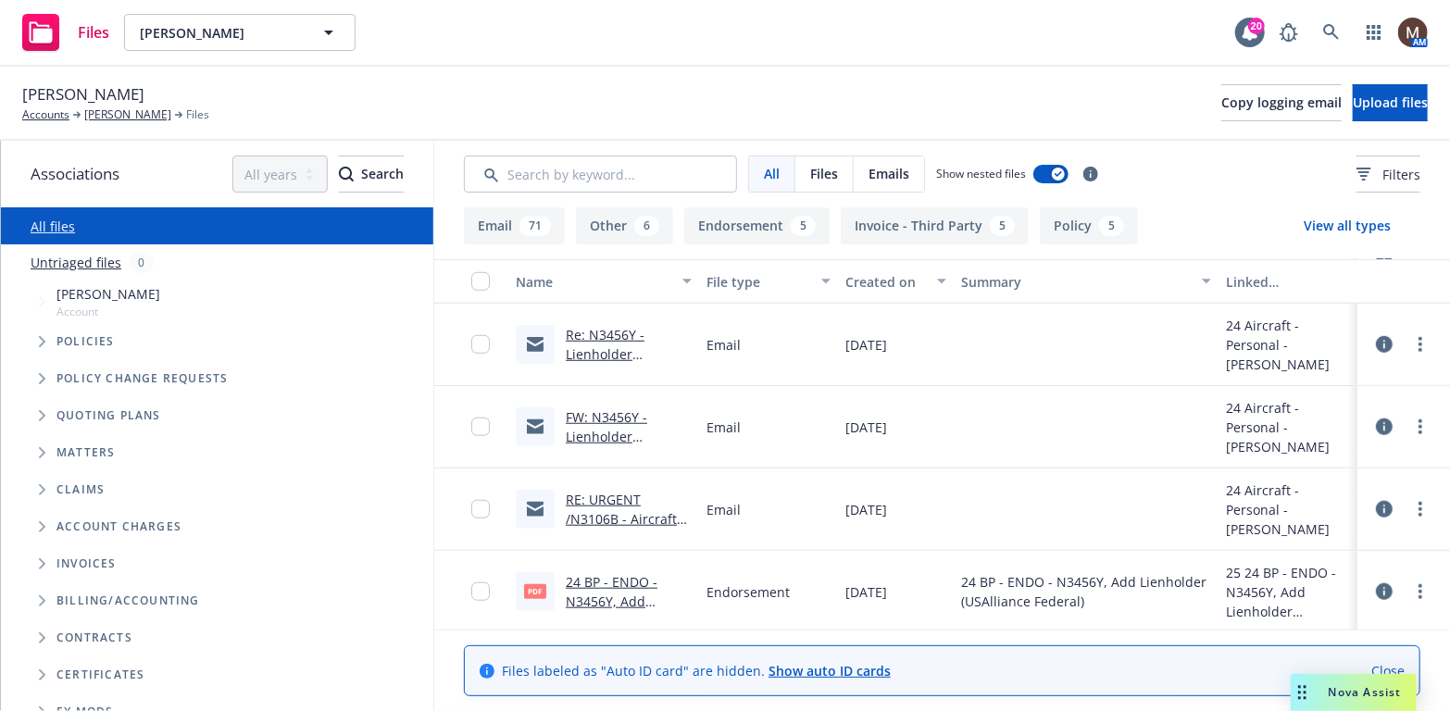
scroll to position [833, 0]
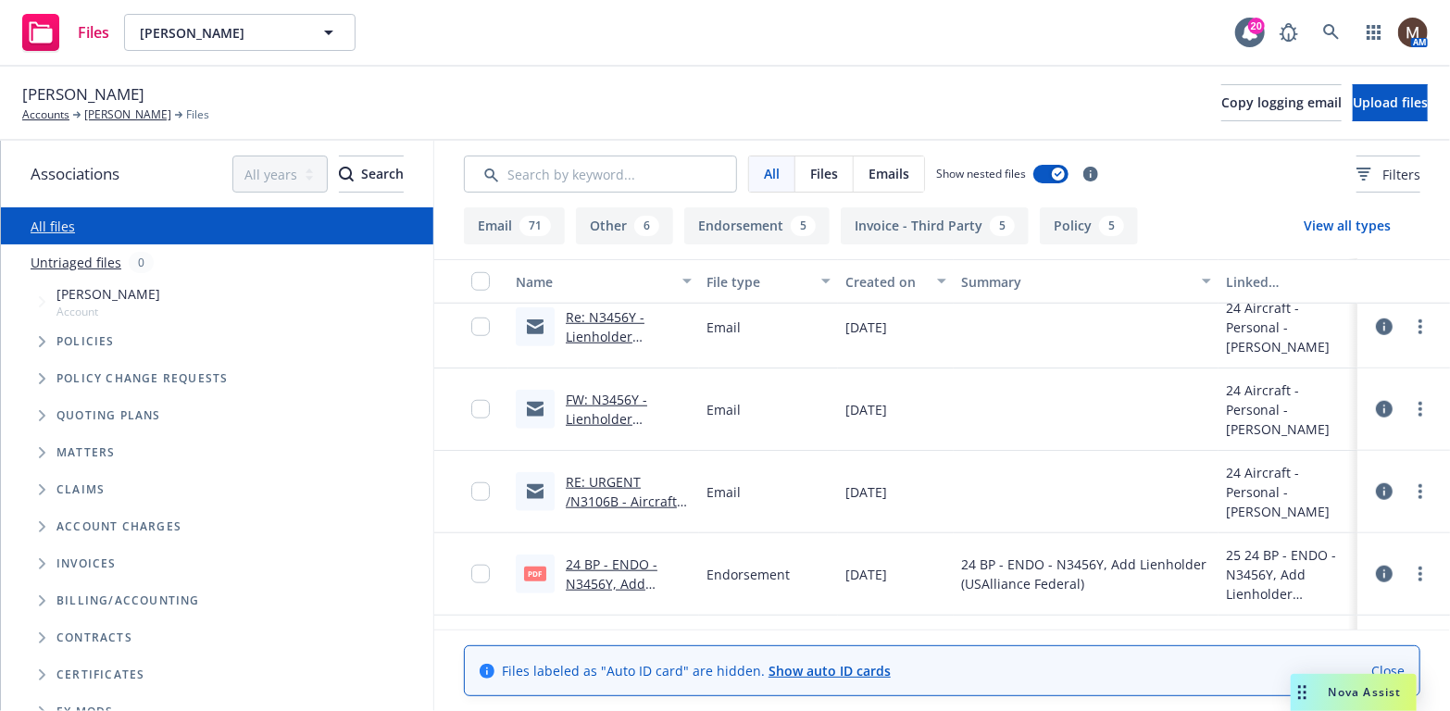
click at [625, 499] on link "RE: URGENT /N3106B - Aircraft Sold / Michael Gold" at bounding box center [621, 511] width 111 height 76
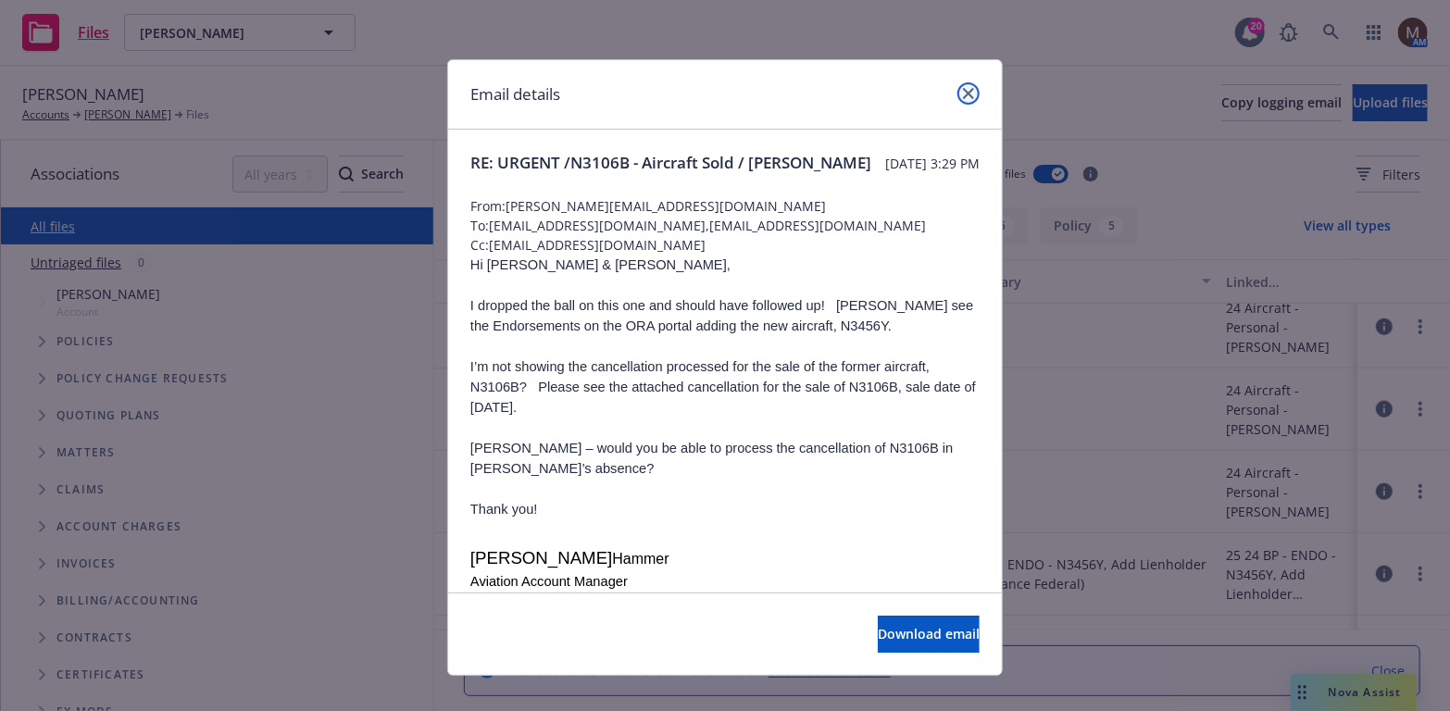
click at [963, 92] on icon "close" at bounding box center [968, 93] width 11 height 11
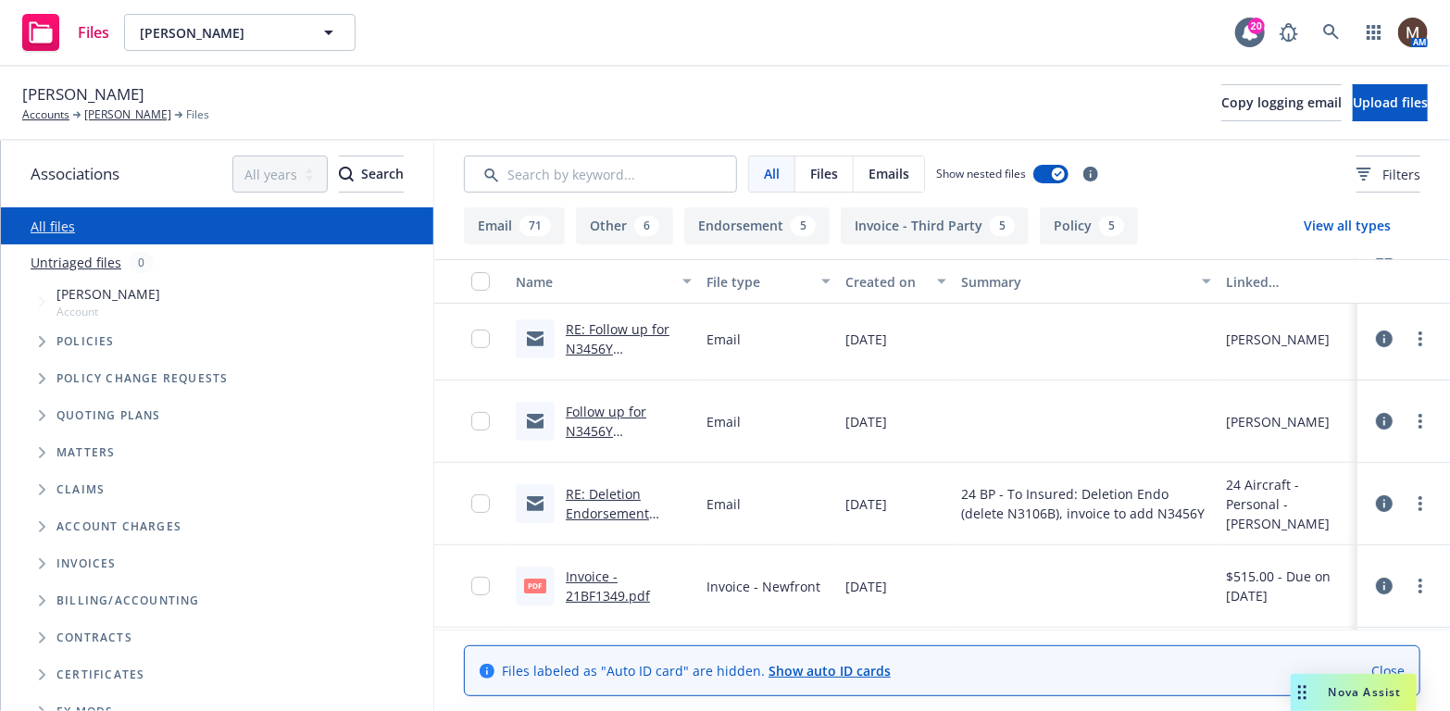
scroll to position [0, 0]
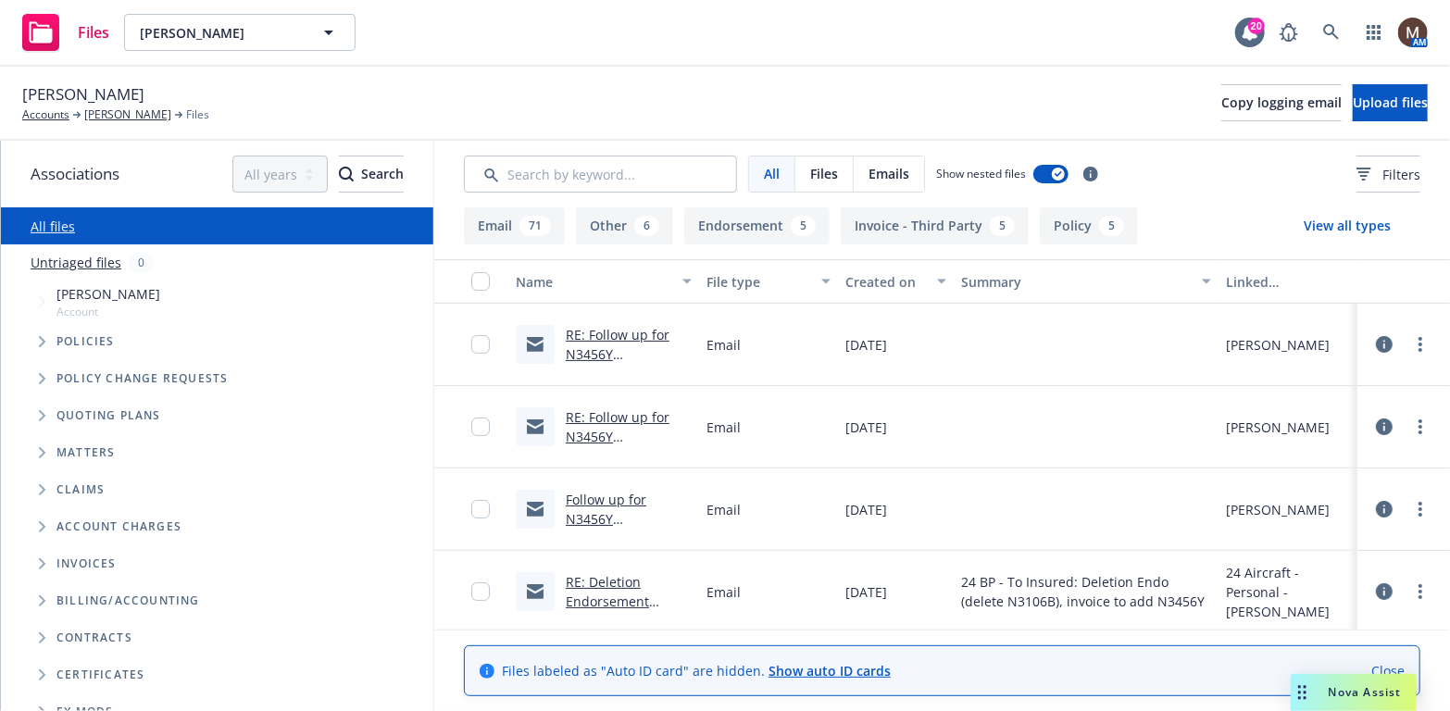
click at [640, 348] on link "RE: Follow up for N3456Y Hull/Liability Renewal – Request for Updates" at bounding box center [625, 373] width 118 height 95
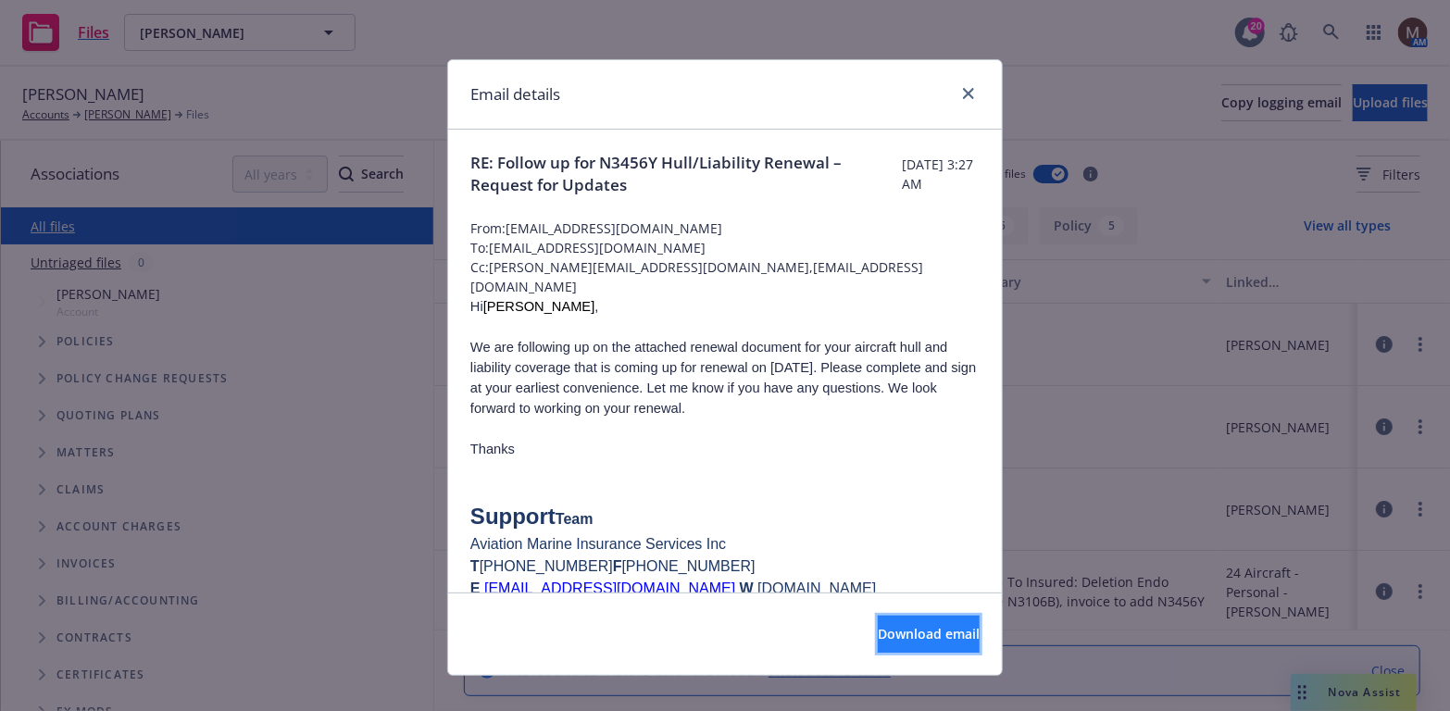
click at [903, 629] on span "Download email" at bounding box center [929, 634] width 102 height 18
drag, startPoint x: 963, startPoint y: 92, endPoint x: 691, endPoint y: 106, distance: 272.6
click at [963, 92] on icon "close" at bounding box center [968, 93] width 11 height 11
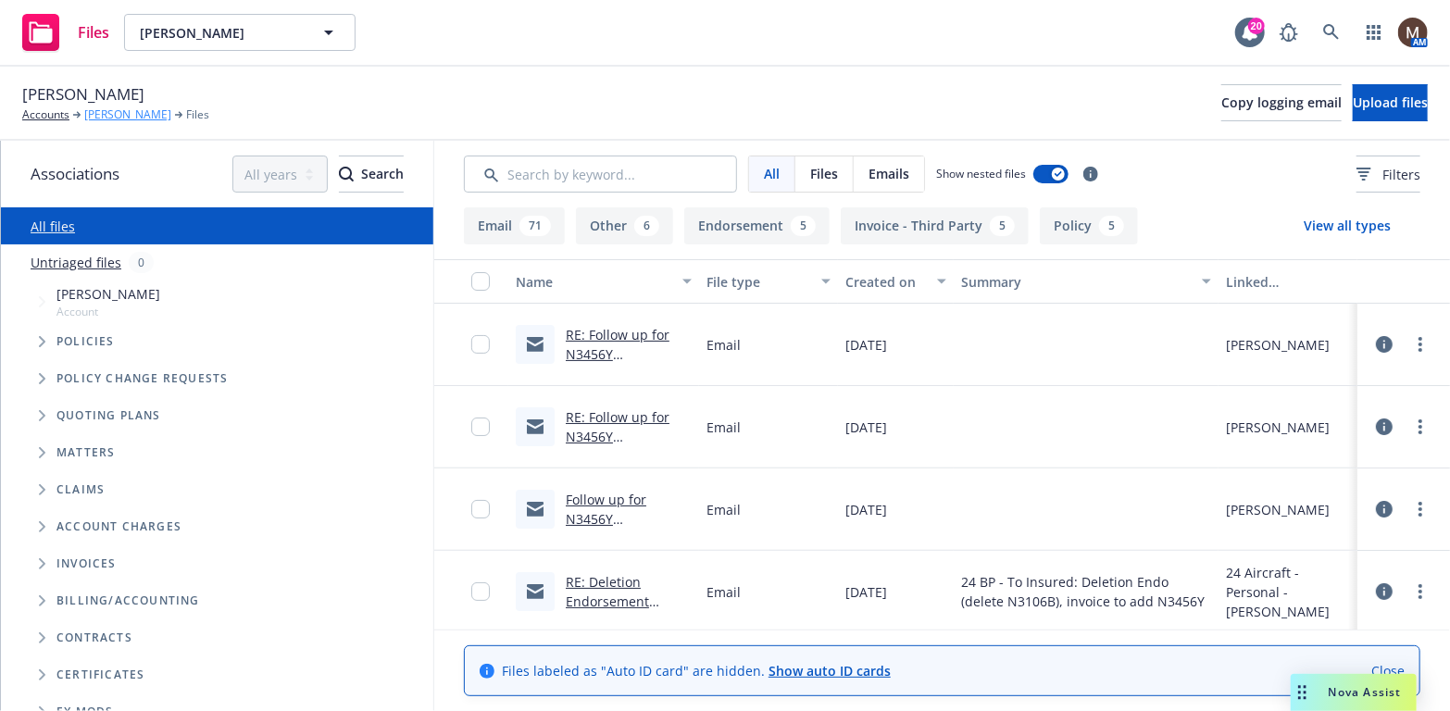
click at [137, 112] on link "Michael Gold" at bounding box center [127, 114] width 87 height 17
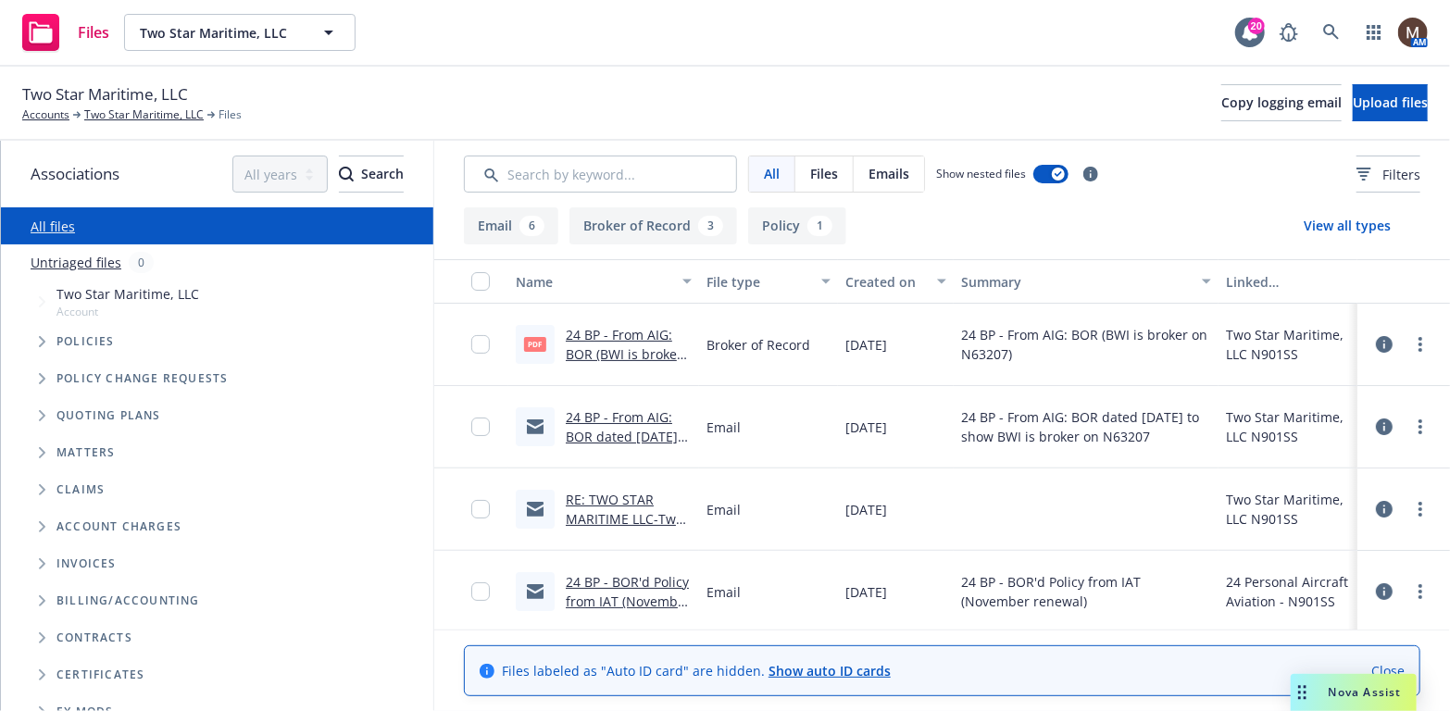
click at [617, 498] on link "RE: TWO STAR MARITIME LLC-Two Star Maritime - BOR, Reason:Other, MR-1754398" at bounding box center [627, 538] width 123 height 95
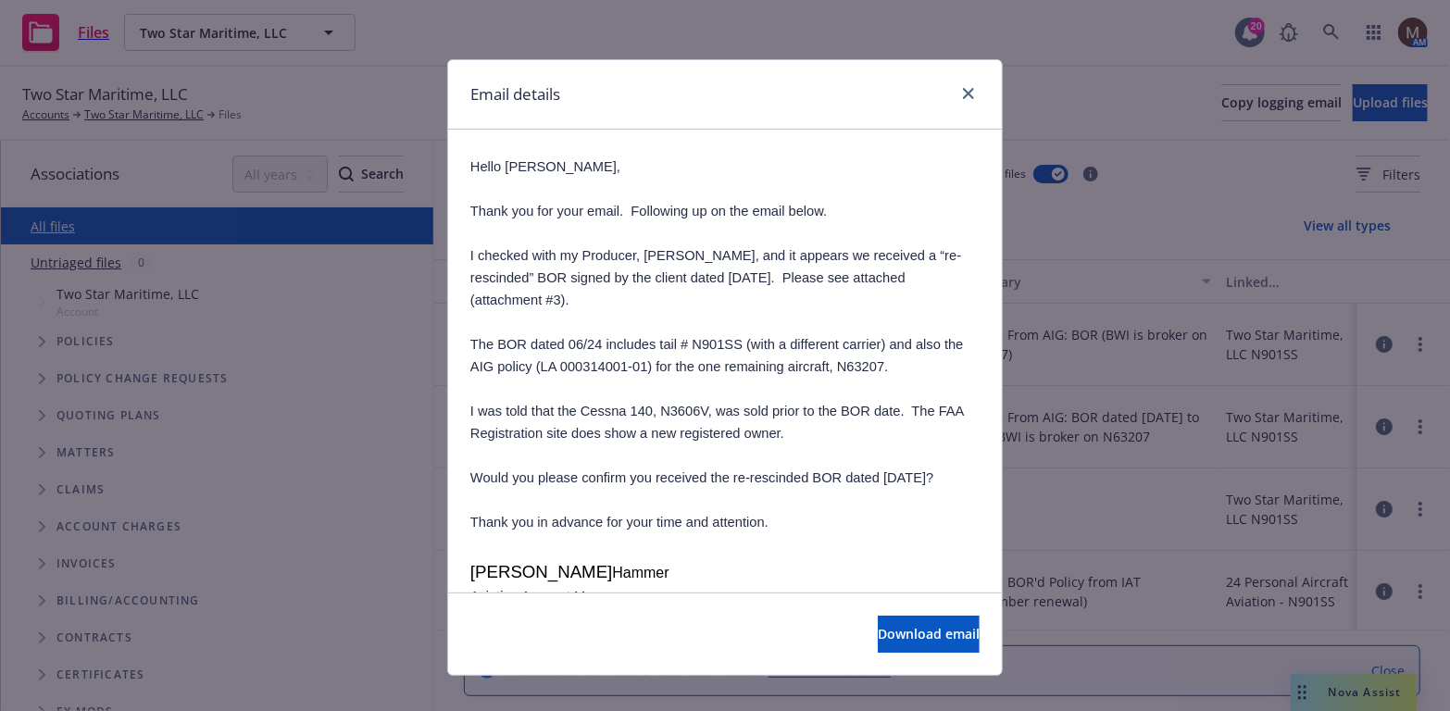
scroll to position [278, 0]
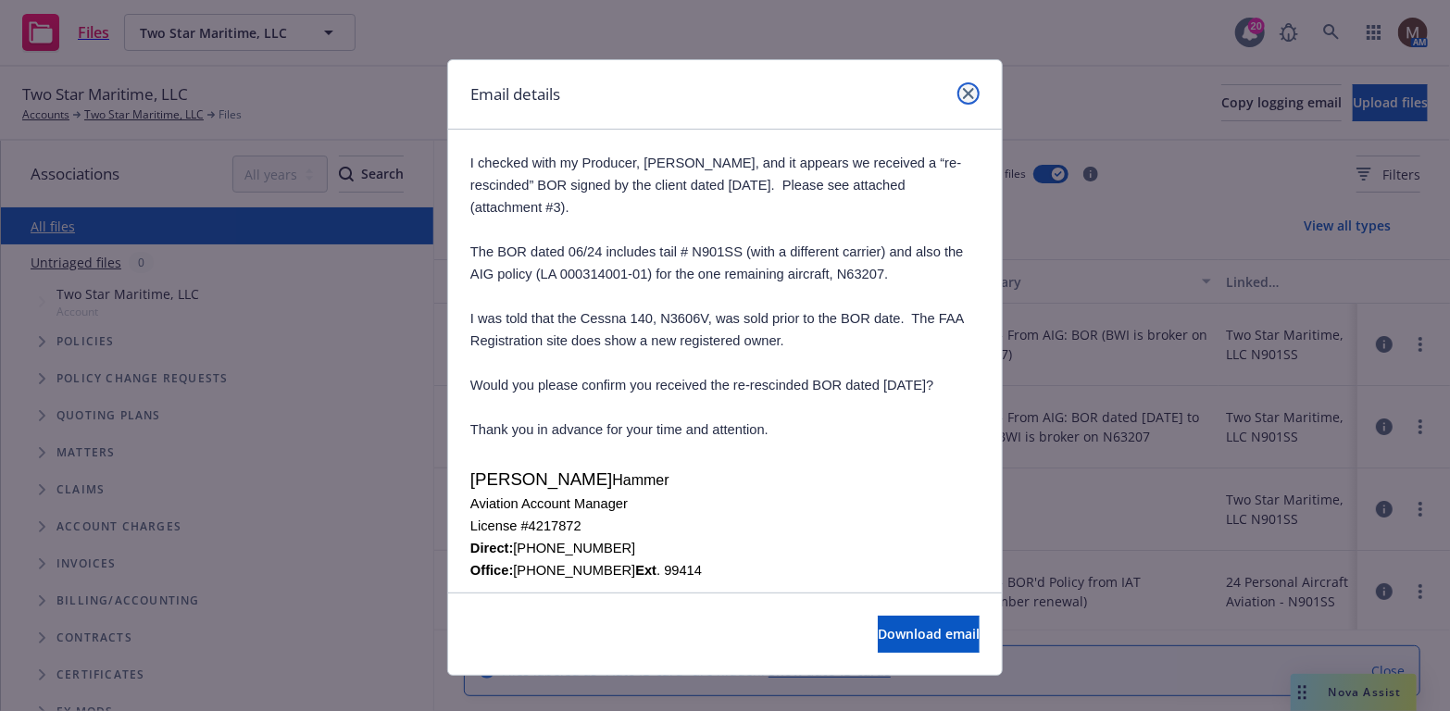
click at [963, 92] on icon "close" at bounding box center [968, 93] width 11 height 11
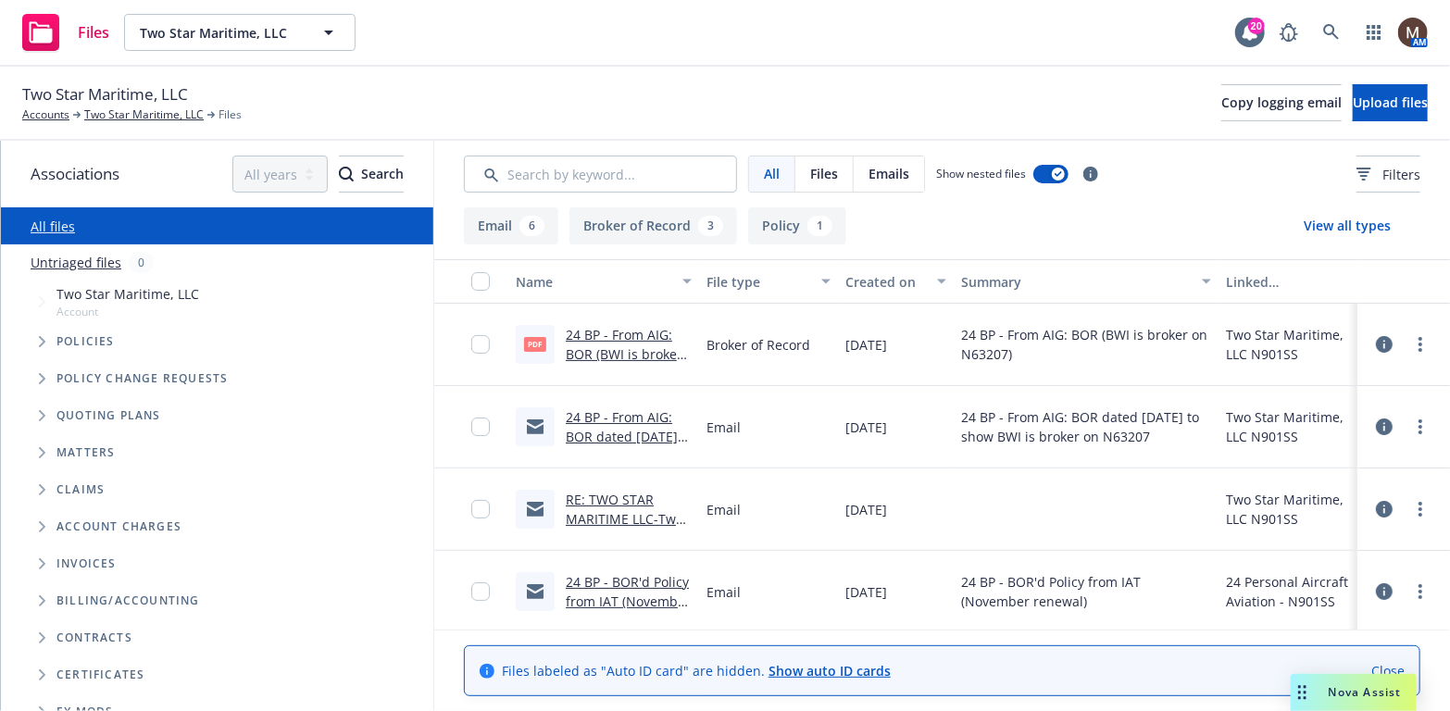
scroll to position [93, 0]
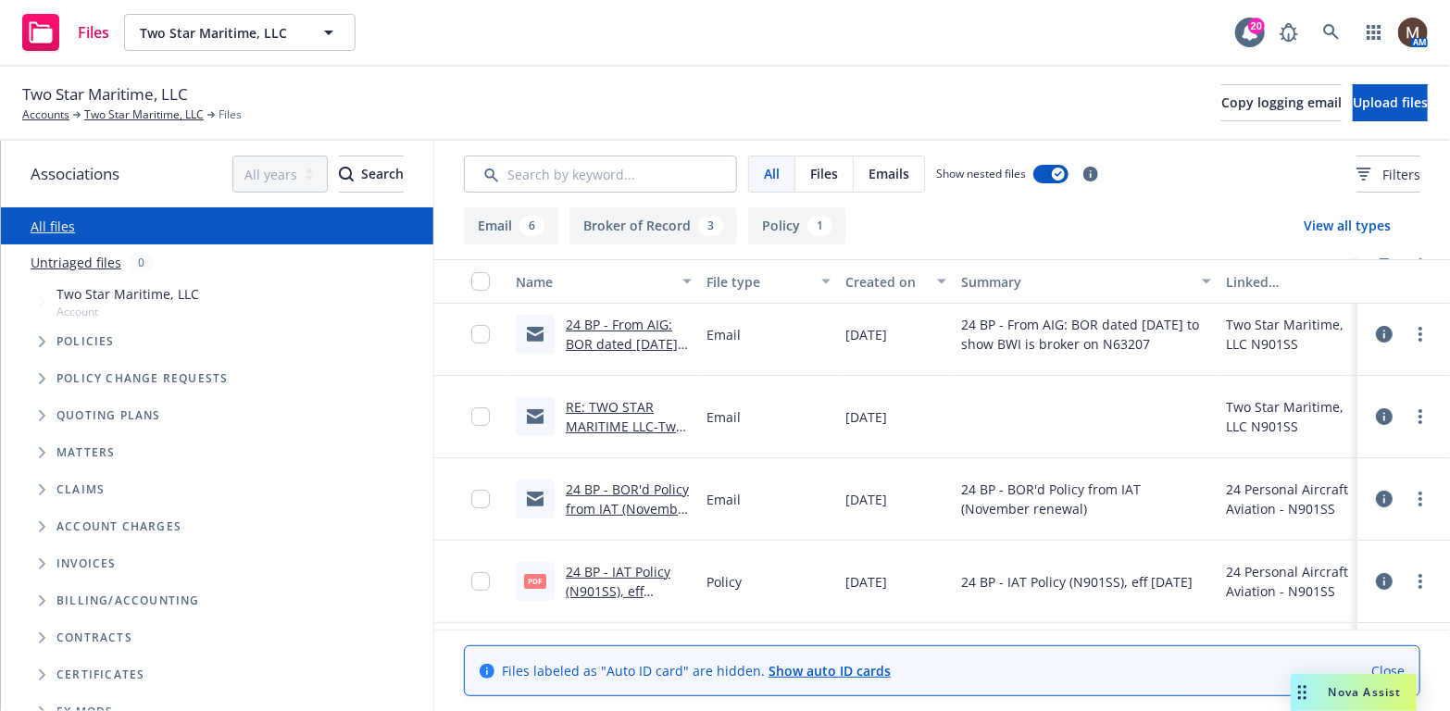
click at [640, 565] on link "24 BP - IAT Policy (N901SS), eff [DATE].pdf" at bounding box center [618, 591] width 105 height 56
drag, startPoint x: 120, startPoint y: 108, endPoint x: 119, endPoint y: 144, distance: 36.1
click at [120, 108] on link "Two Star Maritime, LLC" at bounding box center [143, 114] width 119 height 17
